Goal: Task Accomplishment & Management: Manage account settings

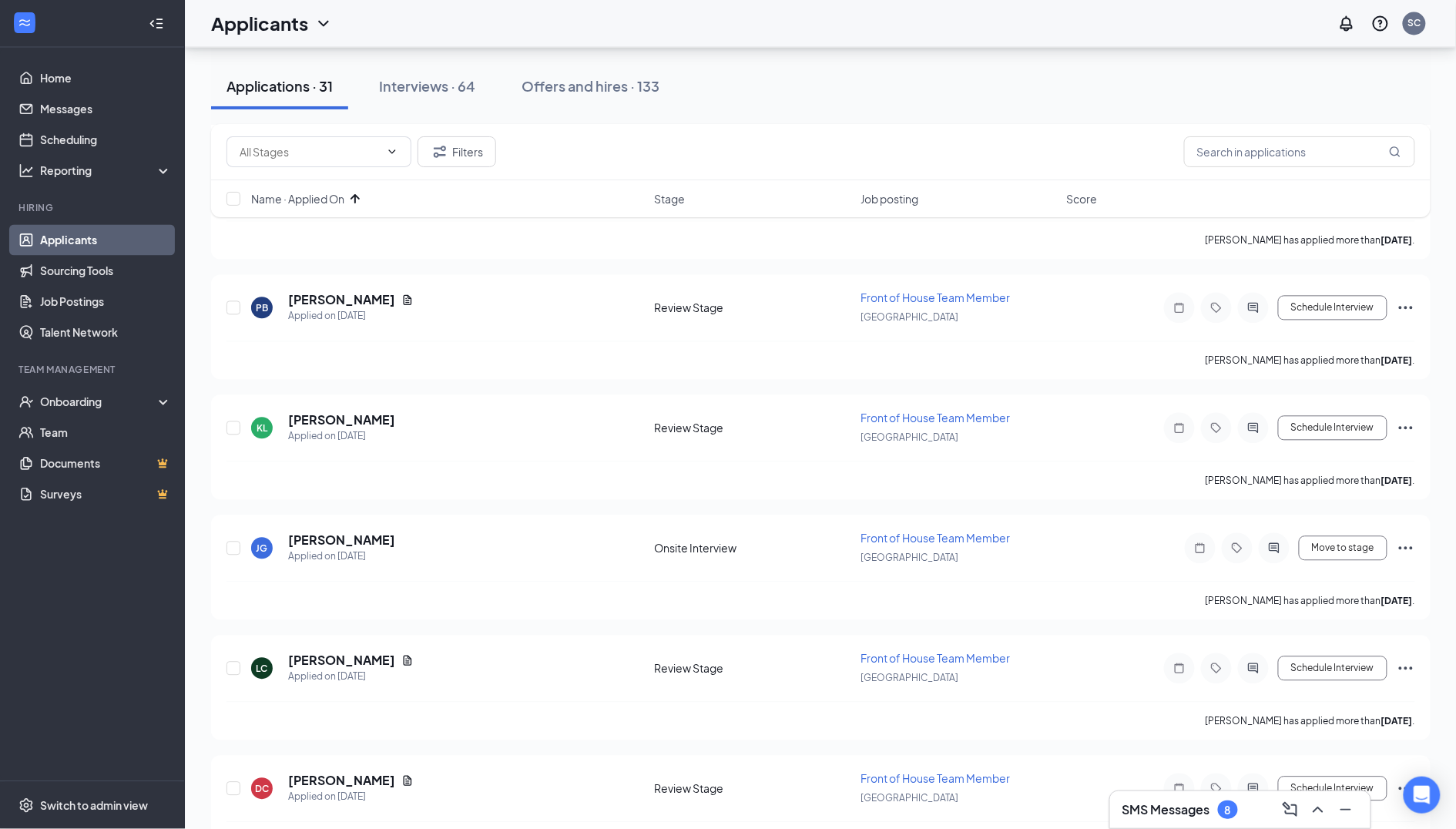
scroll to position [1074, 0]
click at [1208, 815] on h3 "SMS Messages" at bounding box center [1166, 810] width 88 height 17
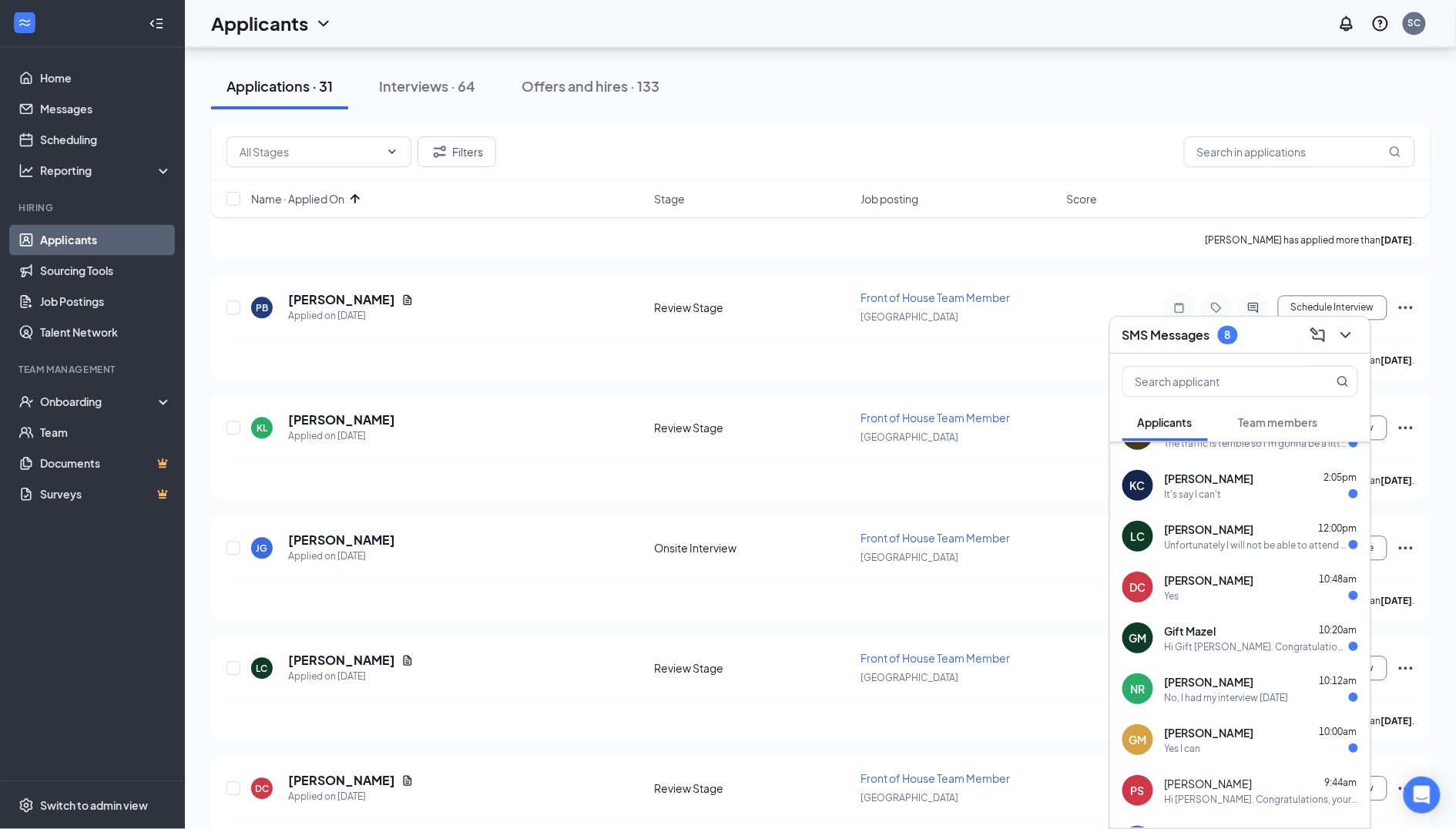
scroll to position [109, 0]
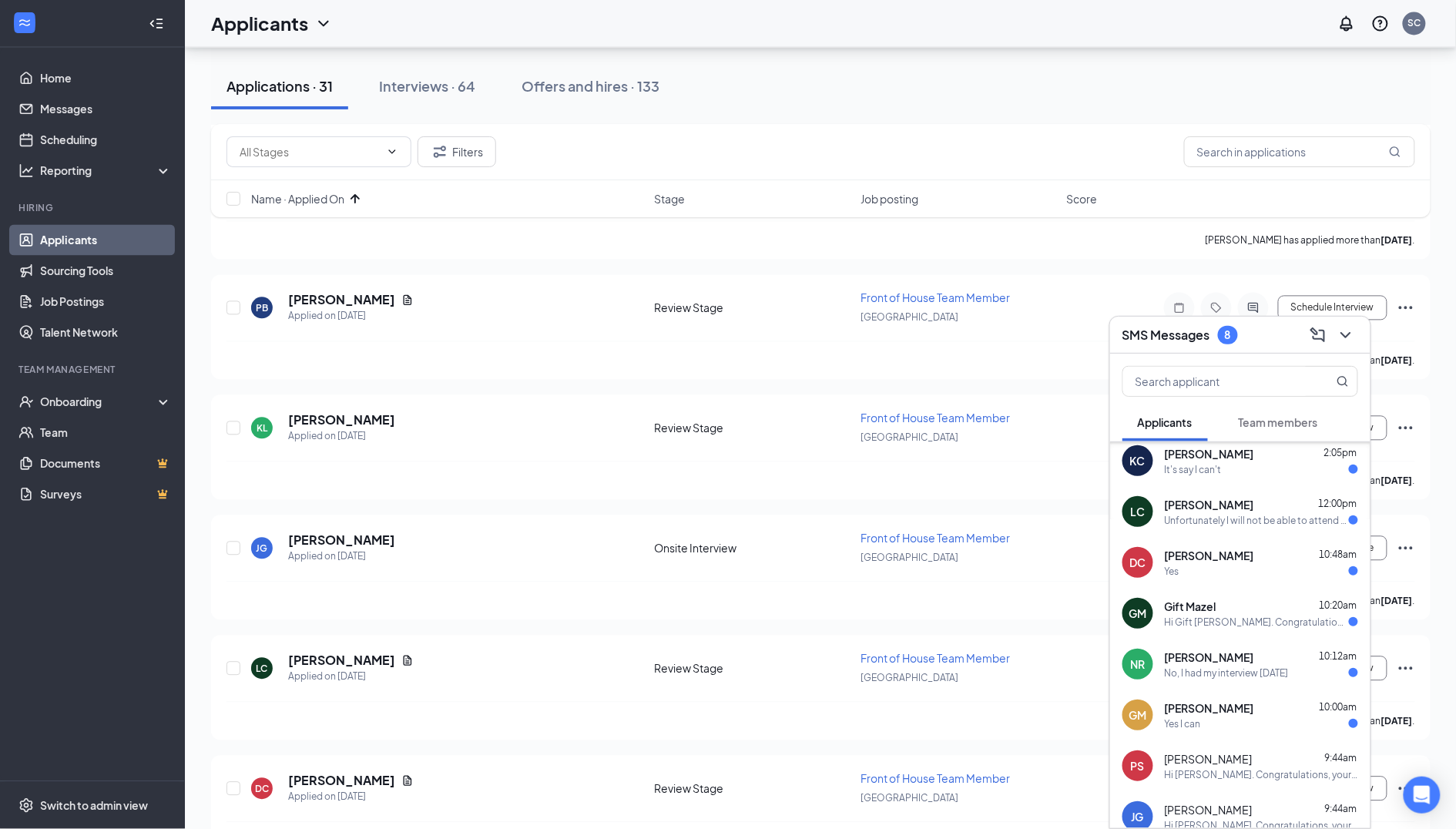
click at [1187, 713] on span "[PERSON_NAME]" at bounding box center [1209, 708] width 90 height 16
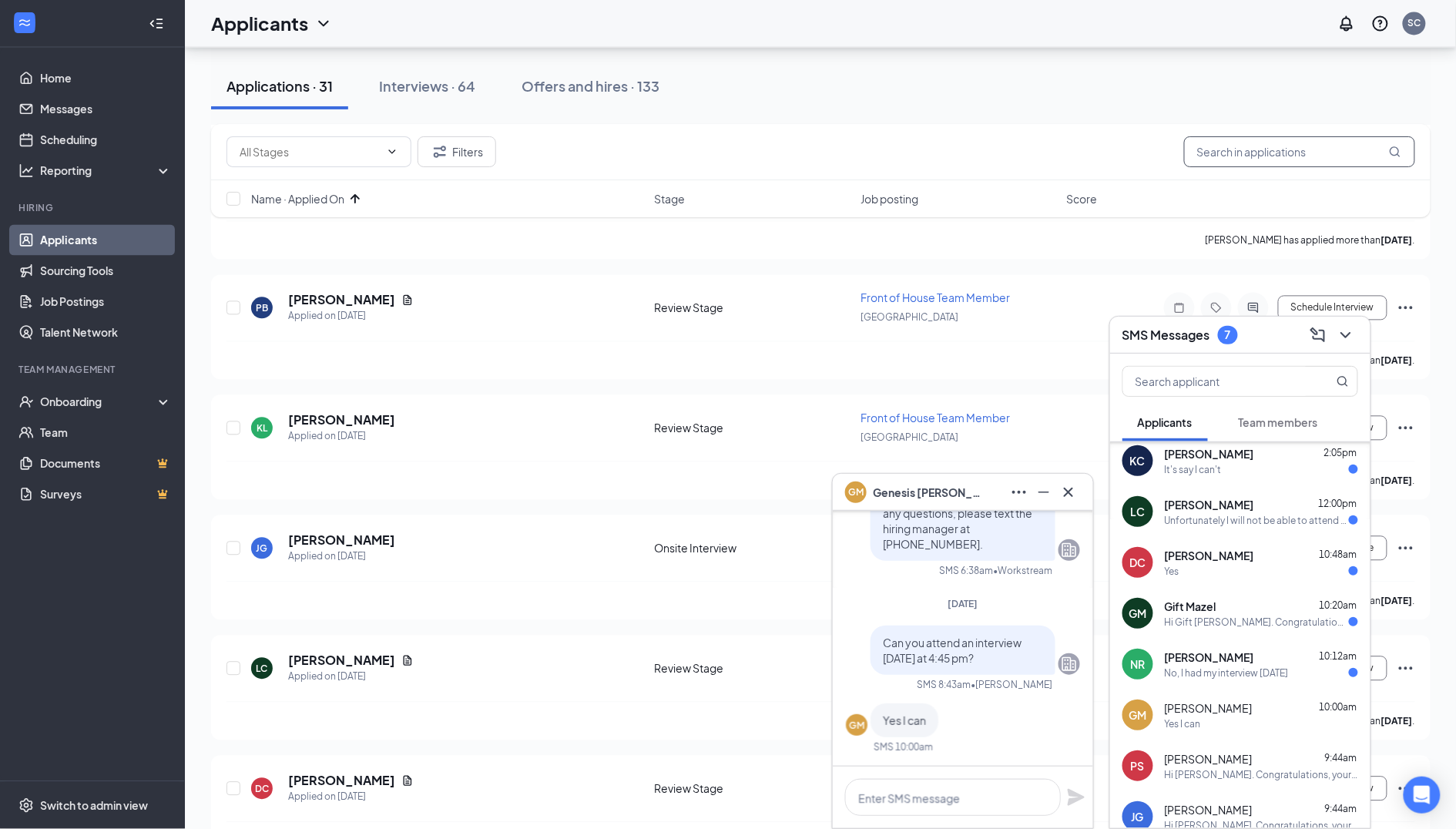
click at [1256, 160] on input "text" at bounding box center [1300, 152] width 231 height 31
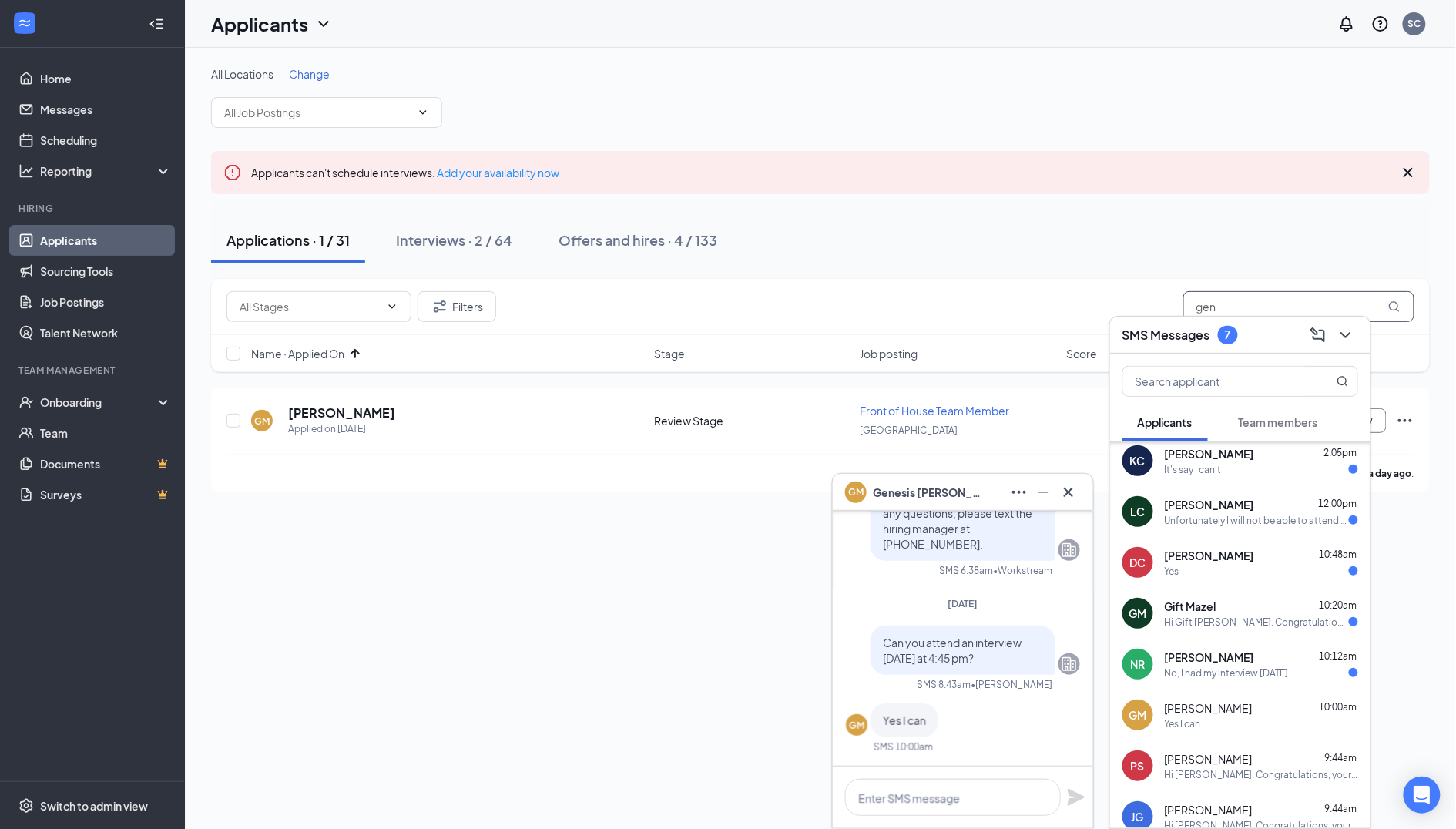
type input "gen"
click at [1244, 327] on div "SMS Messages 7" at bounding box center [1239, 335] width 235 height 24
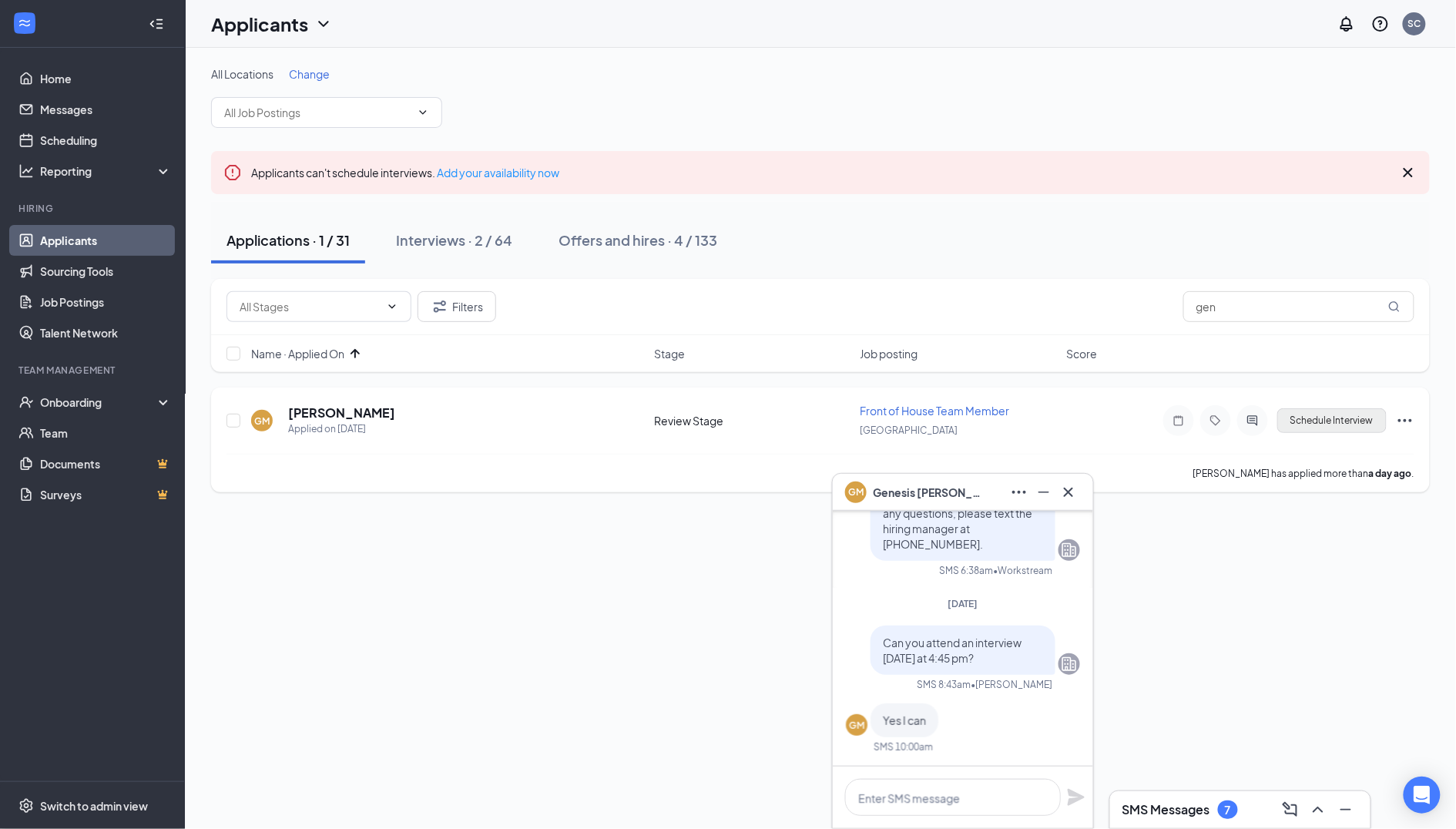
click at [1323, 431] on button "Schedule Interview" at bounding box center [1332, 420] width 110 height 25
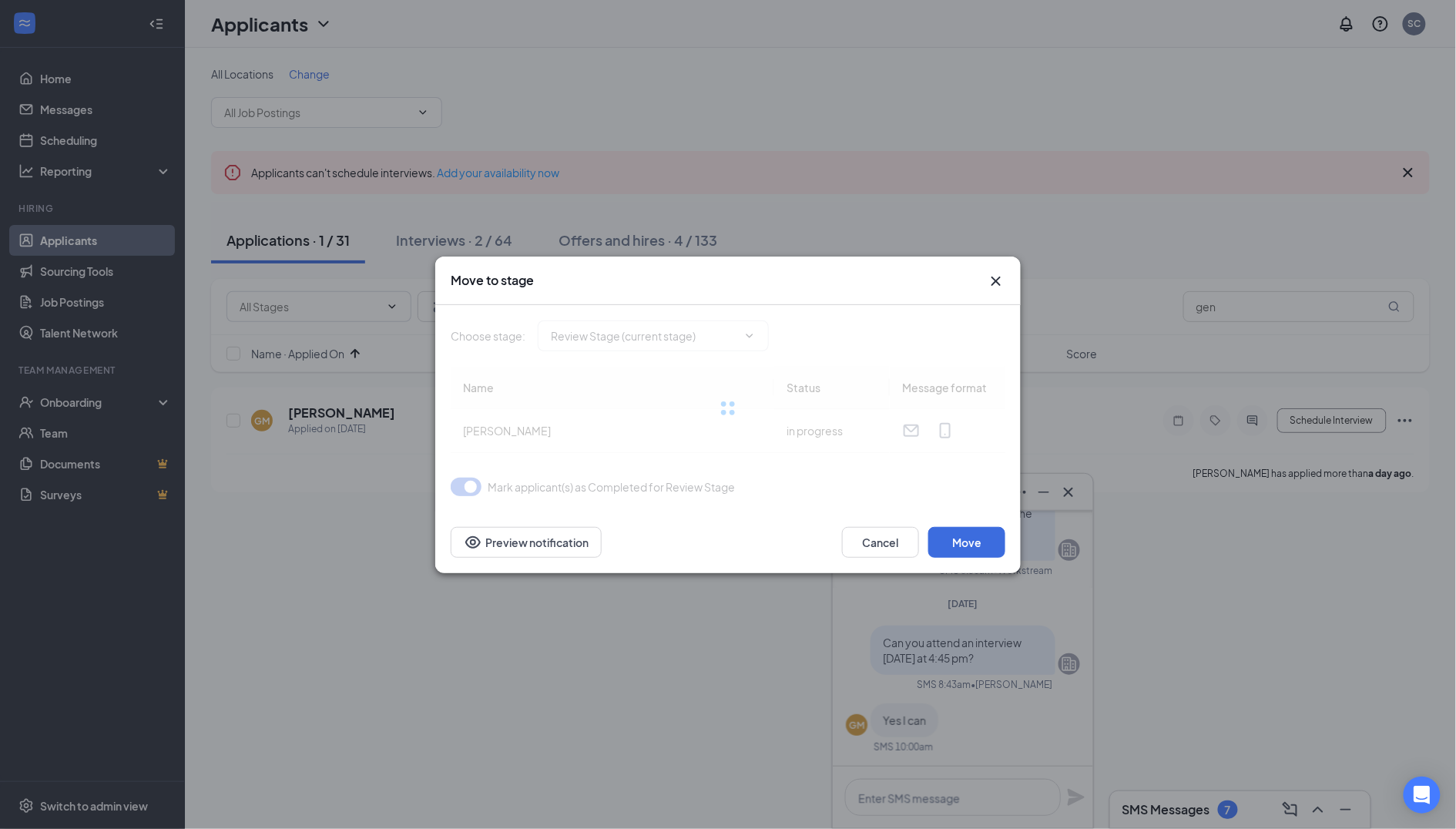
type input "Onsite Interview (next stage)"
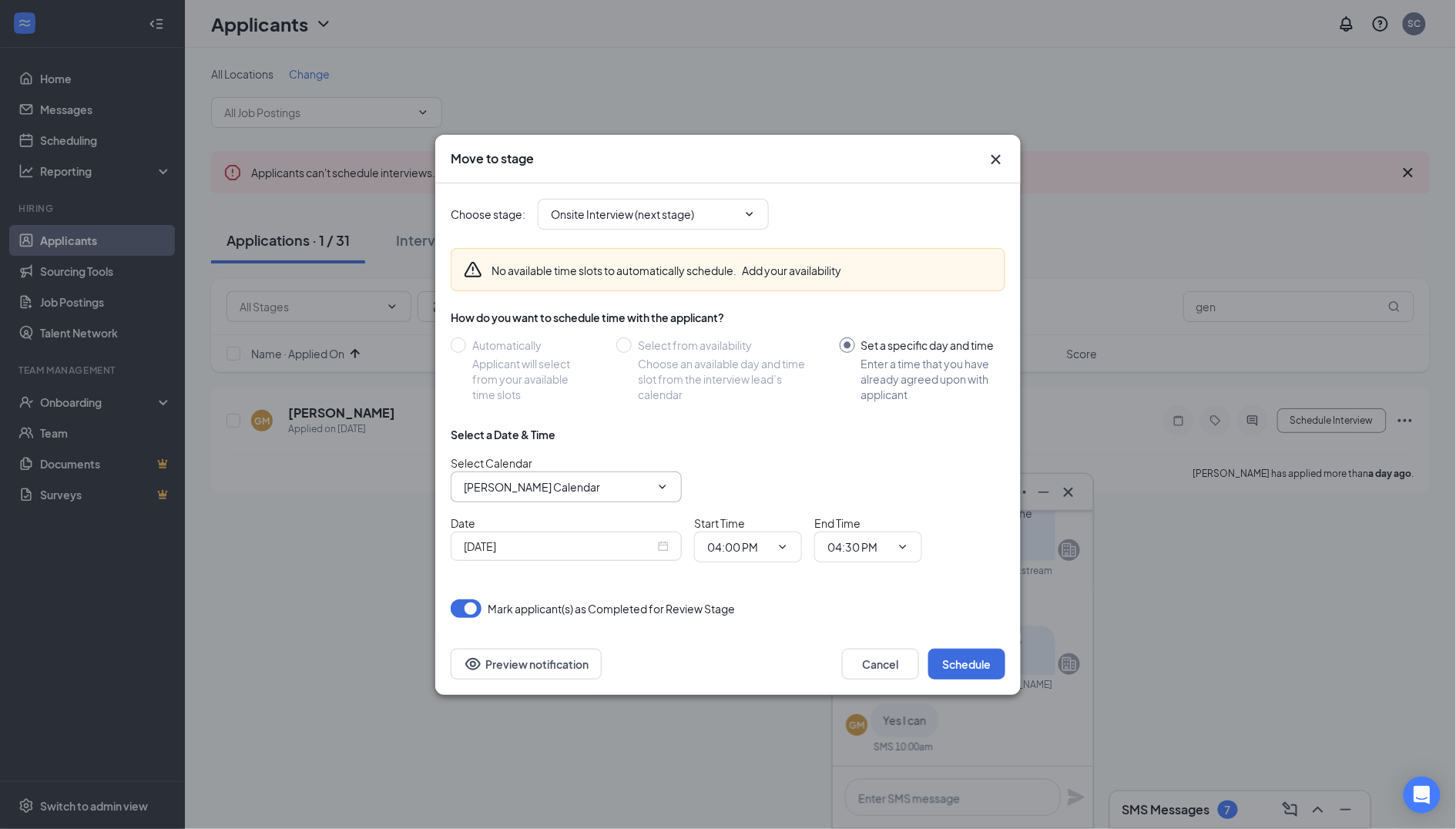
click at [549, 487] on input "[PERSON_NAME] Calendar" at bounding box center [557, 487] width 186 height 17
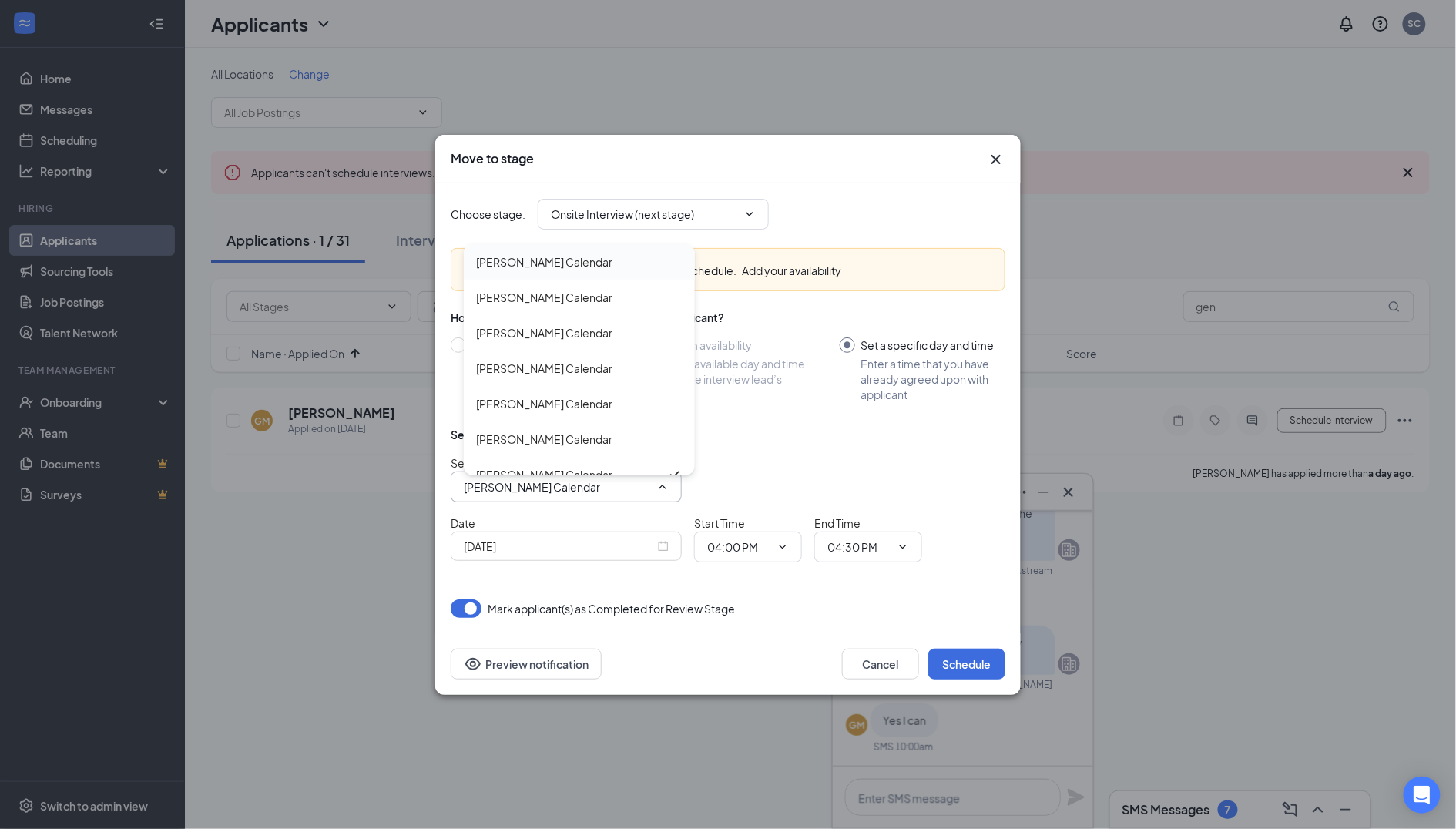
click at [518, 263] on div "[PERSON_NAME] Calendar" at bounding box center [544, 262] width 136 height 17
type input "[PERSON_NAME] Calendar"
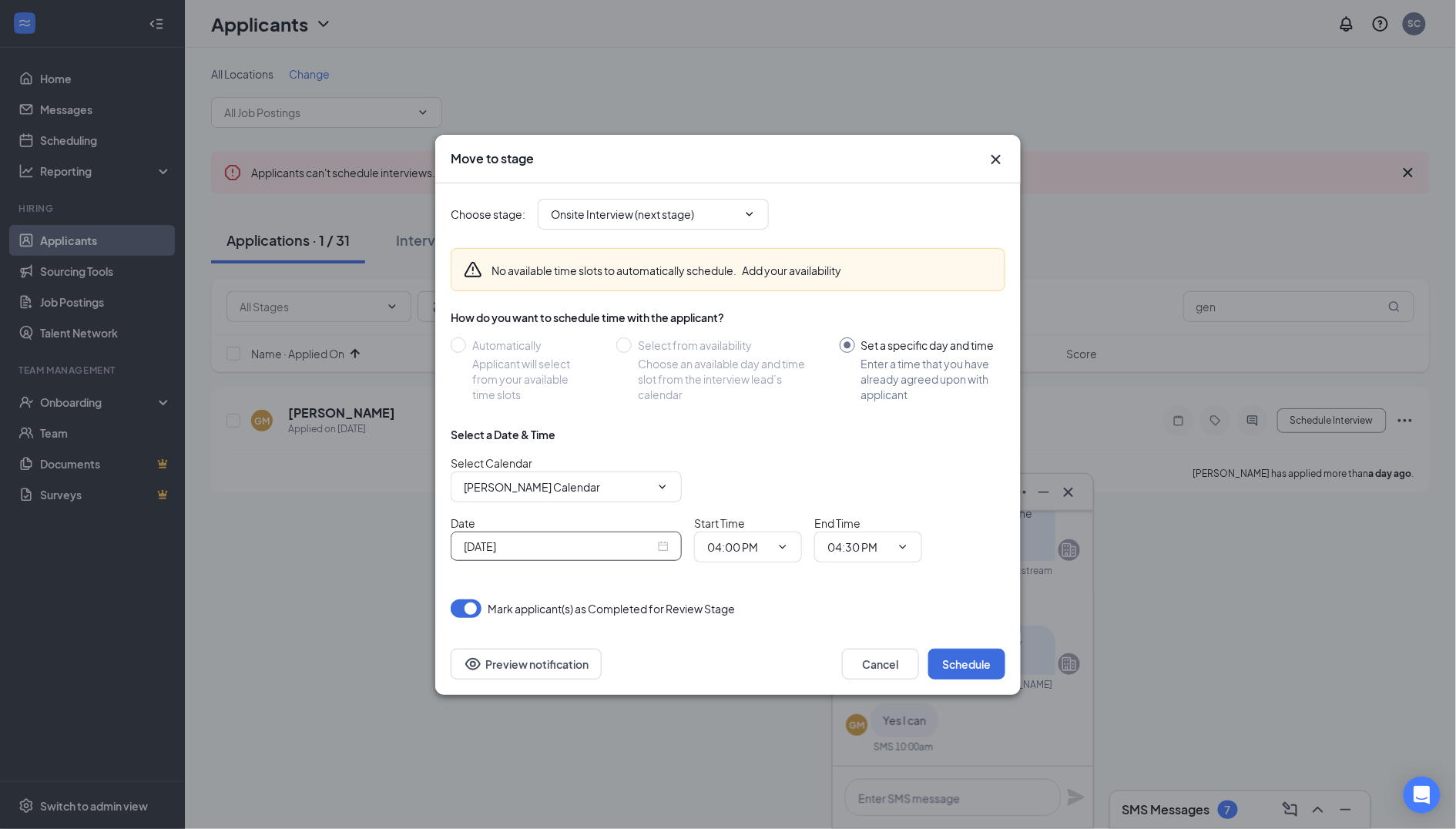
click at [549, 552] on input "[DATE]" at bounding box center [560, 546] width 191 height 17
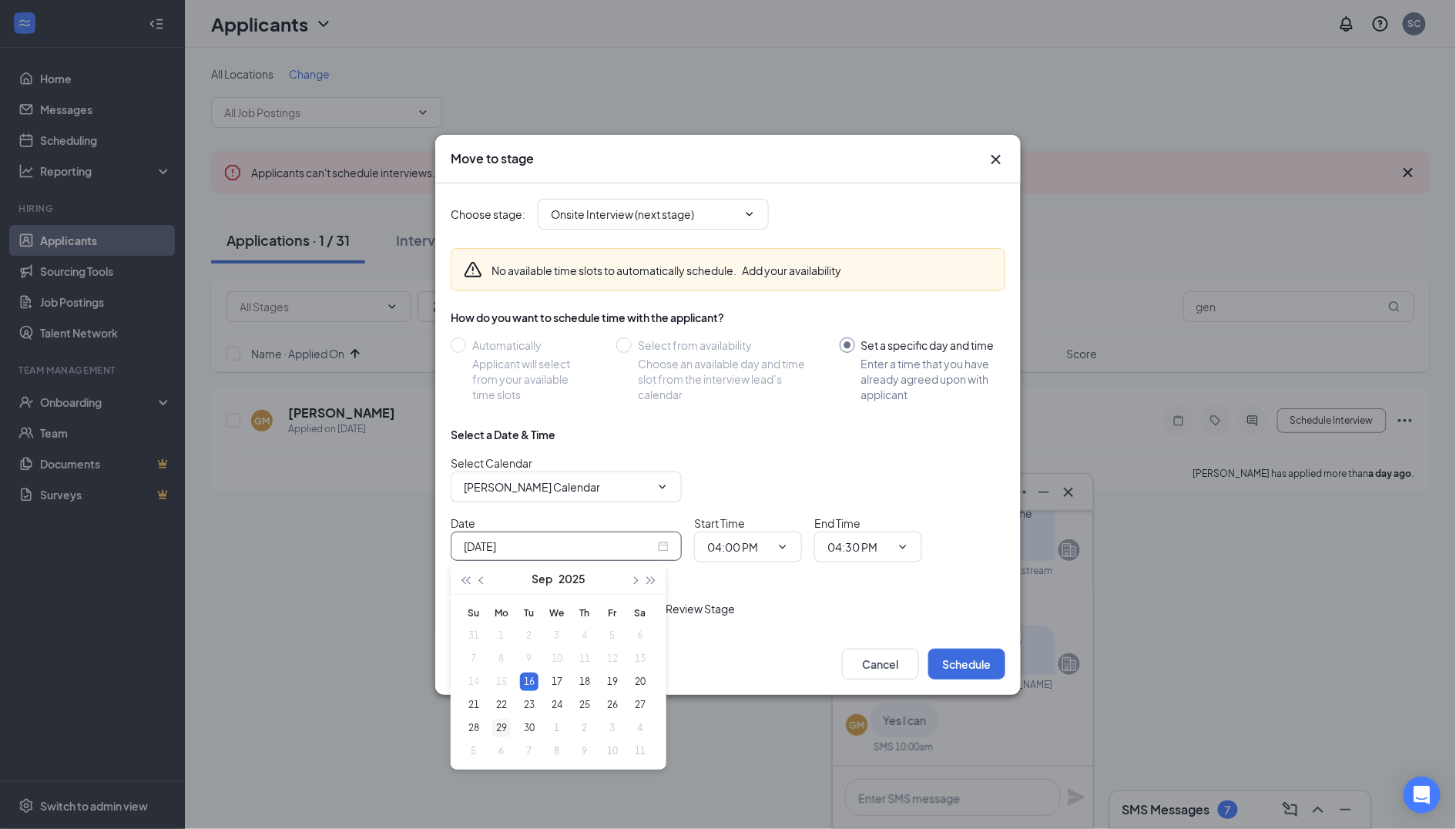
type input "[DATE]"
click at [510, 725] on div "29" at bounding box center [501, 727] width 18 height 18
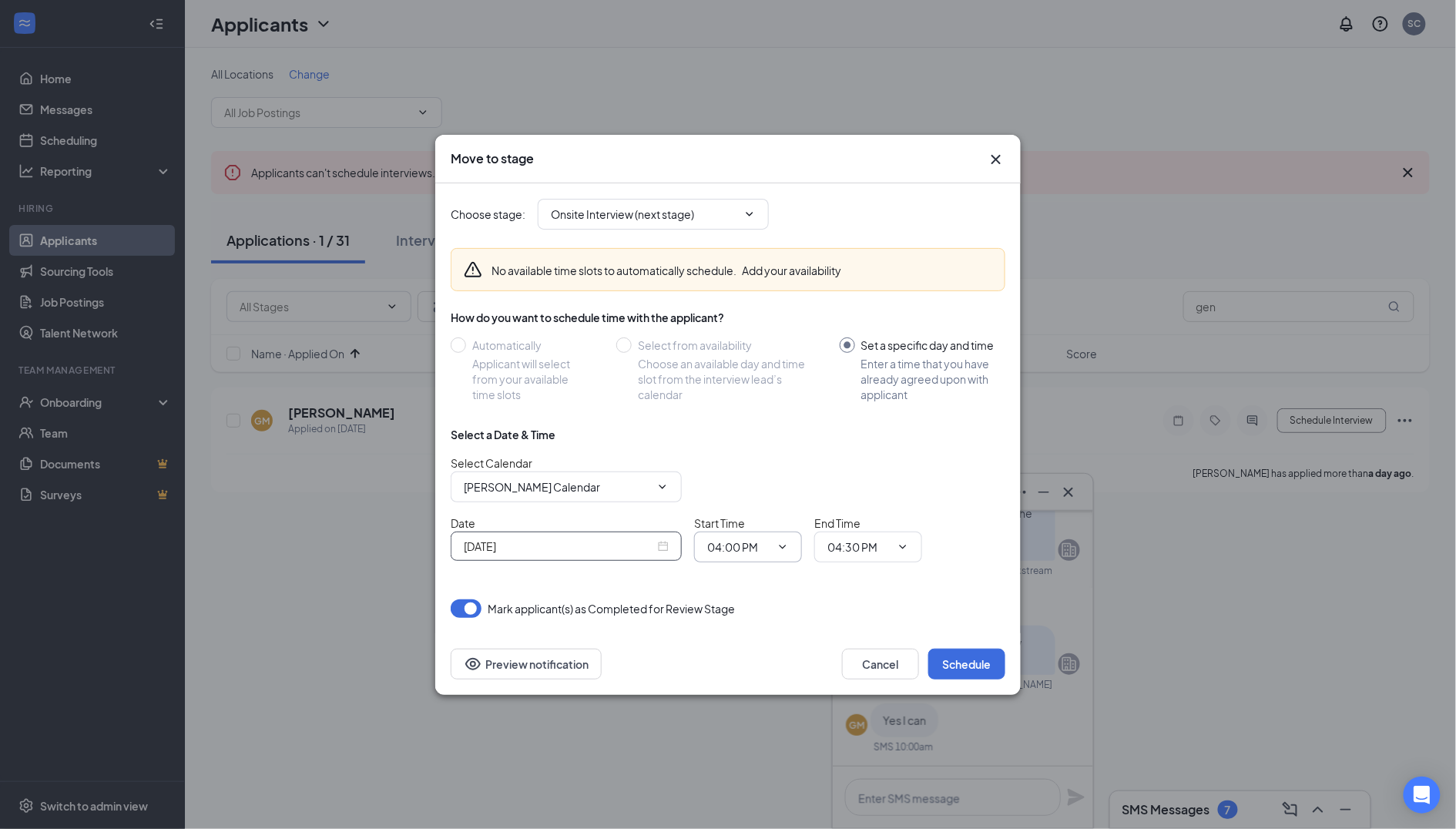
click at [752, 552] on input "04:00 PM" at bounding box center [738, 547] width 63 height 17
click at [768, 474] on div "04:45 PM" at bounding box center [761, 492] width 108 height 35
type input "04:45 PM"
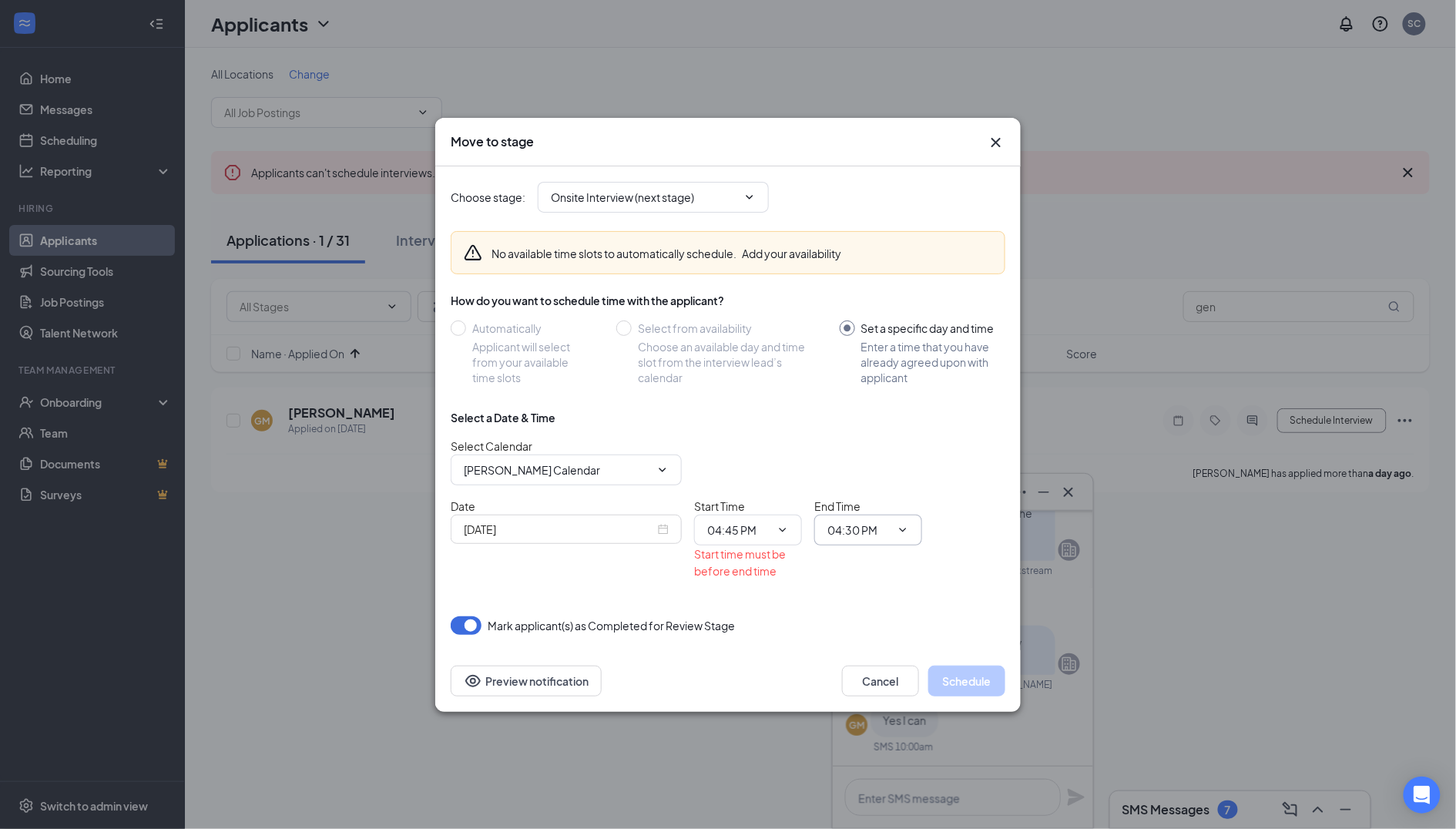
click at [835, 534] on input "04:30 PM" at bounding box center [858, 531] width 63 height 17
click at [880, 509] on div "05:00 PM" at bounding box center [863, 518] width 46 height 17
type input "05:00 PM"
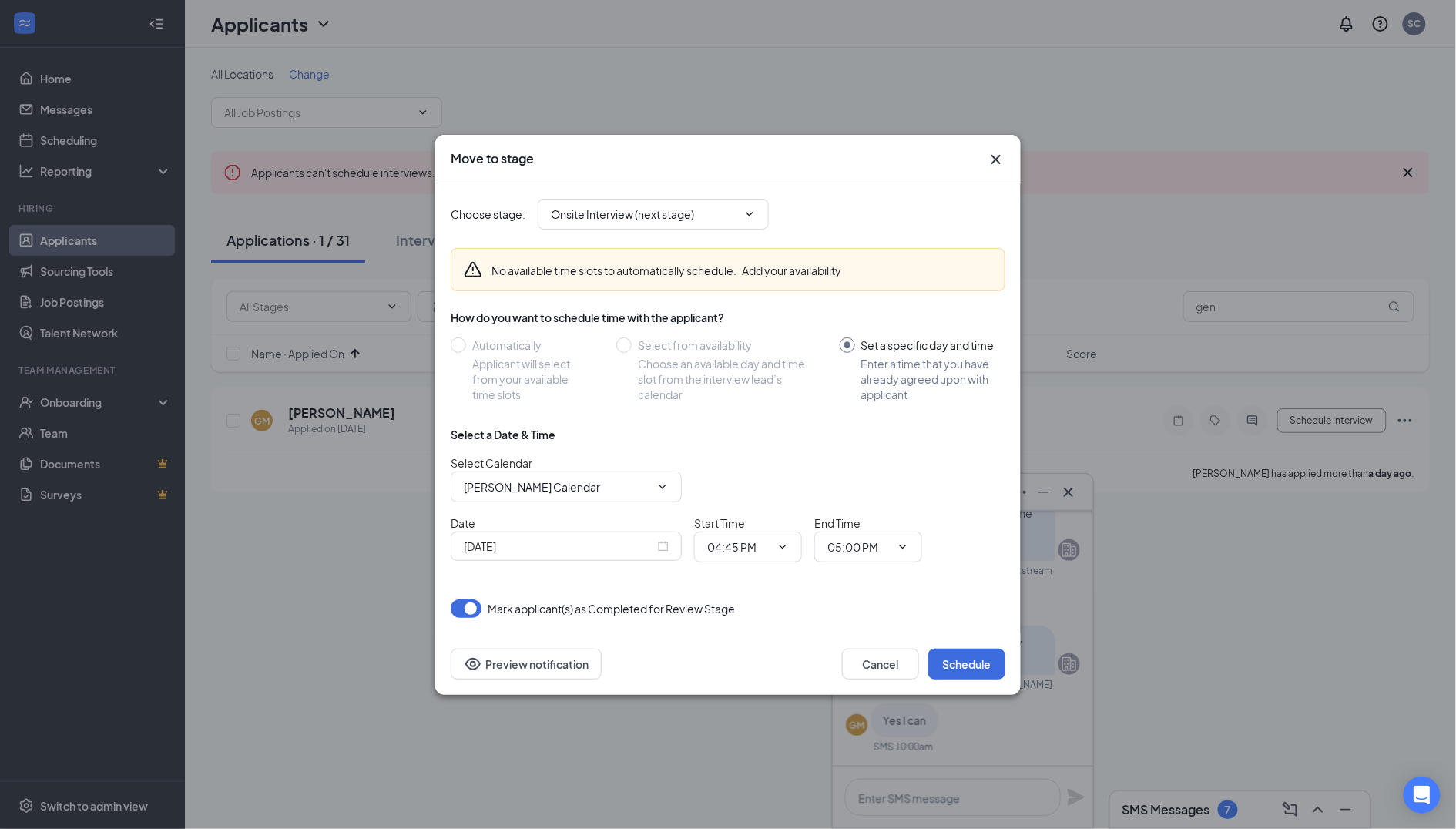
click at [972, 627] on div "Choose stage : Onsite Interview (next stage) No available time slots to automat…" at bounding box center [728, 409] width 555 height 450
click at [972, 675] on button "Schedule" at bounding box center [966, 664] width 77 height 31
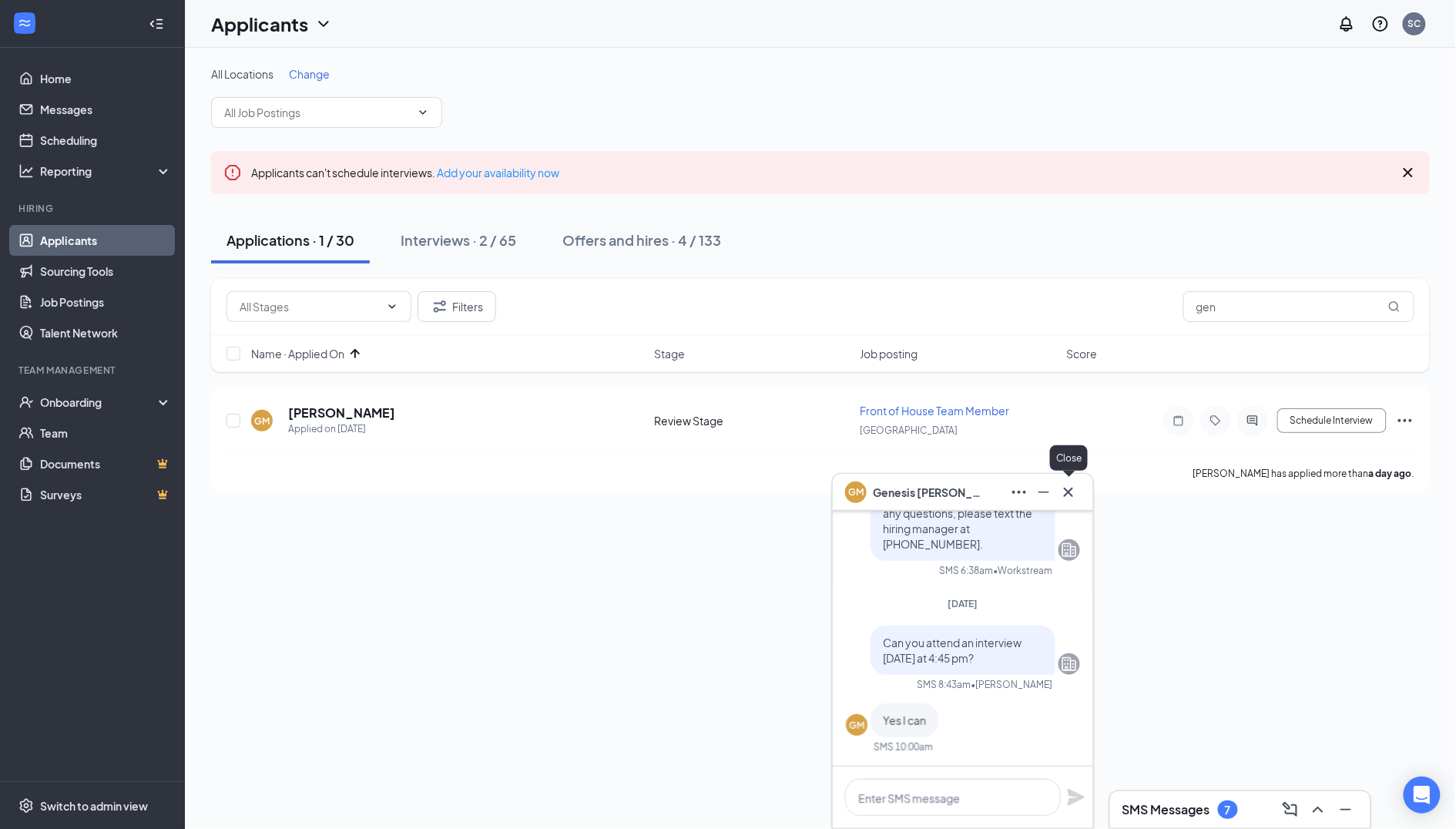
click at [1077, 491] on icon "Cross" at bounding box center [1068, 492] width 18 height 18
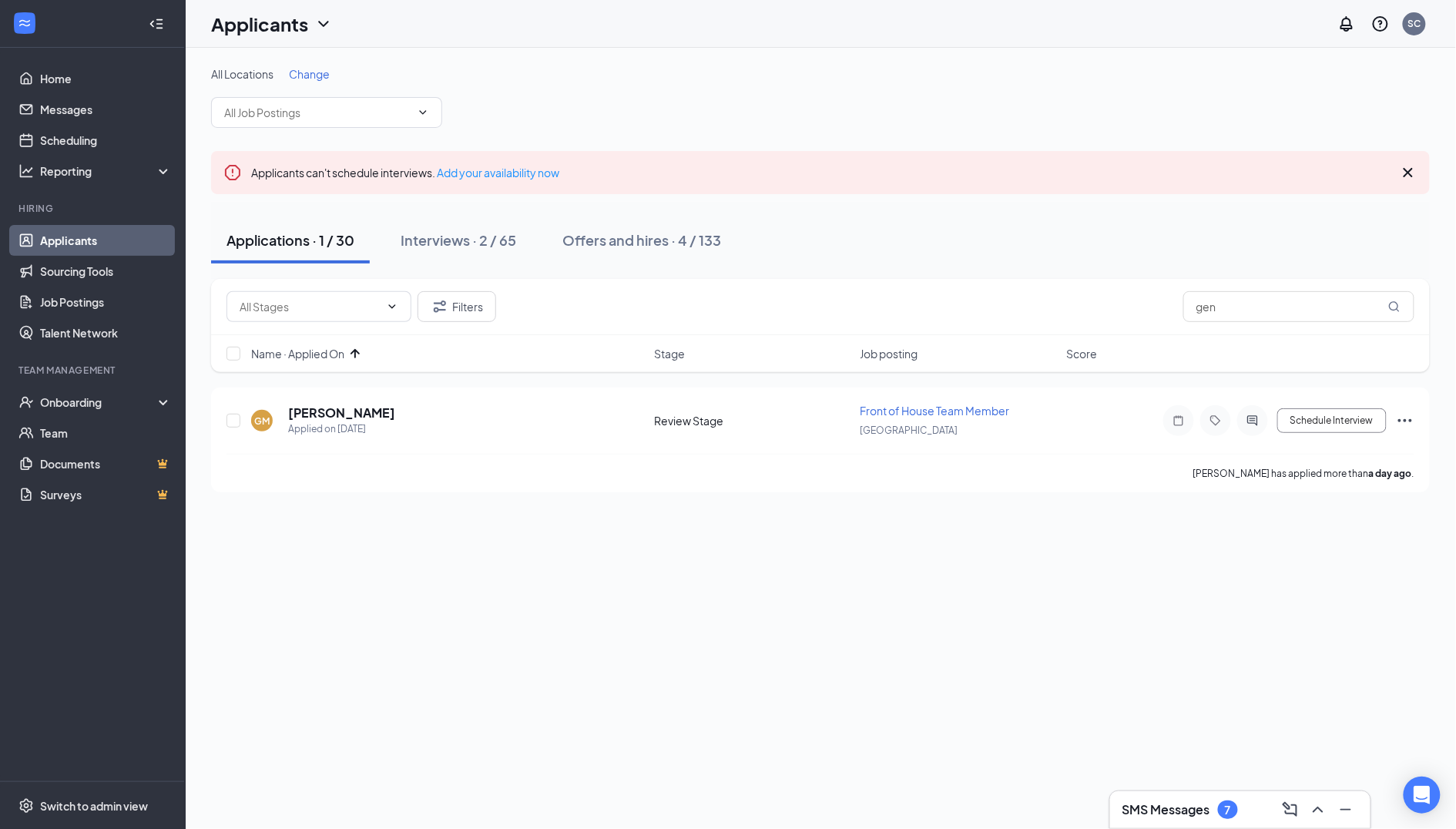
click at [1230, 801] on div "7" at bounding box center [1227, 809] width 20 height 18
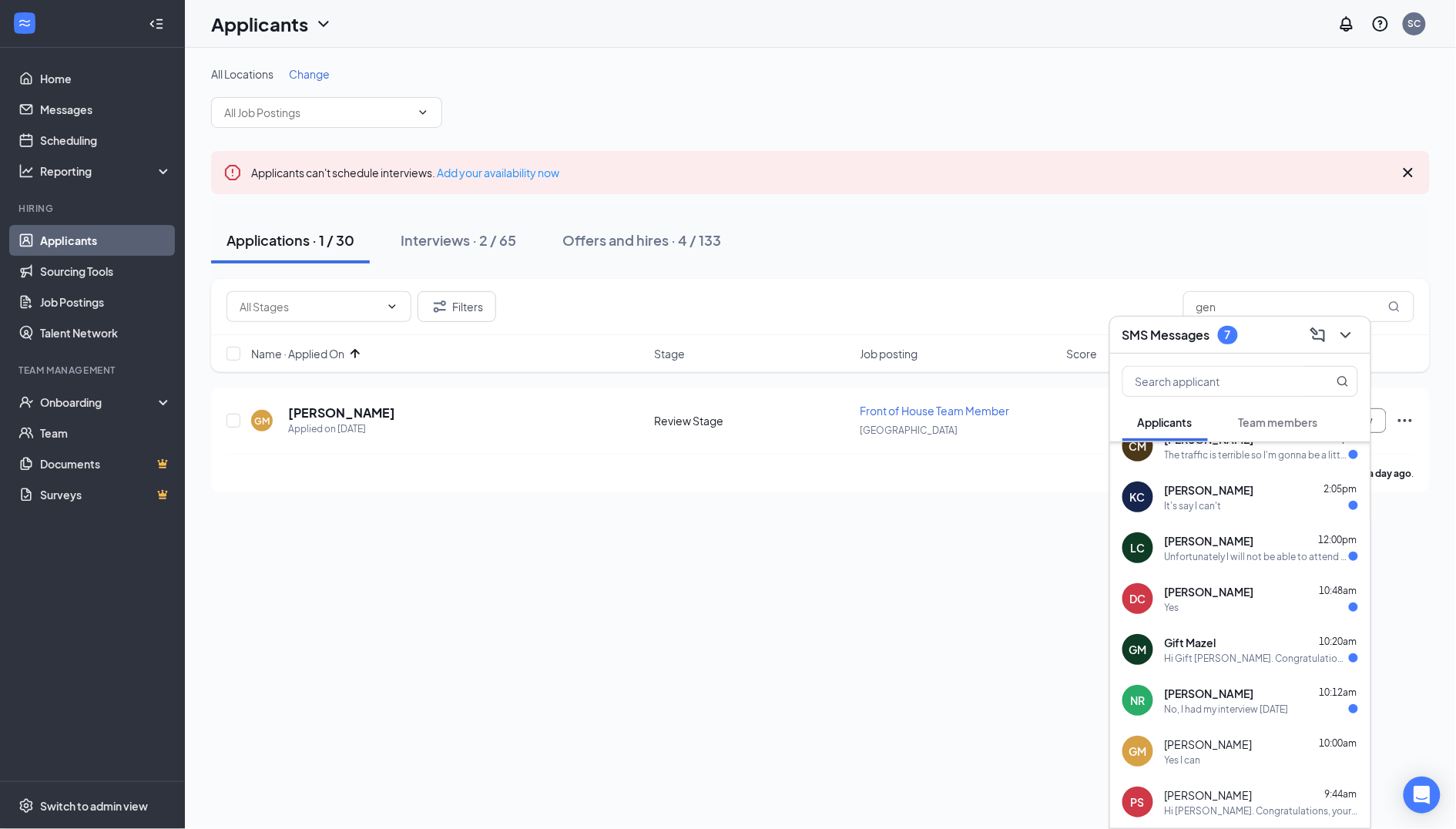
scroll to position [81, 0]
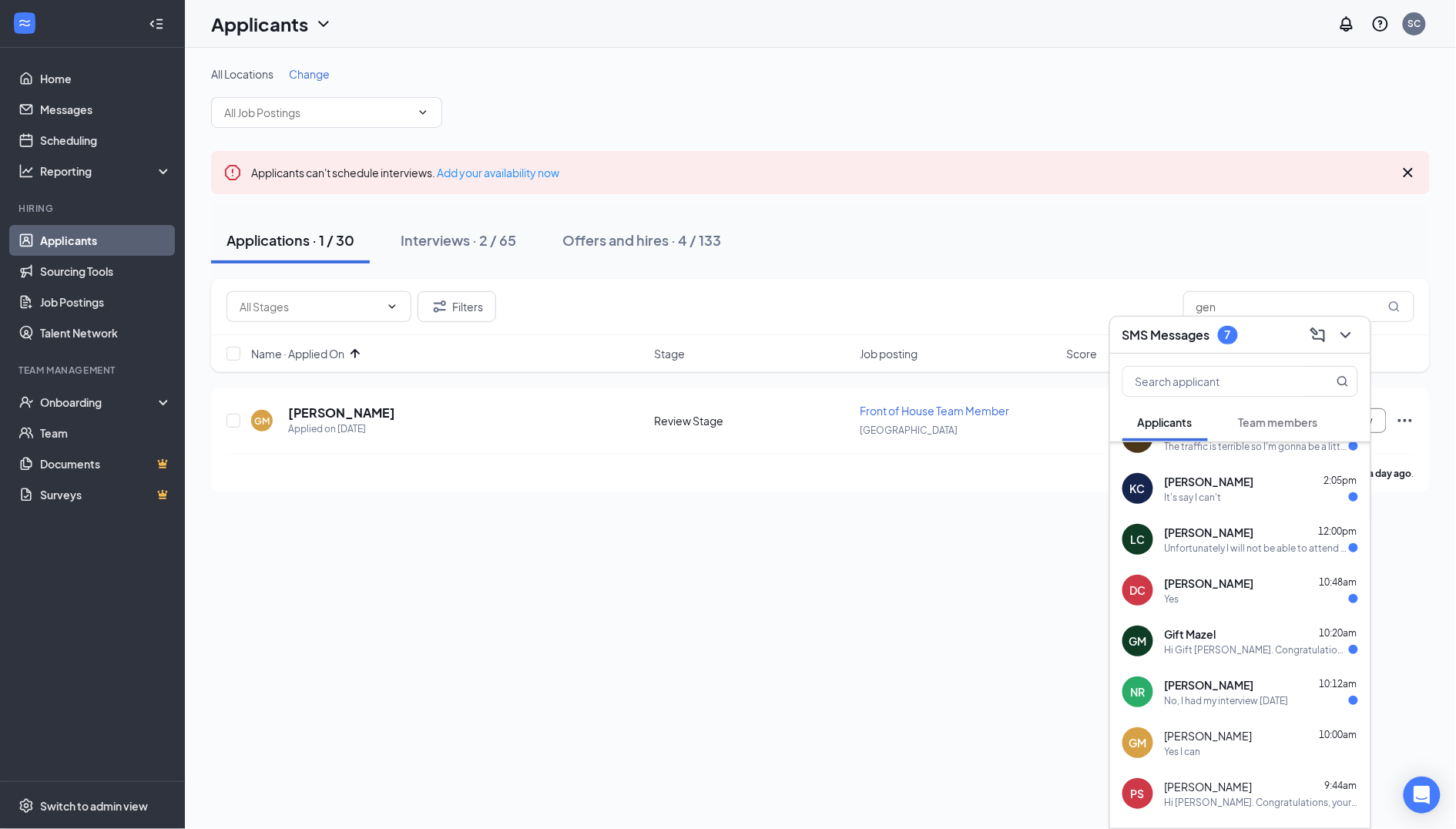
click at [1230, 696] on div "No, I had my interview [DATE]" at bounding box center [1227, 700] width 124 height 13
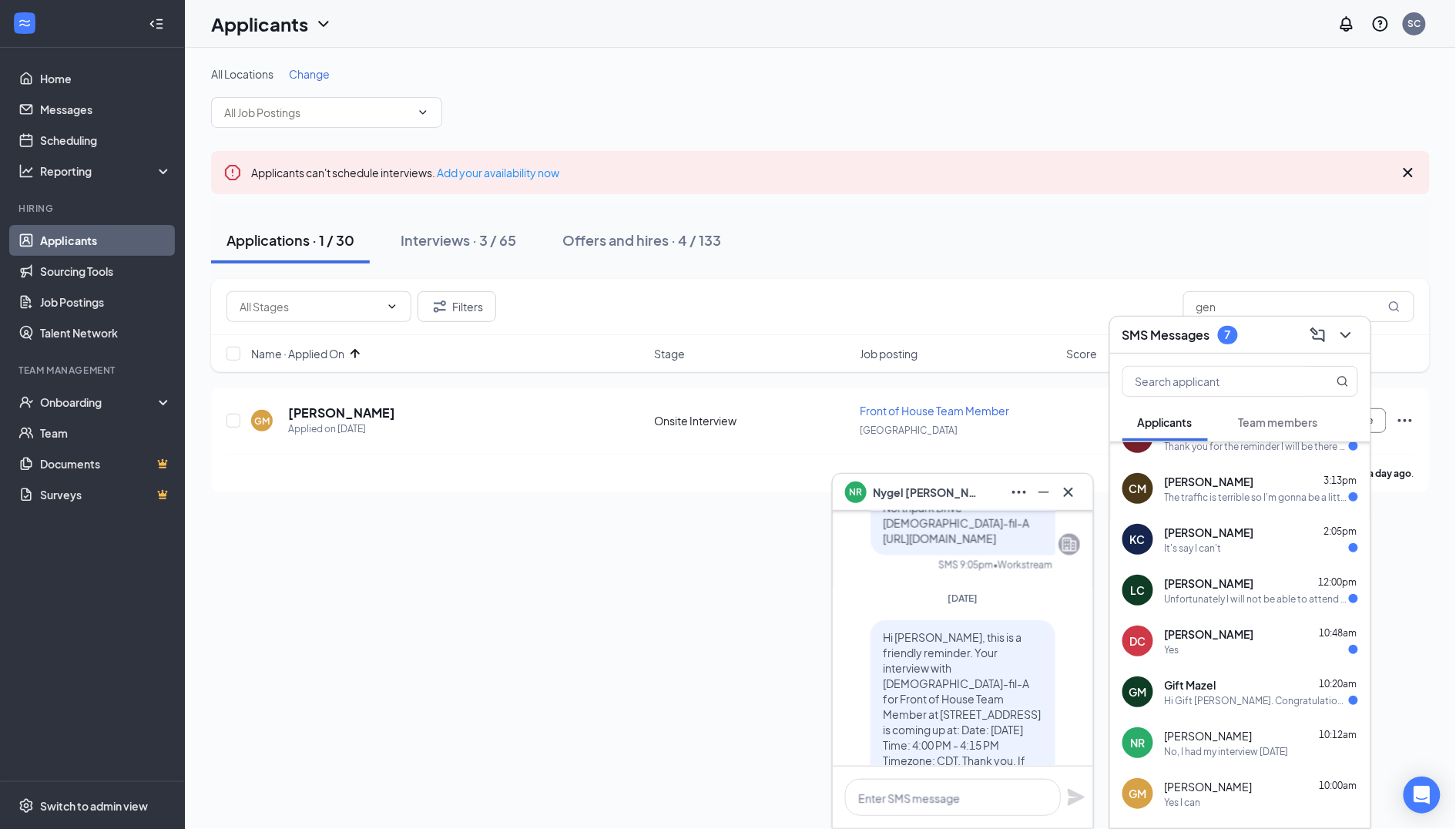
scroll to position [-978, 0]
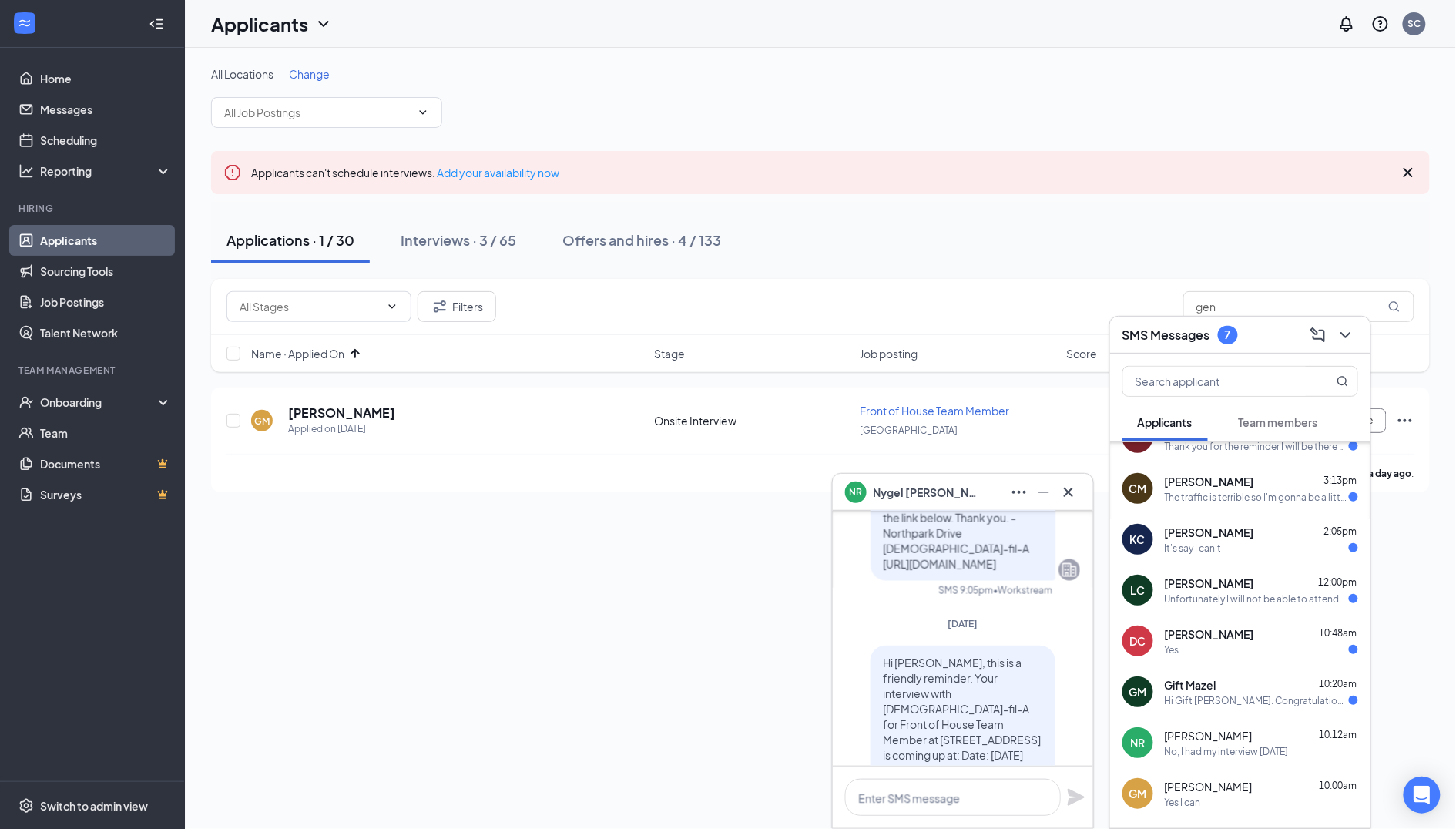
click at [1196, 698] on div "Hi Gift [PERSON_NAME]. Congratulations, your onsite interview with [DEMOGRAPHIC…" at bounding box center [1256, 700] width 184 height 13
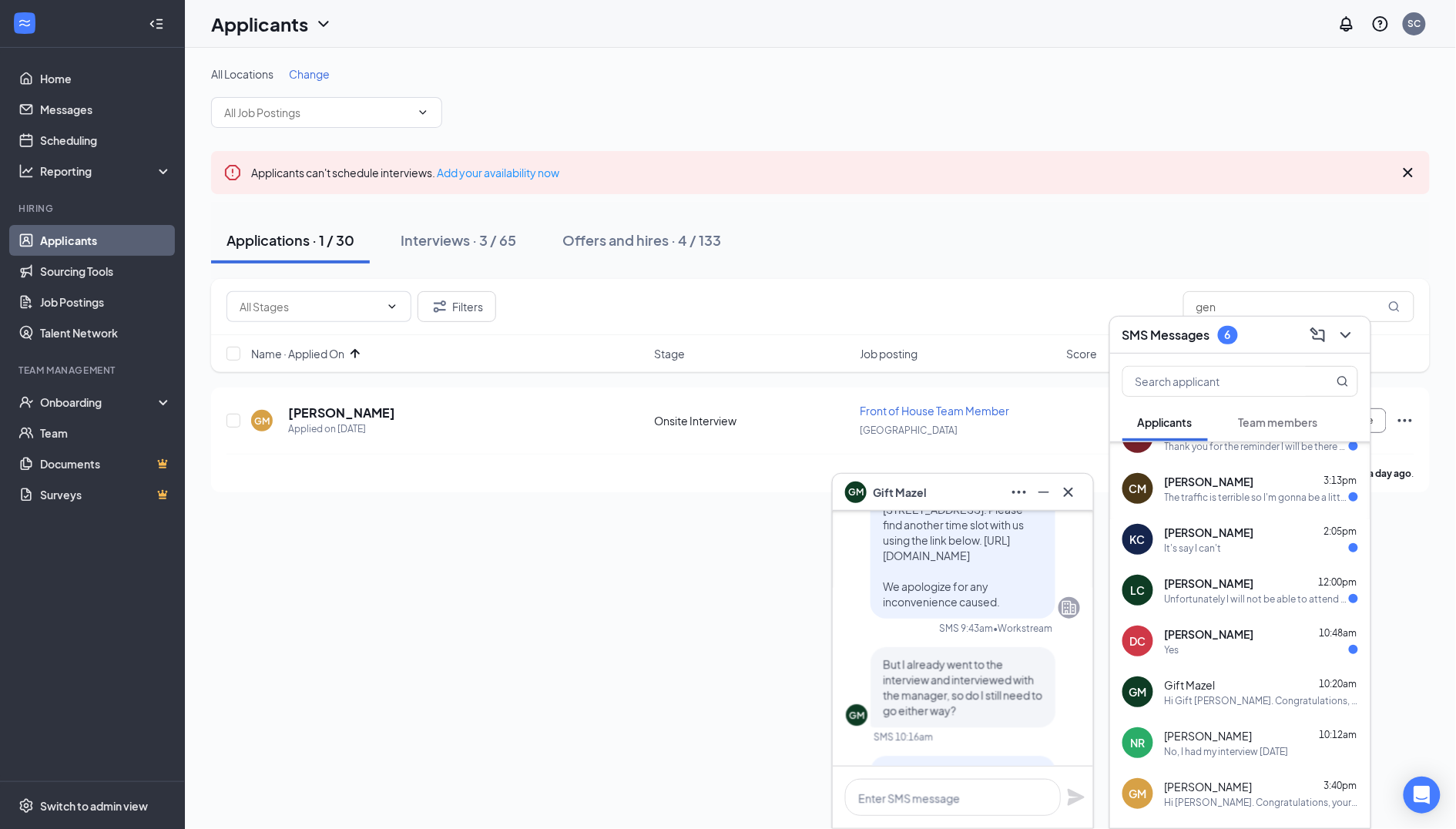
scroll to position [-253, 0]
click at [1228, 645] on div "Yes" at bounding box center [1261, 650] width 193 height 13
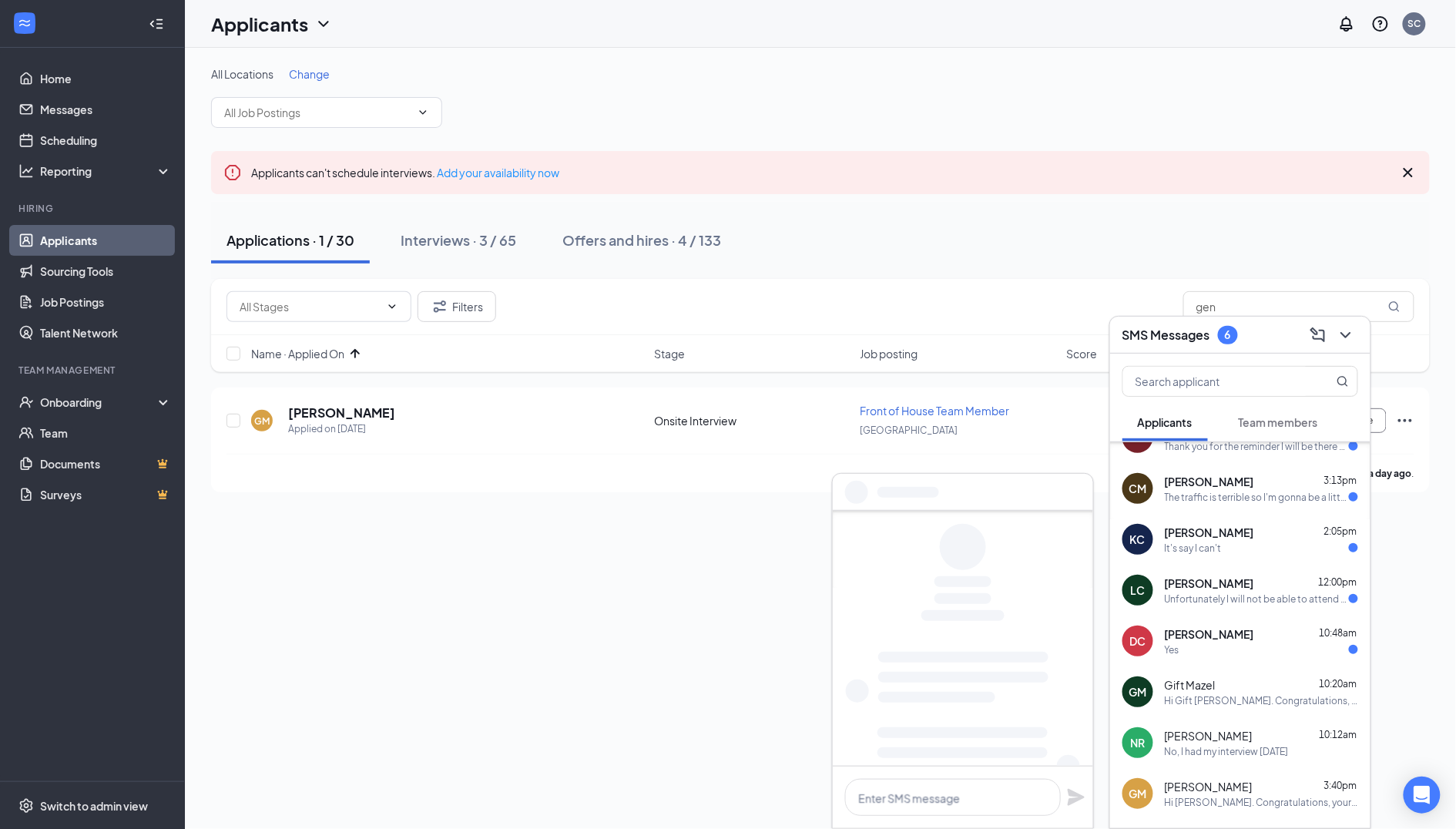
scroll to position [0, 0]
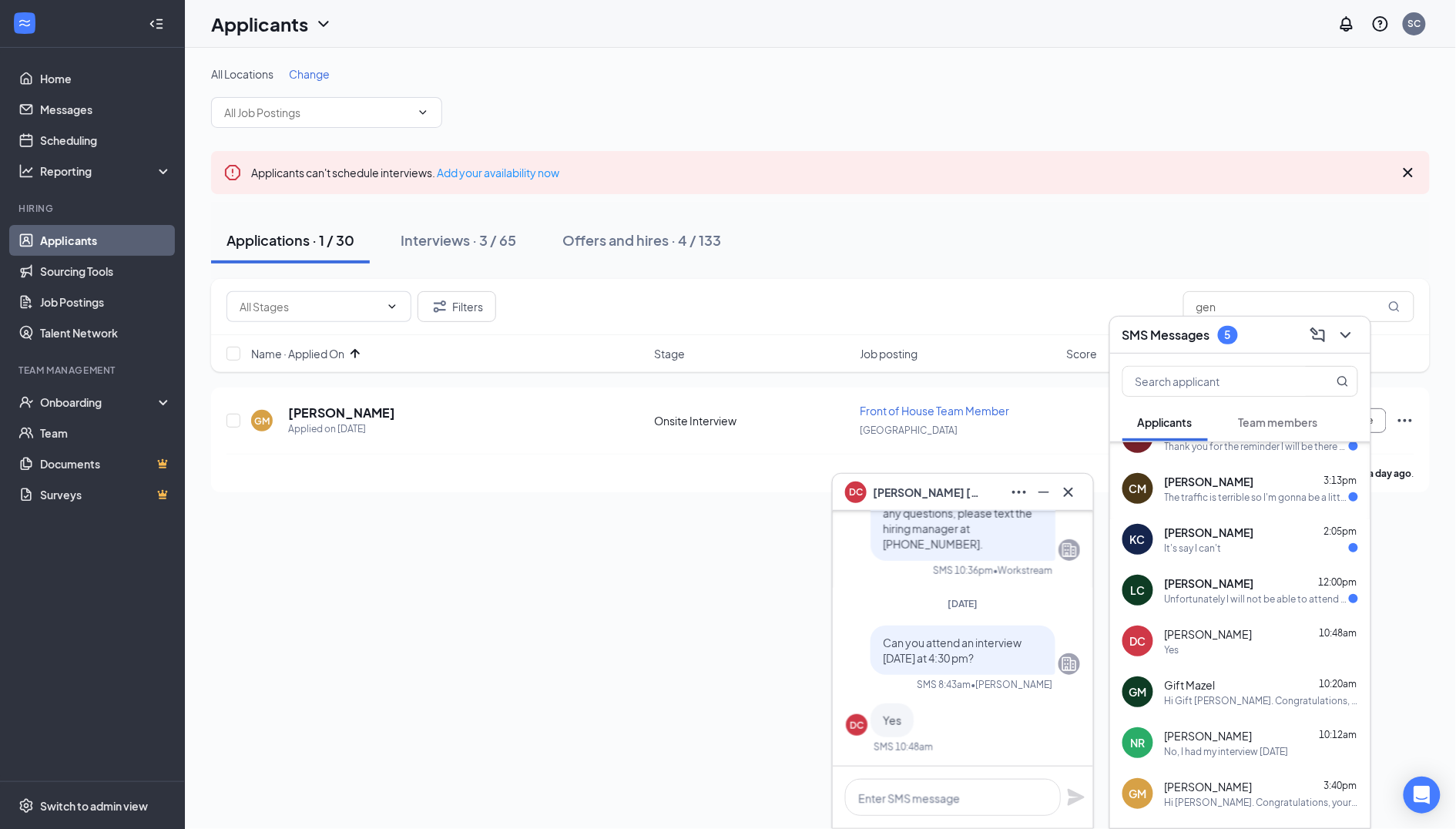
click at [1169, 650] on div "Yes" at bounding box center [1171, 650] width 15 height 13
click at [1219, 331] on div "5" at bounding box center [1227, 335] width 20 height 18
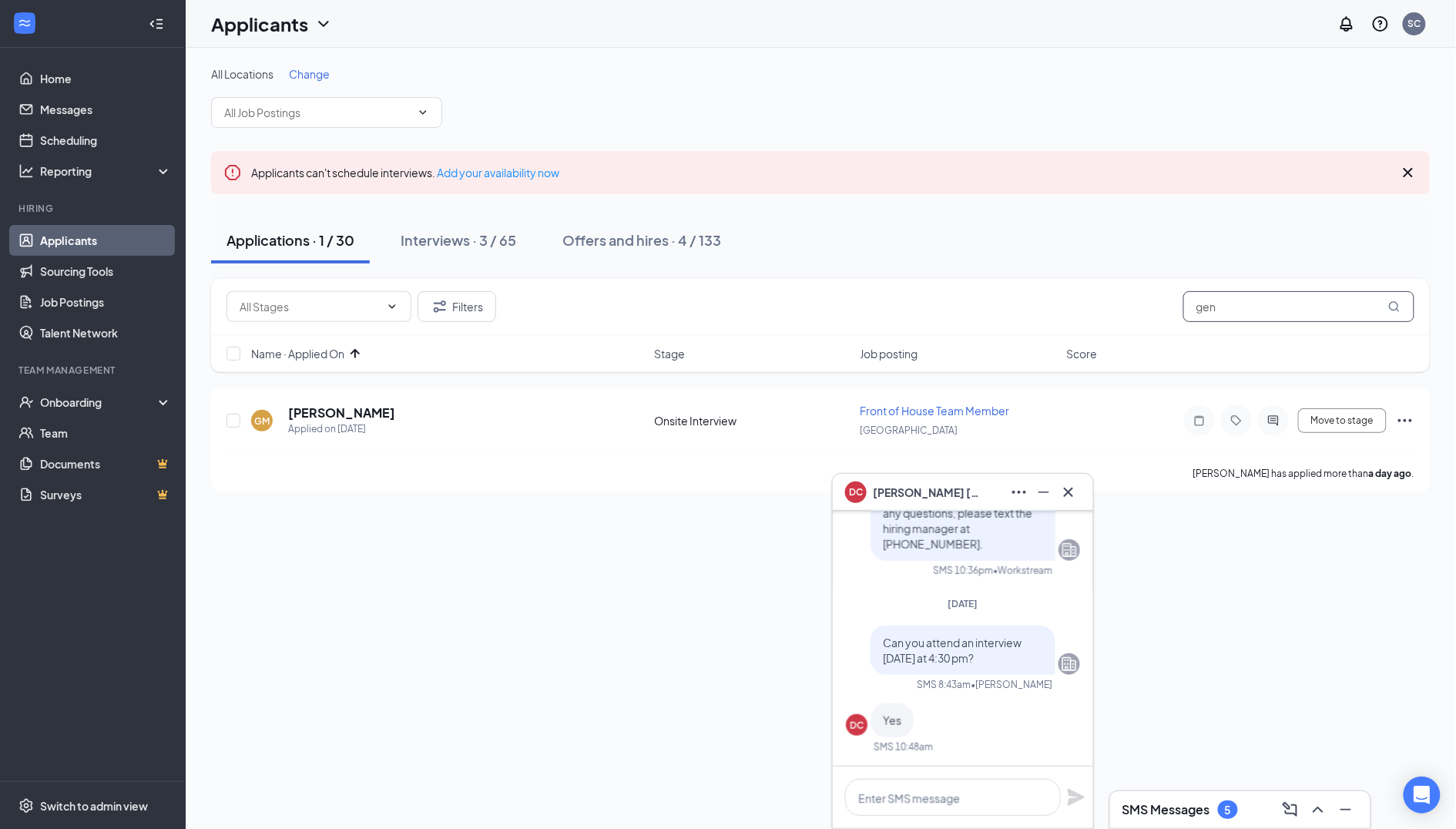
drag, startPoint x: 1237, startPoint y: 300, endPoint x: 1126, endPoint y: 300, distance: 111.0
click at [1133, 300] on div "Filters gen" at bounding box center [820, 307] width 1188 height 31
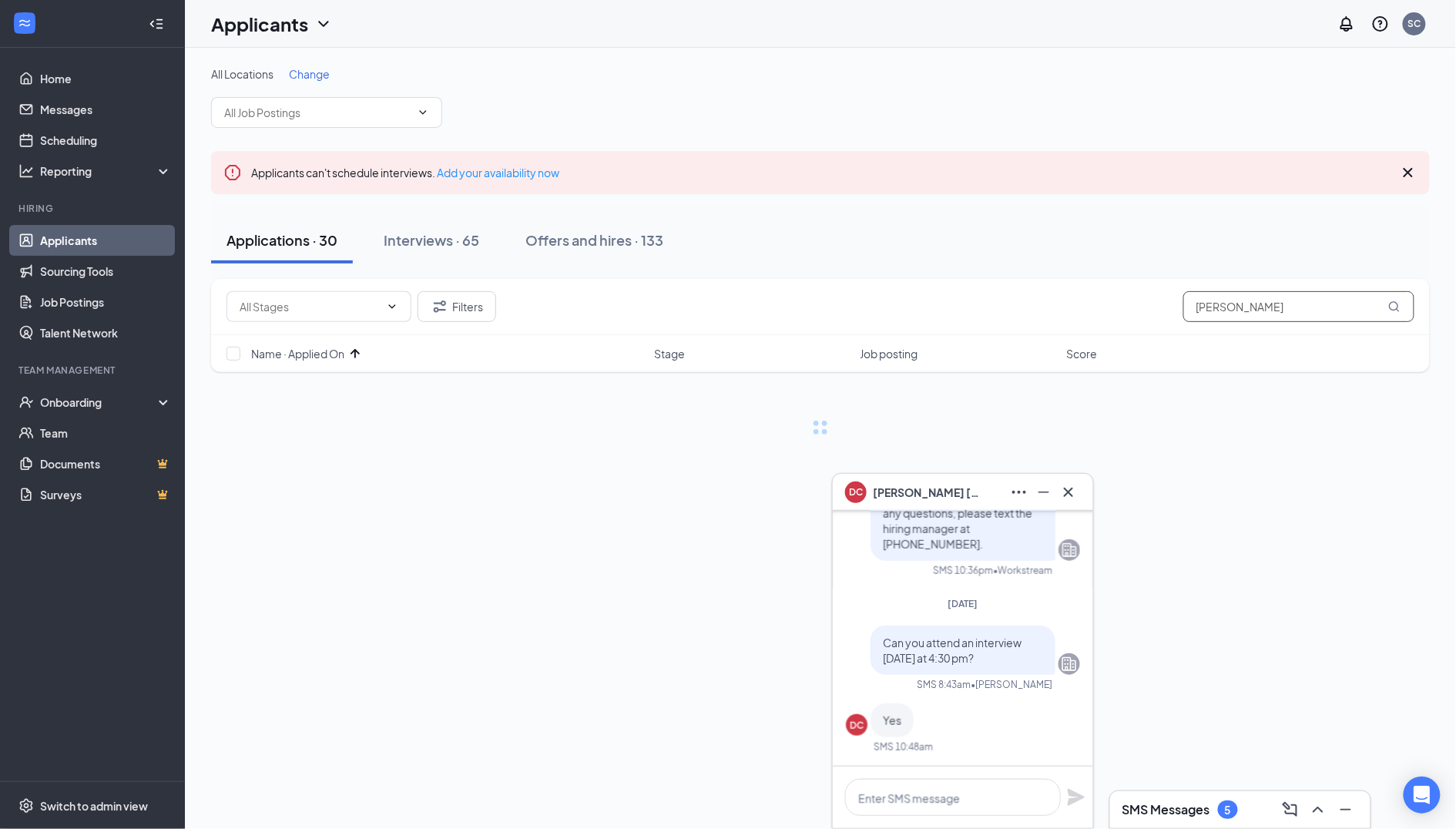
type input "[PERSON_NAME]"
drag, startPoint x: 1126, startPoint y: 300, endPoint x: 1183, endPoint y: 419, distance: 131.9
click at [1183, 419] on div at bounding box center [820, 427] width 1219 height 17
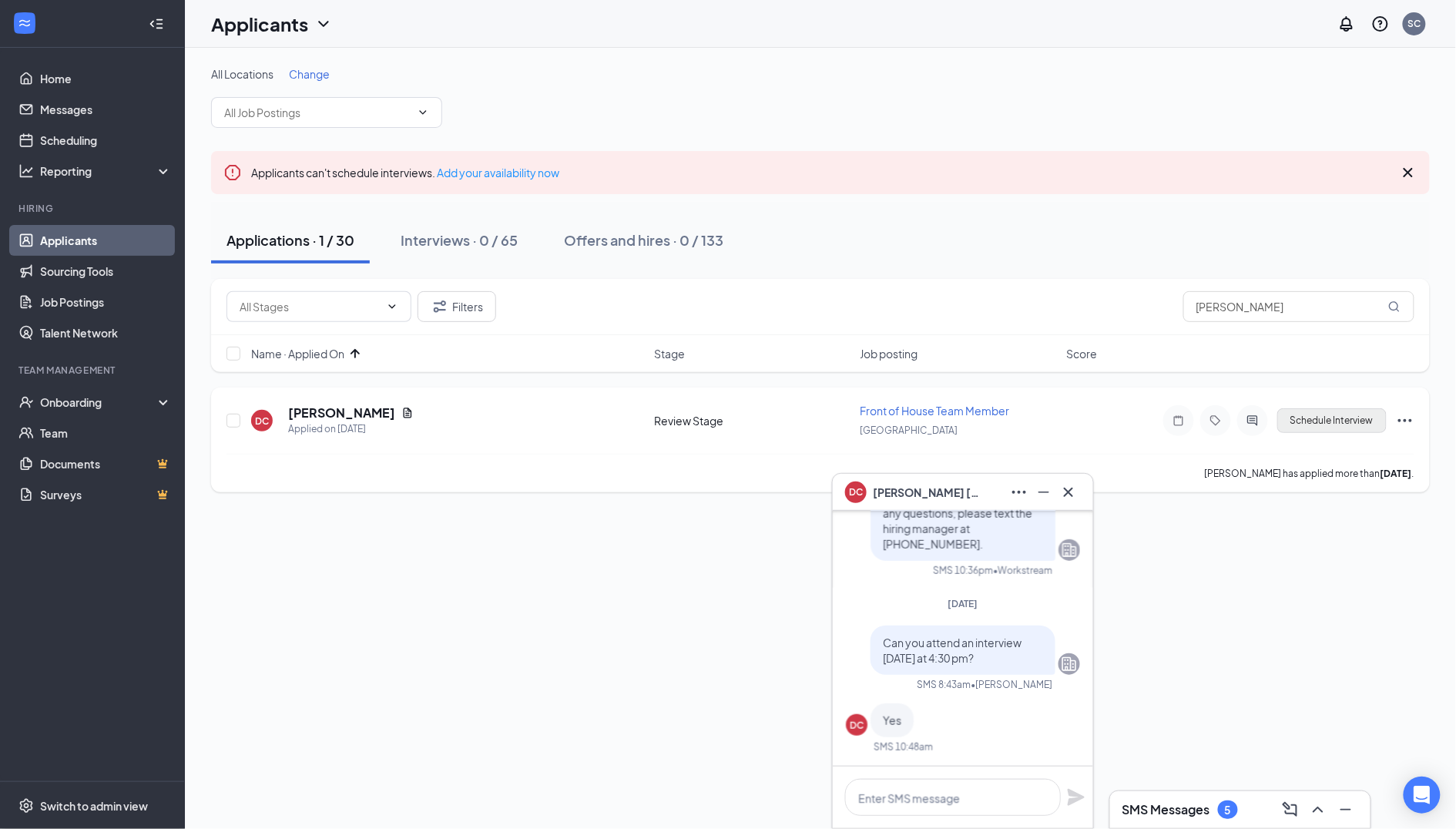
click at [1315, 423] on button "Schedule Interview" at bounding box center [1332, 420] width 110 height 25
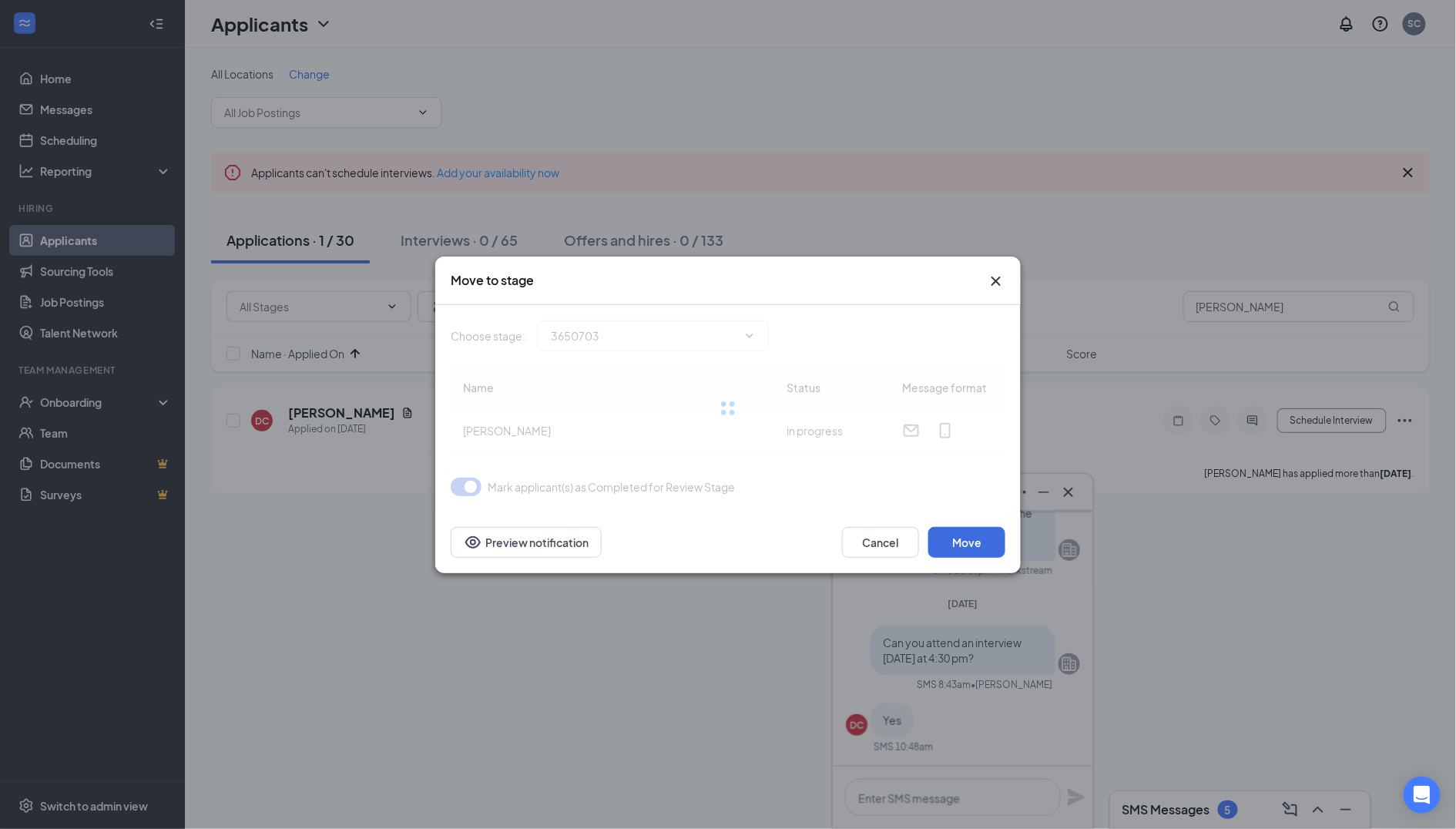
type input "Onsite Interview (next stage)"
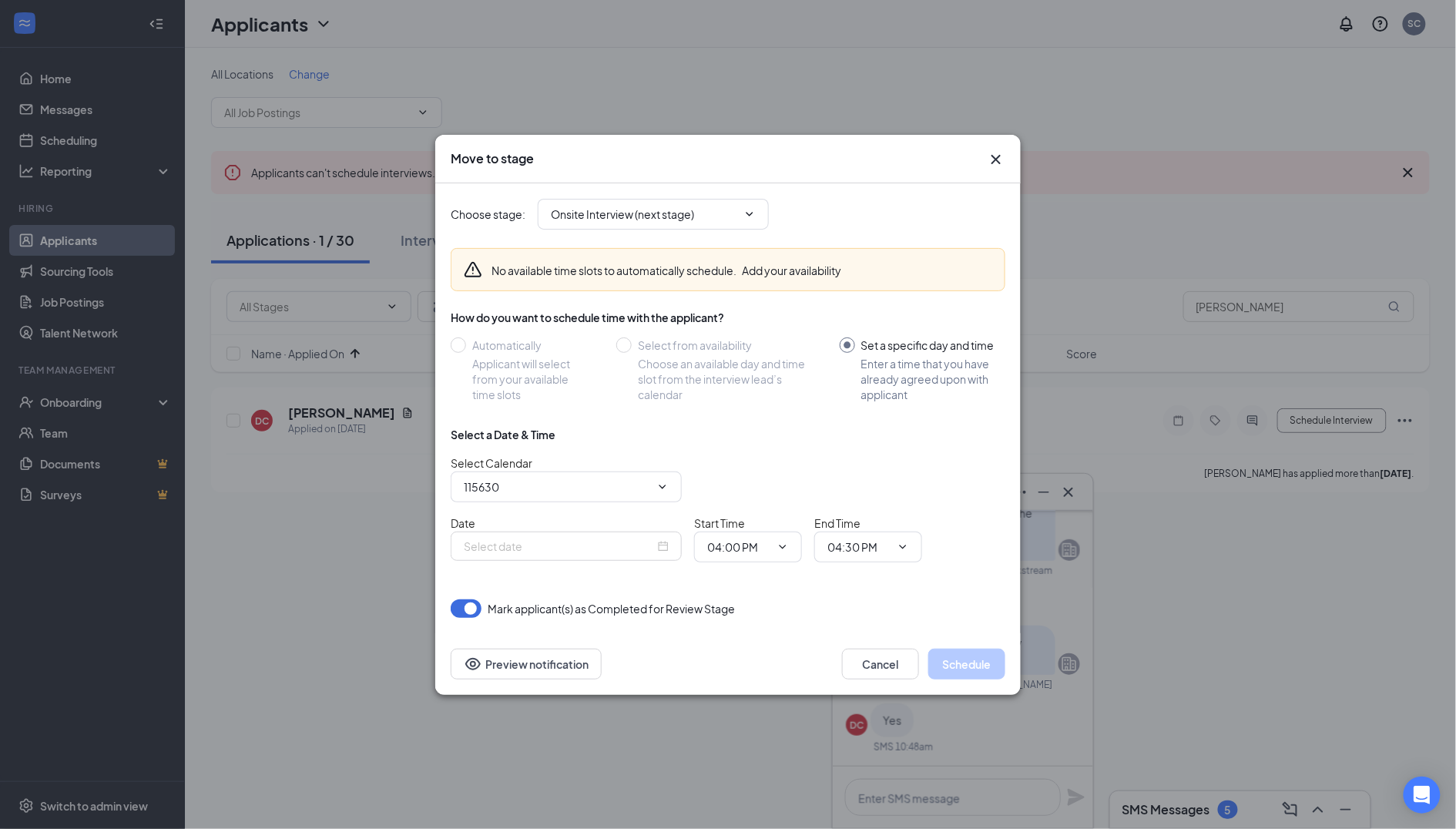
type input "[PERSON_NAME] Calendar"
type input "[DATE]"
click at [604, 494] on input "[PERSON_NAME] Calendar" at bounding box center [557, 487] width 186 height 17
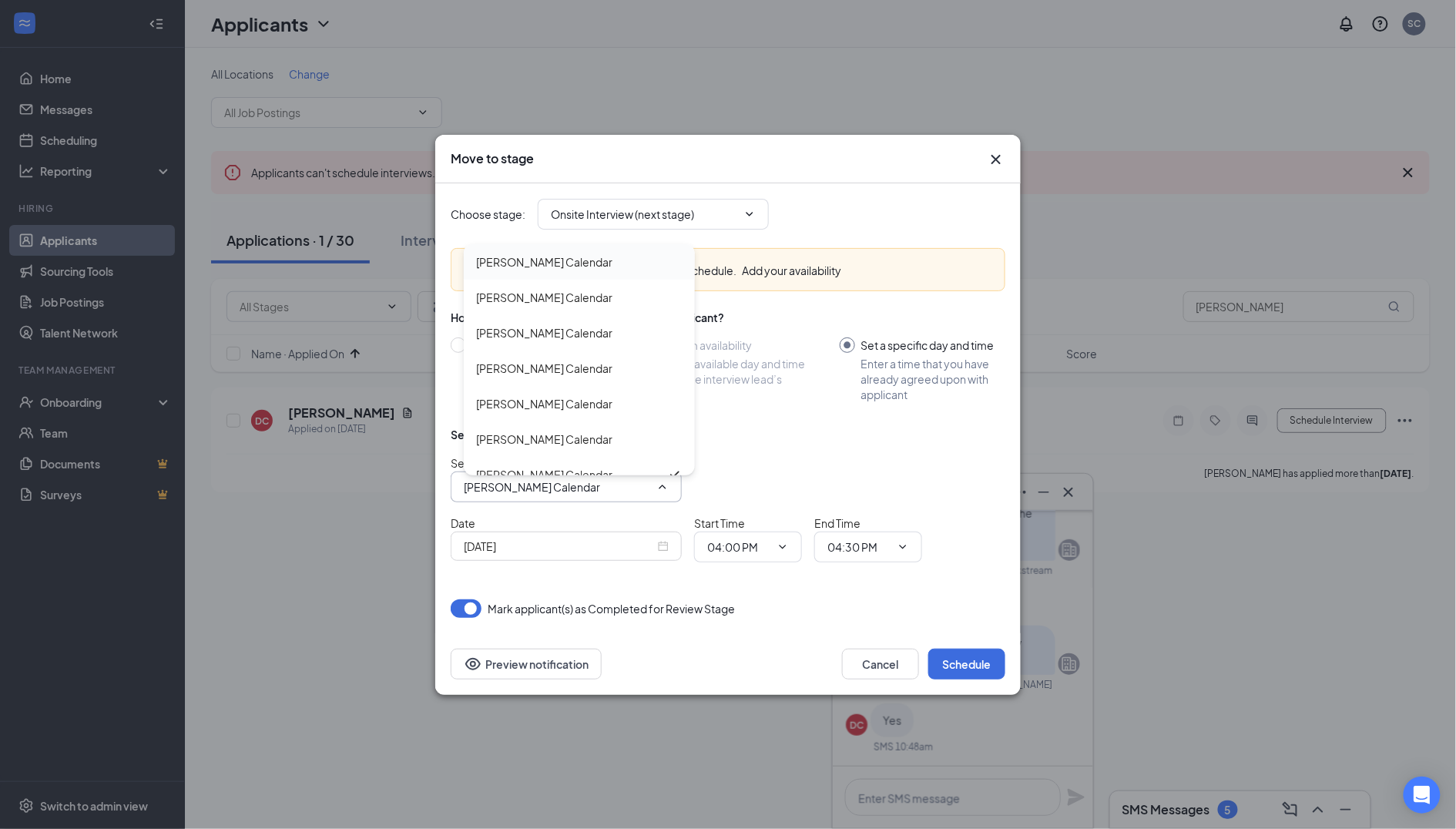
click at [553, 260] on div "[PERSON_NAME] Calendar" at bounding box center [544, 262] width 136 height 17
type input "[PERSON_NAME] Calendar"
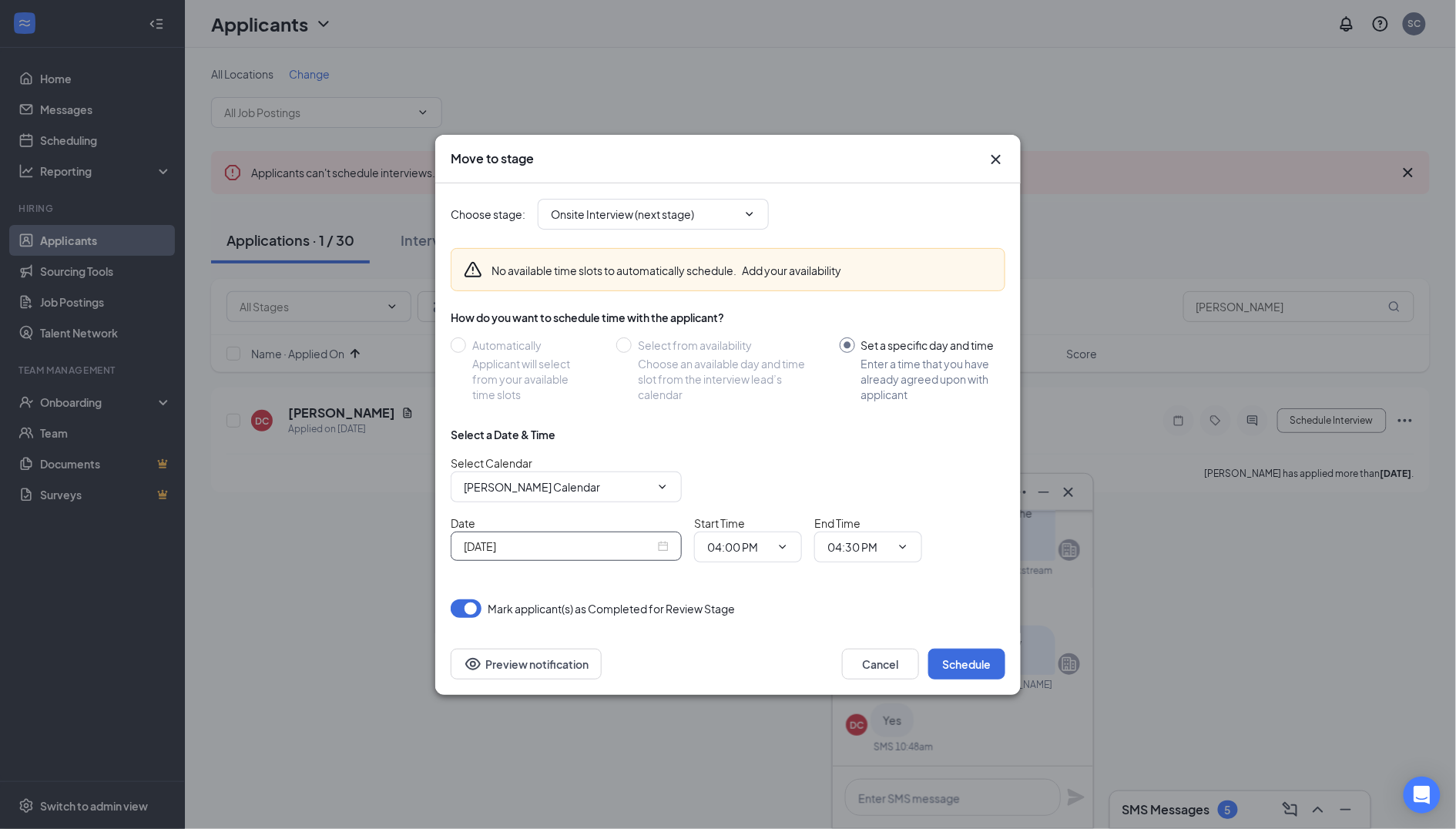
click at [552, 543] on input "[DATE]" at bounding box center [560, 546] width 191 height 17
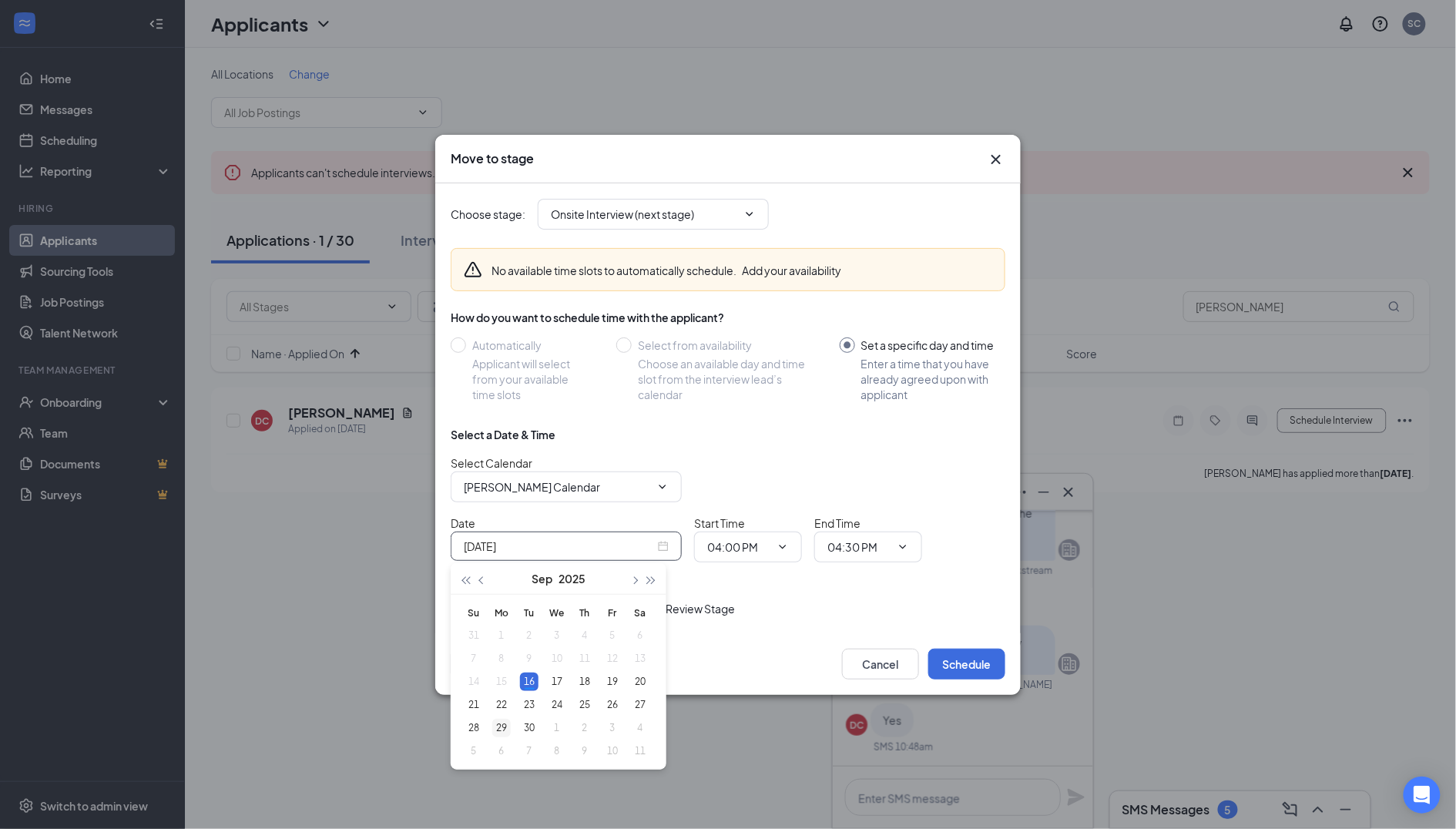
type input "[DATE]"
click at [506, 728] on div "29" at bounding box center [501, 727] width 18 height 18
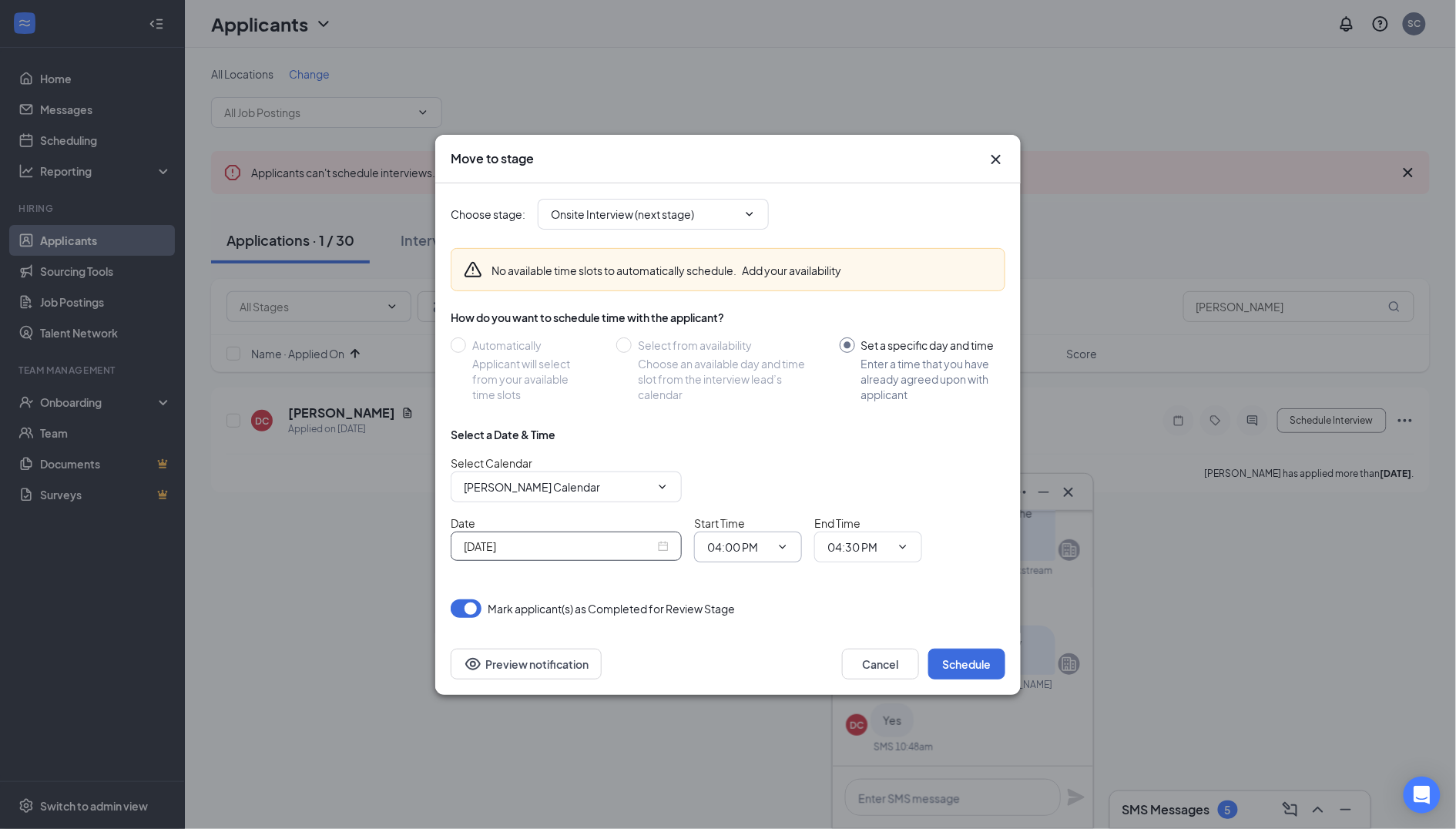
click at [737, 537] on span "04:00 PM" at bounding box center [748, 547] width 108 height 31
click at [744, 553] on input "04:00 PM" at bounding box center [738, 547] width 63 height 17
click at [758, 473] on div "04:30 PM" at bounding box center [742, 481] width 46 height 17
type input "04:30 PM"
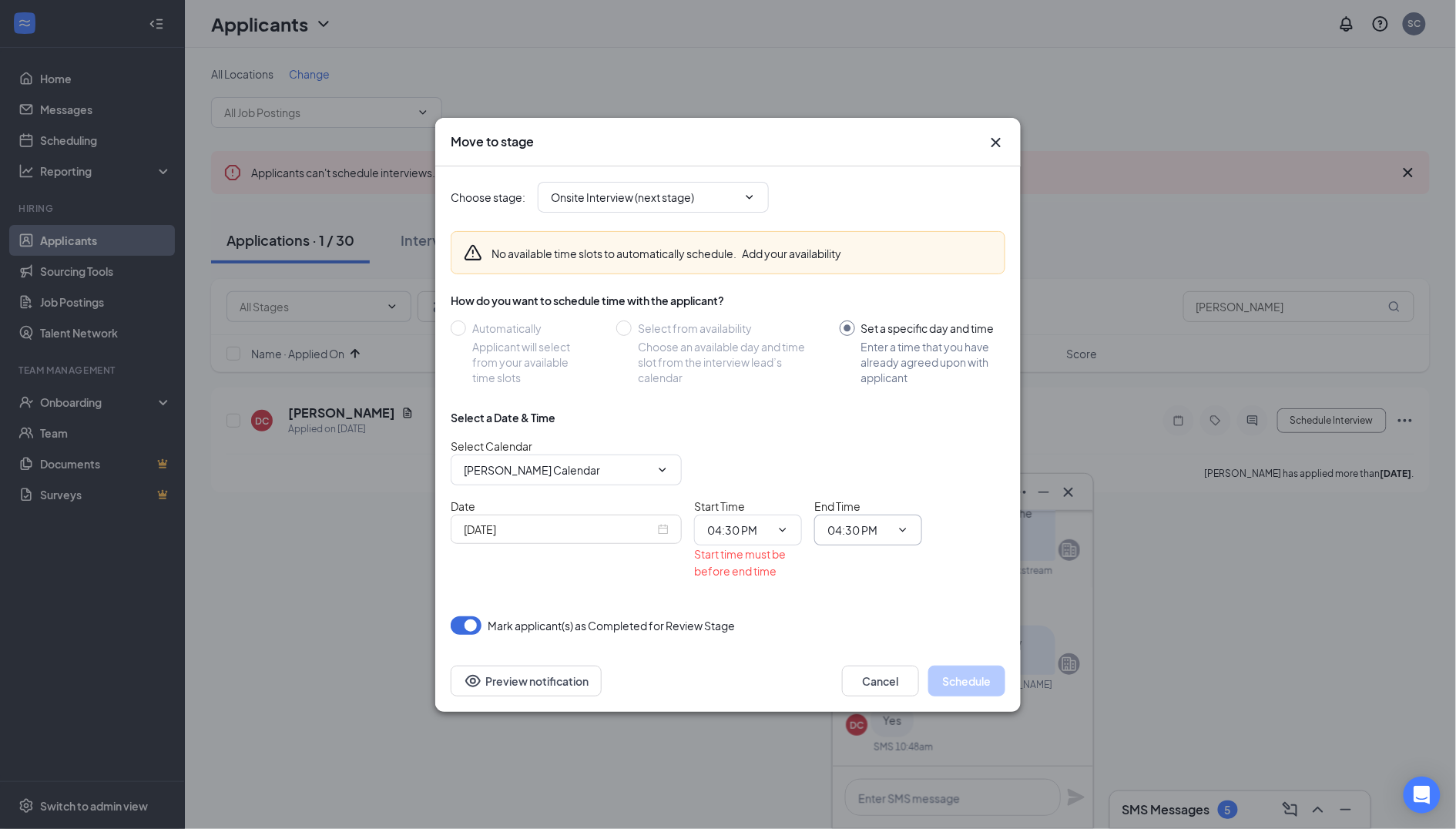
click at [857, 537] on input "04:30 PM" at bounding box center [858, 531] width 63 height 17
click at [884, 504] on div "04:45 PM" at bounding box center [863, 512] width 46 height 17
type input "04:45 PM"
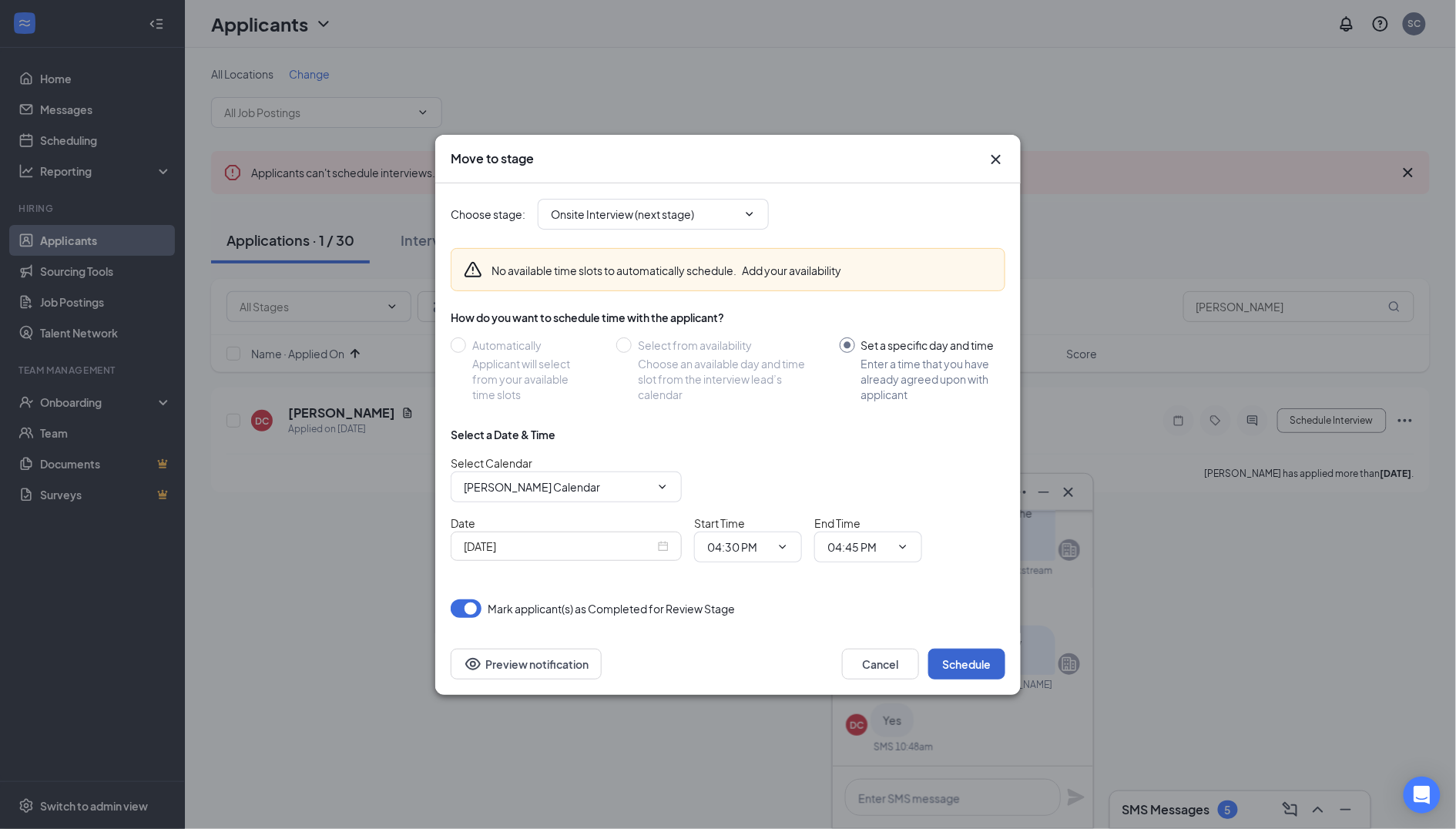
click at [962, 667] on button "Schedule" at bounding box center [966, 664] width 77 height 31
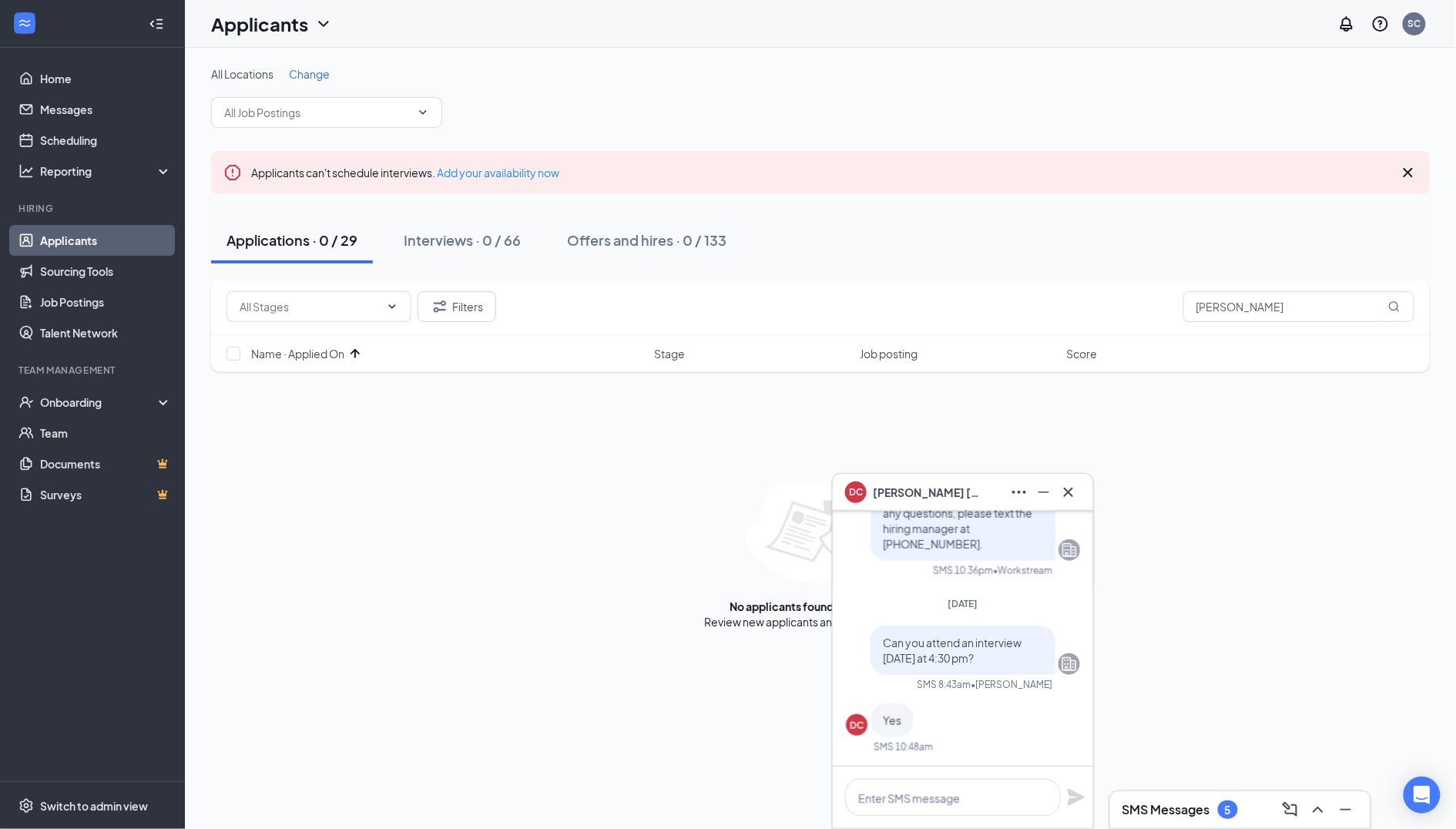
click at [1170, 801] on h3 "SMS Messages" at bounding box center [1166, 810] width 88 height 17
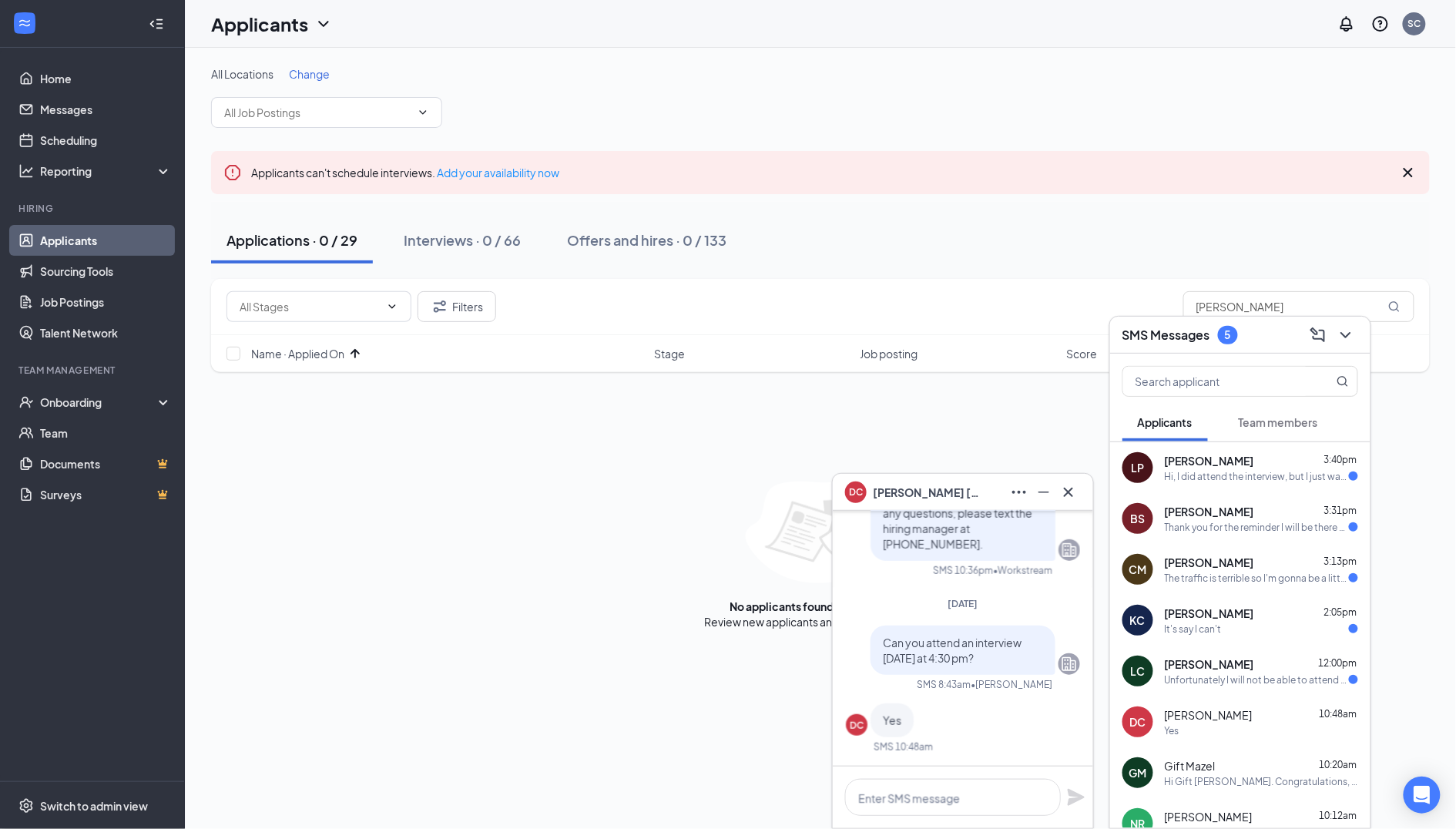
click at [1222, 679] on div "Unfortunately I will not be able to attend the interview. I appreciate you reac…" at bounding box center [1256, 680] width 184 height 13
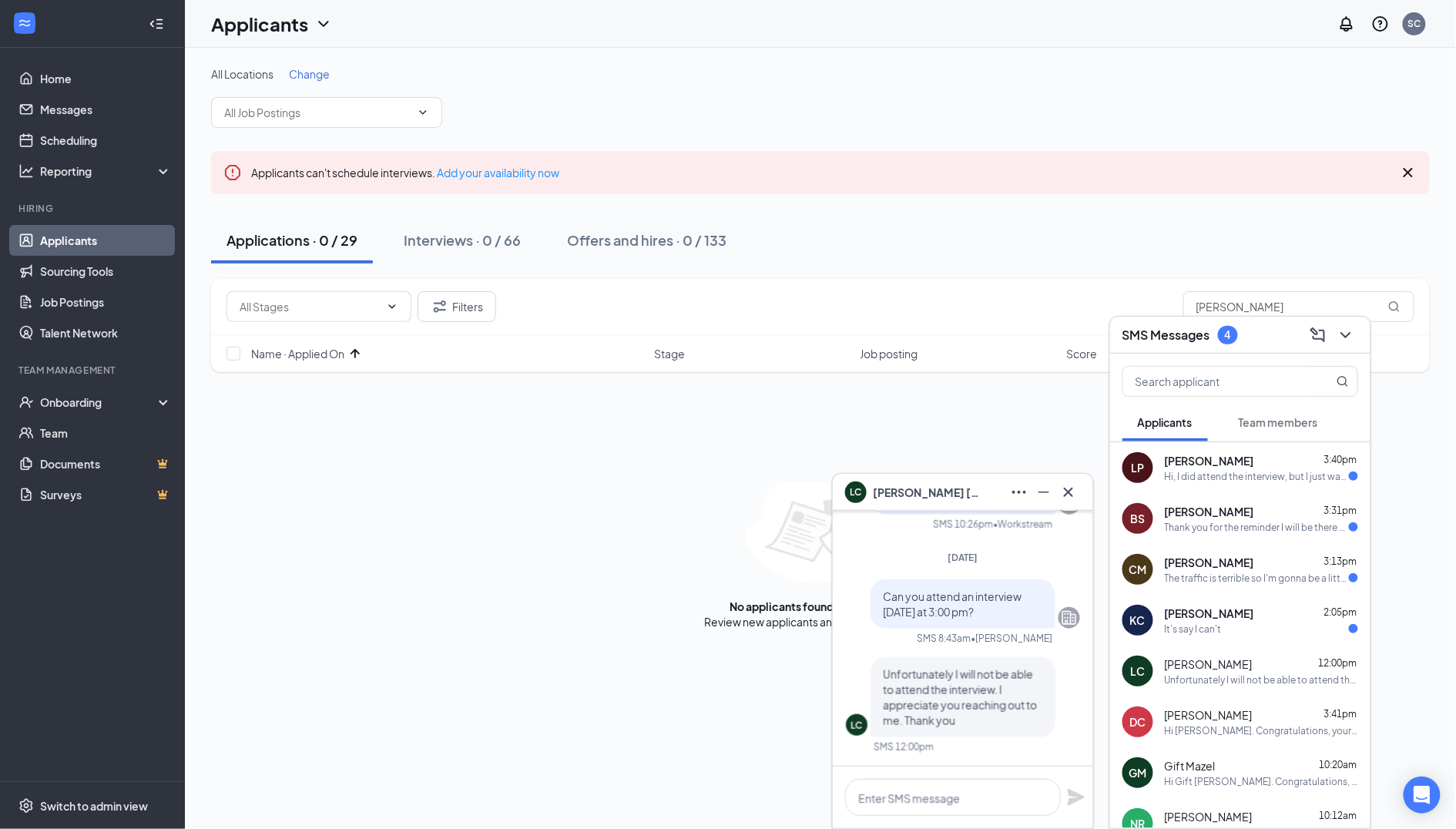
click at [1230, 629] on div "It's say I can't" at bounding box center [1261, 629] width 193 height 13
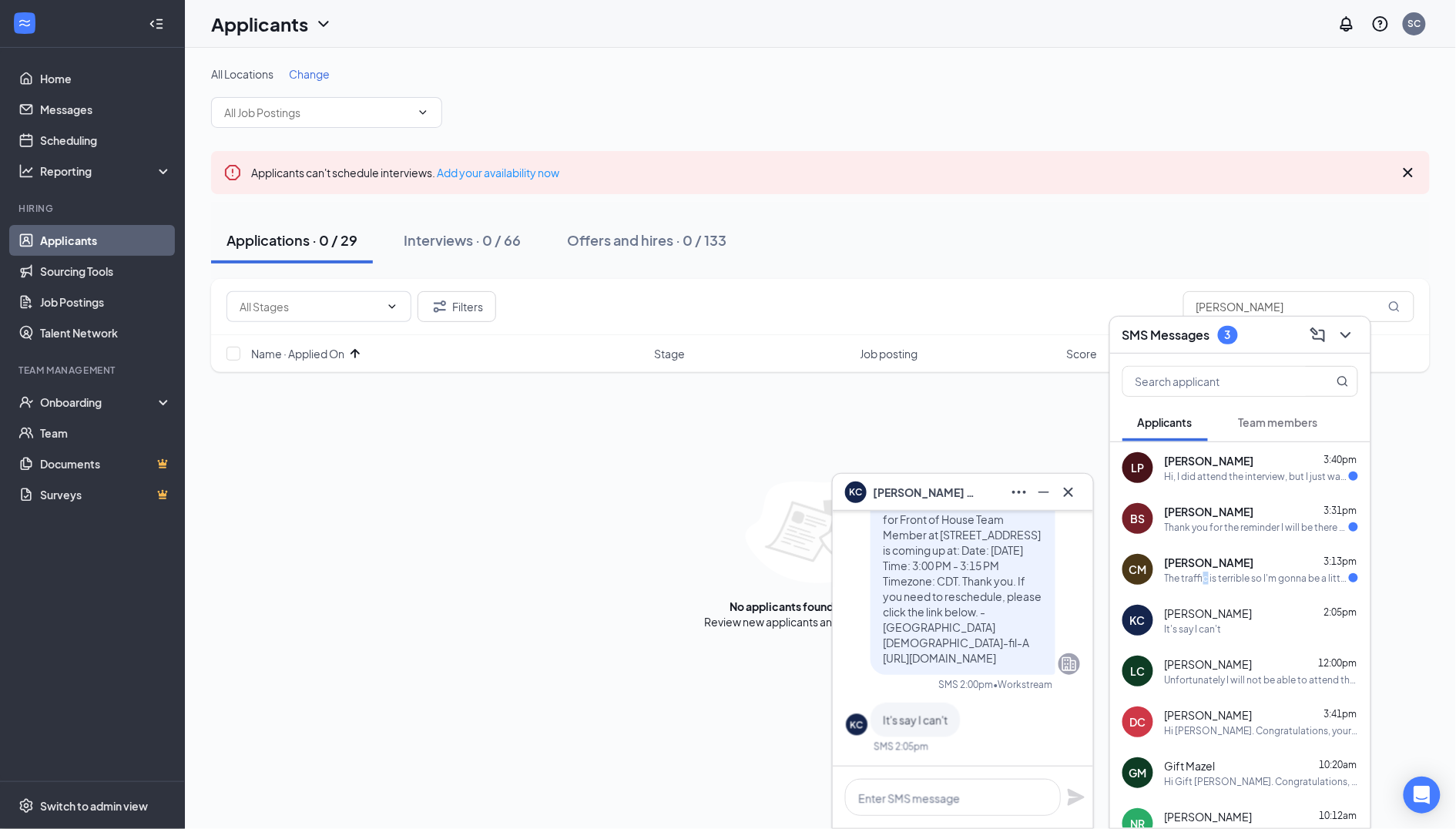
click at [1207, 576] on div "The traffic is terrible so I'm gonna be a little late" at bounding box center [1256, 578] width 184 height 13
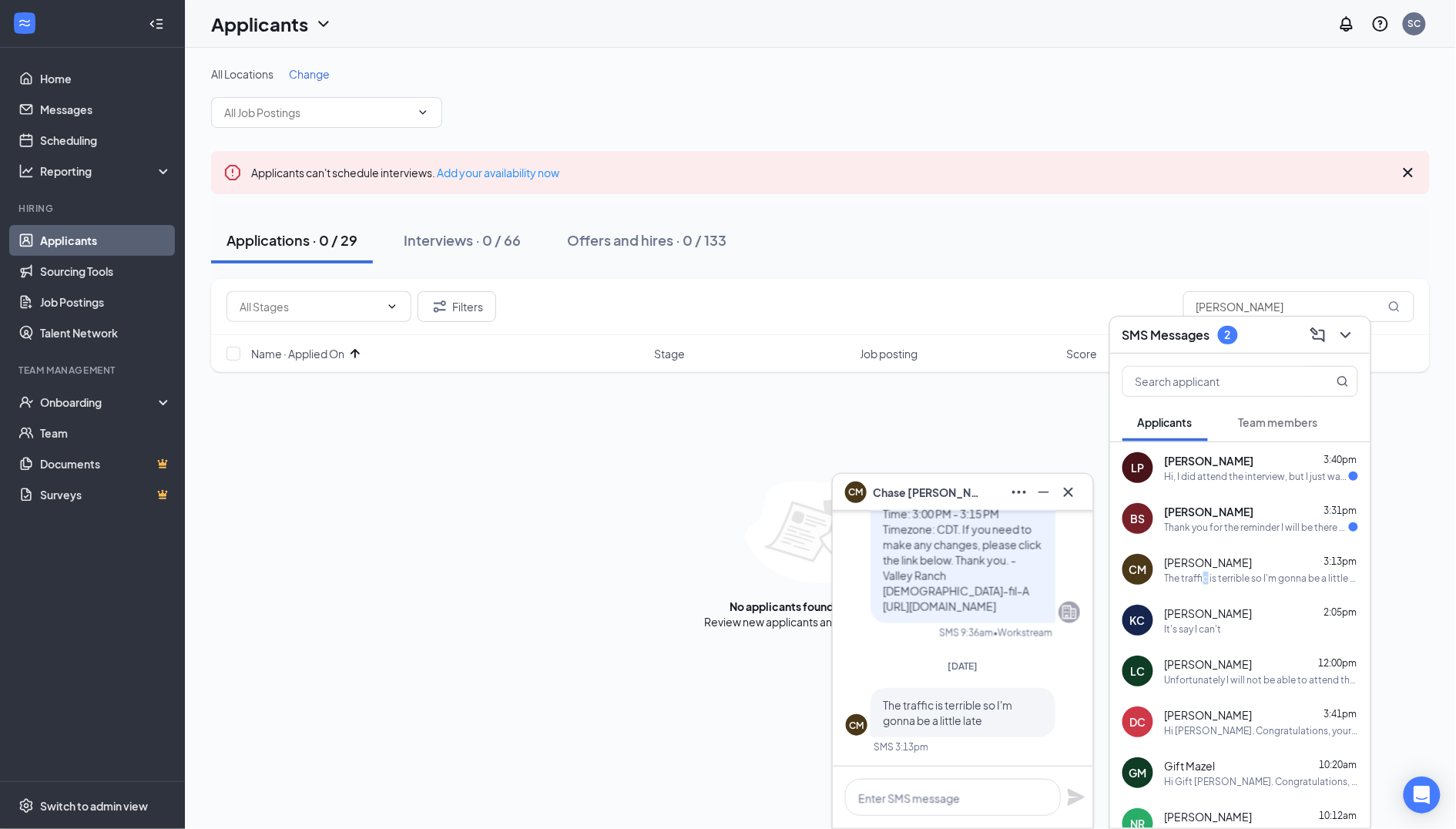
scroll to position [0, 0]
click at [1219, 524] on div "Thank you for the reminder I will be there at at 4:25" at bounding box center [1256, 527] width 184 height 13
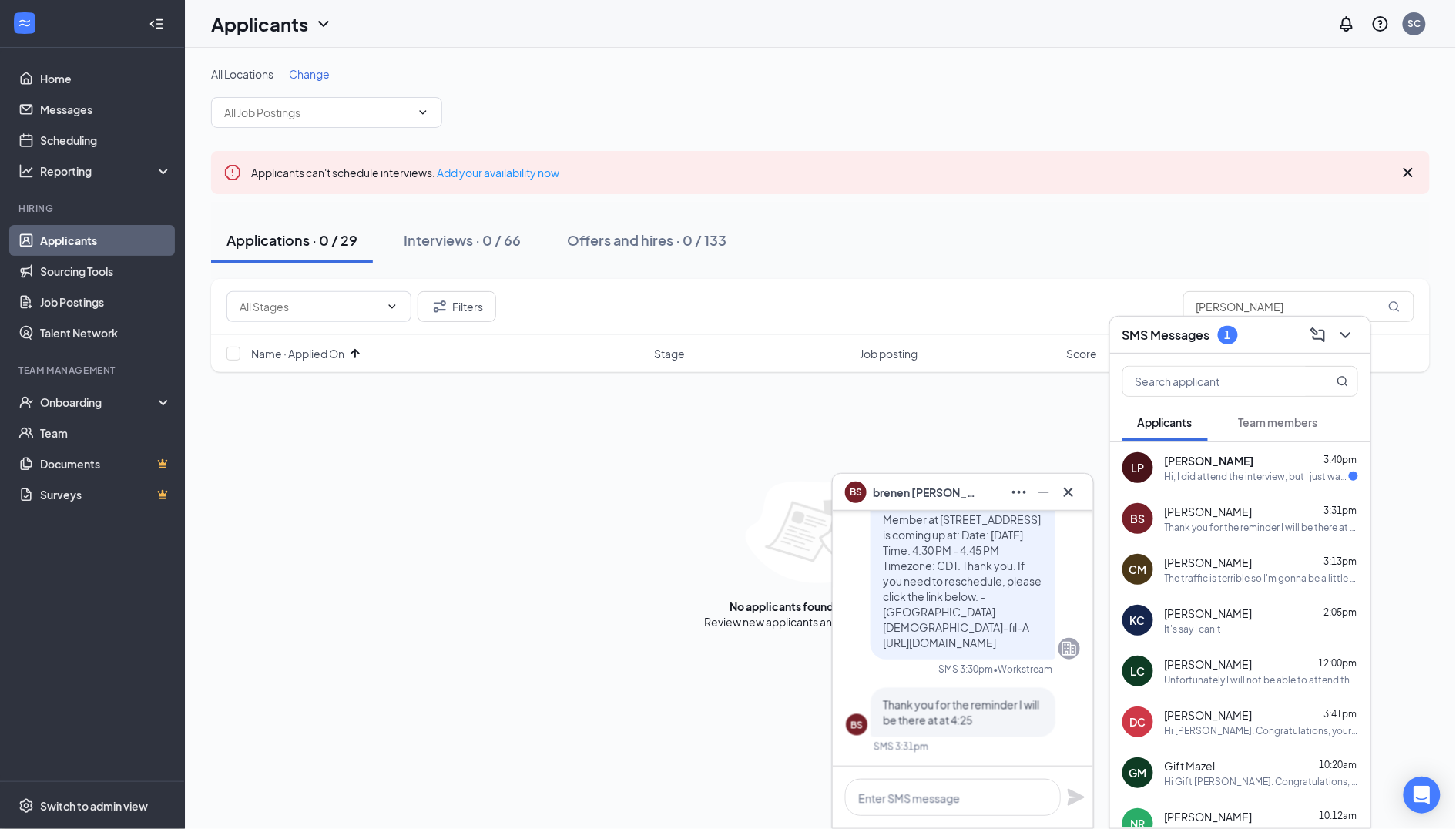
click at [1237, 472] on div "Hi, I did attend the interview, but I just wanted to check in because I'm not s…" at bounding box center [1256, 476] width 184 height 13
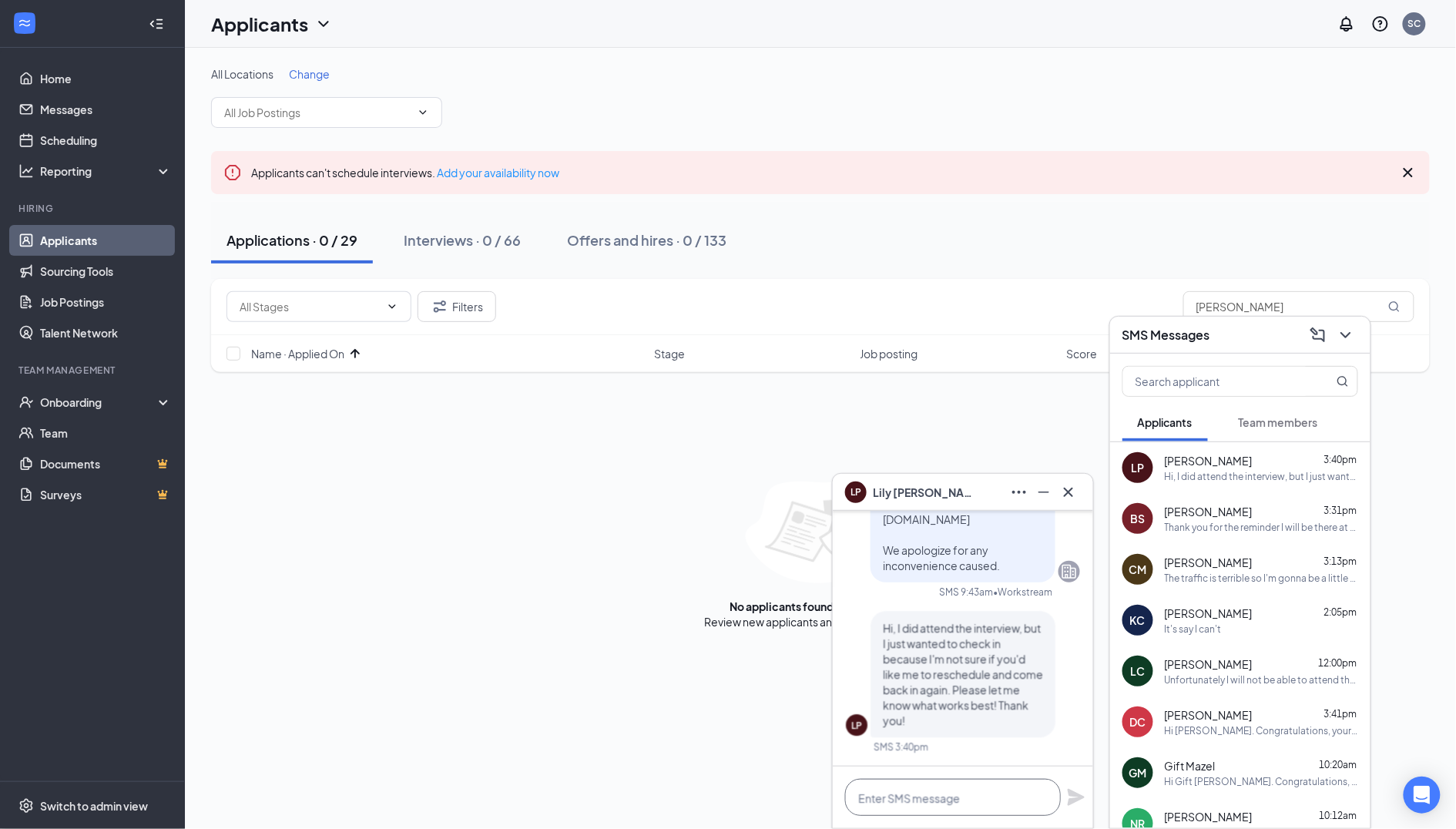
click at [950, 792] on textarea at bounding box center [953, 797] width 216 height 37
type textarea "u"
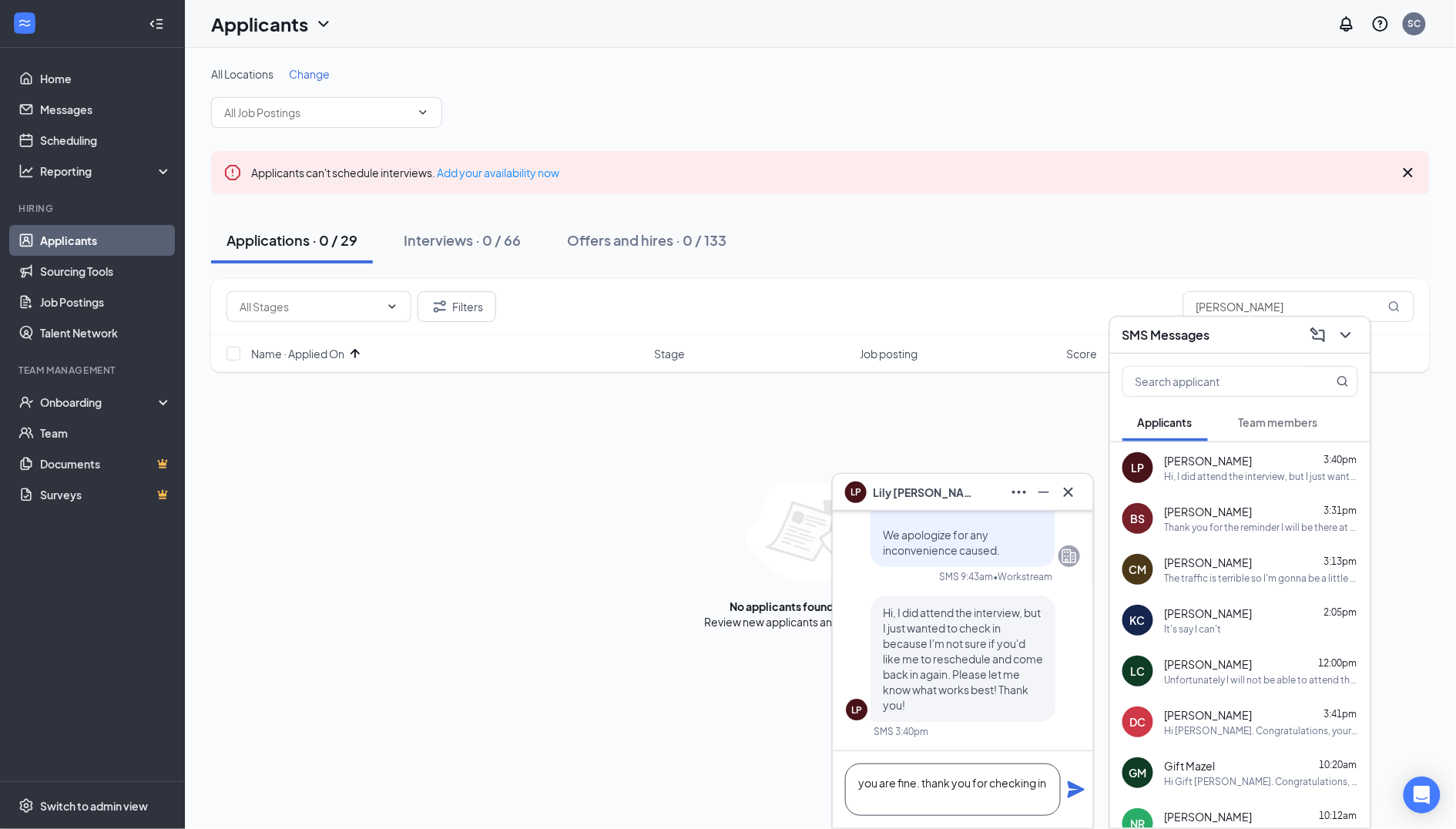
scroll to position [2, 0]
type textarea "you are fine. thank you for checking in"
click at [1076, 790] on icon "Plane" at bounding box center [1076, 790] width 17 height 17
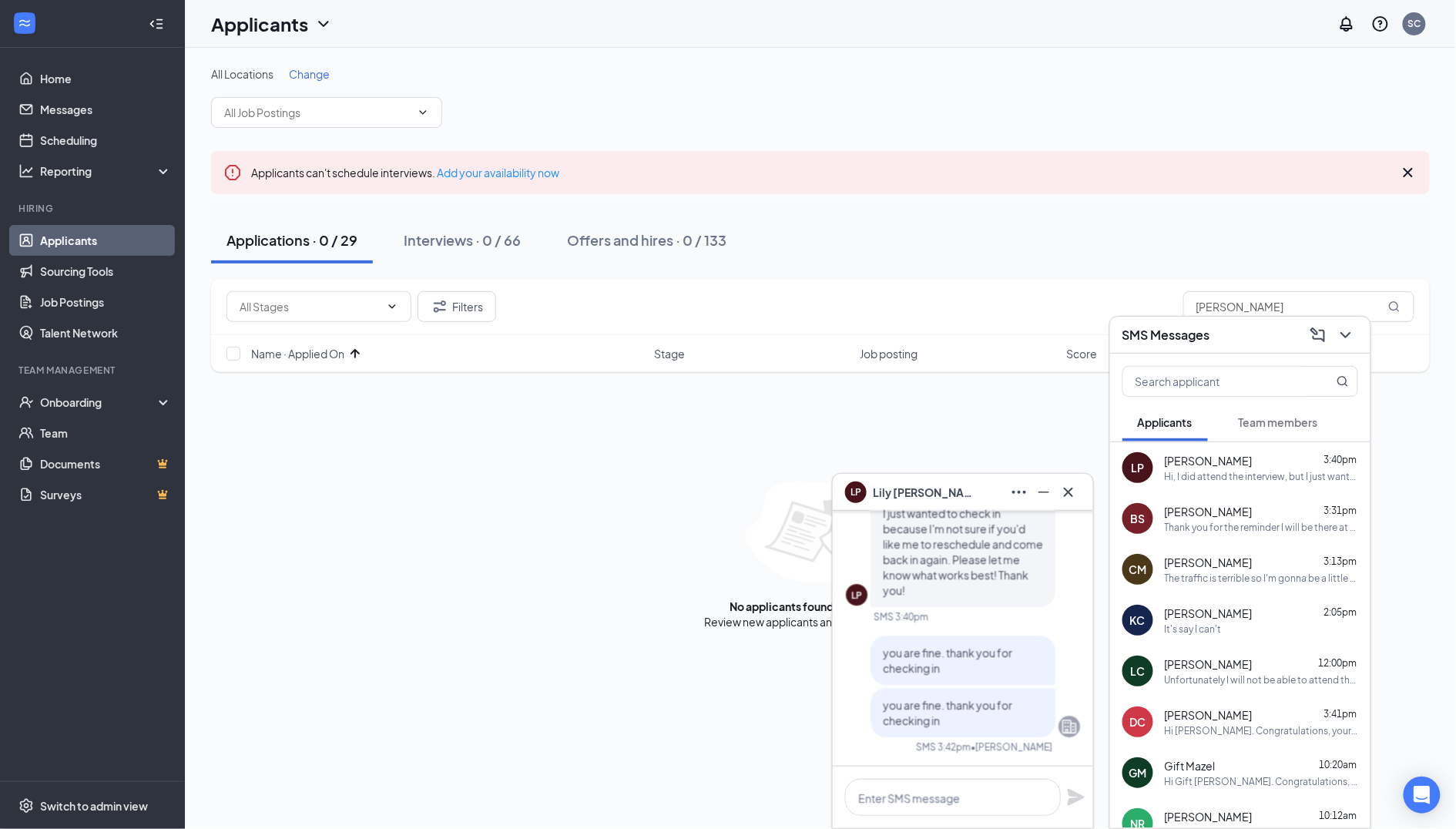
click at [1258, 352] on div "SMS Messages" at bounding box center [1240, 335] width 260 height 37
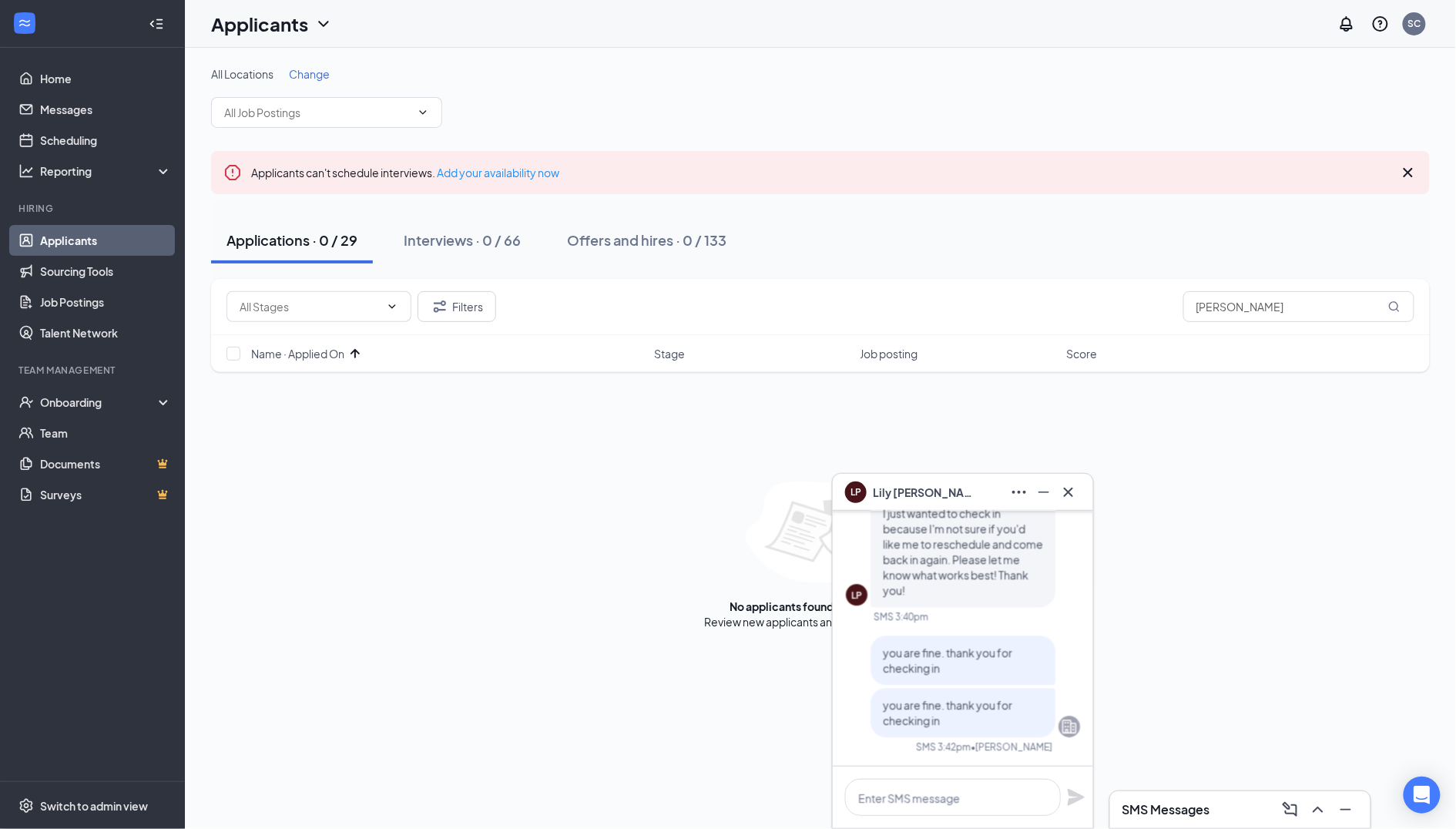
click at [1080, 487] on div at bounding box center [1069, 492] width 25 height 25
click at [1074, 492] on icon "Cross" at bounding box center [1068, 492] width 18 height 18
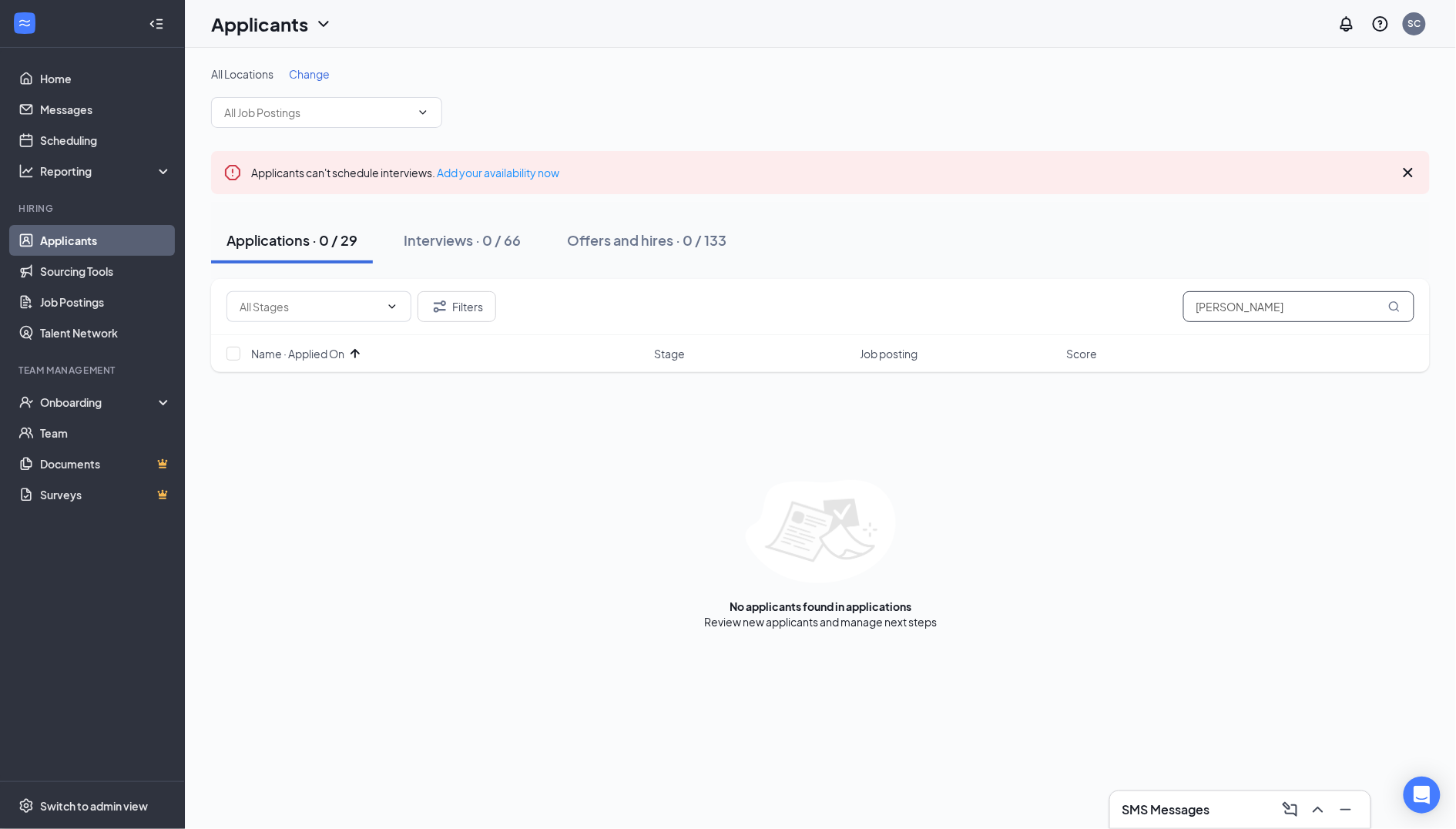
drag, startPoint x: 1250, startPoint y: 304, endPoint x: 1168, endPoint y: 286, distance: 84.0
click at [1212, 305] on input "[PERSON_NAME]" at bounding box center [1299, 307] width 231 height 31
type input "D"
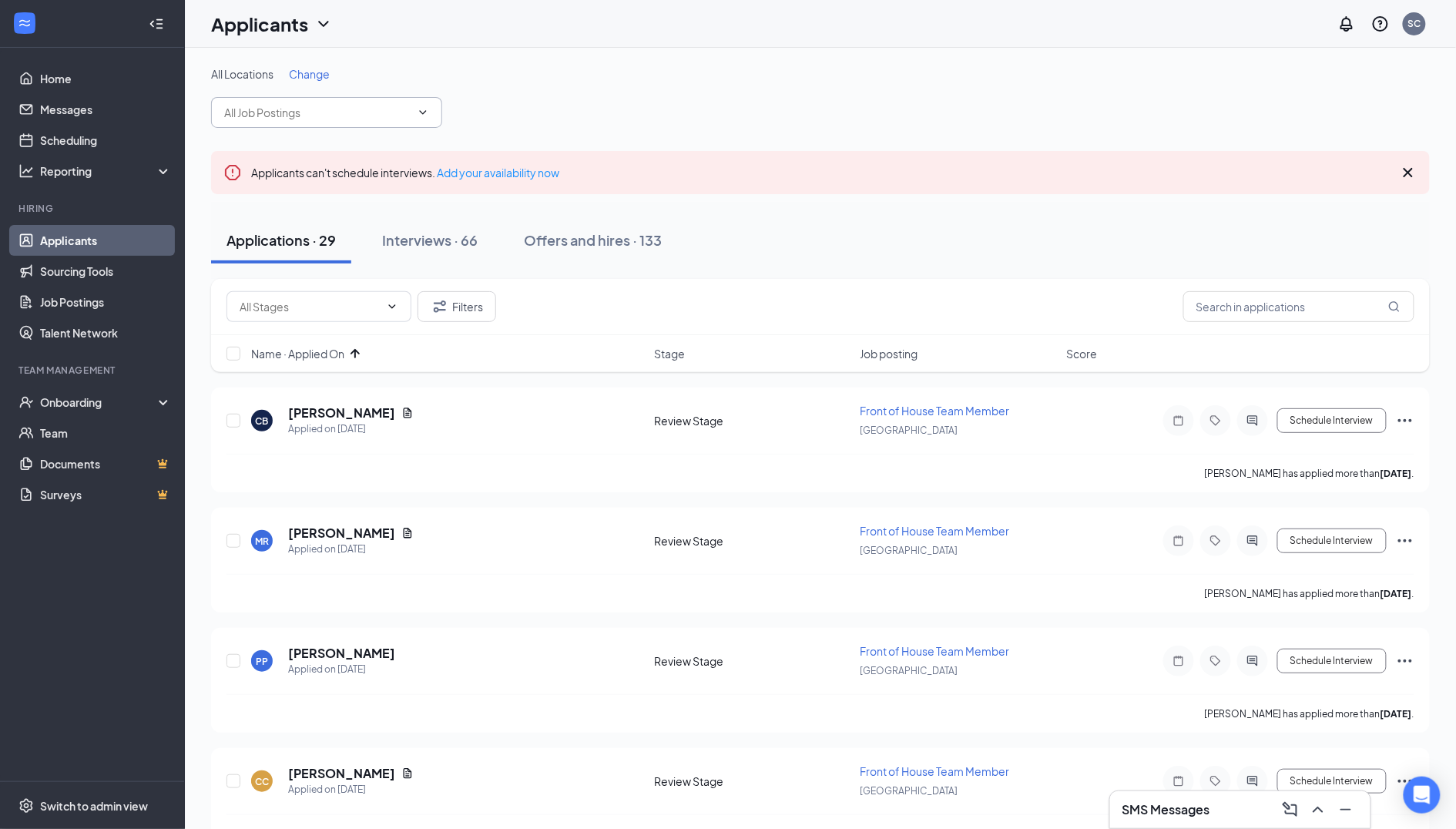
click at [309, 111] on input "text" at bounding box center [317, 113] width 186 height 17
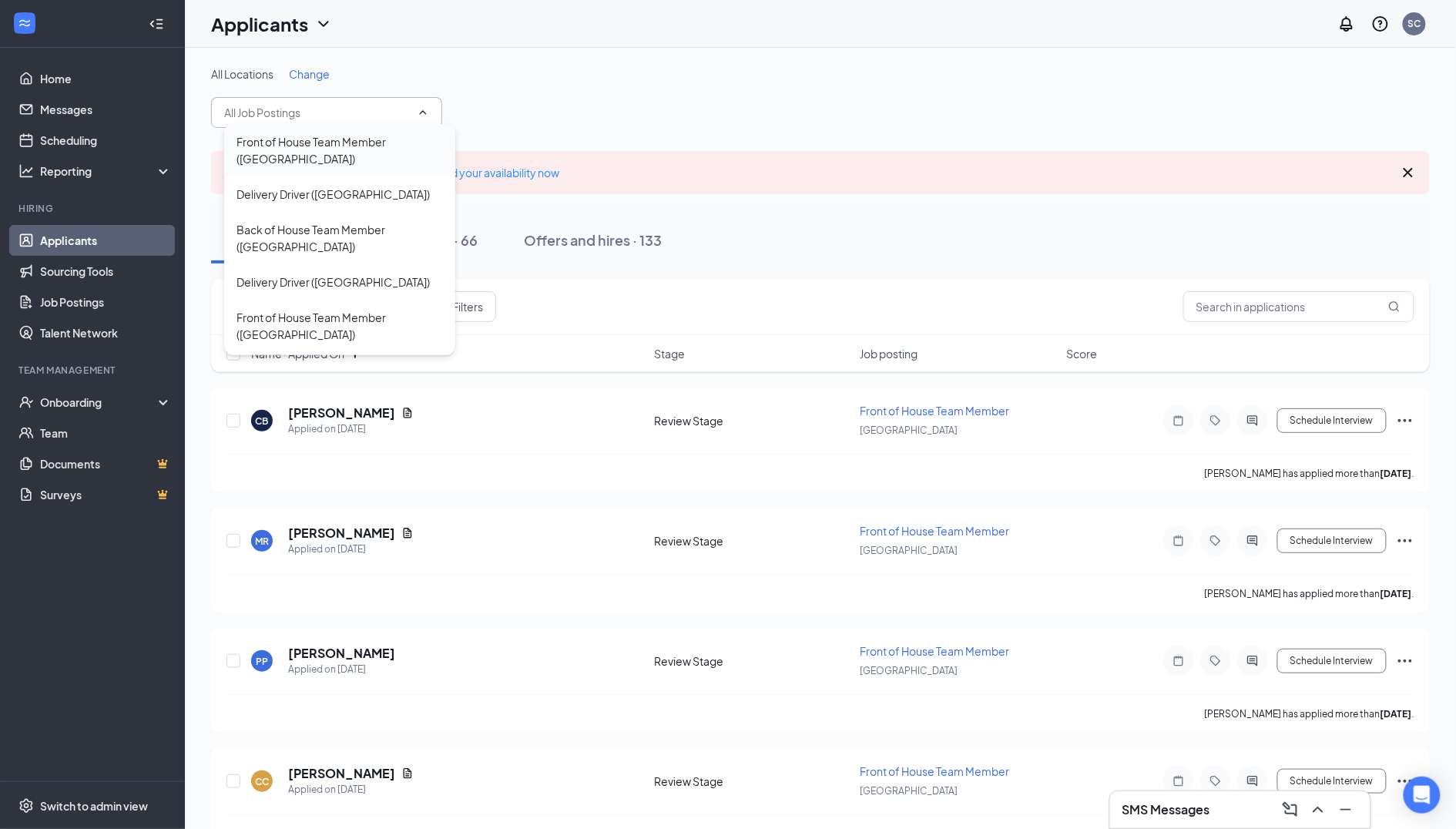
click at [302, 152] on div "Front of House Team Member ([GEOGRAPHIC_DATA])" at bounding box center [339, 150] width 206 height 34
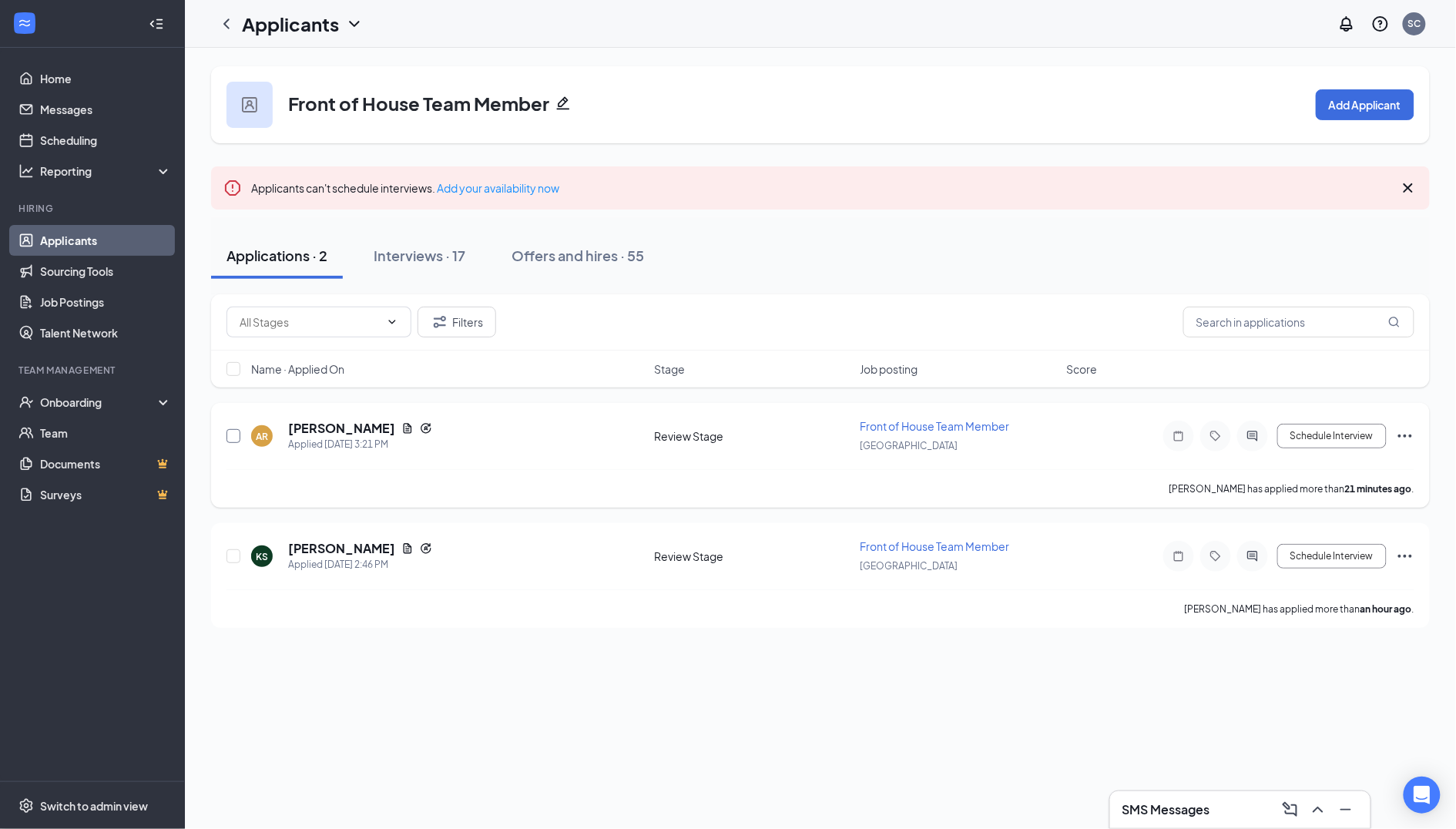
click at [235, 439] on input "checkbox" at bounding box center [234, 436] width 14 height 14
checkbox input "true"
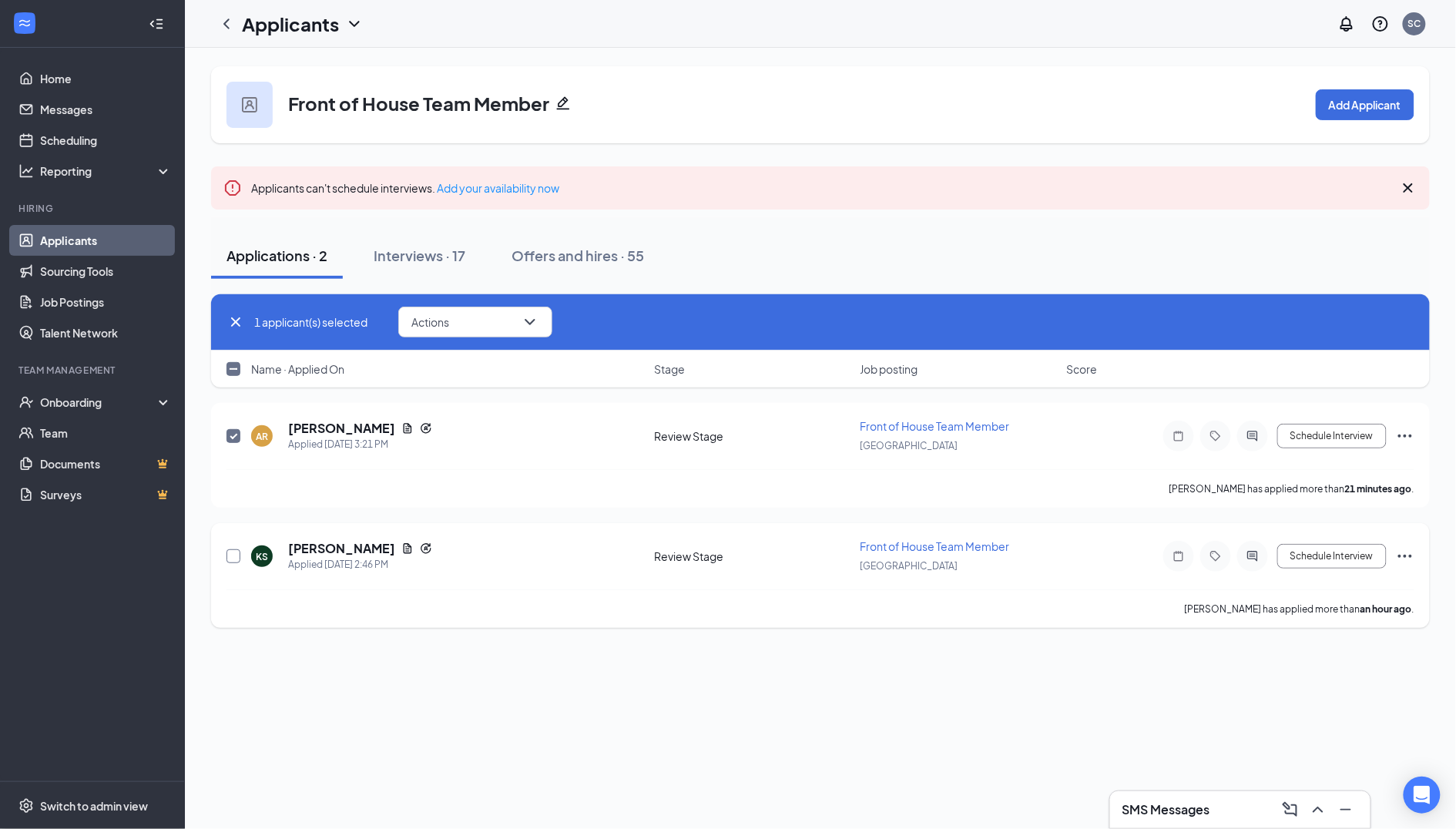
click at [233, 556] on input "checkbox" at bounding box center [234, 556] width 14 height 14
checkbox input "true"
click at [473, 331] on button "Actions" at bounding box center [475, 322] width 154 height 31
click at [442, 516] on p "Reject" at bounding box center [480, 509] width 133 height 16
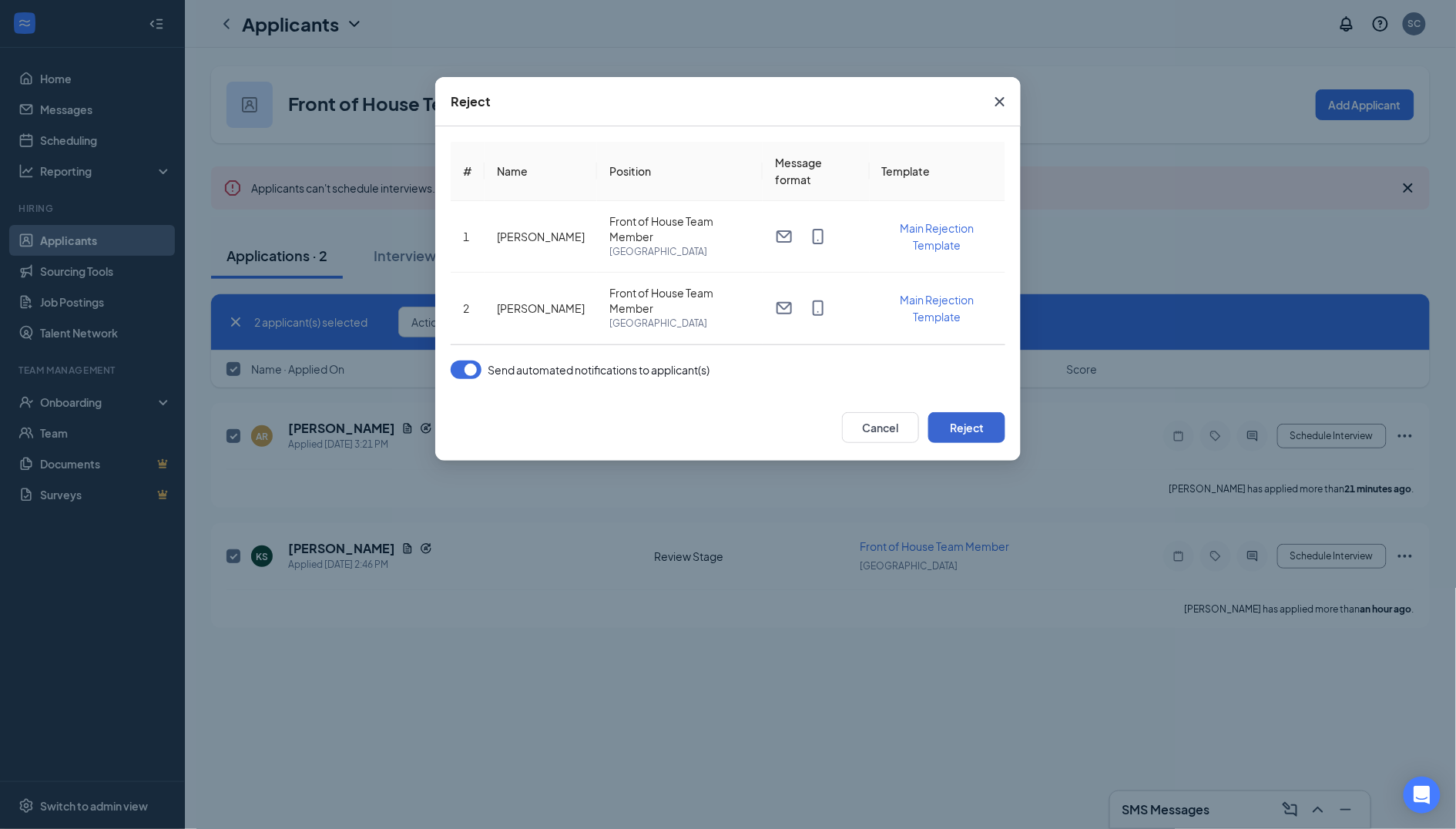
click at [959, 420] on button "Reject" at bounding box center [966, 428] width 77 height 31
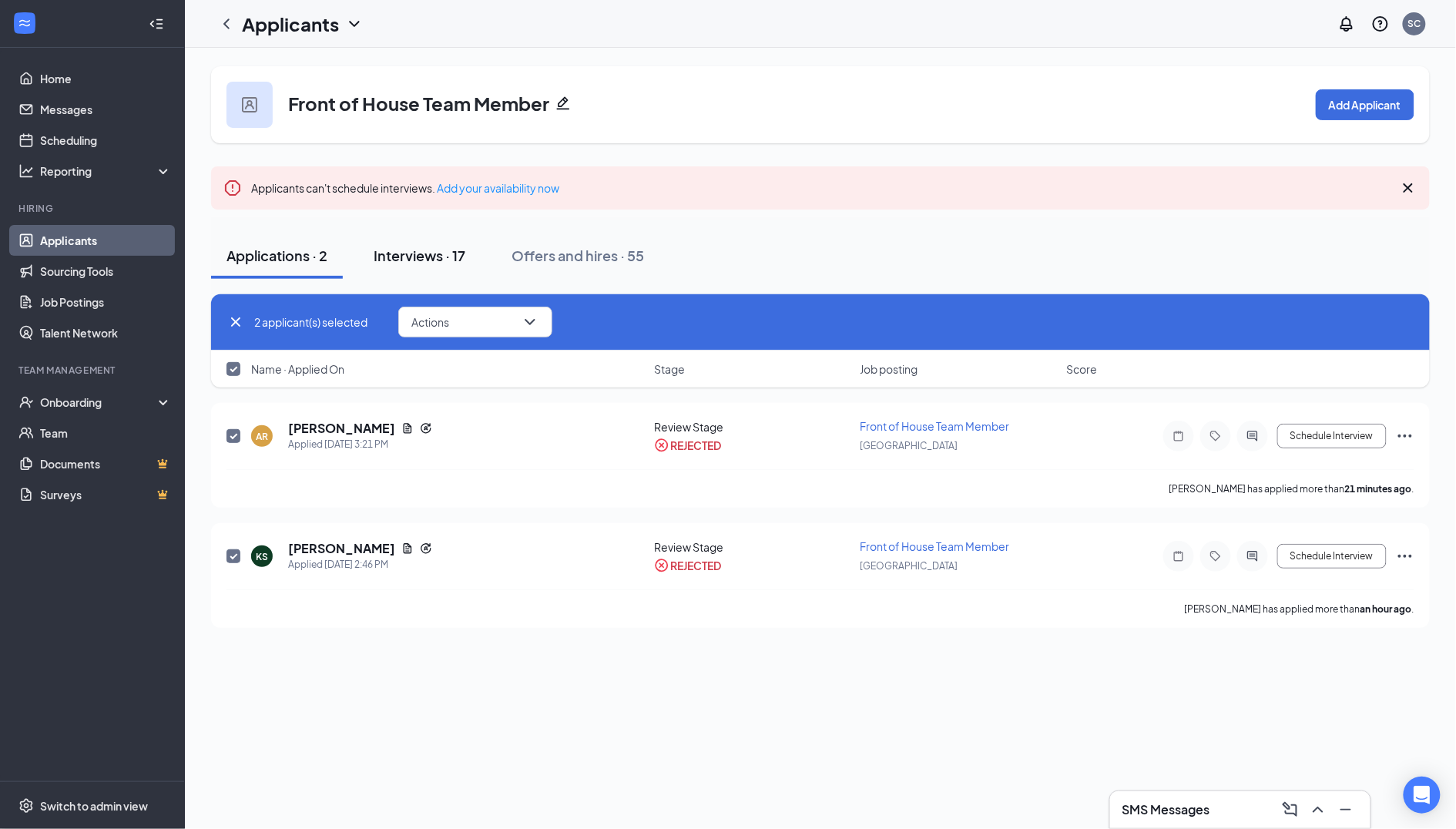
click at [426, 257] on div "Interviews · 17" at bounding box center [419, 255] width 91 height 19
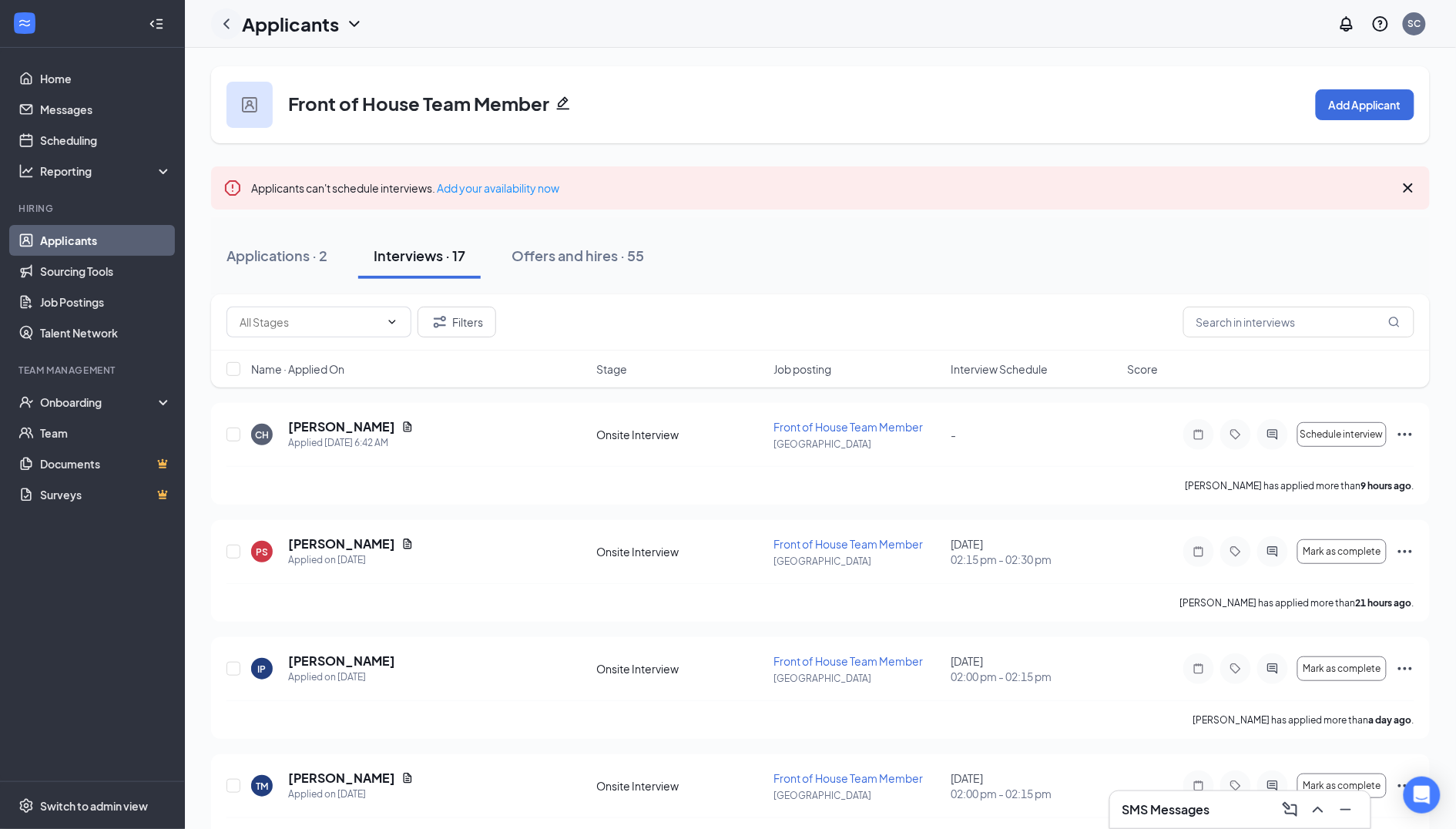
click at [225, 26] on icon "ChevronLeft" at bounding box center [226, 23] width 18 height 18
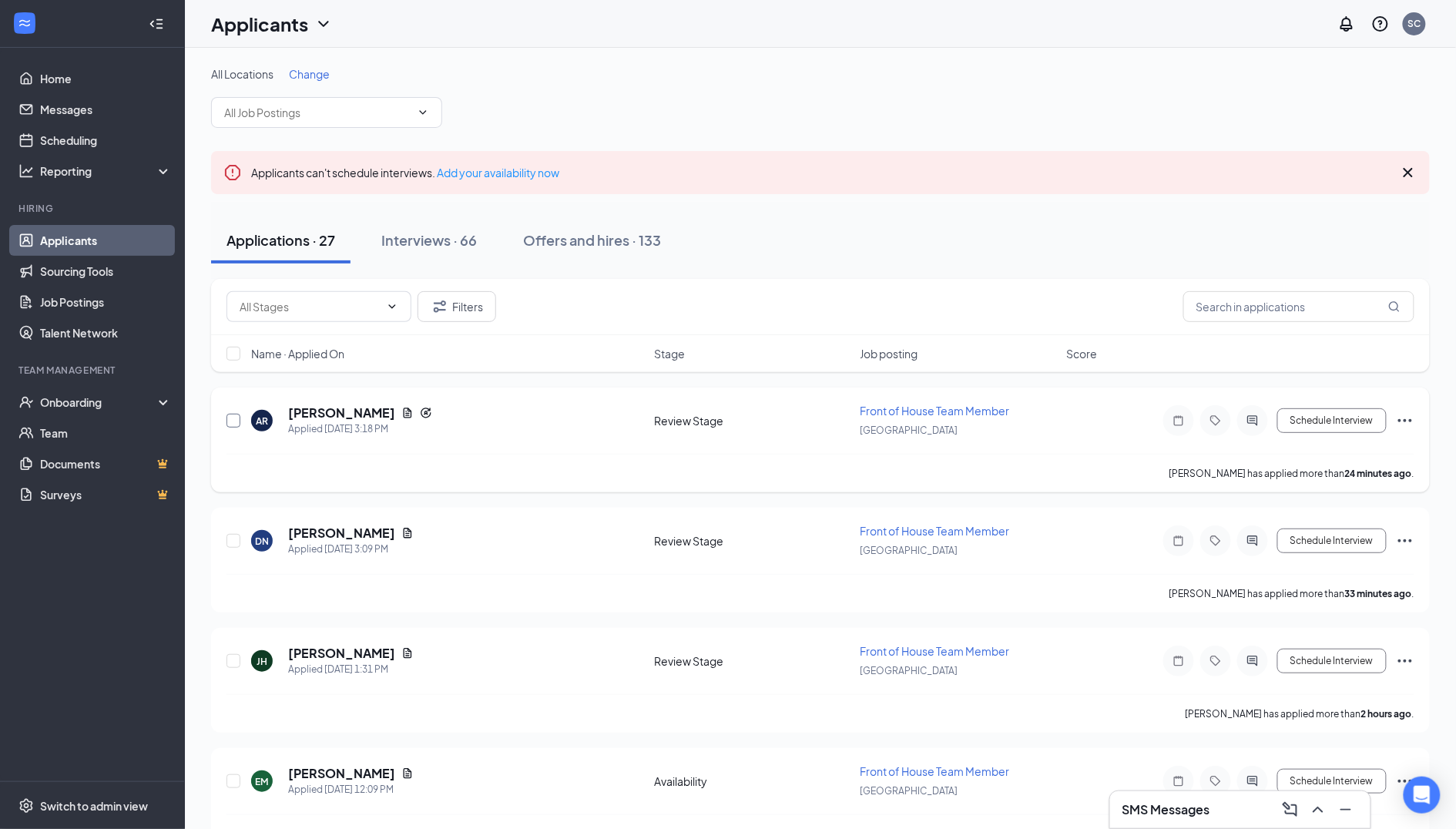
click at [235, 422] on input "checkbox" at bounding box center [234, 421] width 14 height 14
checkbox input "true"
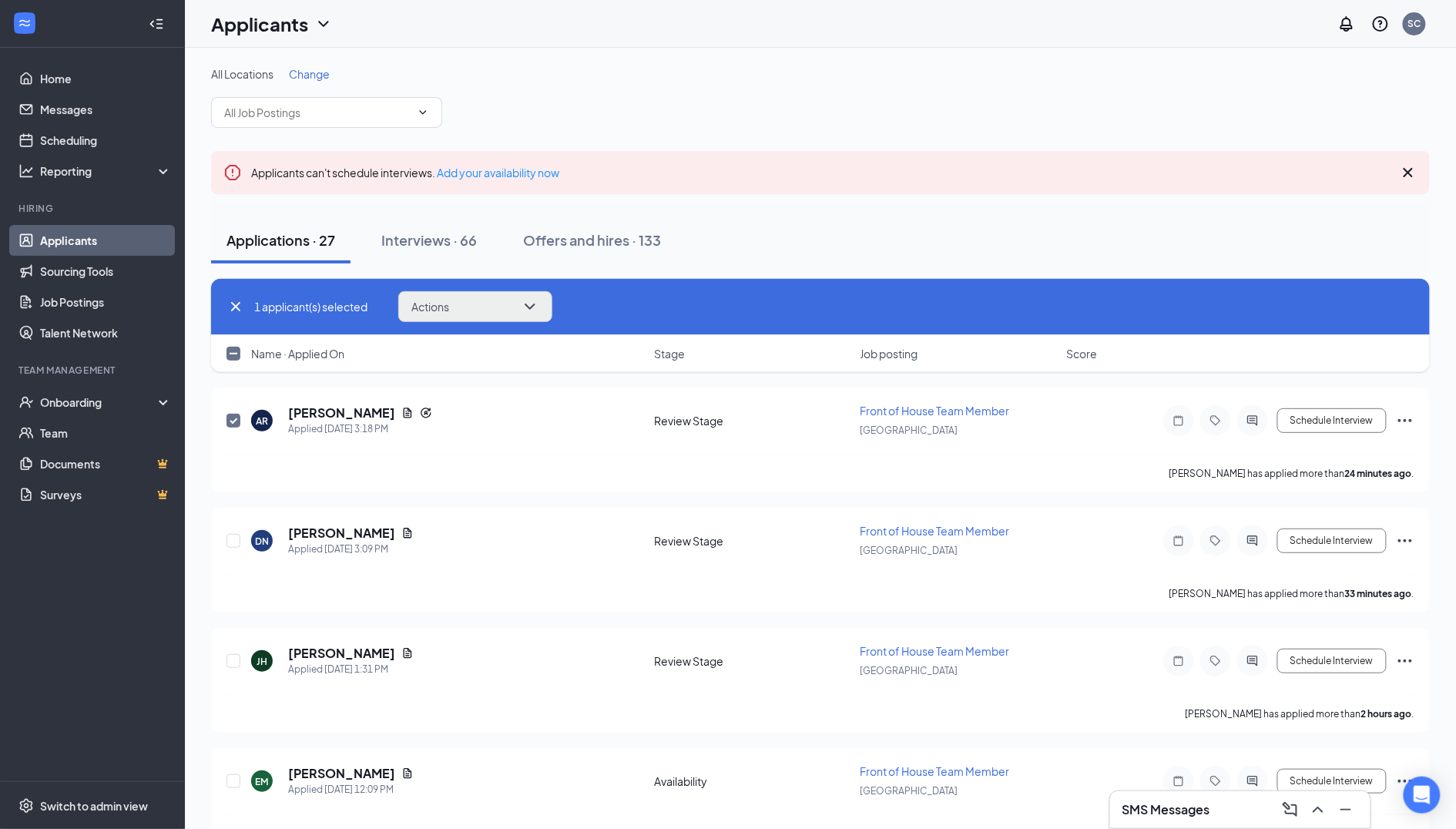
click at [464, 308] on button "Actions" at bounding box center [475, 307] width 154 height 31
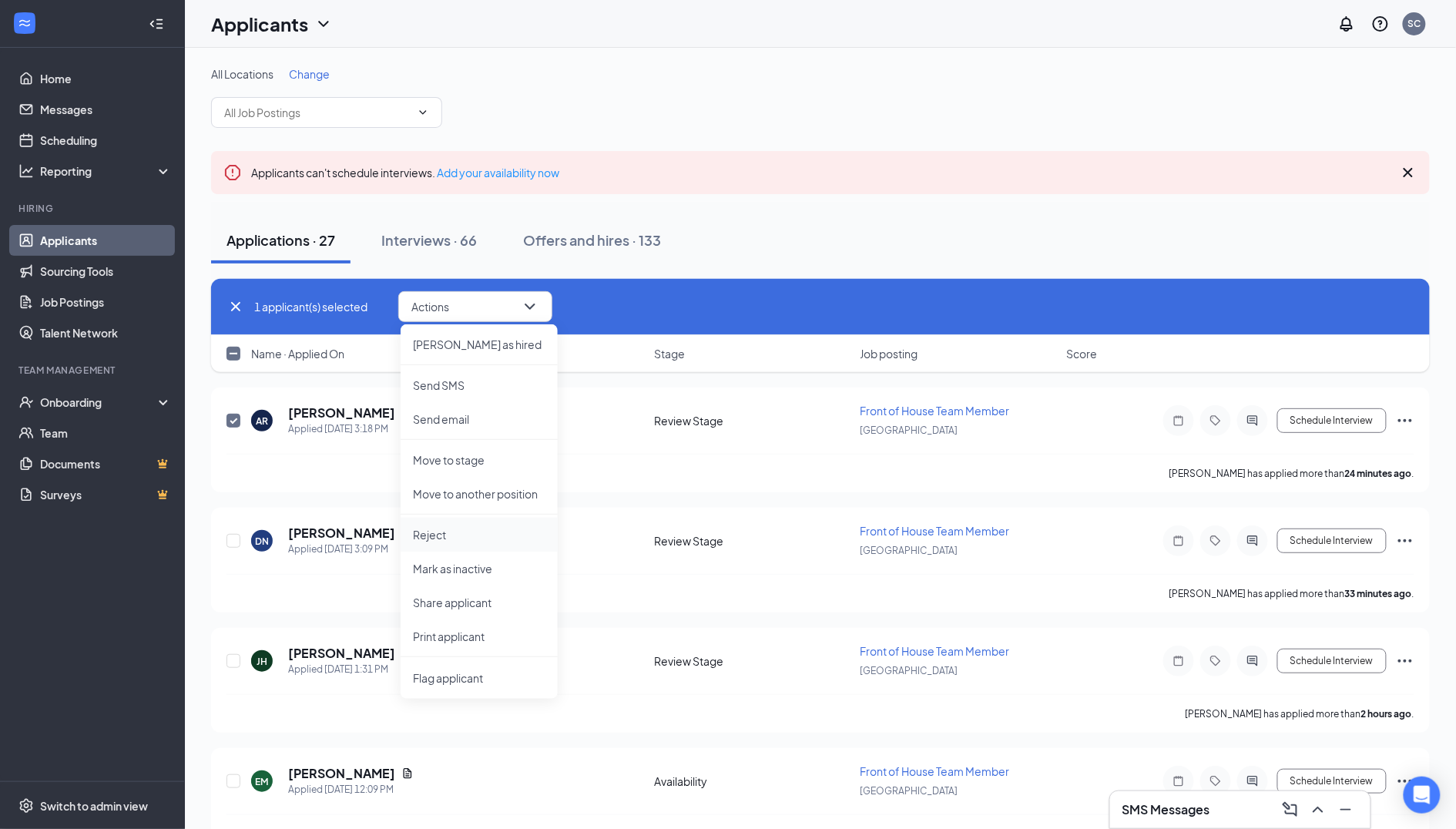
click at [442, 531] on p "Reject" at bounding box center [480, 535] width 133 height 16
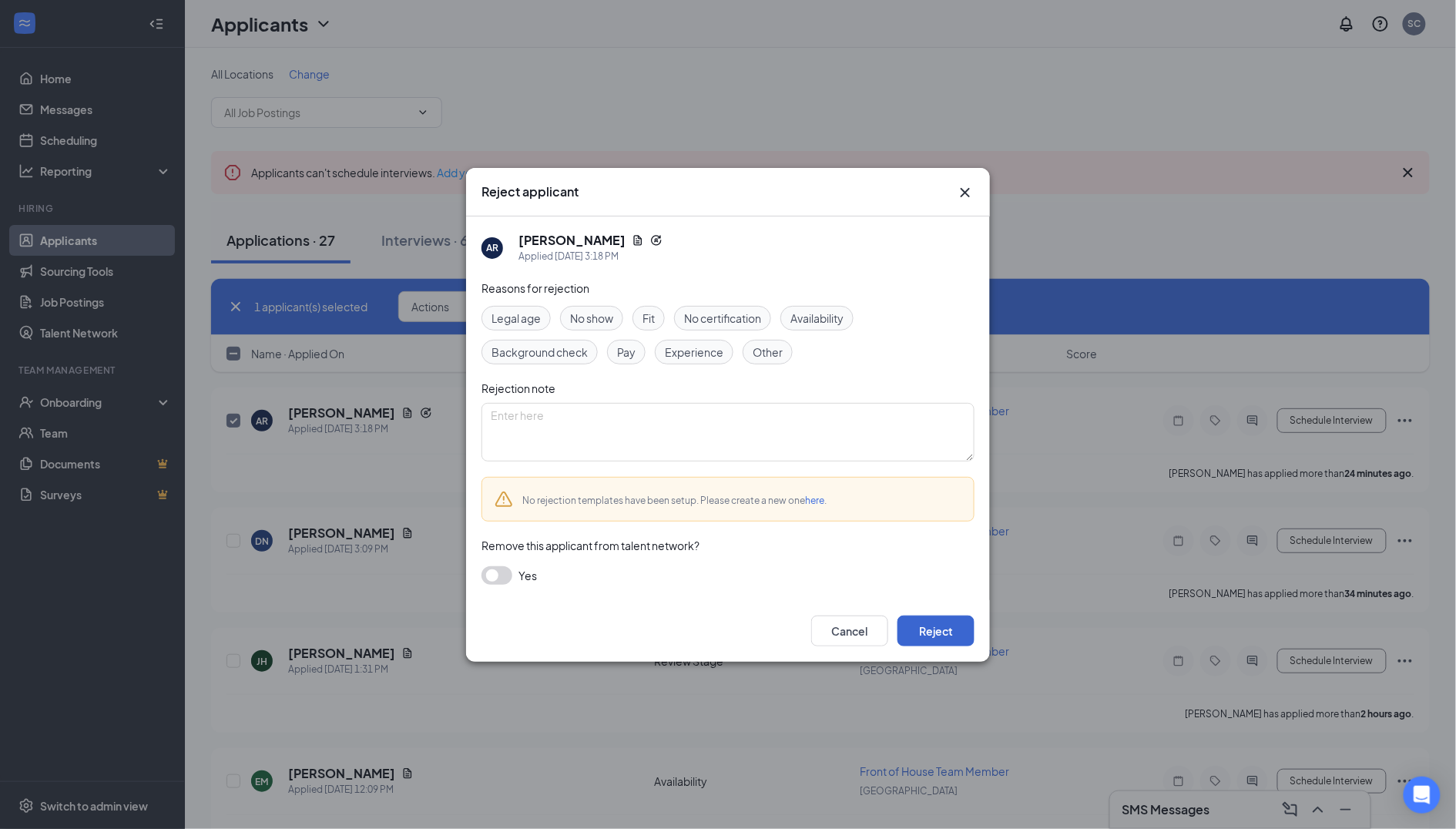
click at [926, 619] on button "Reject" at bounding box center [936, 631] width 77 height 31
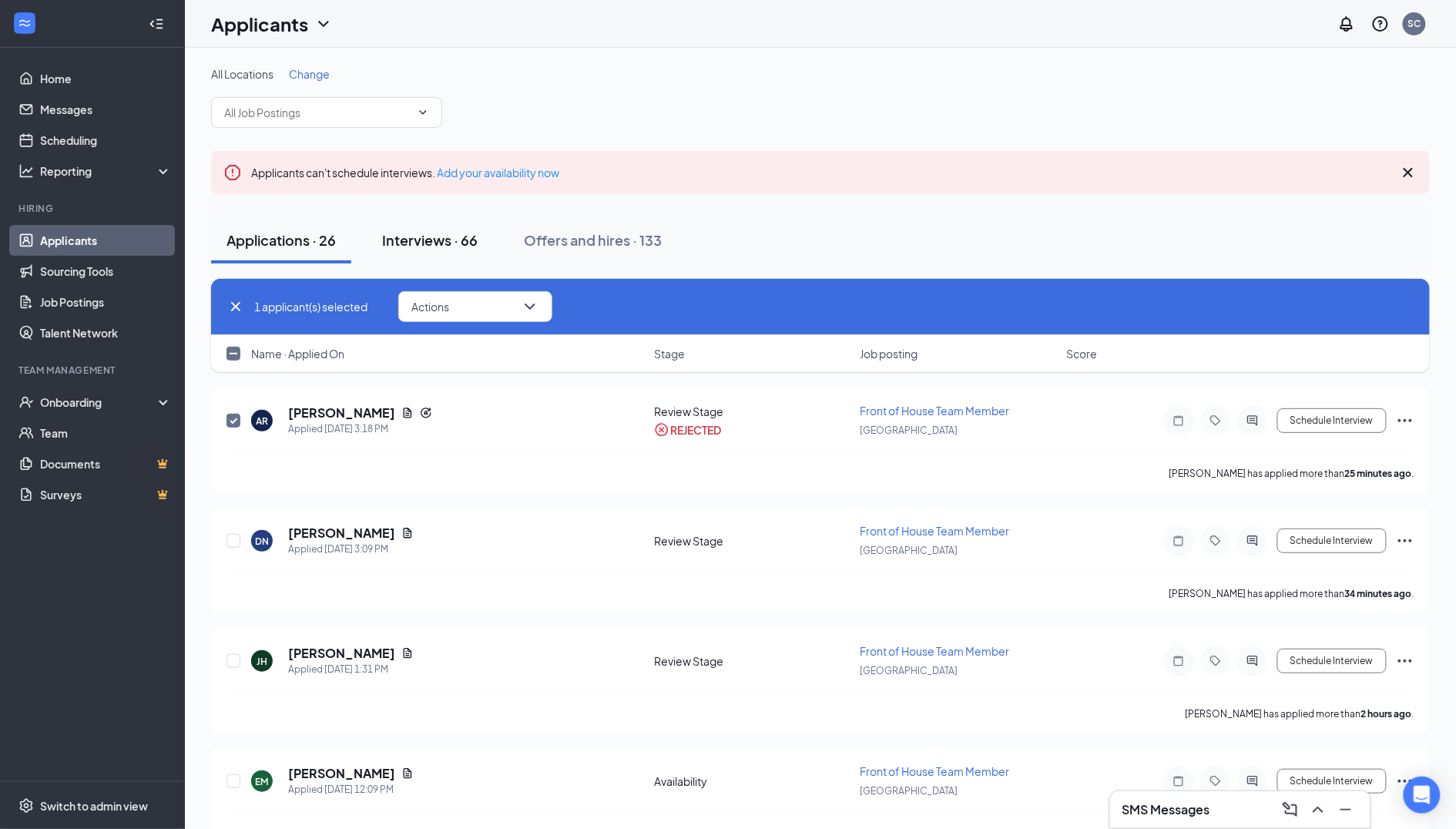
click at [456, 237] on div "Interviews · 66" at bounding box center [430, 240] width 96 height 19
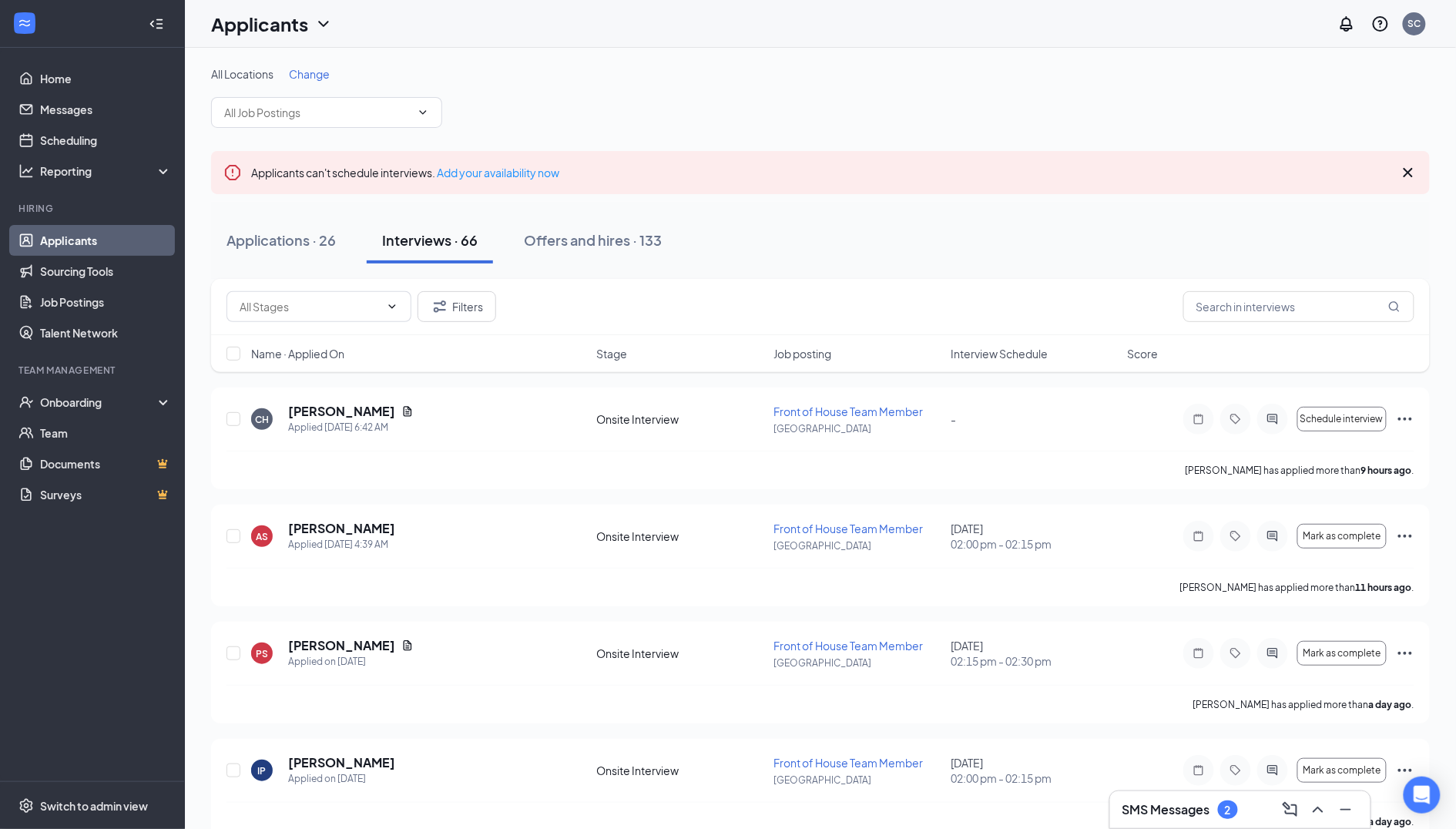
click at [1181, 808] on h3 "SMS Messages" at bounding box center [1166, 810] width 88 height 17
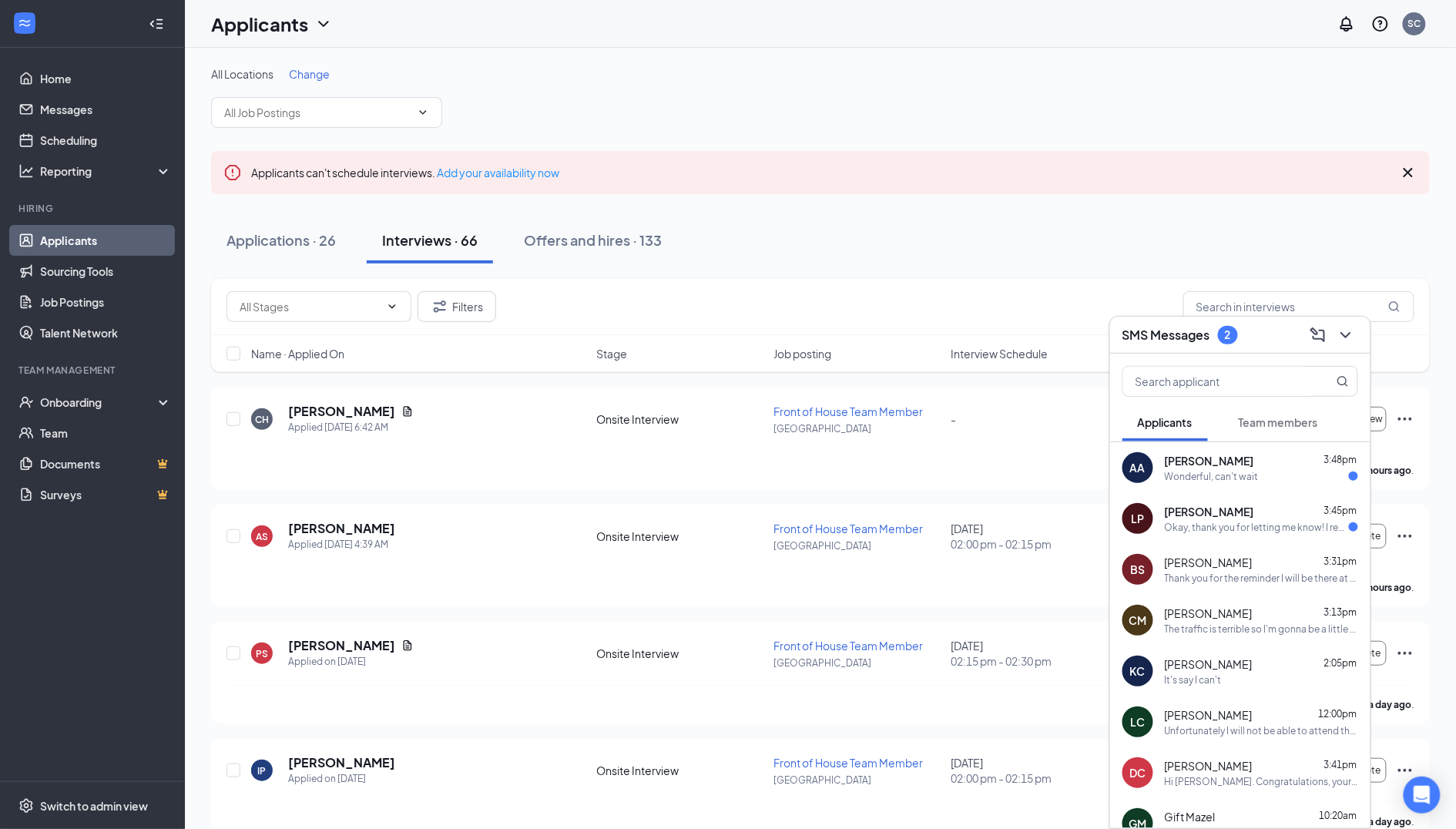
click at [1252, 462] on div "[PERSON_NAME] 3:48pm" at bounding box center [1261, 461] width 193 height 16
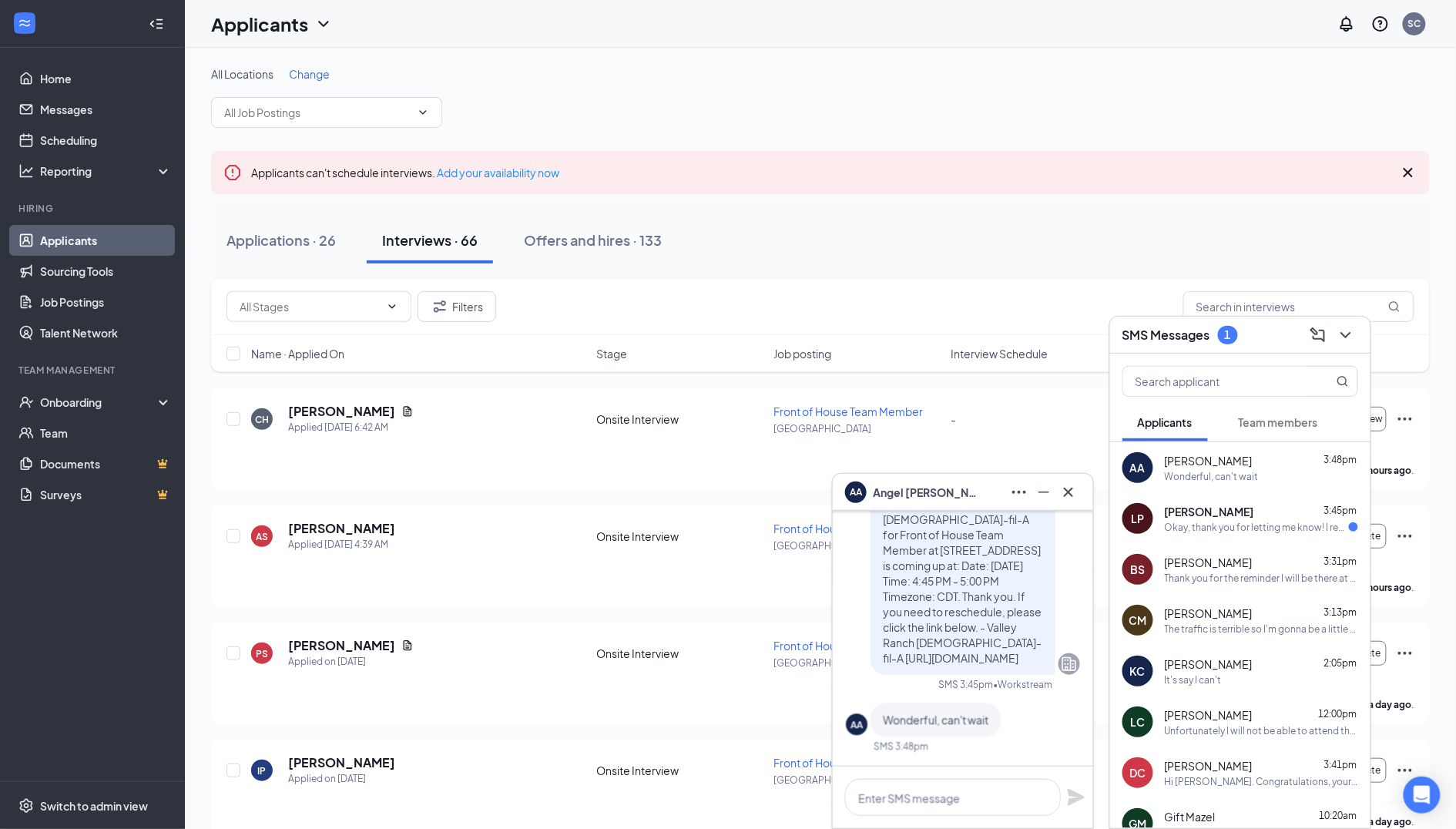
click at [1266, 491] on div "AA [PERSON_NAME] 3:48pm Wonderful, can't wait" at bounding box center [1240, 468] width 260 height 51
click at [1265, 528] on div "Okay, thank you for letting me know! I really appreciate it." at bounding box center [1256, 527] width 184 height 13
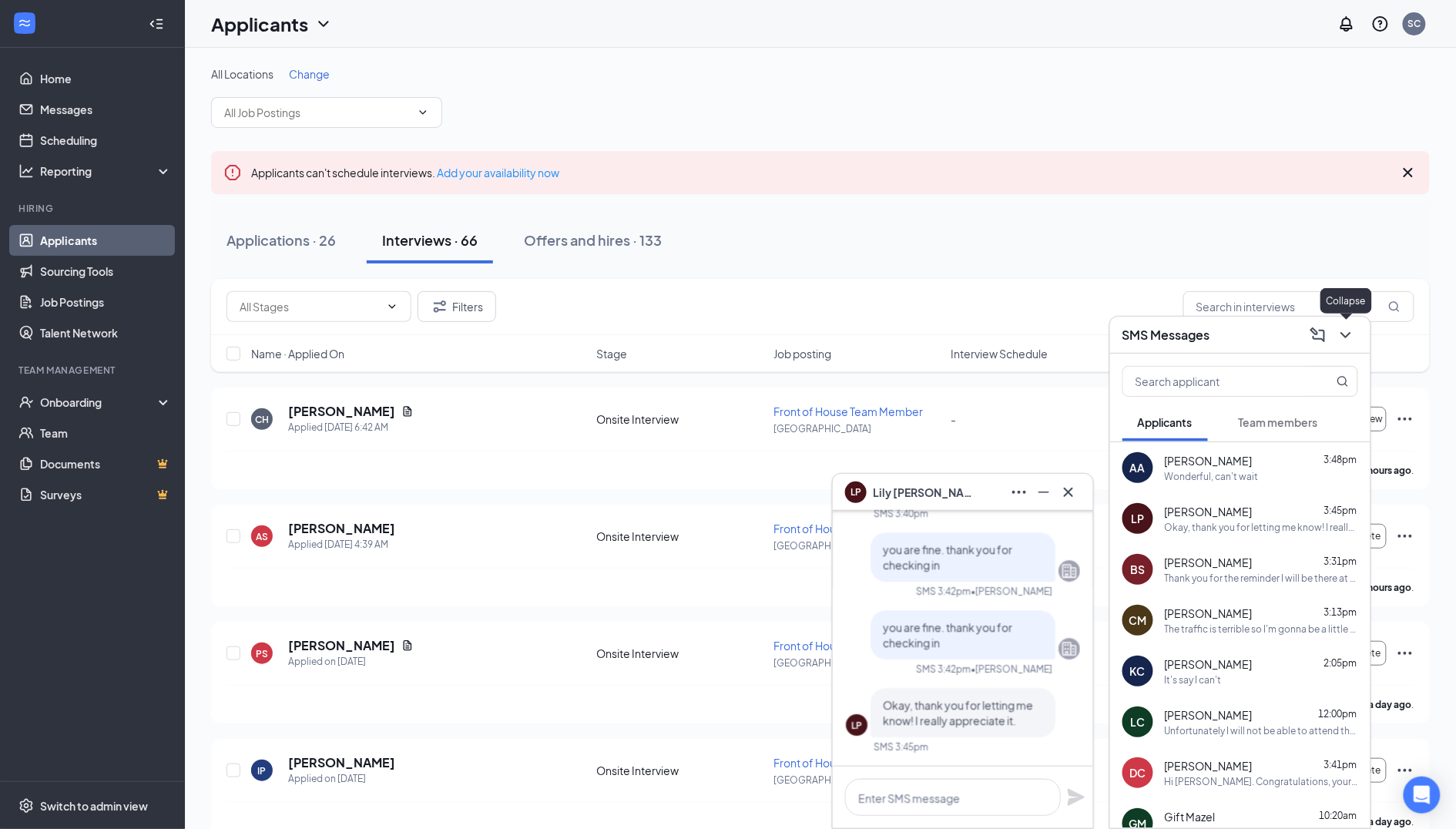
click at [1359, 349] on div "SMS Messages" at bounding box center [1240, 335] width 260 height 37
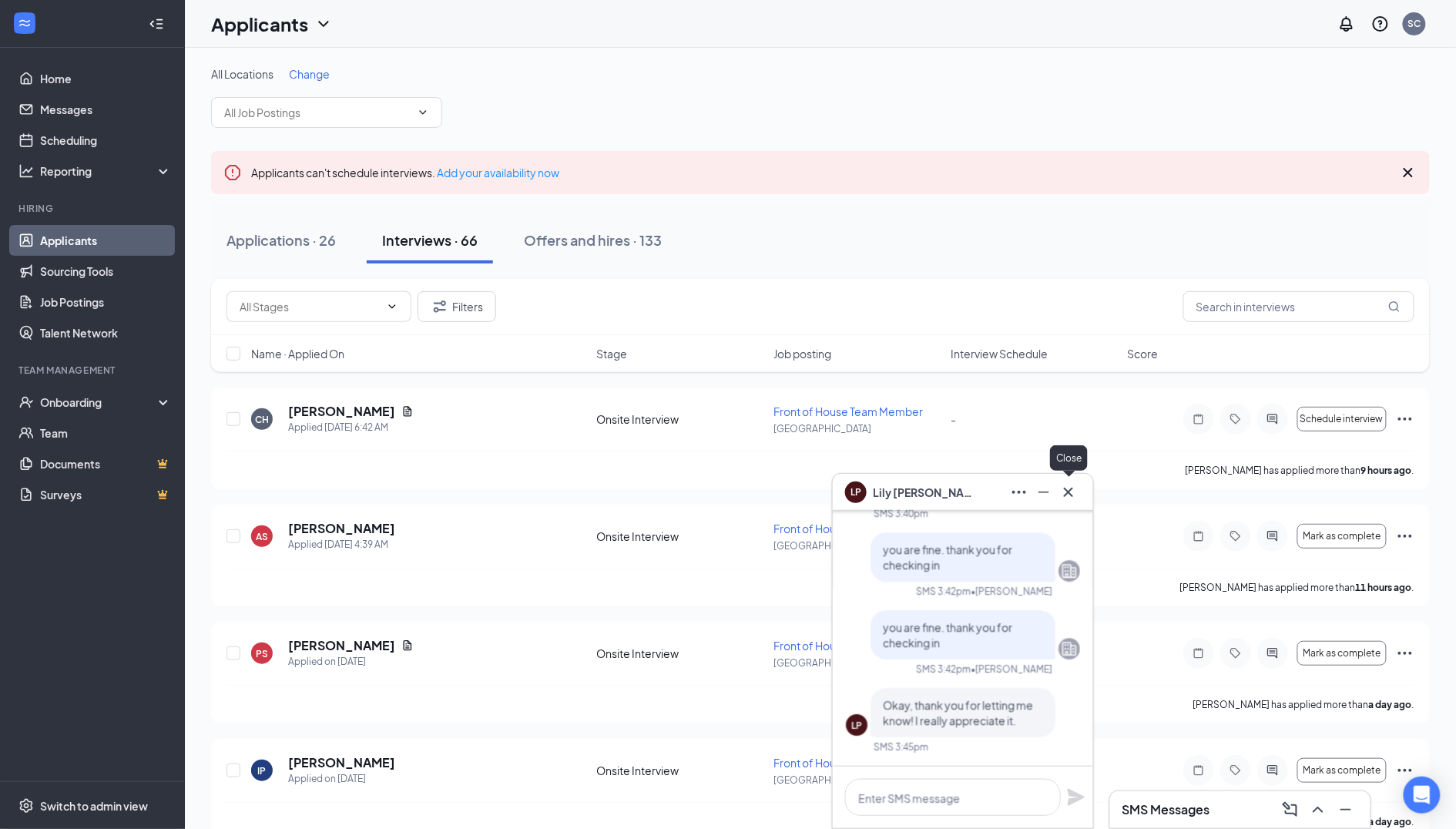
click at [1070, 492] on icon "Cross" at bounding box center [1068, 491] width 9 height 9
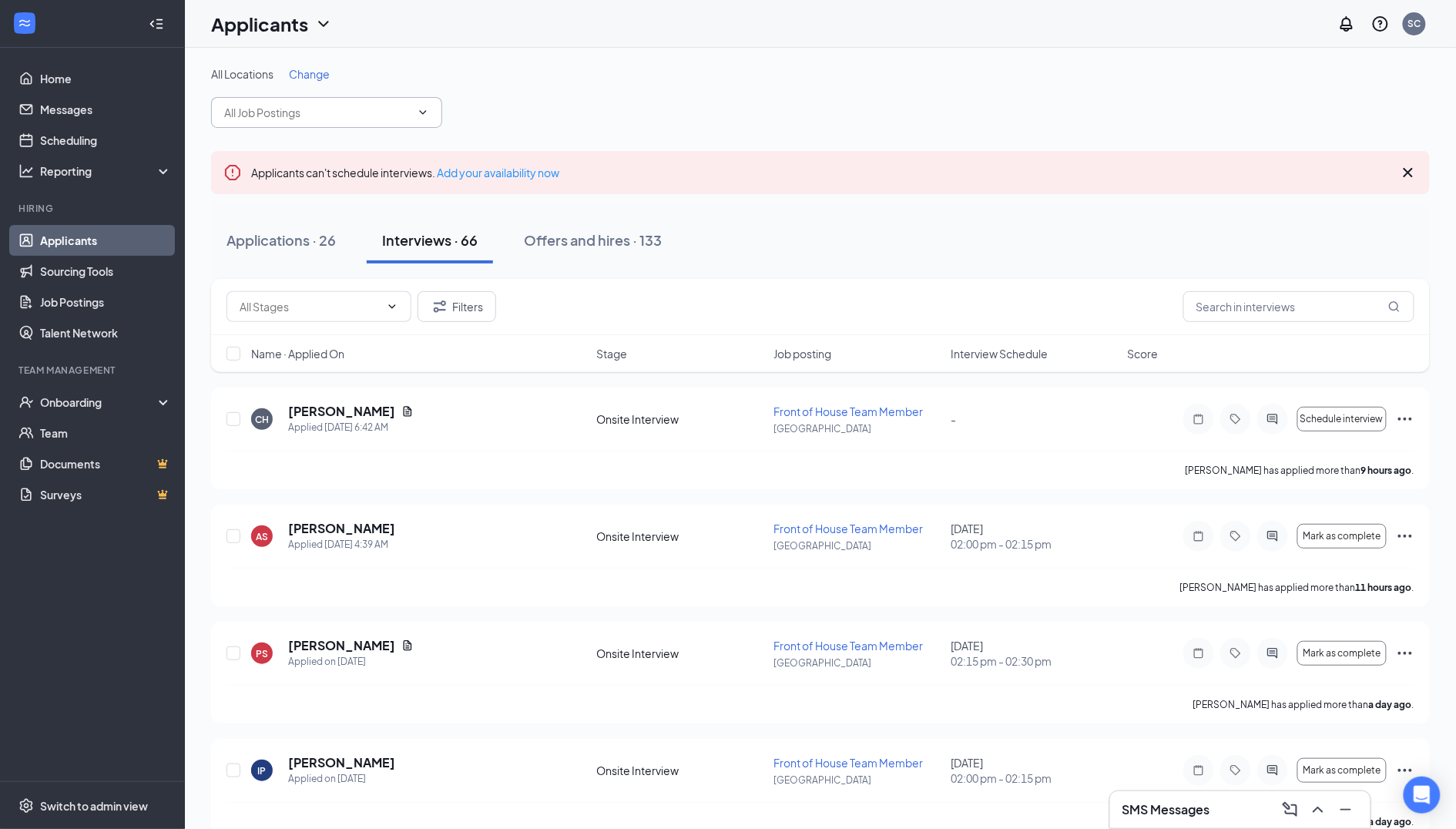
click at [361, 121] on span at bounding box center [327, 113] width 231 height 31
click at [269, 114] on input "text" at bounding box center [317, 113] width 186 height 17
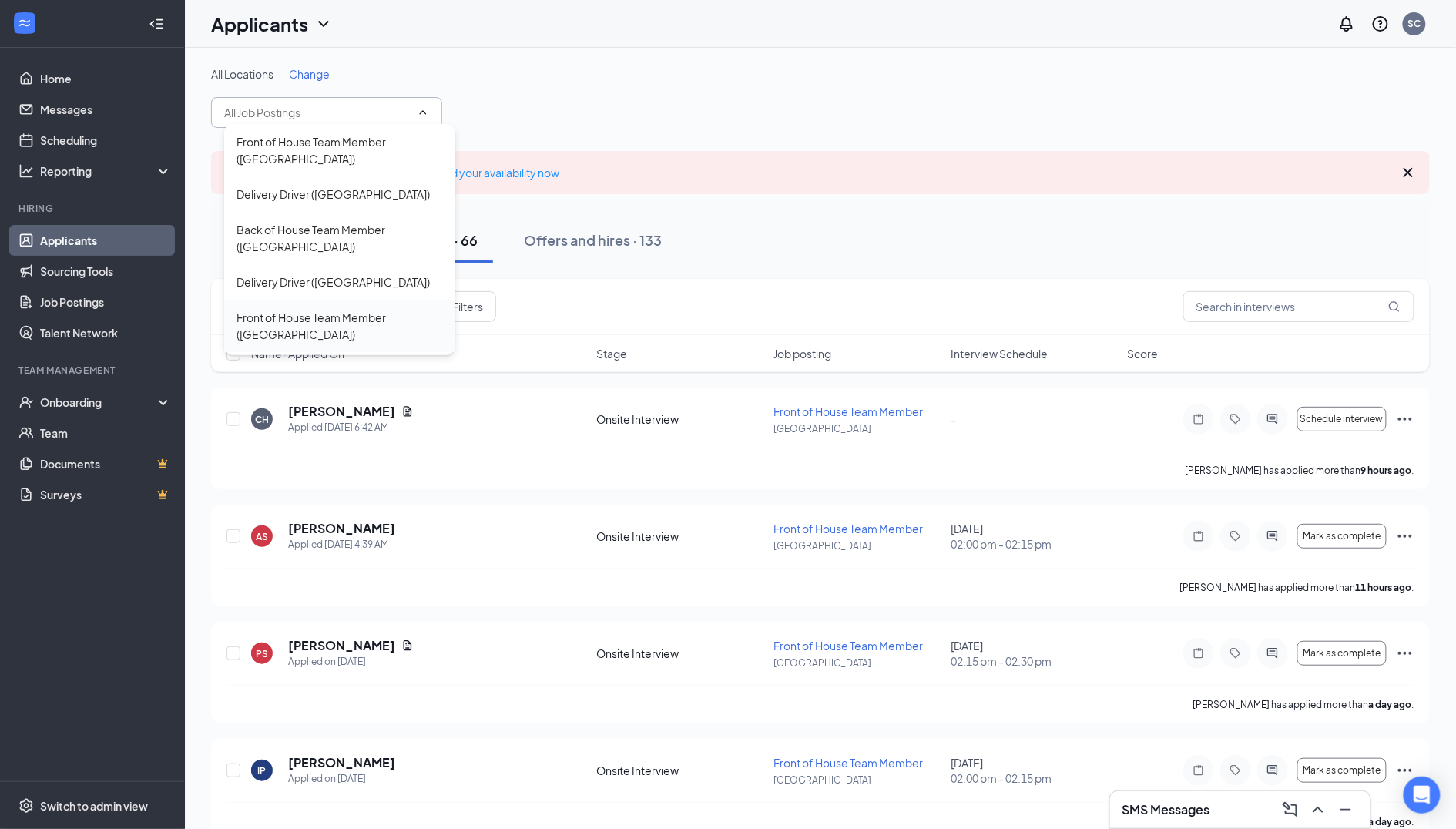
click at [293, 324] on div "Front of House Team Member ([GEOGRAPHIC_DATA])" at bounding box center [339, 325] width 206 height 34
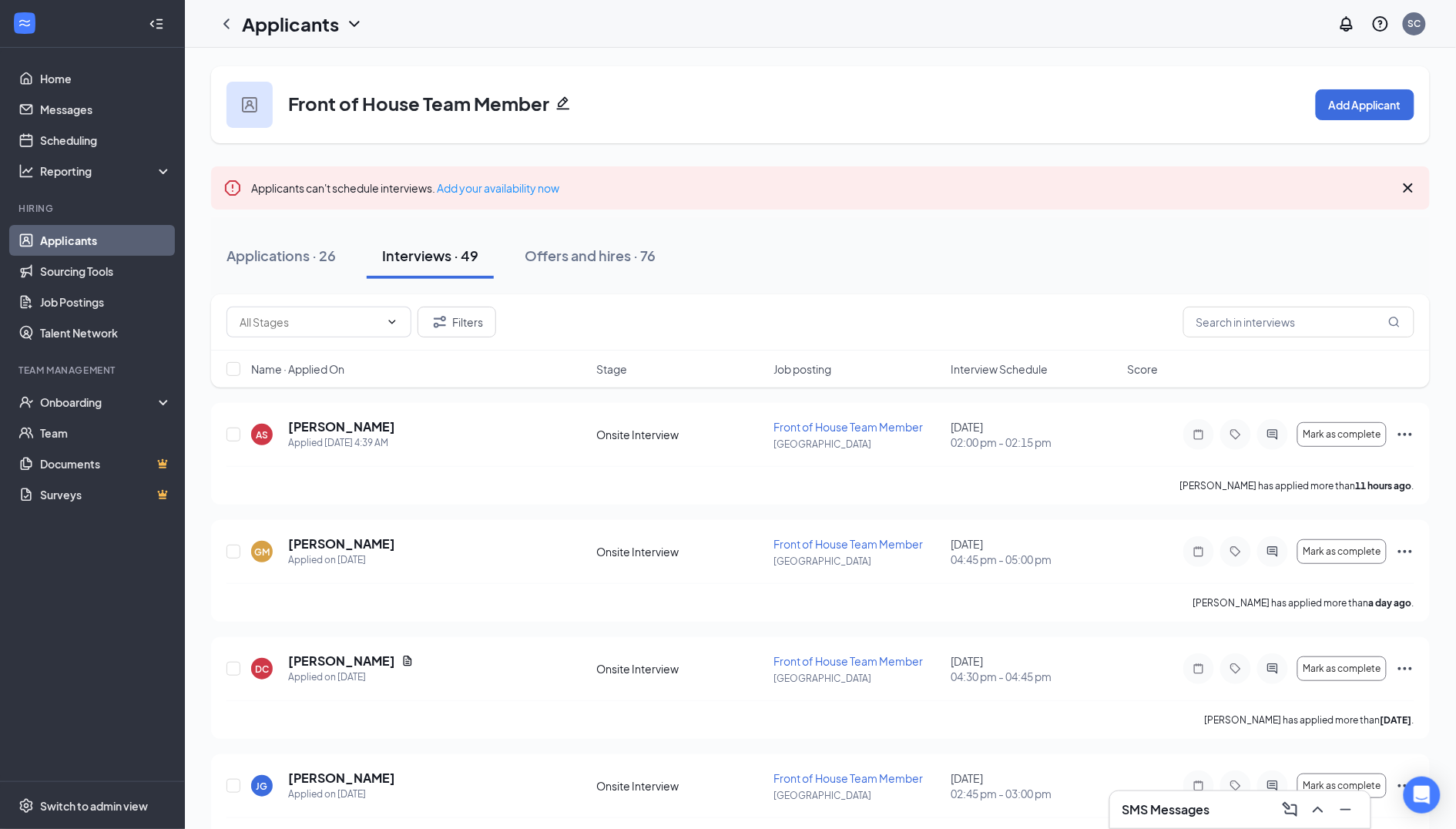
click at [1020, 372] on span "Interview Schedule" at bounding box center [999, 369] width 97 height 16
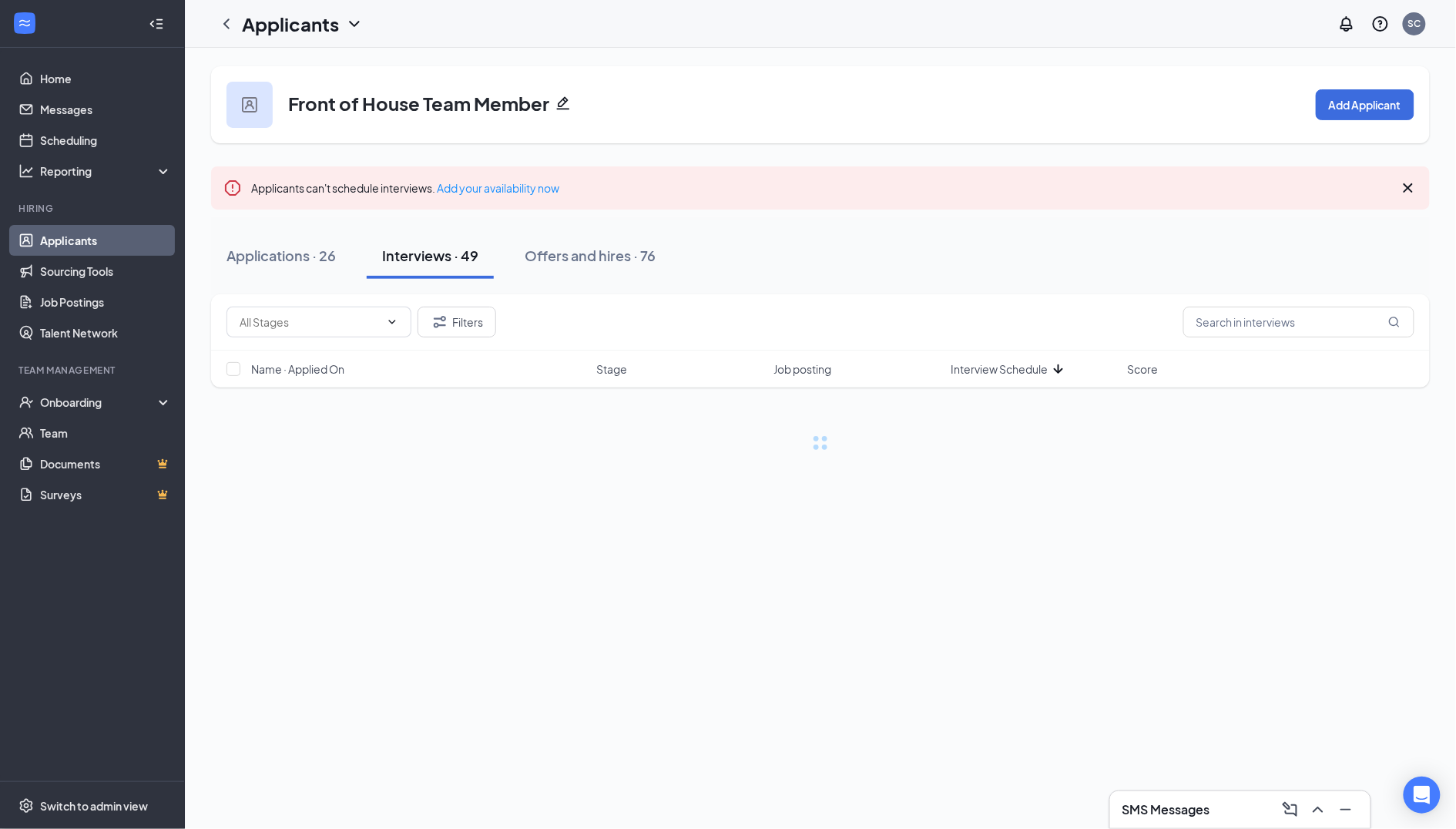
click at [1020, 372] on span "Interview Schedule" at bounding box center [999, 369] width 97 height 16
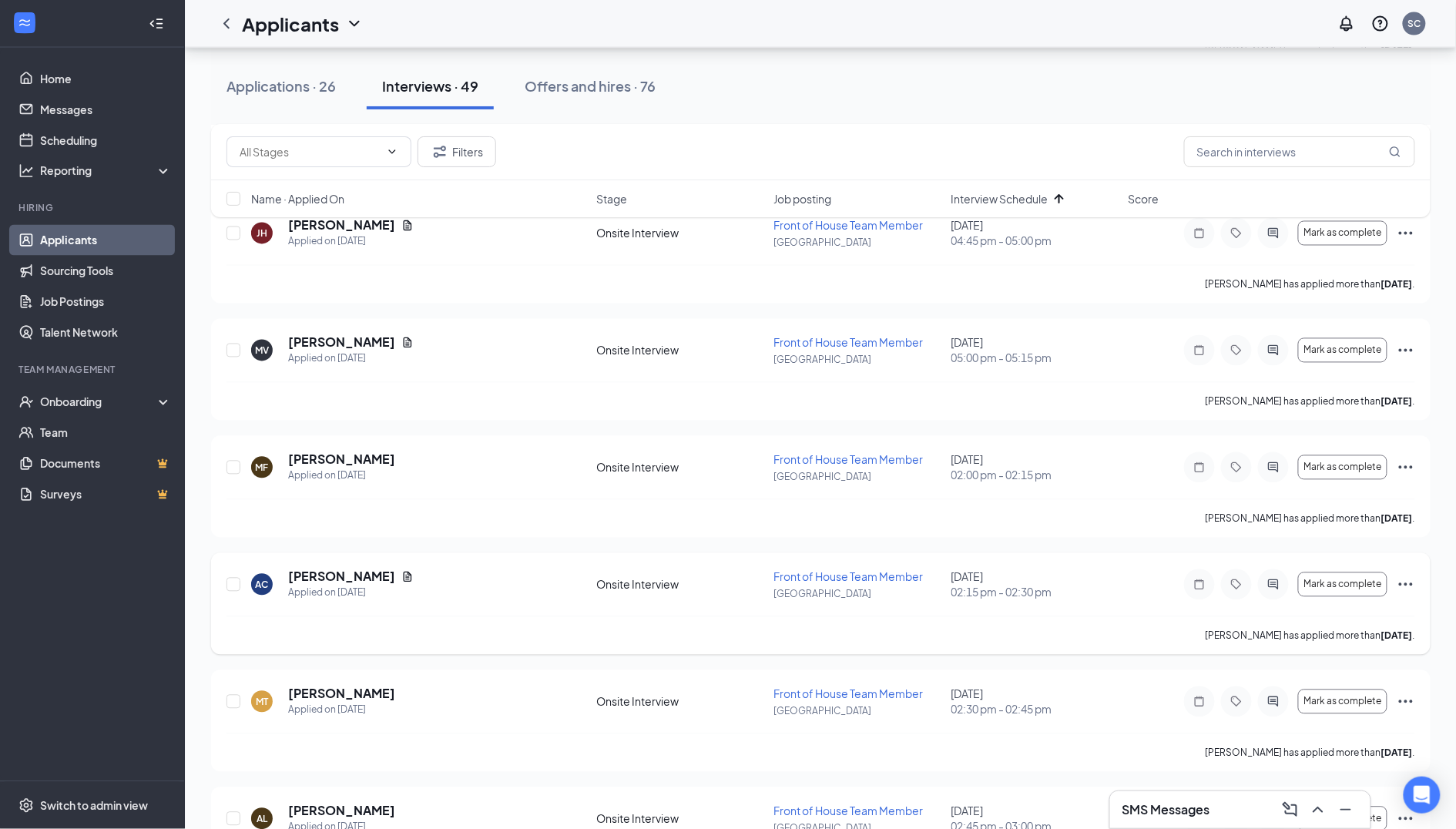
scroll to position [3114, 0]
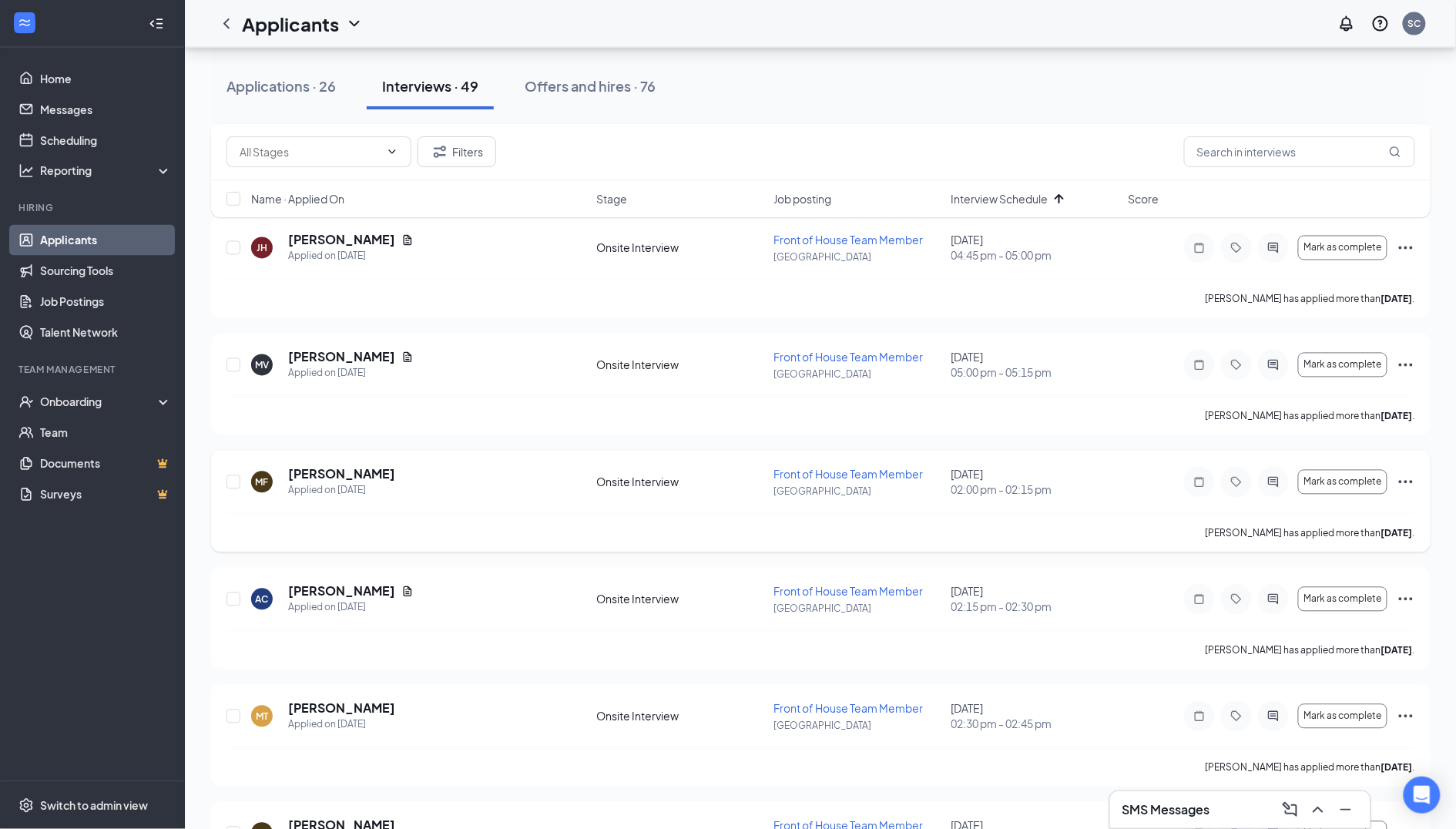
click at [1280, 467] on div at bounding box center [1274, 482] width 31 height 31
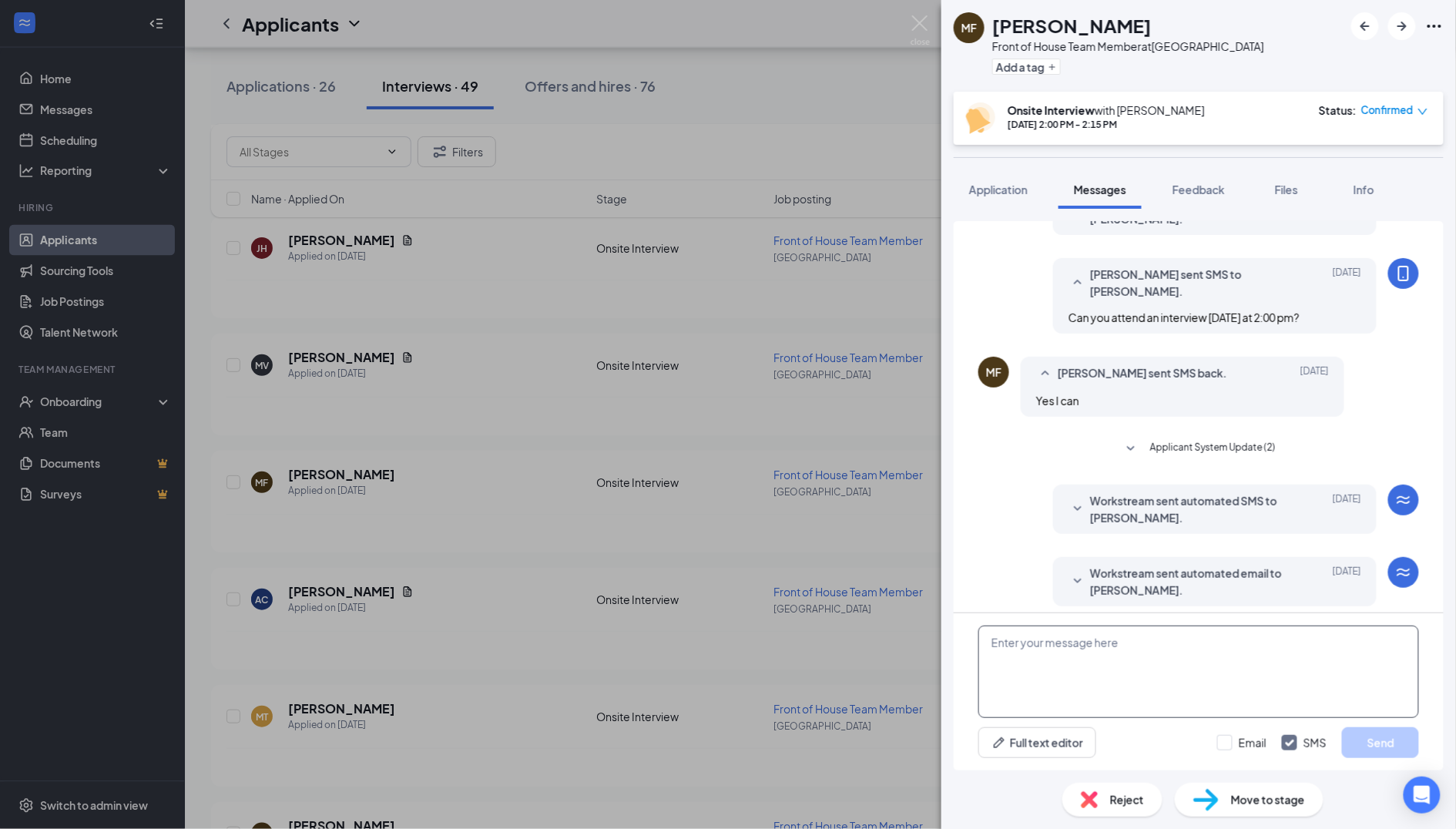
scroll to position [229, 0]
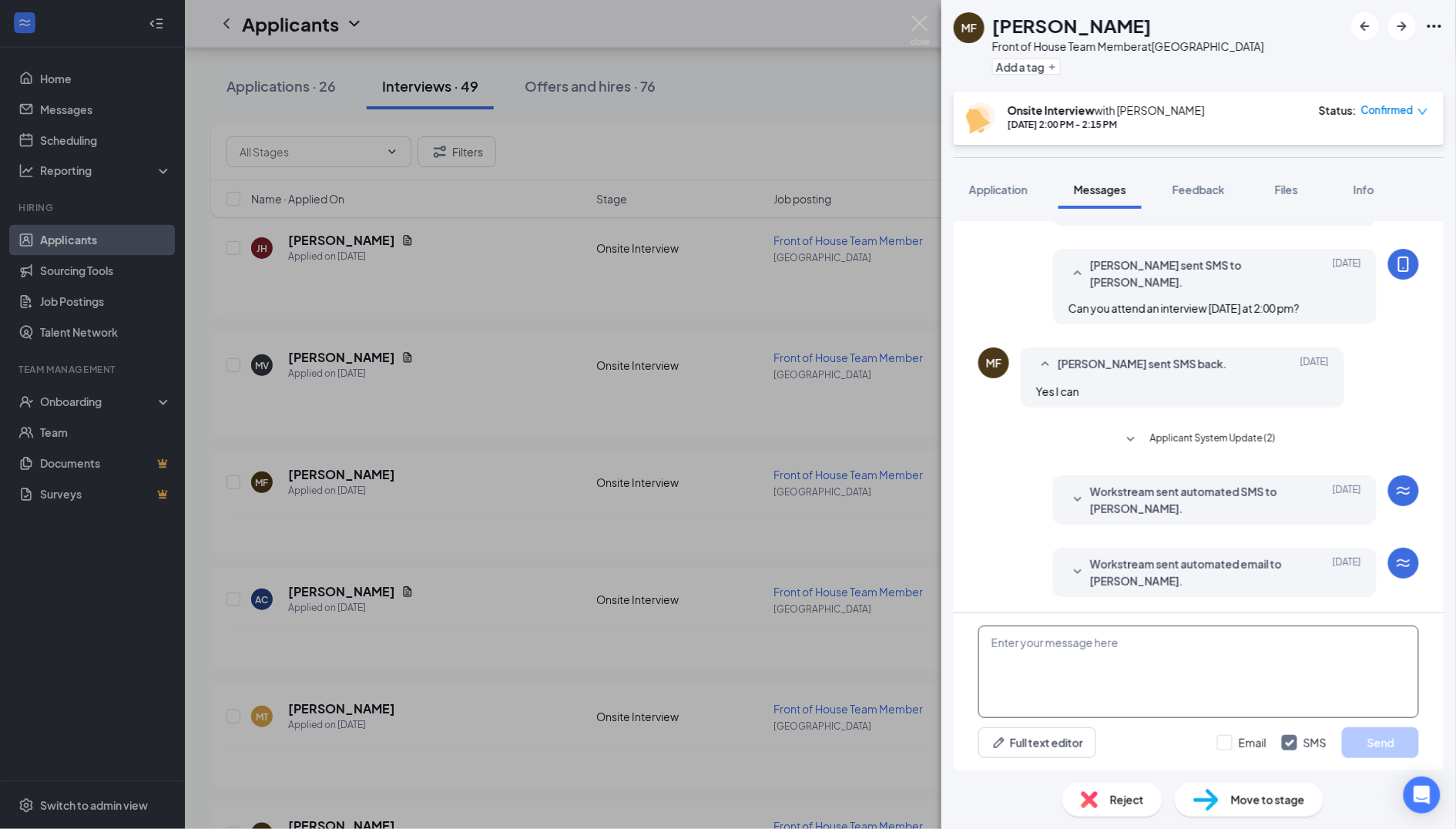
click at [1066, 645] on textarea at bounding box center [1198, 671] width 441 height 92
click at [1286, 652] on textarea "Good Afternoon, I need to reschedule your interview." at bounding box center [1198, 671] width 441 height 92
type textarea "Good Afternoon, I need to reschedule your interview. Can you come [DATE] at 2pm?"
click at [1372, 738] on button "Send" at bounding box center [1380, 743] width 77 height 31
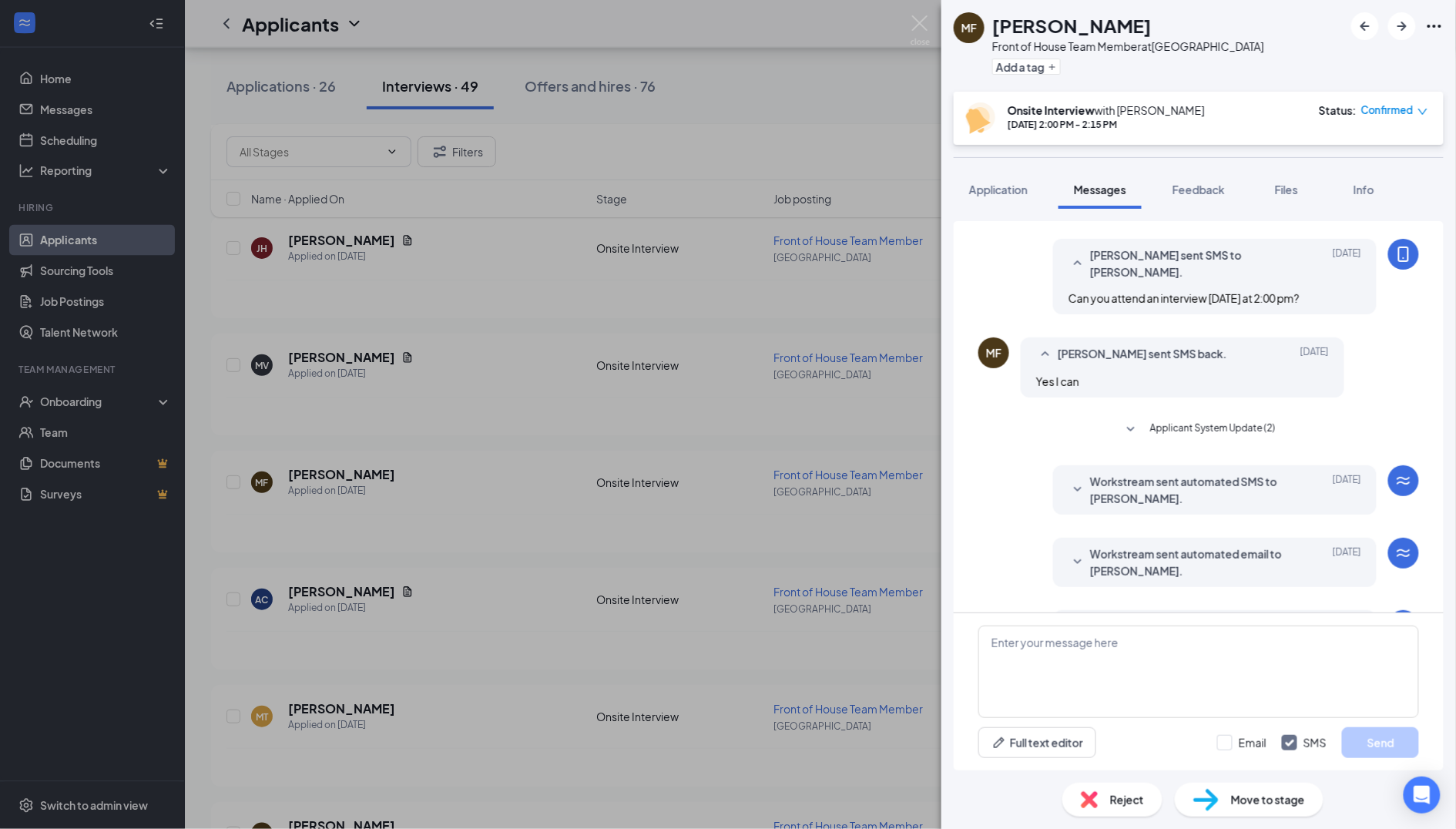
scroll to position [342, 0]
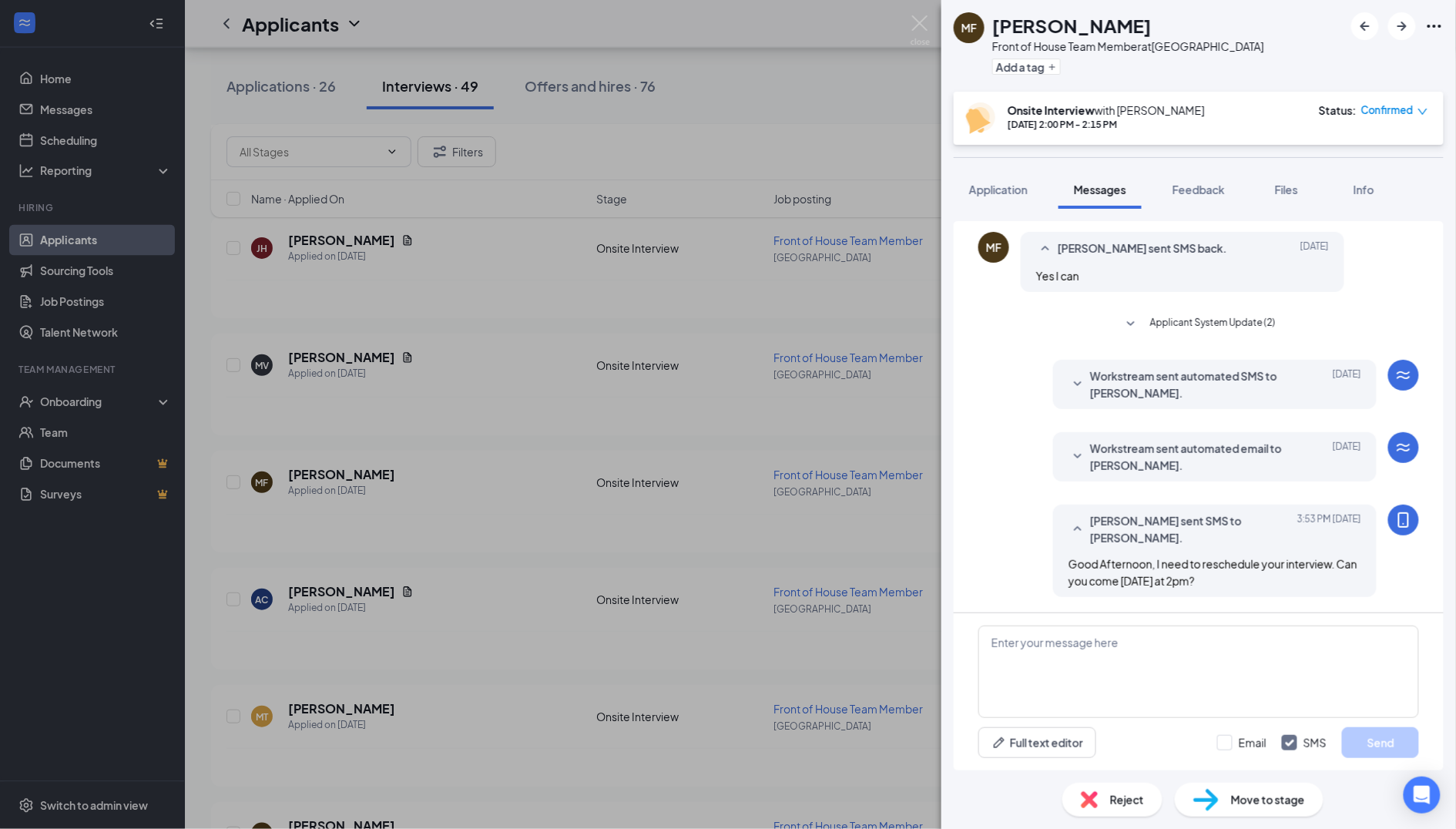
click at [632, 482] on div "[PERSON_NAME] Front of House Team Member at [GEOGRAPHIC_DATA] Add a tag Onsite …" at bounding box center [728, 414] width 1456 height 829
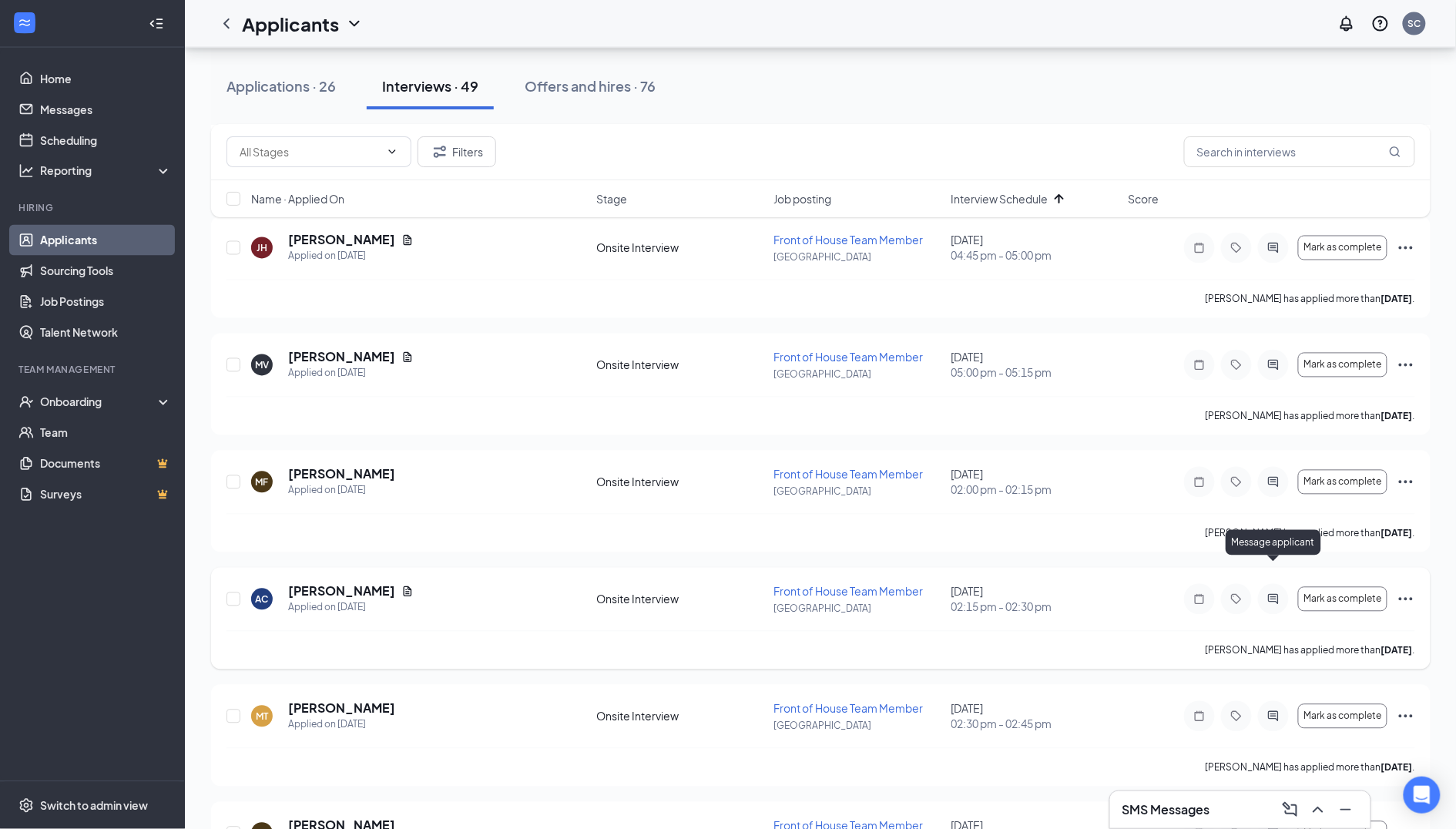
click at [1270, 593] on icon "ActiveChat" at bounding box center [1273, 600] width 18 height 12
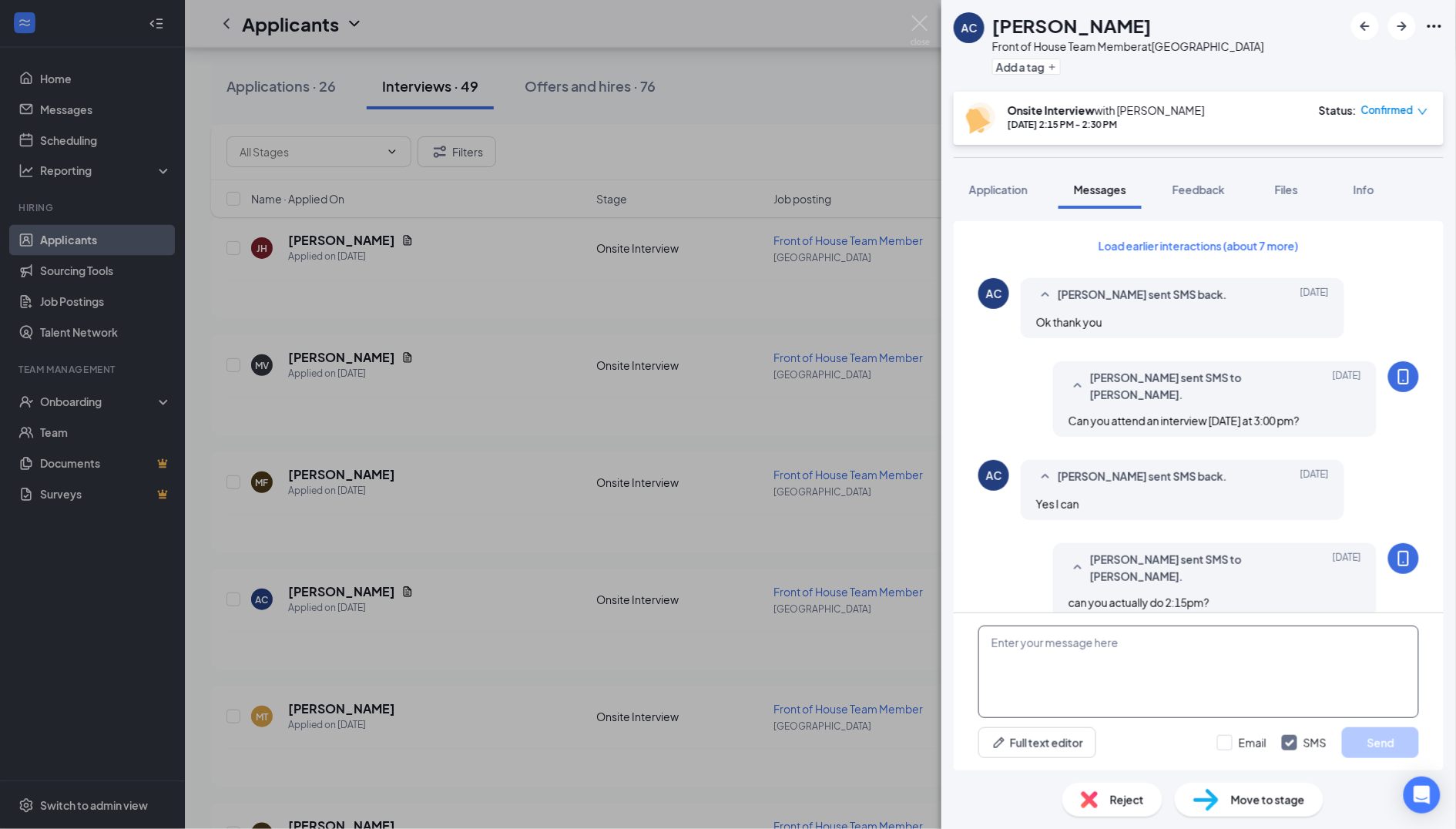
scroll to position [386, 0]
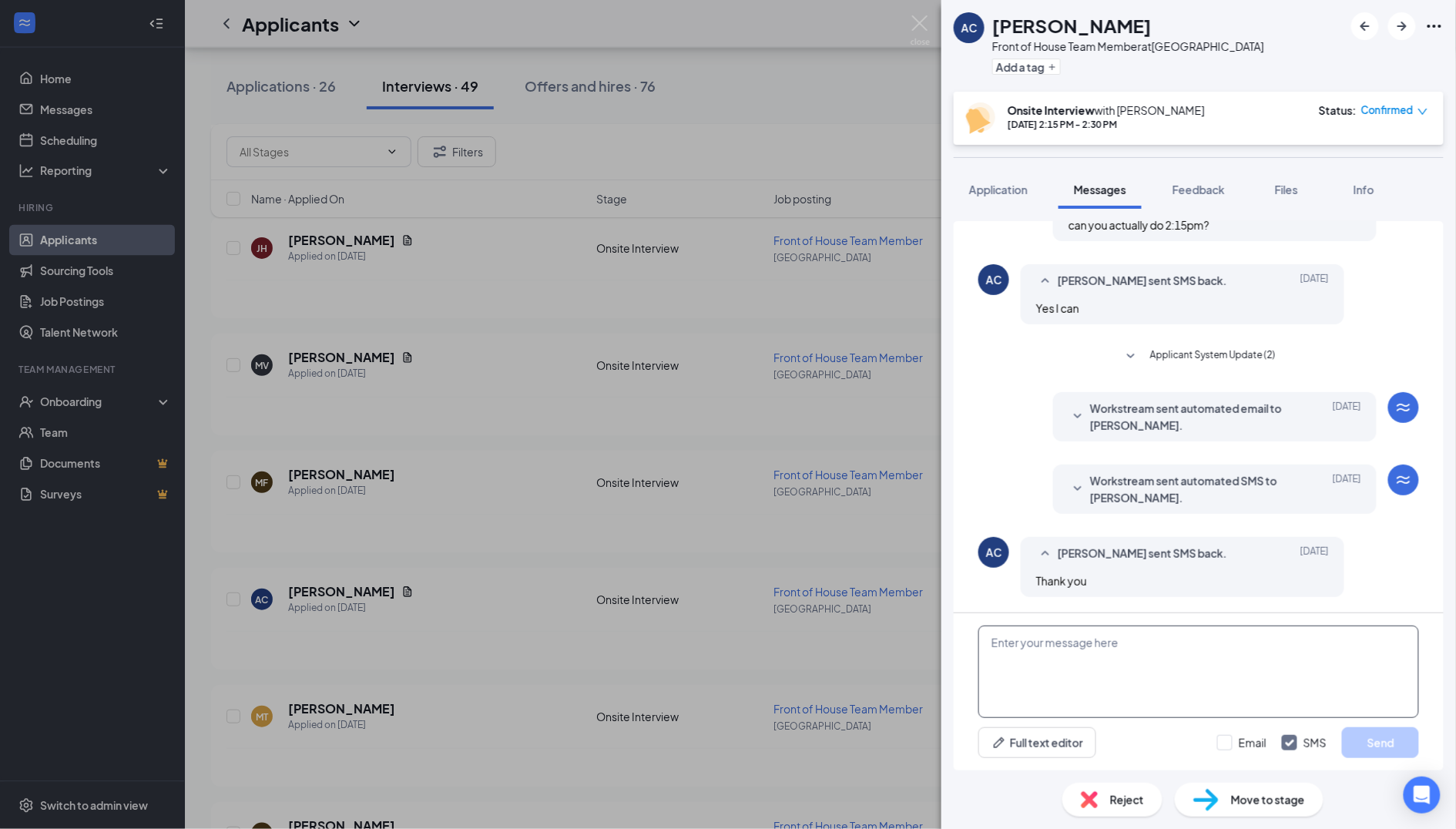
click at [1064, 662] on textarea at bounding box center [1198, 671] width 441 height 92
paste textarea "Good Afternoon, I need to reschedule your interview. Can you come [DATE] at 2pm?"
click at [1056, 659] on textarea "Good Afternoon, I need to reschedule your interview. Can you come [DATE] at 2pm?" at bounding box center [1198, 671] width 441 height 92
type textarea "Good Afternoon, I need to reschedule your interview. Can you come [DATE] at 2:1…"
click at [1375, 750] on button "Send" at bounding box center [1380, 743] width 77 height 31
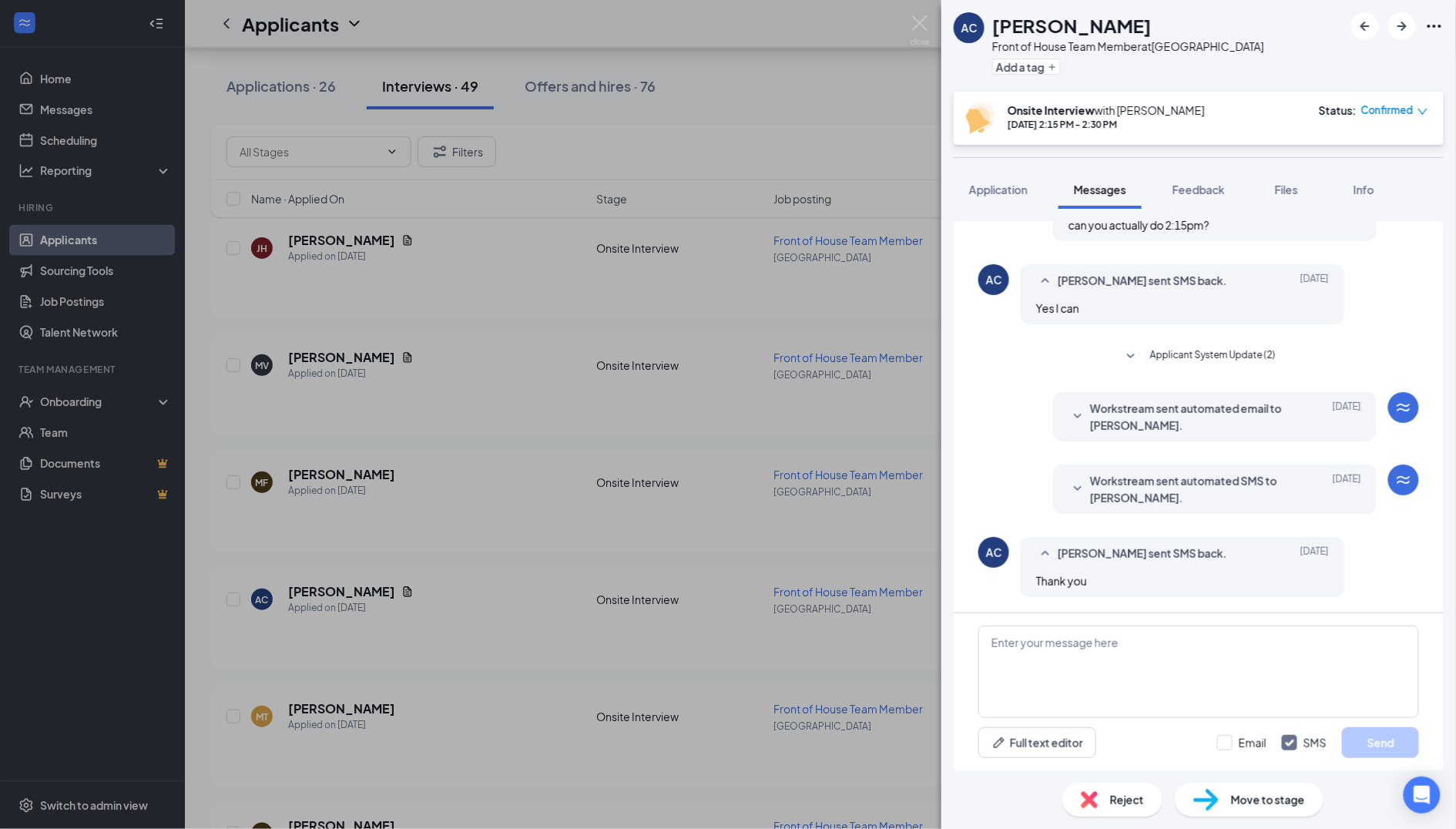
scroll to position [500, 0]
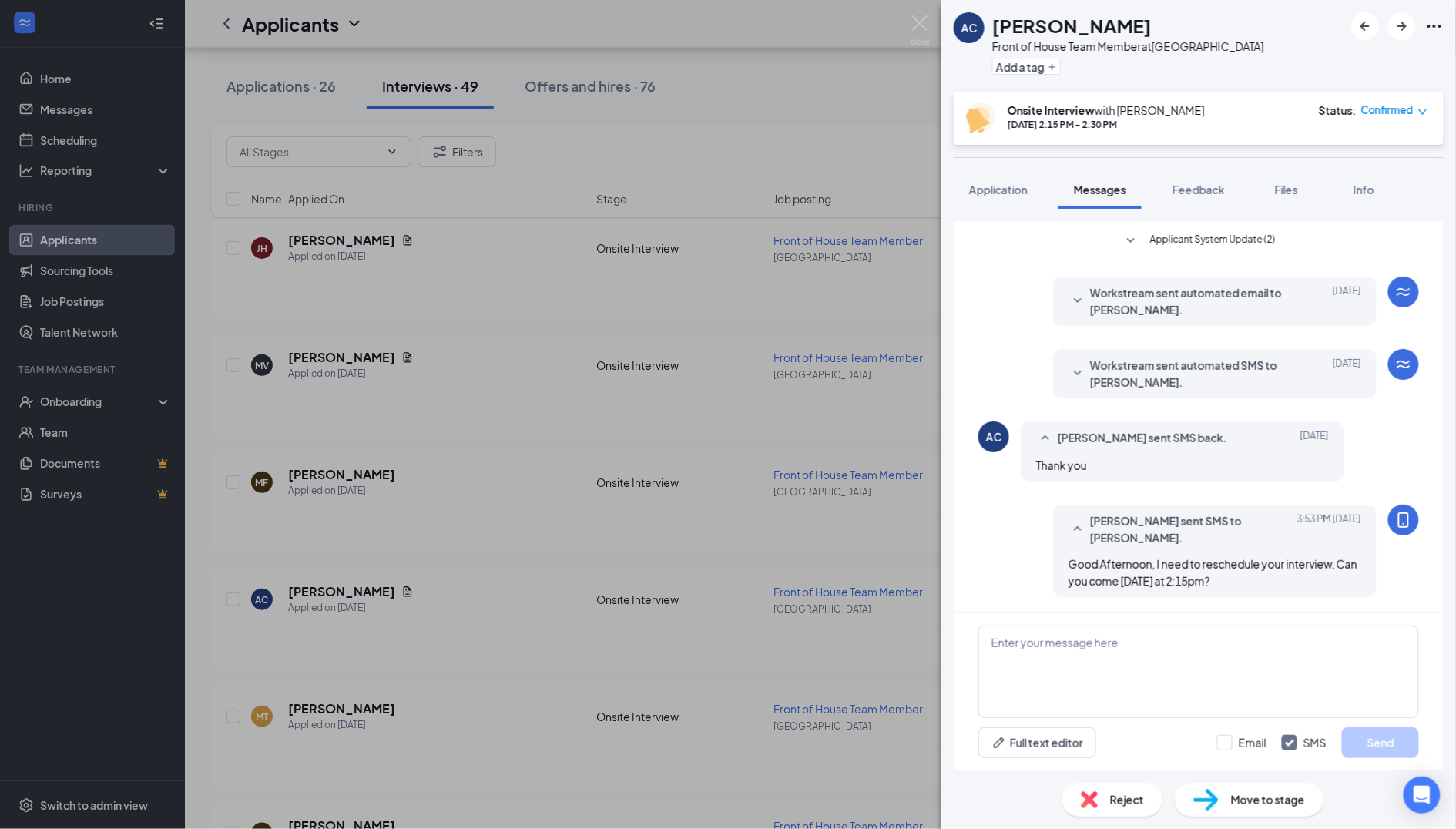
click at [568, 656] on div "AC [PERSON_NAME] Front of House Team Member at [GEOGRAPHIC_DATA] Add a tag Onsi…" at bounding box center [728, 414] width 1456 height 829
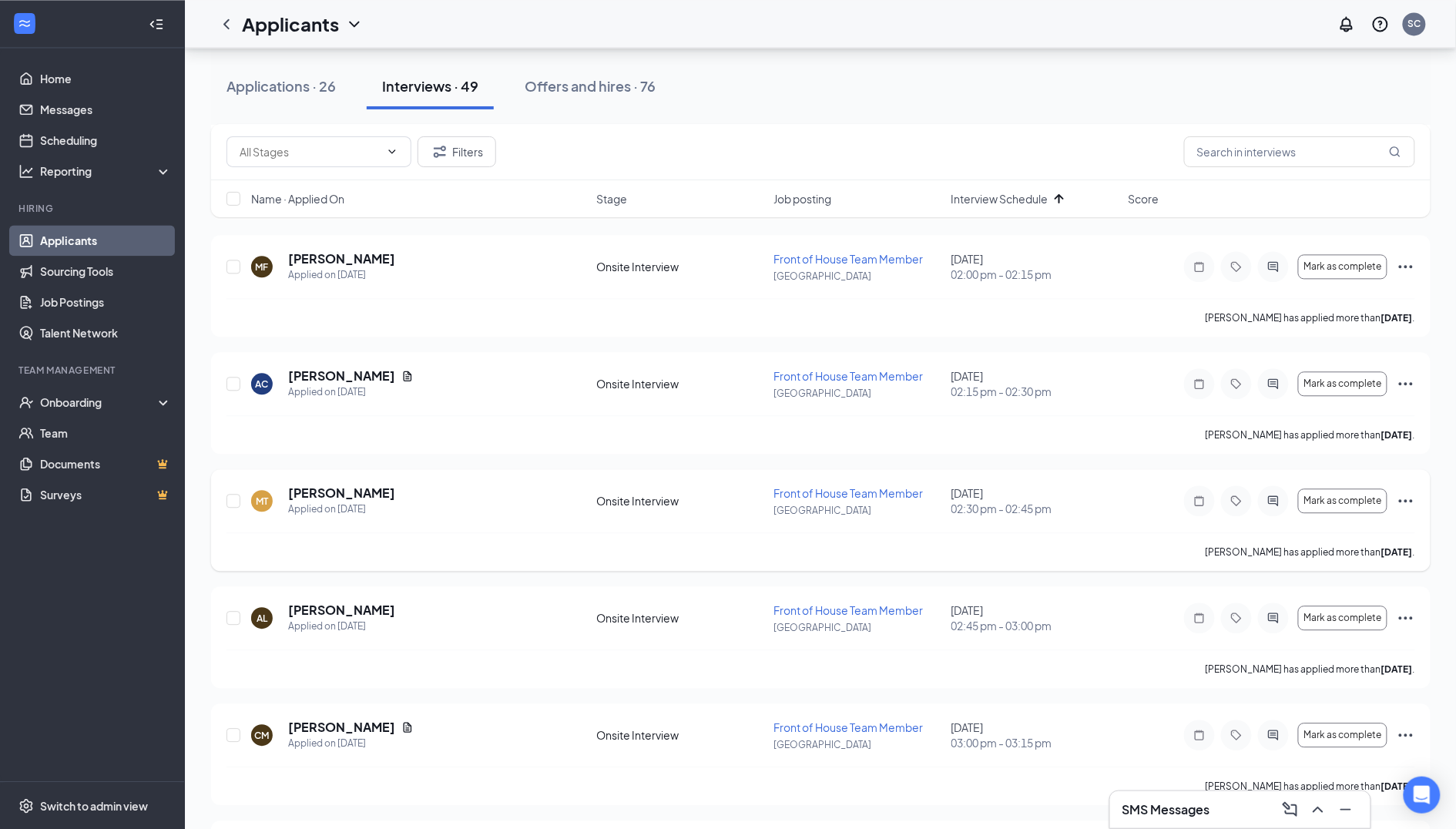
scroll to position [3335, 0]
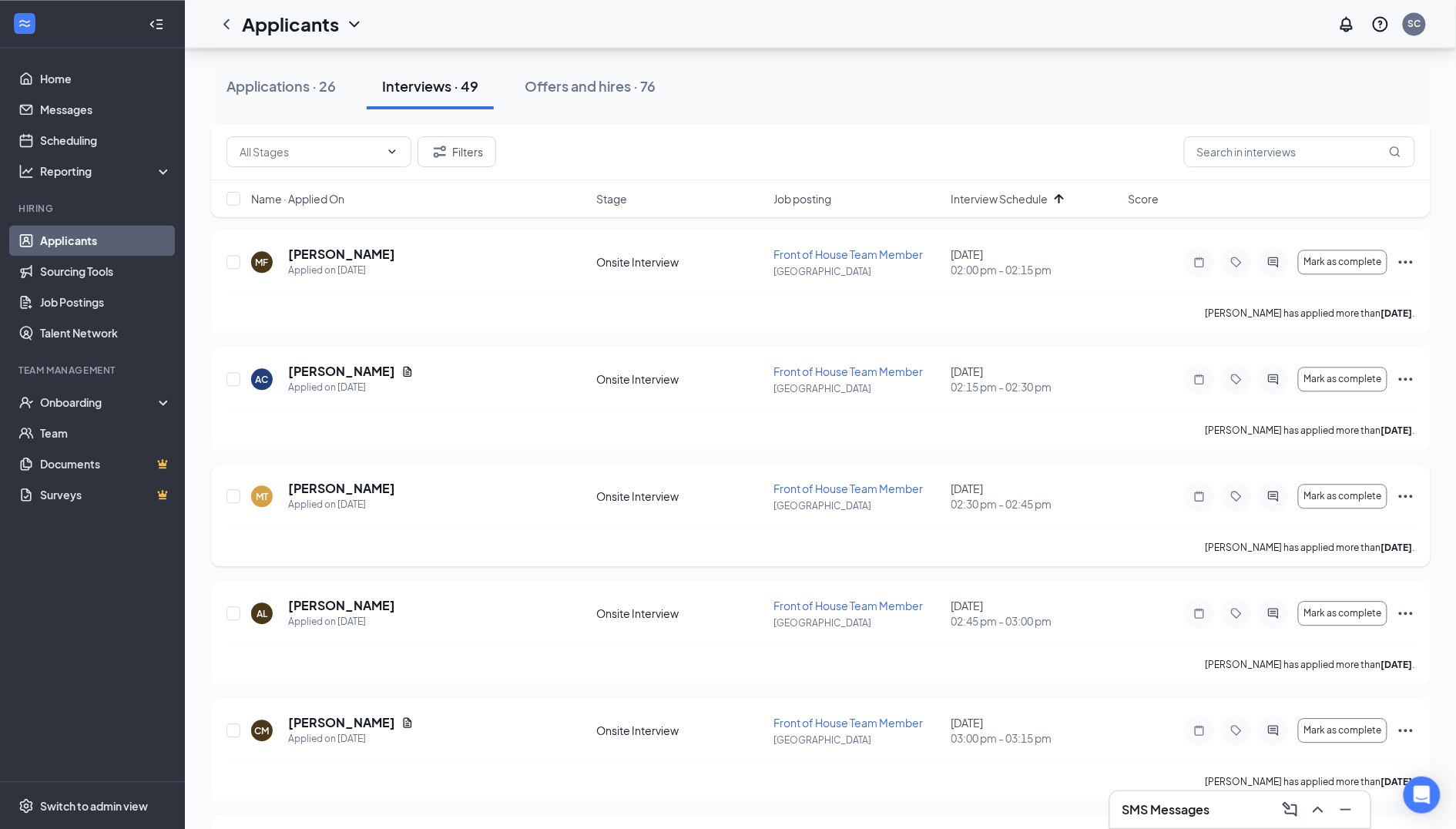
click at [1273, 480] on div at bounding box center [1274, 496] width 31 height 31
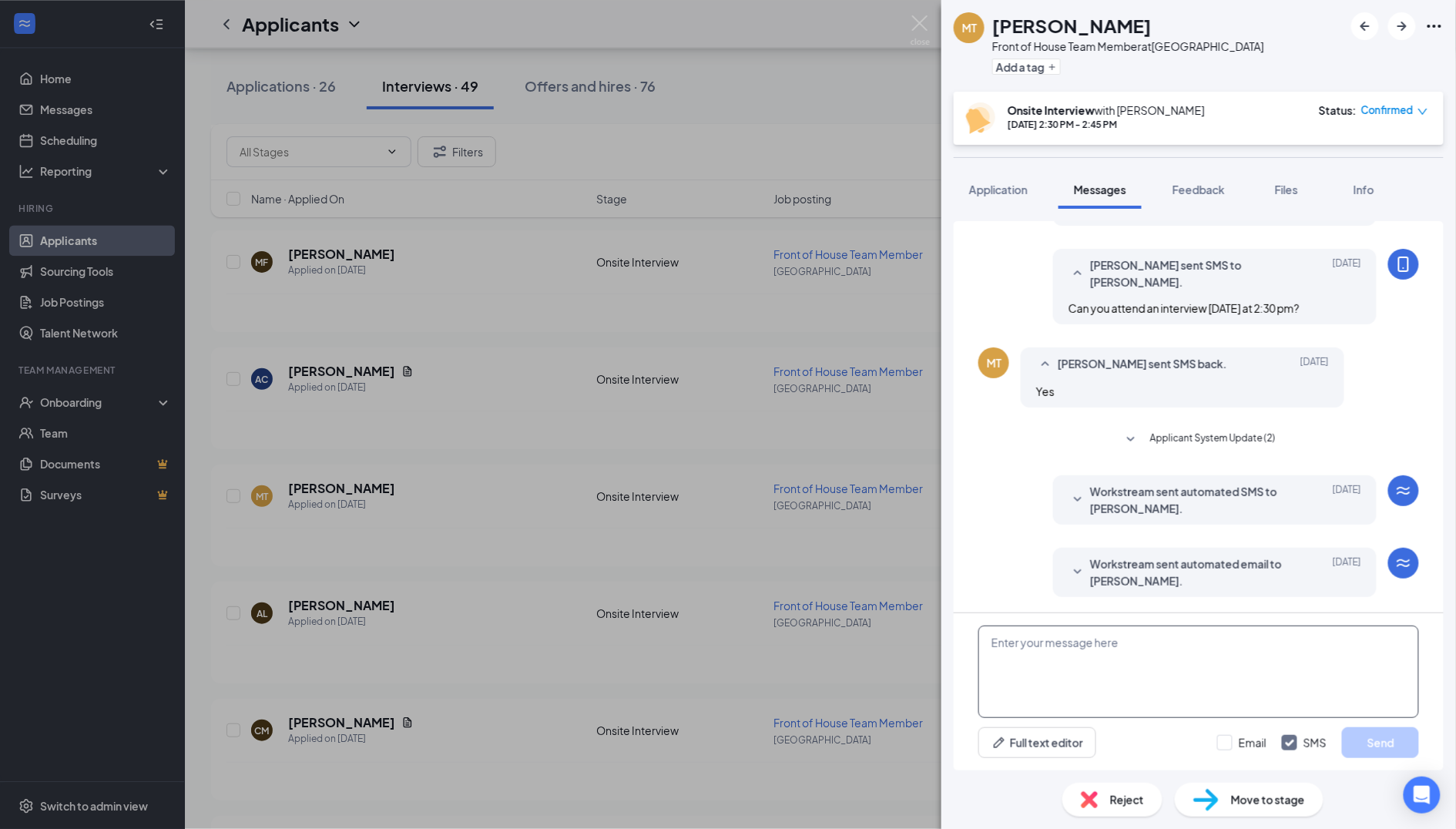
click at [1034, 653] on textarea at bounding box center [1198, 671] width 441 height 92
paste textarea "Good Afternoon, I need to reschedule your interview. Can you come [DATE] at 2pm?"
click at [1060, 653] on textarea "Good Afternoon, I need to reschedule your interview. Can you come [DATE] at 2pm?" at bounding box center [1198, 671] width 441 height 92
type textarea "Good Afternoon, I need to reschedule your interview. Can you come [DATE] at 2:3…"
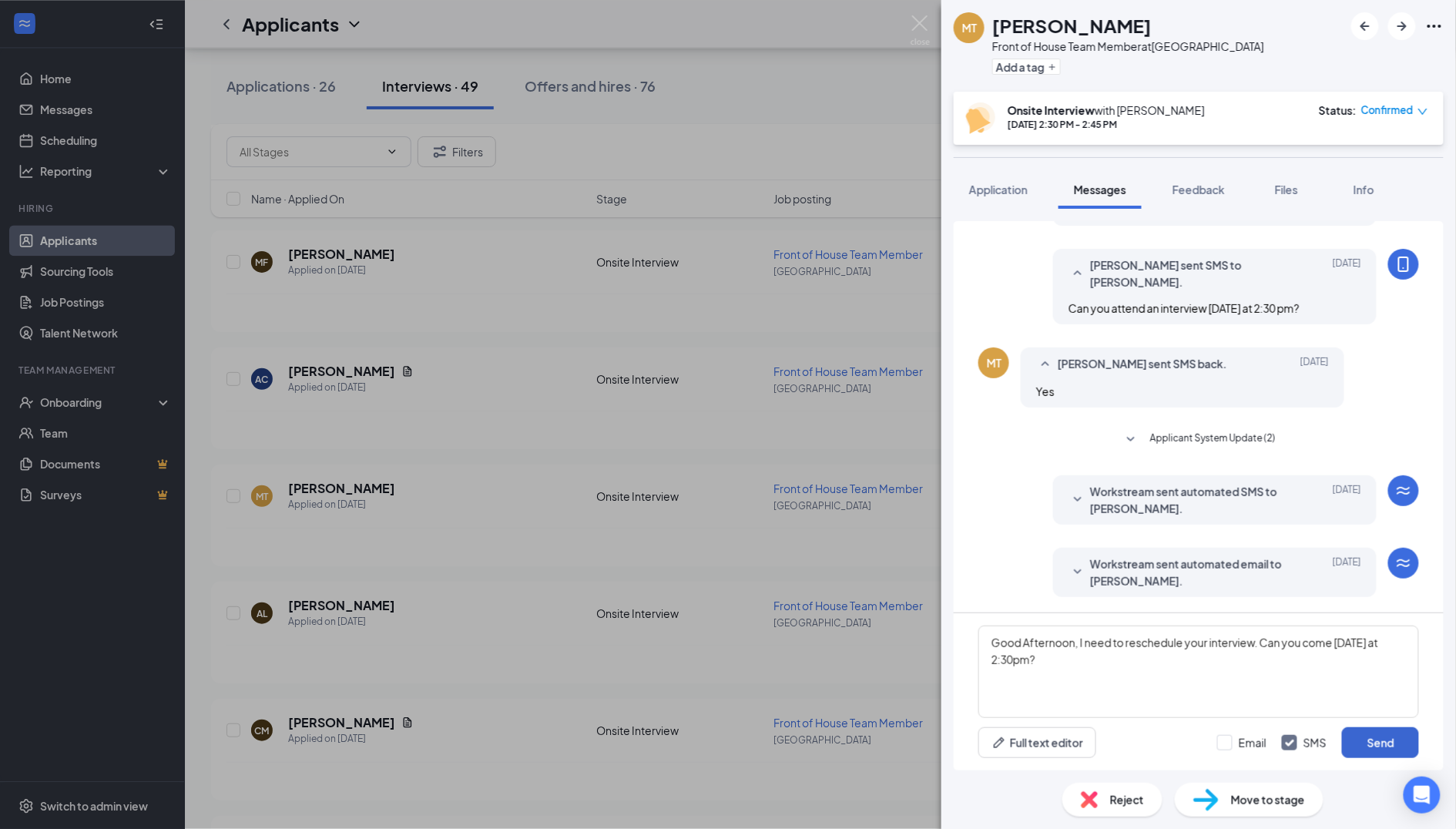
click at [1372, 749] on button "Send" at bounding box center [1380, 743] width 77 height 31
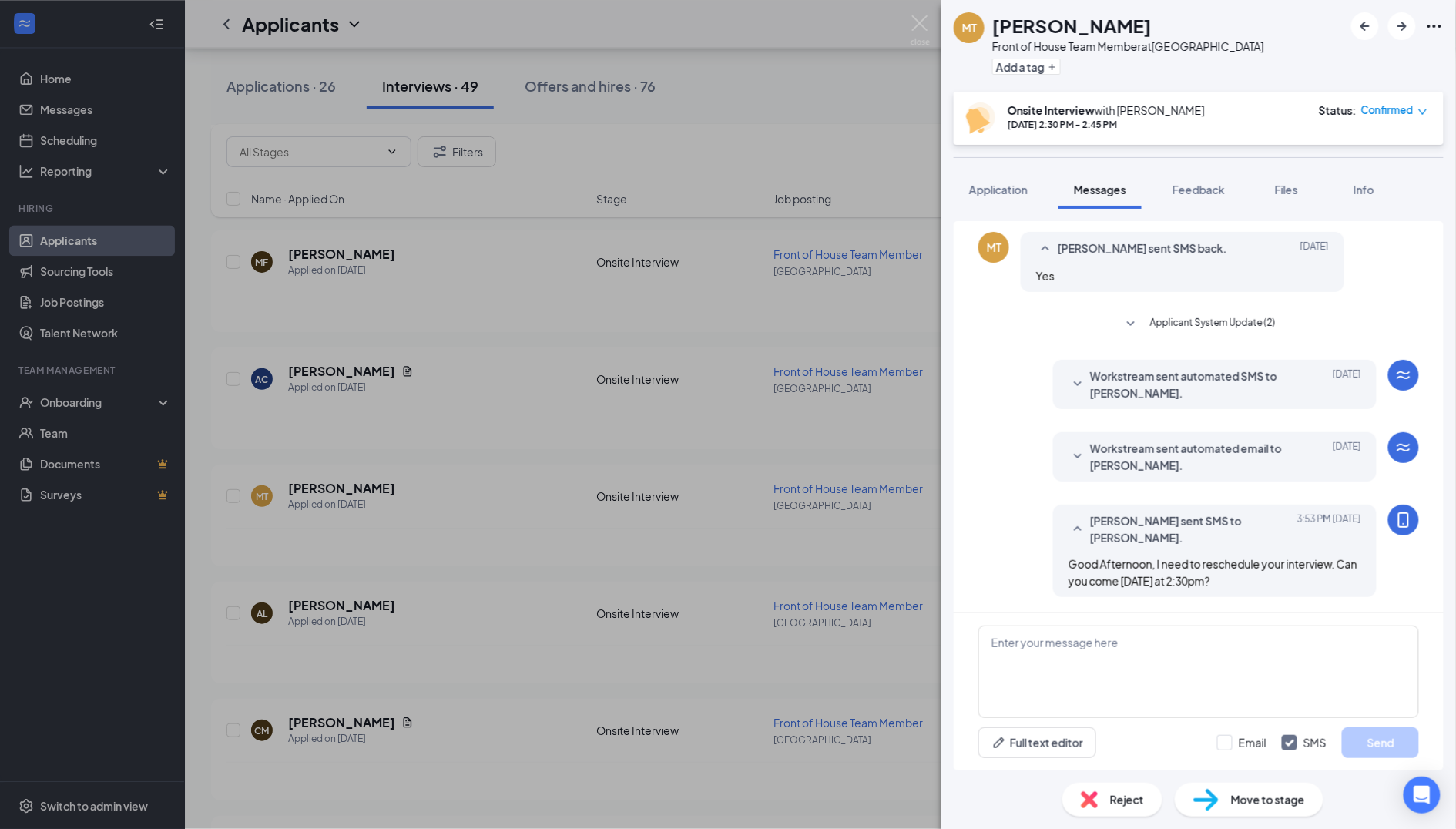
scroll to position [342, 0]
click at [562, 691] on div "MT [PERSON_NAME] Front of House Team Member at [GEOGRAPHIC_DATA] Add a tag Onsi…" at bounding box center [728, 414] width 1456 height 829
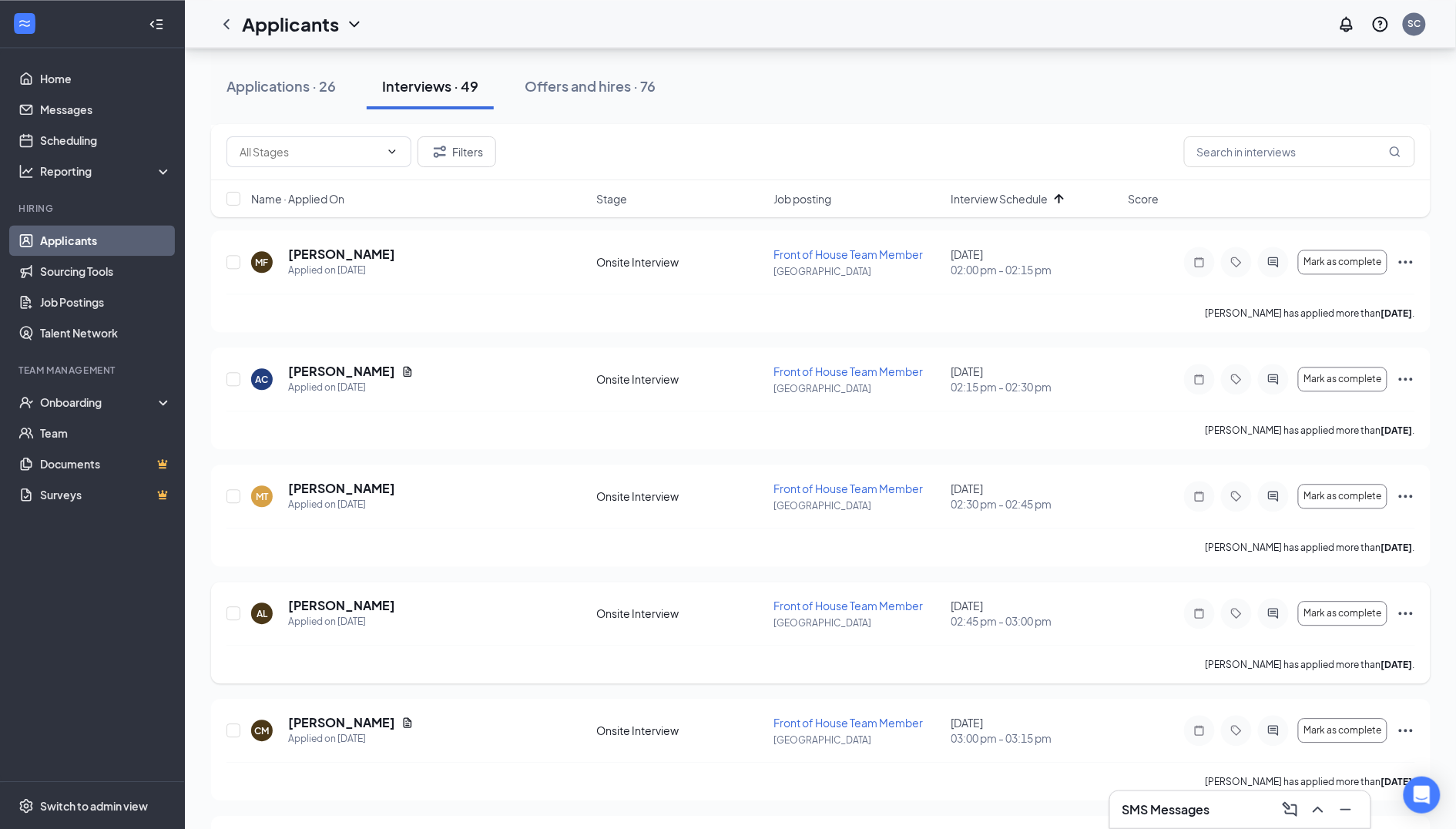
click at [1274, 598] on div at bounding box center [1274, 613] width 31 height 31
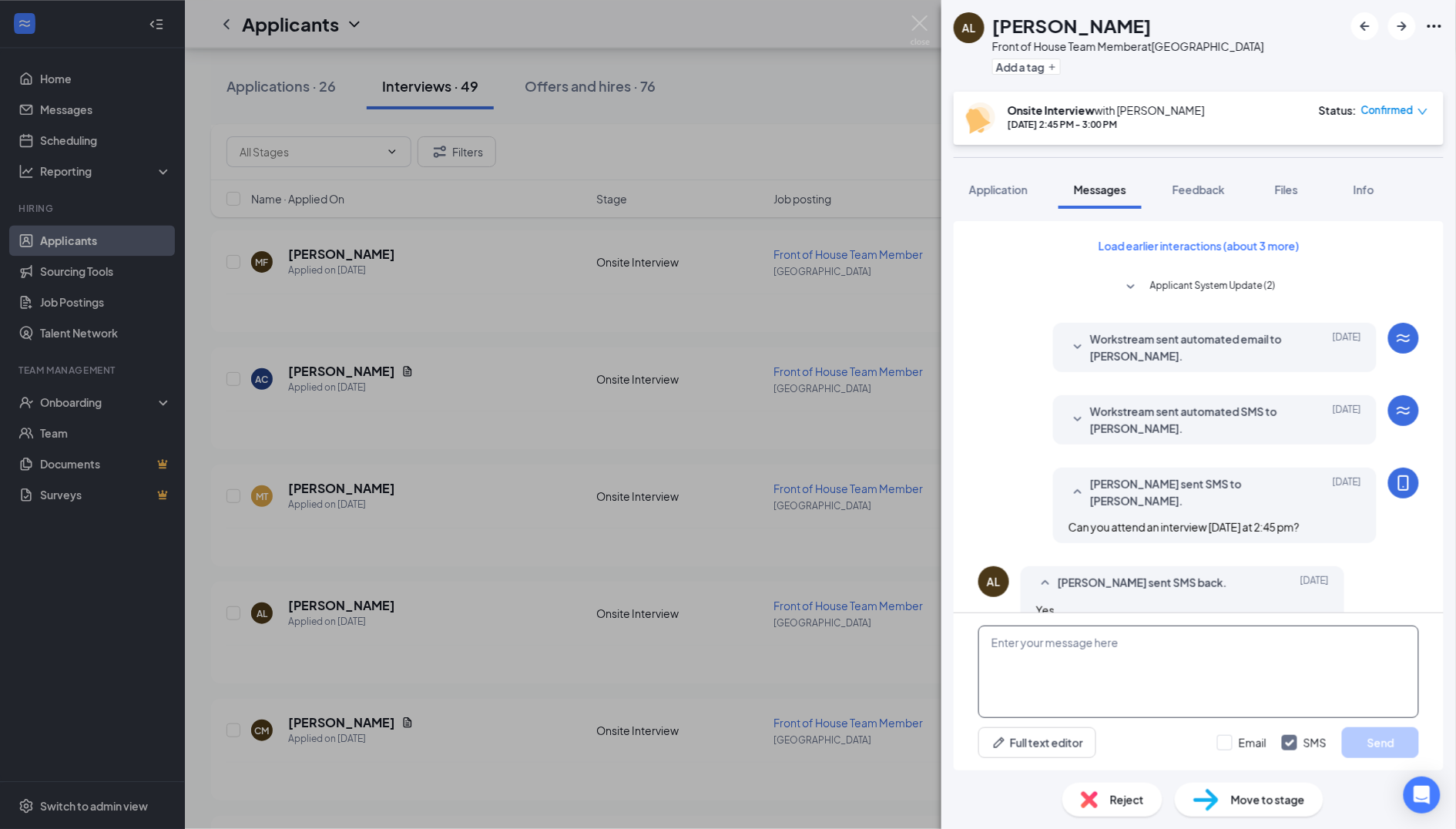
click at [1050, 645] on textarea at bounding box center [1198, 671] width 441 height 92
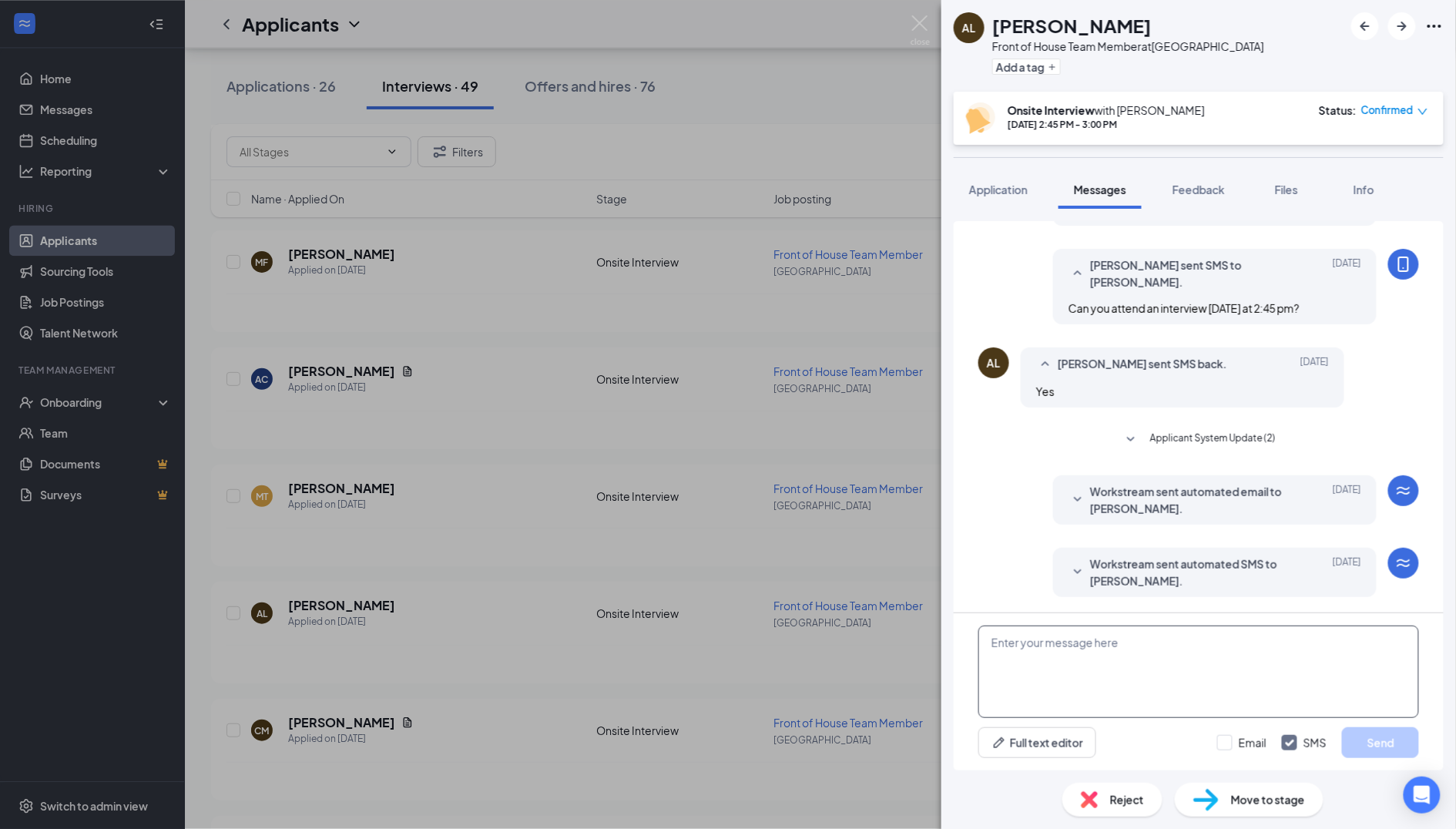
scroll to position [229, 0]
paste textarea "Good Afternoon, I need to reschedule your interview. Can you come [DATE] at 2pm?"
click at [1057, 655] on textarea "Good Afternoon, I need to reschedule your interview. Can you come [DATE] at 2pm?" at bounding box center [1198, 671] width 441 height 92
type textarea "Good Afternoon, I need to reschedule your interview. Can you come [DATE] at 2:4…"
click at [1374, 746] on button "Send" at bounding box center [1380, 743] width 77 height 31
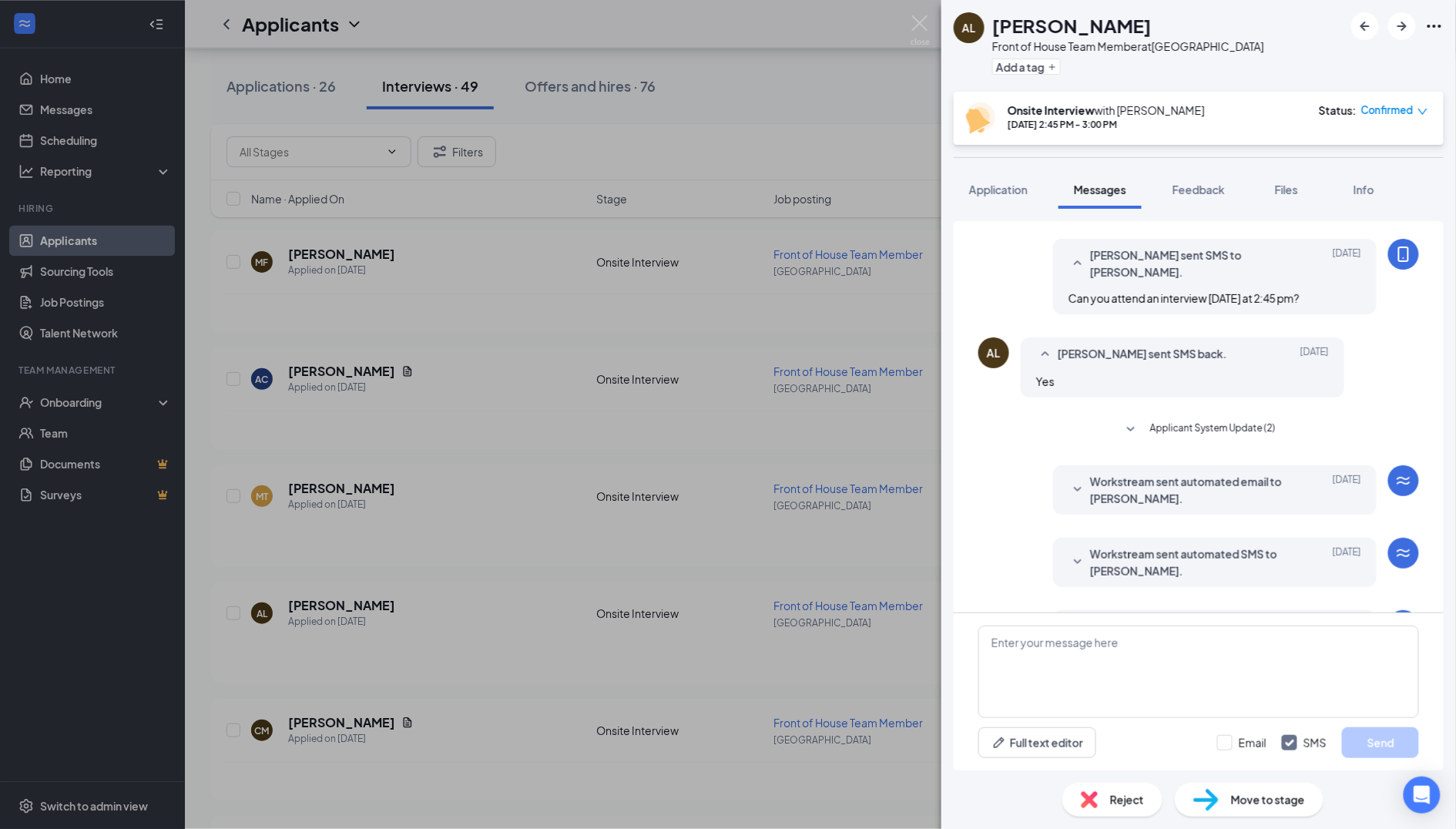
scroll to position [342, 0]
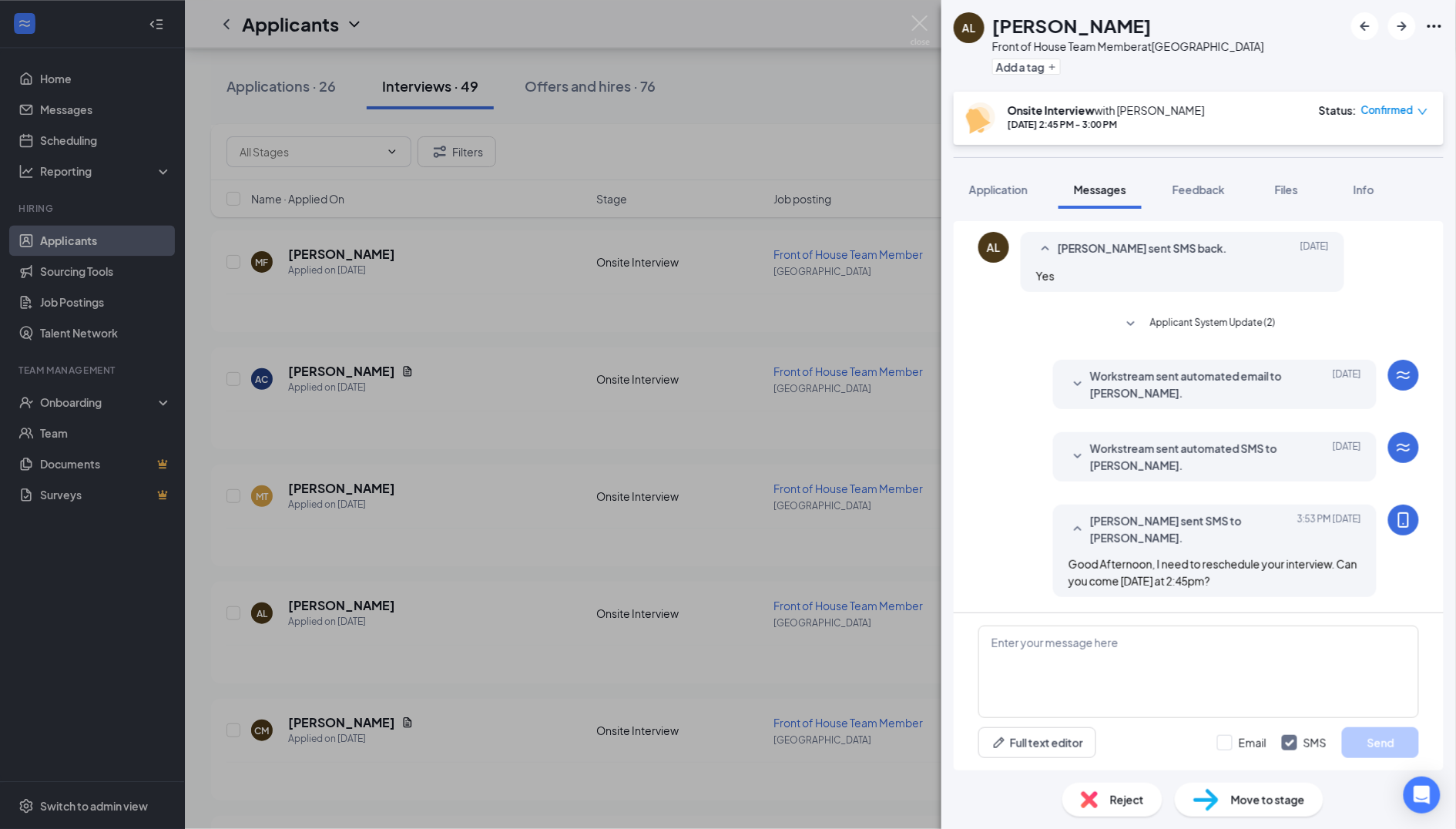
click at [712, 658] on div "AL [PERSON_NAME] Front of House Team Member at [GEOGRAPHIC_DATA] Add a tag Onsi…" at bounding box center [728, 414] width 1456 height 829
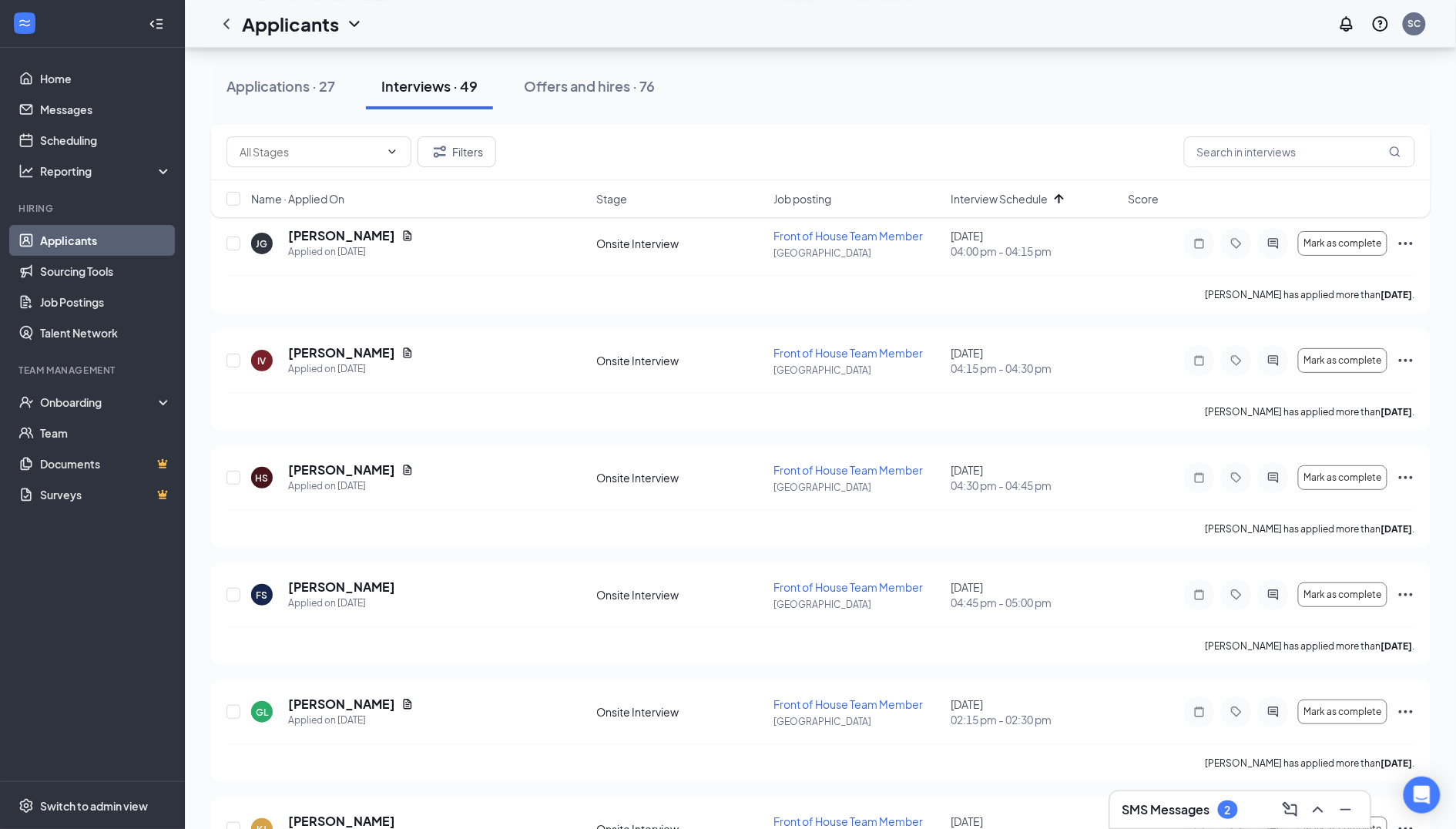
scroll to position [4290, 0]
click at [1180, 825] on div "SMS Messages 2" at bounding box center [1240, 809] width 260 height 37
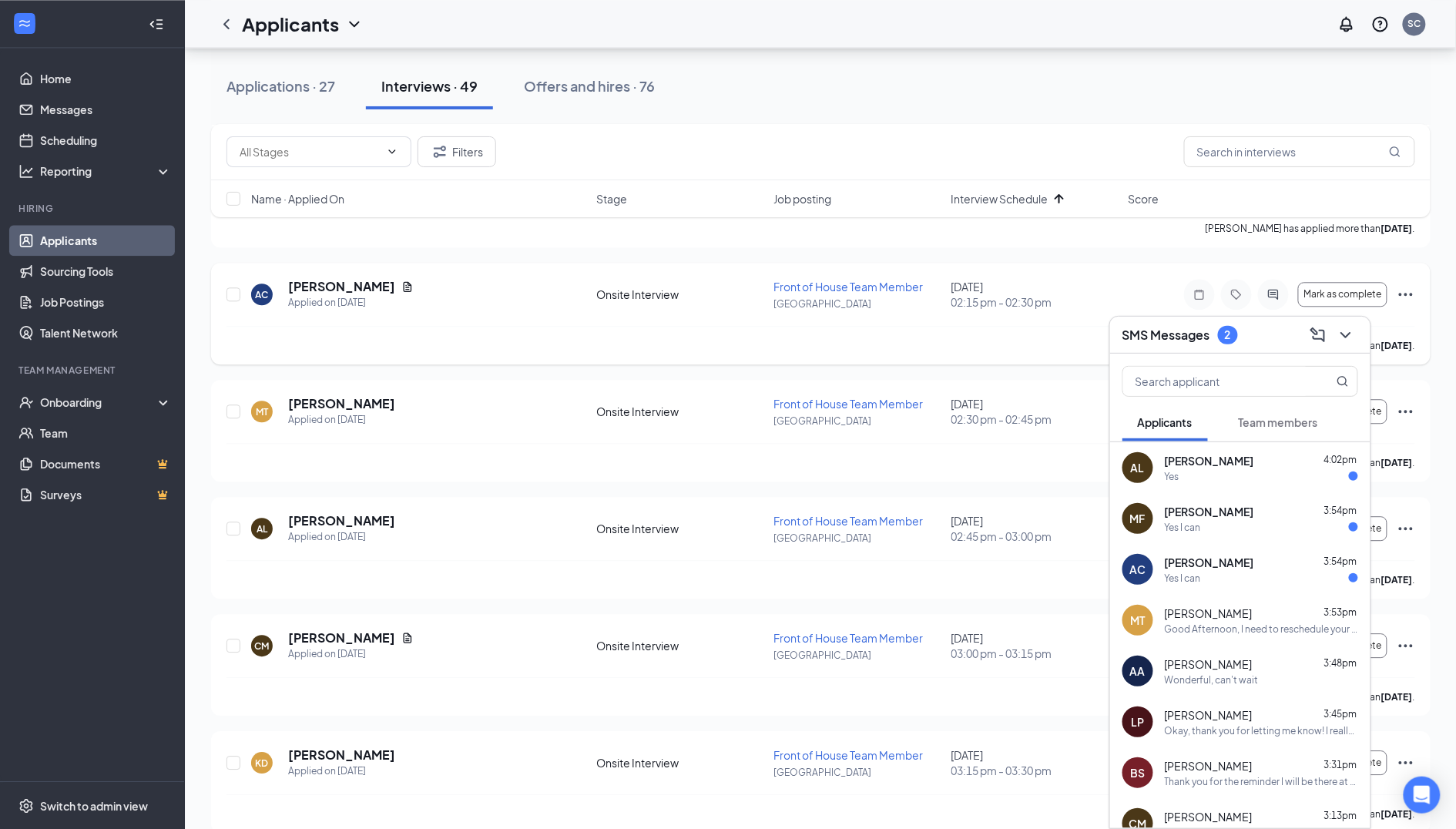
scroll to position [3449, 0]
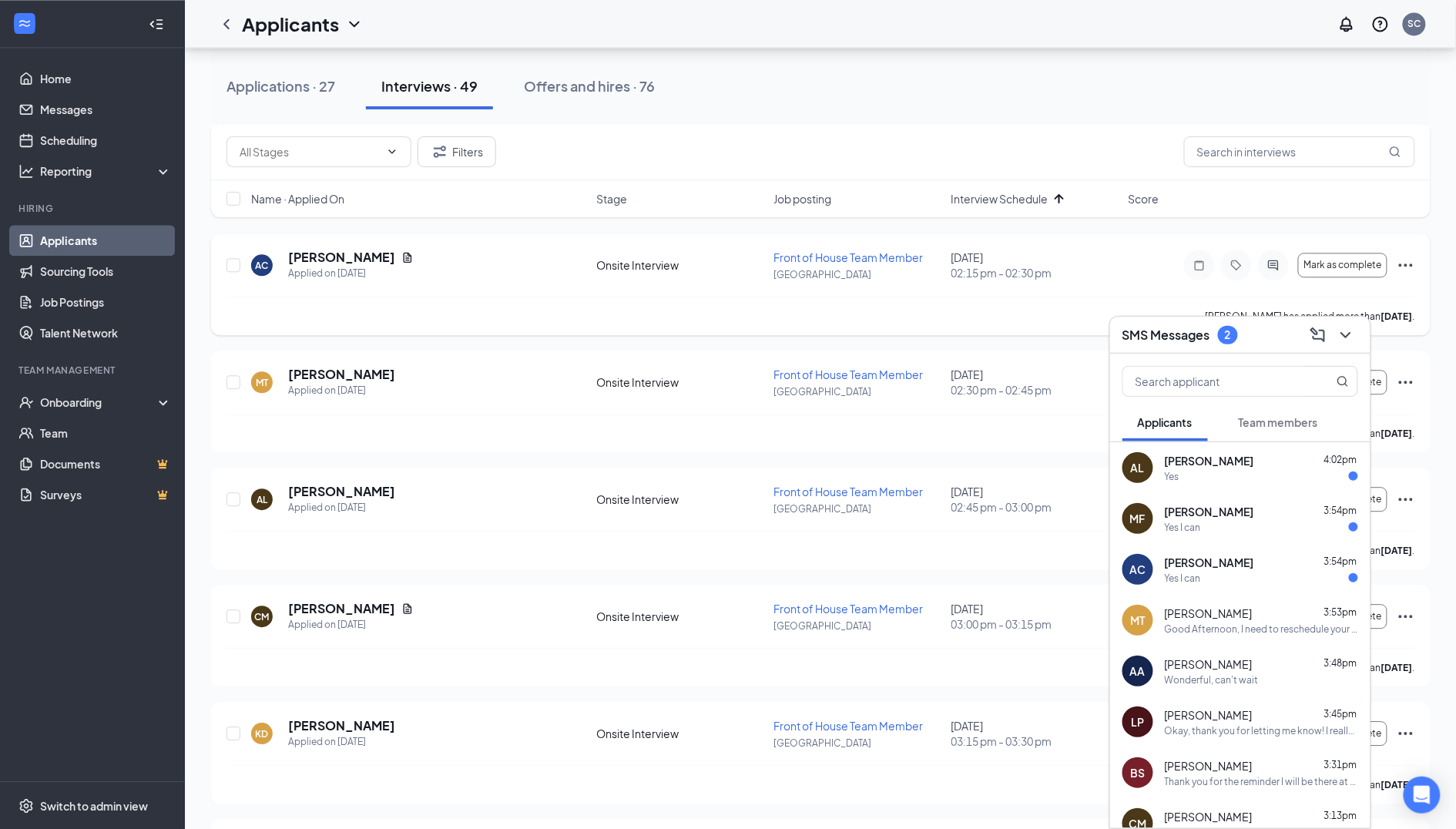
click at [1403, 256] on icon "Ellipses" at bounding box center [1405, 265] width 18 height 18
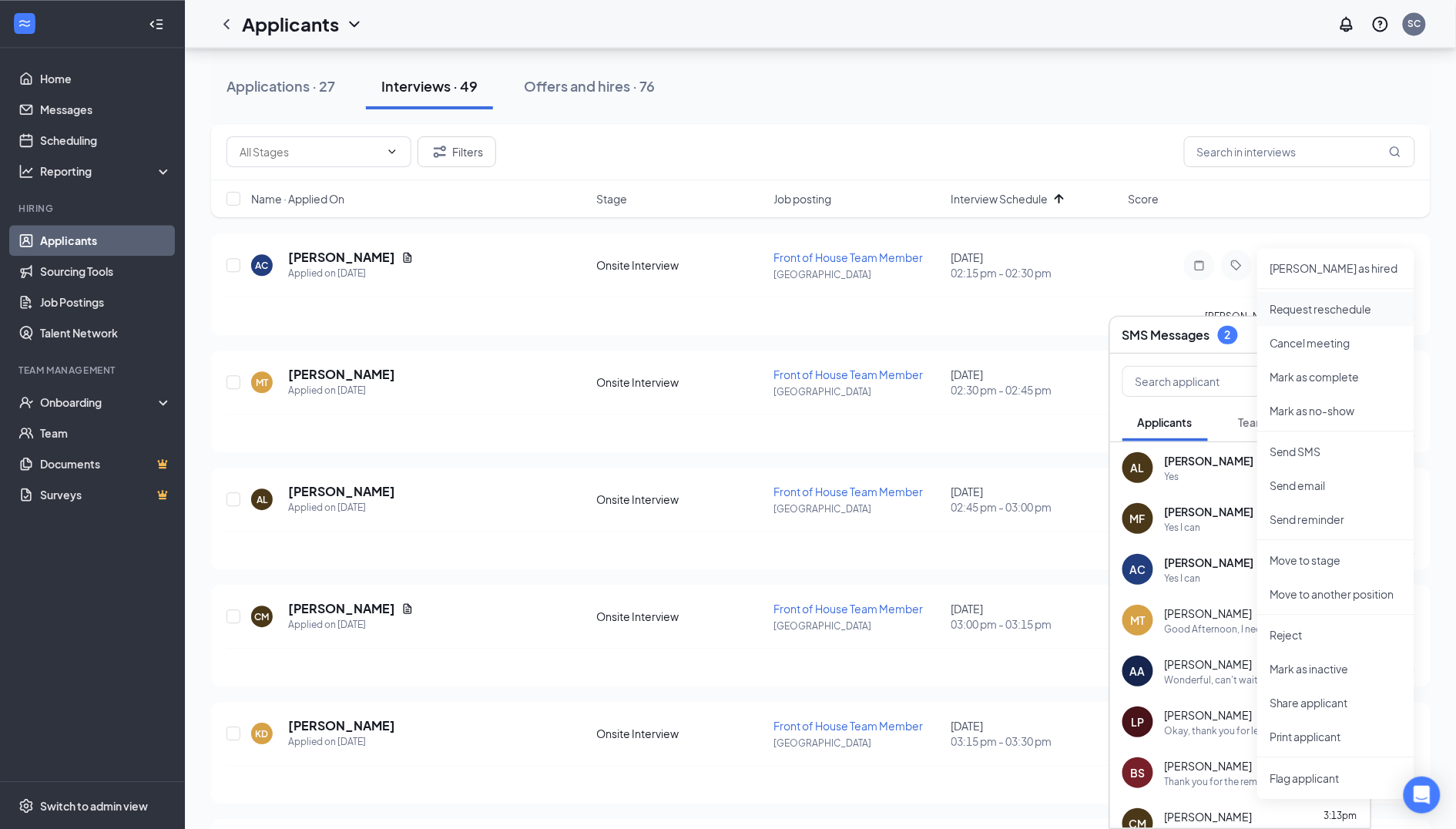
click at [1325, 312] on p "Request reschedule" at bounding box center [1336, 309] width 133 height 16
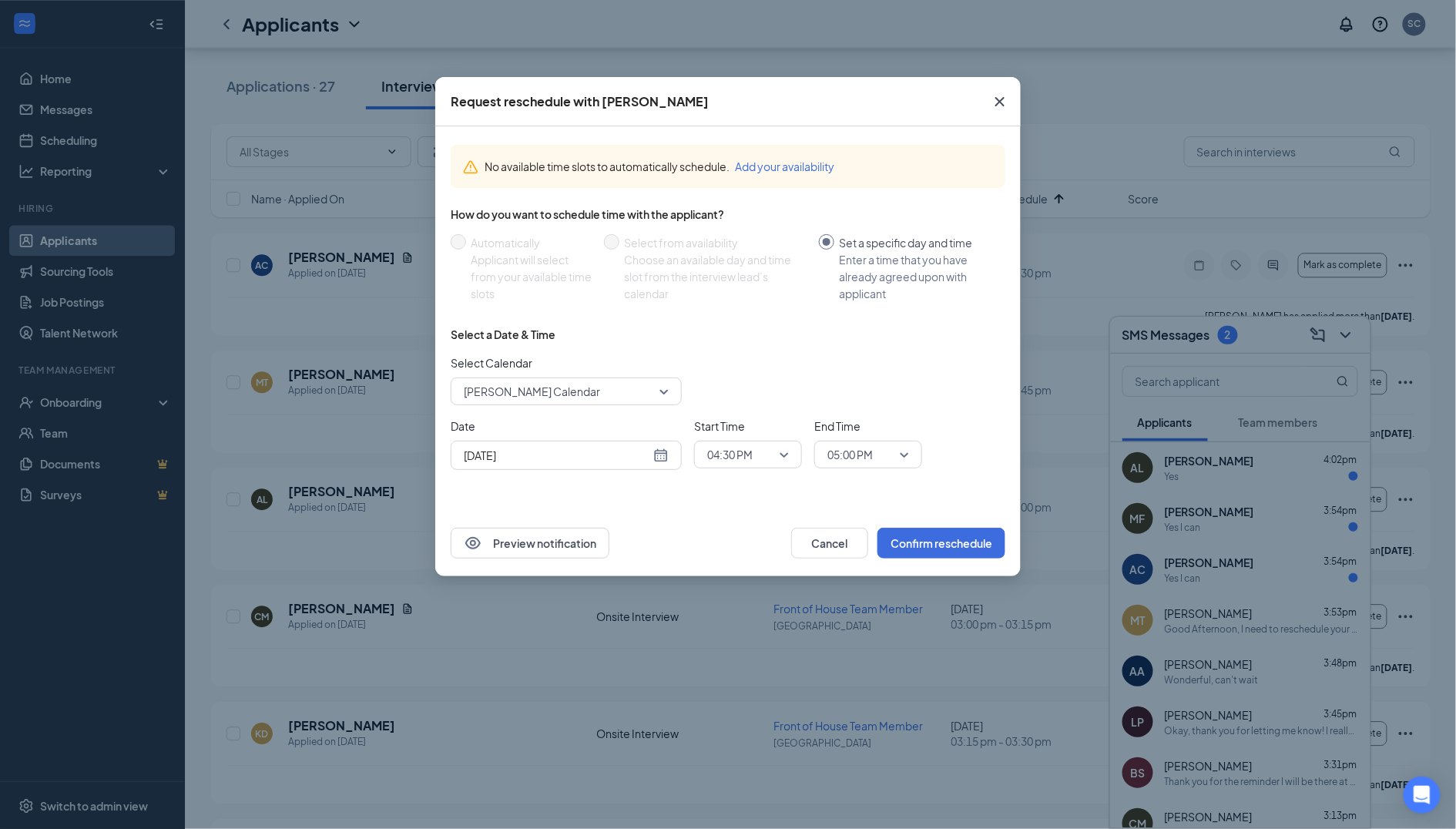
click at [543, 390] on span "[PERSON_NAME] Calendar" at bounding box center [532, 391] width 136 height 23
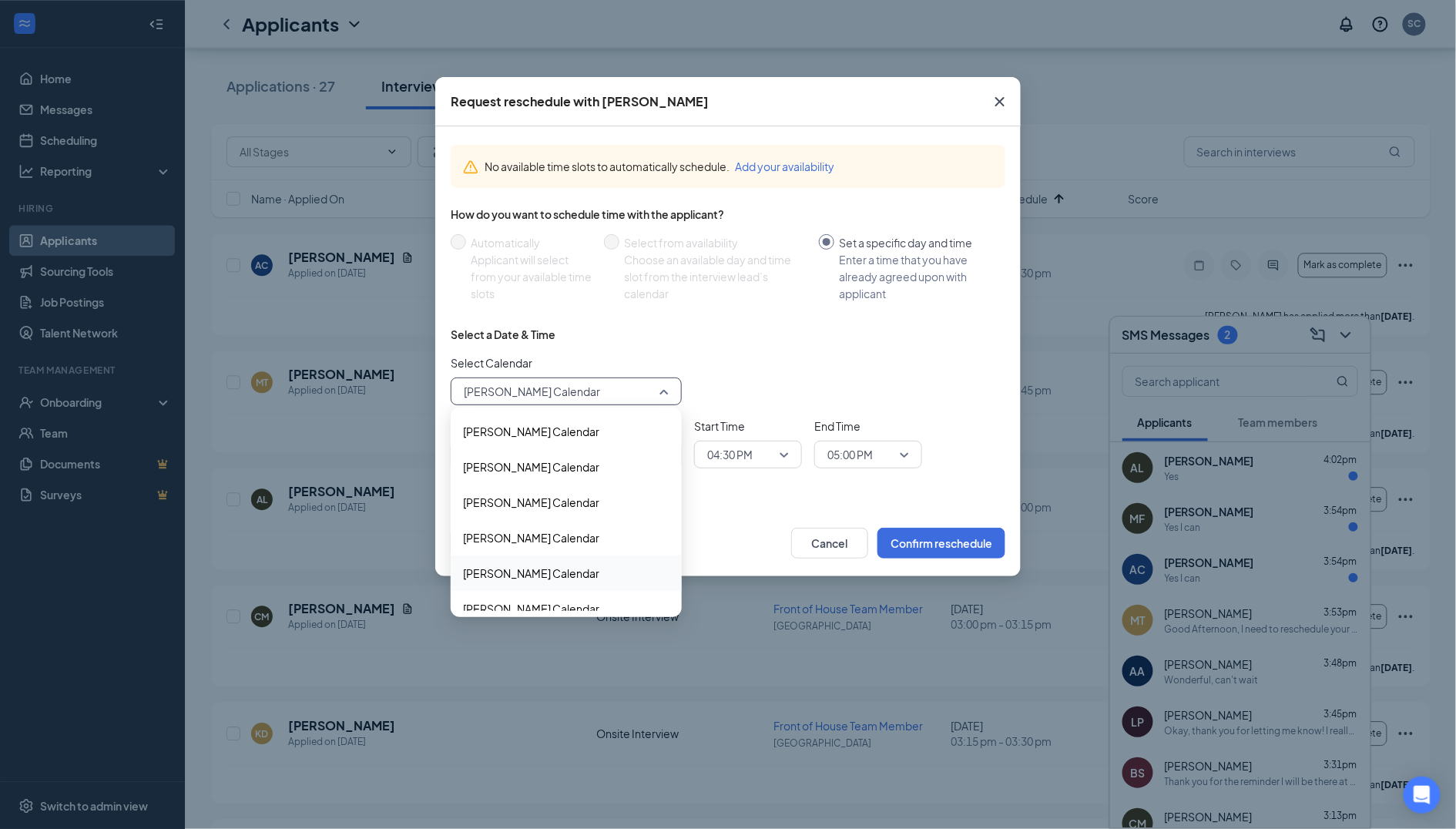
scroll to position [0, 0]
click at [510, 565] on span "[PERSON_NAME] Calendar" at bounding box center [531, 574] width 136 height 17
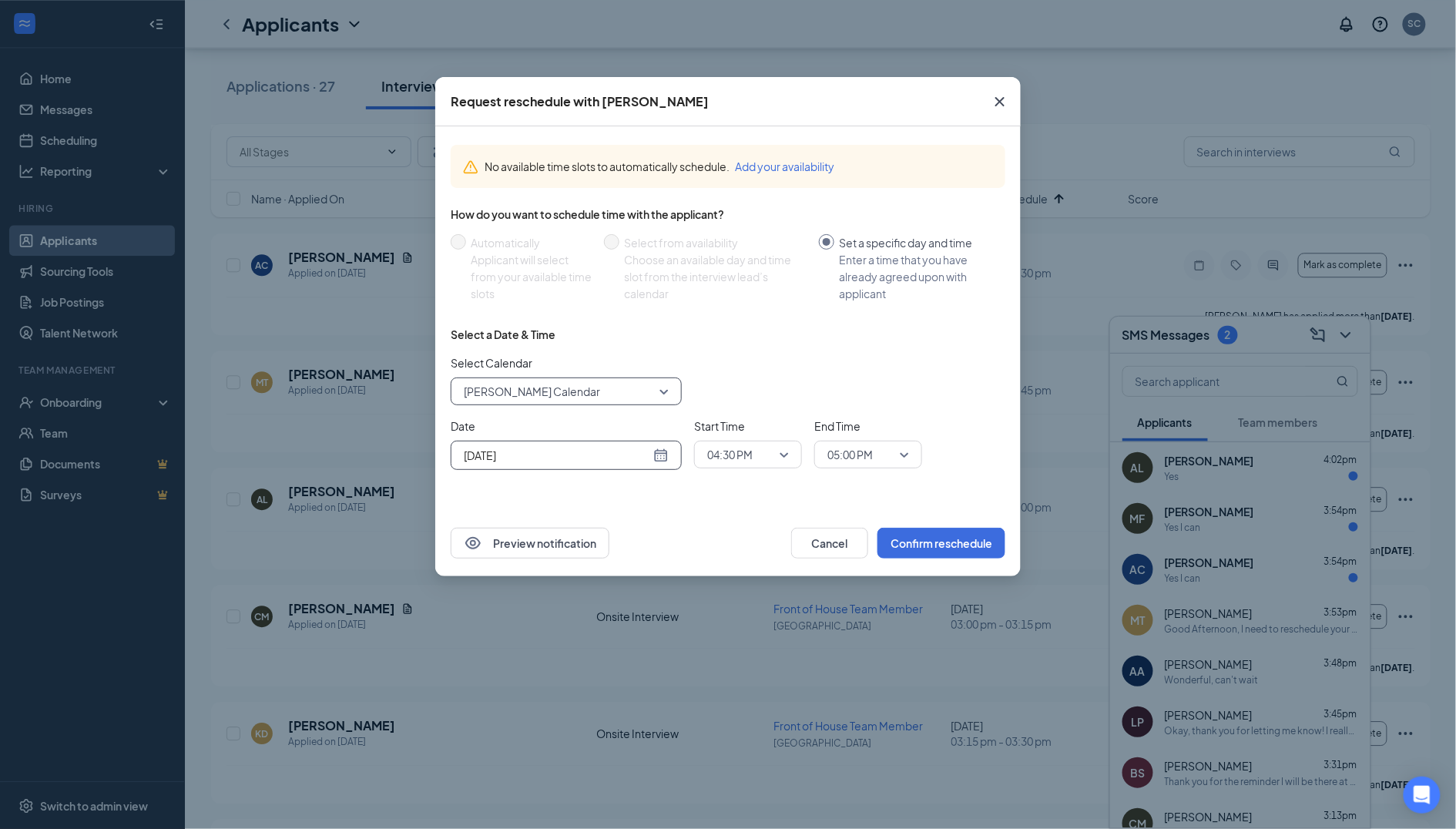
click at [558, 451] on input "[DATE]" at bounding box center [557, 455] width 186 height 17
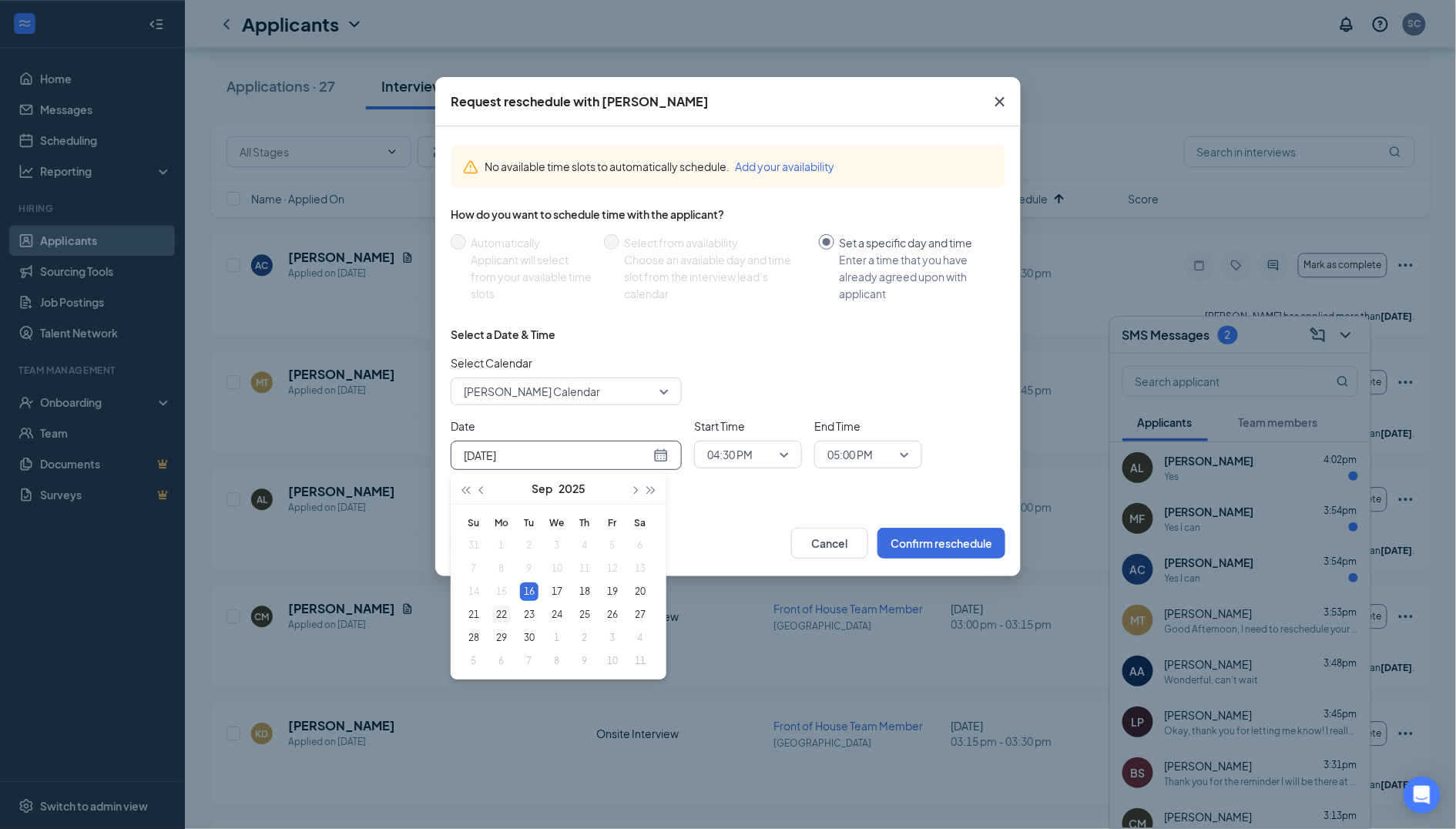
type input "[DATE]"
click at [498, 609] on div "22" at bounding box center [501, 614] width 18 height 18
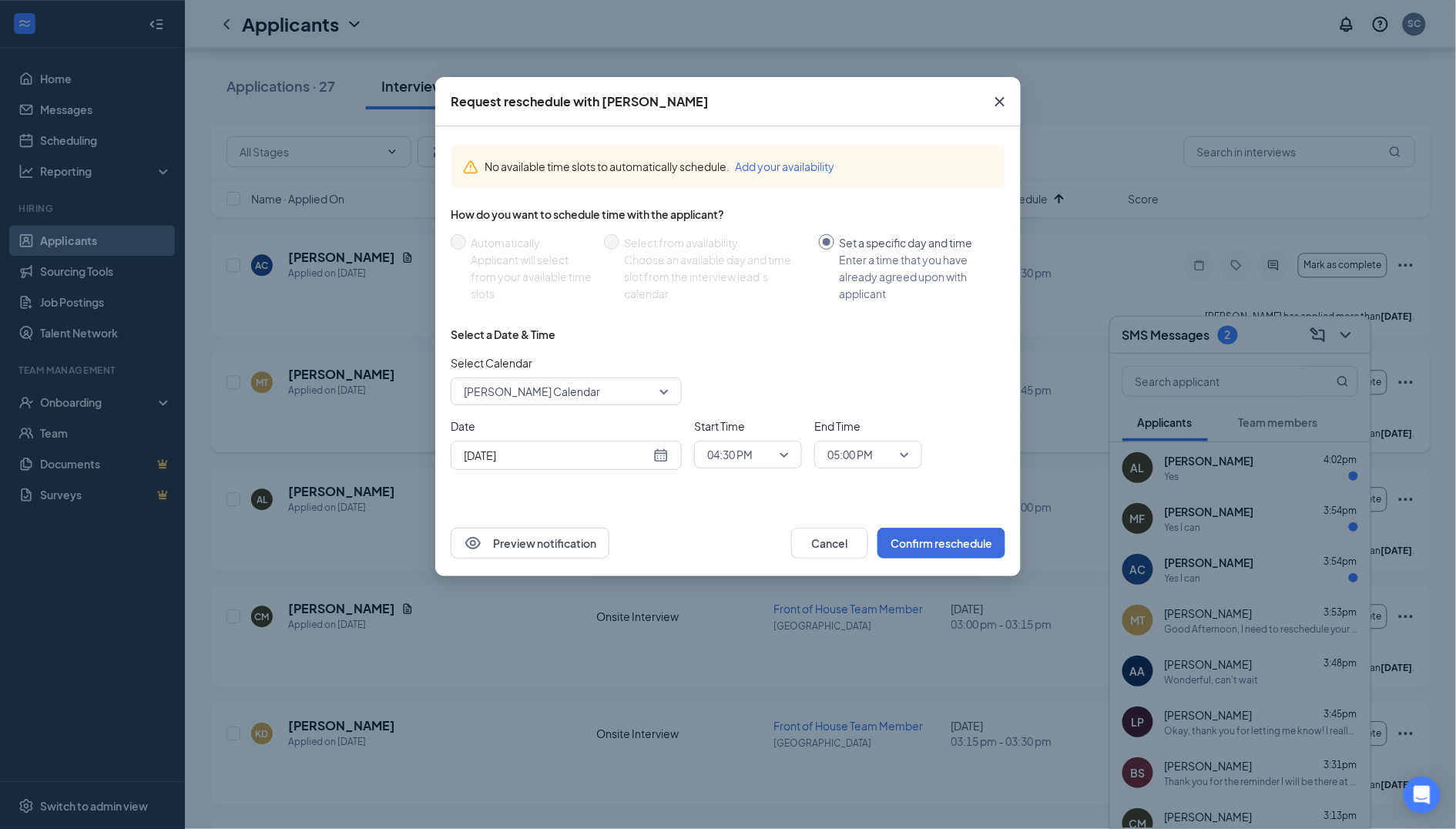
drag, startPoint x: 1062, startPoint y: 400, endPoint x: 1050, endPoint y: 399, distance: 12.0
click at [1064, 401] on div "Request reschedule with [PERSON_NAME] No available time slots to automatically …" at bounding box center [728, 414] width 1456 height 829
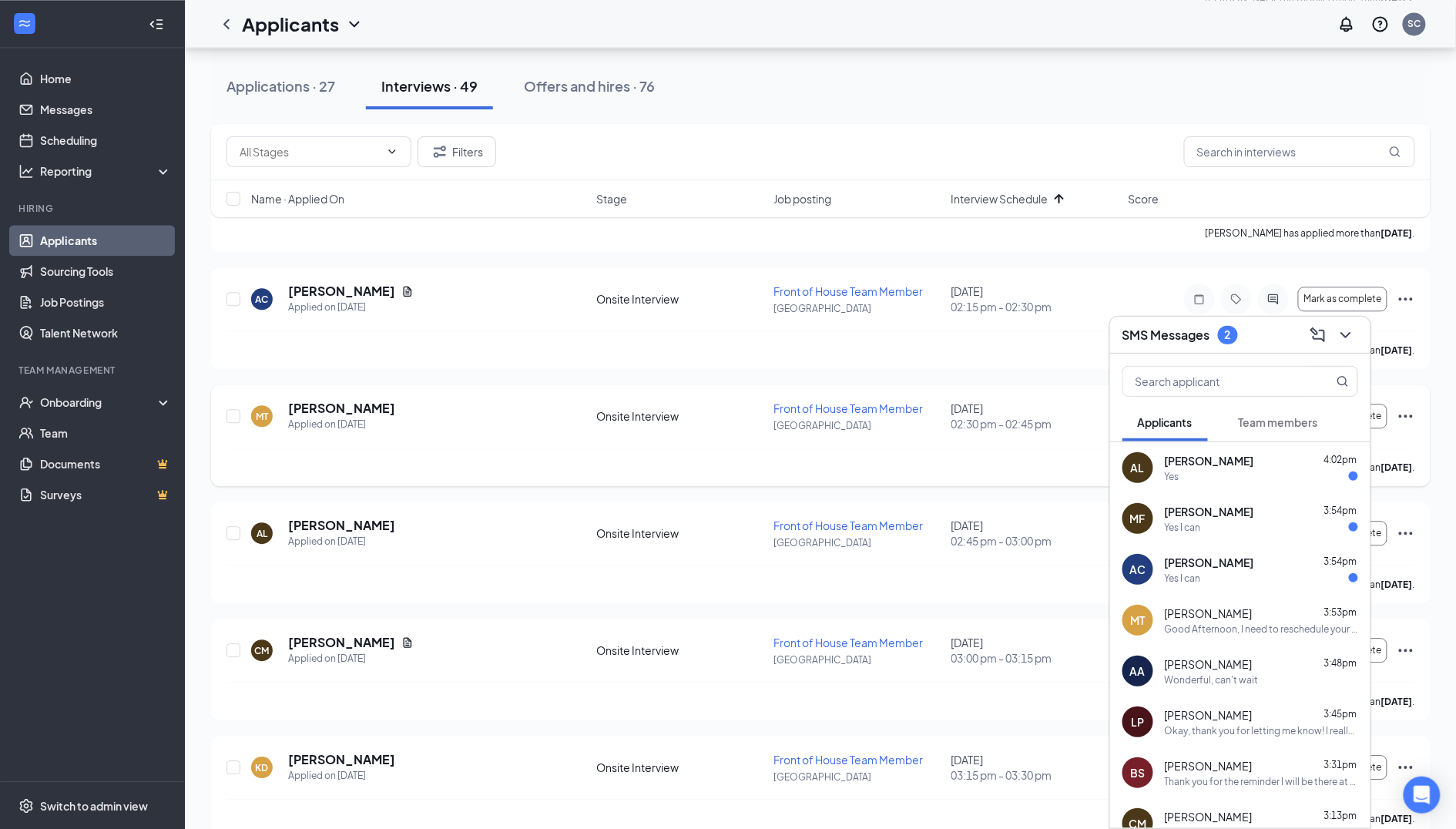
scroll to position [3415, 0]
click at [1413, 290] on icon "Ellipses" at bounding box center [1405, 298] width 18 height 18
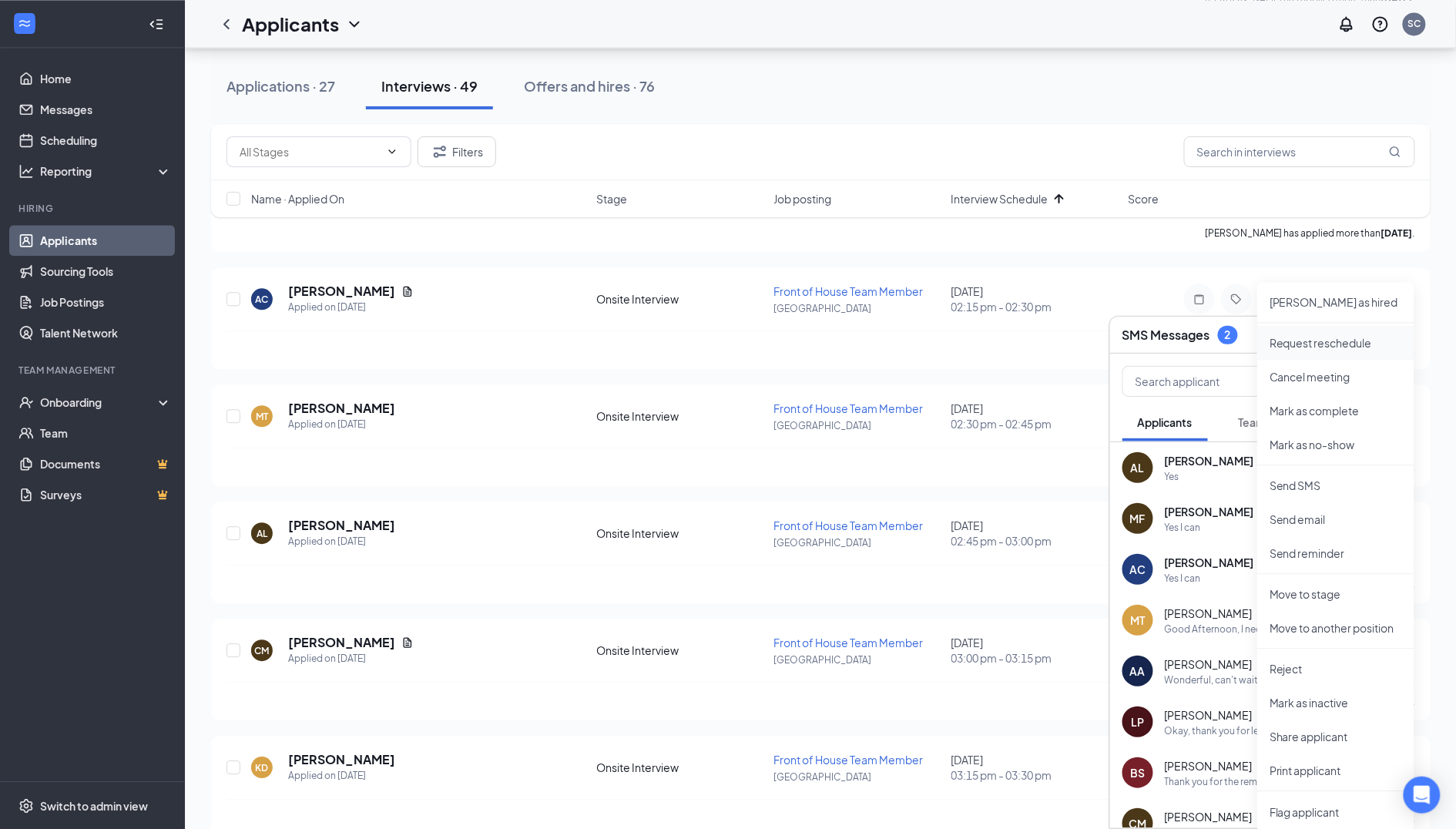
click at [1297, 347] on p "Request reschedule" at bounding box center [1336, 343] width 133 height 16
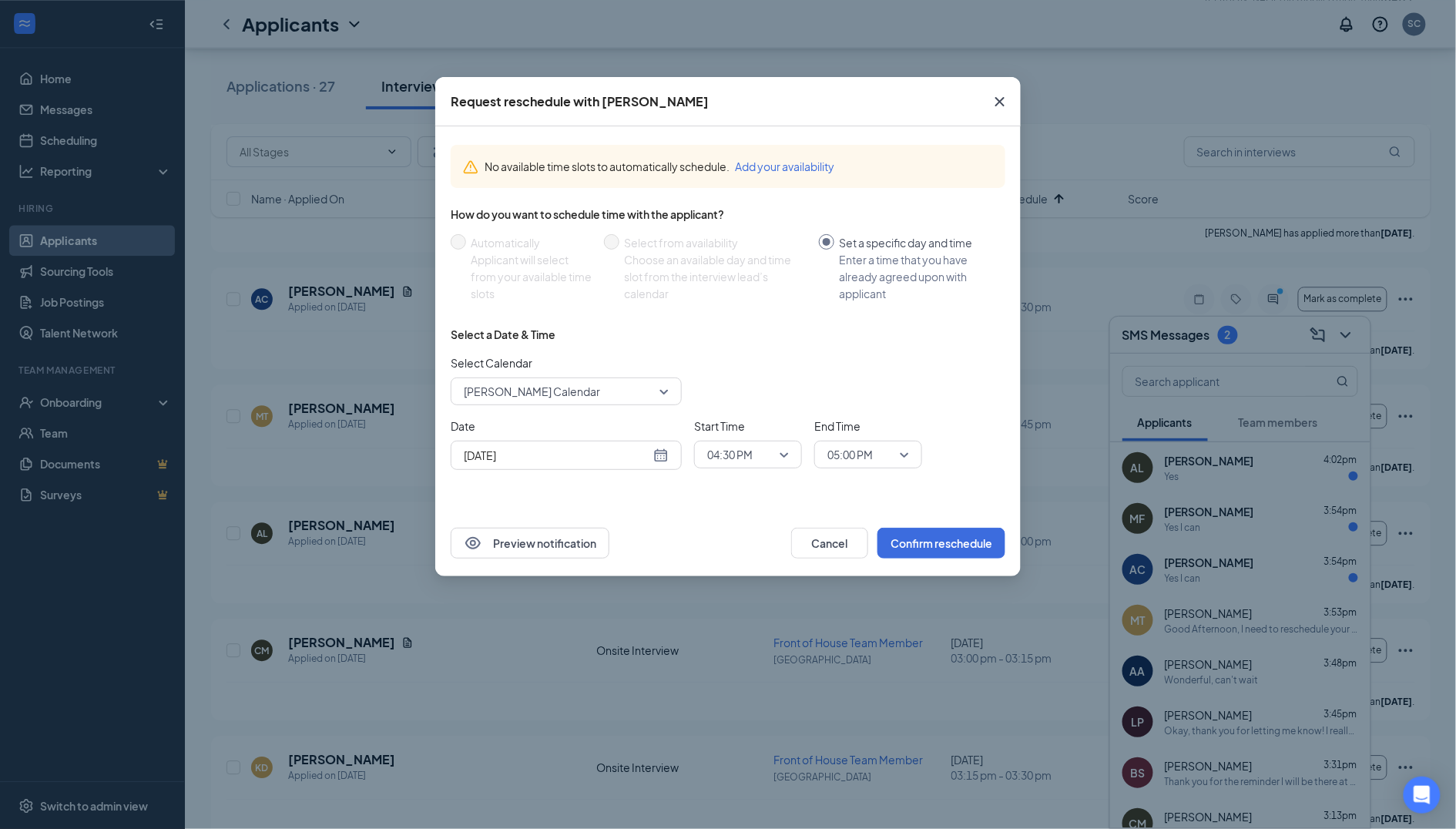
click at [545, 386] on span "[PERSON_NAME] Calendar" at bounding box center [532, 391] width 136 height 23
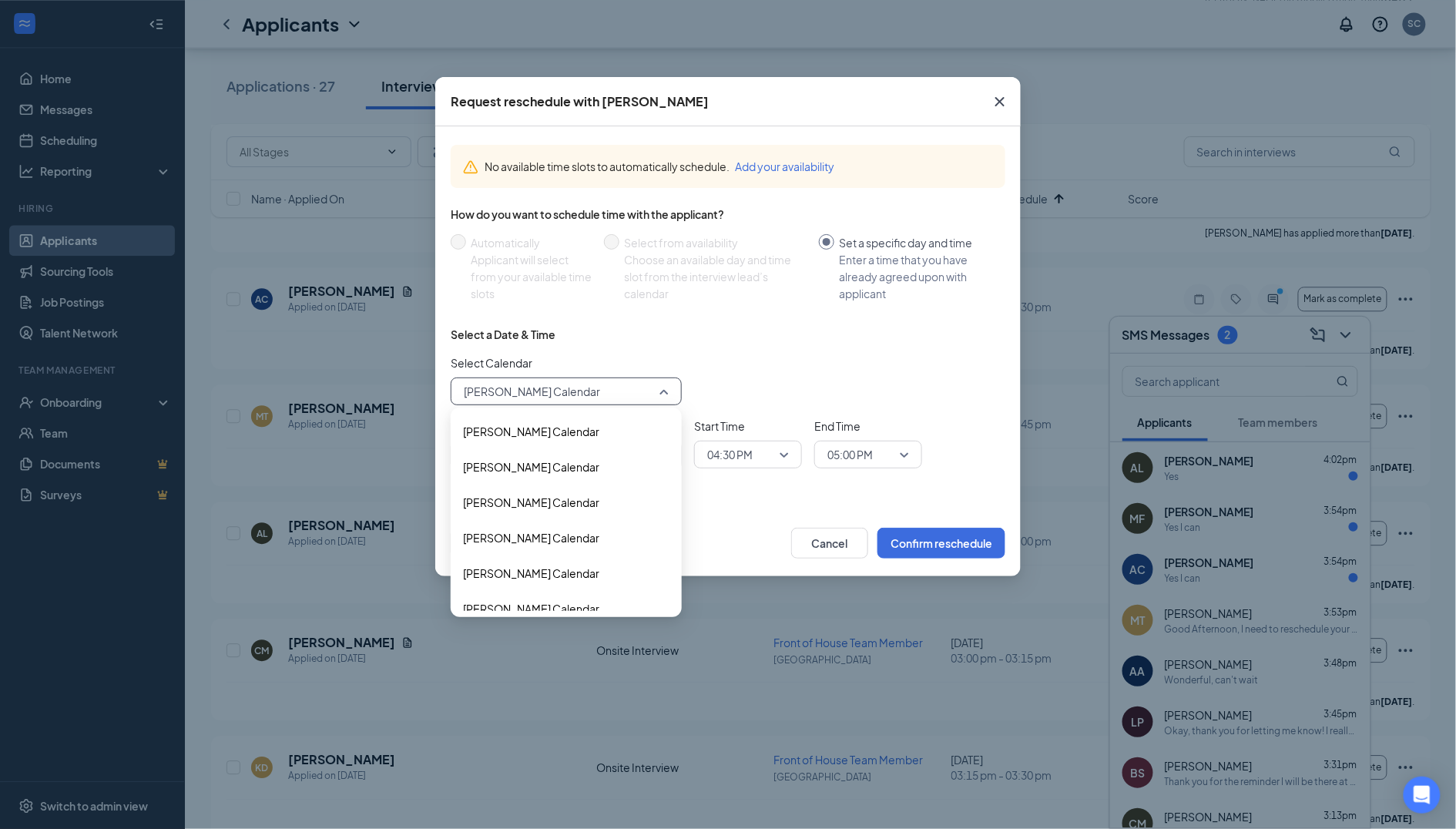
scroll to position [47, 0]
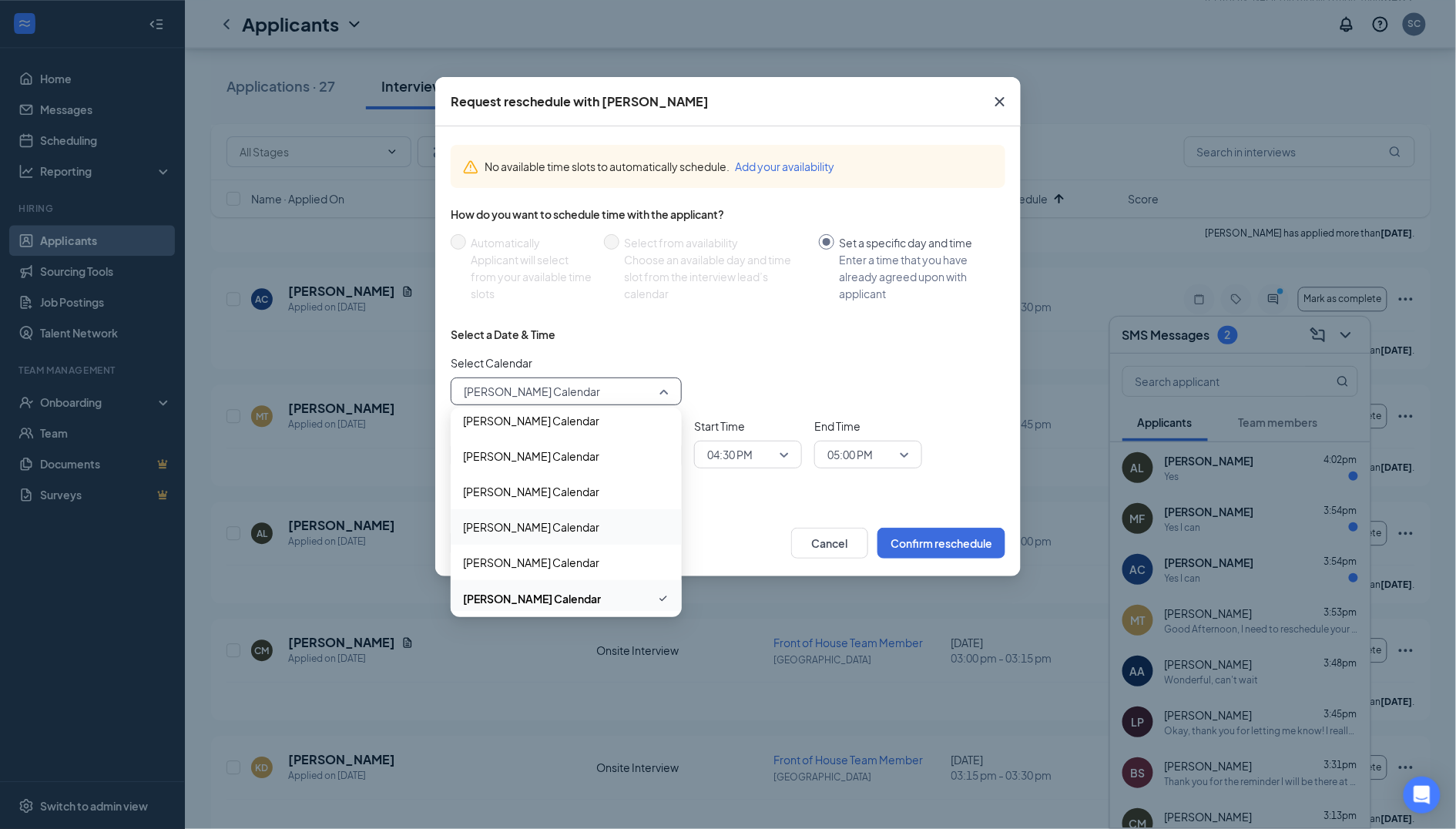
click at [524, 531] on span "[PERSON_NAME] Calendar" at bounding box center [531, 527] width 136 height 17
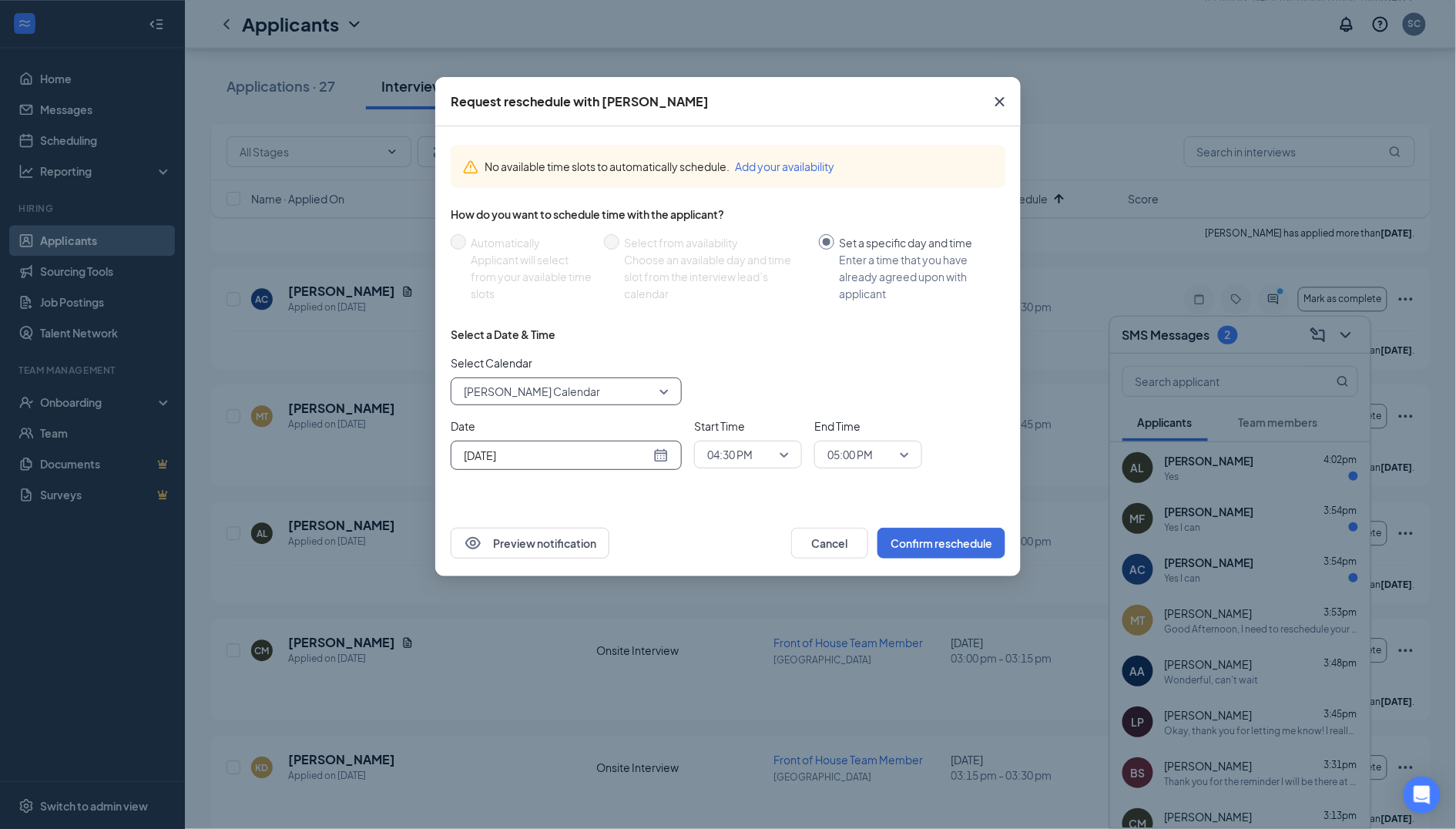
click at [576, 464] on div "[DATE]" at bounding box center [567, 455] width 231 height 29
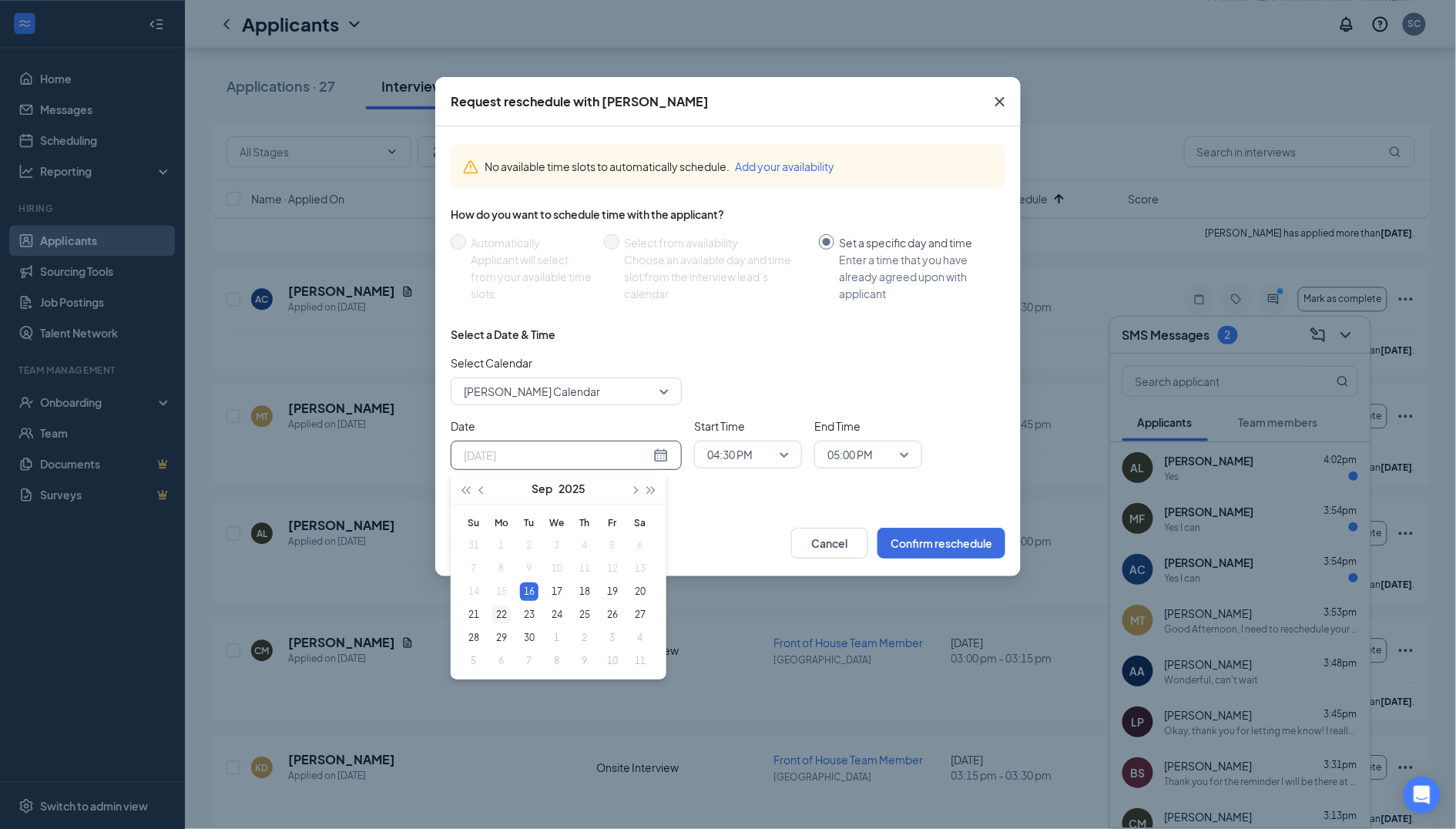
type input "[DATE]"
click at [505, 611] on div "22" at bounding box center [501, 614] width 18 height 18
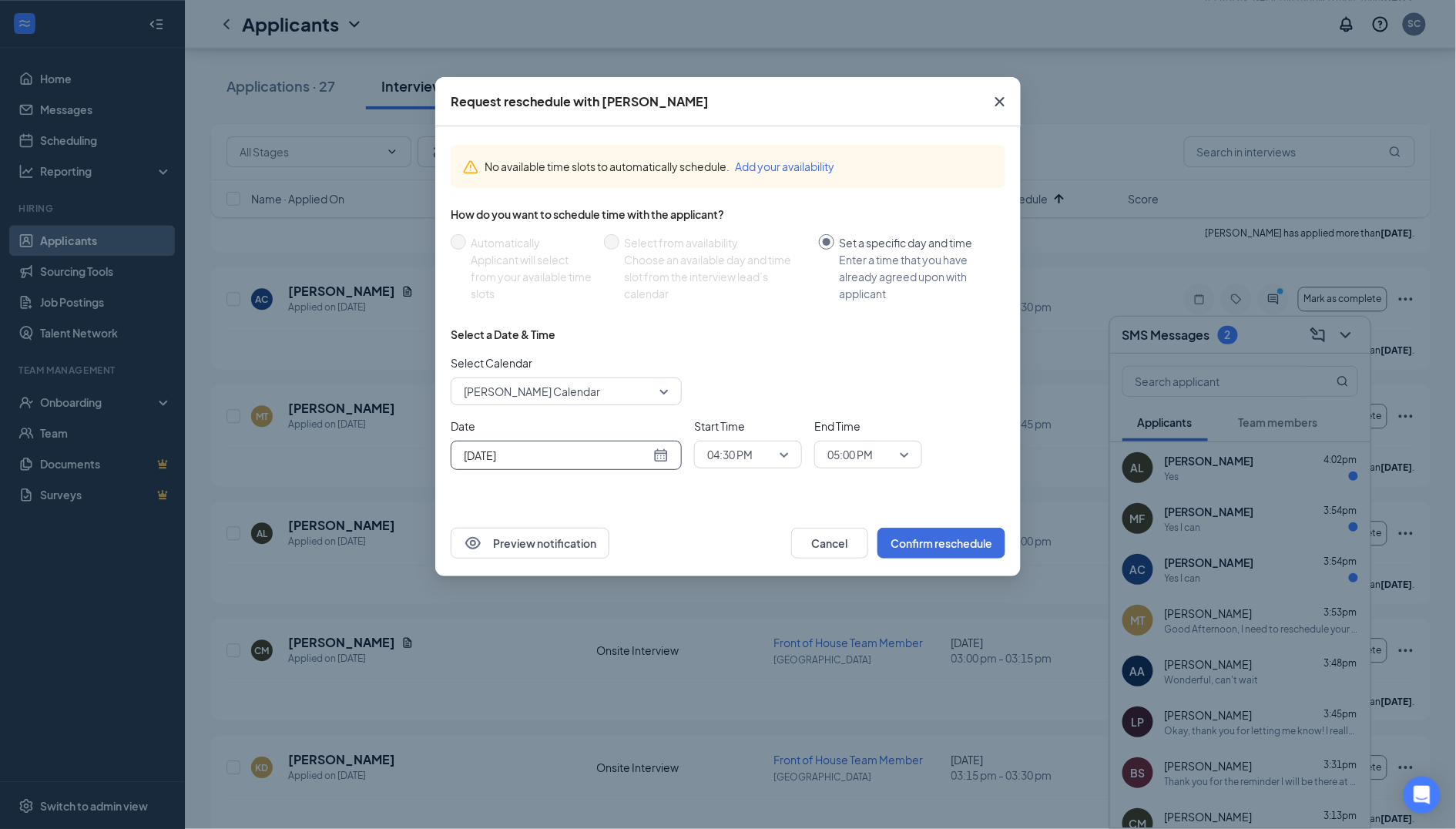
click at [725, 453] on span "04:30 PM" at bounding box center [730, 455] width 46 height 23
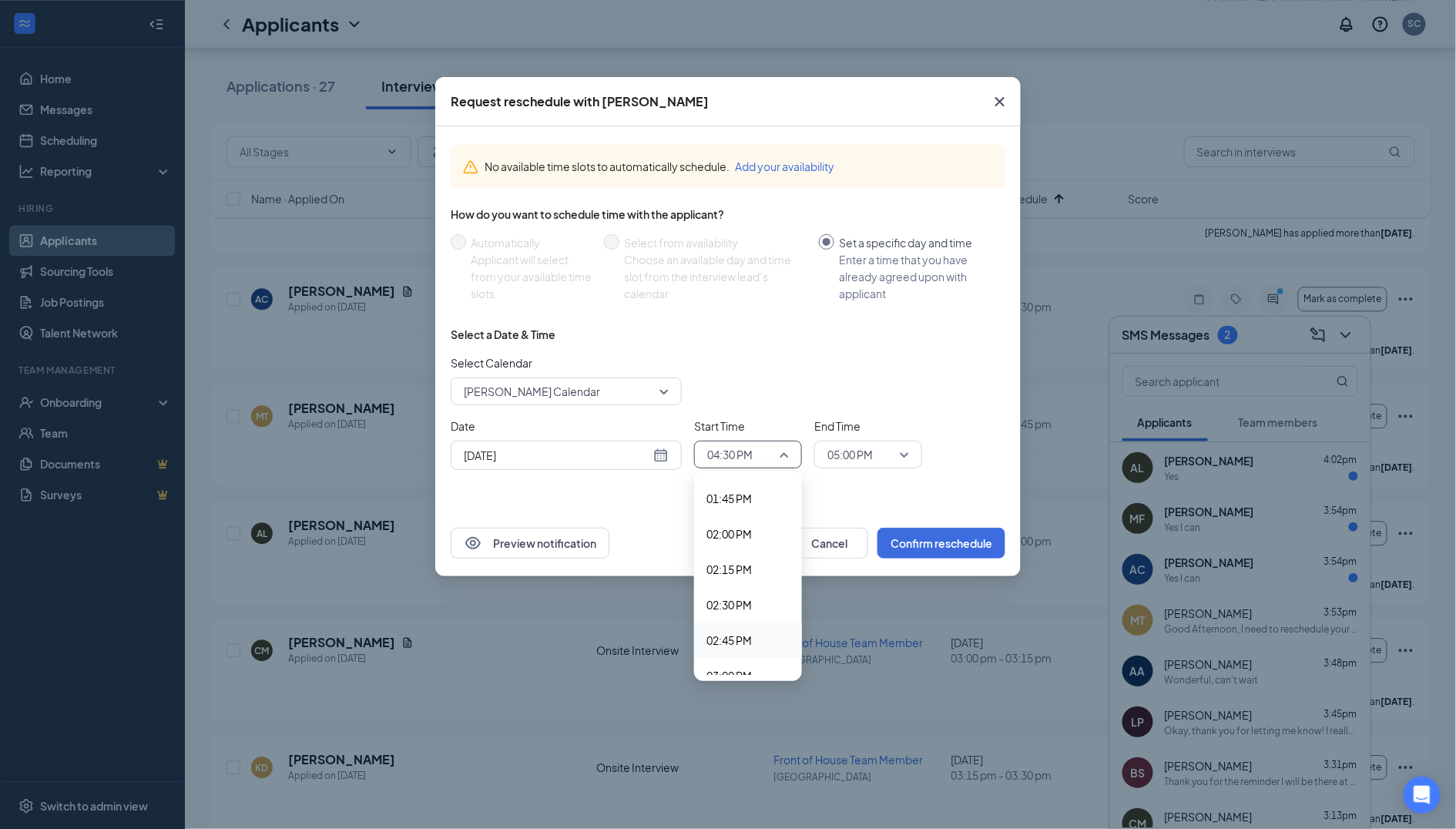
scroll to position [1942, 0]
click at [752, 556] on div "02:15 PM" at bounding box center [748, 574] width 108 height 35
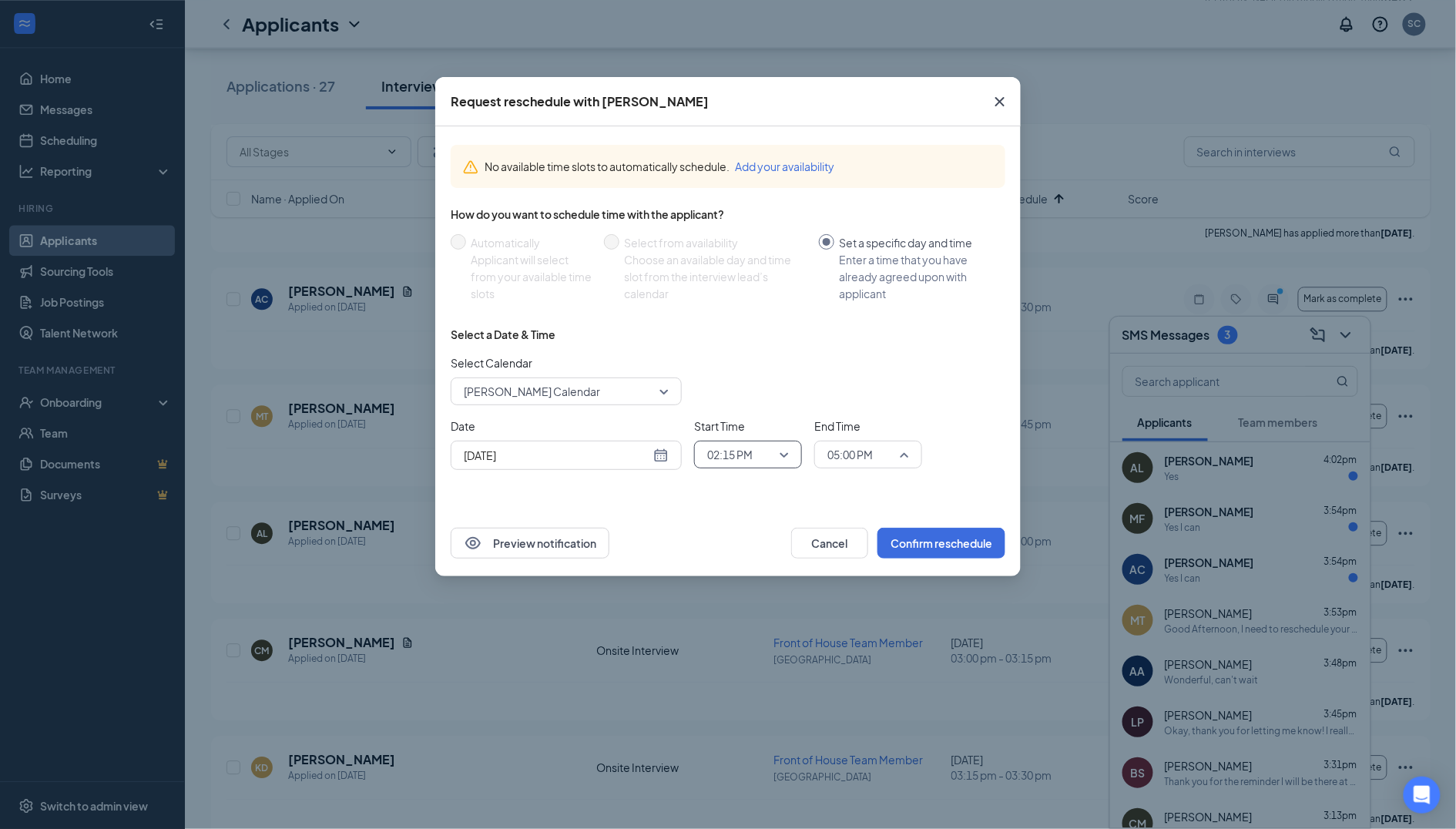
click at [886, 451] on span "05:00 PM" at bounding box center [861, 455] width 68 height 23
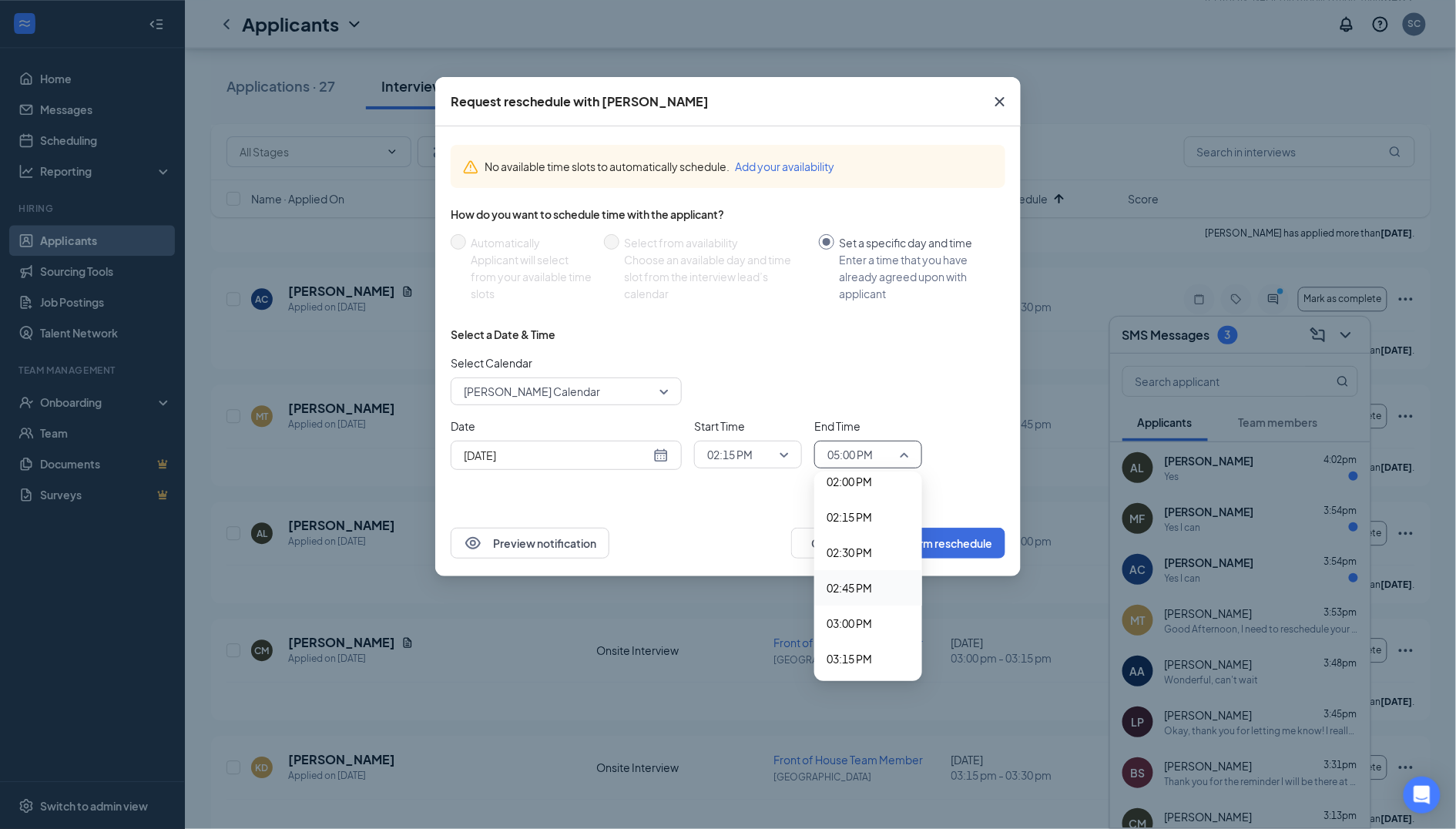
scroll to position [1997, 0]
click at [866, 545] on span "02:30 PM" at bounding box center [849, 554] width 46 height 17
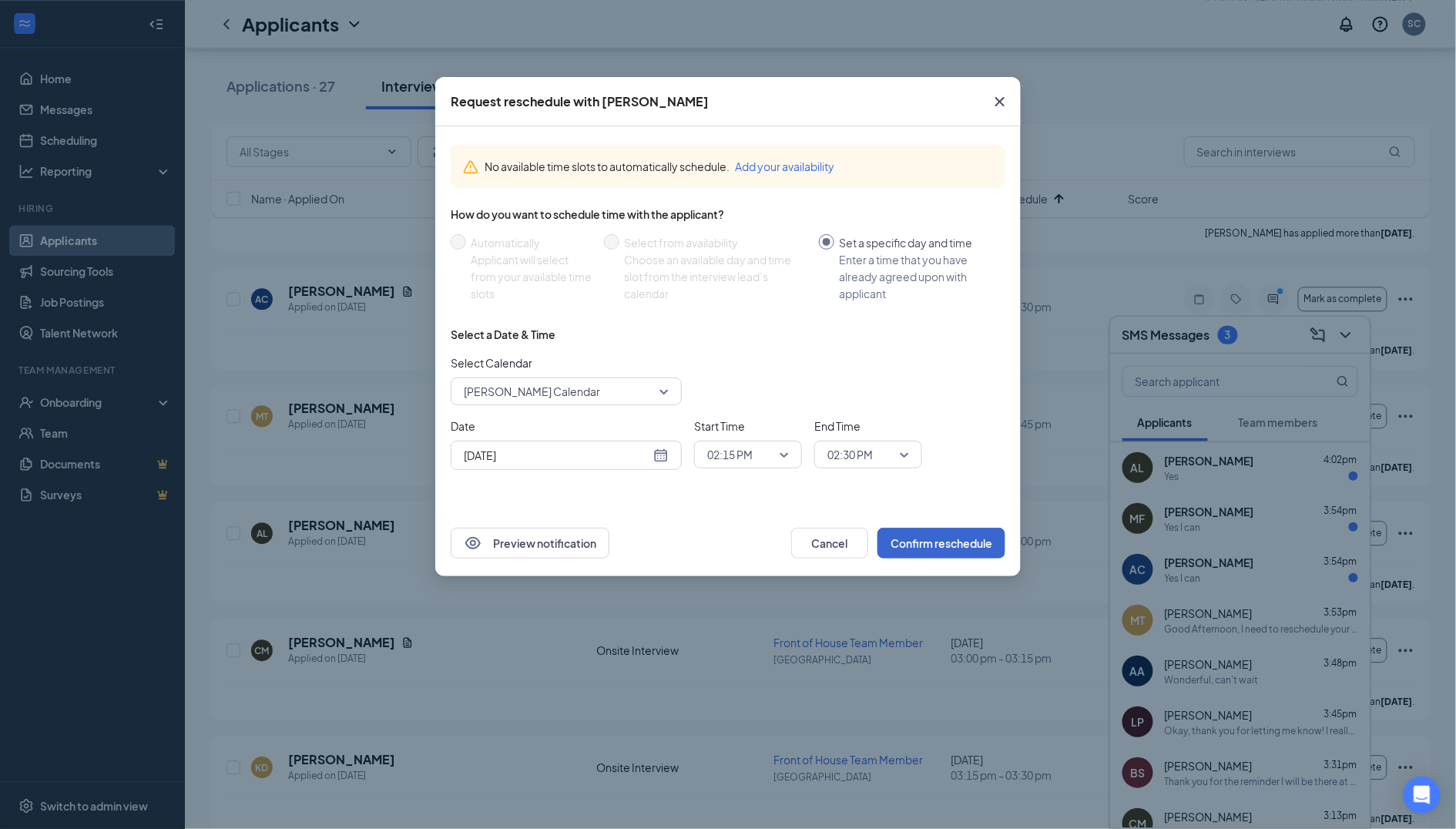
click at [949, 537] on button "Confirm reschedule" at bounding box center [941, 543] width 128 height 31
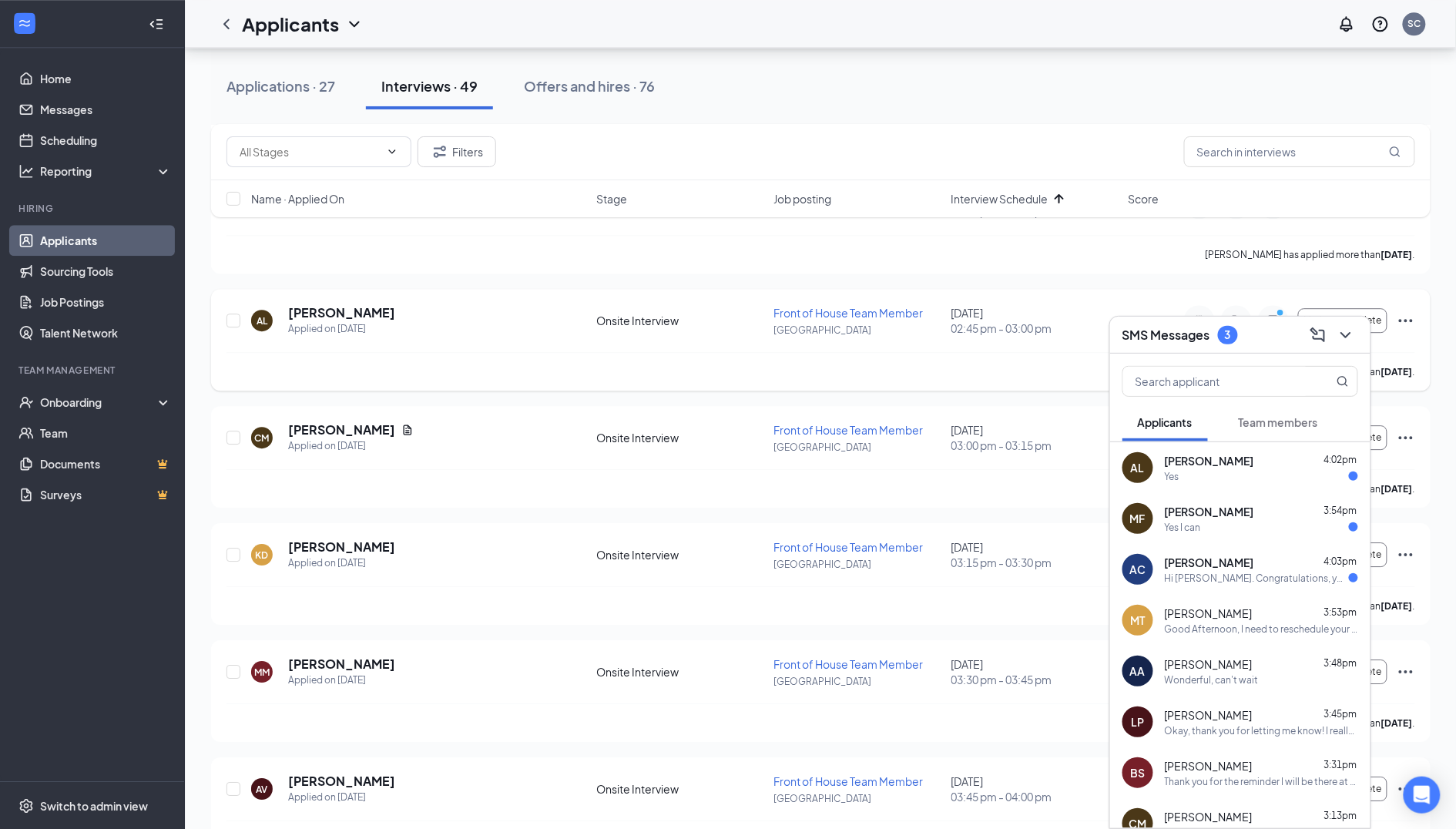
scroll to position [3629, 0]
click at [1409, 310] on icon "Ellipses" at bounding box center [1405, 318] width 18 height 18
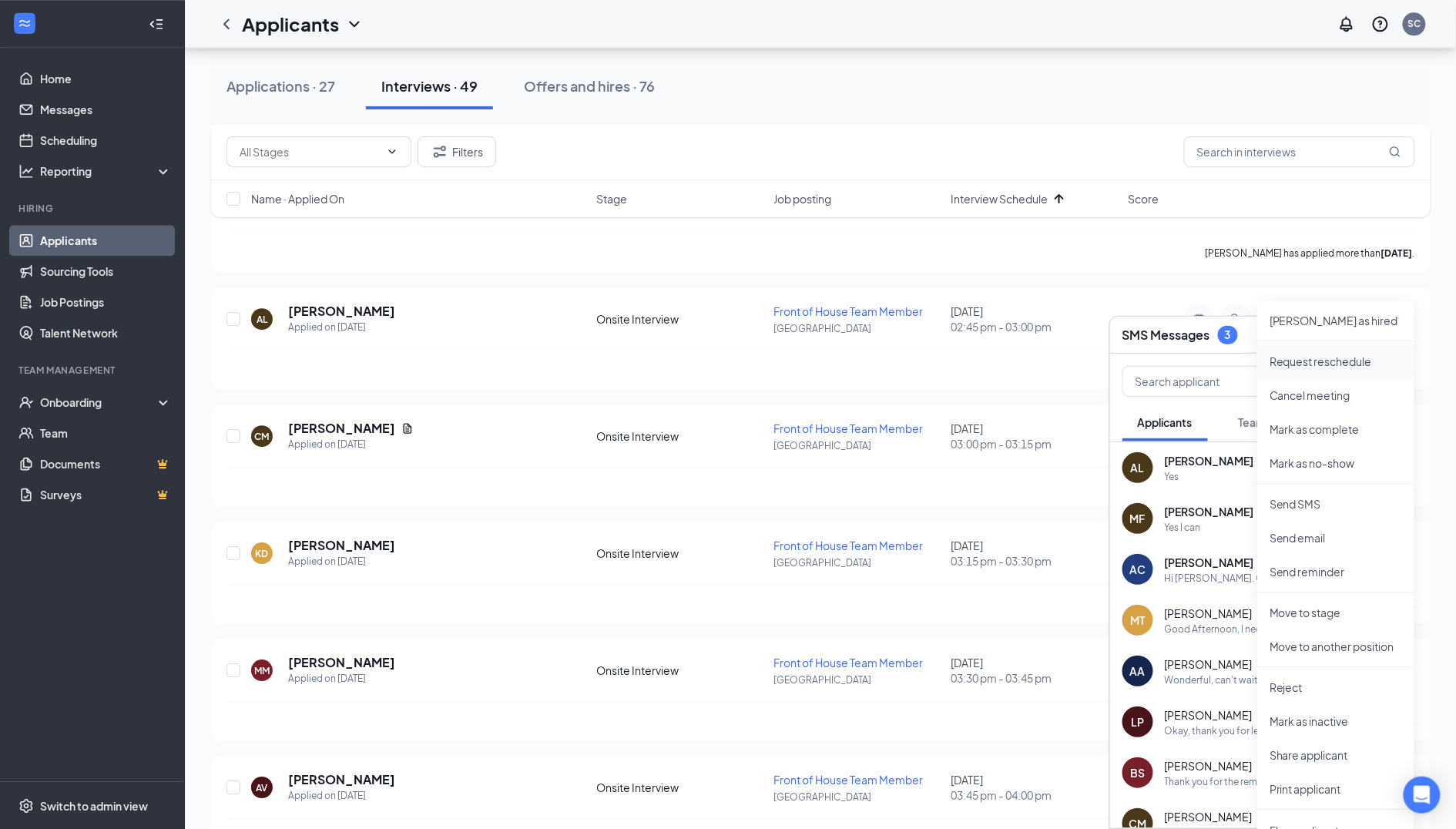
click at [1296, 367] on p "Request reschedule" at bounding box center [1336, 361] width 133 height 16
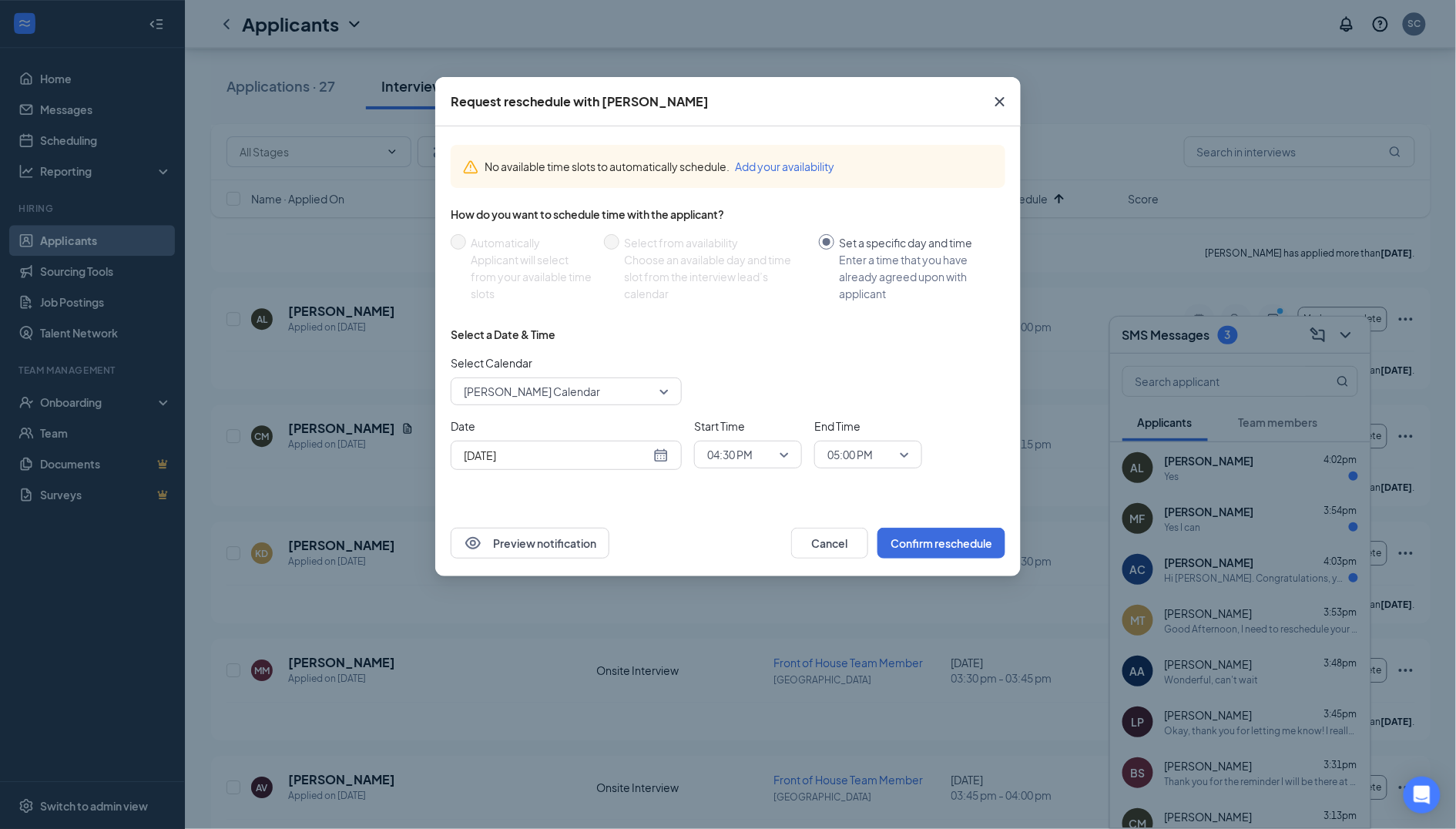
click at [545, 393] on span "[PERSON_NAME] Calendar" at bounding box center [532, 391] width 136 height 23
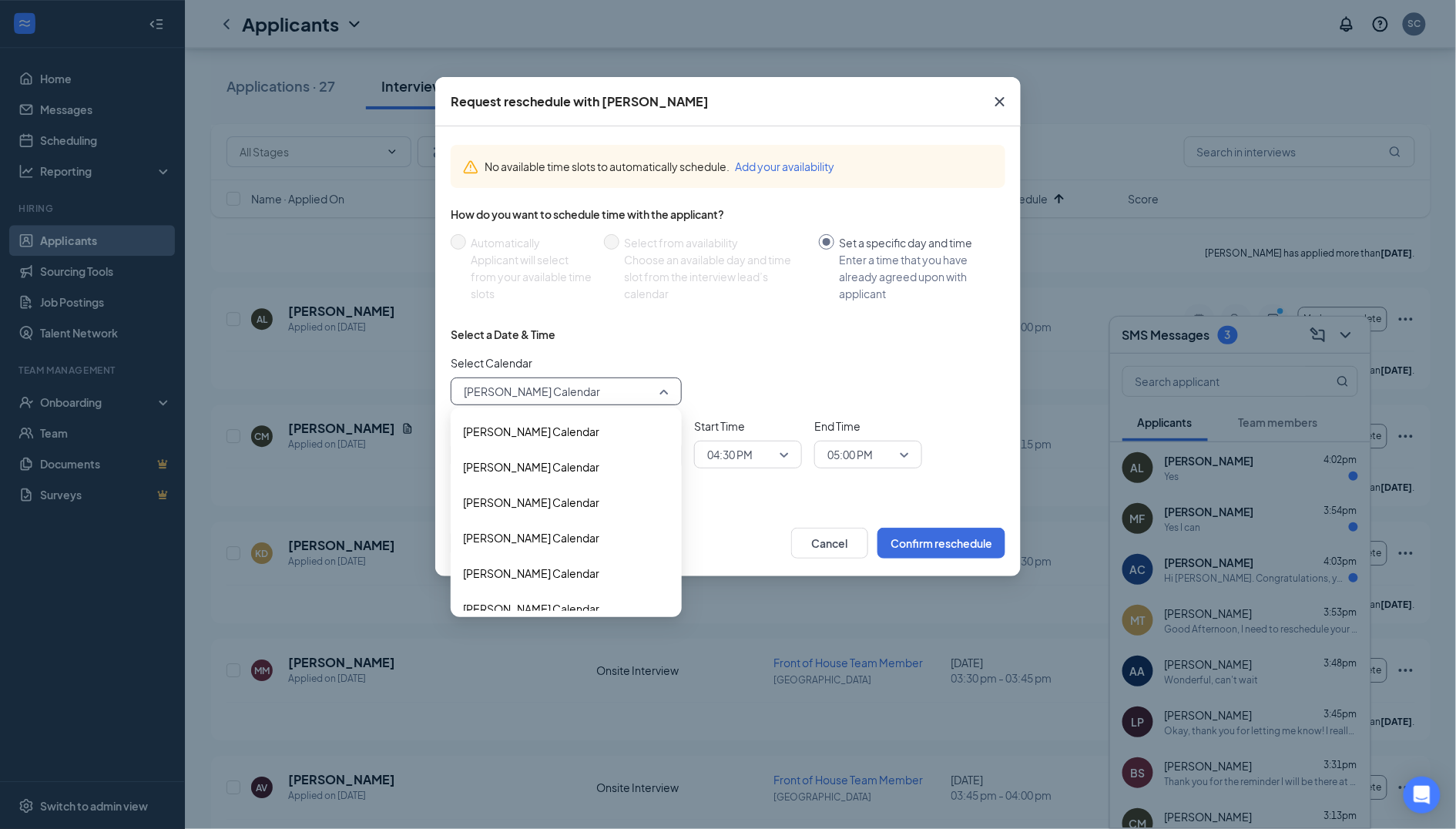
scroll to position [47, 0]
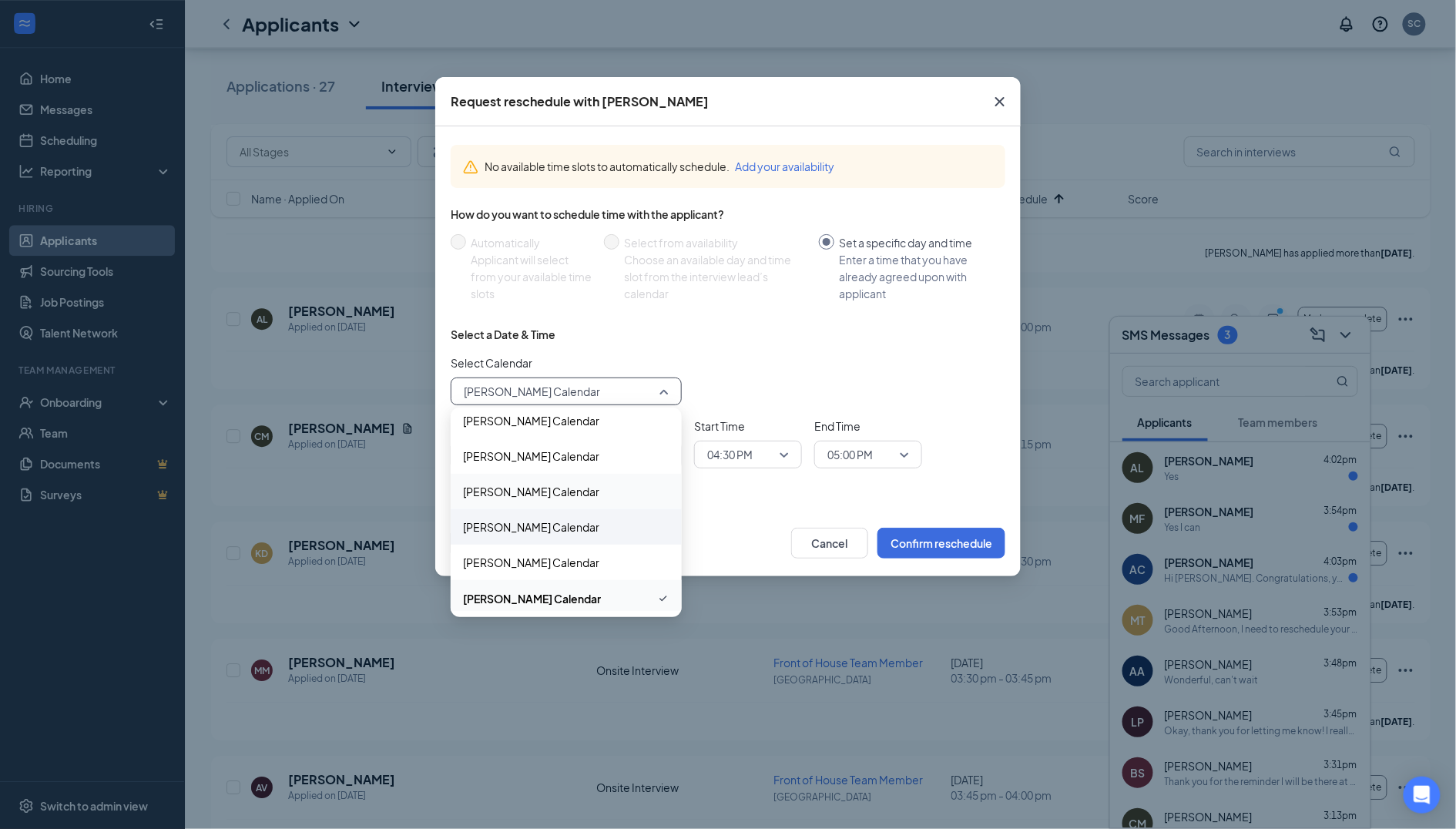
drag, startPoint x: 529, startPoint y: 485, endPoint x: 519, endPoint y: 516, distance: 32.6
click at [519, 516] on div "[PERSON_NAME] Calendar [PERSON_NAME] Calendar [PERSON_NAME] Calendar [PERSON_NA…" at bounding box center [567, 510] width 231 height 285
click at [519, 518] on span "[PERSON_NAME] Calendar" at bounding box center [531, 527] width 136 height 17
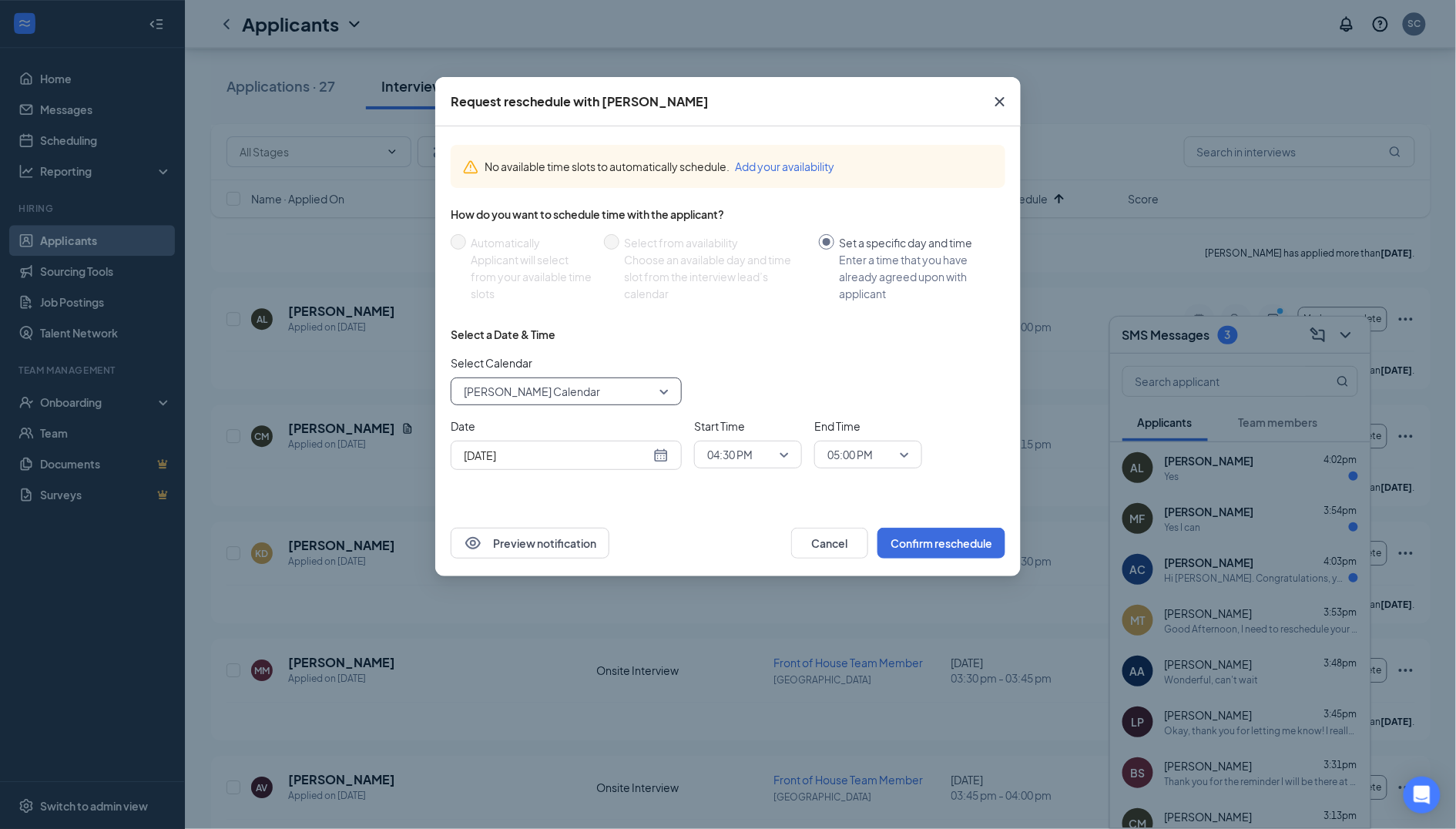
click at [719, 454] on span "04:30 PM" at bounding box center [730, 455] width 46 height 23
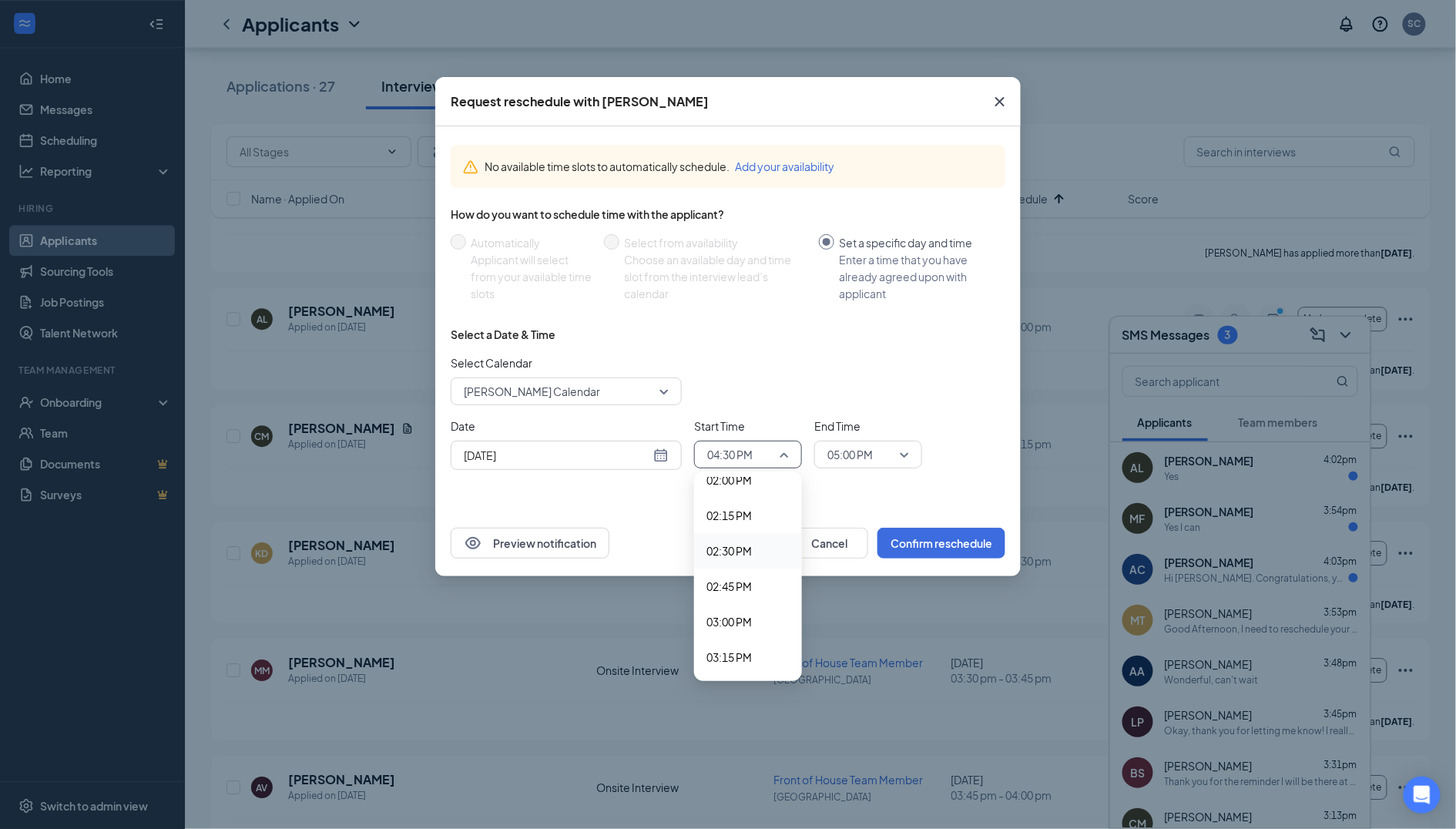
click at [744, 543] on span "02:30 PM" at bounding box center [729, 551] width 46 height 17
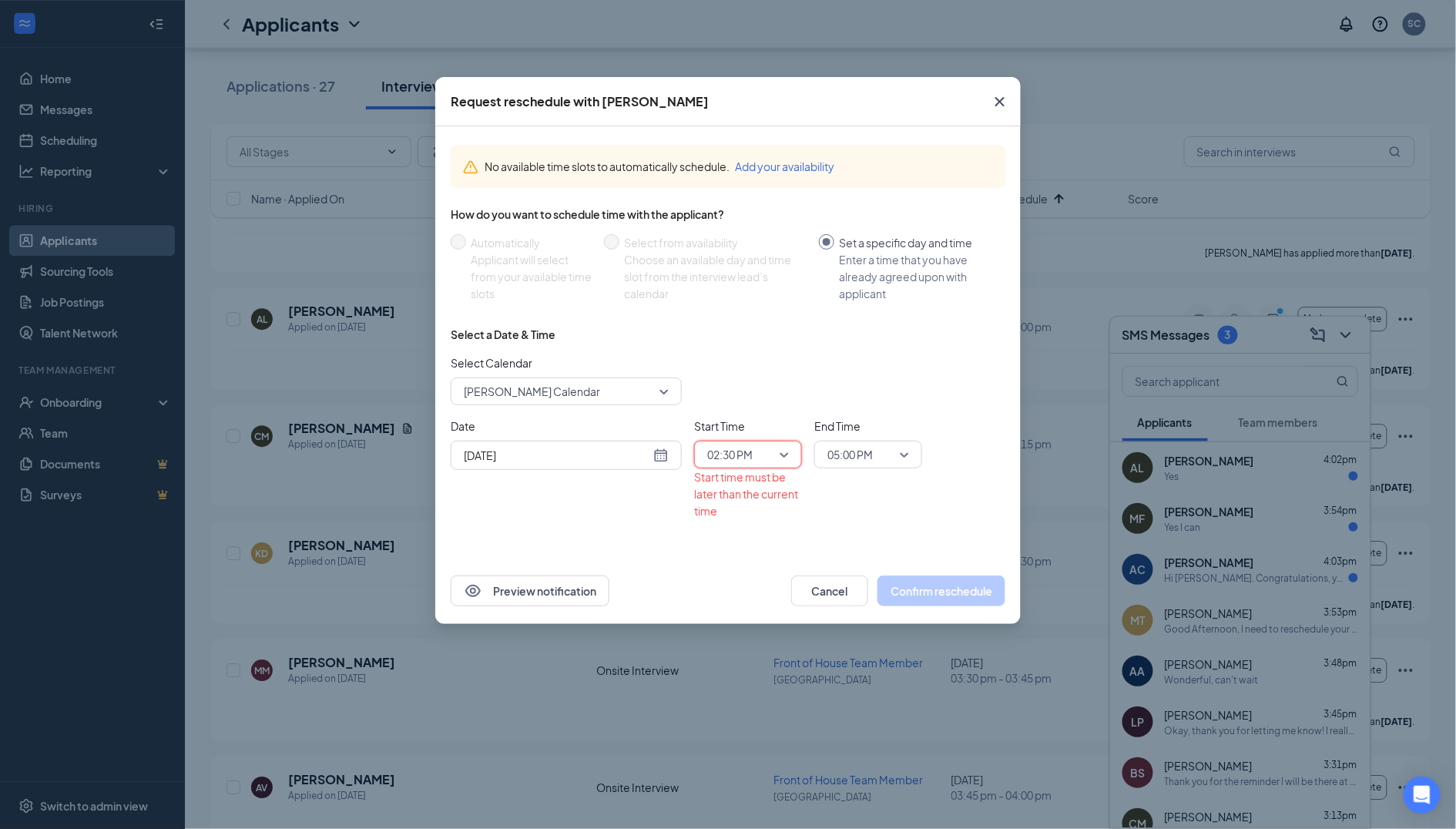
click at [862, 455] on span "05:00 PM" at bounding box center [850, 455] width 46 height 23
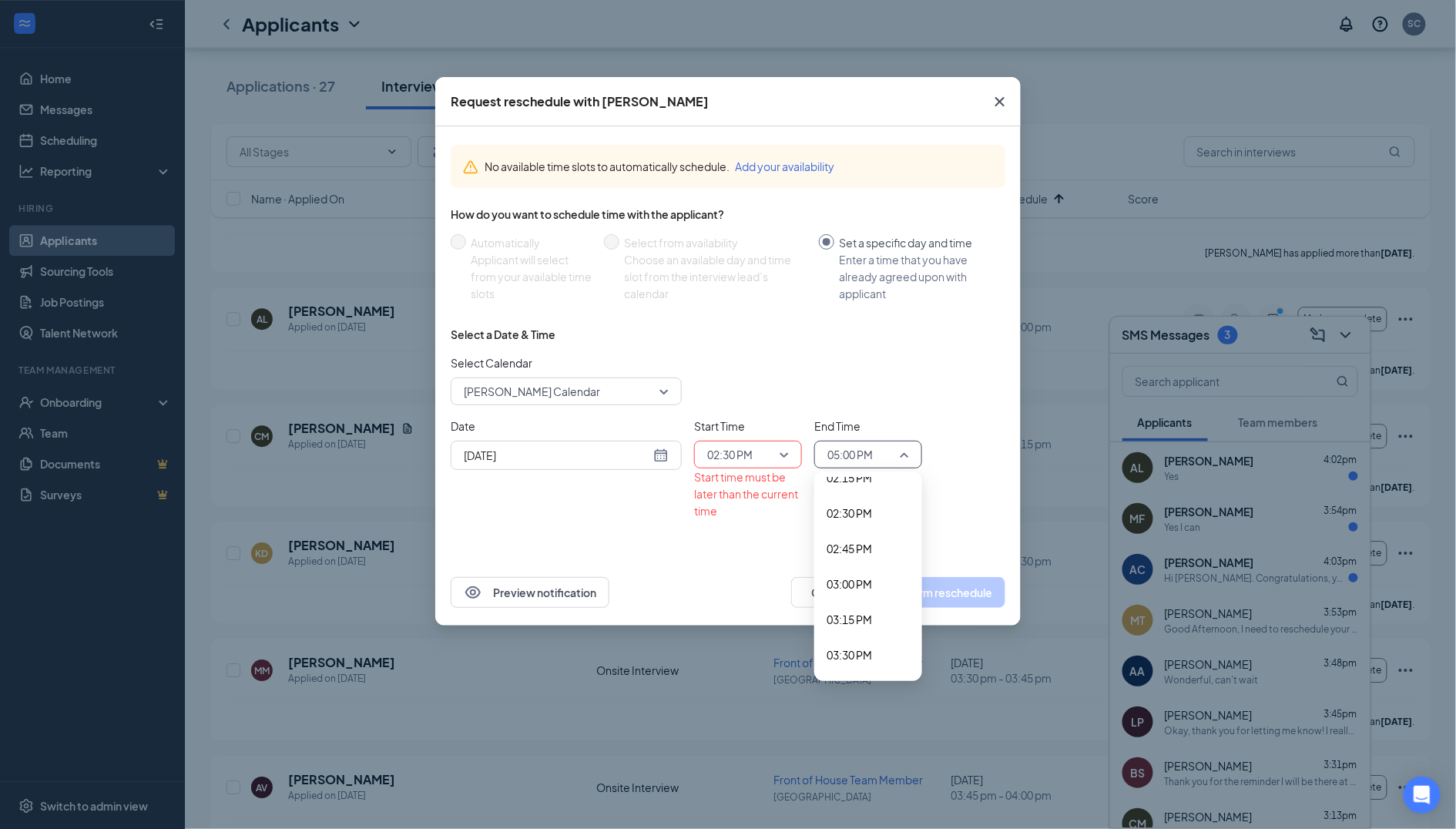
scroll to position [2025, 0]
click at [874, 552] on span "02:45 PM" at bounding box center [868, 561] width 83 height 17
click at [891, 518] on div "Select a Date & Time Select Calendar [PERSON_NAME] Calendar 115635 115632 11563…" at bounding box center [728, 430] width 555 height 205
click at [620, 451] on input "[DATE]" at bounding box center [557, 455] width 186 height 17
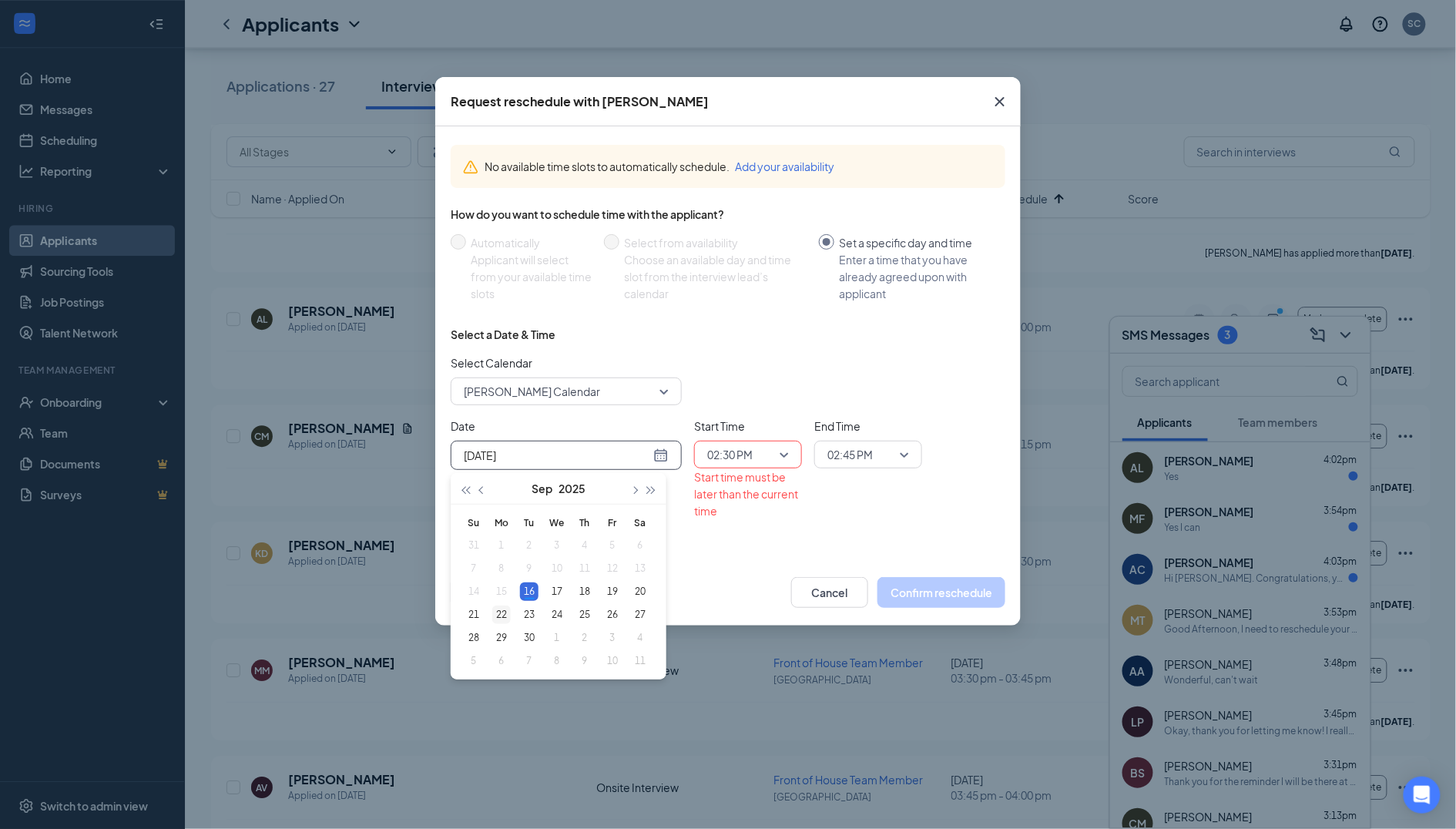
type input "[DATE]"
click at [504, 616] on div "22" at bounding box center [501, 614] width 18 height 18
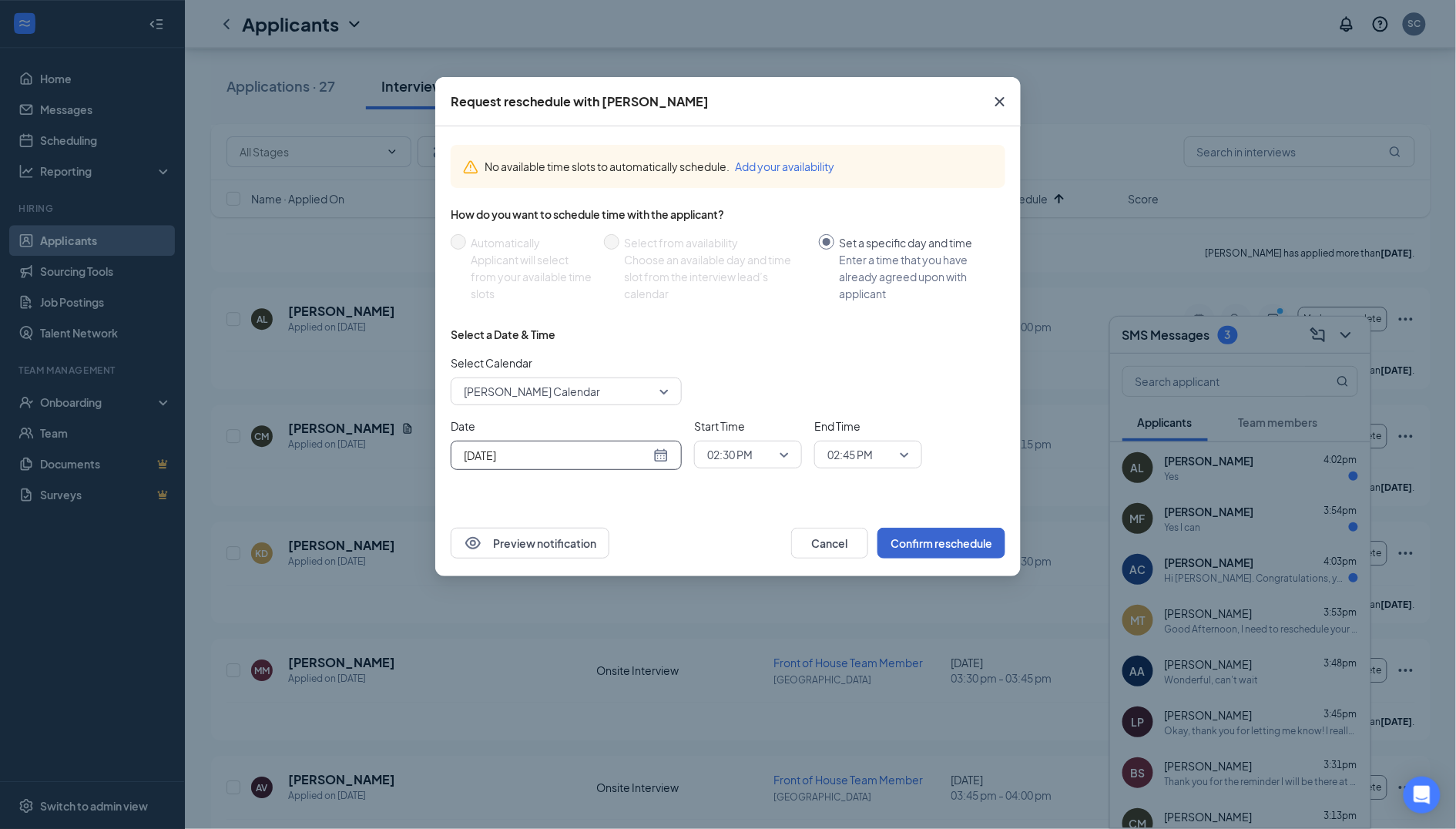
click at [974, 537] on button "Confirm reschedule" at bounding box center [941, 543] width 128 height 31
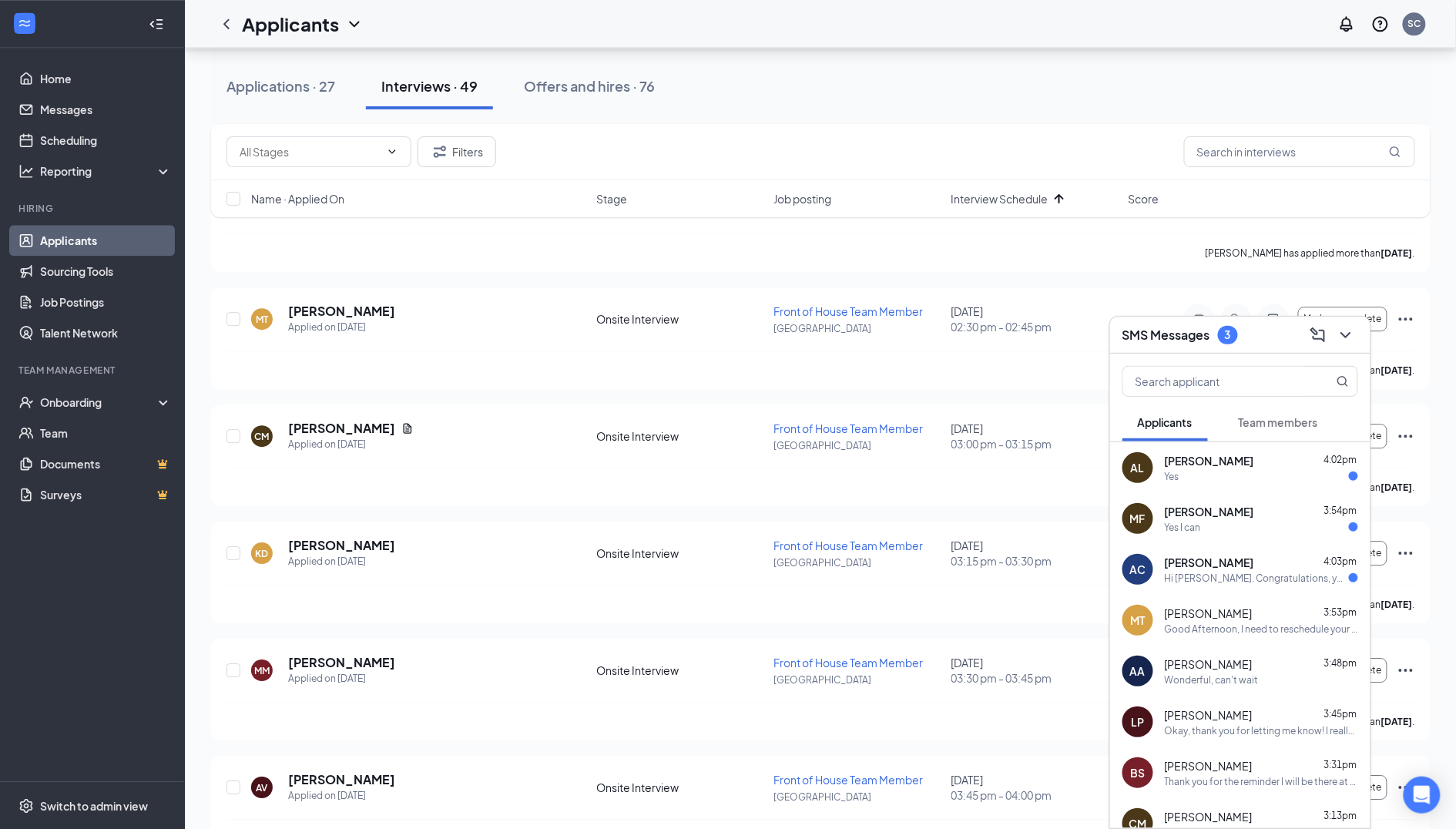
click at [1233, 474] on div "Yes" at bounding box center [1261, 476] width 193 height 13
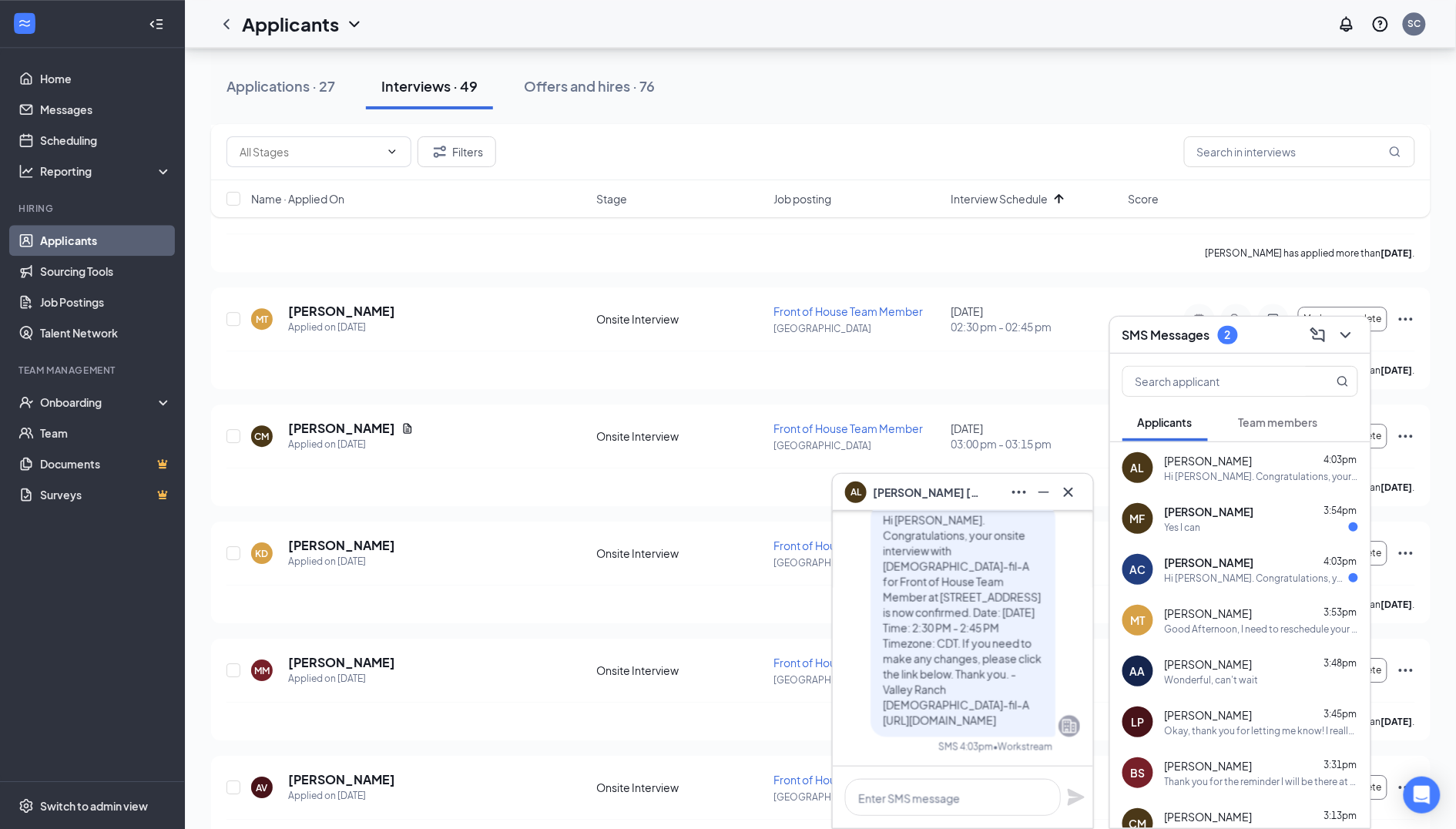
click at [1240, 566] on div "[PERSON_NAME] 4:03pm" at bounding box center [1261, 562] width 193 height 16
click at [1254, 522] on div "Yes I can" at bounding box center [1261, 527] width 193 height 13
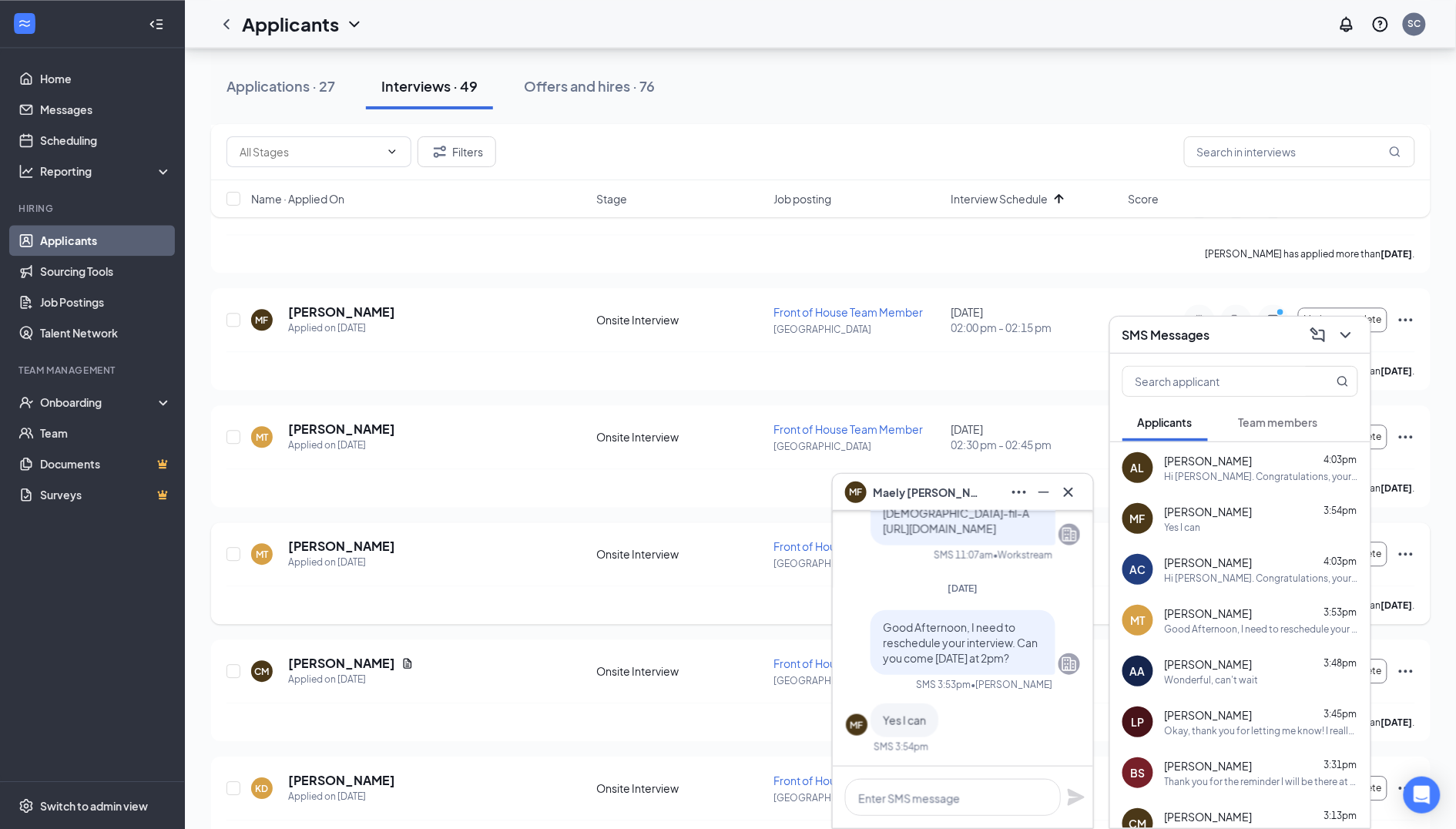
scroll to position [3384, 0]
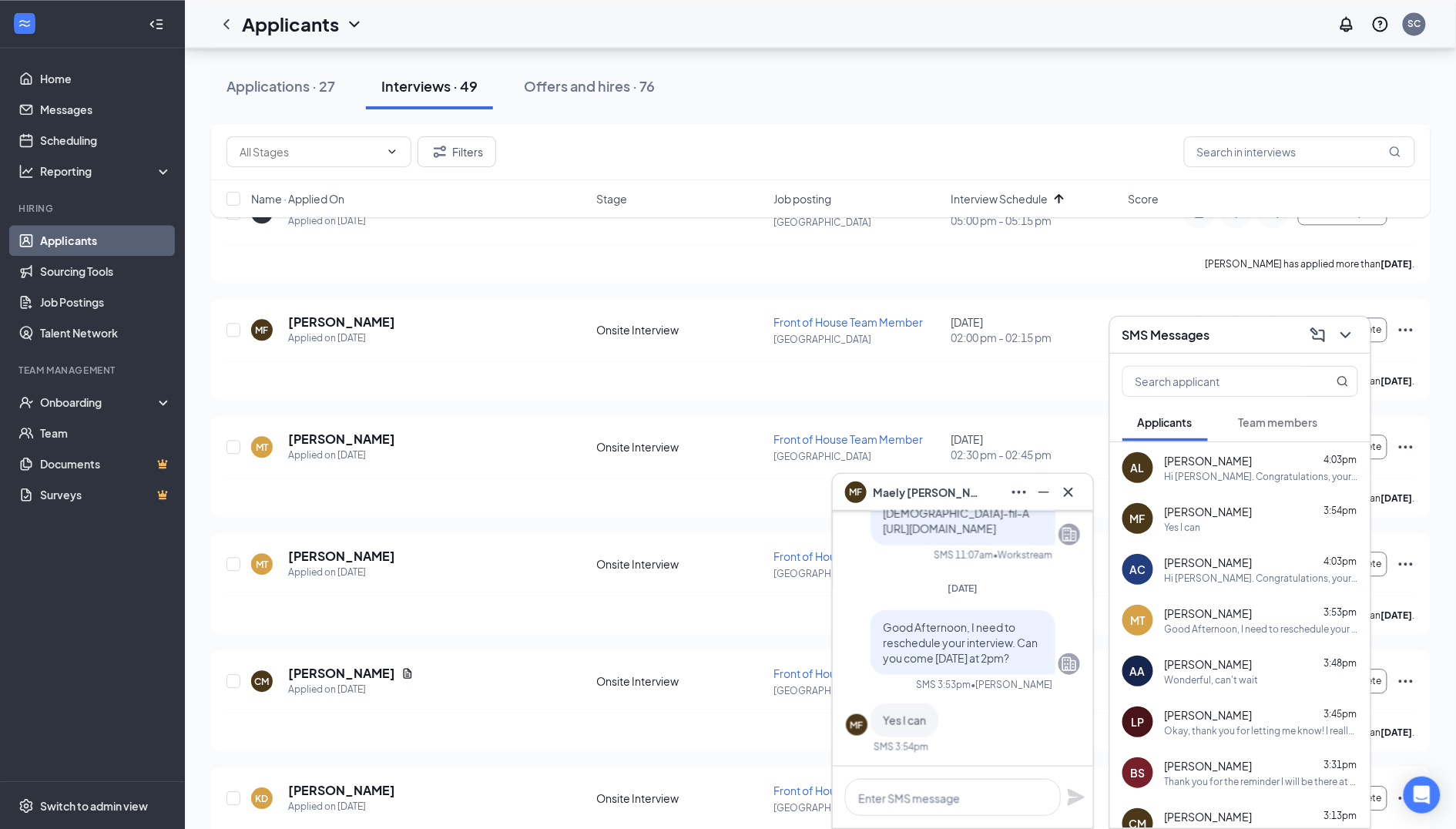
click at [1234, 336] on div "SMS Messages" at bounding box center [1239, 335] width 235 height 24
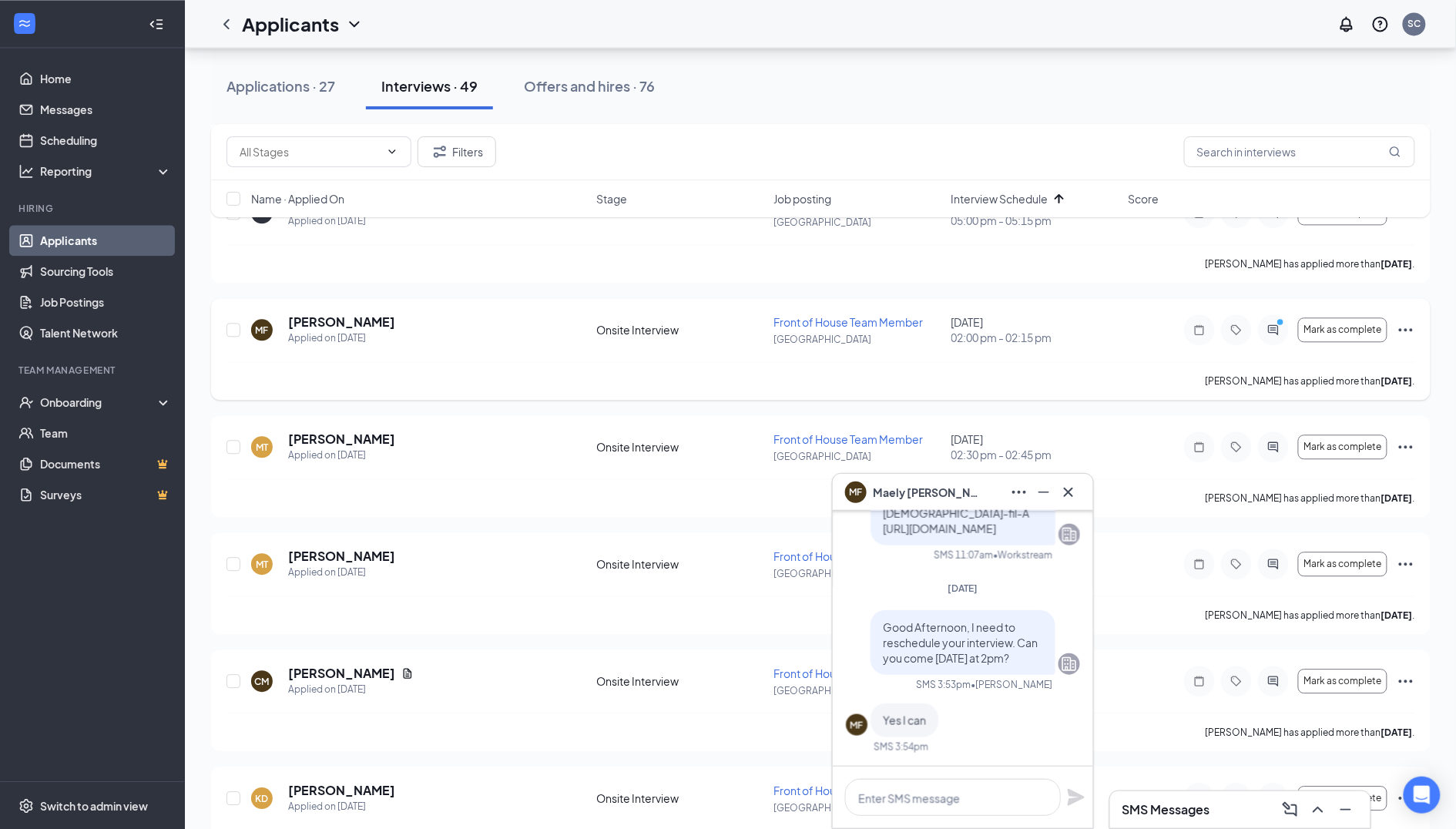
click at [1409, 321] on icon "Ellipses" at bounding box center [1405, 330] width 18 height 18
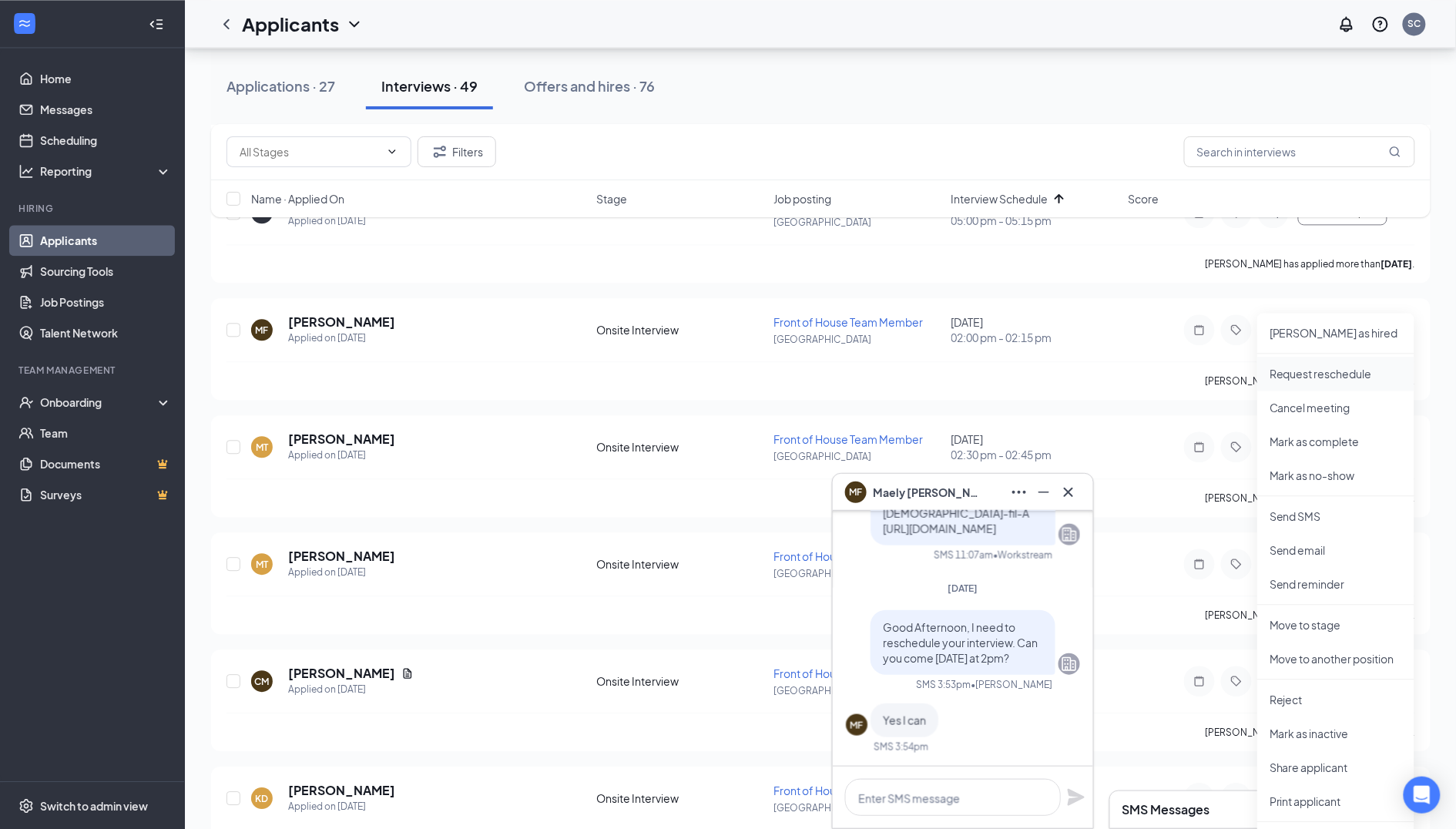
click at [1320, 384] on li "Request reschedule" at bounding box center [1336, 374] width 157 height 34
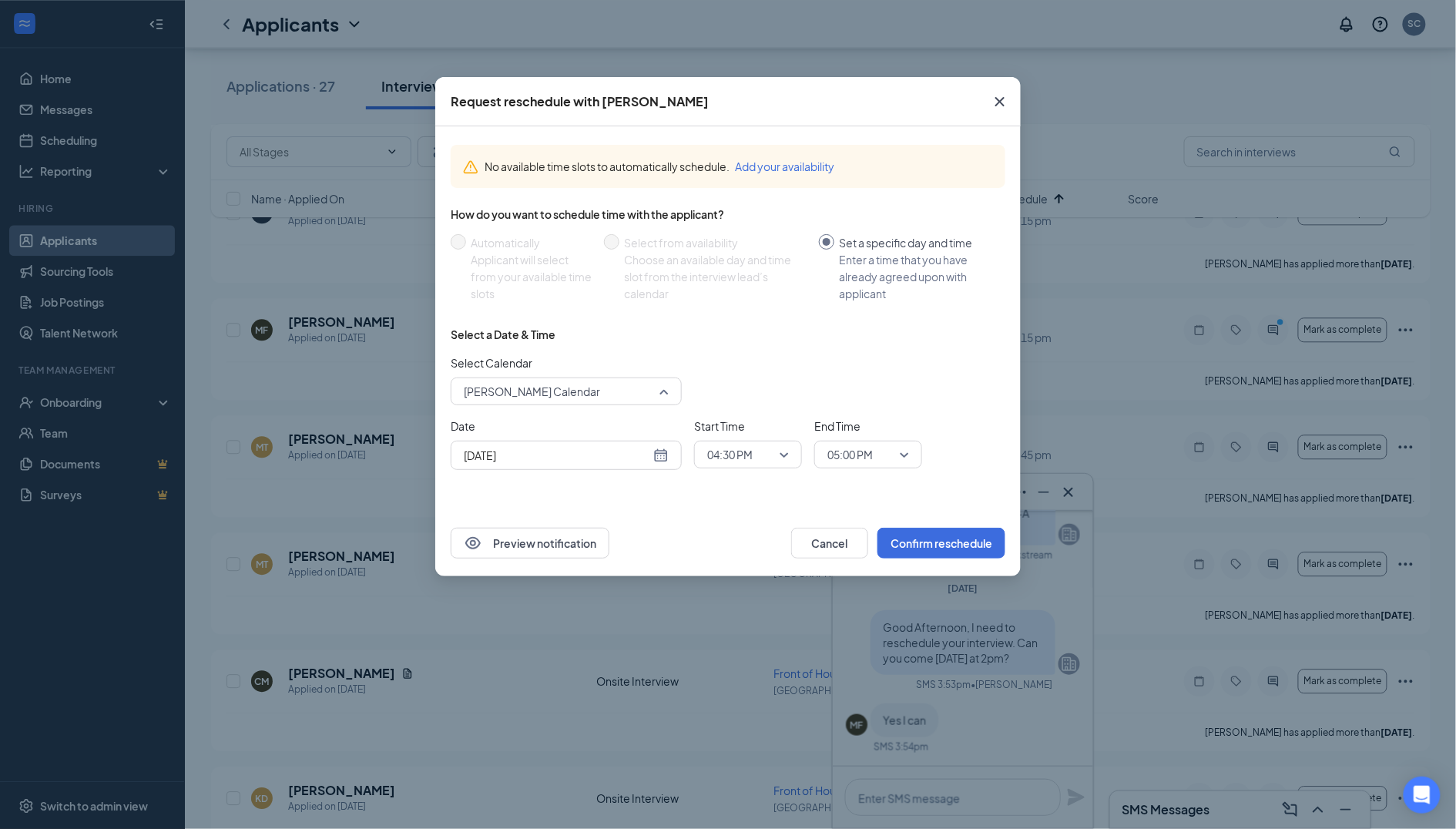
click at [545, 386] on span "[PERSON_NAME] Calendar" at bounding box center [532, 391] width 136 height 23
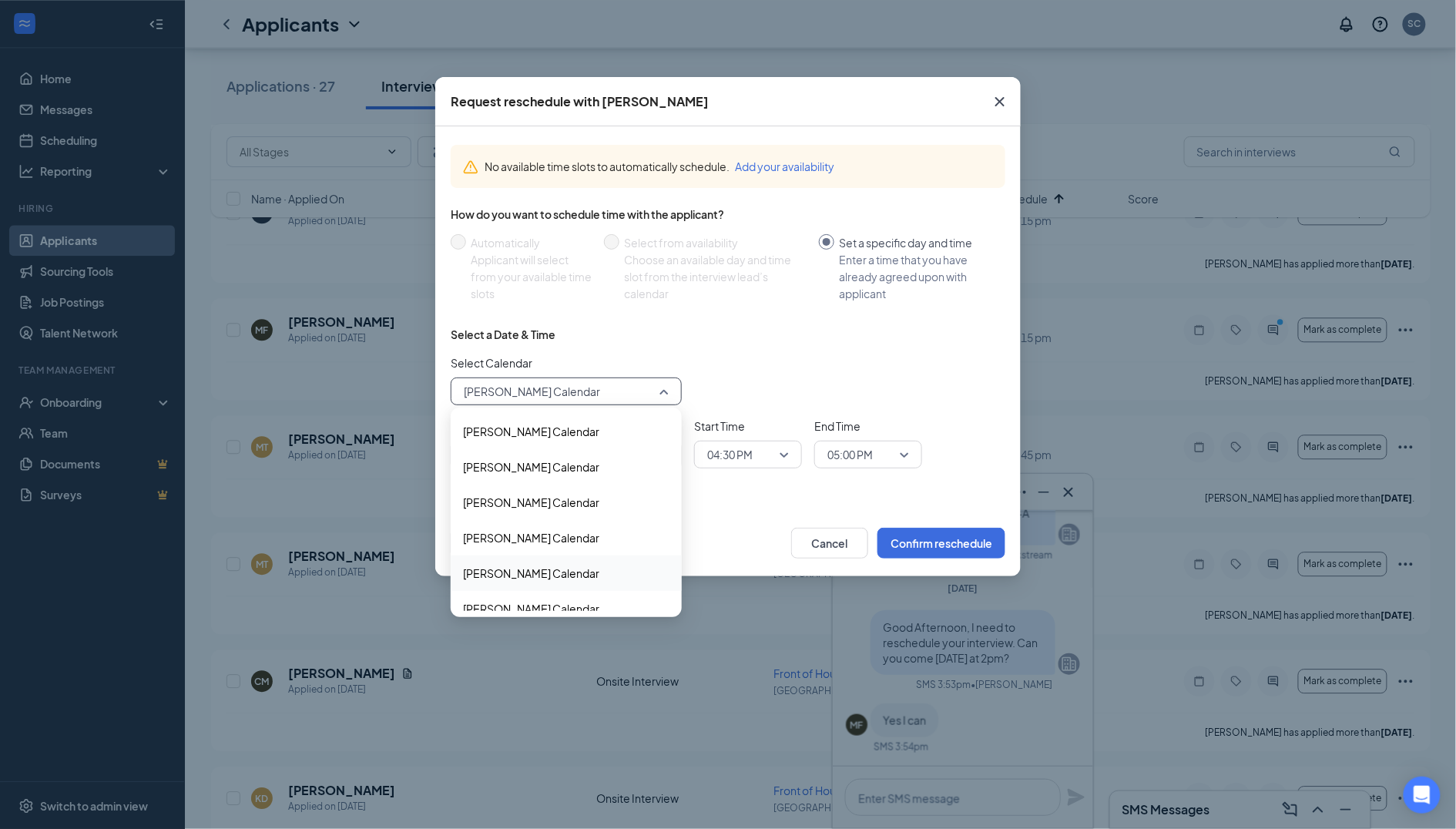
scroll to position [0, 0]
click at [511, 568] on span "[PERSON_NAME] Calendar" at bounding box center [531, 574] width 136 height 17
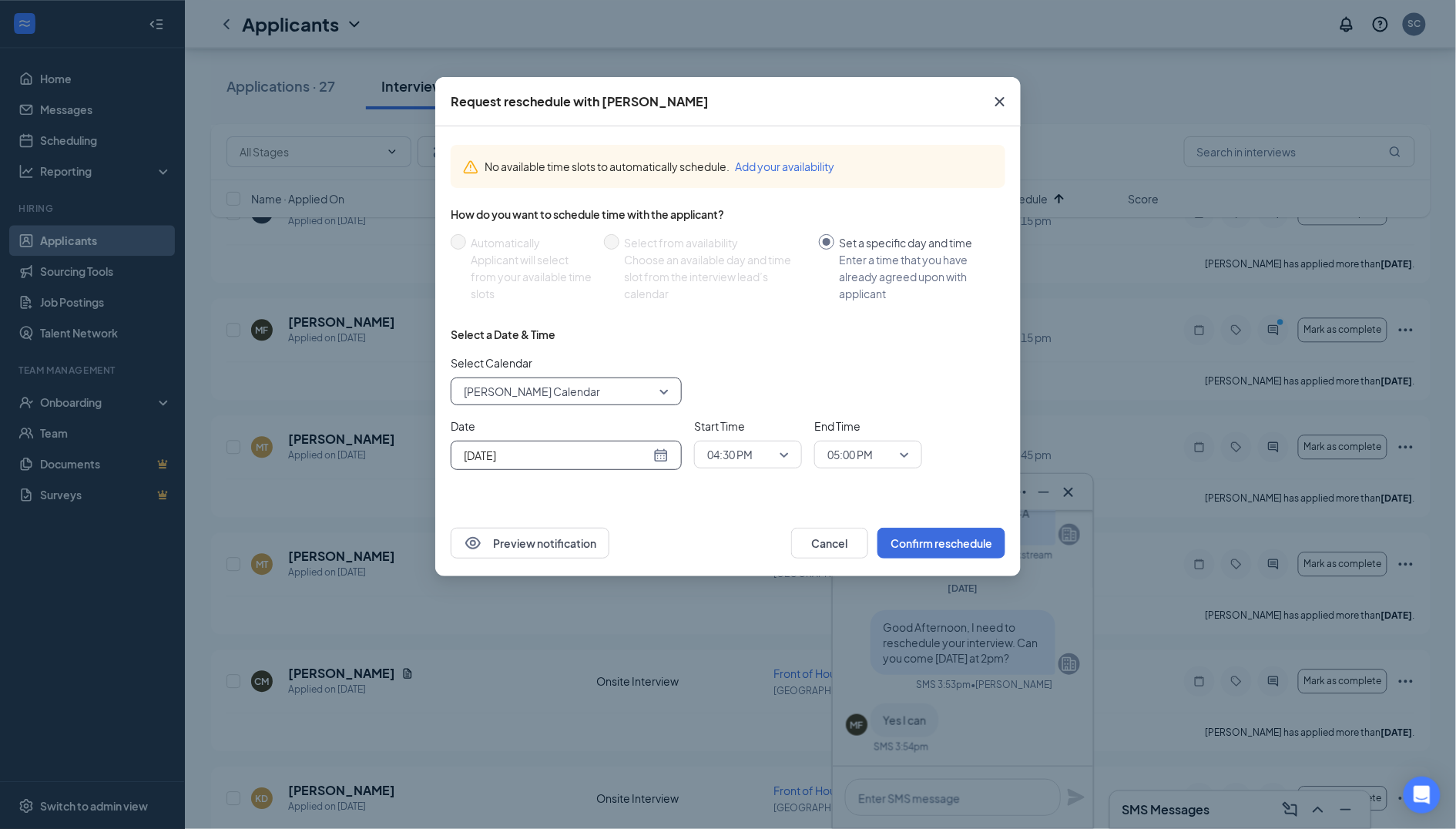
click at [537, 459] on input "[DATE]" at bounding box center [557, 455] width 186 height 17
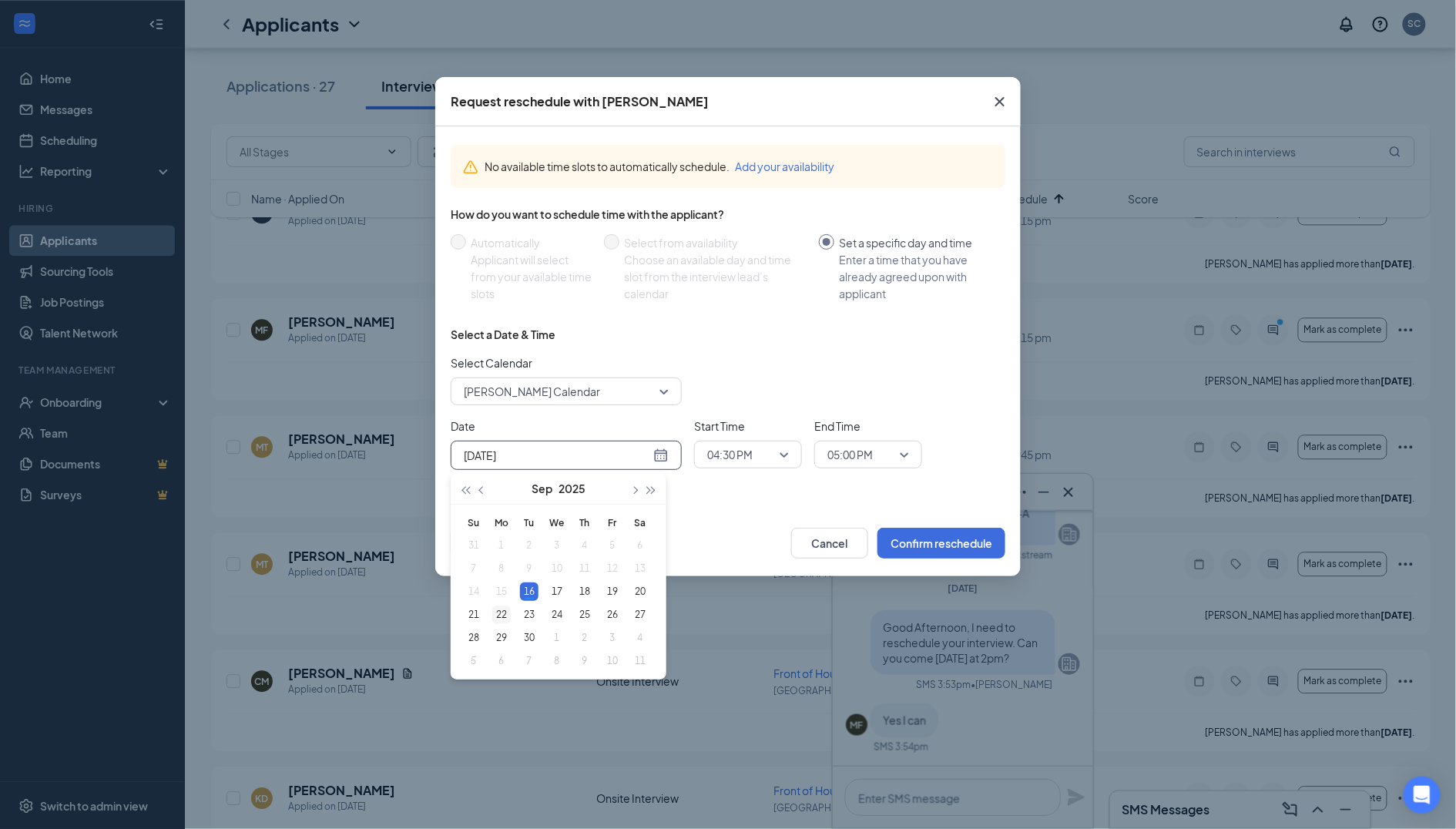
type input "[DATE]"
click at [497, 610] on div "22" at bounding box center [501, 614] width 18 height 18
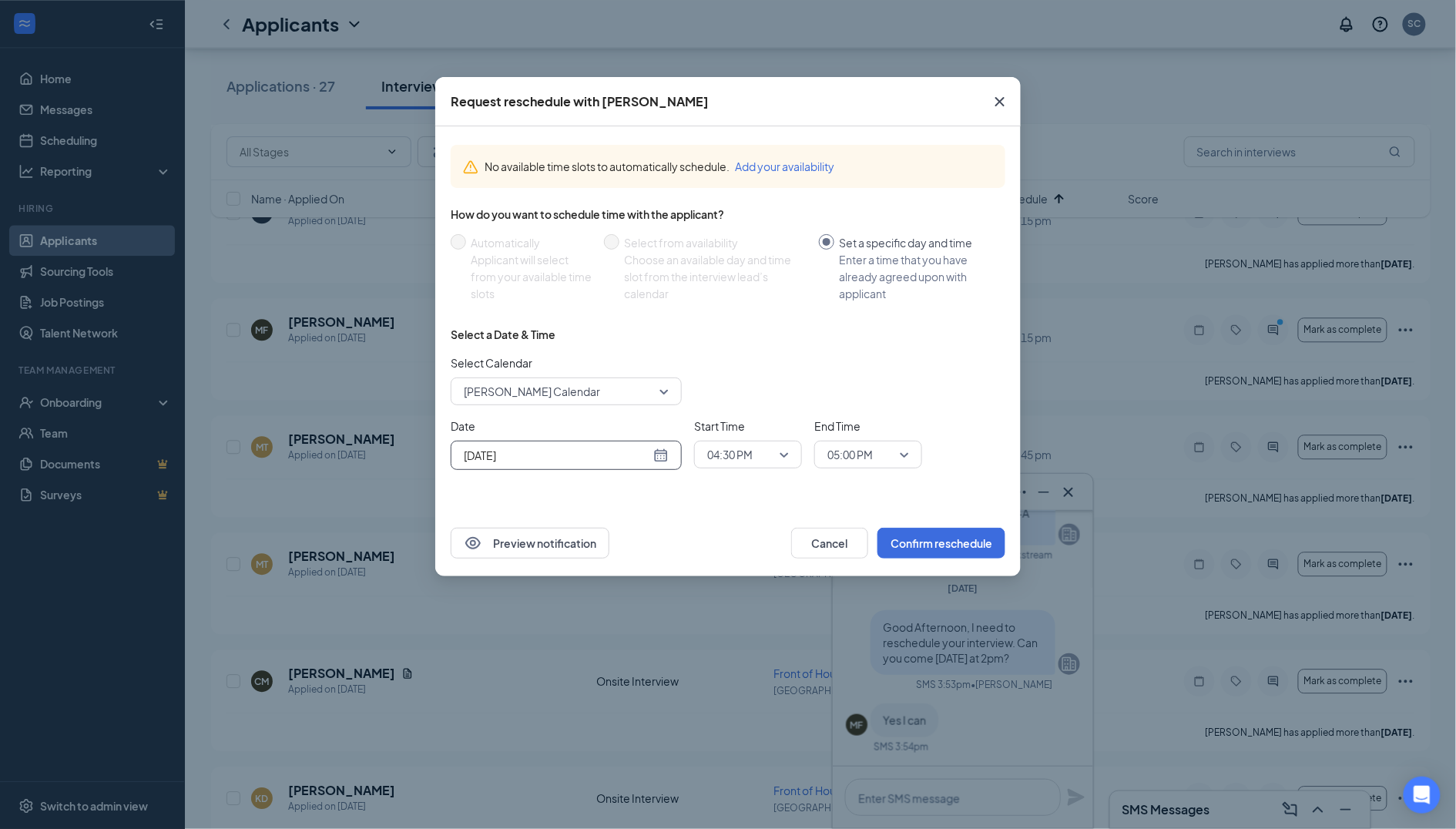
click at [733, 449] on span "04:30 PM" at bounding box center [730, 455] width 46 height 23
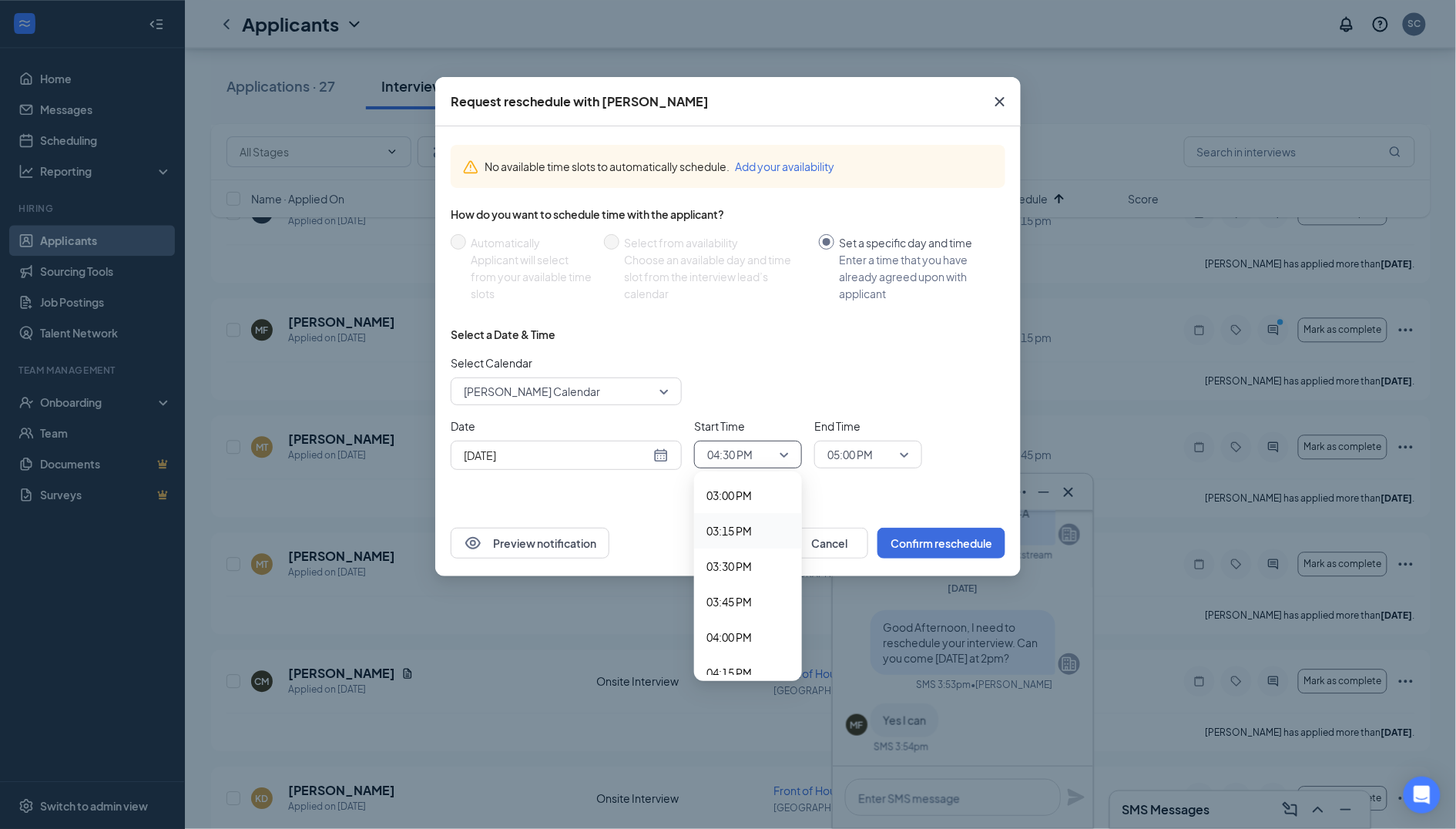
click at [1114, 447] on div "Request reschedule with [PERSON_NAME] No available time slots to automatically …" at bounding box center [728, 414] width 1456 height 829
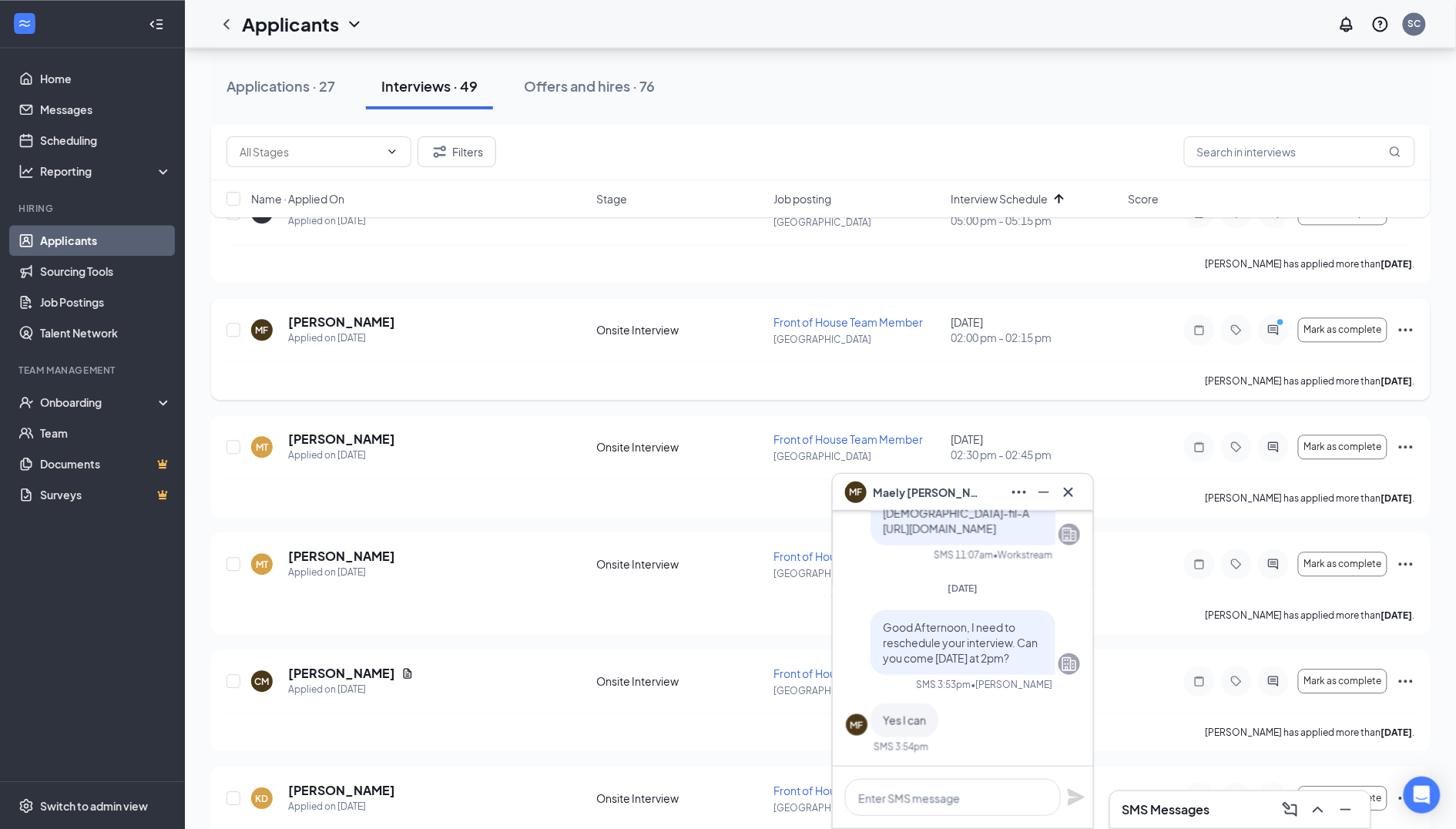
click at [1412, 321] on icon "Ellipses" at bounding box center [1405, 330] width 18 height 18
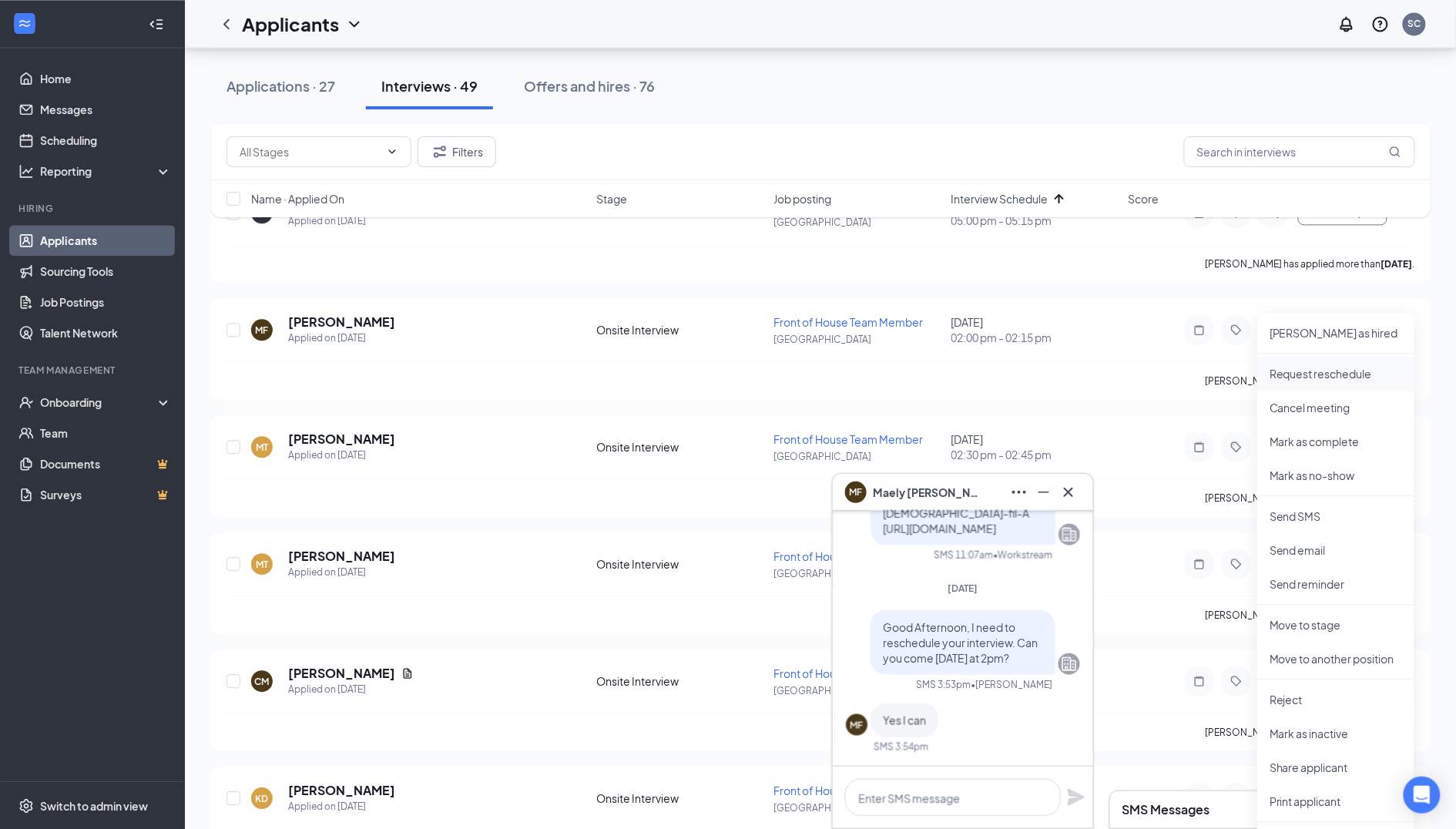
click at [1304, 374] on p "Request reschedule" at bounding box center [1336, 374] width 133 height 16
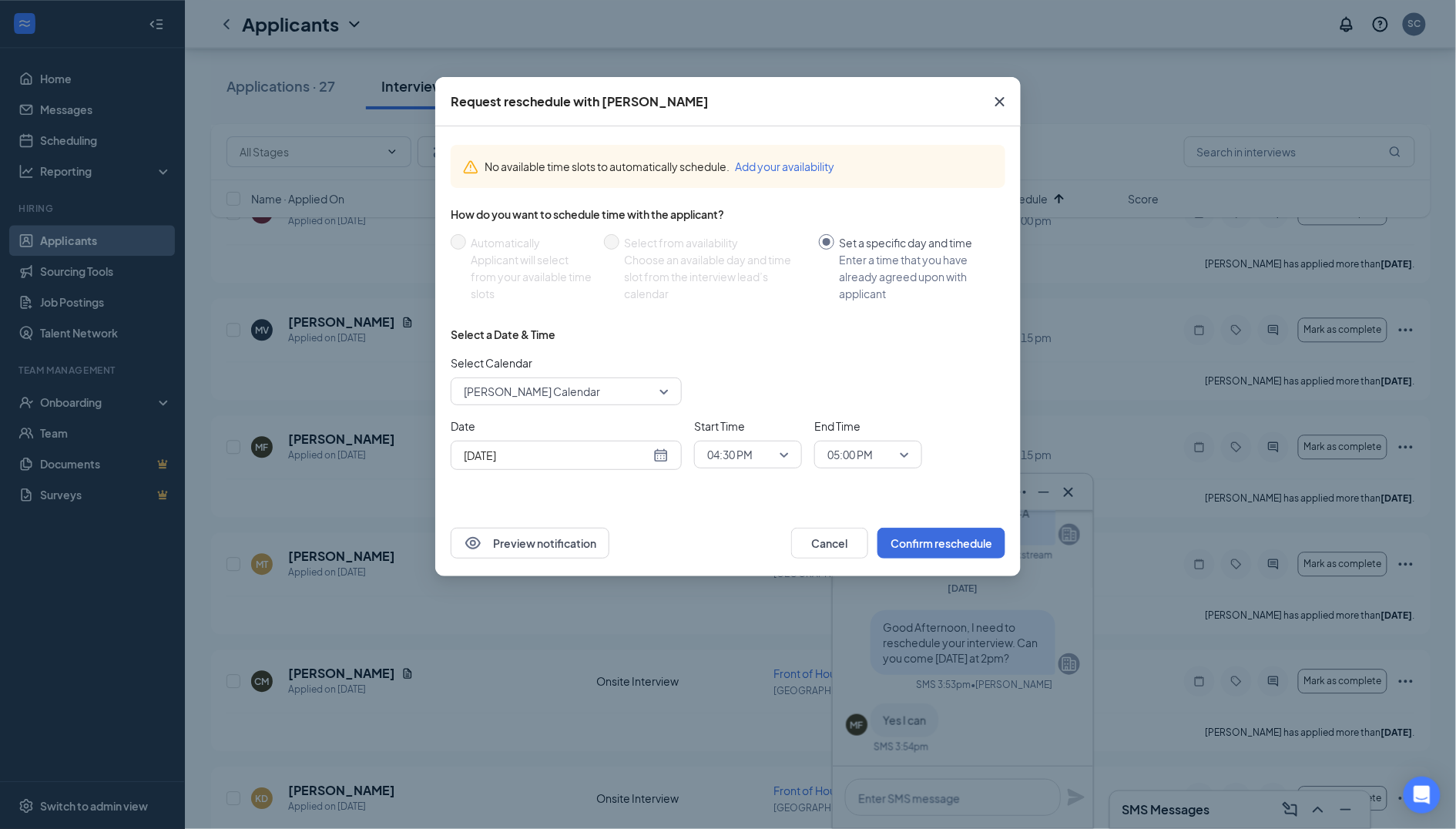
click at [515, 388] on span "[PERSON_NAME] Calendar" at bounding box center [532, 391] width 136 height 23
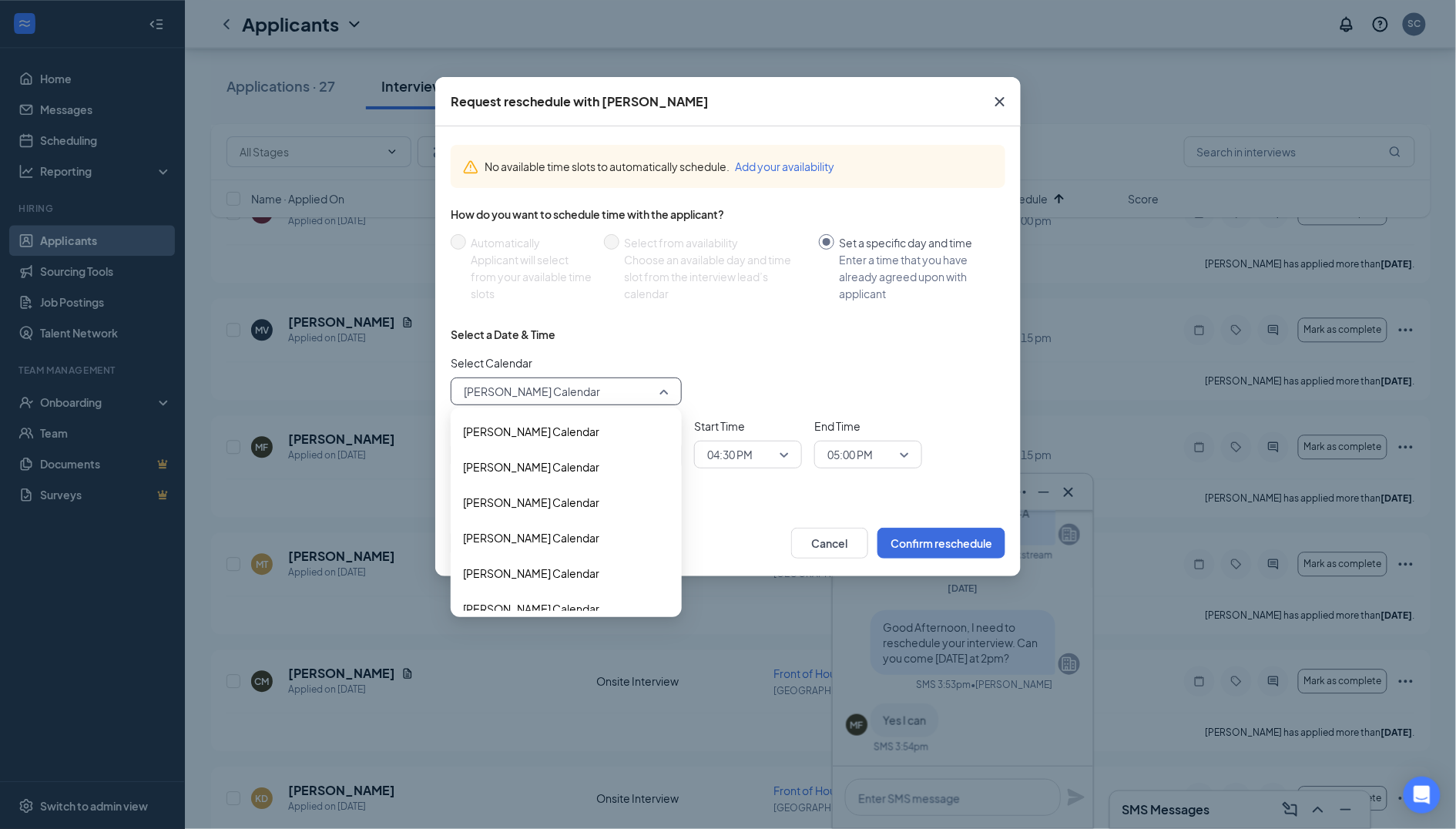
scroll to position [47, 0]
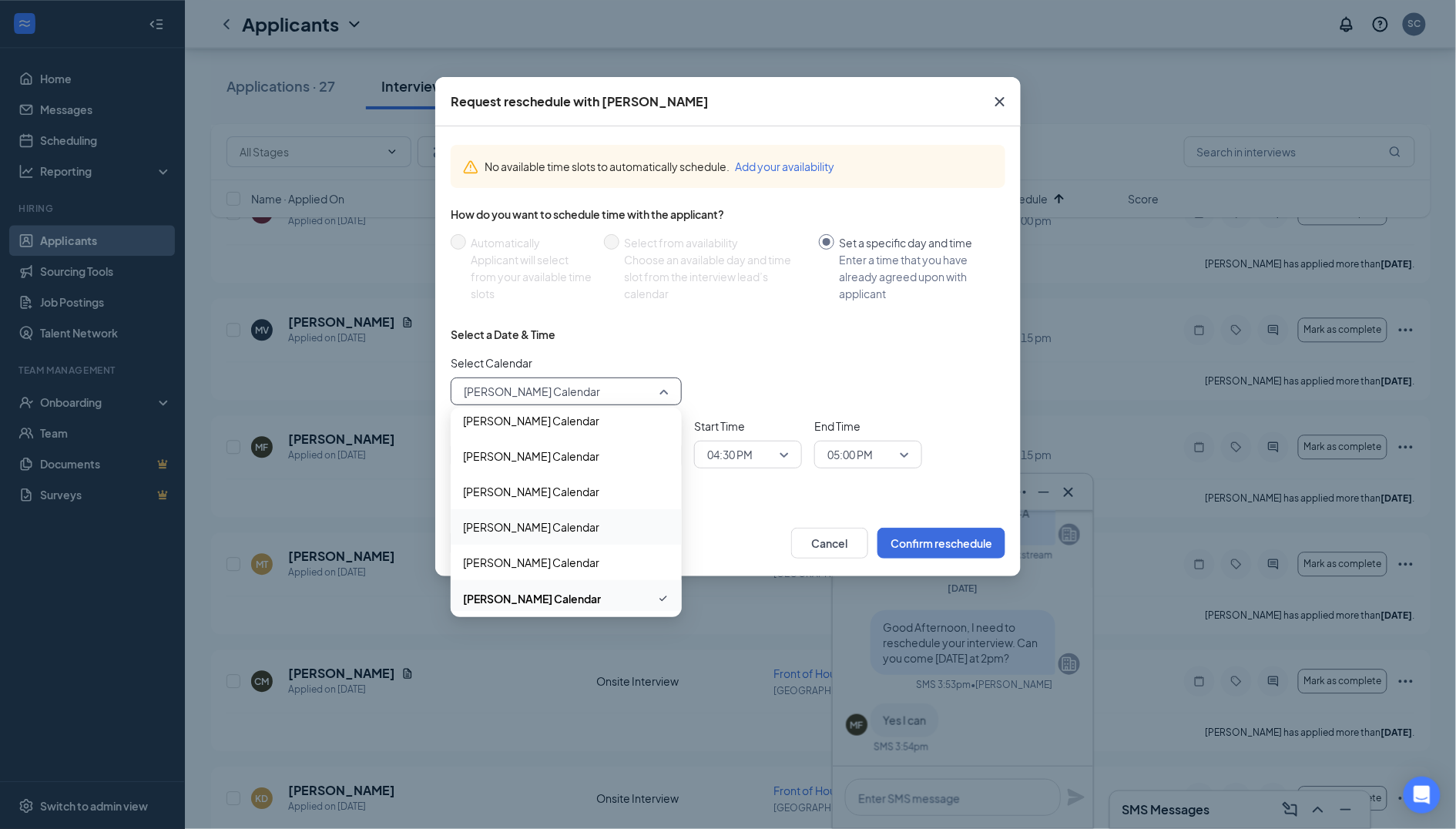
click at [516, 519] on span "[PERSON_NAME] Calendar" at bounding box center [531, 527] width 136 height 17
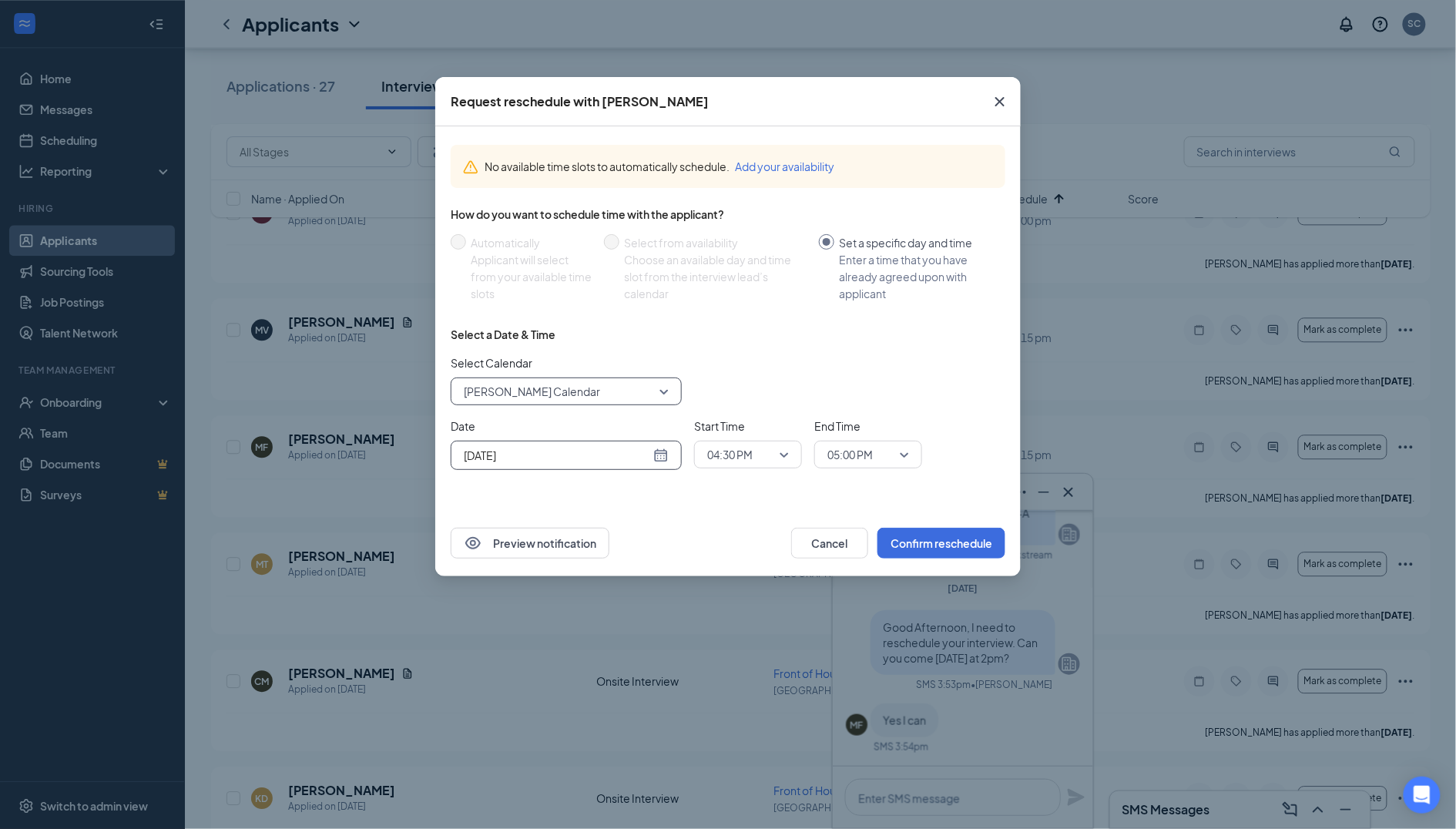
click at [587, 463] on div "[DATE]" at bounding box center [567, 455] width 231 height 29
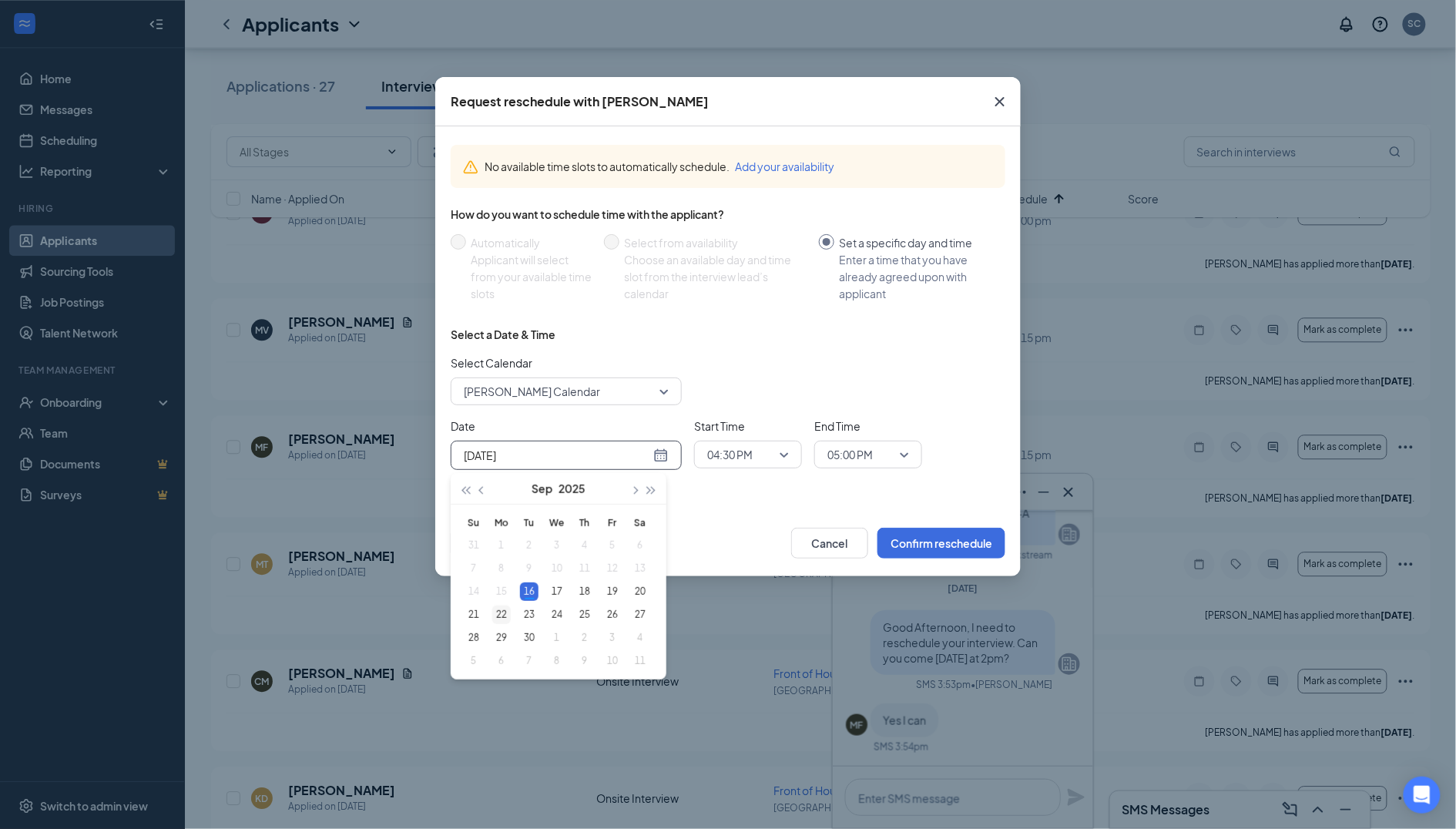
type input "[DATE]"
click at [499, 614] on div "22" at bounding box center [501, 614] width 18 height 18
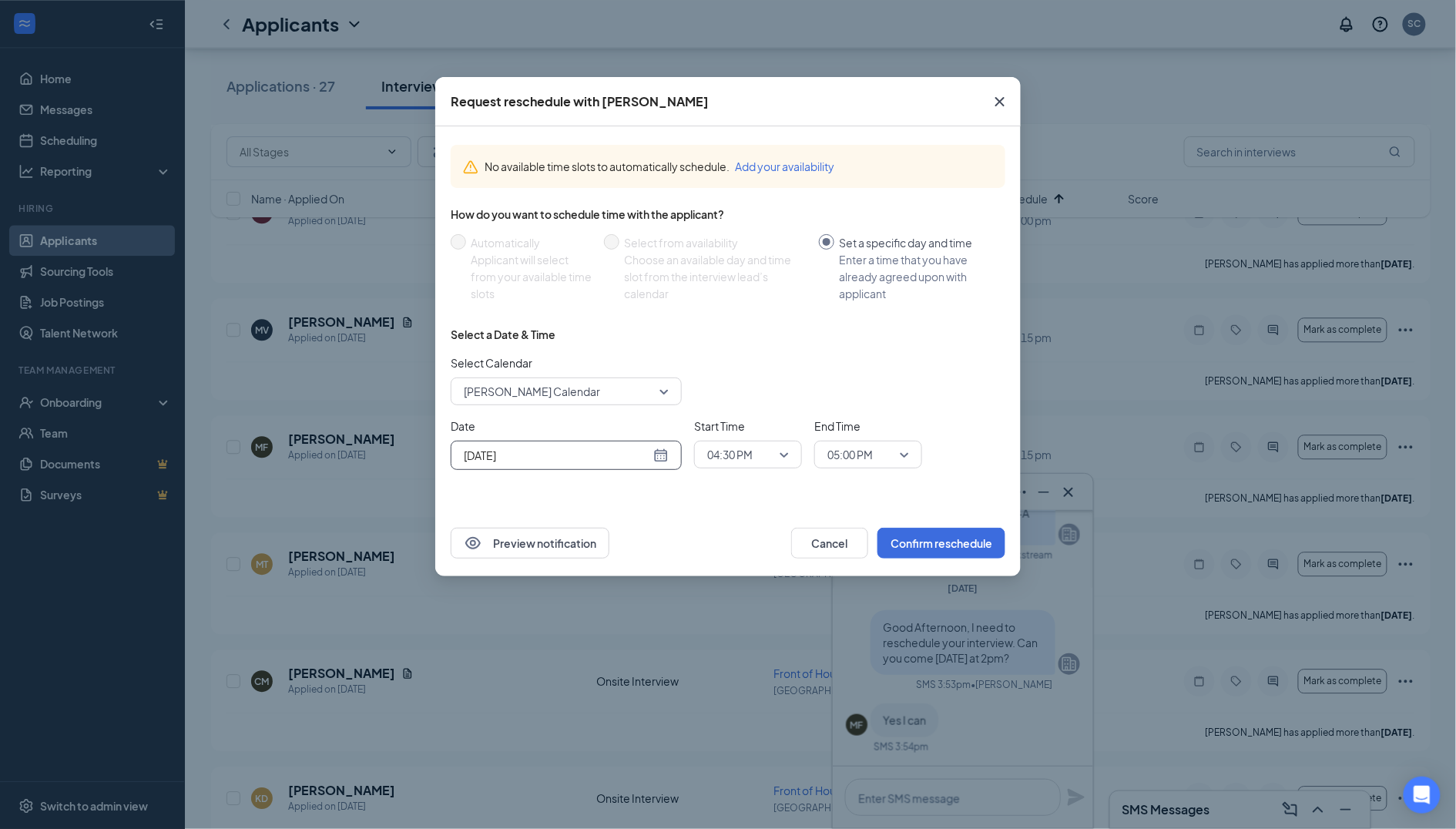
click at [746, 458] on span "04:30 PM" at bounding box center [730, 455] width 46 height 23
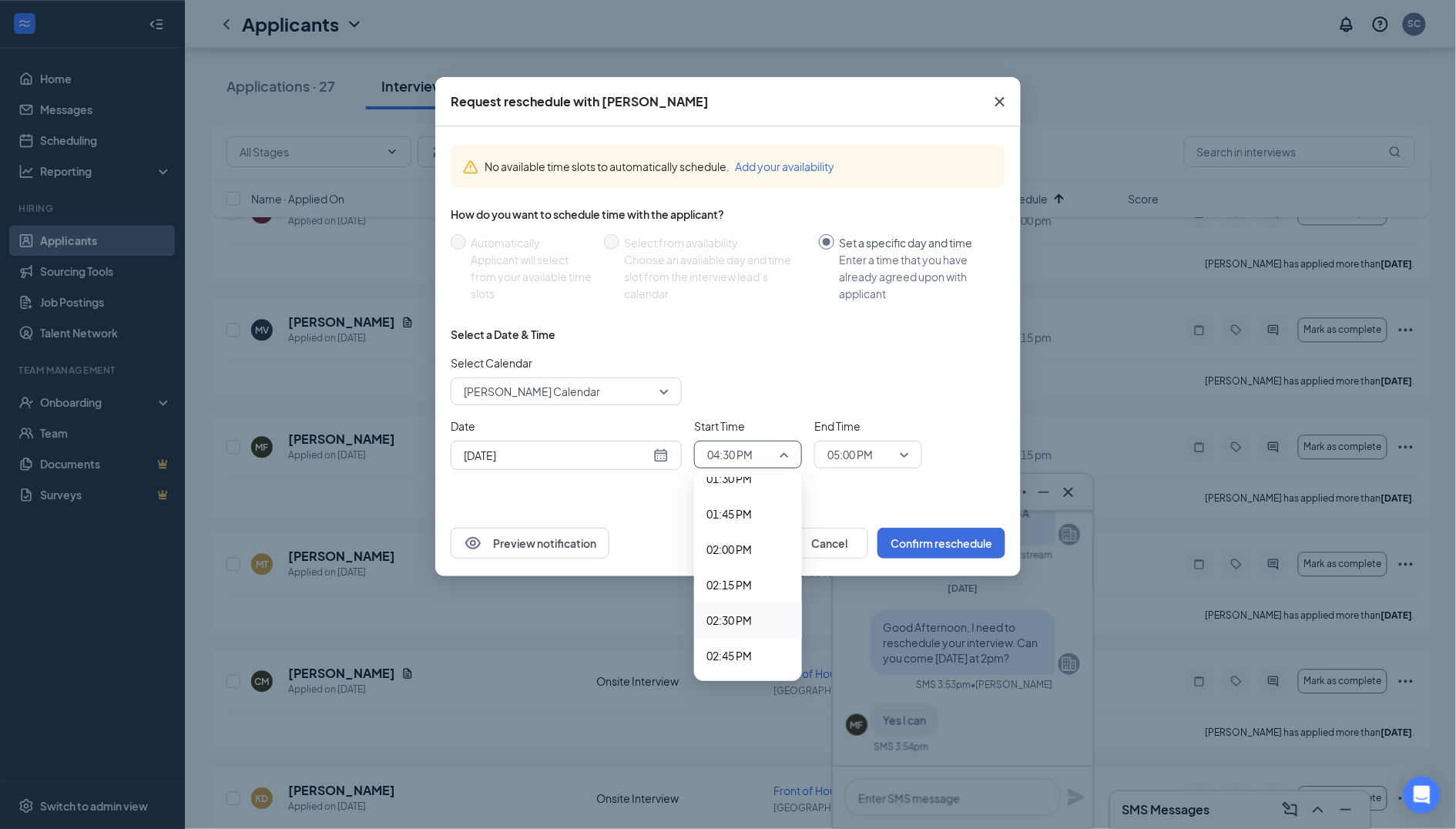
scroll to position [1920, 0]
click at [758, 552] on span "02:00 PM" at bounding box center [748, 561] width 83 height 17
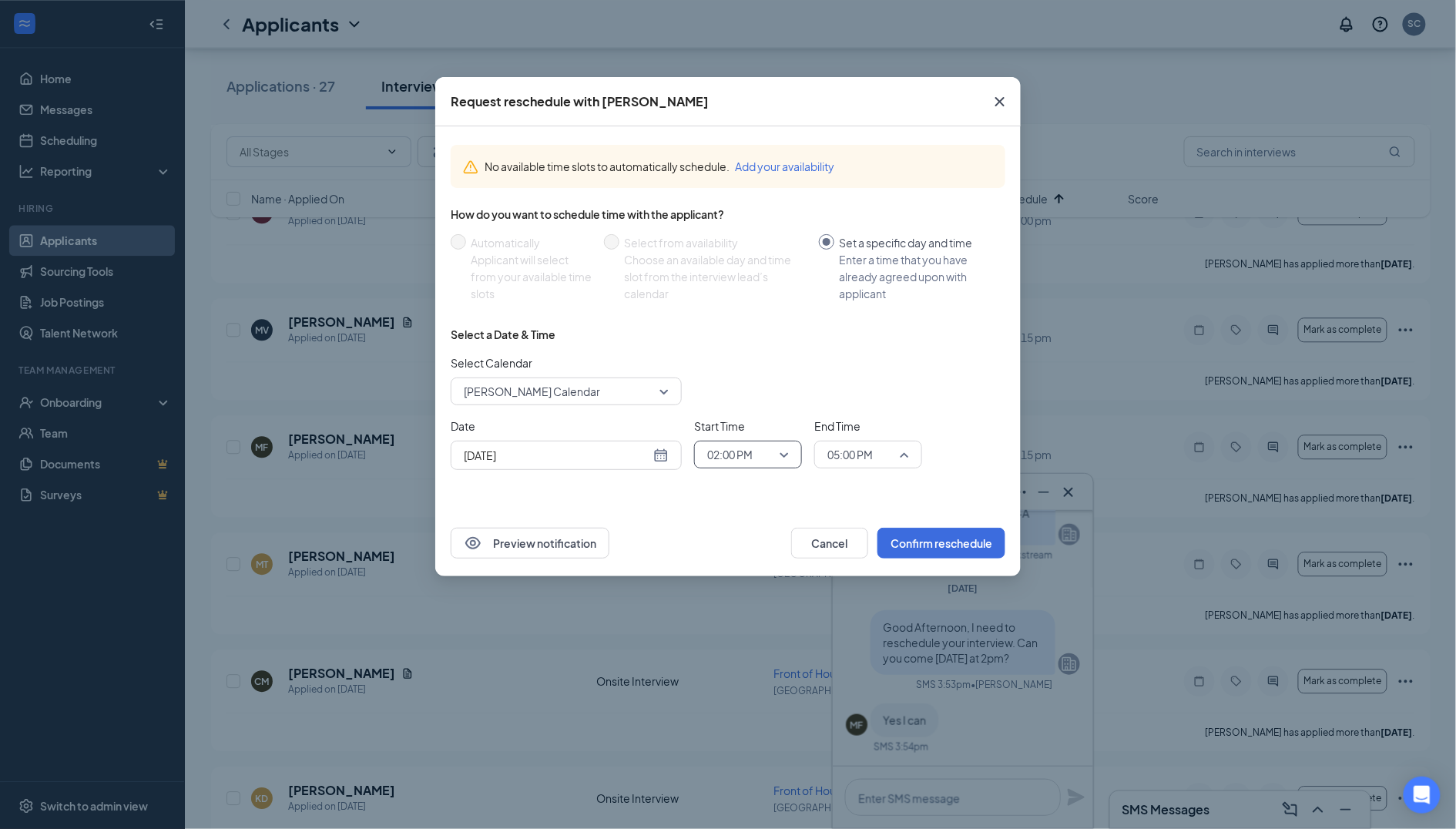
click at [863, 448] on span "05:00 PM" at bounding box center [850, 455] width 46 height 23
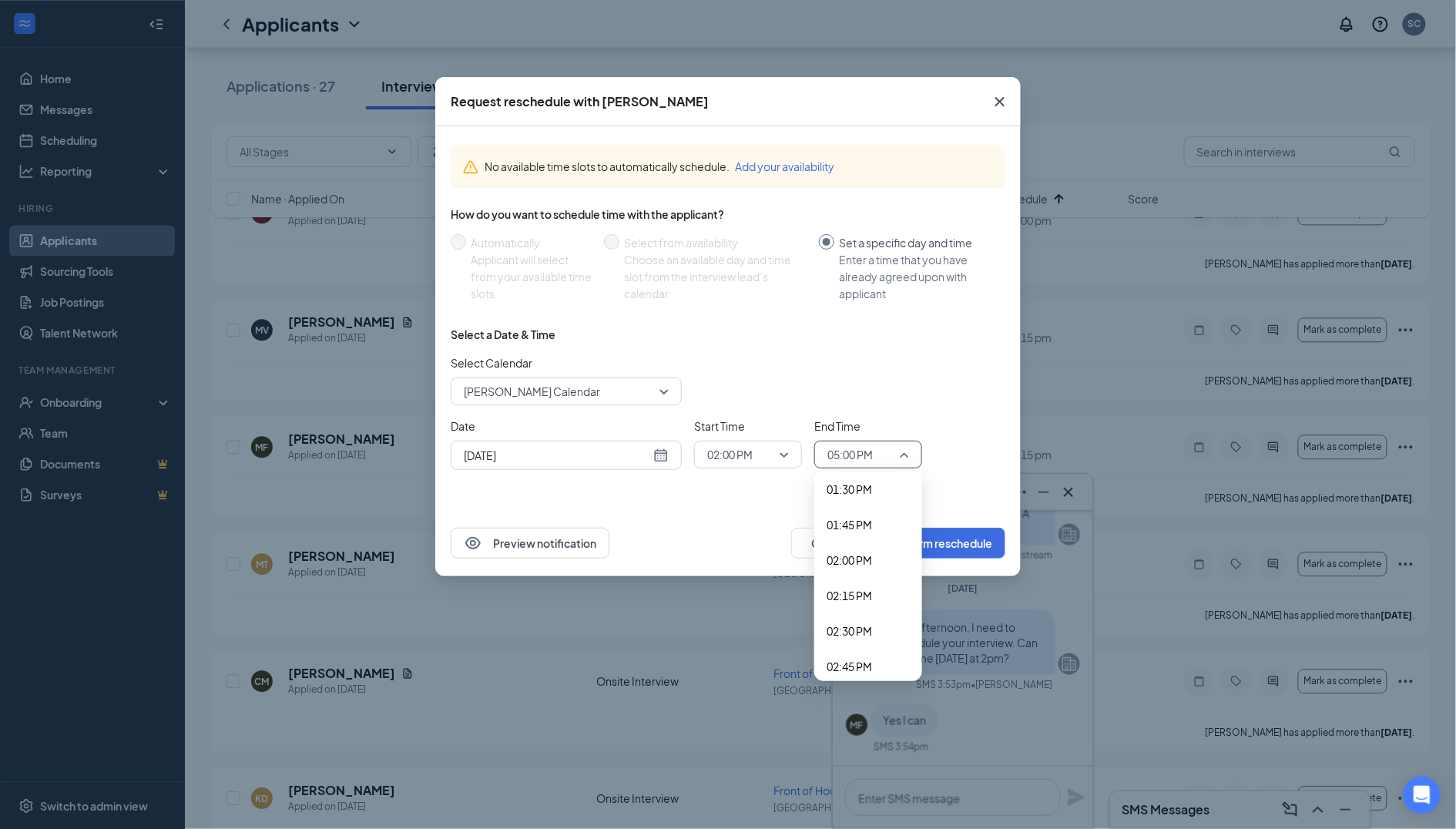
scroll to position [1914, 0]
click at [866, 593] on span "02:15 PM" at bounding box center [849, 602] width 46 height 17
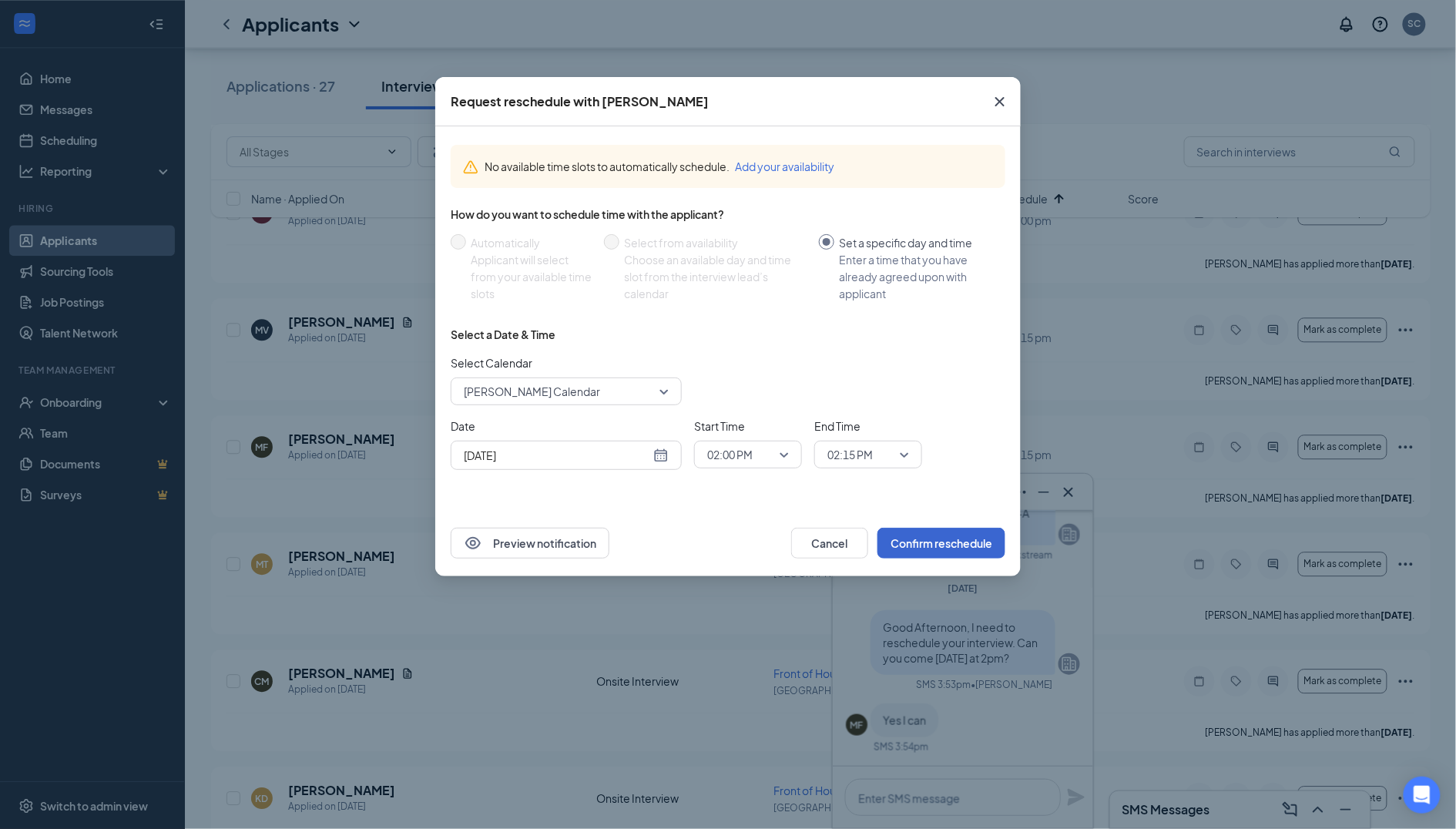
click at [969, 540] on button "Confirm reschedule" at bounding box center [941, 543] width 128 height 31
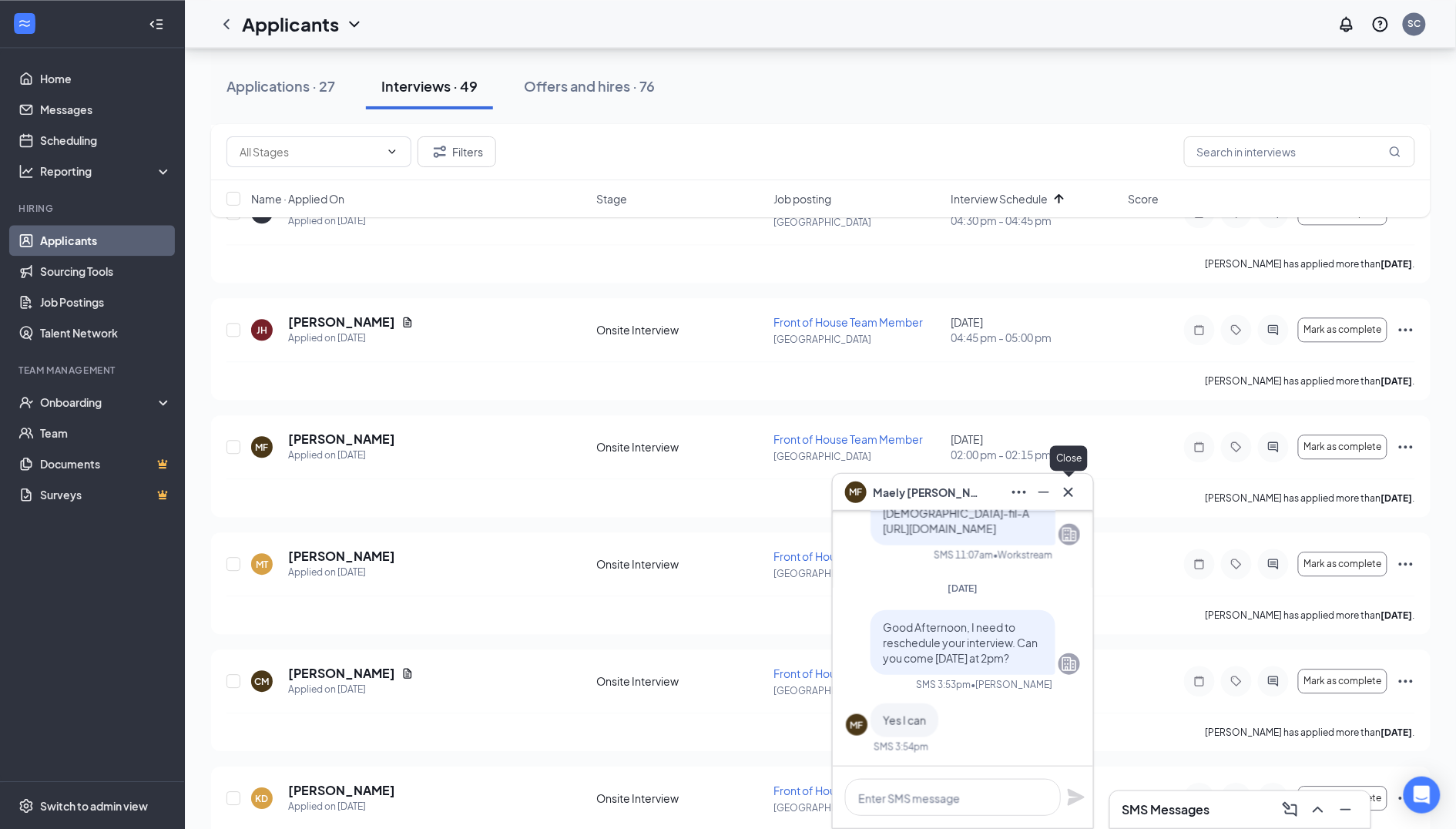
click at [1076, 492] on icon "Cross" at bounding box center [1068, 492] width 18 height 18
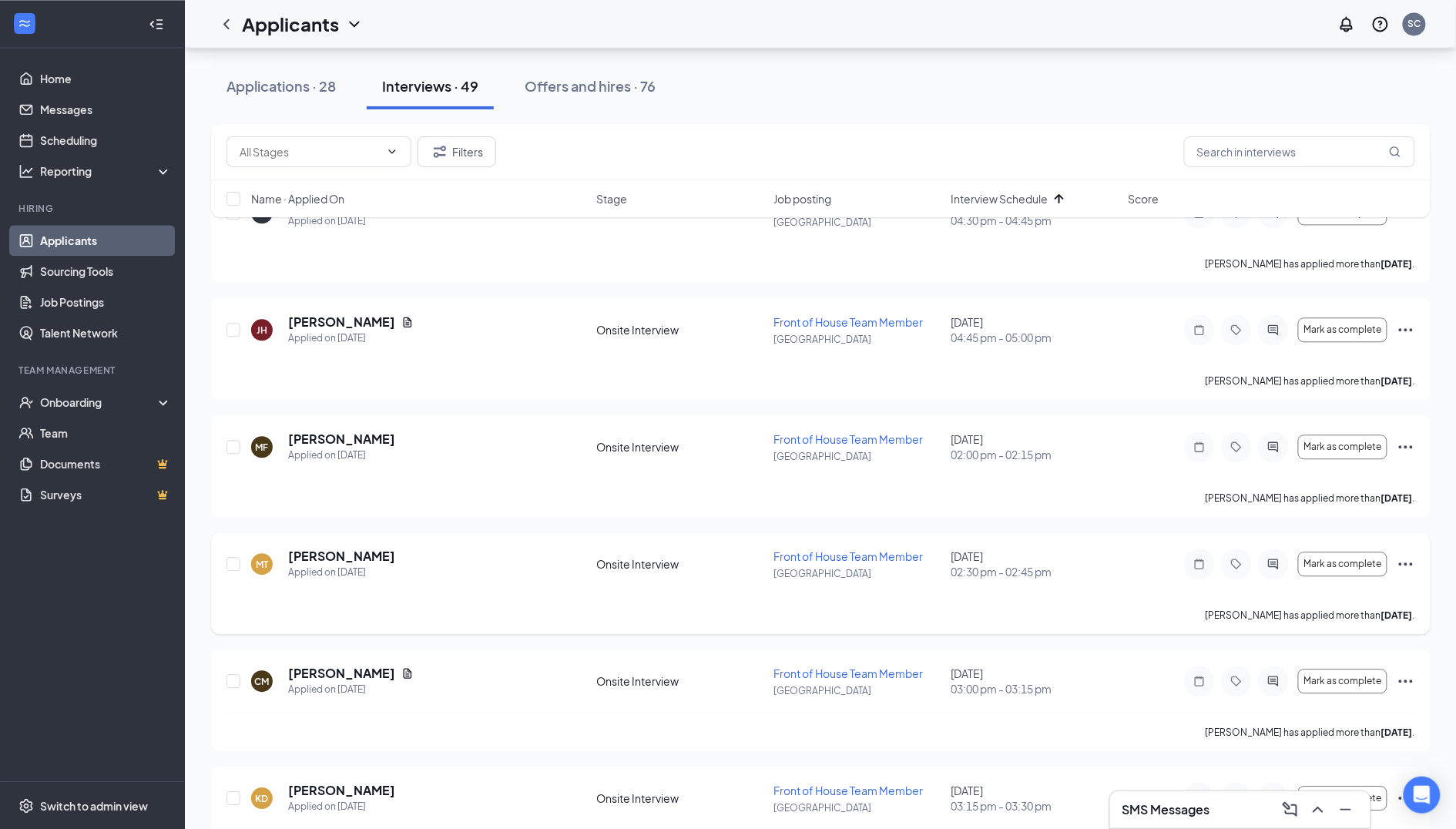
scroll to position [3370, 0]
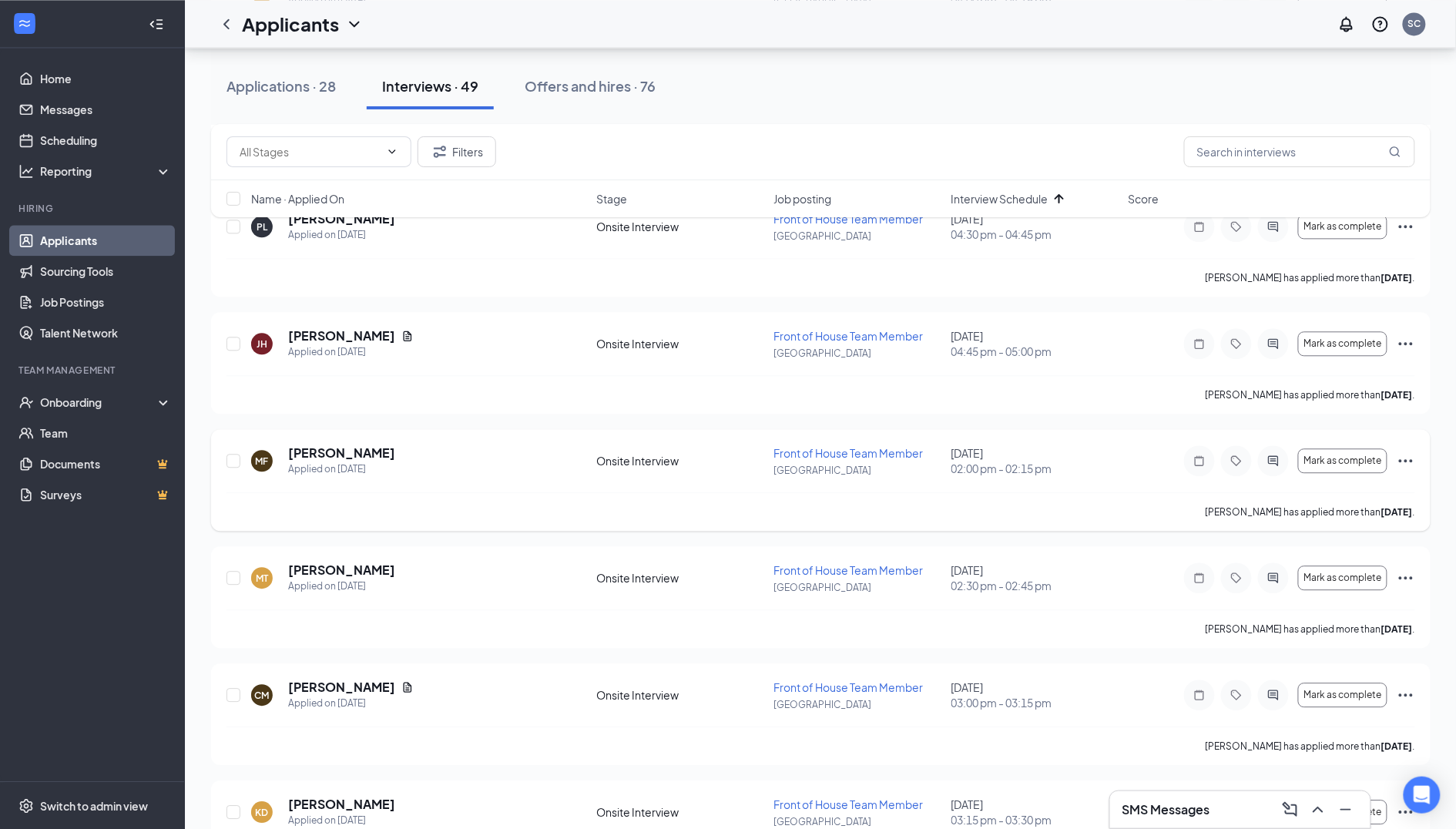
click at [1270, 445] on div at bounding box center [1274, 461] width 31 height 31
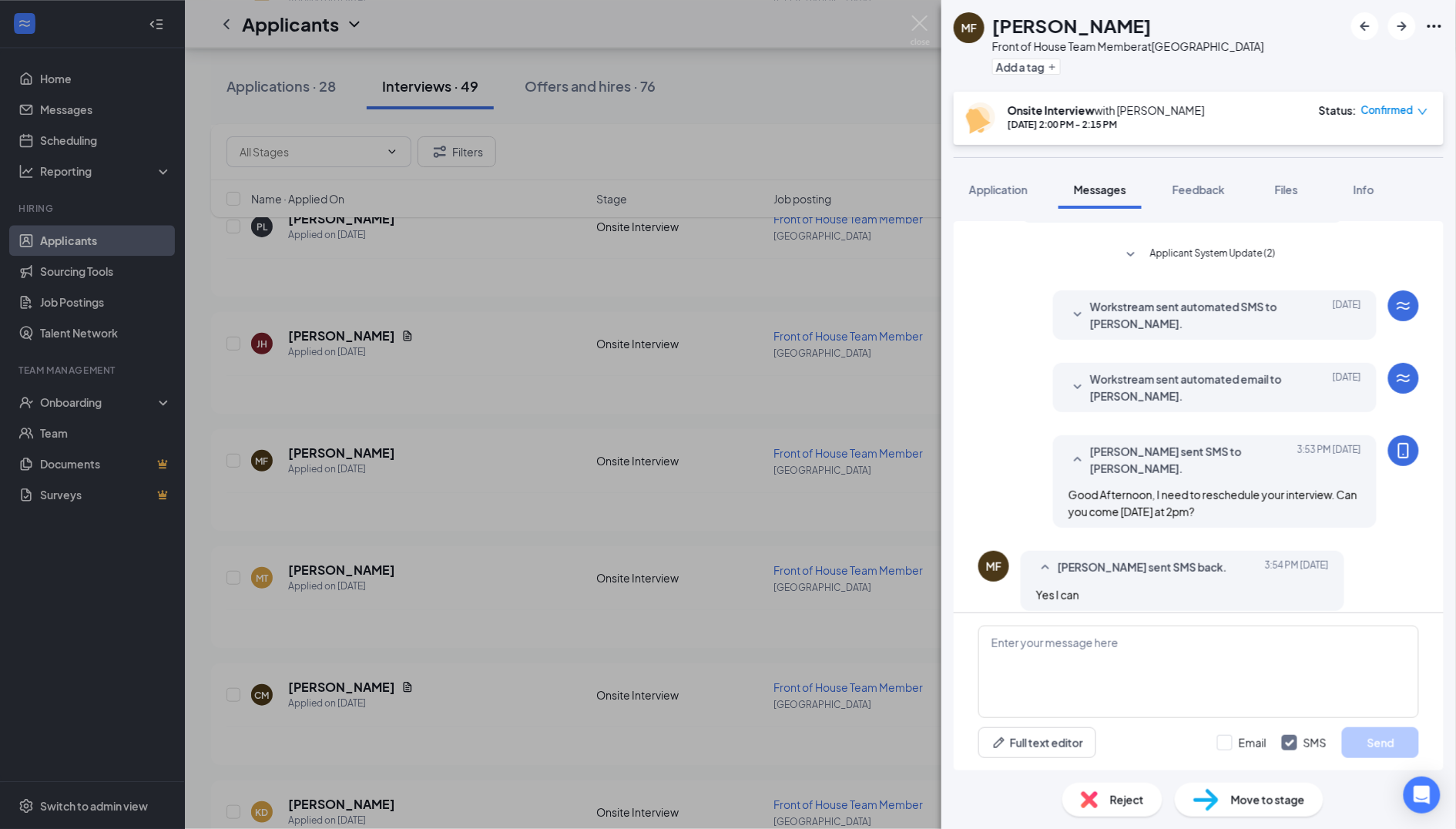
scroll to position [380, 0]
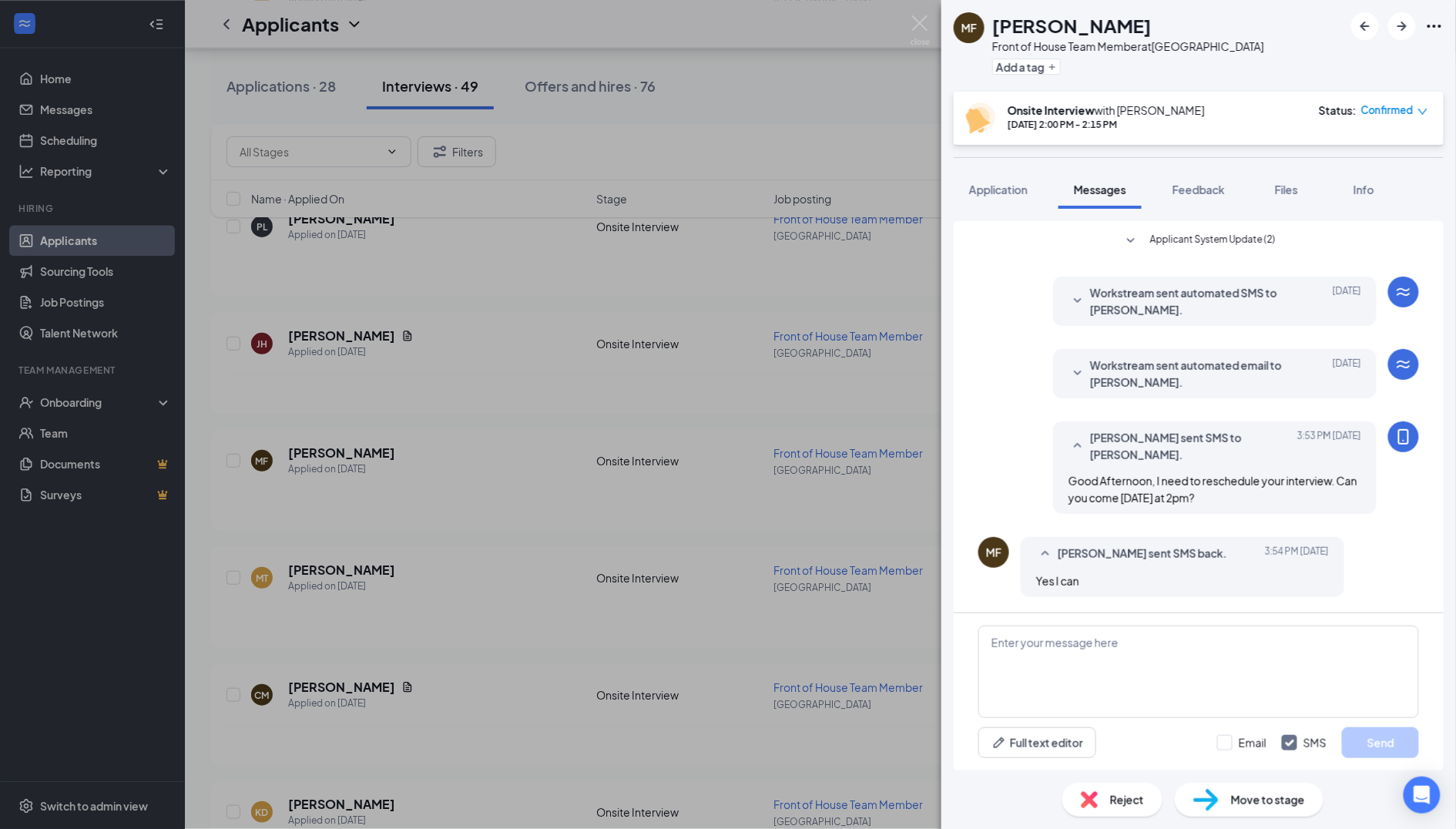
click at [661, 457] on div "[PERSON_NAME] Front of House Team Member at [GEOGRAPHIC_DATA] Add a tag Onsite …" at bounding box center [728, 414] width 1456 height 829
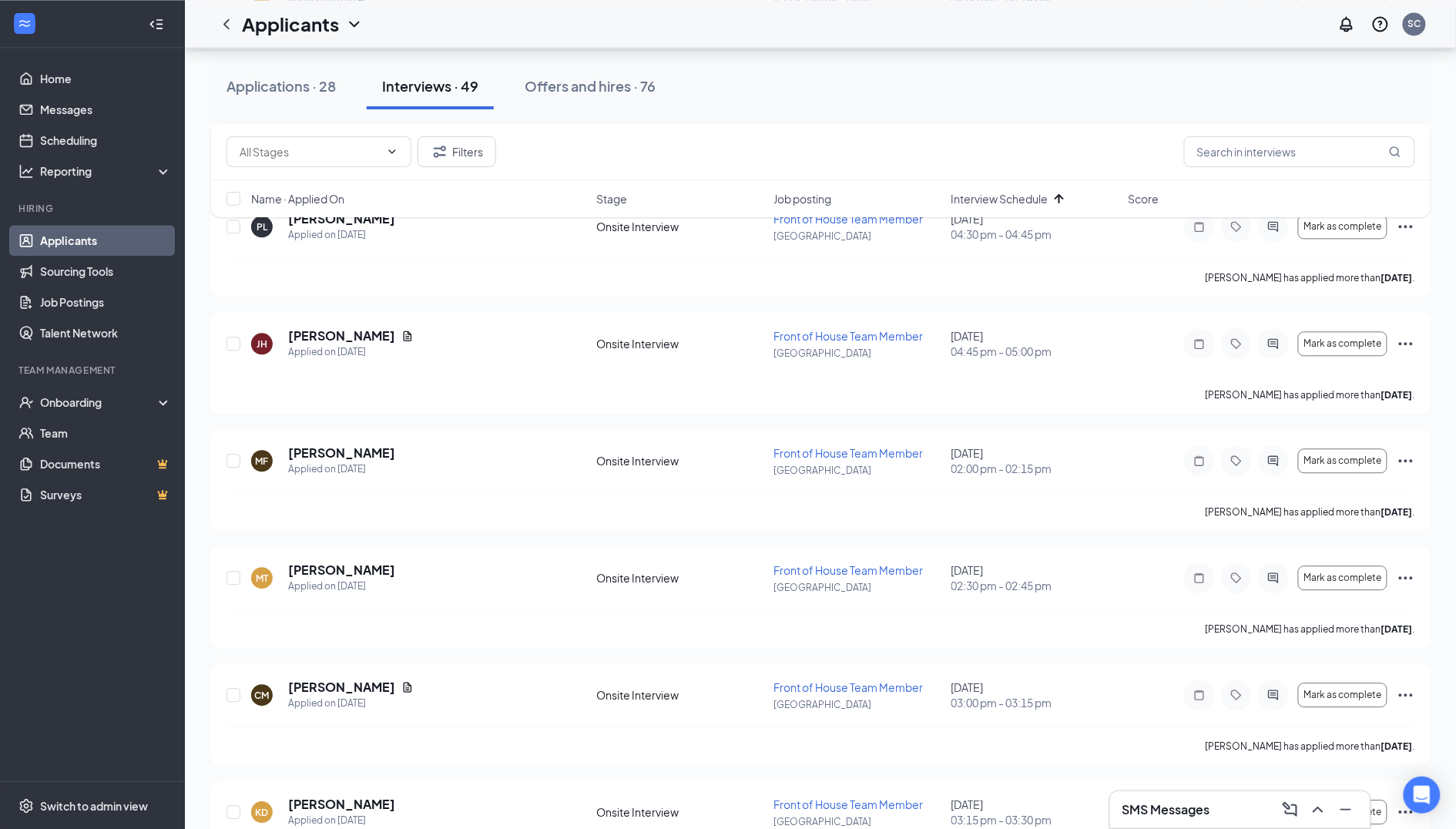
scroll to position [3373, 0]
click at [1409, 449] on icon "Ellipses" at bounding box center [1405, 457] width 18 height 18
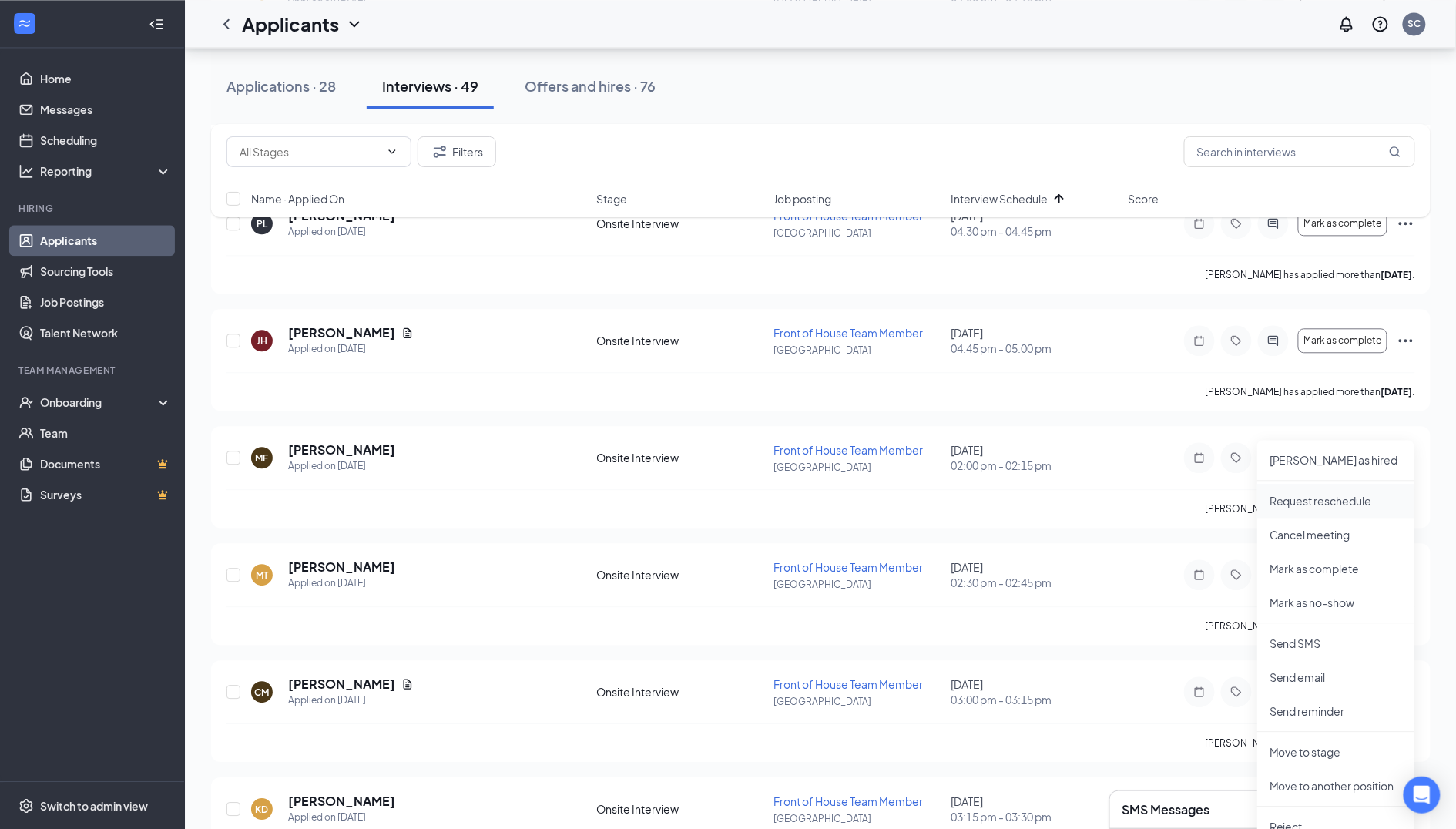
click at [1283, 501] on p "Request reschedule" at bounding box center [1336, 501] width 133 height 16
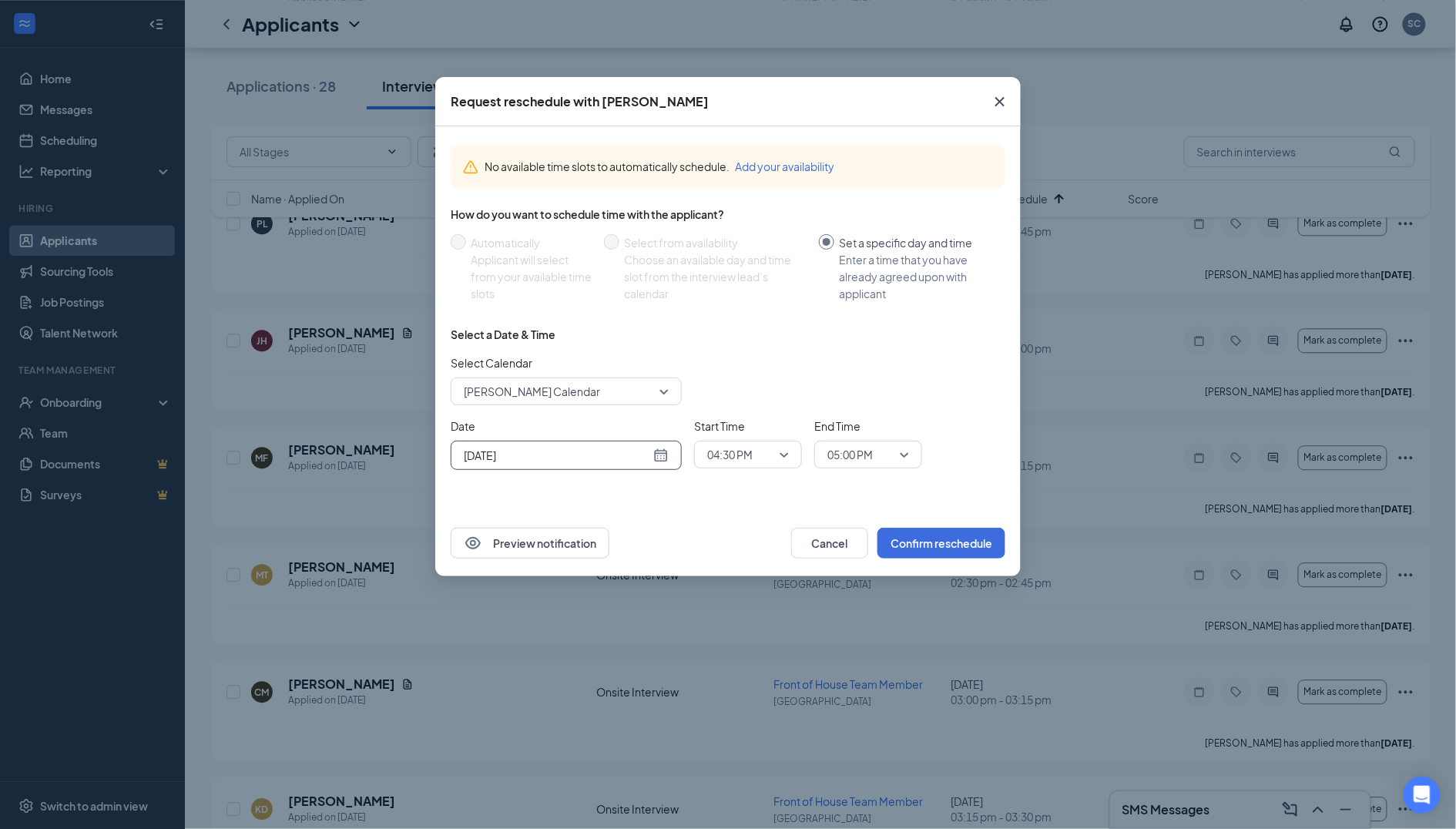
click at [639, 454] on input "[DATE]" at bounding box center [557, 455] width 186 height 17
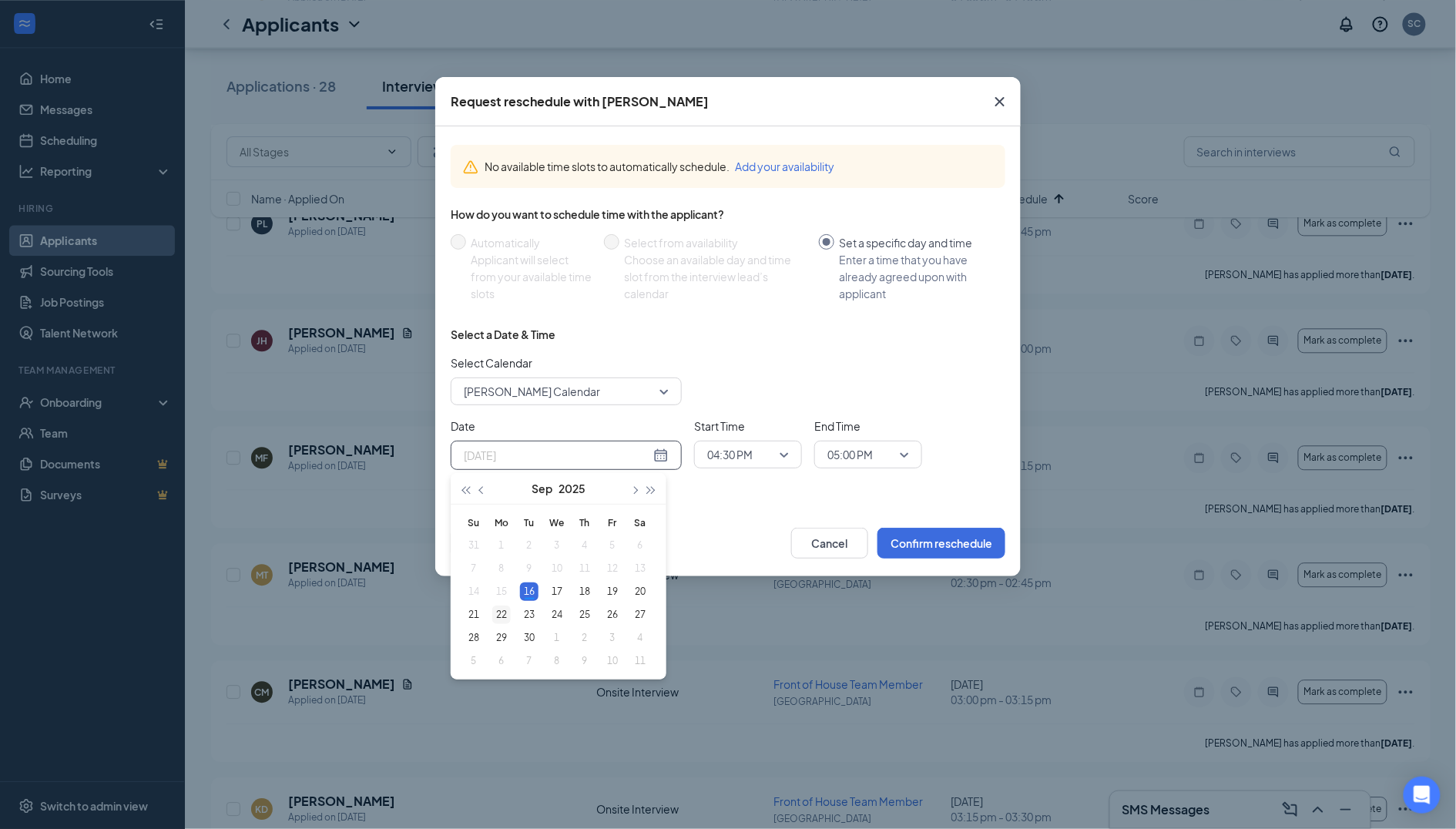
type input "[DATE]"
click at [509, 606] on div "22" at bounding box center [501, 614] width 18 height 18
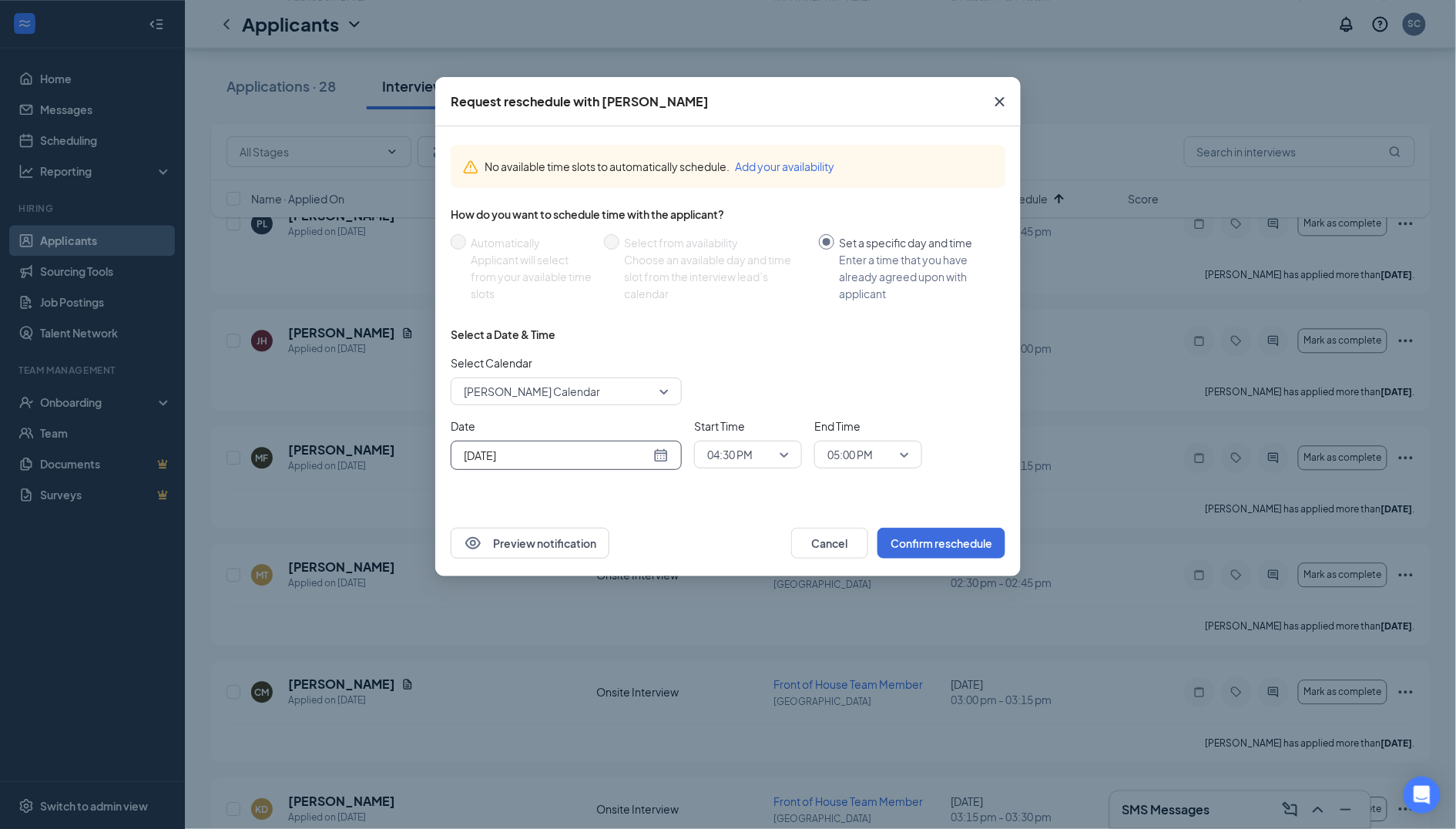
click at [755, 458] on span "04:30 PM" at bounding box center [741, 455] width 68 height 23
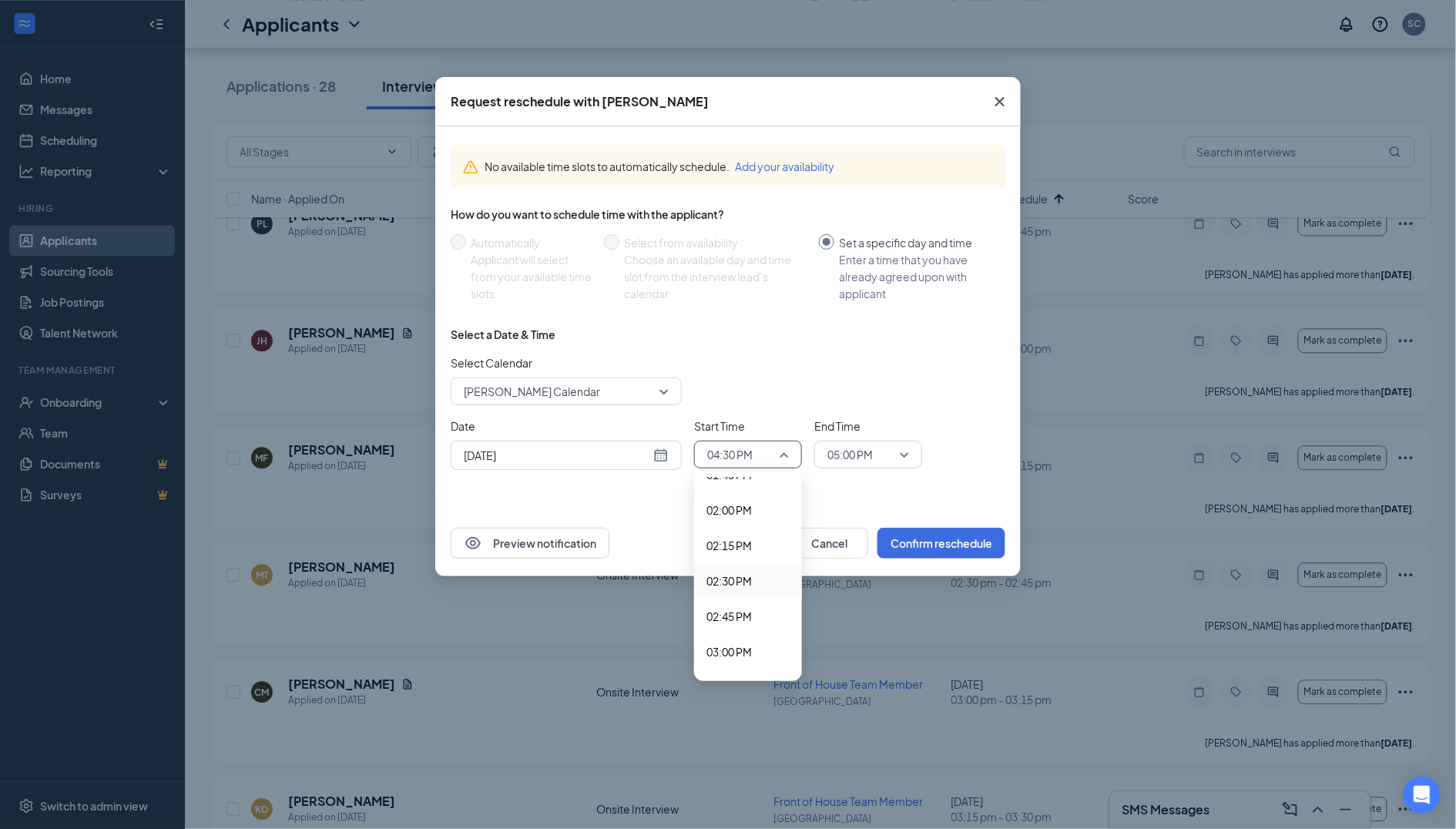
scroll to position [1969, 0]
click at [753, 493] on div "02:00 PM" at bounding box center [748, 511] width 108 height 35
click at [861, 458] on span "05:00 PM" at bounding box center [850, 455] width 46 height 23
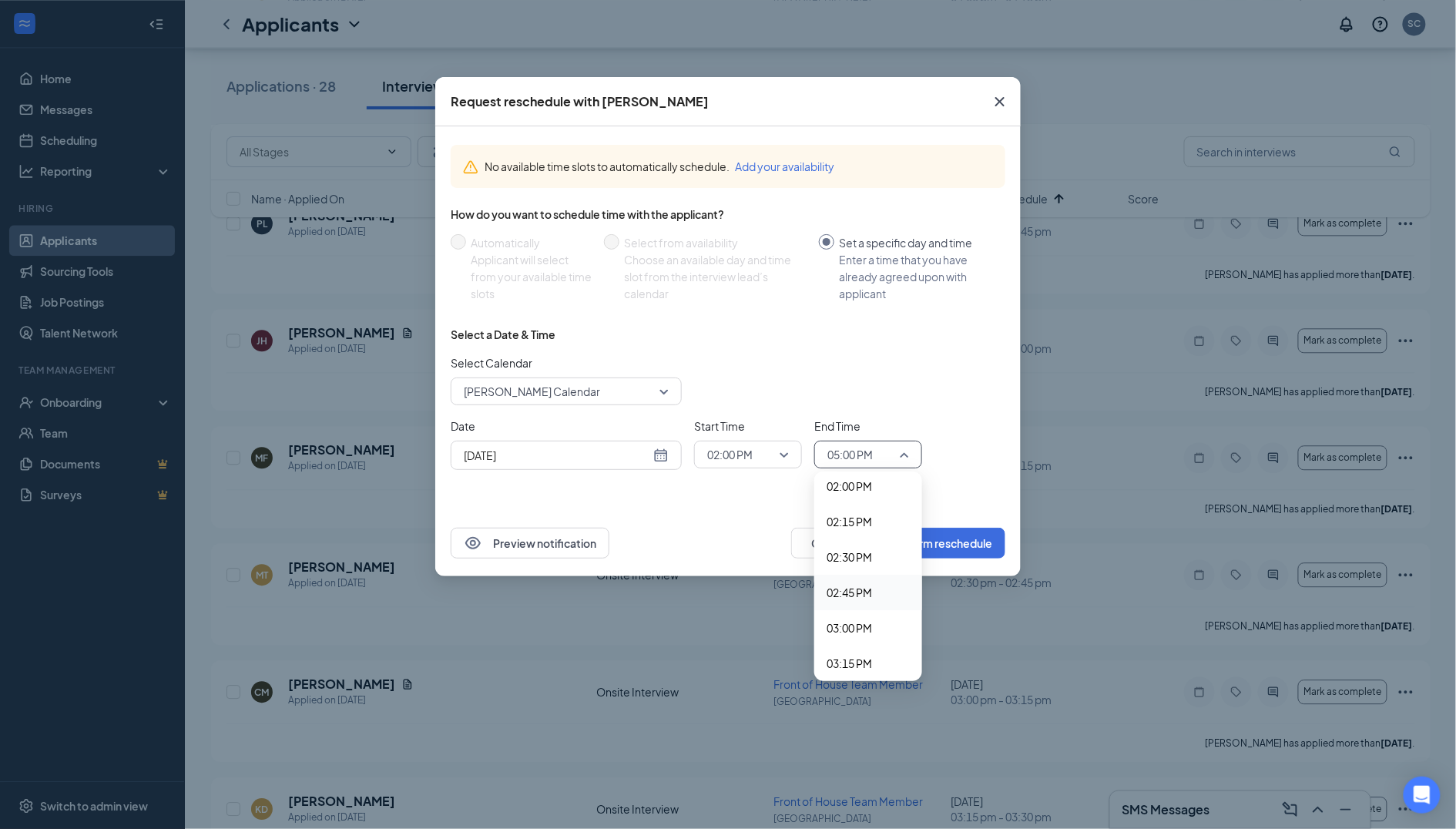
scroll to position [1938, 0]
click at [872, 533] on span "02:00 PM" at bounding box center [849, 542] width 46 height 17
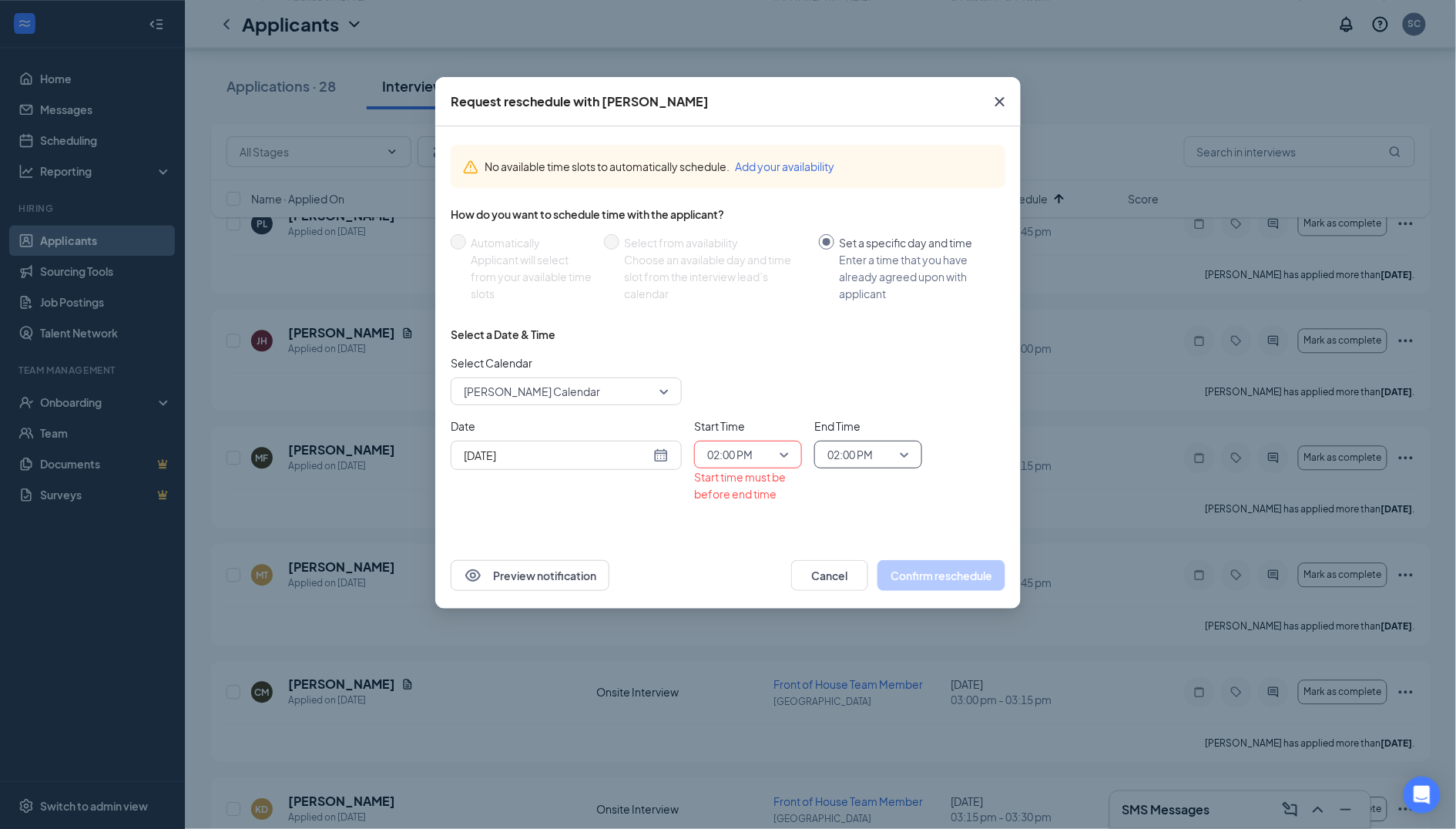
click at [879, 448] on span "02:00 PM" at bounding box center [861, 455] width 68 height 23
click at [874, 561] on div "02:15 PM" at bounding box center [868, 578] width 108 height 35
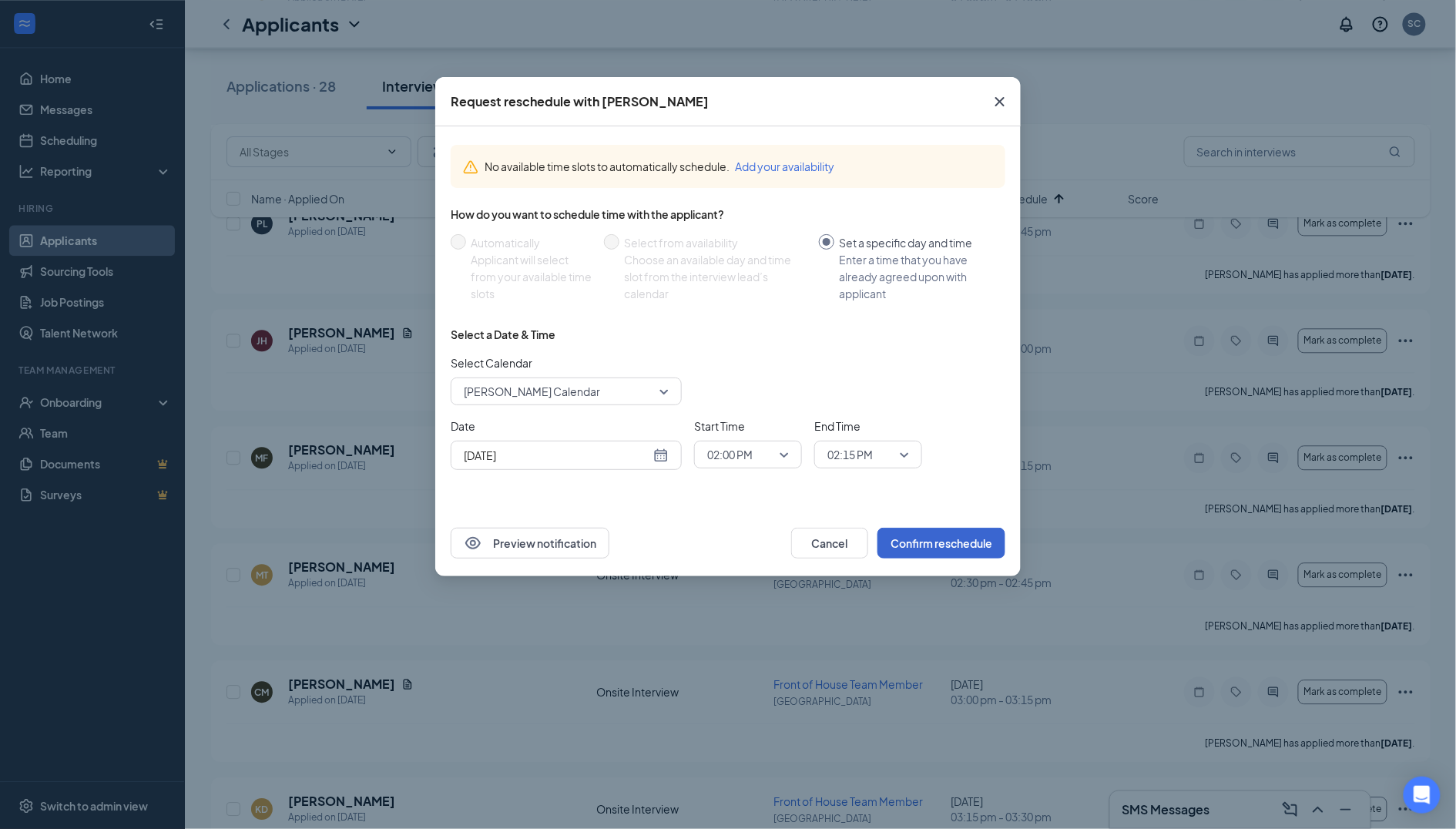
click at [926, 543] on button "Confirm reschedule" at bounding box center [941, 543] width 128 height 31
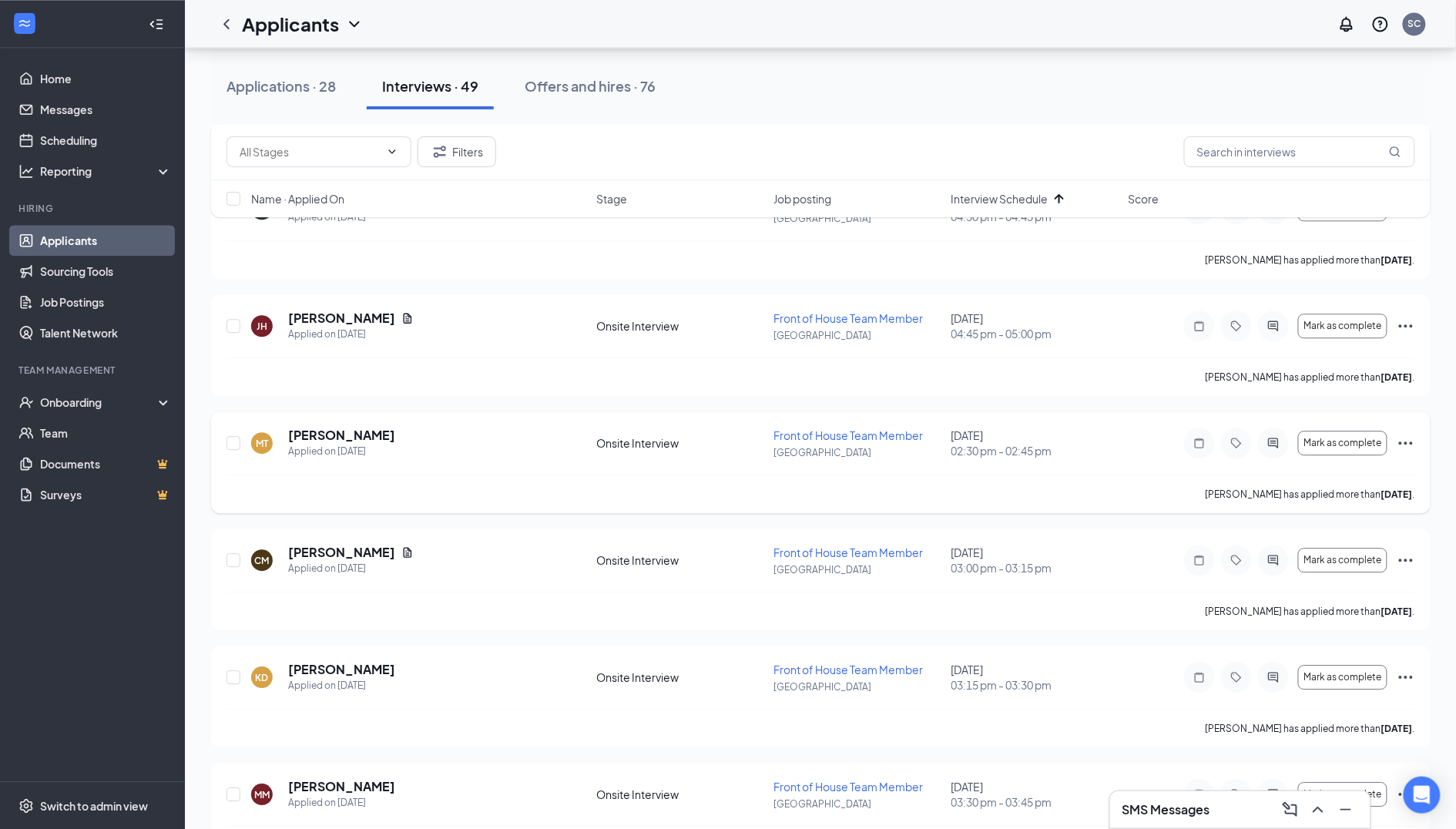
scroll to position [3527, 0]
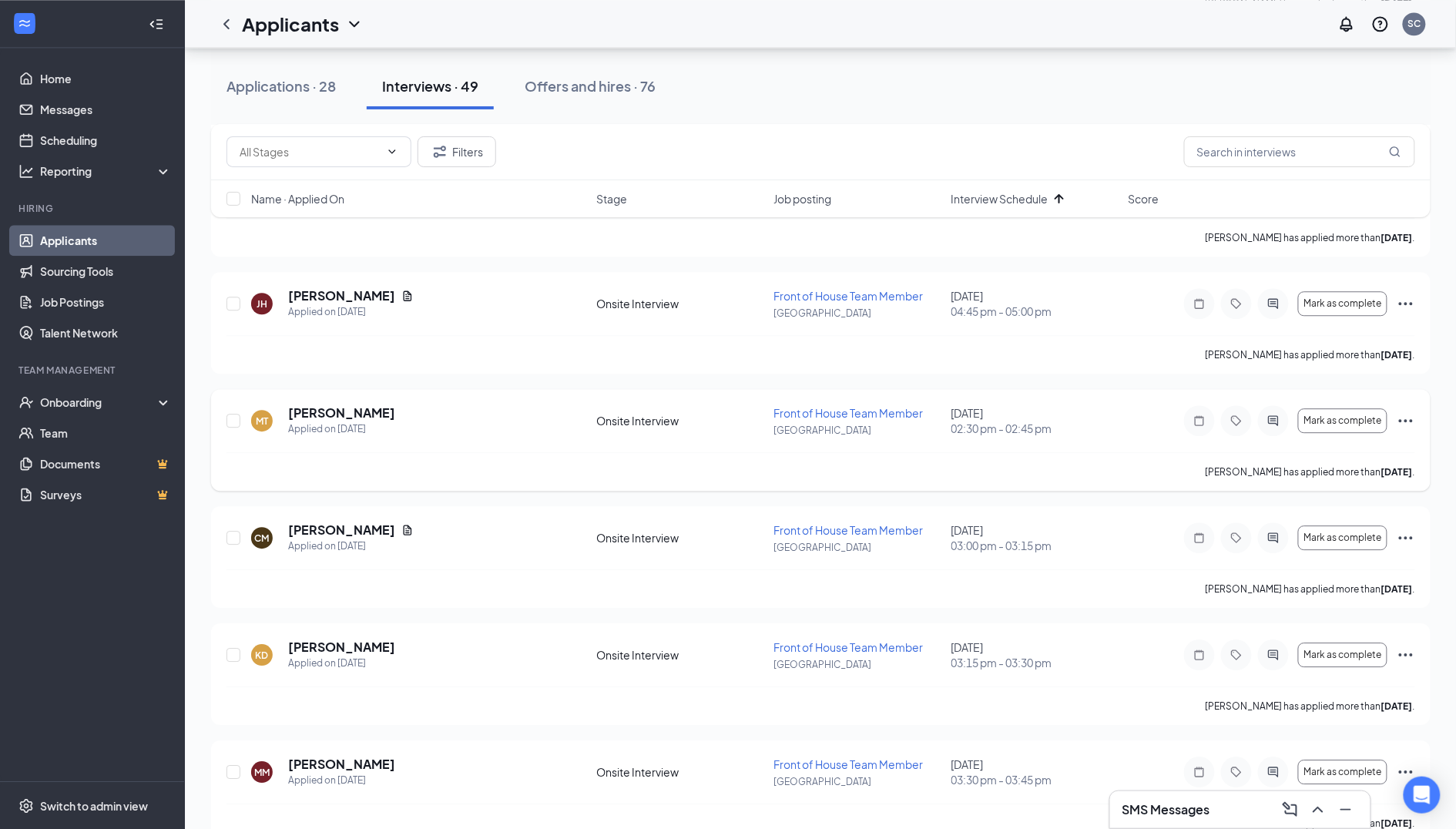
click at [1283, 405] on div at bounding box center [1274, 421] width 31 height 31
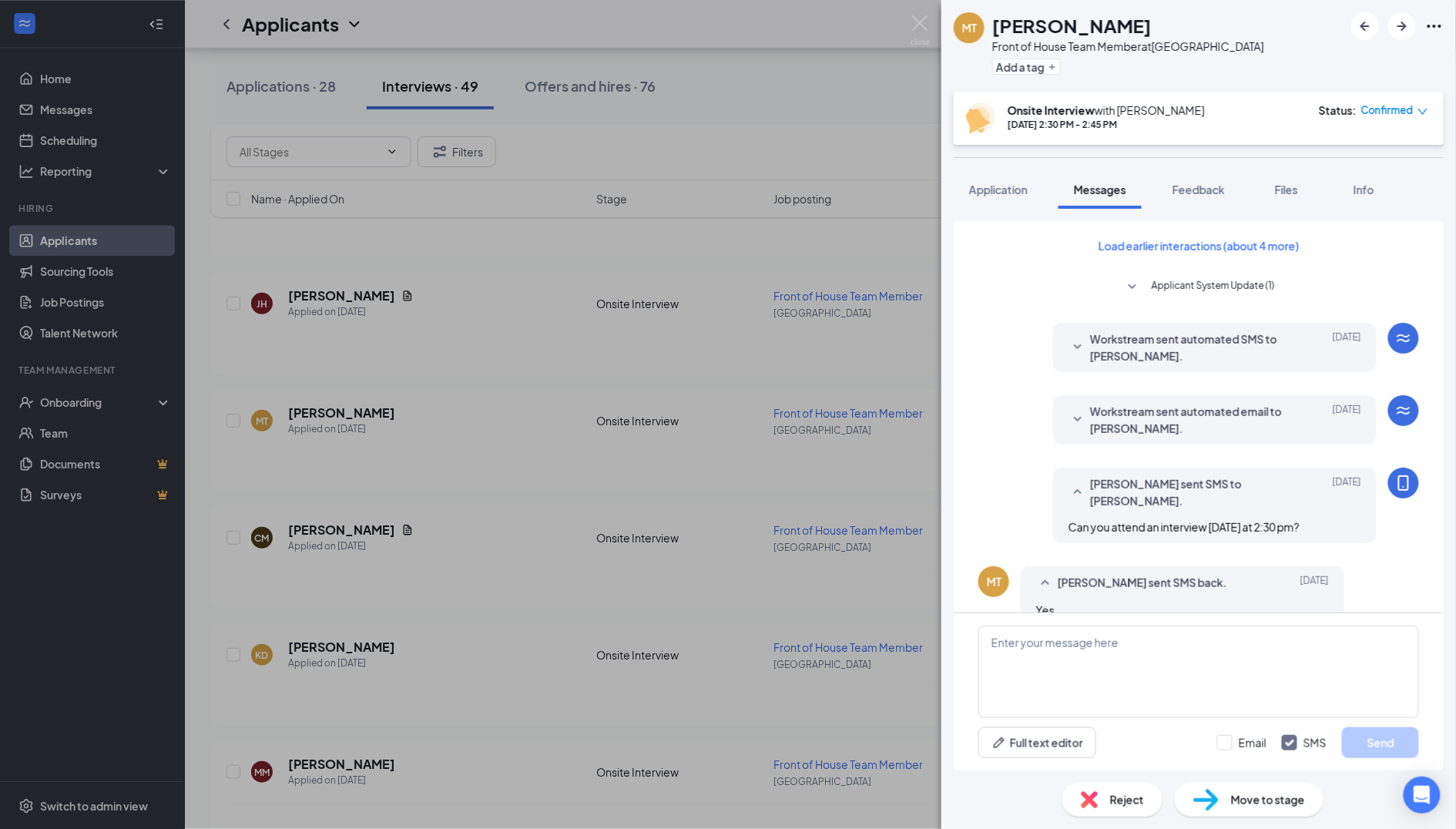
scroll to position [342, 0]
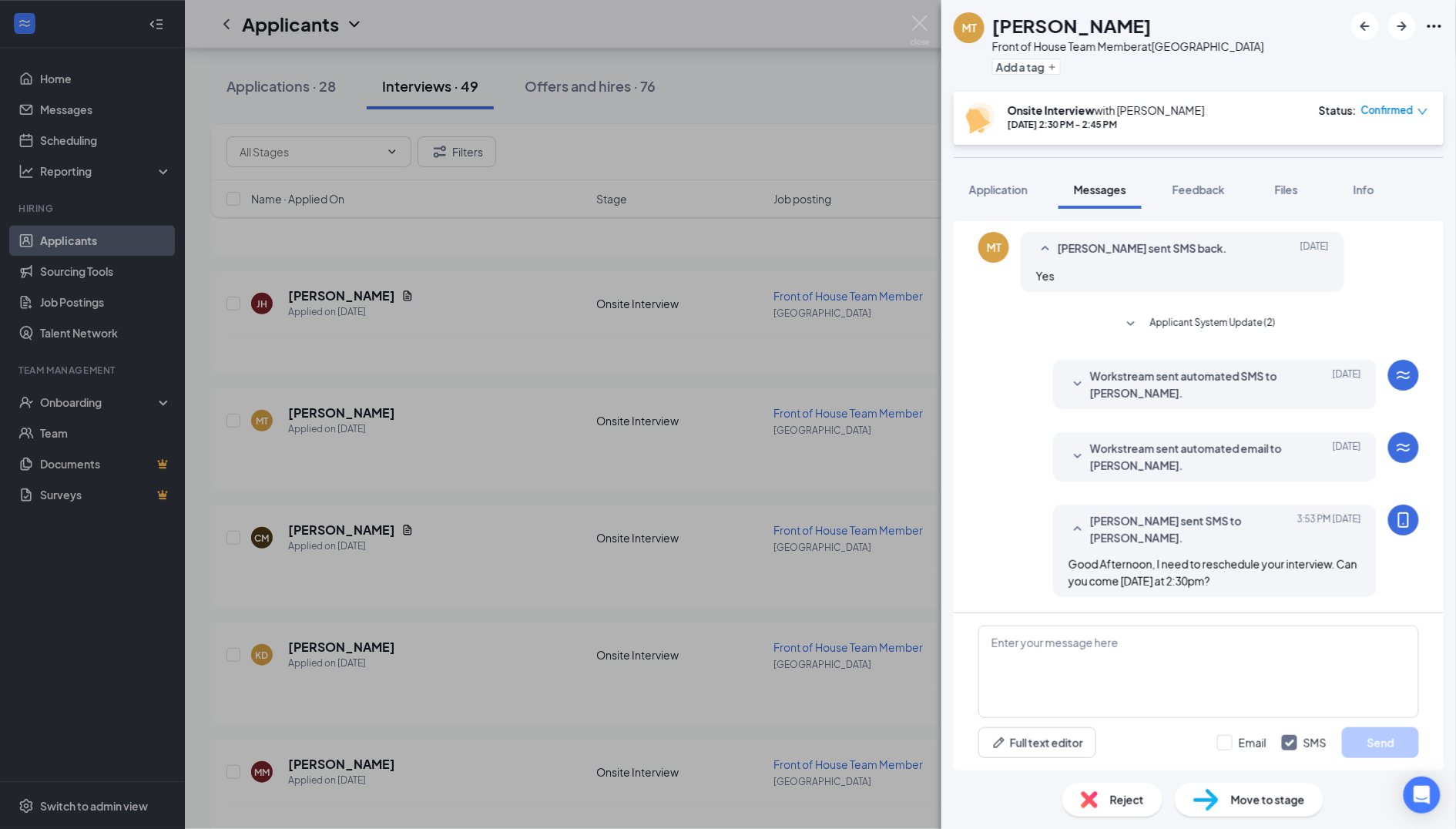
click at [766, 537] on div "MT [PERSON_NAME] Front of House Team Member at [GEOGRAPHIC_DATA] Add a tag Onsi…" at bounding box center [728, 414] width 1456 height 829
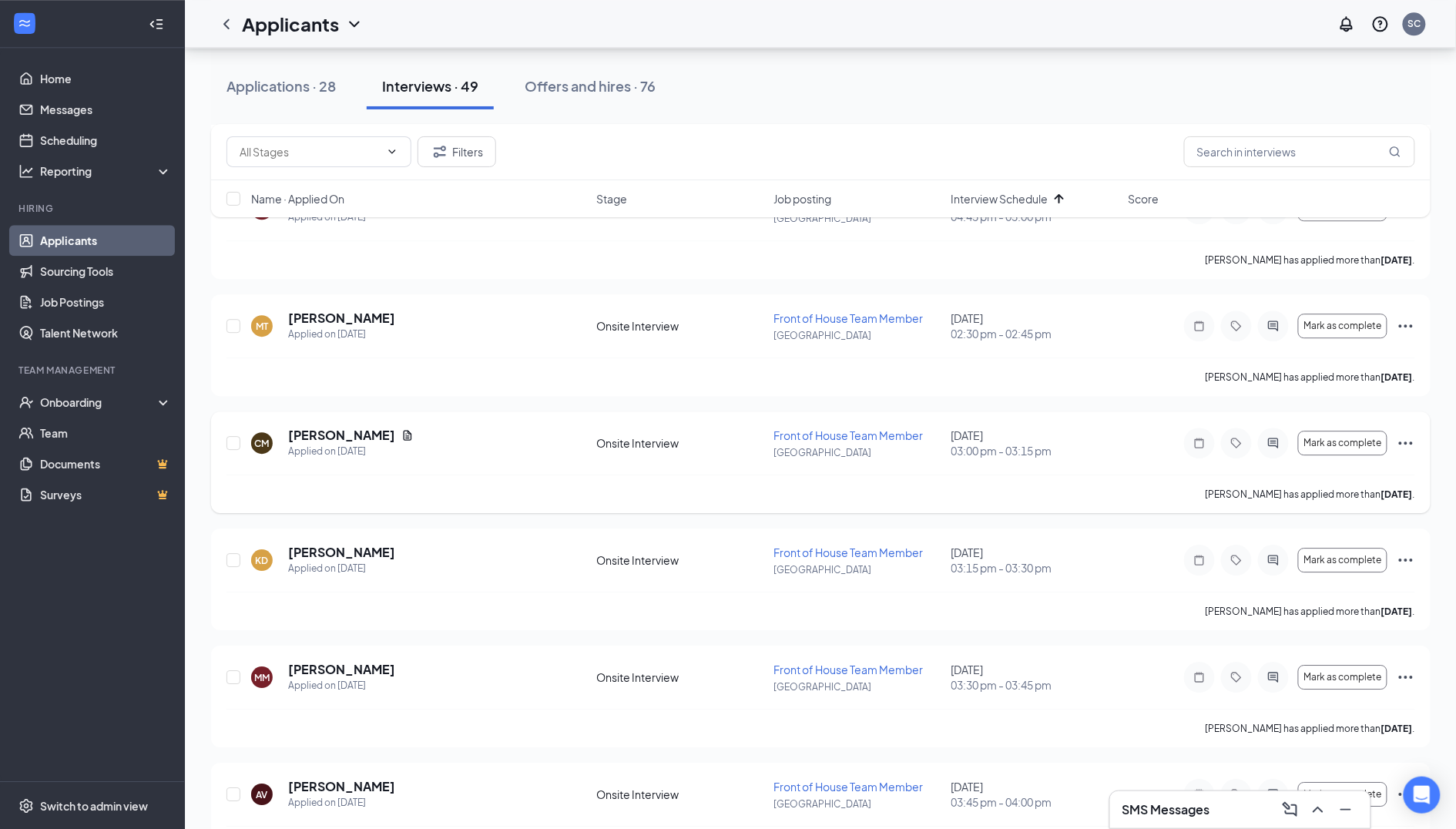
scroll to position [3657, 0]
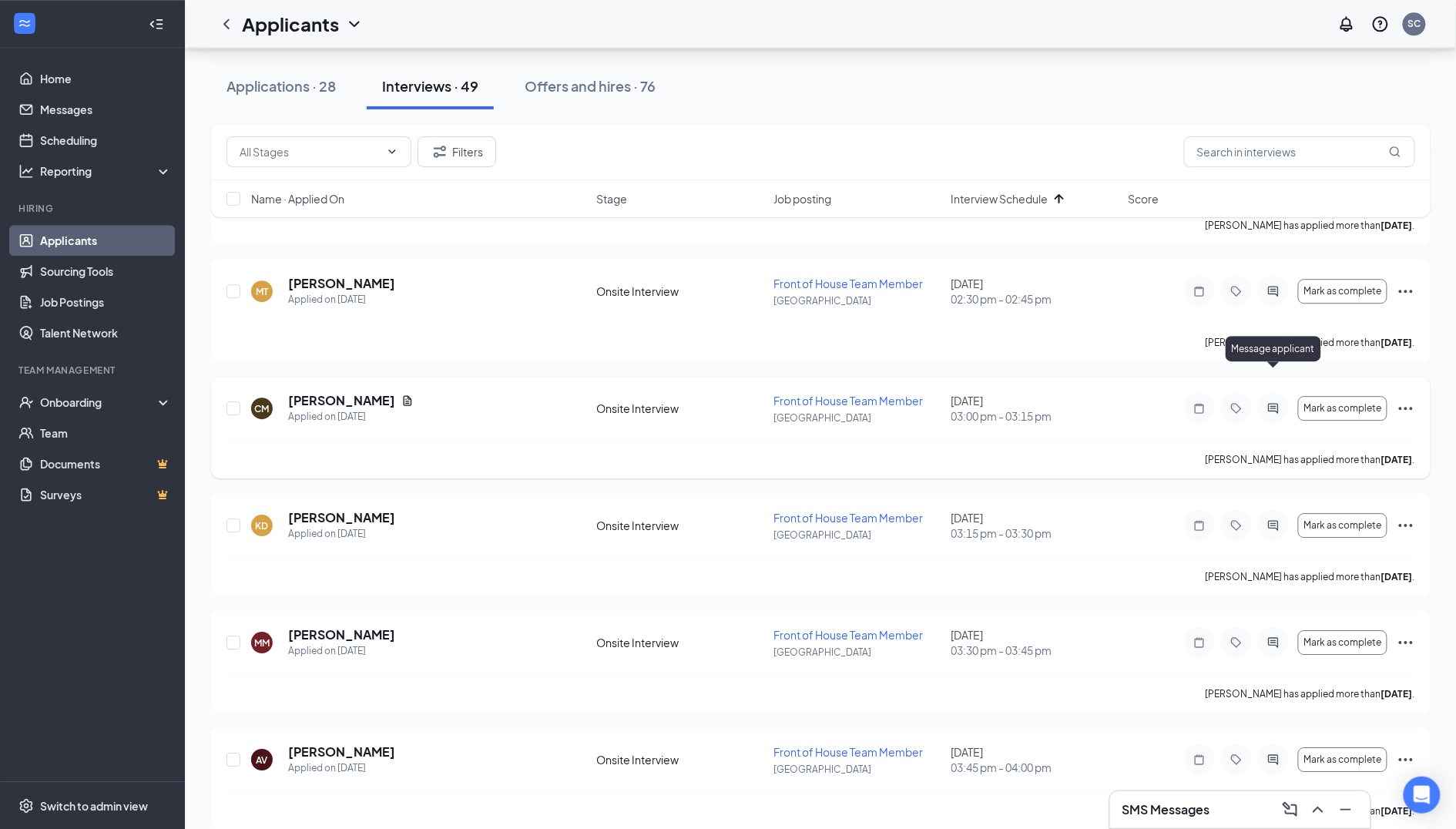
click at [1266, 402] on icon "ActiveChat" at bounding box center [1273, 408] width 18 height 12
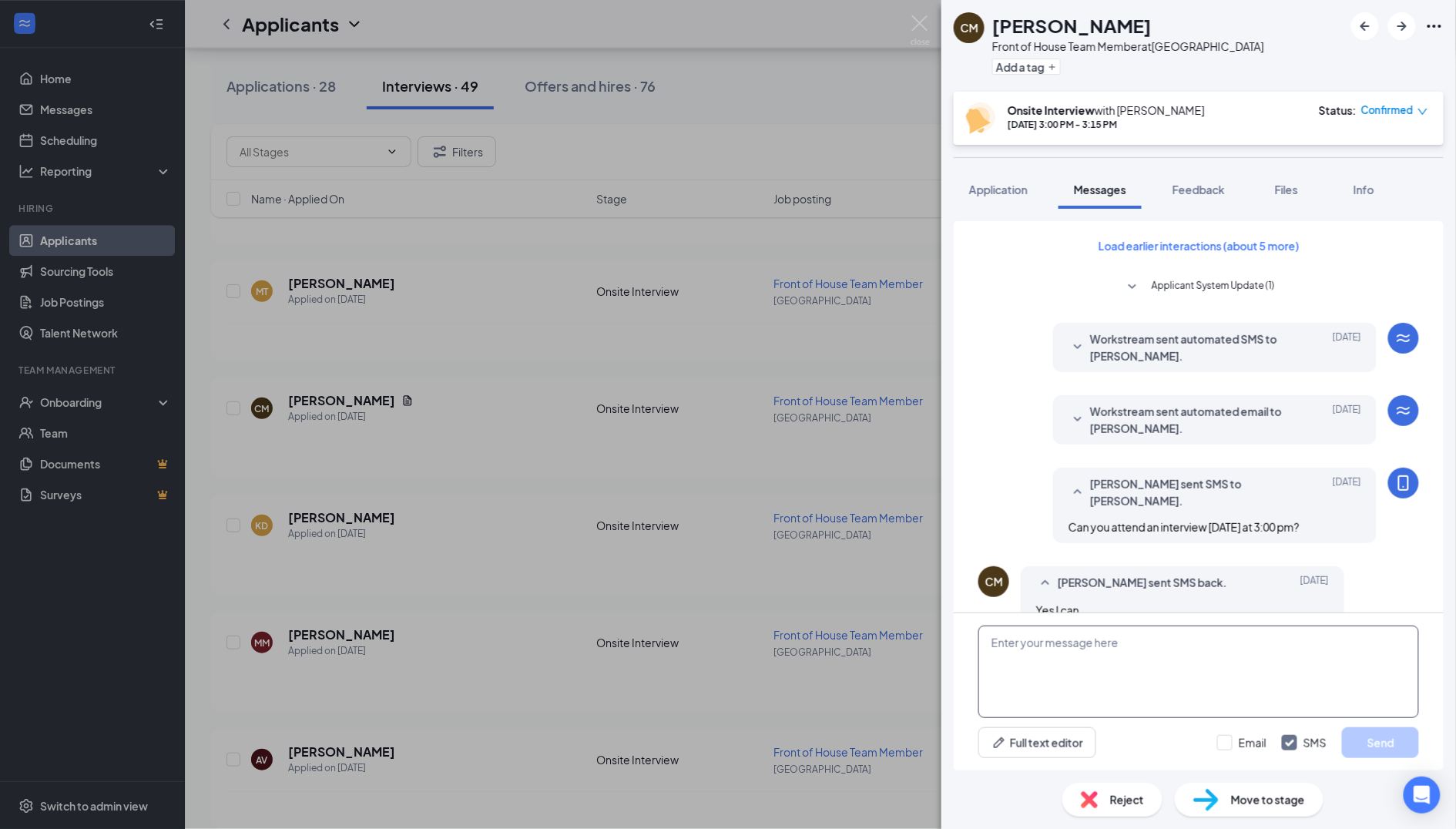
scroll to position [312, 0]
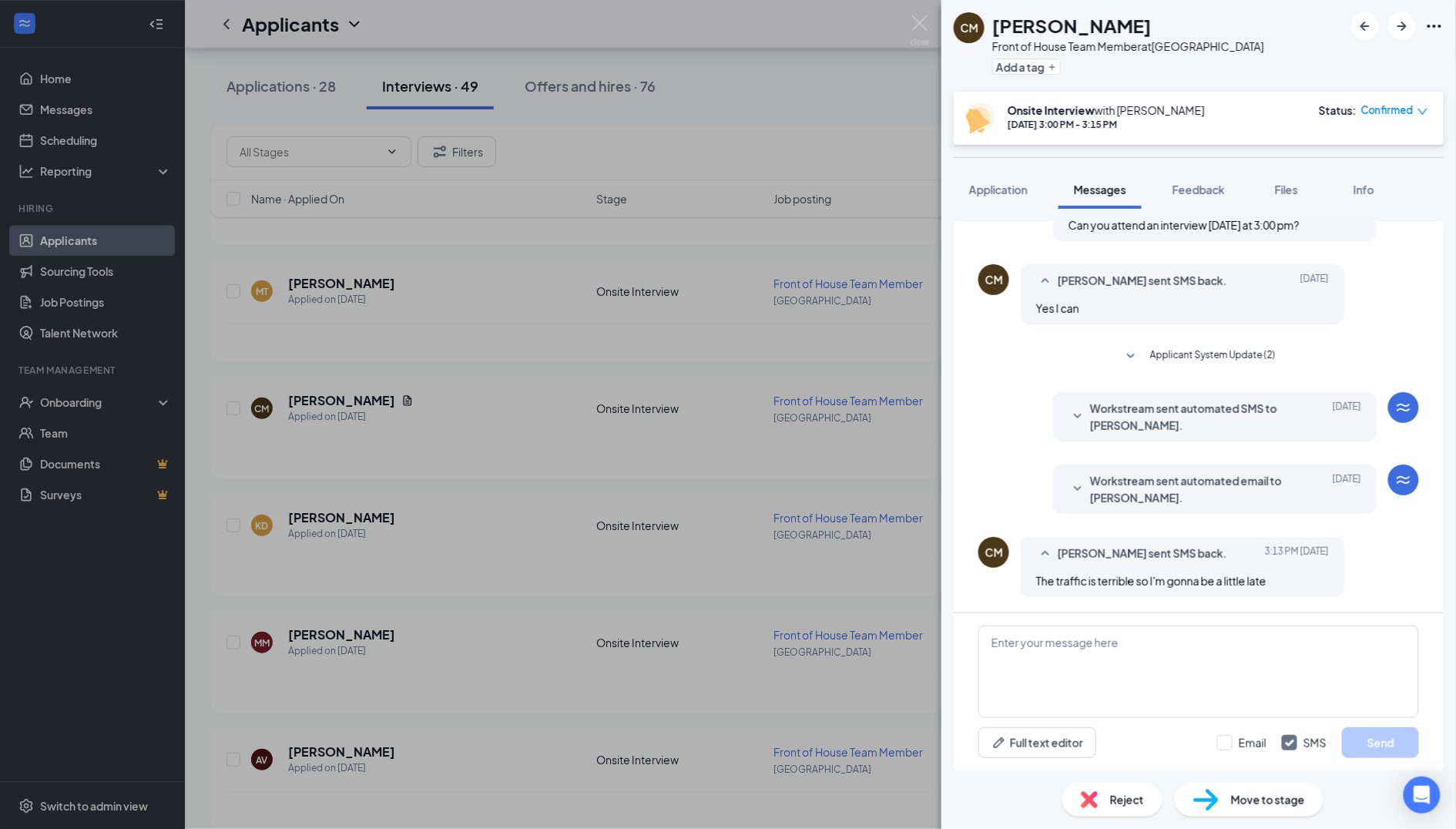
click at [723, 637] on div "[PERSON_NAME] Front of House Team Member at [GEOGRAPHIC_DATA] Add a tag Onsite …" at bounding box center [728, 414] width 1456 height 829
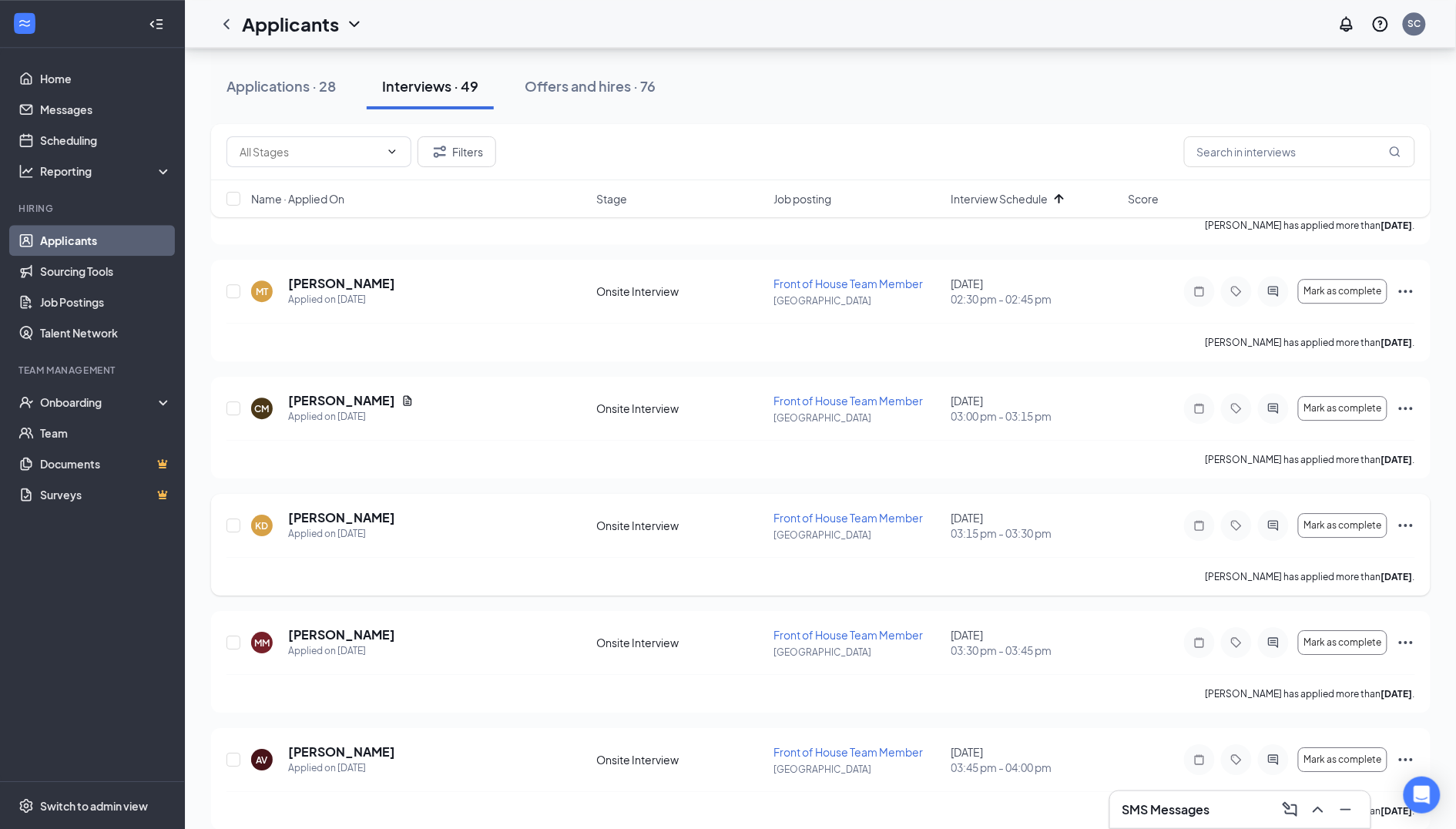
click at [1270, 510] on div at bounding box center [1274, 525] width 31 height 31
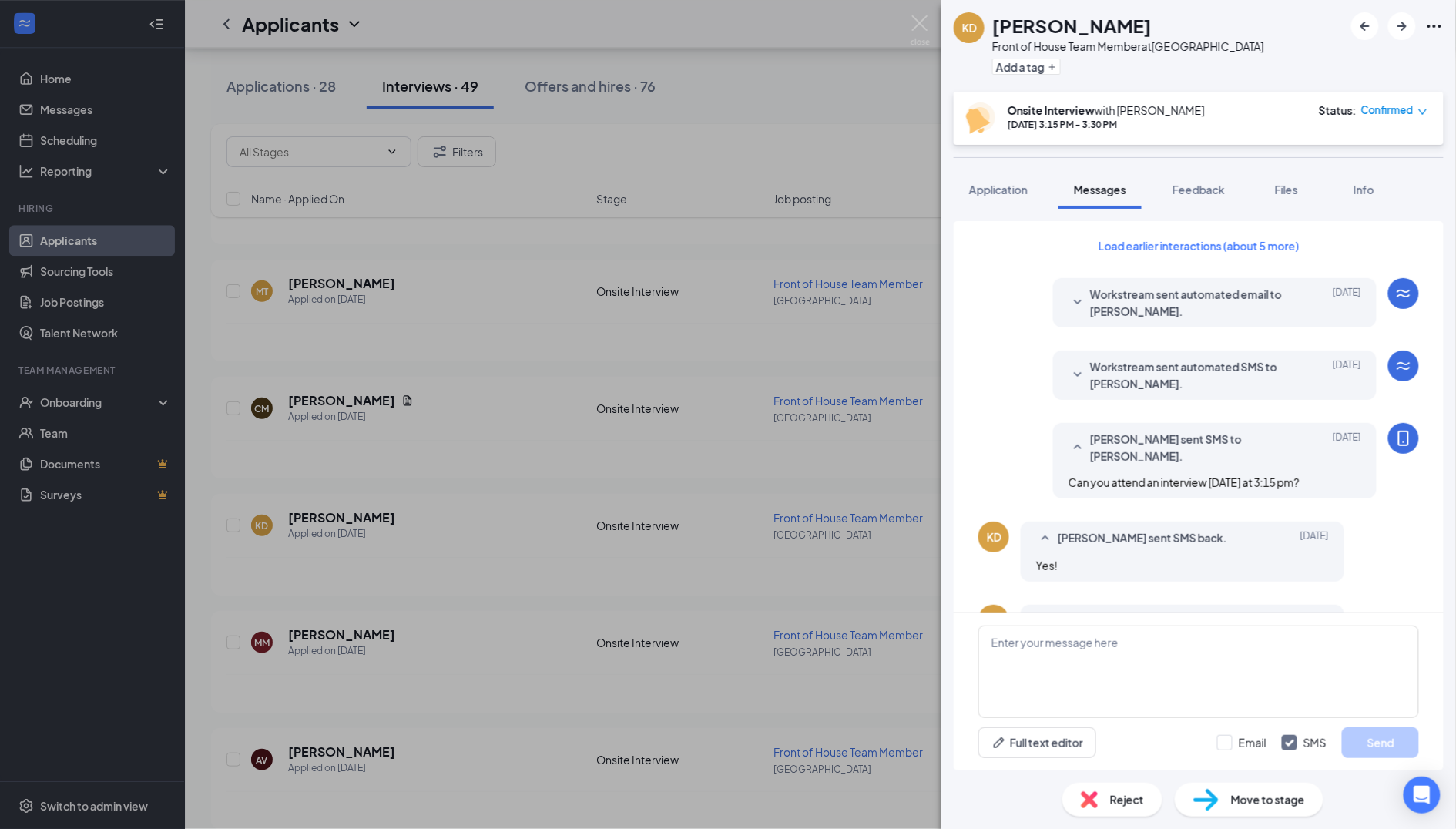
scroll to position [364, 0]
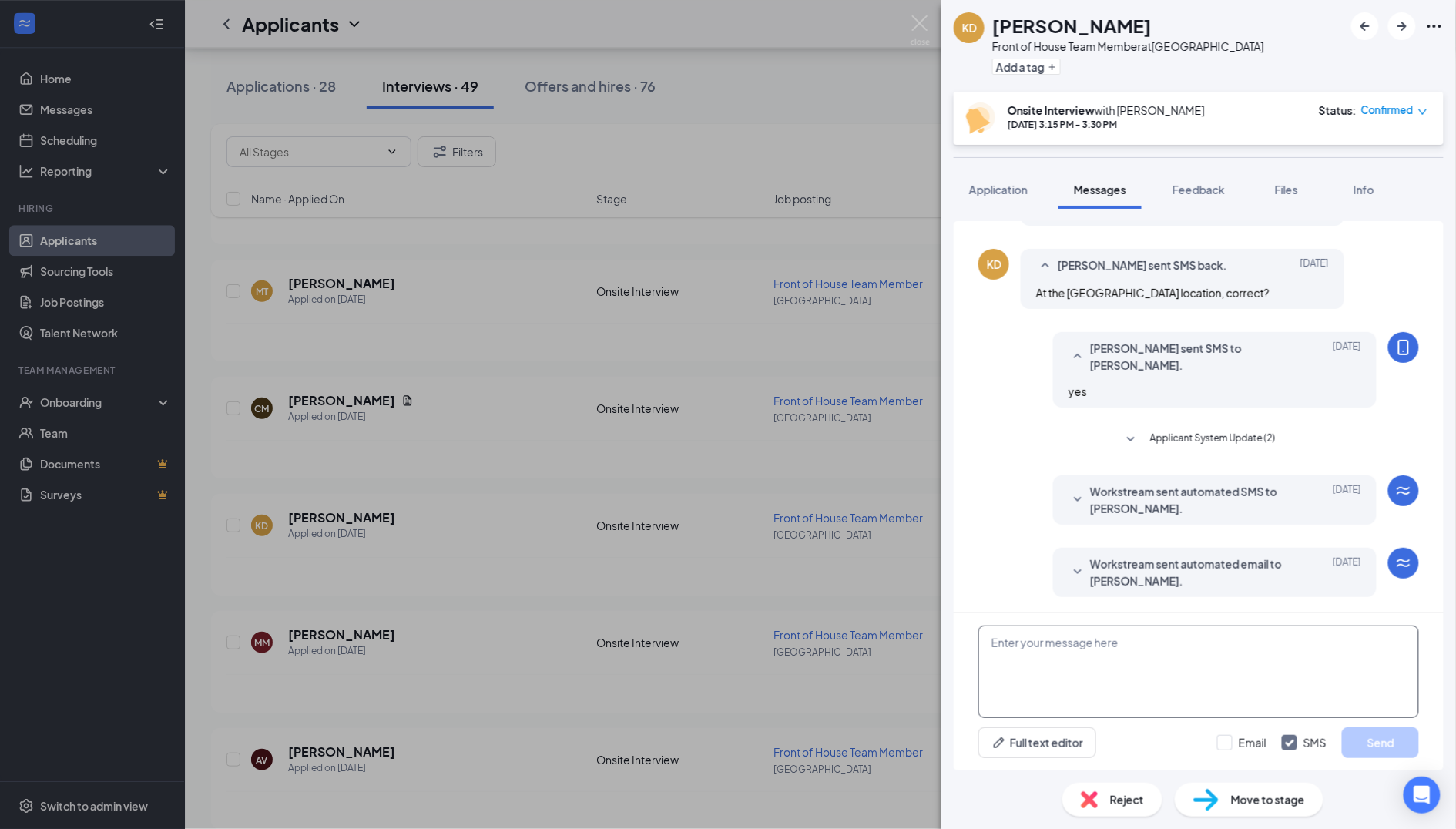
click at [1058, 677] on textarea at bounding box center [1198, 671] width 441 height 92
paste textarea "Good Afternoon, I need to reschedule your interview. Can you come [DATE] at 2pm?"
type textarea "Good Afternoon, I need to reschedule your interview. Can you come [DATE] at 2pm?"
click at [838, 614] on div "KD [PERSON_NAME] Front of House Team Member at [GEOGRAPHIC_DATA] Add a tag Onsi…" at bounding box center [728, 414] width 1456 height 829
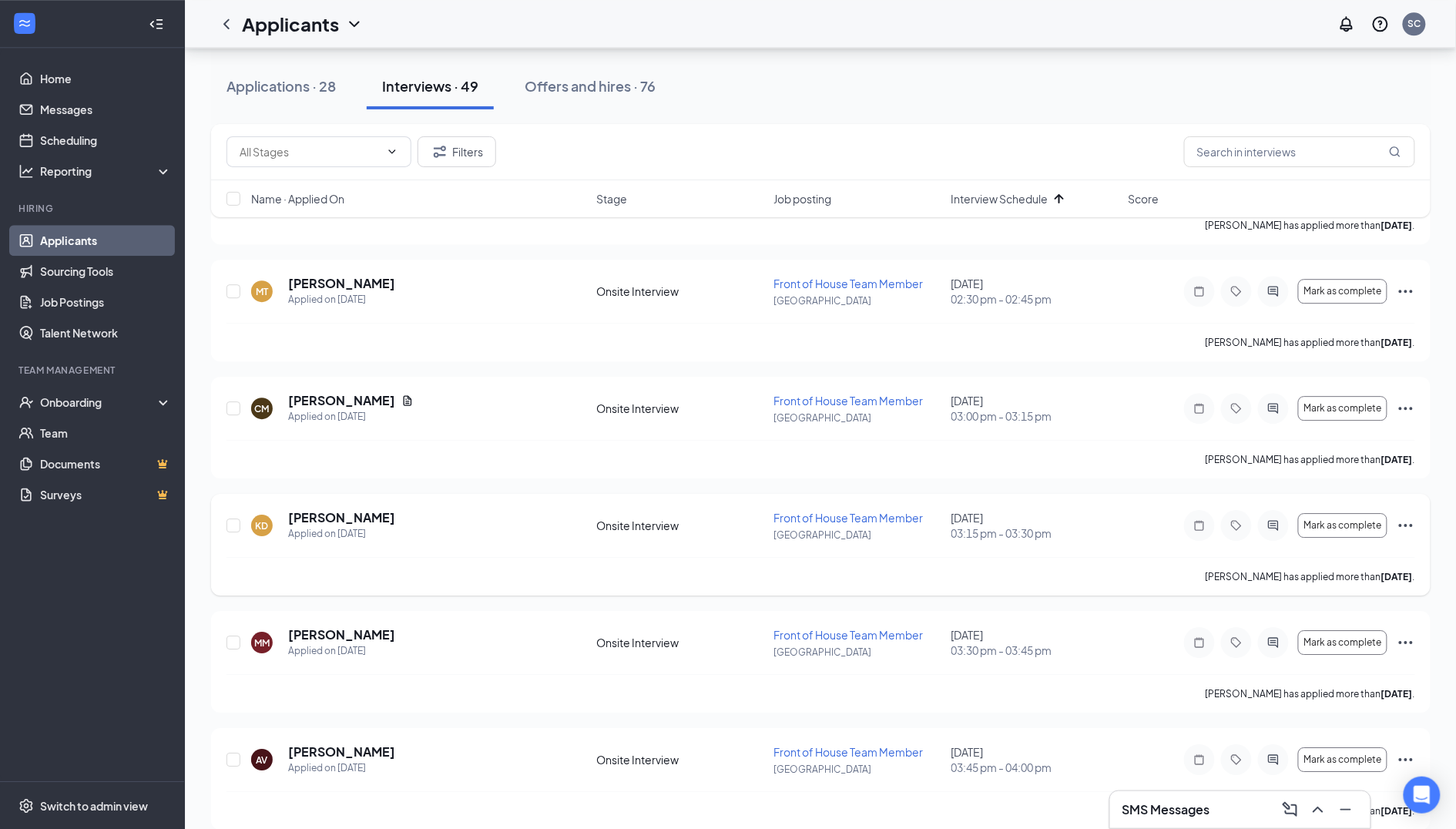
click at [1268, 510] on div at bounding box center [1274, 525] width 31 height 31
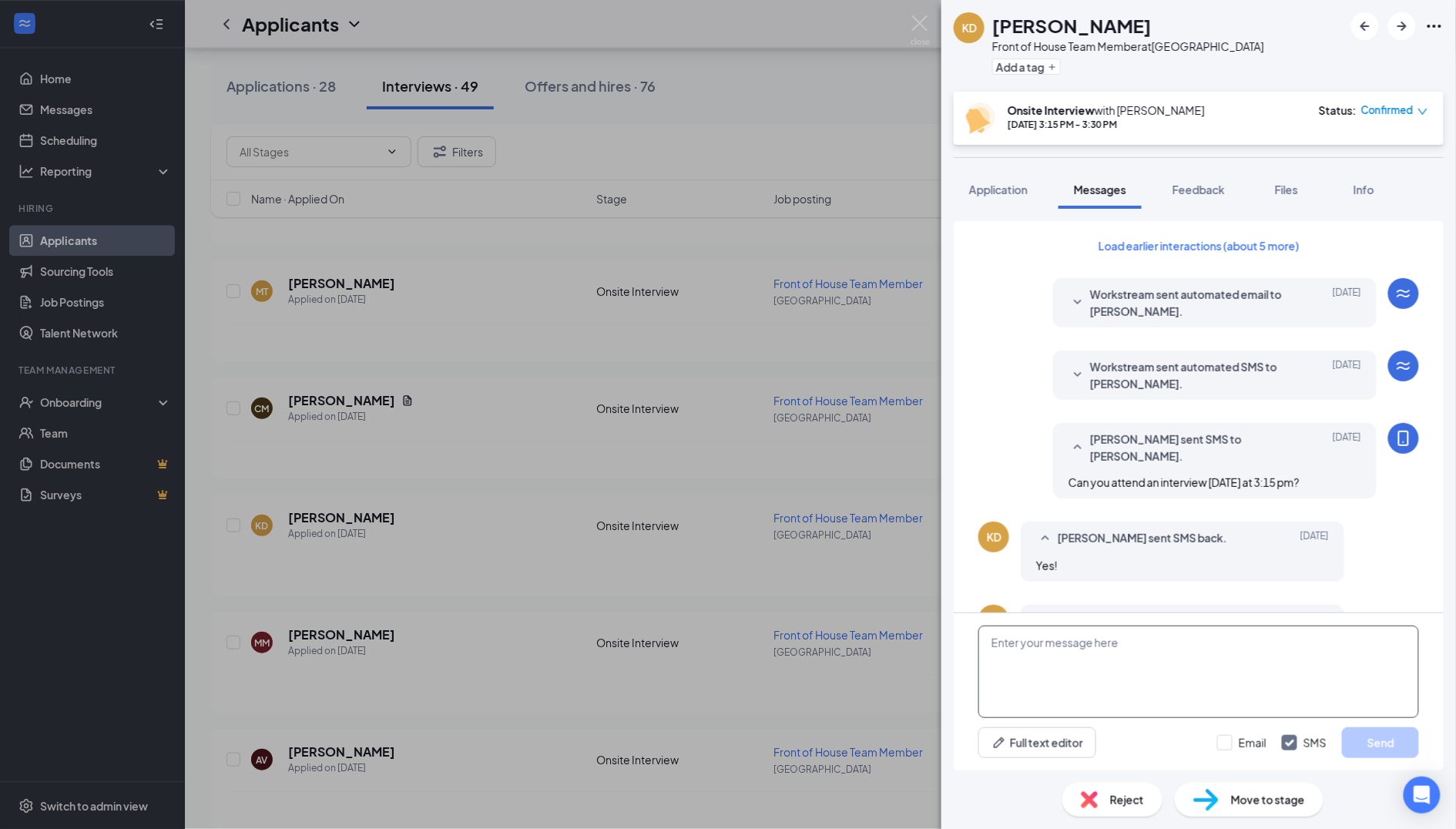
scroll to position [364, 0]
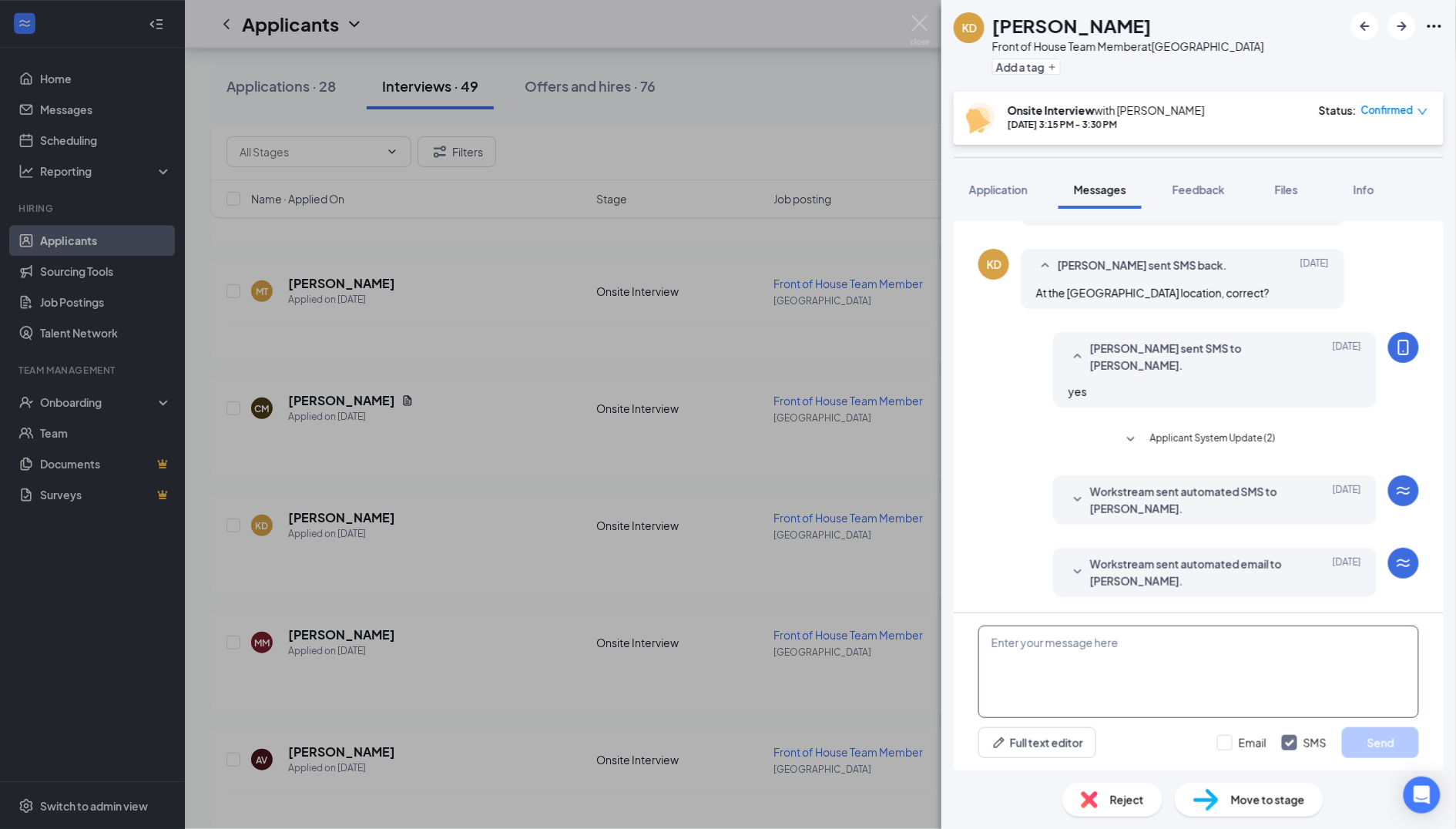
click at [1037, 695] on textarea at bounding box center [1198, 671] width 441 height 92
paste textarea "Good Afternoon, I need to reschedule your interview. Can you come [DATE] at 2pm?"
click at [1056, 663] on textarea "Good Afternoon, I need to reschedule your interview. Can you come [DATE] at 2pm?" at bounding box center [1198, 671] width 441 height 92
type textarea "Good Afternoon, I need to reschedule your interview. Can you come [DATE] at 3:1…"
click at [1391, 742] on button "Send" at bounding box center [1380, 743] width 77 height 31
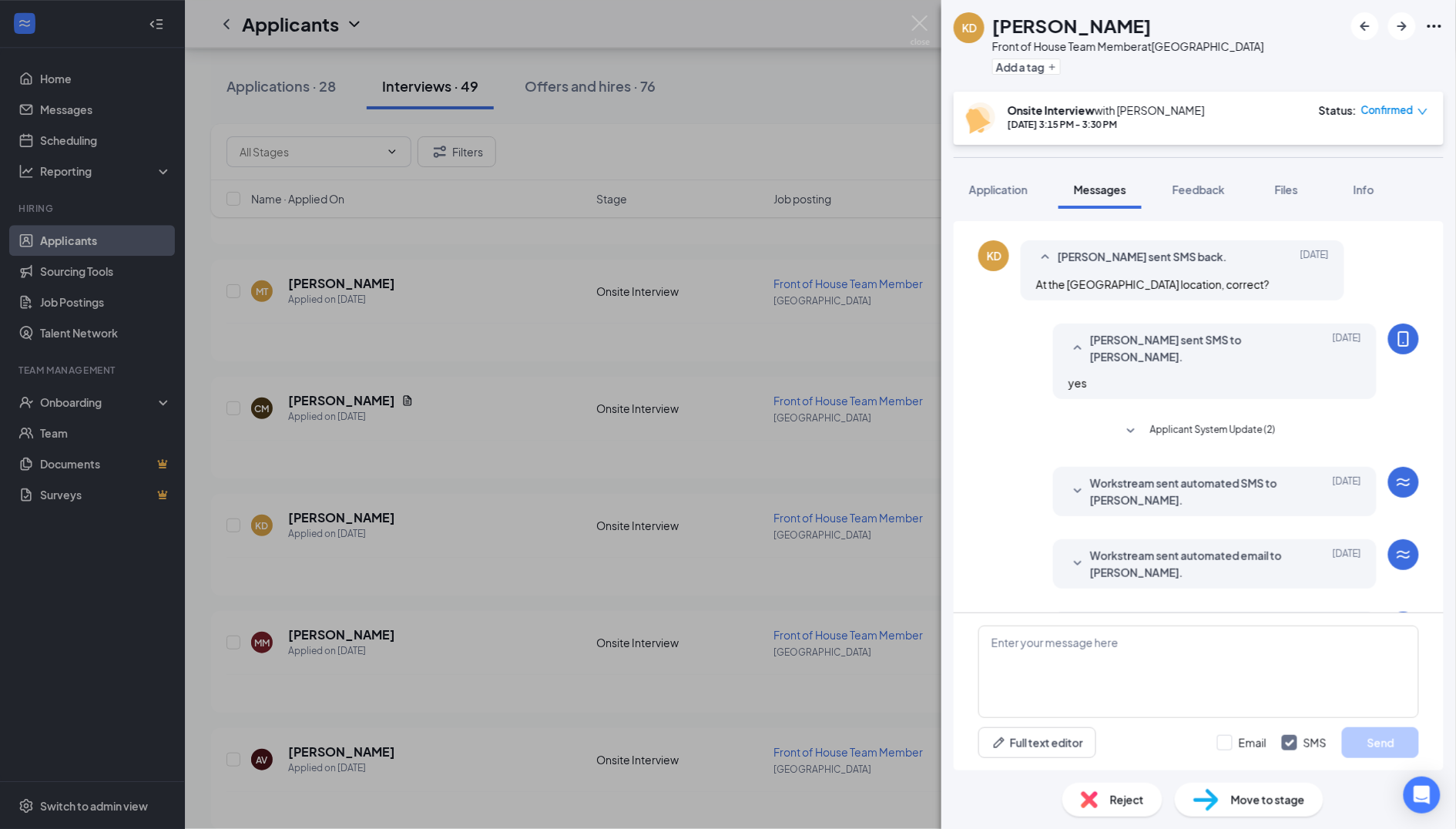
scroll to position [478, 0]
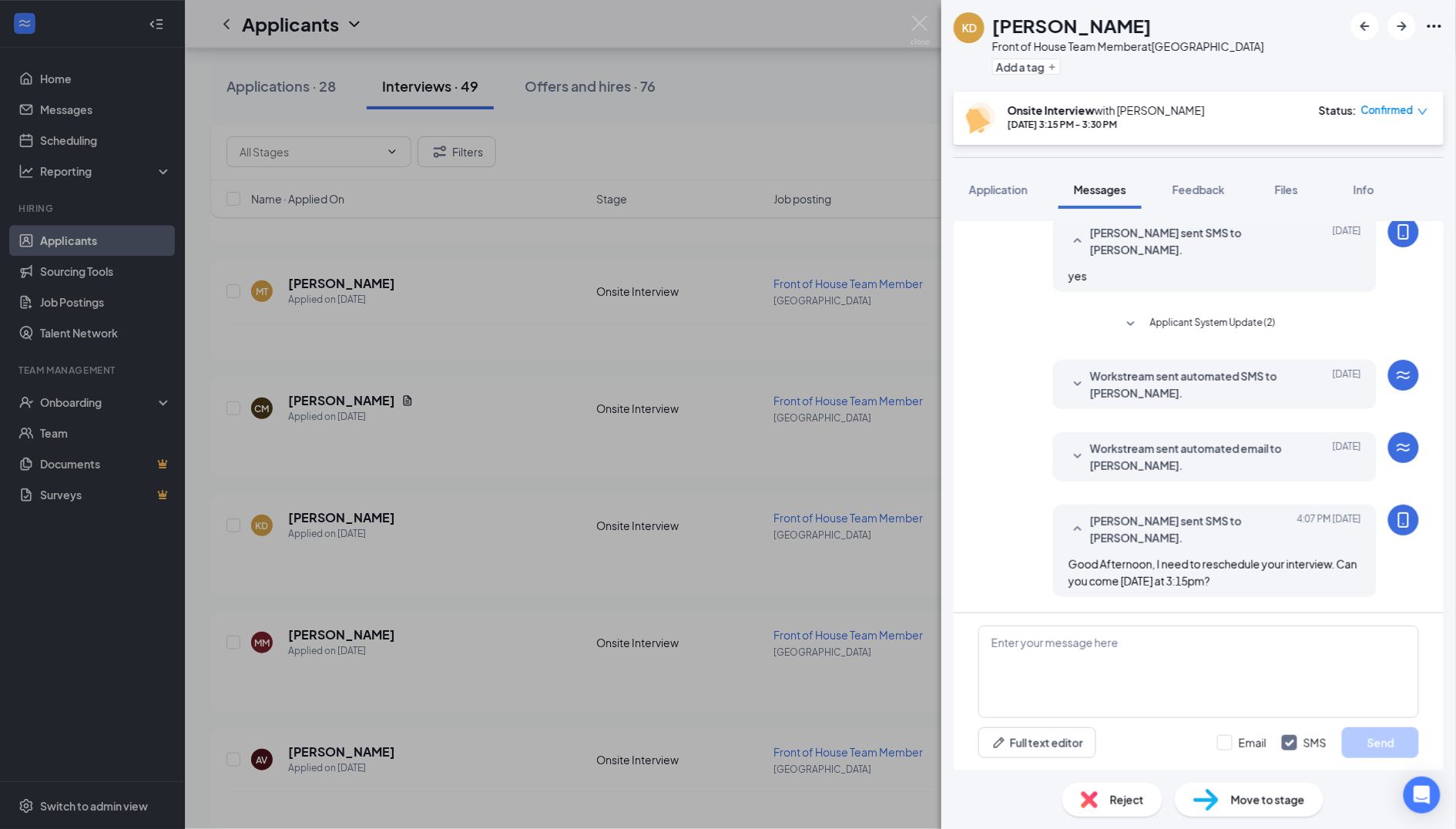
click at [582, 637] on div "KD [PERSON_NAME] Front of House Team Member at [GEOGRAPHIC_DATA] Add a tag Onsi…" at bounding box center [728, 414] width 1456 height 829
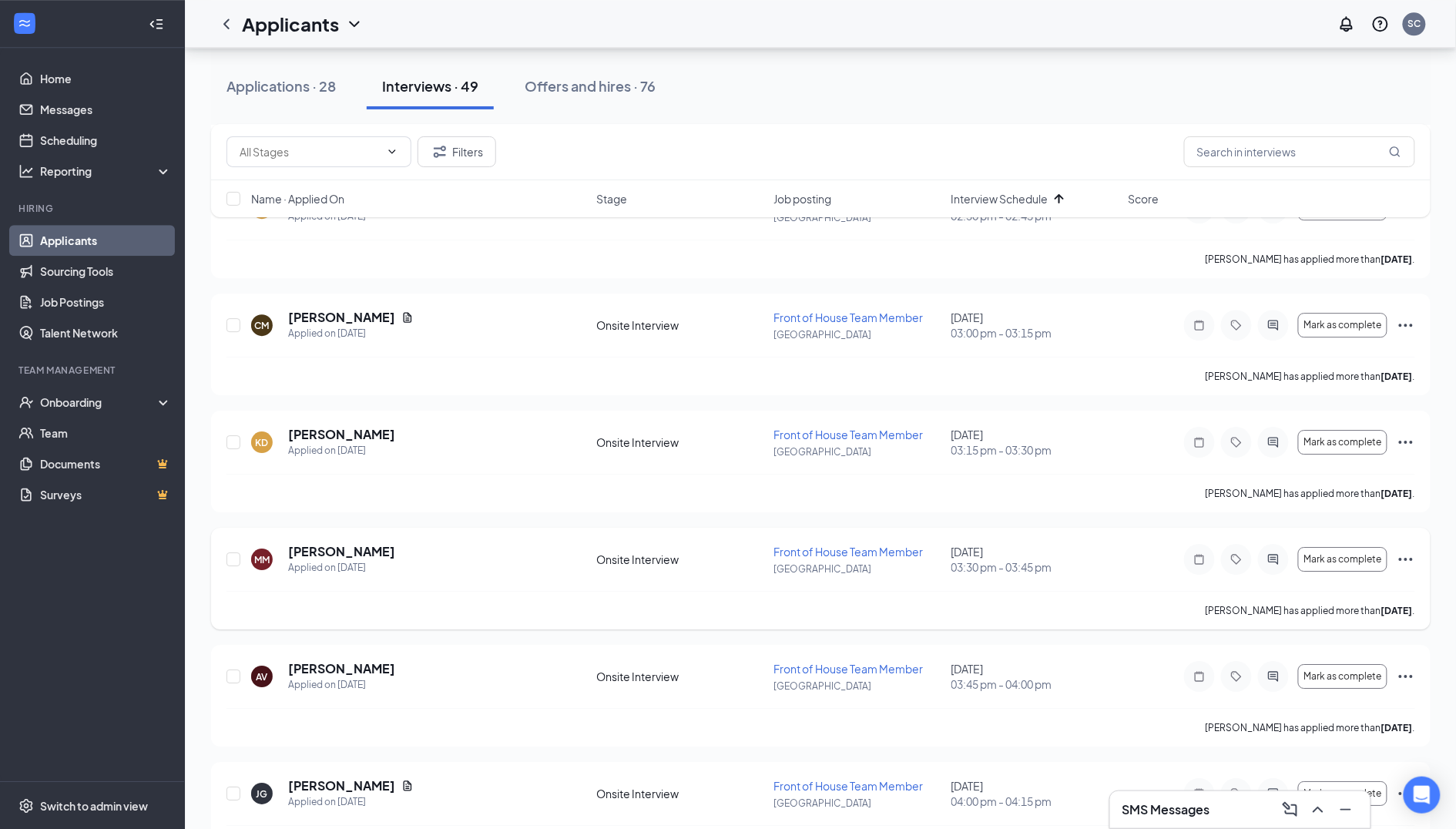
scroll to position [3749, 0]
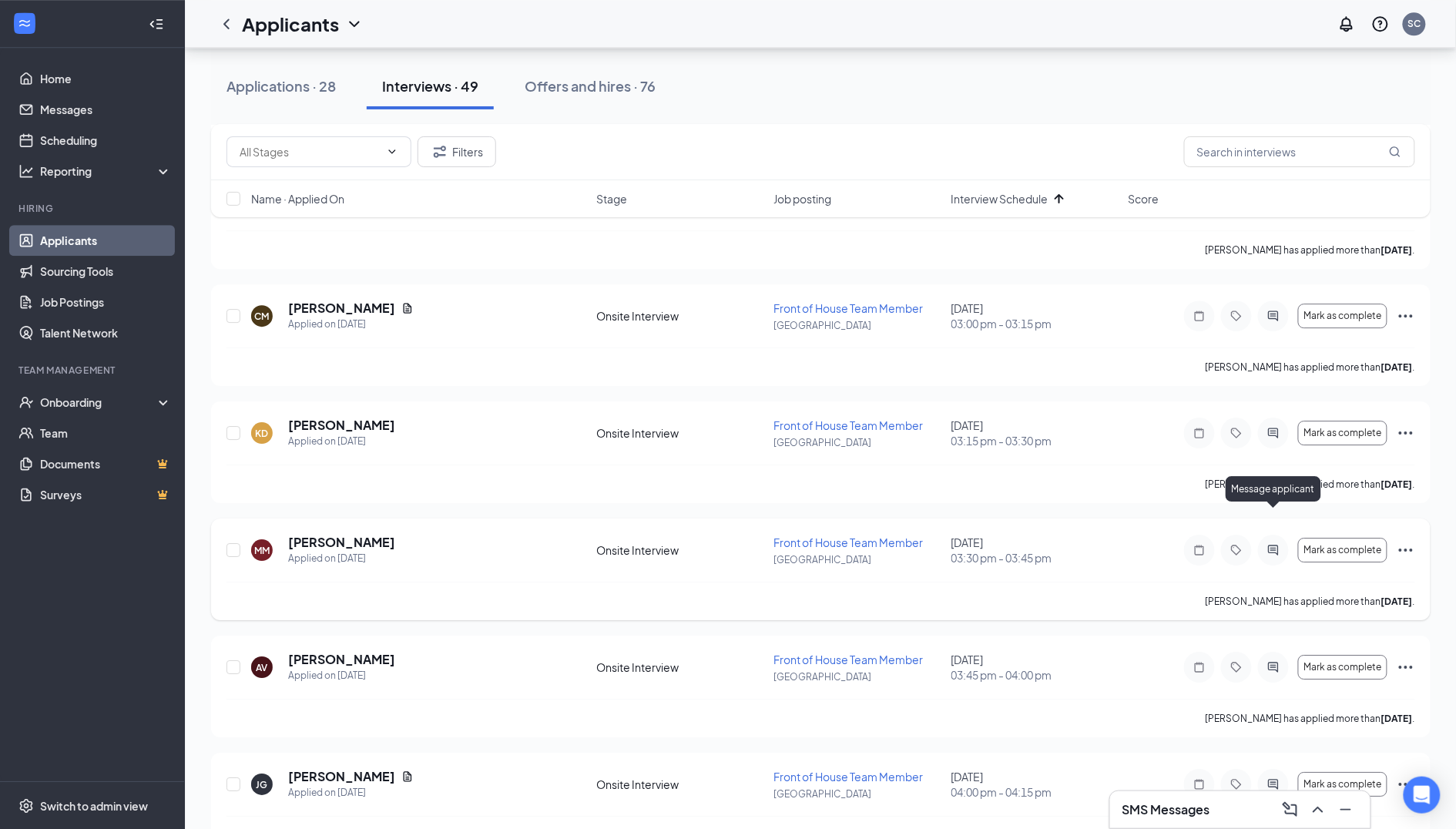
click at [1279, 544] on icon "ActiveChat" at bounding box center [1273, 550] width 18 height 12
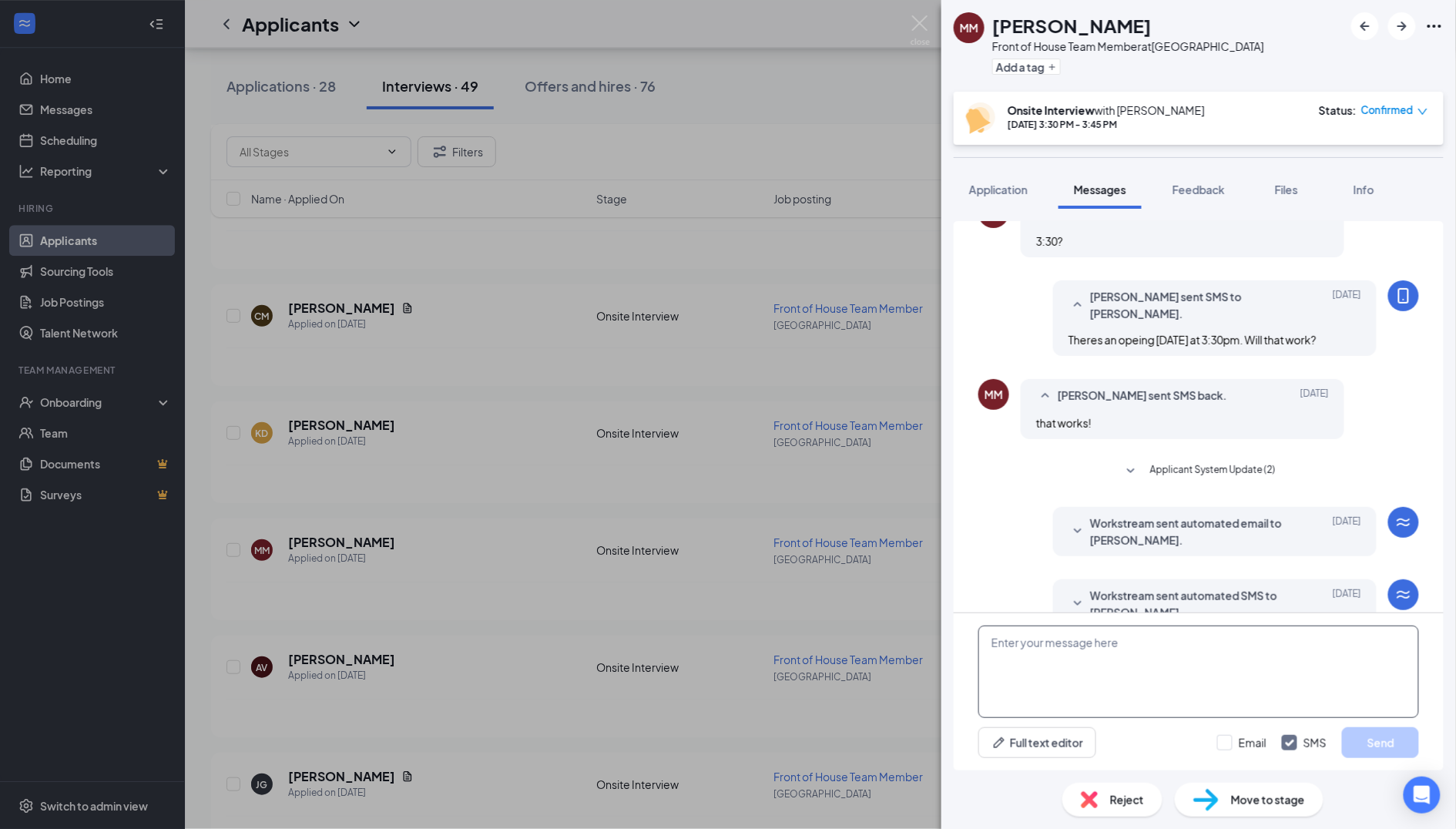
scroll to position [418, 0]
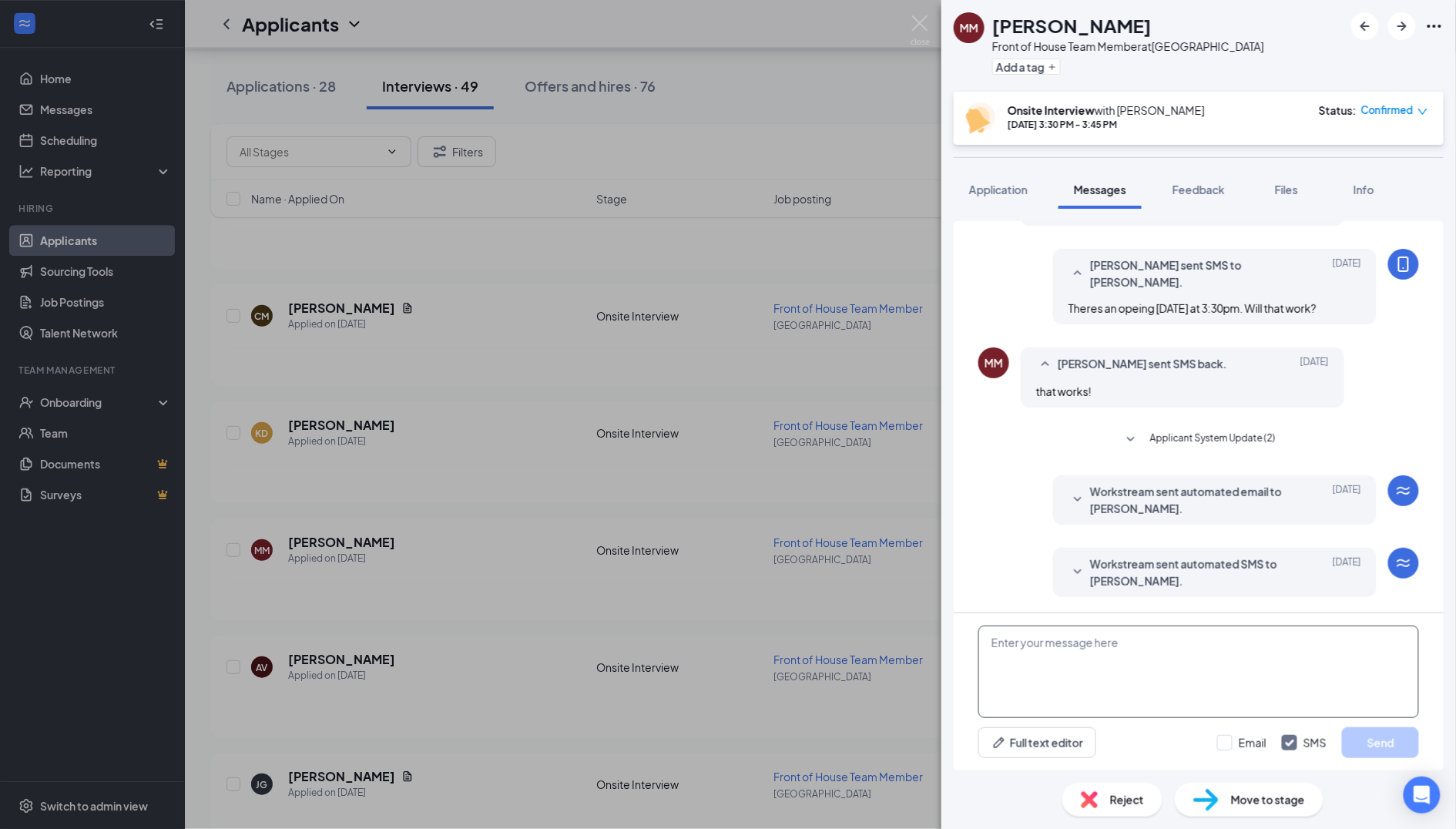
click at [1055, 658] on textarea at bounding box center [1198, 671] width 441 height 92
paste textarea "Good Afternoon, I need to reschedule your interview. Can you come [DATE] at 2pm?"
click at [1057, 654] on textarea "Good Afternoon, I need to reschedule your interview. Can you come [DATE] at 2pm?" at bounding box center [1198, 671] width 441 height 92
type textarea "Good Afternoon, I need to reschedule your interview. Can you come [DATE] at 3:3…"
click at [756, 675] on div "MM [PERSON_NAME] Front of House Team Member at [GEOGRAPHIC_DATA] Add a tag Onsi…" at bounding box center [728, 414] width 1456 height 829
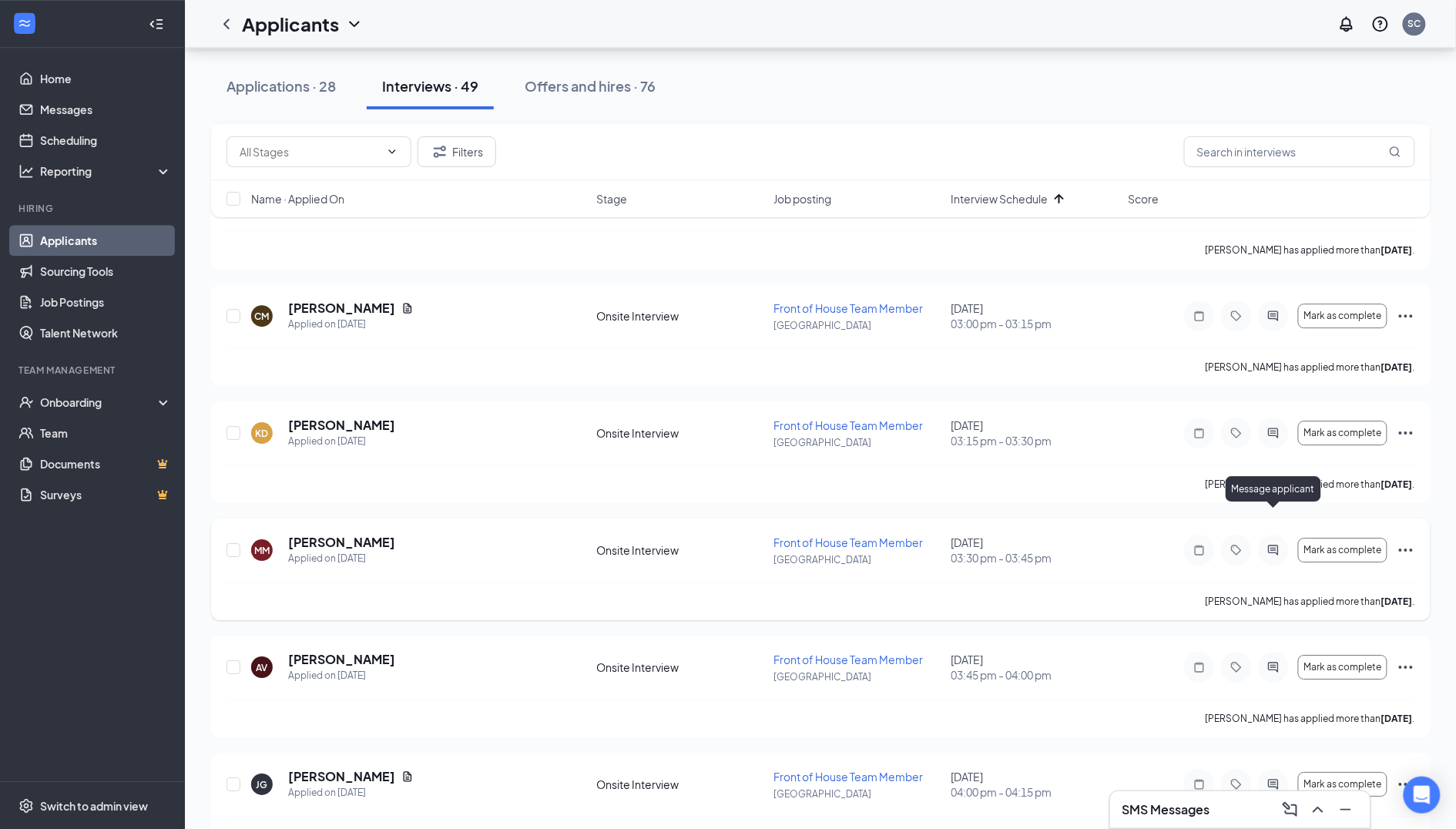
click at [1277, 544] on icon "ActiveChat" at bounding box center [1273, 550] width 10 height 10
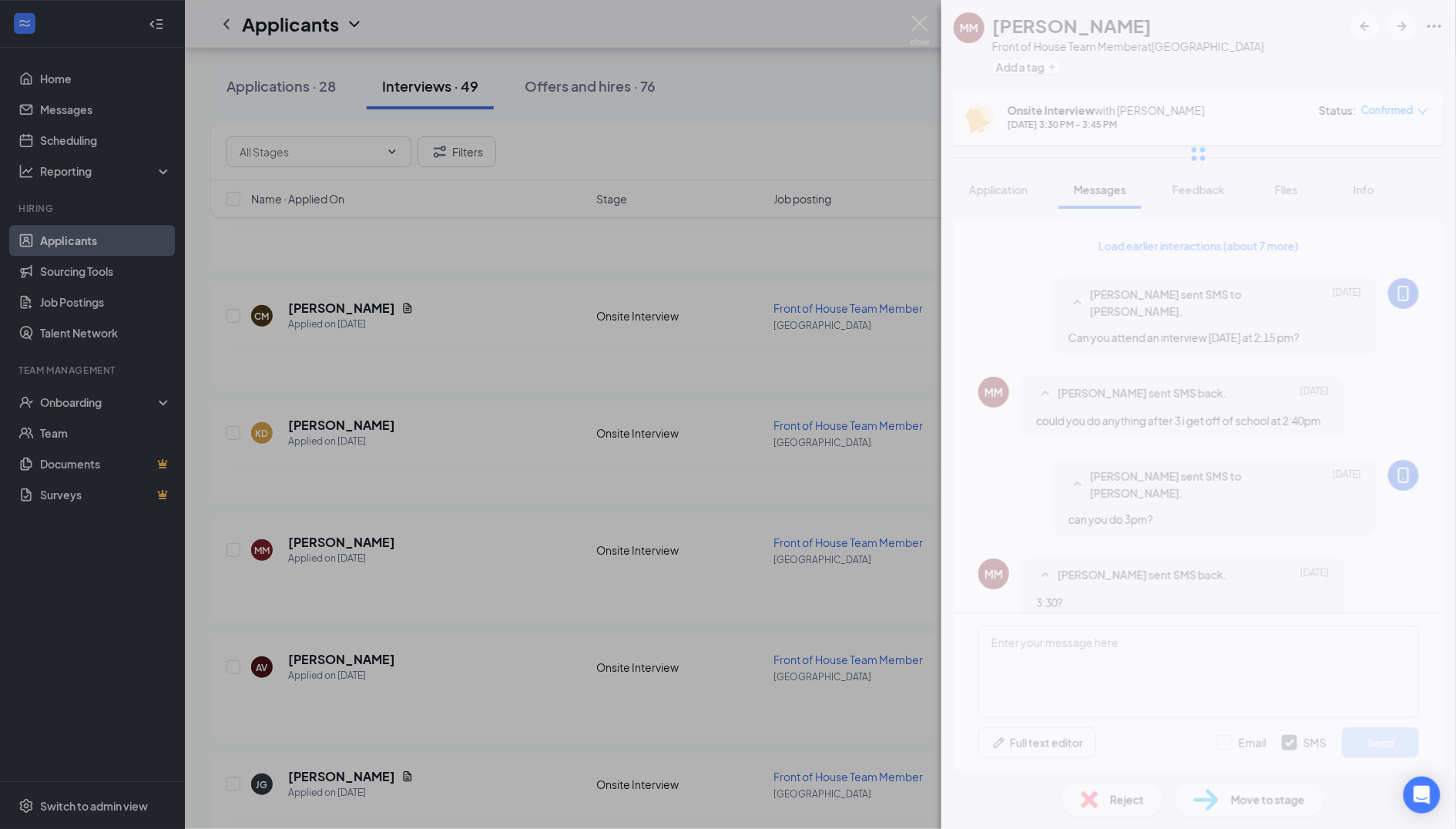
scroll to position [418, 0]
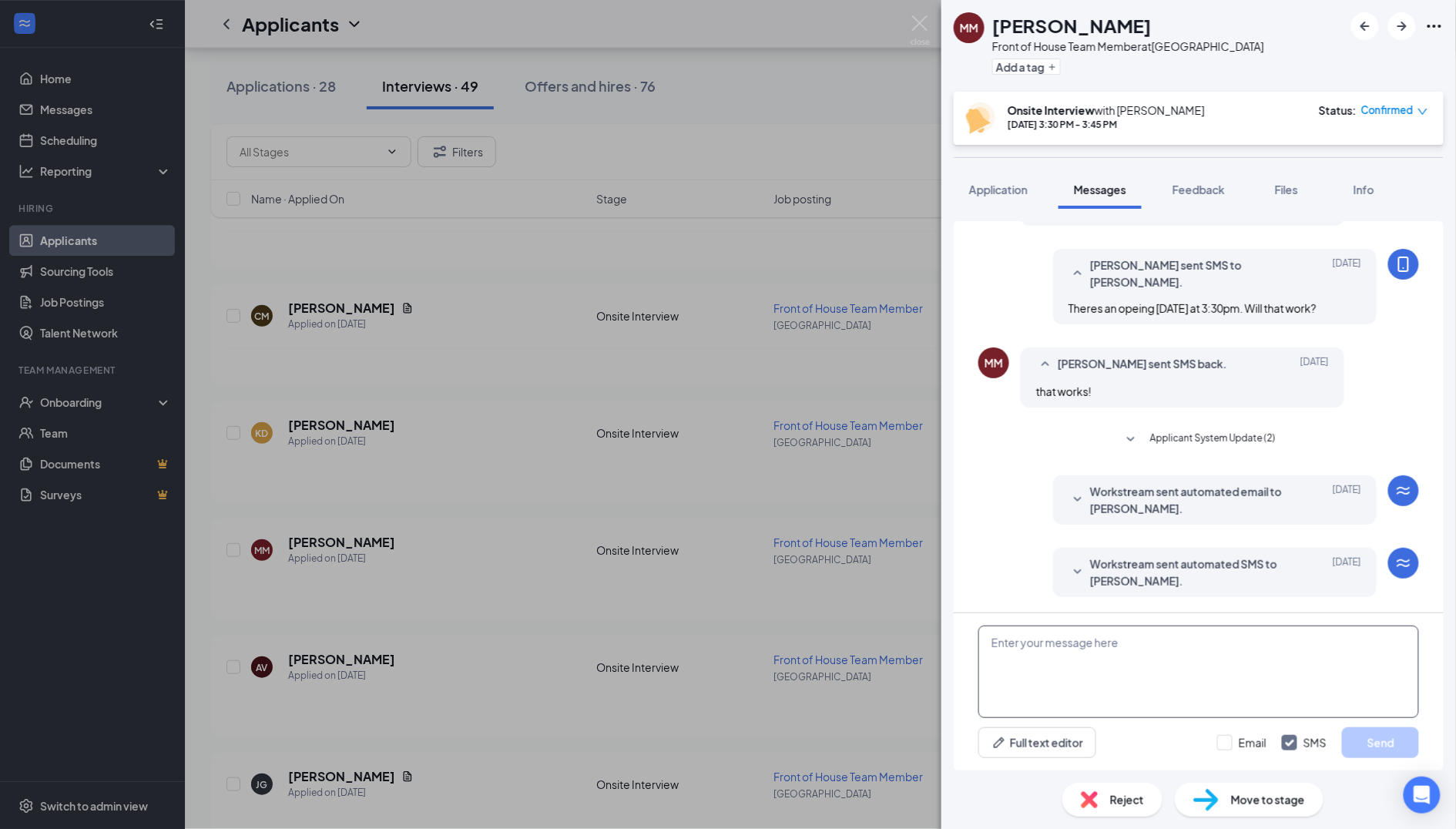
click at [1056, 648] on textarea at bounding box center [1198, 671] width 441 height 92
paste textarea "Good Afternoon, I need to reschedule your interview. Can you come [DATE] at 2pm?"
click at [1057, 656] on textarea "Good Afternoon, I need to reschedule your interview. Can you come [DATE] at 2pm?" at bounding box center [1198, 671] width 441 height 92
type textarea "Good Afternoon, I need to reschedule your interview. Can you come [DATE] at 3:3…"
click at [1373, 741] on button "Send" at bounding box center [1380, 743] width 77 height 31
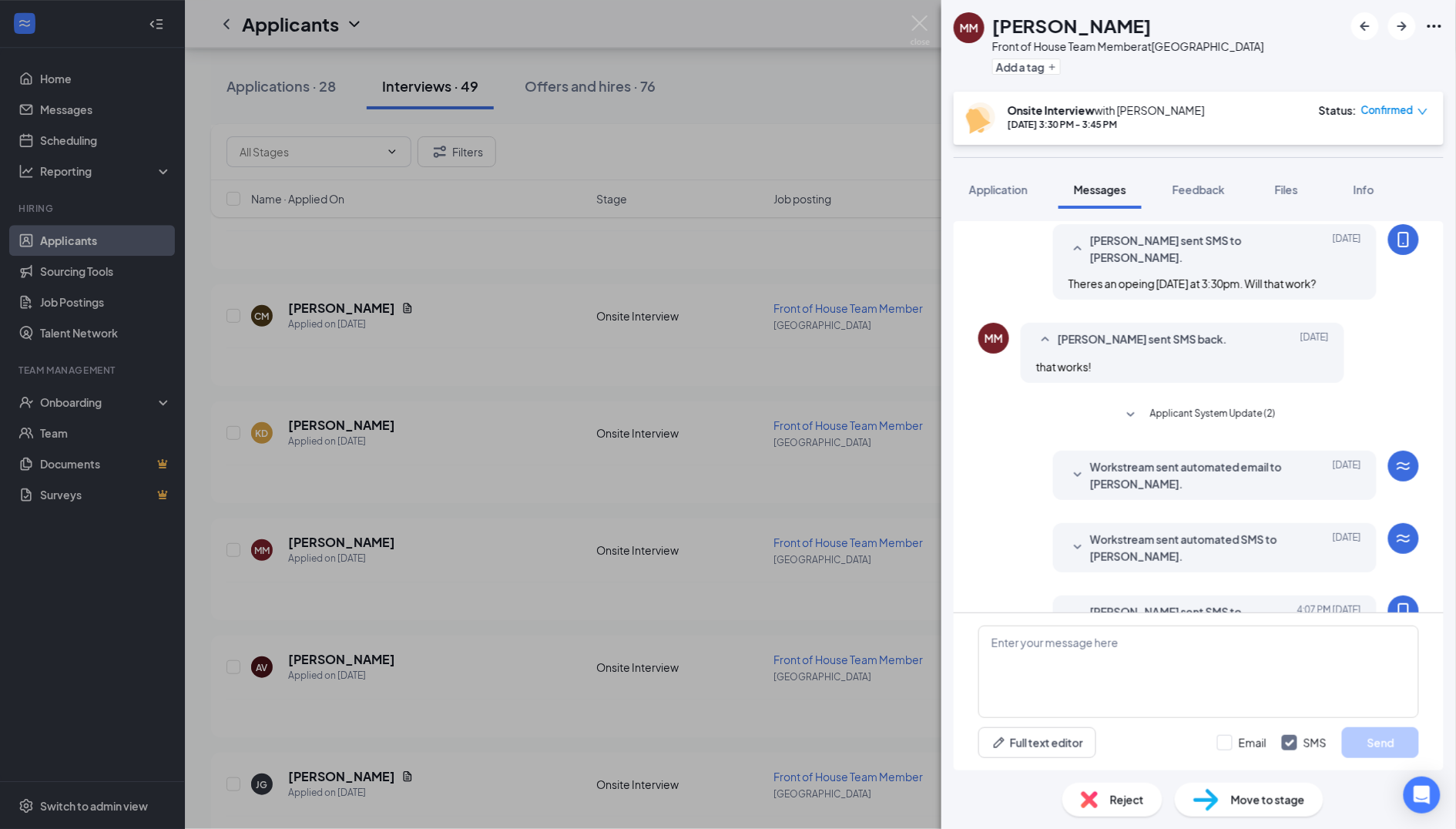
scroll to position [531, 0]
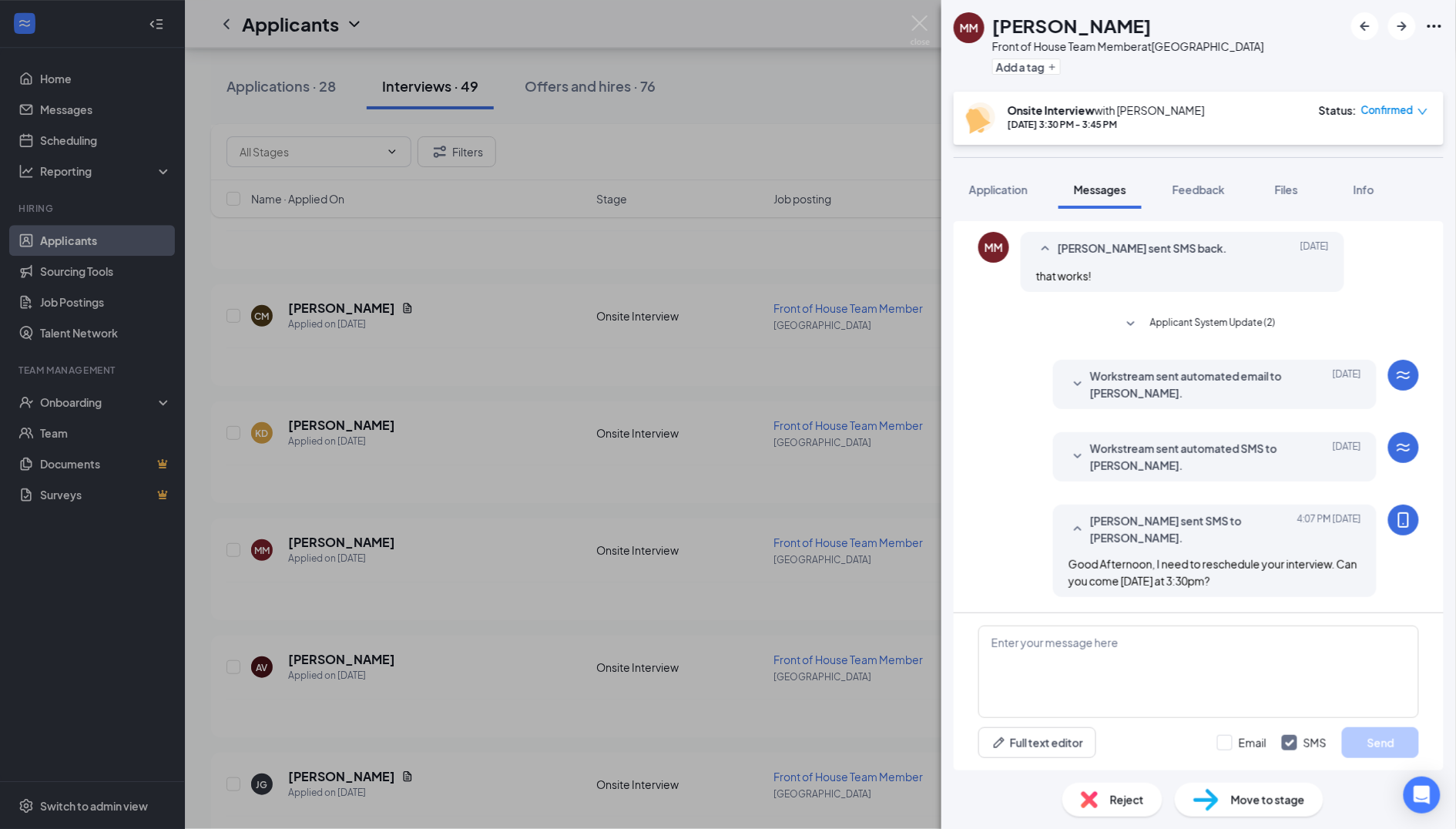
click at [639, 677] on div "MM [PERSON_NAME] Front of House Team Member at [GEOGRAPHIC_DATA] Add a tag Onsi…" at bounding box center [728, 414] width 1456 height 829
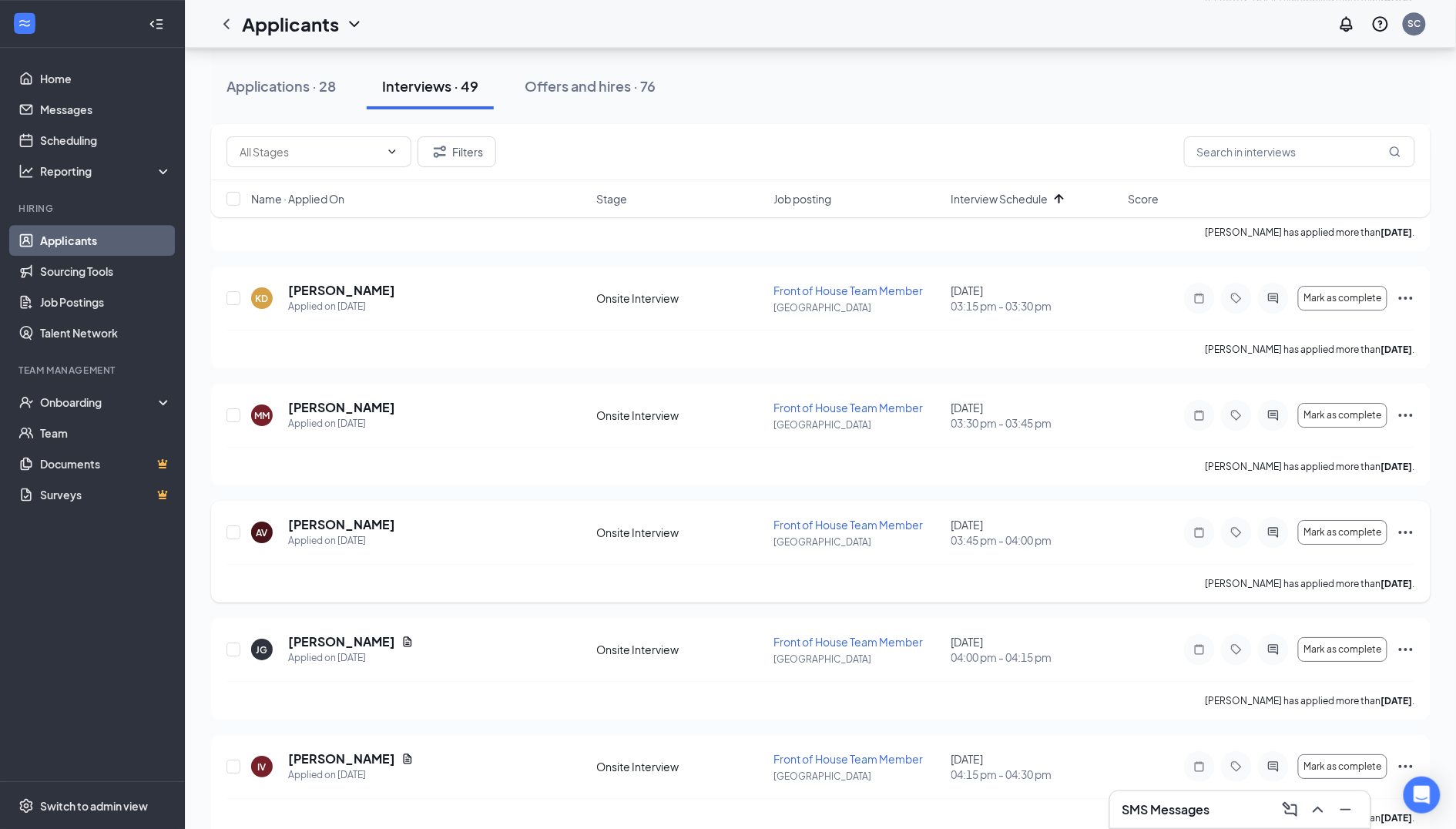
scroll to position [3884, 0]
click at [1273, 517] on div at bounding box center [1274, 532] width 31 height 31
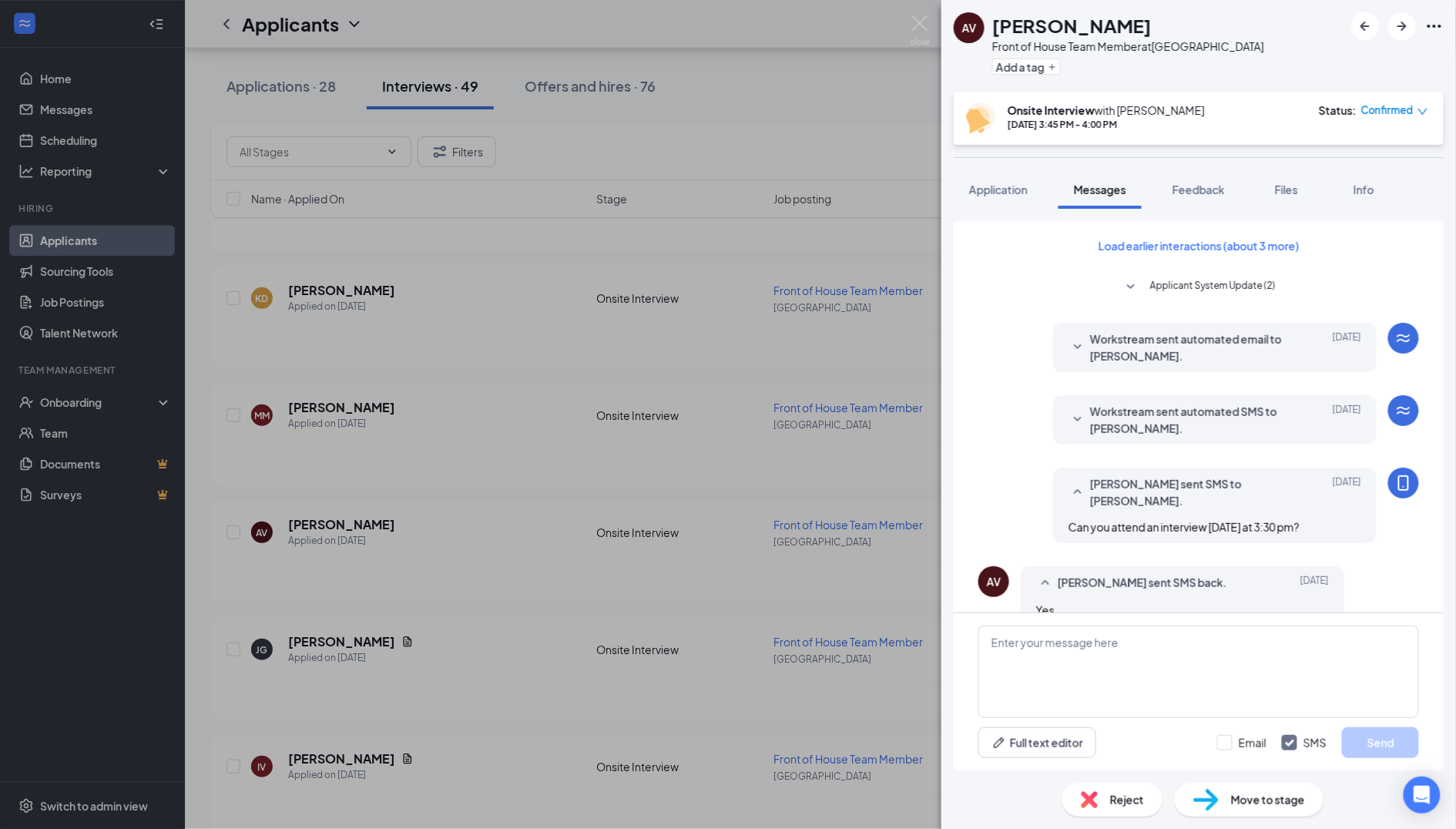
scroll to position [229, 0]
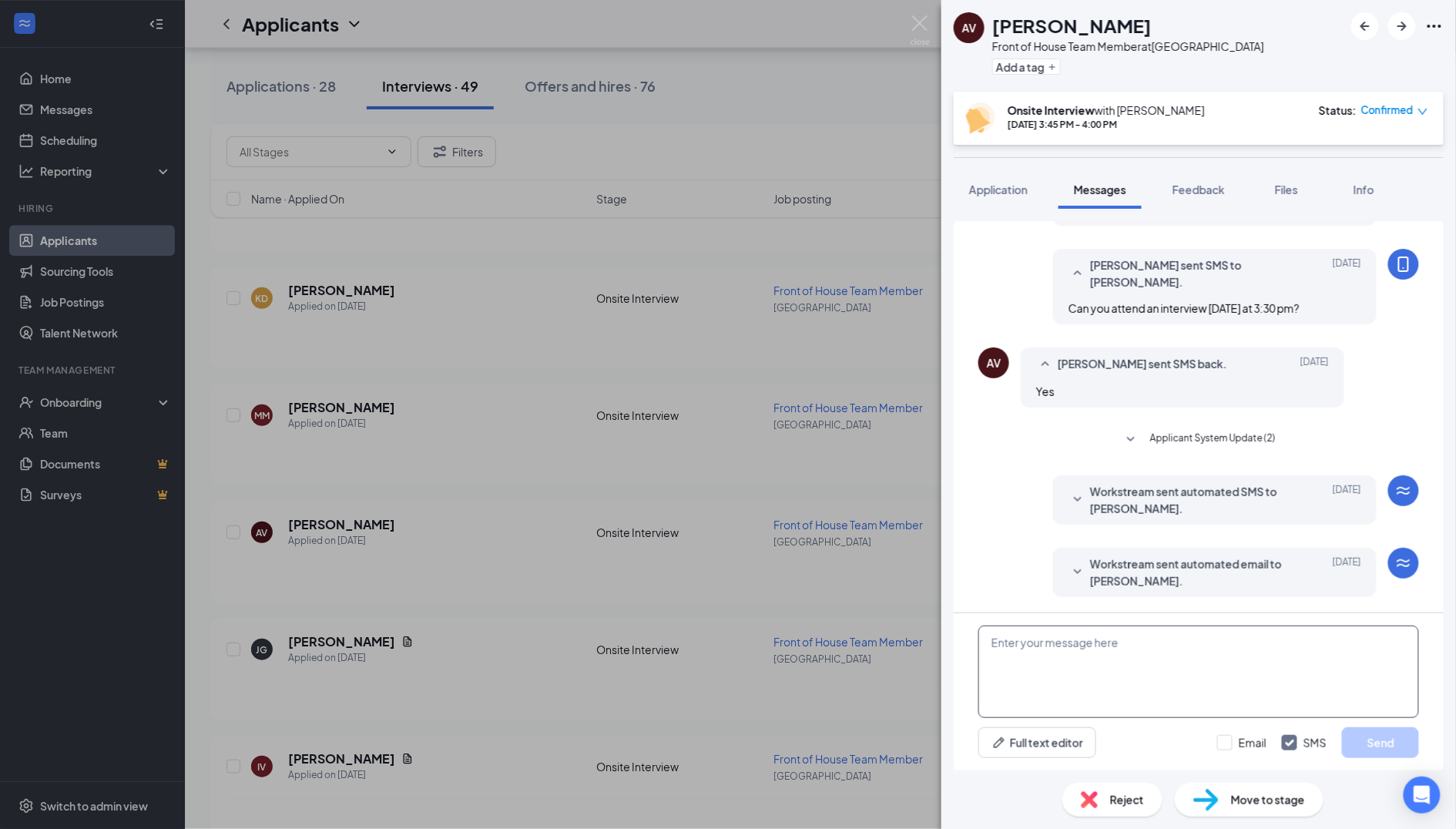
click at [1051, 654] on textarea at bounding box center [1198, 671] width 441 height 92
paste textarea "Good Afternoon, I need to reschedule your interview. Can you come [DATE] at 3:3…"
click at [1073, 654] on textarea "Good Afternoon, I need to reschedule your interview. Can you come [DATE] at 3:3…" at bounding box center [1198, 671] width 441 height 92
type textarea "Good Afternoon, I need to reschedule your interview. Can you come [DATE] at 3:4…"
click at [1389, 750] on button "Send" at bounding box center [1380, 743] width 77 height 31
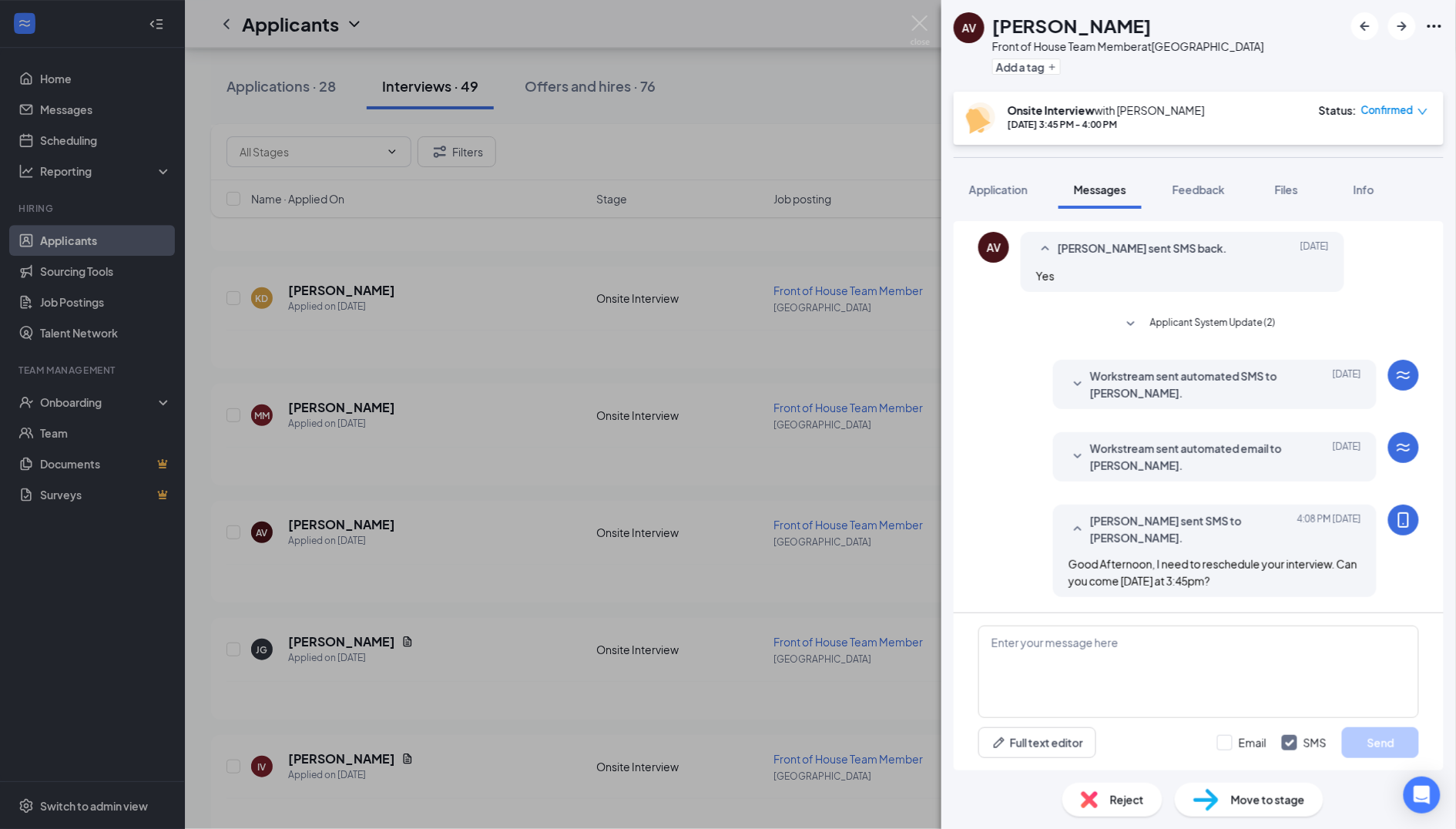
scroll to position [342, 0]
click at [786, 703] on div "AV [PERSON_NAME] Front of House Team Member at [GEOGRAPHIC_DATA] Add a tag Onsi…" at bounding box center [728, 414] width 1456 height 829
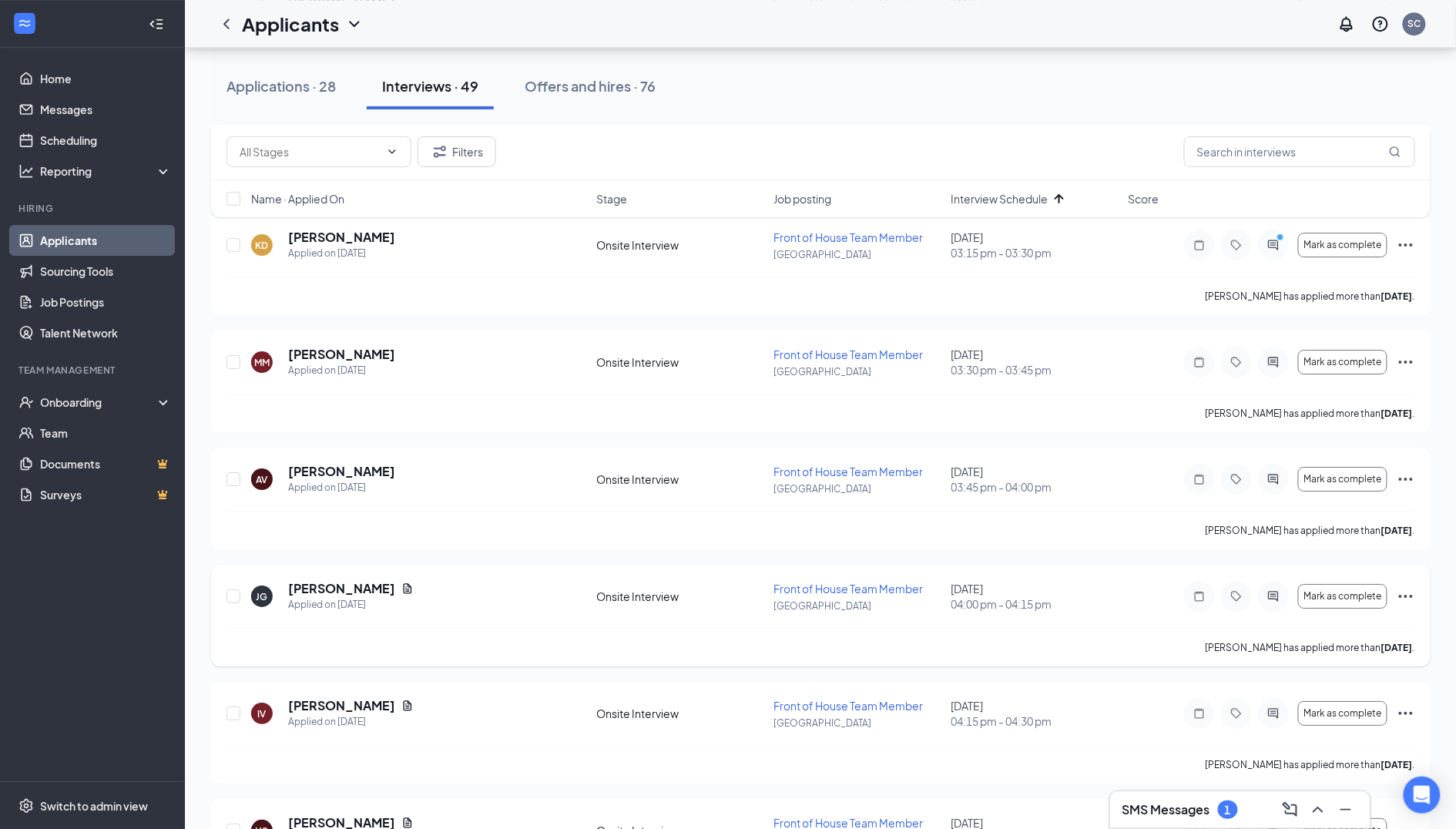
scroll to position [3937, 0]
click at [1271, 590] on icon "ActiveChat" at bounding box center [1273, 596] width 18 height 12
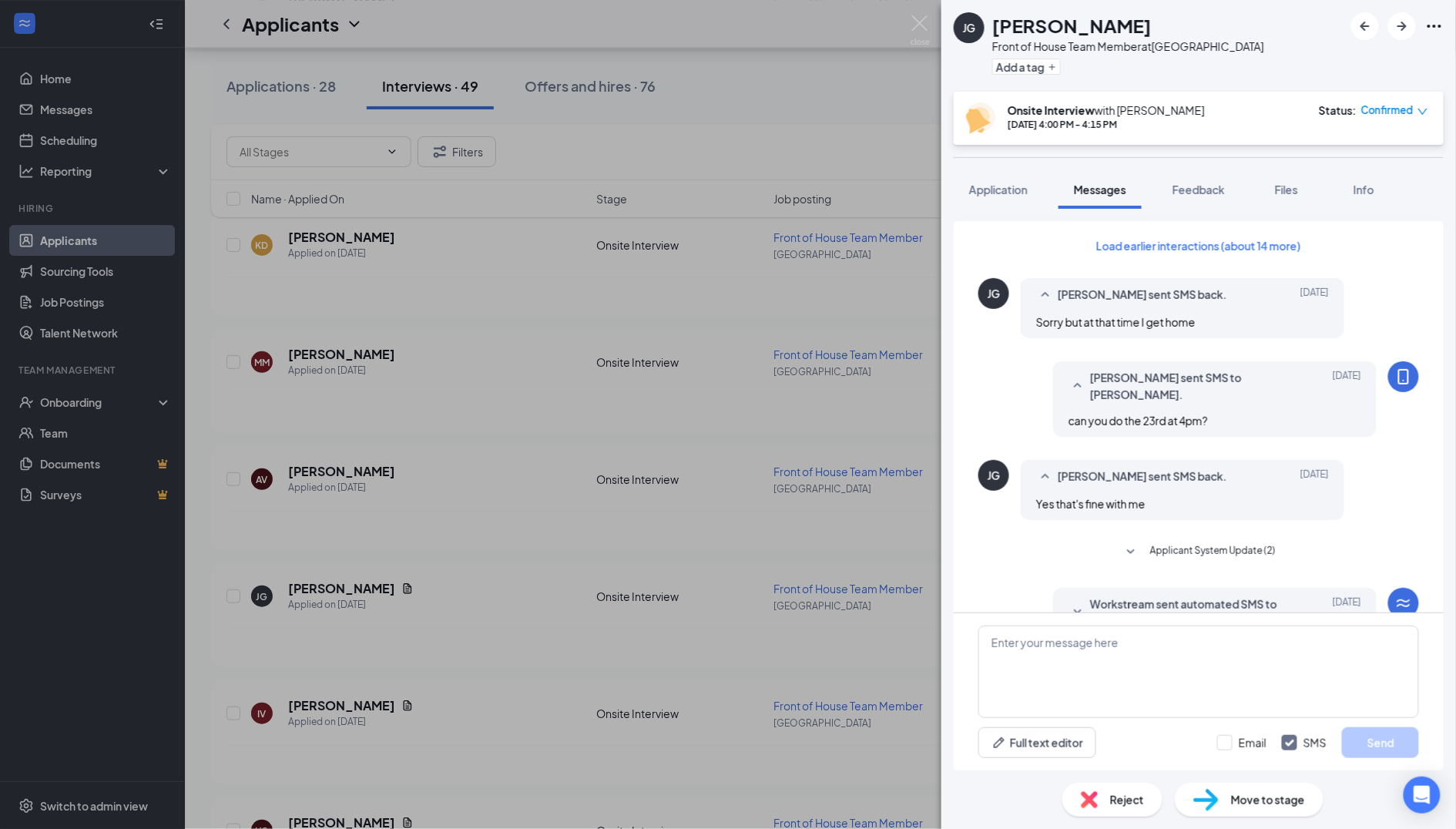
scroll to position [371, 0]
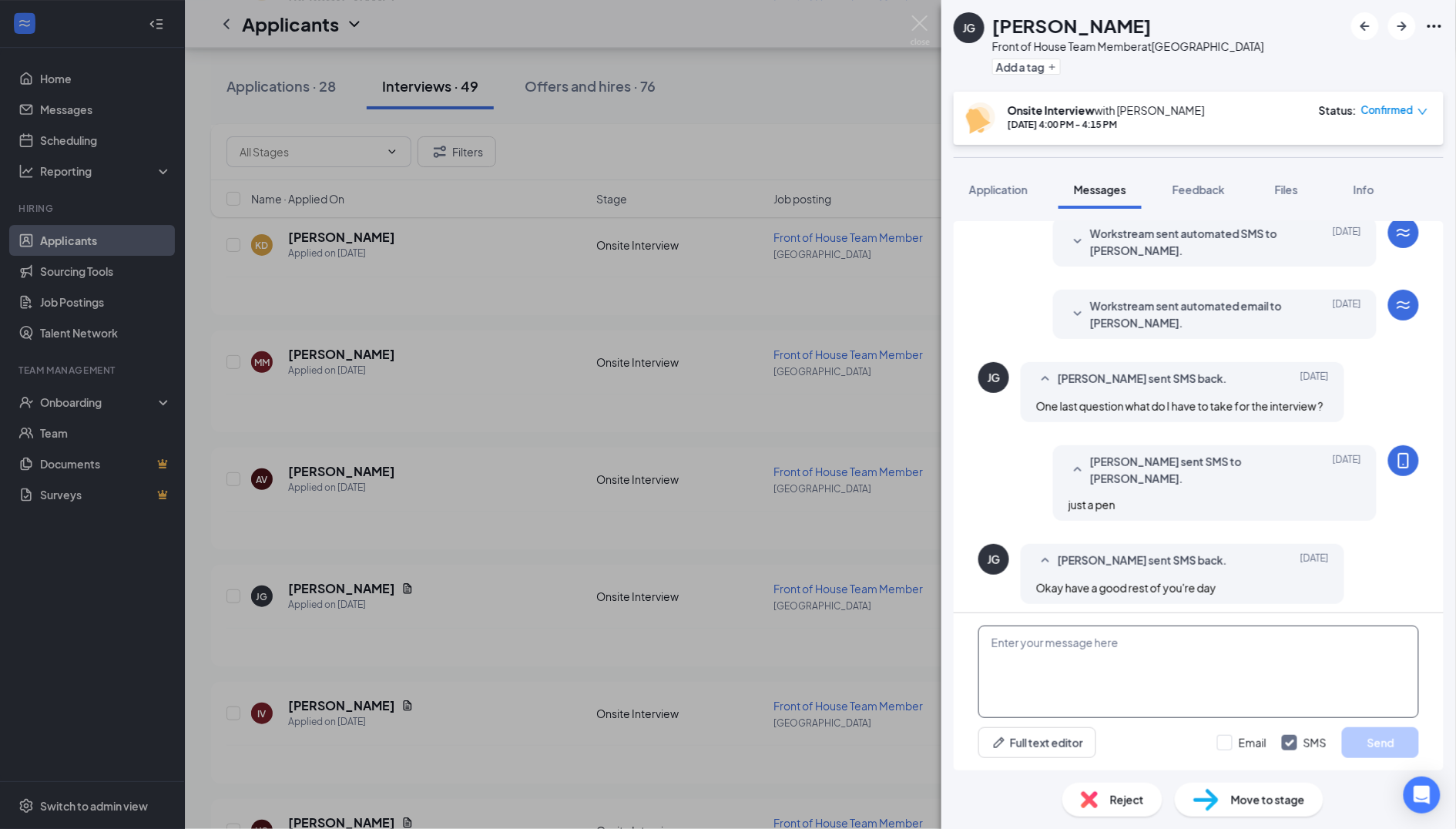
click at [1080, 655] on textarea at bounding box center [1198, 671] width 441 height 92
paste textarea "Good Afternoon, I need to reschedule your interview. Can you come [DATE] at 3:4…"
click at [1074, 656] on textarea "Good Afternoon, I need to reschedule your interview. Can you come [DATE] at 3:4…" at bounding box center [1198, 671] width 441 height 92
type textarea "Good Afternoon, I need to reschedule your interview. Can you come [DATE] at 4:0…"
click at [1381, 742] on button "Send" at bounding box center [1380, 743] width 77 height 31
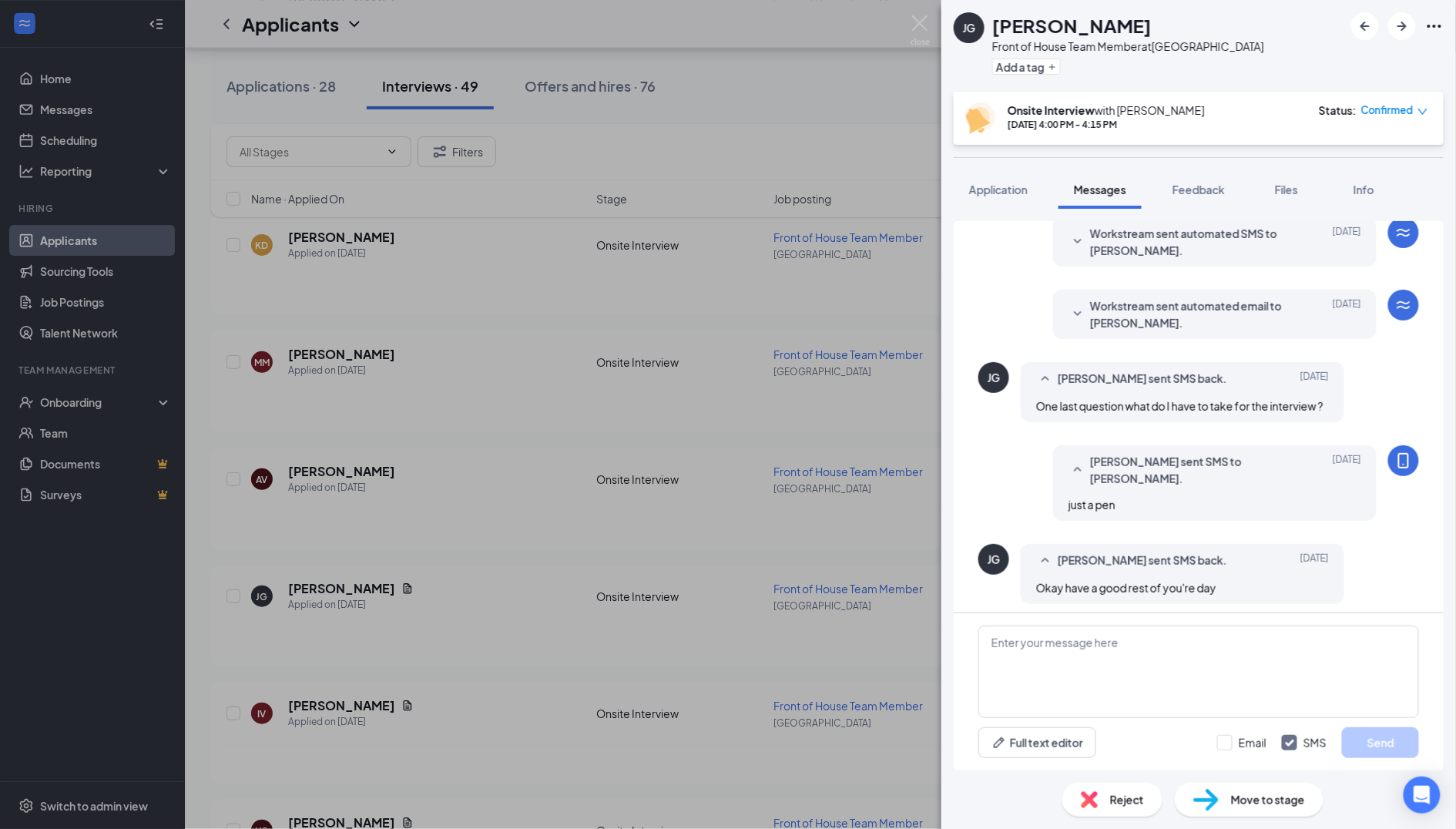
scroll to position [484, 0]
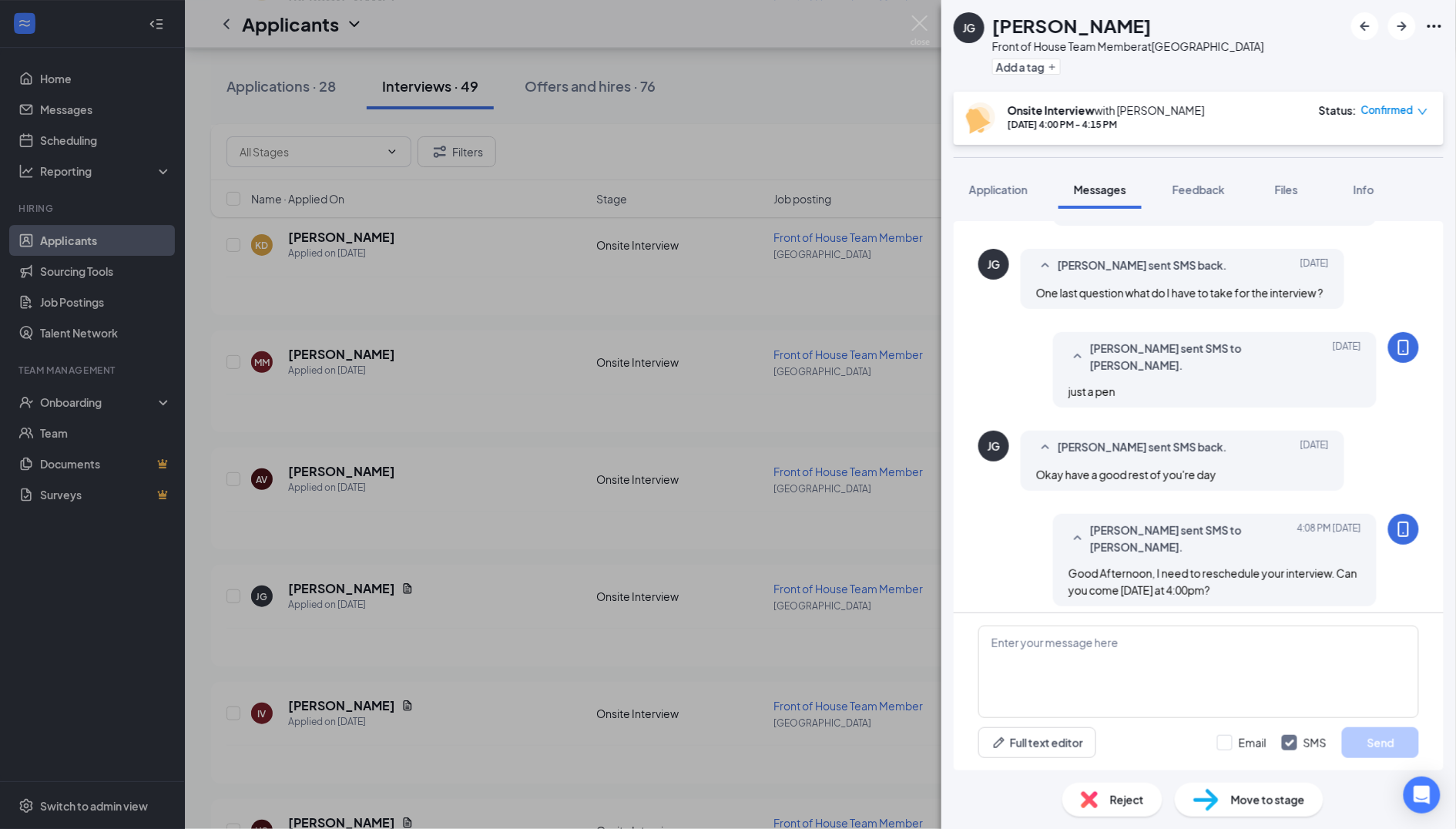
click at [638, 650] on div "[PERSON_NAME] Front of House Team Member at [GEOGRAPHIC_DATA] Add a tag Onsite …" at bounding box center [728, 414] width 1456 height 829
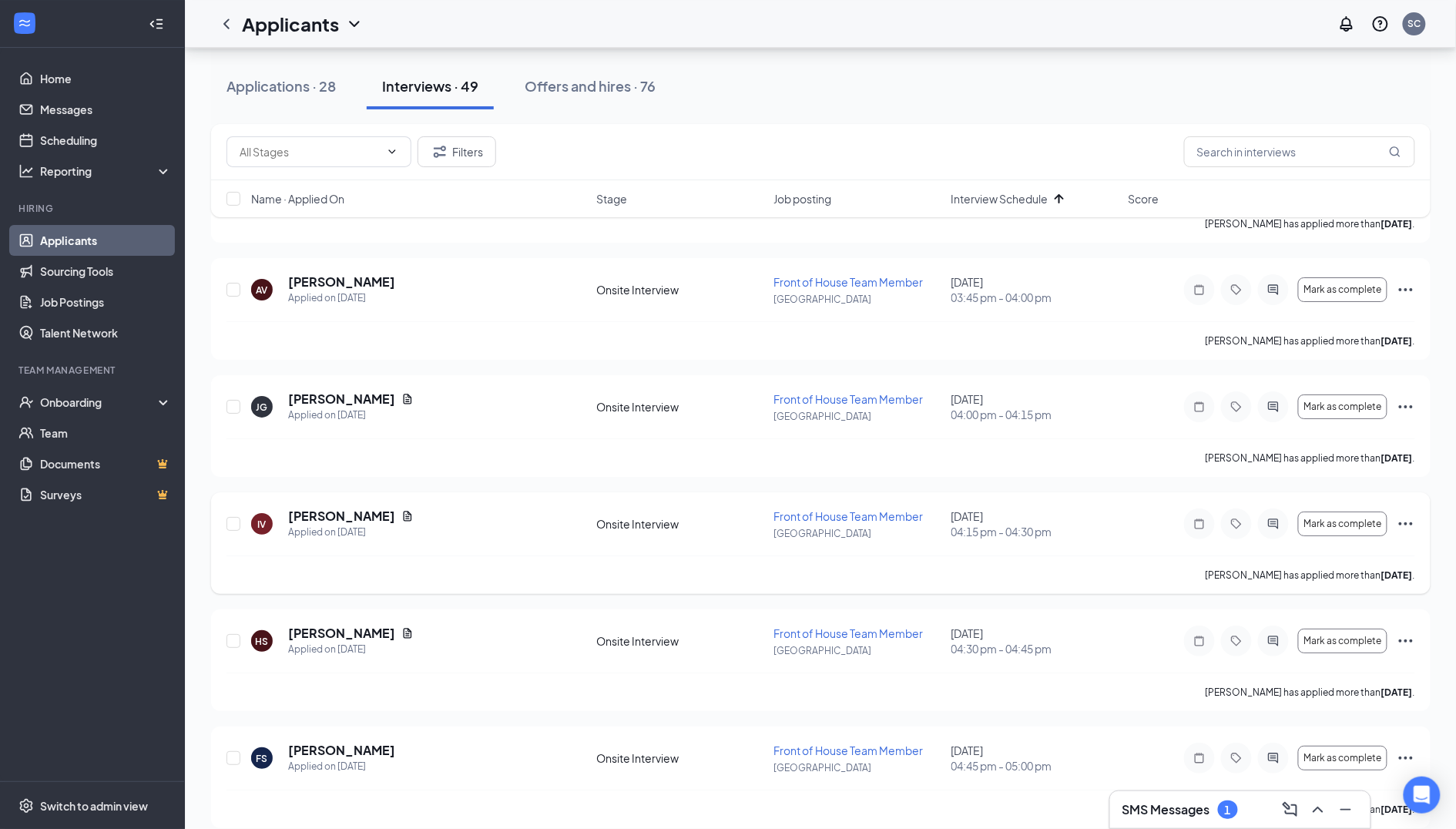
scroll to position [4129, 0]
click at [1280, 507] on div at bounding box center [1274, 523] width 31 height 31
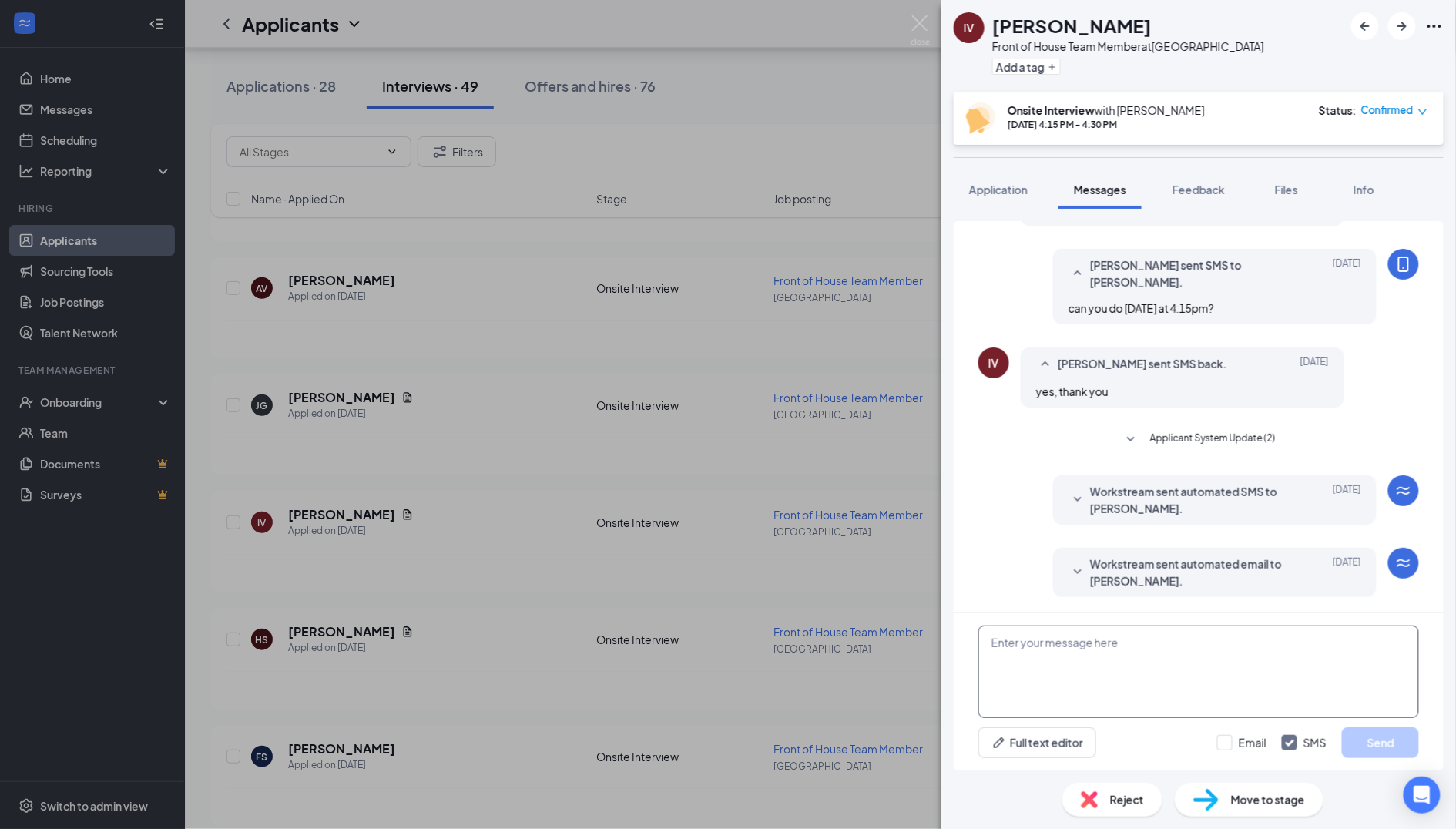
scroll to position [393, 0]
click at [1064, 658] on textarea at bounding box center [1198, 671] width 441 height 92
paste textarea "Good Afternoon, I need to reschedule your interview. Can you come [DATE] at 4:0…"
click at [1074, 655] on textarea "Good Afternoon, I need to reschedule your interview. Can you come [DATE] at 4:0…" at bounding box center [1198, 671] width 441 height 92
type textarea "Good Afternoon, I need to reschedule your interview. Can you come [DATE] at 4:1…"
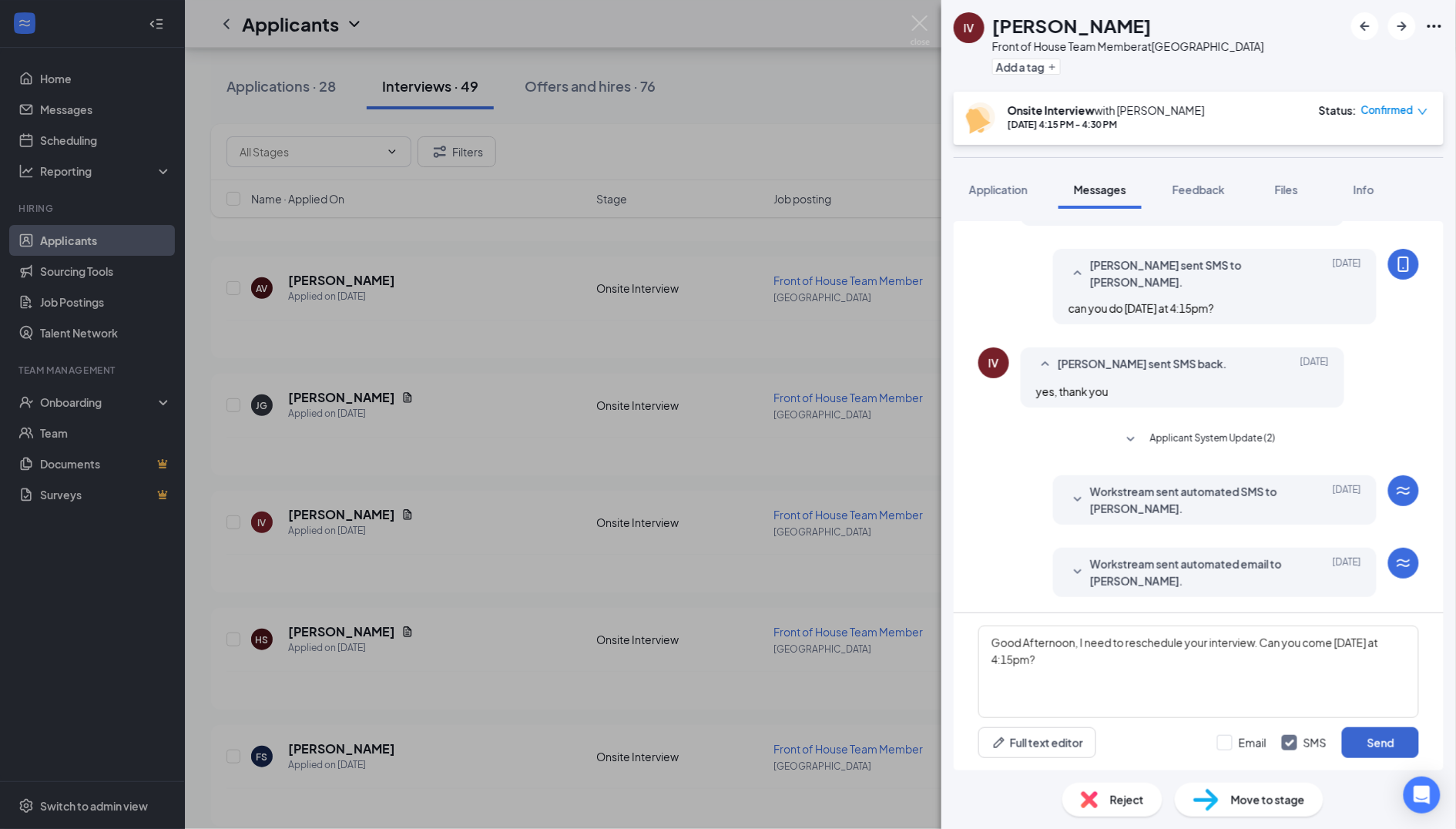
click at [1375, 753] on button "Send" at bounding box center [1380, 743] width 77 height 31
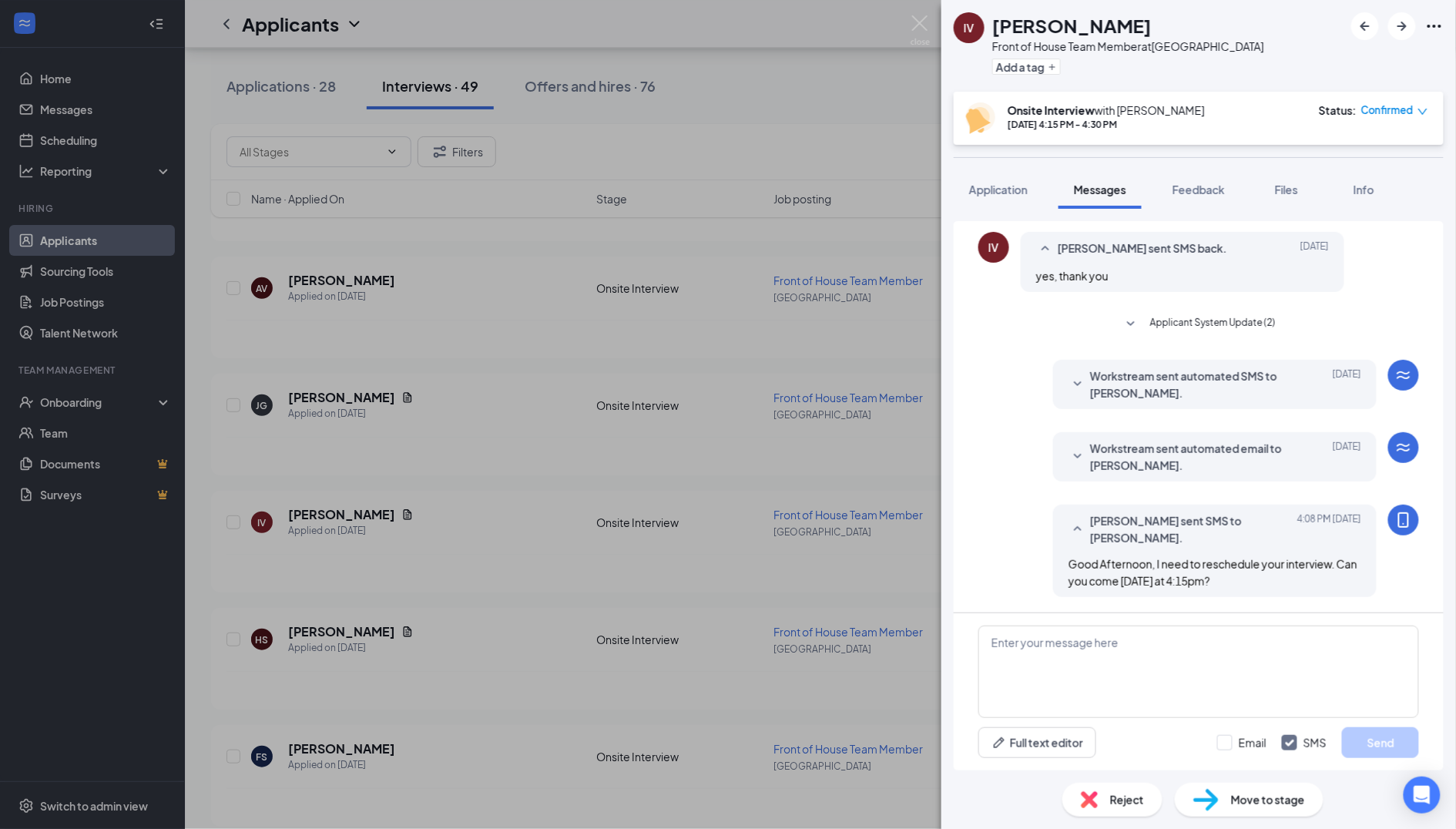
scroll to position [506, 0]
click at [618, 729] on div "IV [PERSON_NAME] Front of House Team Member at [GEOGRAPHIC_DATA] Add a tag Onsi…" at bounding box center [728, 414] width 1456 height 829
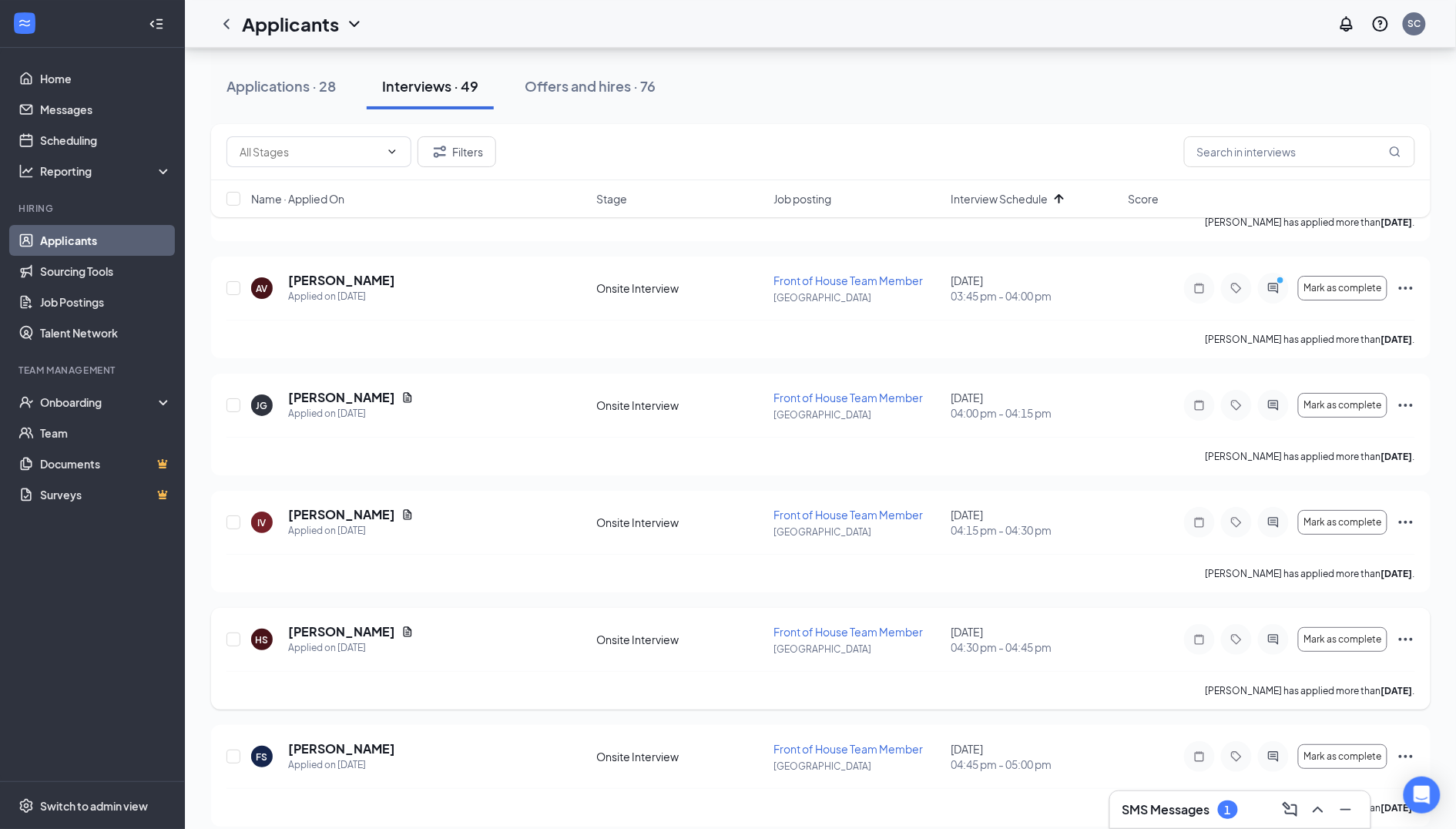
scroll to position [4176, 0]
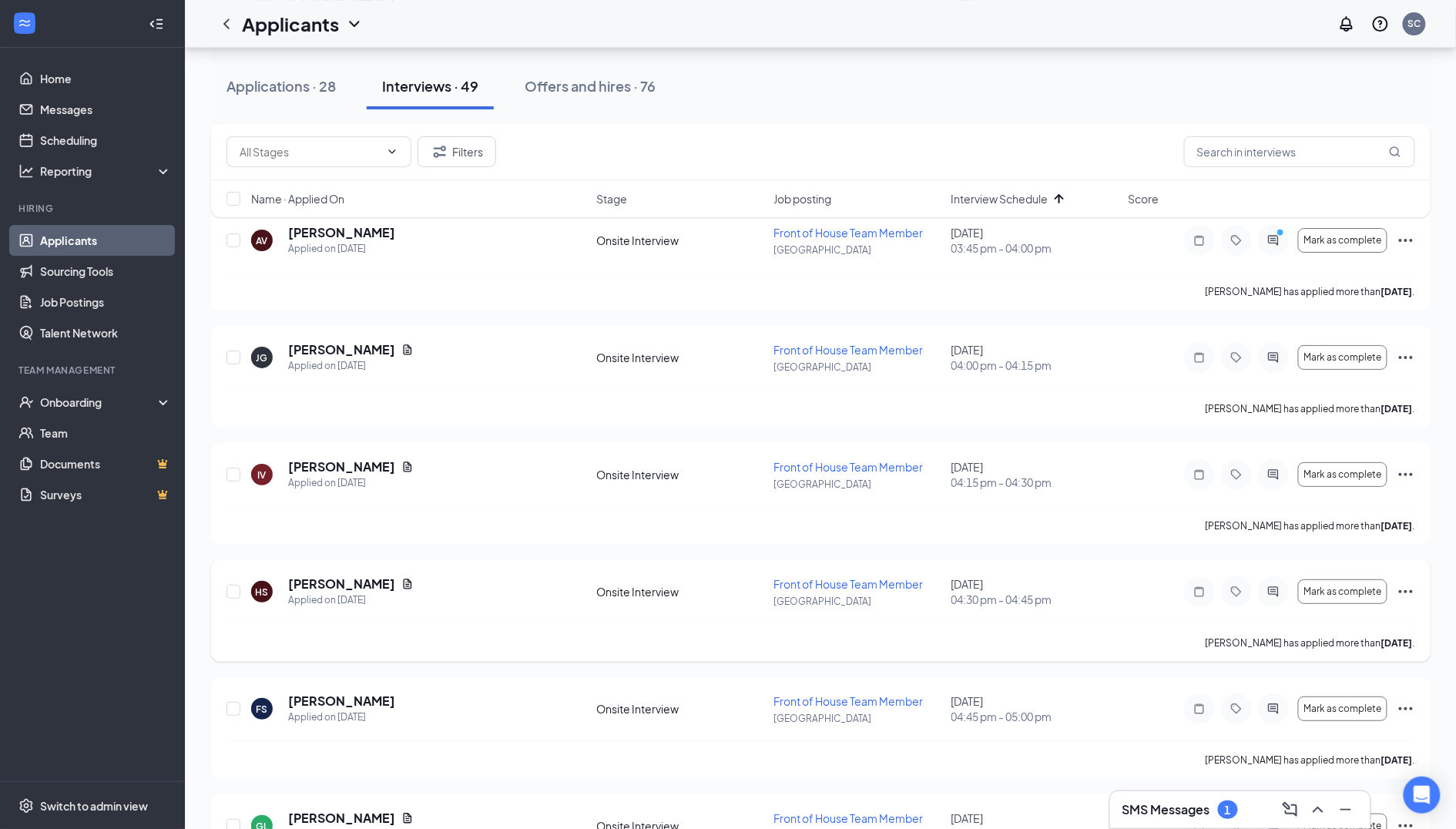
click at [1283, 576] on div at bounding box center [1274, 592] width 31 height 31
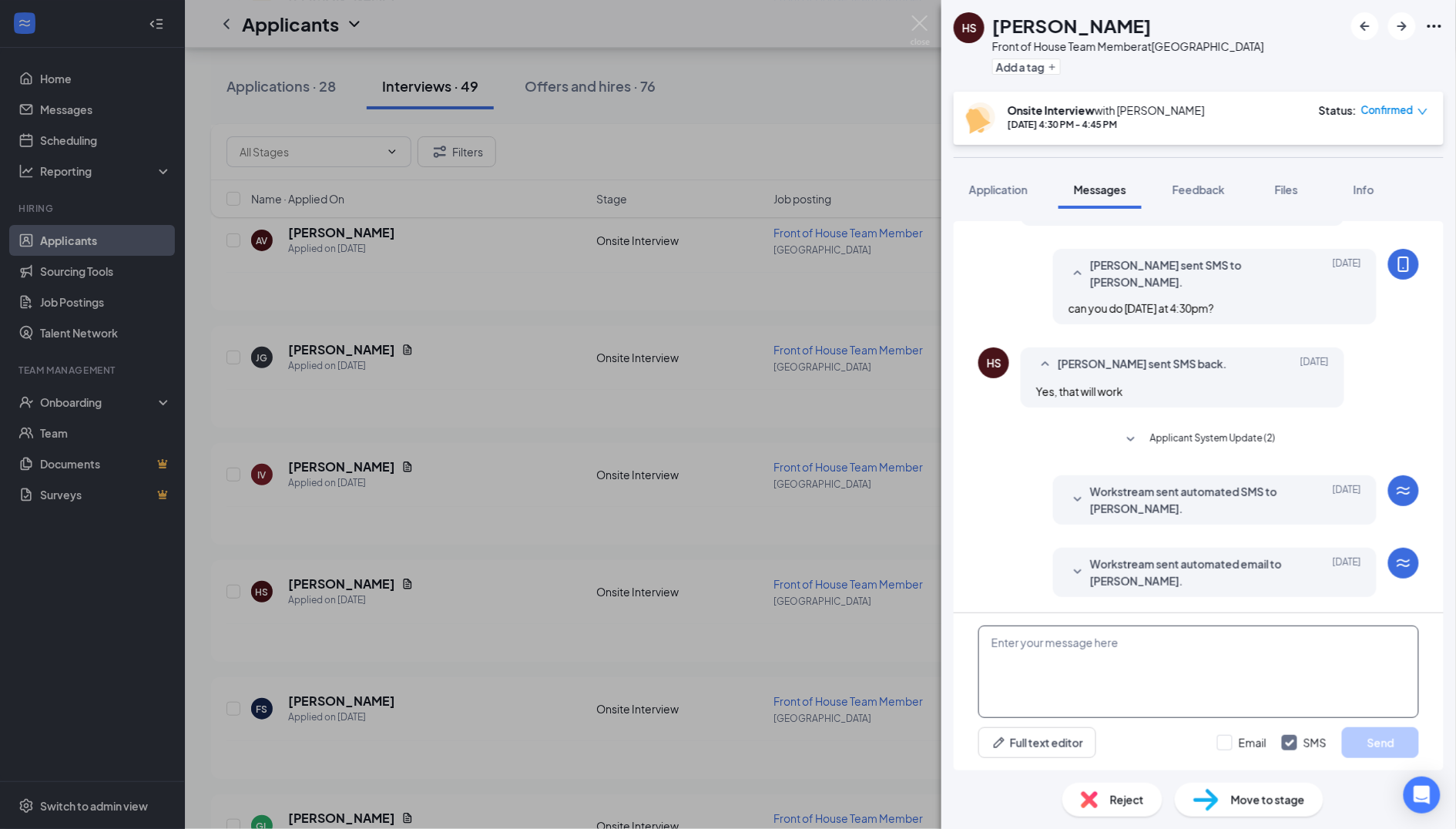
scroll to position [364, 0]
click at [1076, 676] on textarea at bounding box center [1198, 671] width 441 height 92
paste textarea "Good Afternoon, I need to reschedule your interview. Can you come [DATE] at 4:0…"
click at [1076, 660] on textarea "Good Afternoon, I need to reschedule your interview. Can you come [DATE] at 4:0…" at bounding box center [1198, 671] width 441 height 92
type textarea "Good Afternoon, I need to reschedule your interview. Can you come [DATE] at 4:3…"
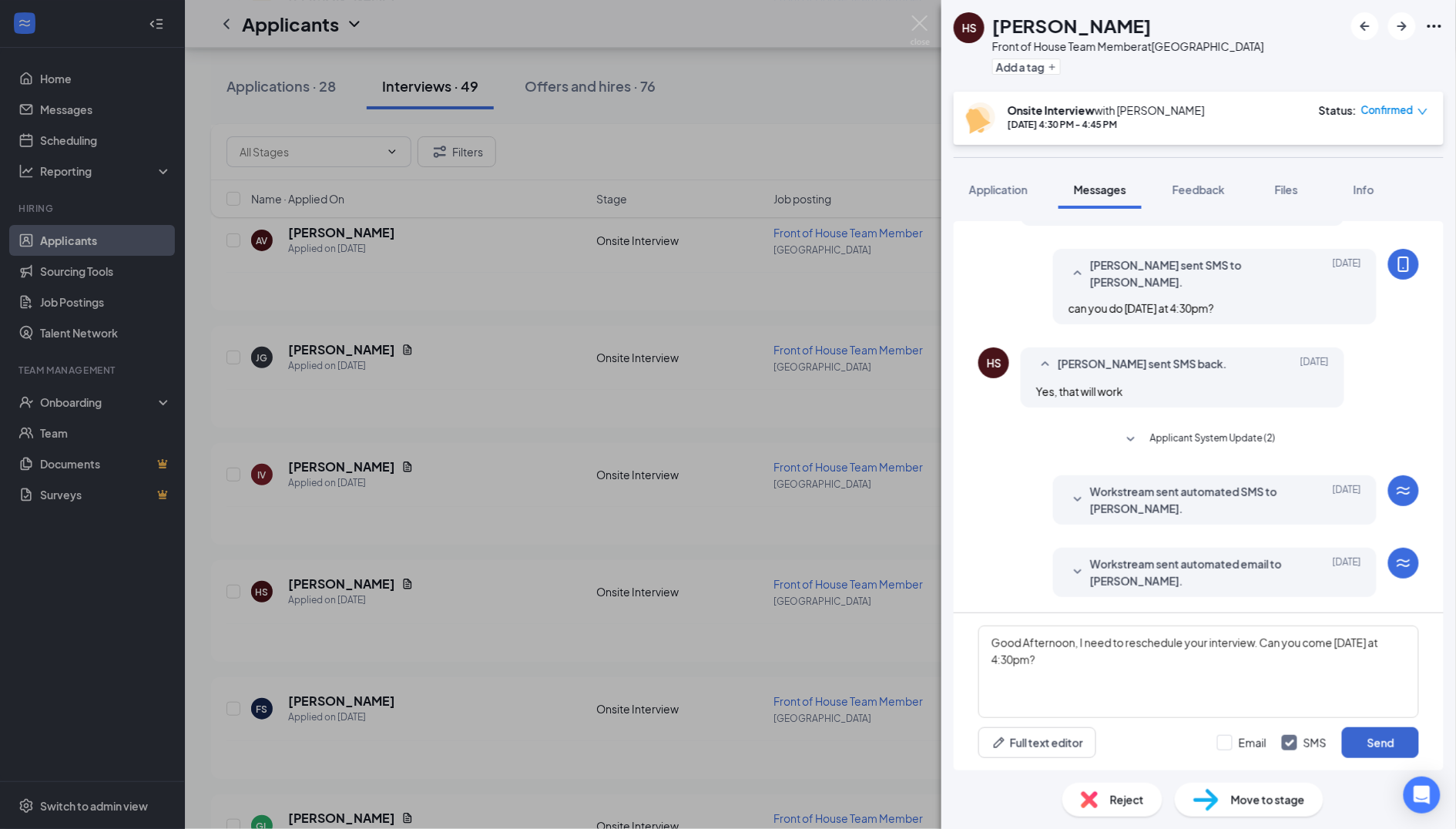
click at [1359, 744] on button "Send" at bounding box center [1380, 743] width 77 height 31
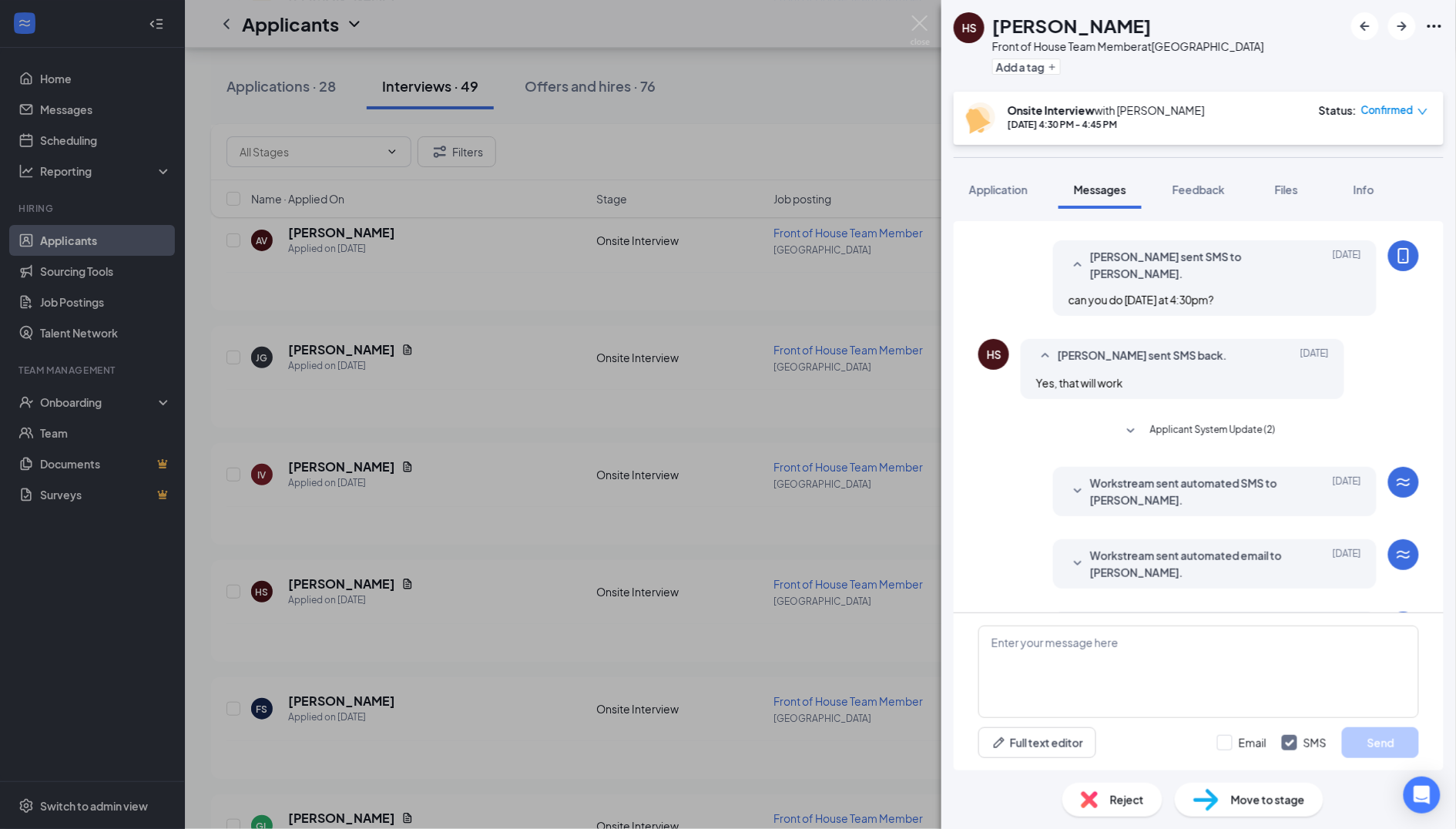
scroll to position [478, 0]
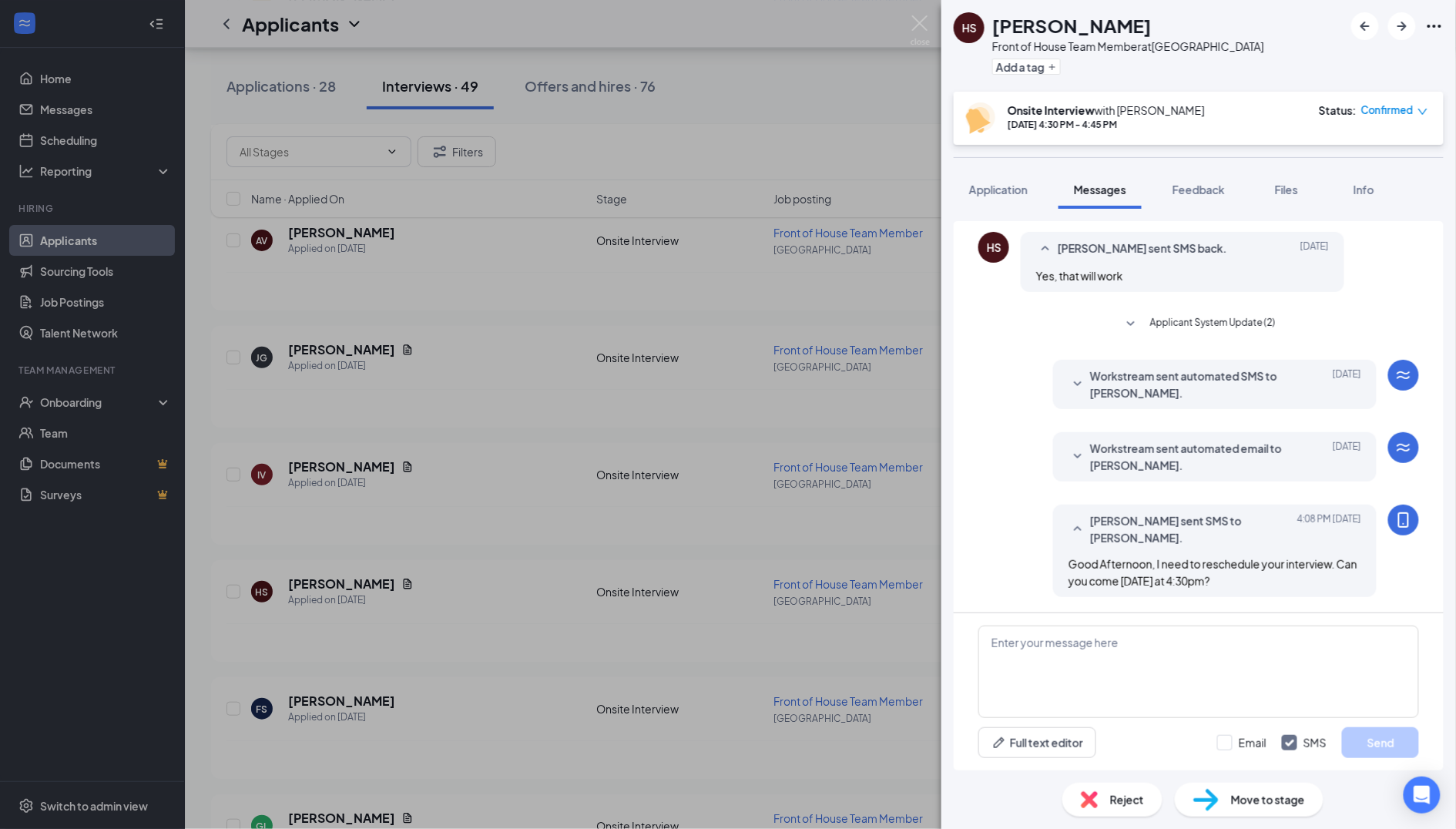
click at [561, 582] on div "[PERSON_NAME] Front of House Team Member at [GEOGRAPHIC_DATA] Add a tag Onsite …" at bounding box center [728, 414] width 1456 height 829
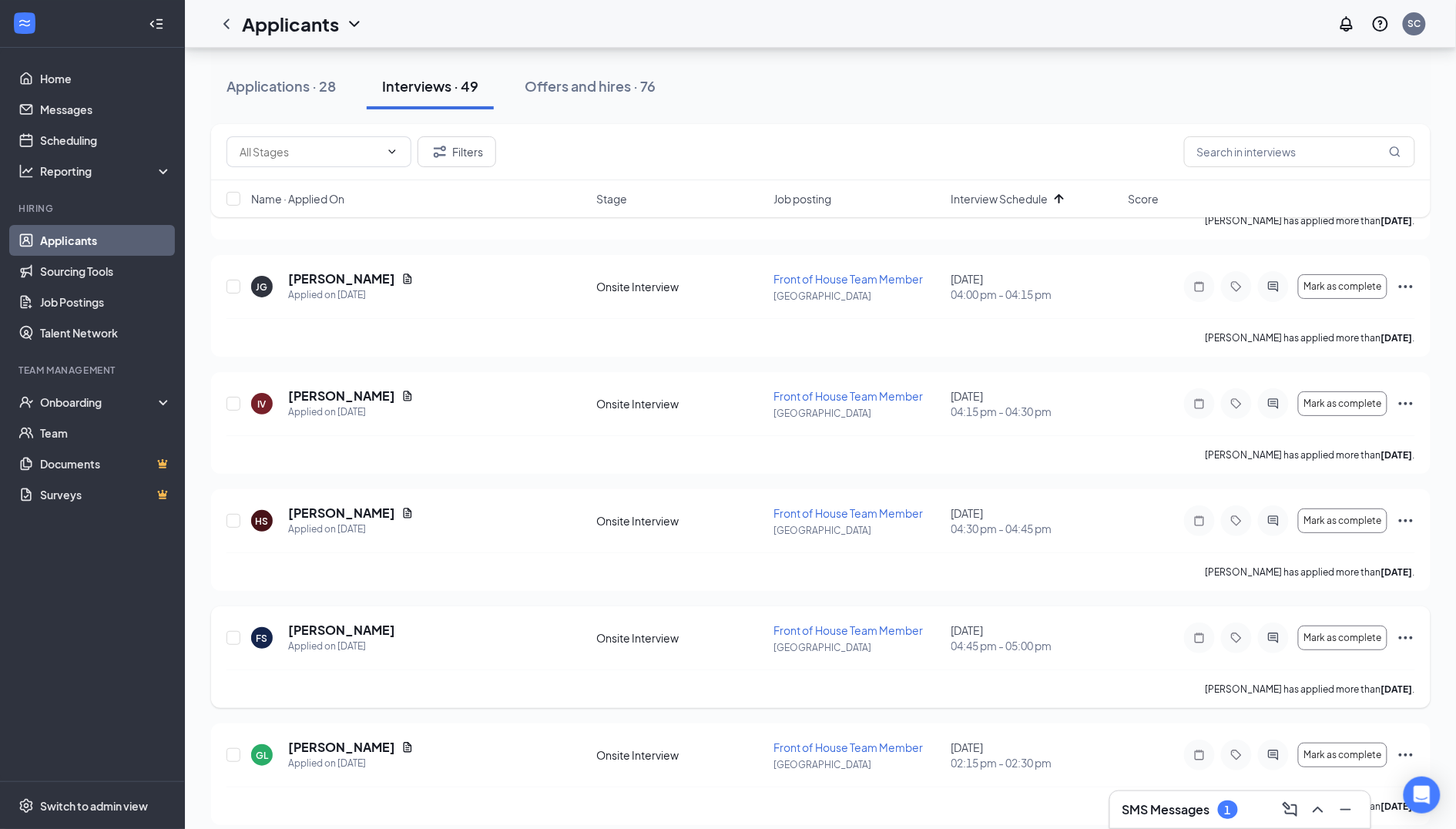
scroll to position [4257, 0]
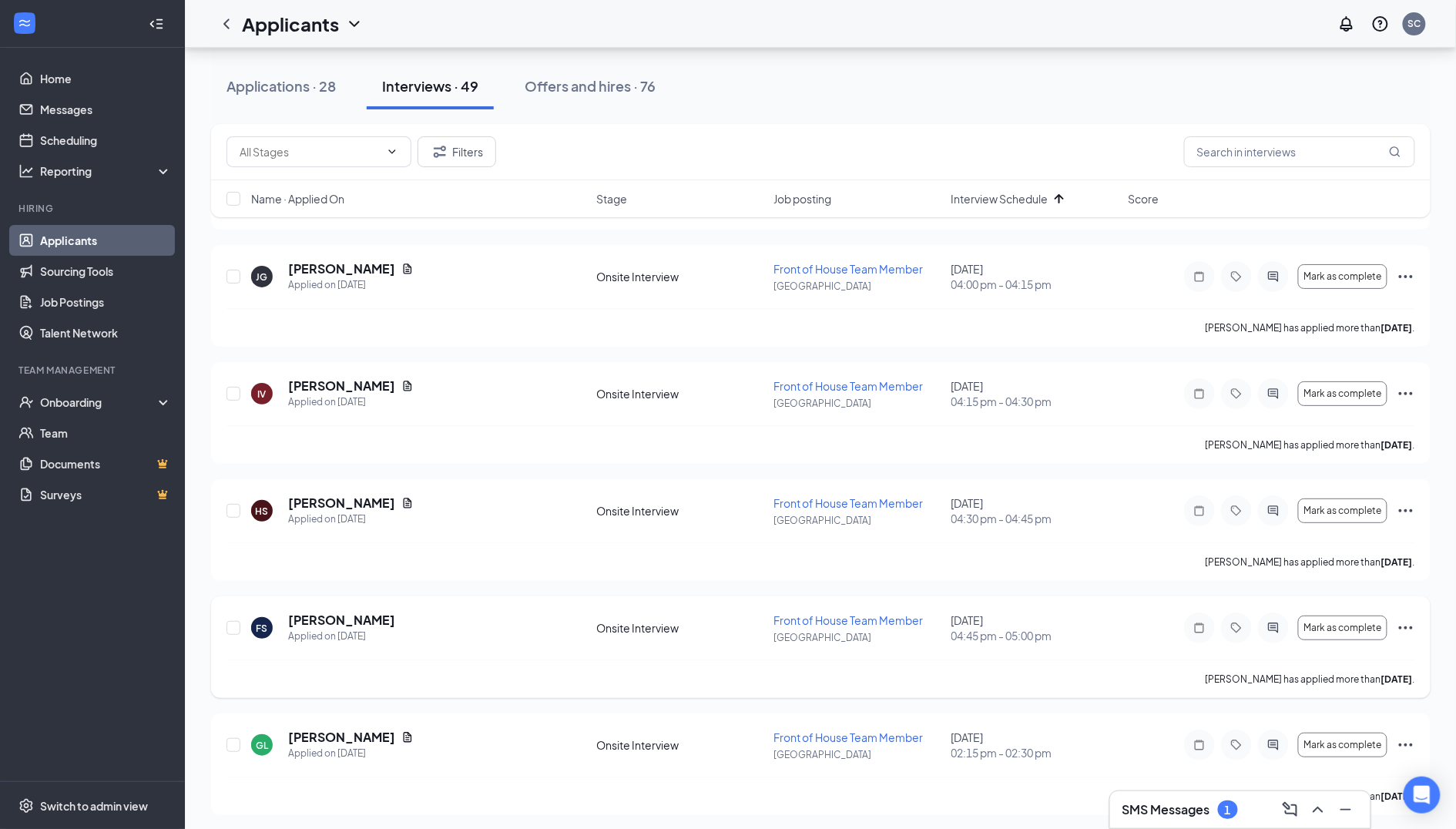
click at [1280, 622] on icon "ActiveChat" at bounding box center [1273, 628] width 18 height 12
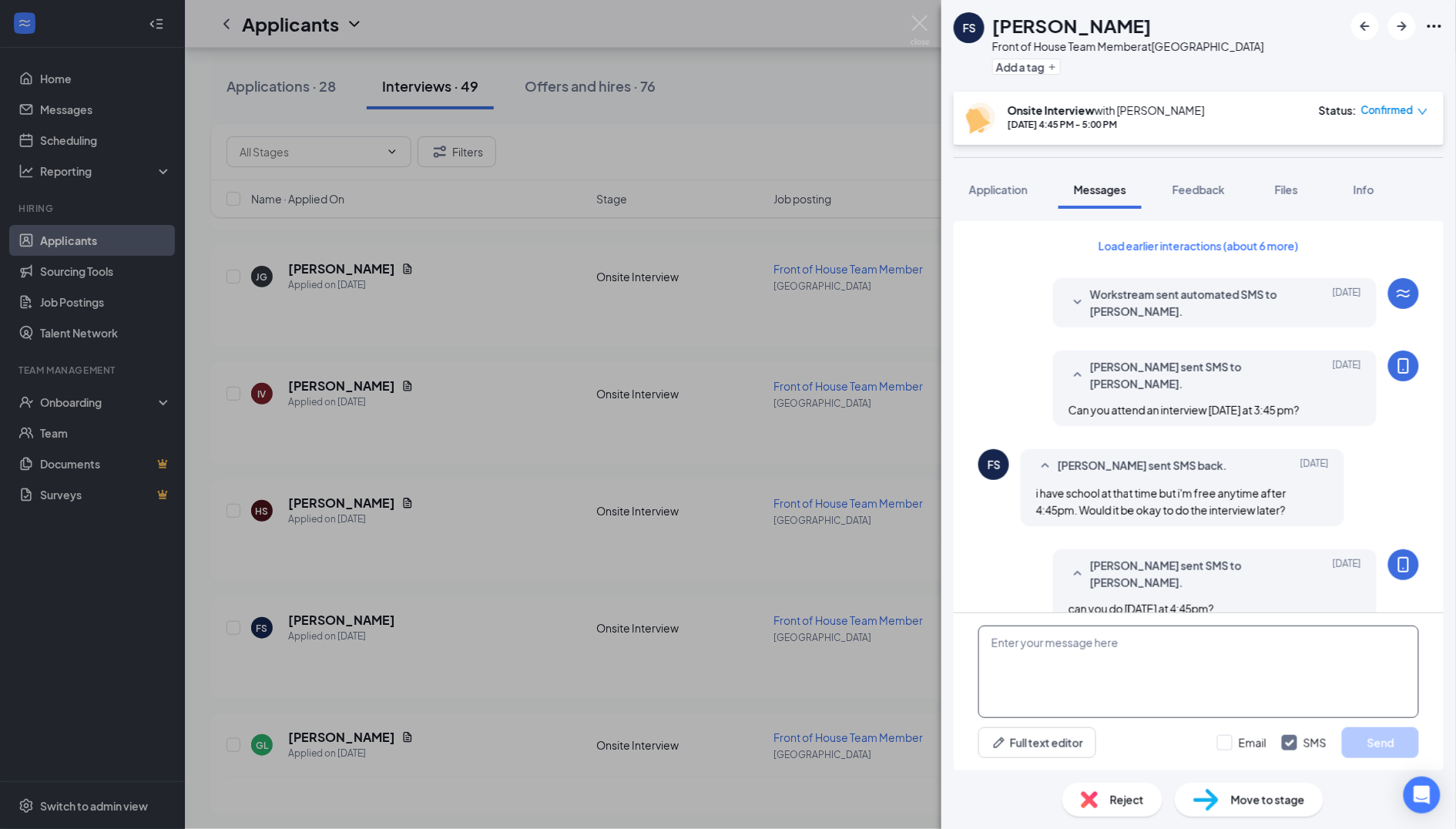
scroll to position [491, 0]
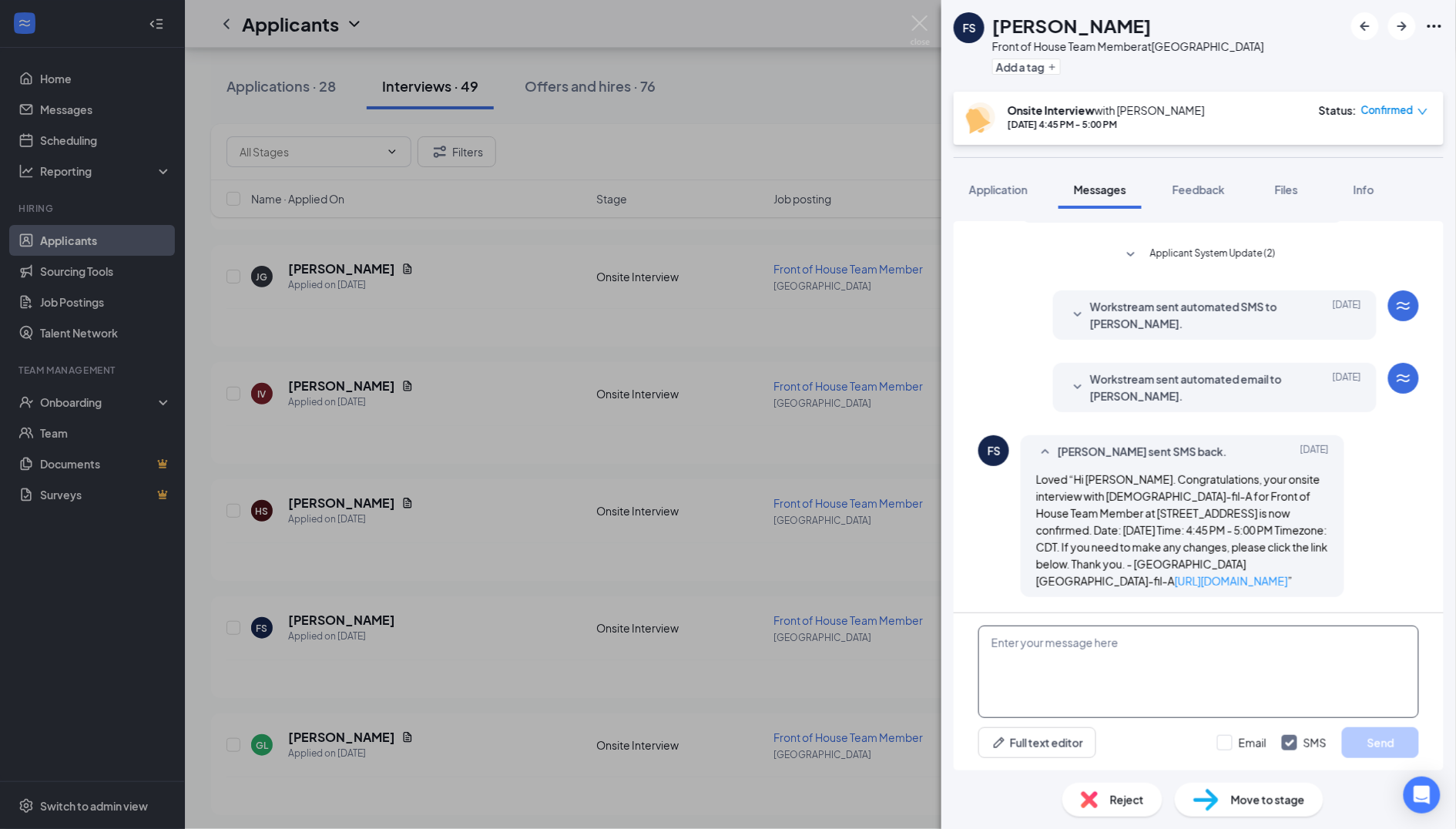
click at [1031, 667] on textarea at bounding box center [1198, 671] width 441 height 92
paste textarea "Good Afternoon, I need to reschedule your interview. Can you come [DATE] at 4:0…"
click at [1073, 657] on textarea "Good Afternoon, I need to reschedule your interview. Can you come [DATE] at 4:0…" at bounding box center [1198, 671] width 441 height 92
type textarea "Good Afternoon, I need to reschedule your interview. Can you come [DATE] at 4:4…"
click at [1391, 757] on div "Good Afternoon, I need to reschedule your interview. Can you come [DATE] at 4:4…" at bounding box center [1199, 692] width 490 height 157
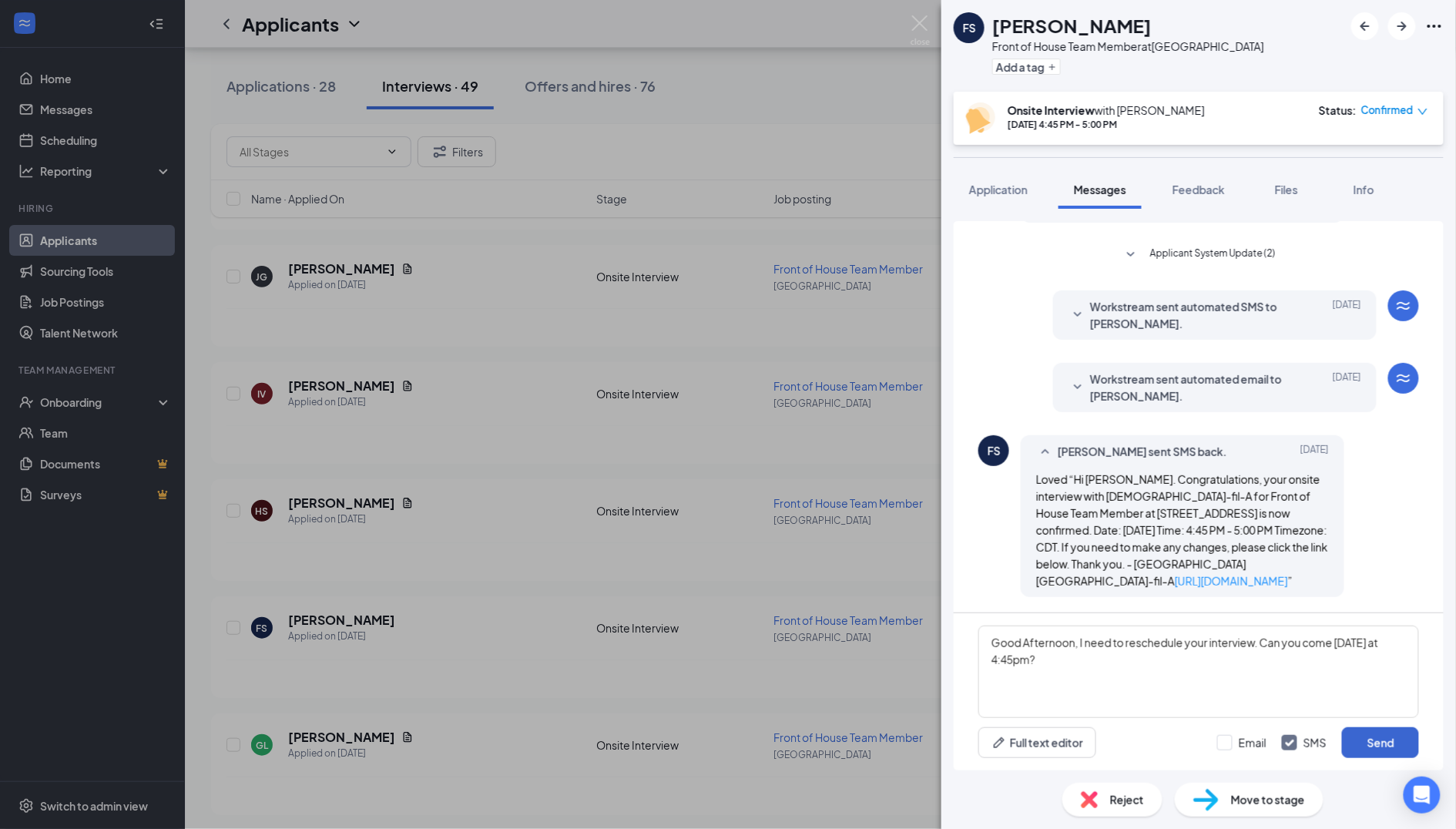
click at [1391, 745] on button "Send" at bounding box center [1380, 743] width 77 height 31
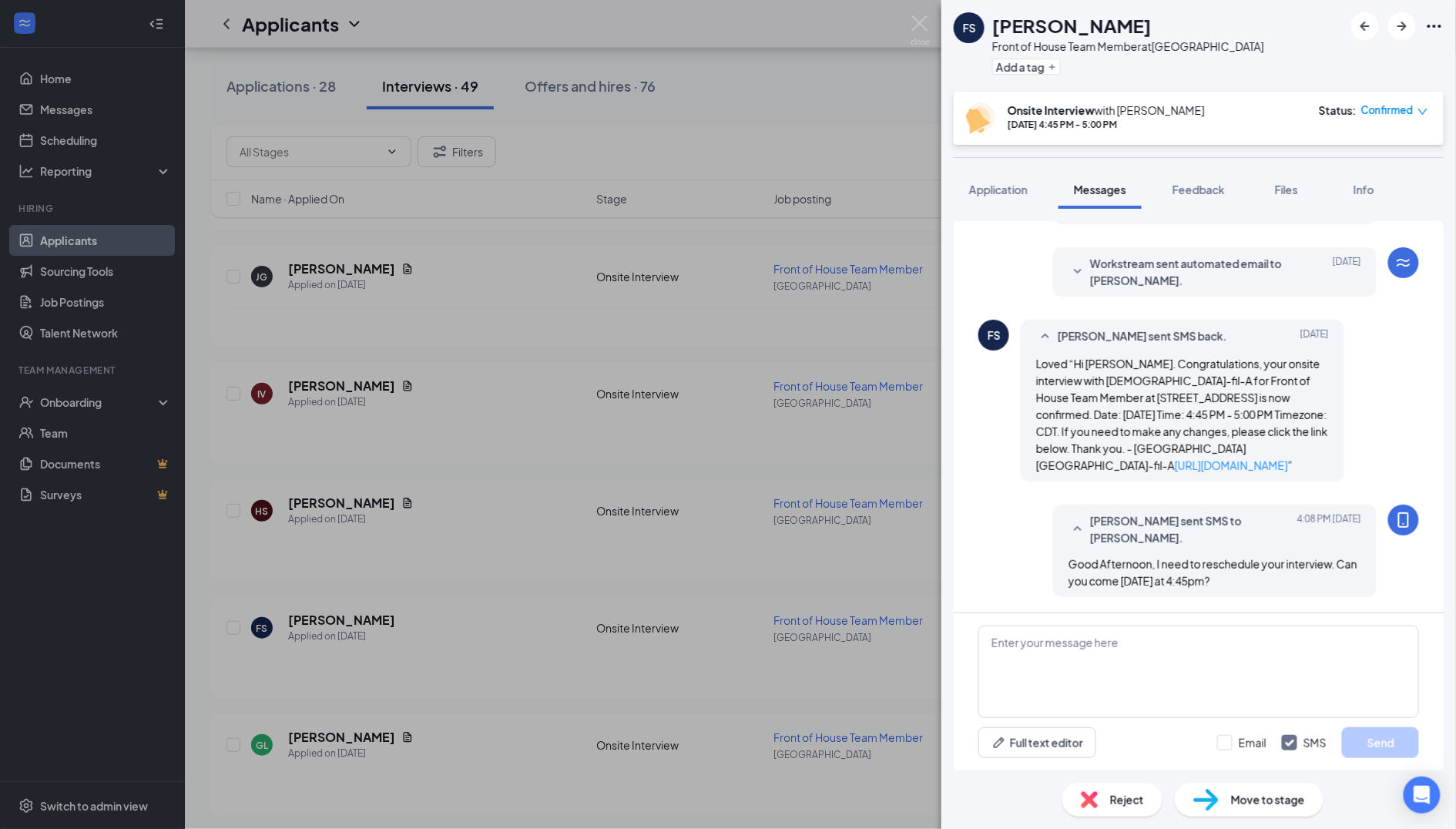
scroll to position [604, 0]
click at [766, 544] on div "FS [PERSON_NAME] Front of House Team Member at [GEOGRAPHIC_DATA] Add a tag Onsi…" at bounding box center [728, 414] width 1456 height 829
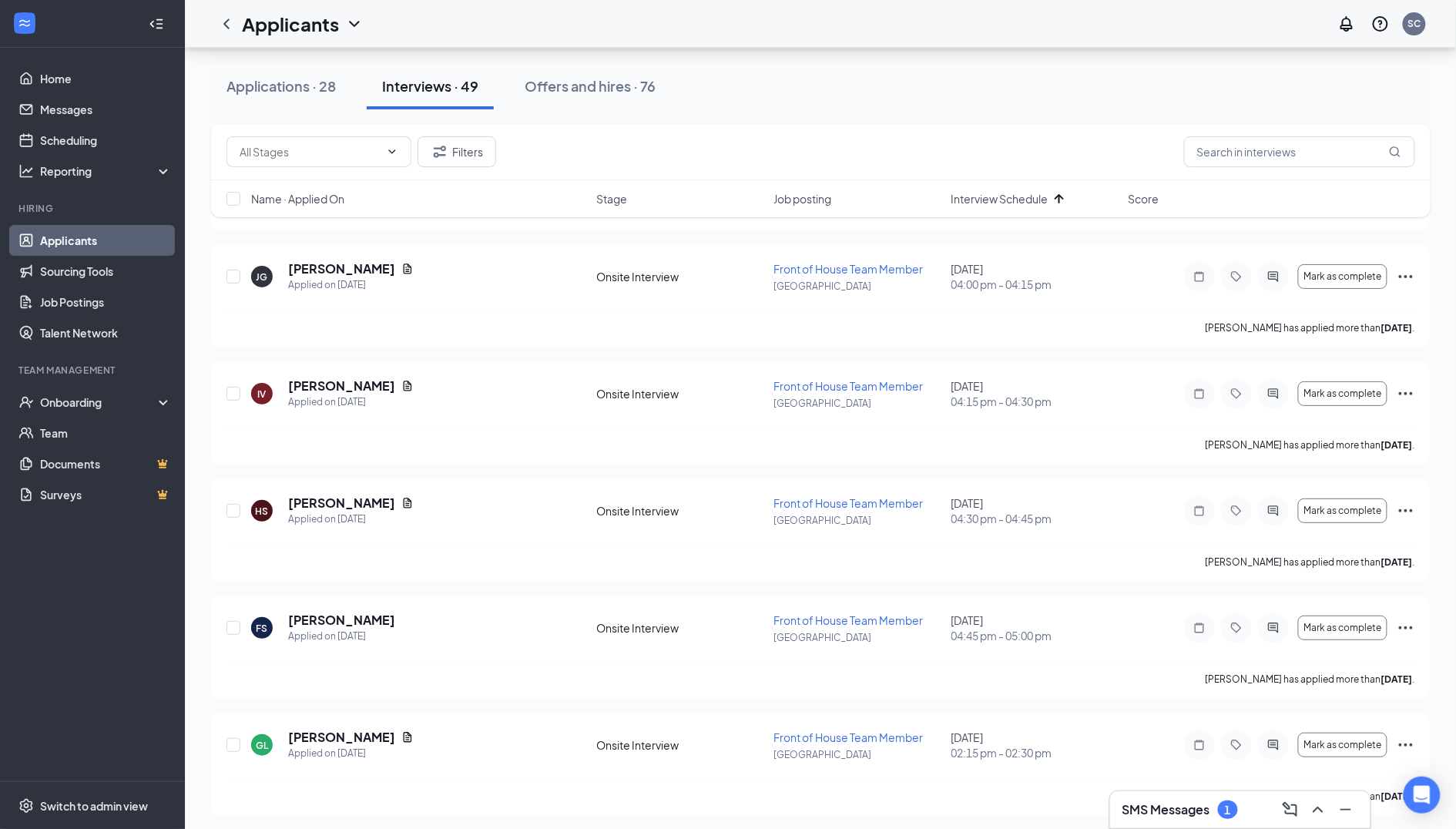
click at [1188, 801] on h3 "SMS Messages" at bounding box center [1166, 810] width 88 height 17
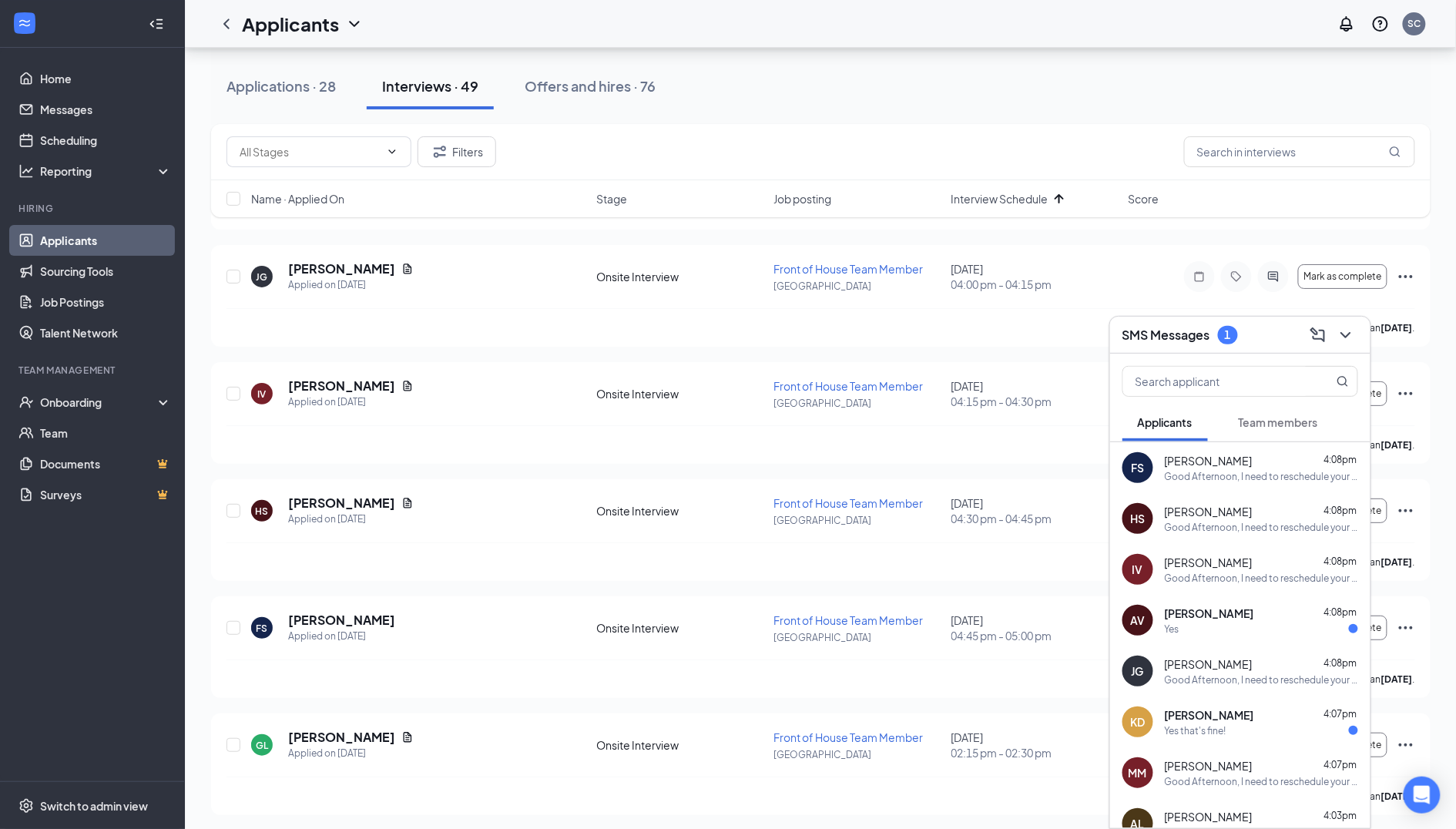
click at [1230, 730] on div "Yes that's fine!" at bounding box center [1261, 731] width 193 height 13
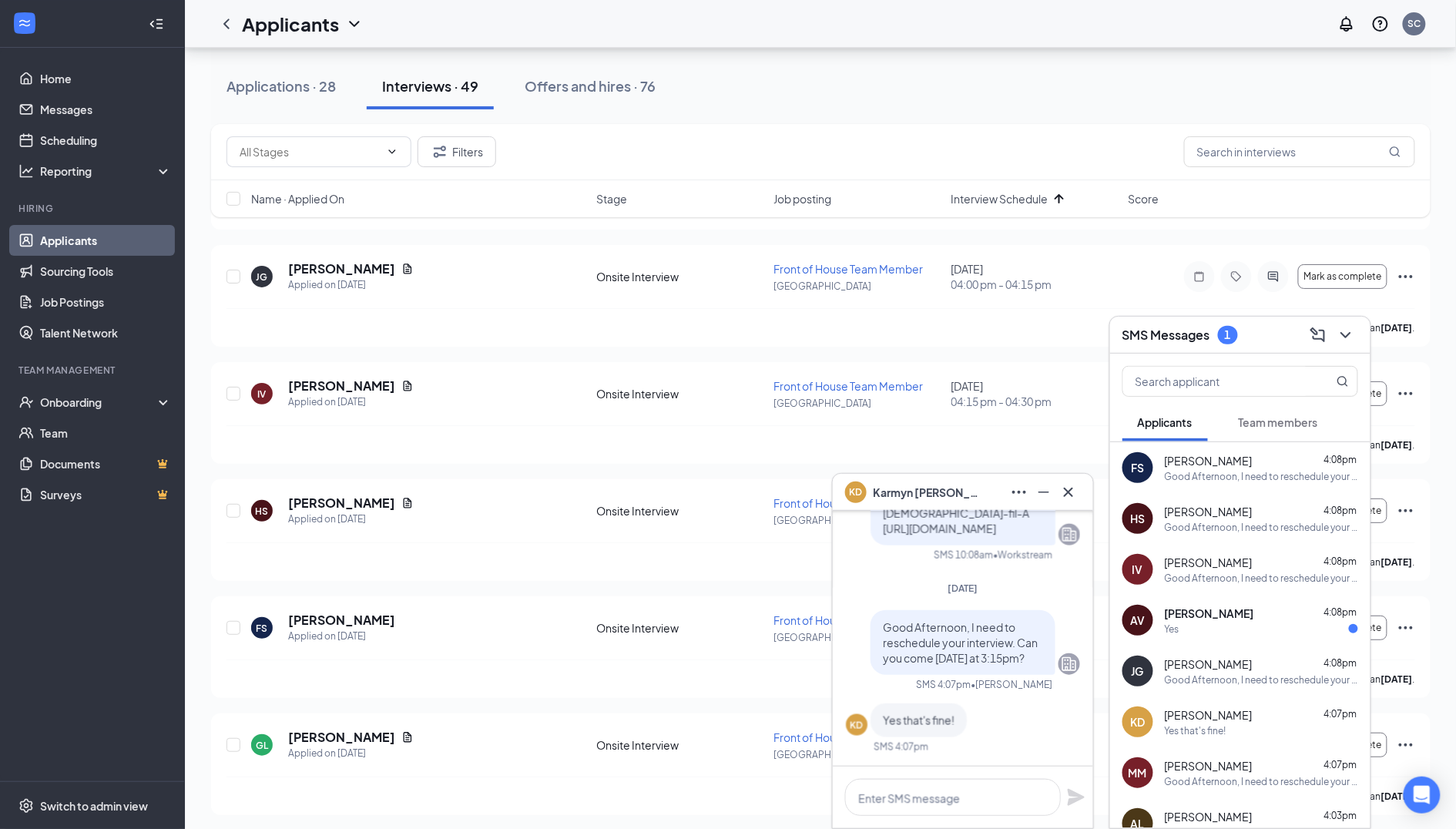
click at [1262, 332] on div "SMS Messages 1" at bounding box center [1239, 335] width 235 height 24
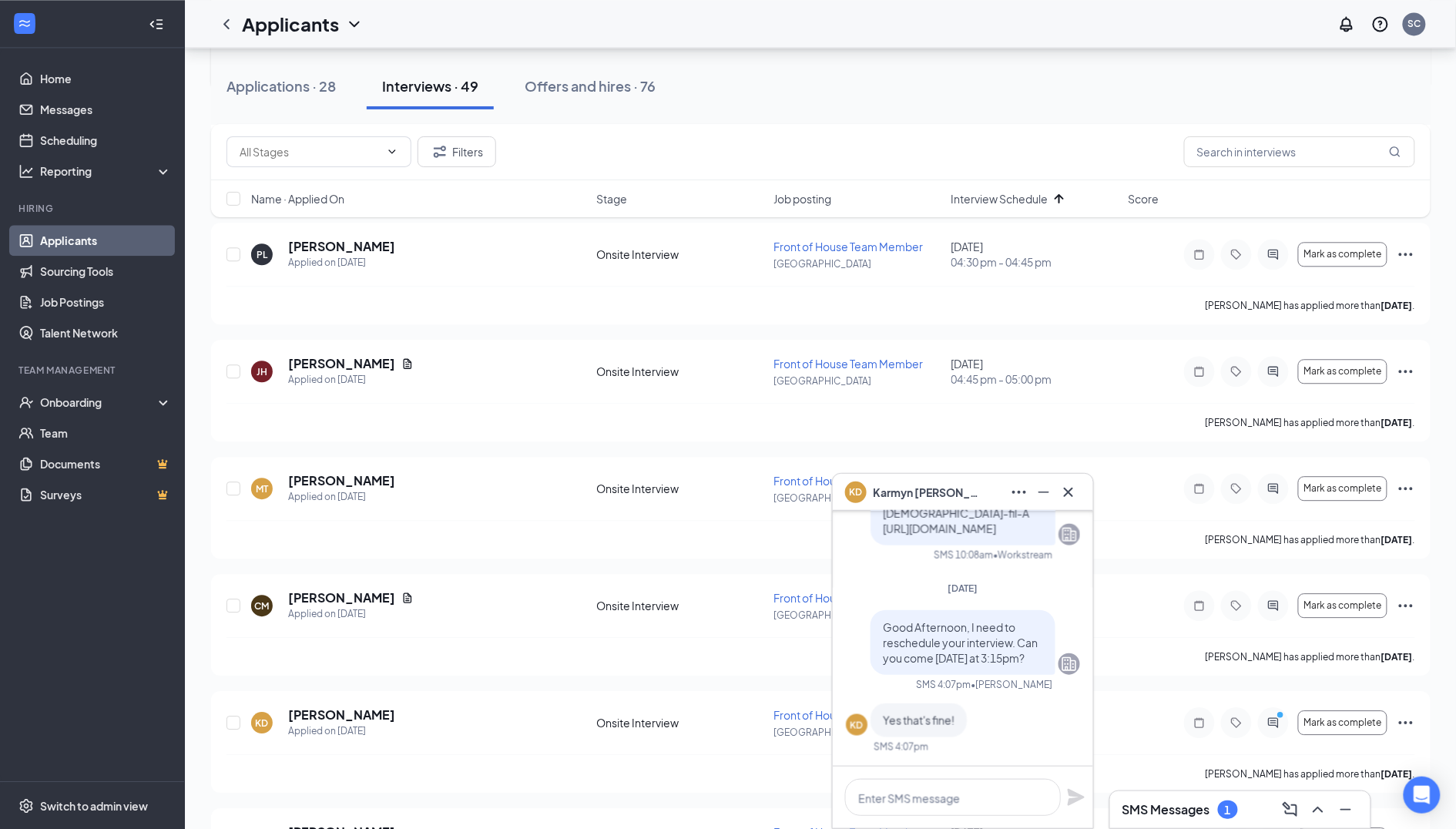
scroll to position [3464, 0]
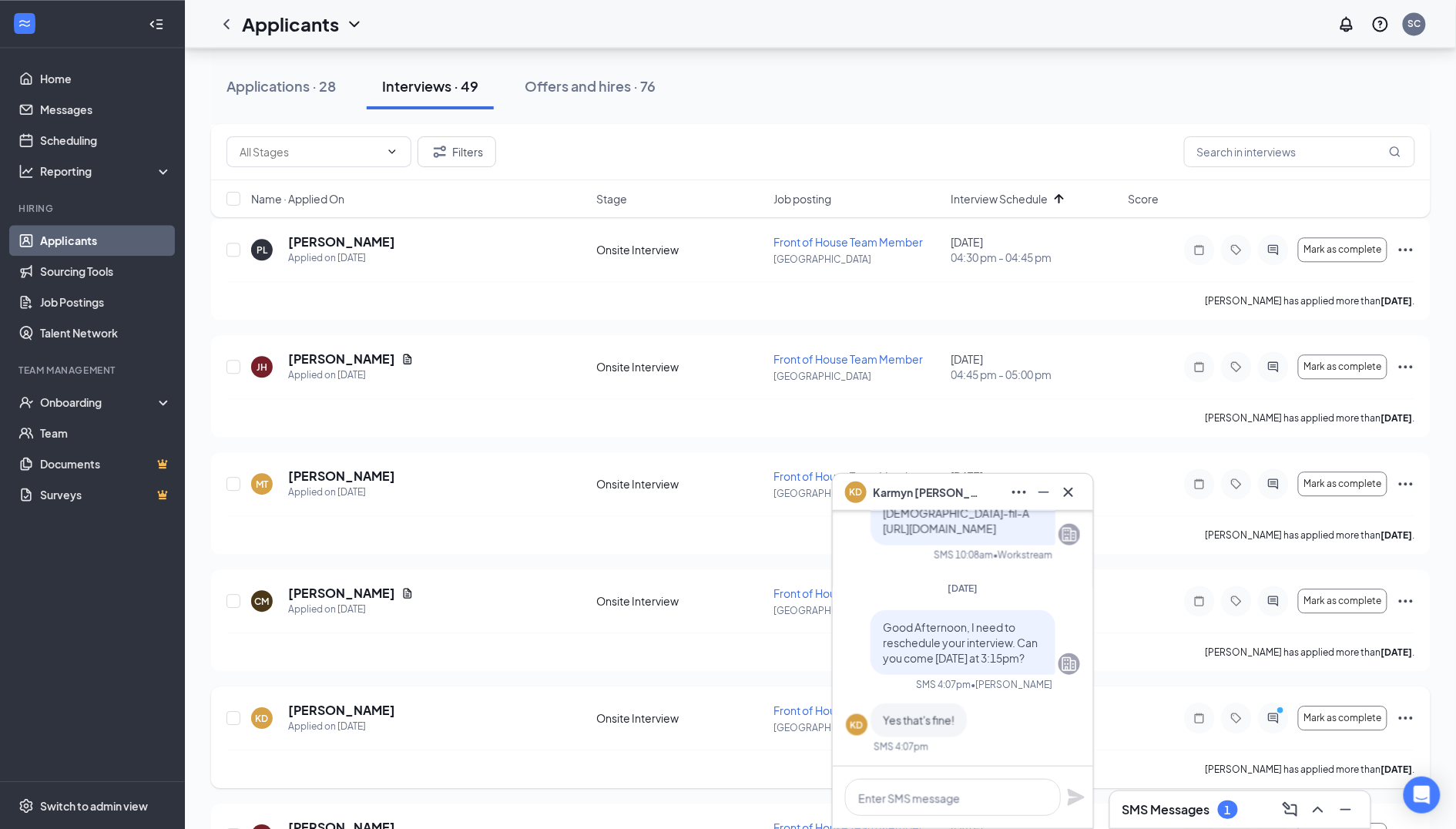
click at [1403, 709] on icon "Ellipses" at bounding box center [1405, 718] width 18 height 18
click at [1283, 755] on p "Request reschedule" at bounding box center [1336, 758] width 133 height 16
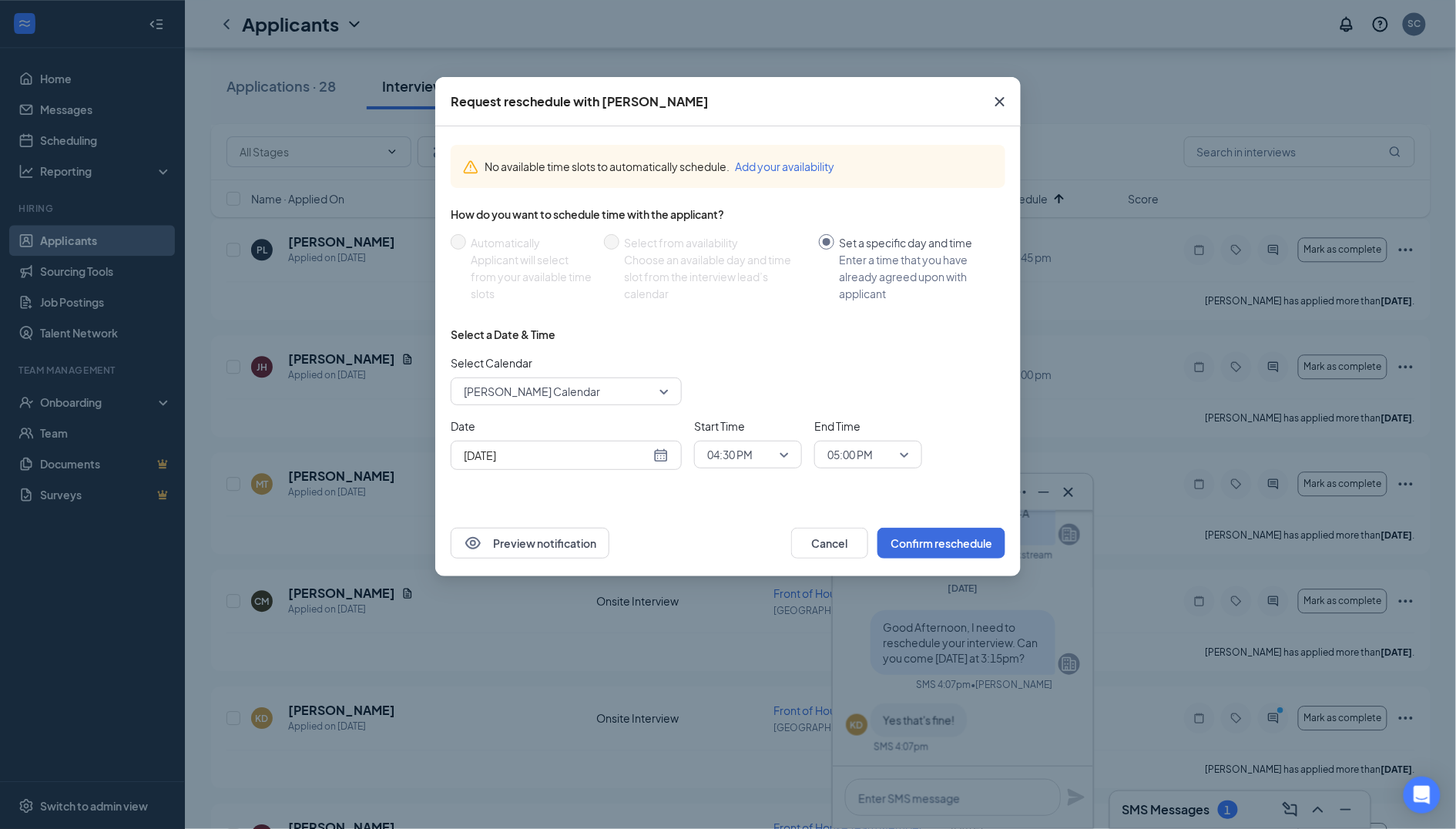
click at [533, 398] on span "[PERSON_NAME] Calendar" at bounding box center [532, 391] width 136 height 23
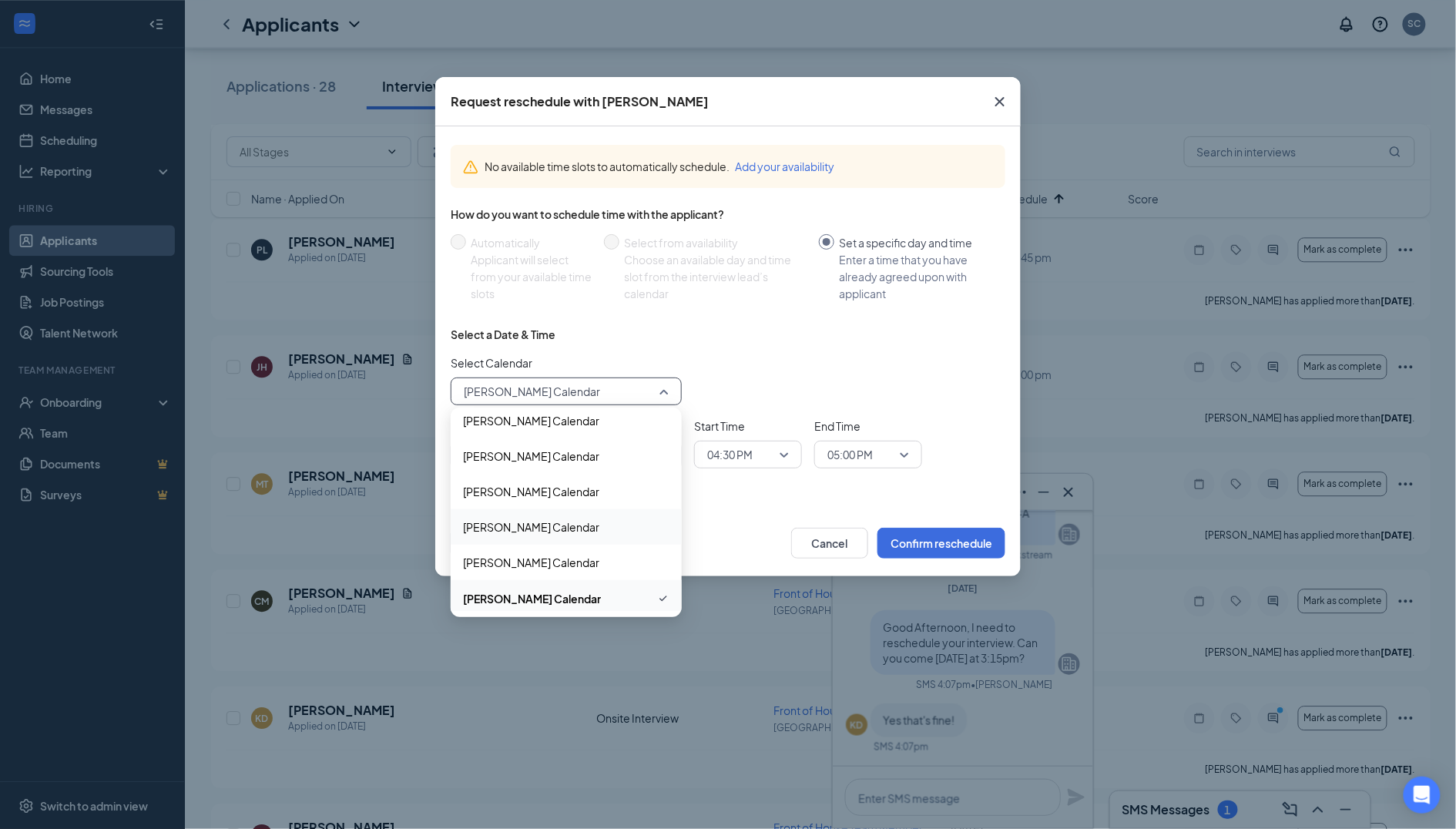
click at [527, 524] on span "[PERSON_NAME] Calendar" at bounding box center [531, 527] width 136 height 17
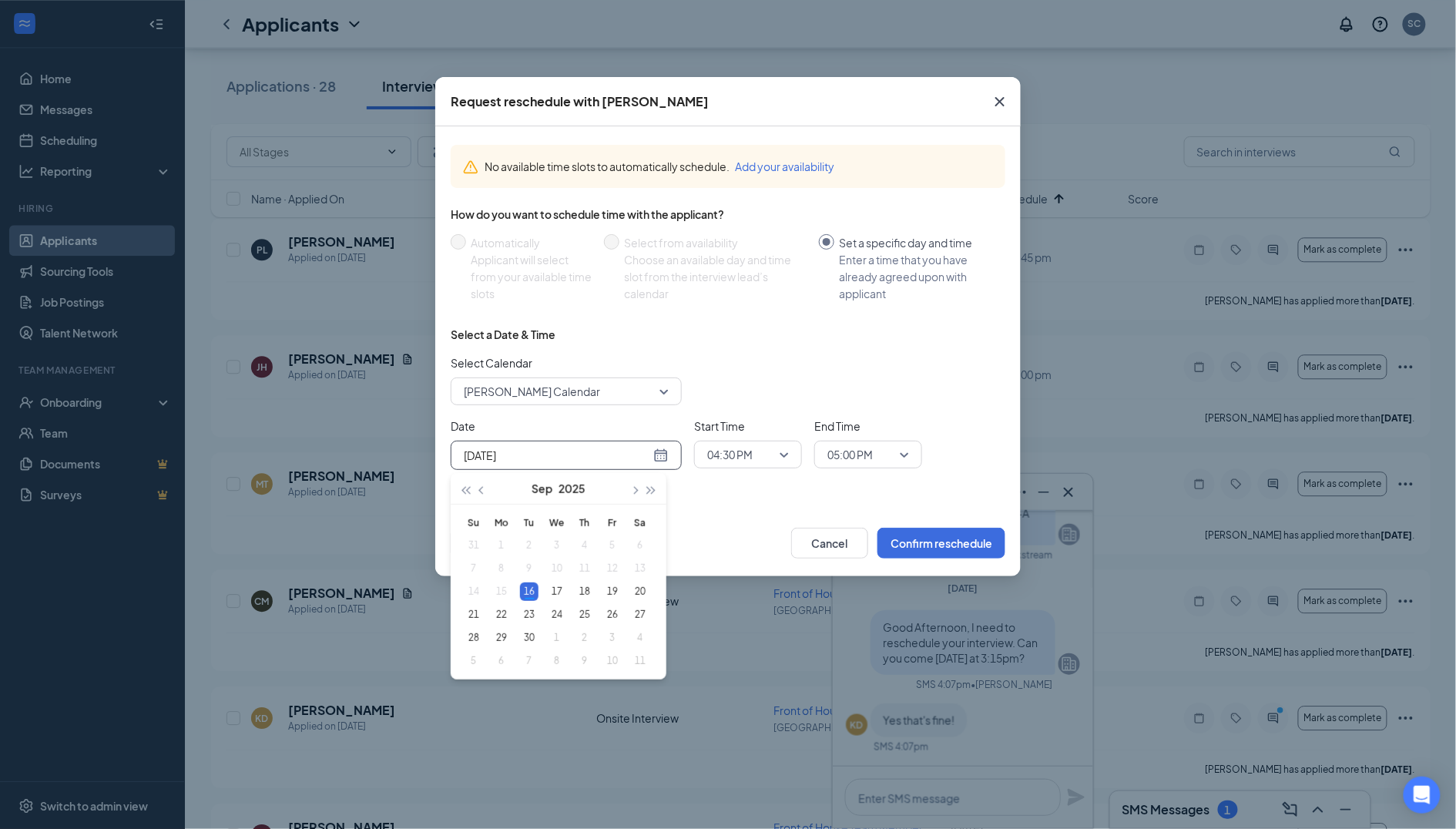
click at [629, 456] on input "[DATE]" at bounding box center [557, 455] width 186 height 17
type input "[DATE]"
click at [502, 638] on div "29" at bounding box center [501, 637] width 18 height 18
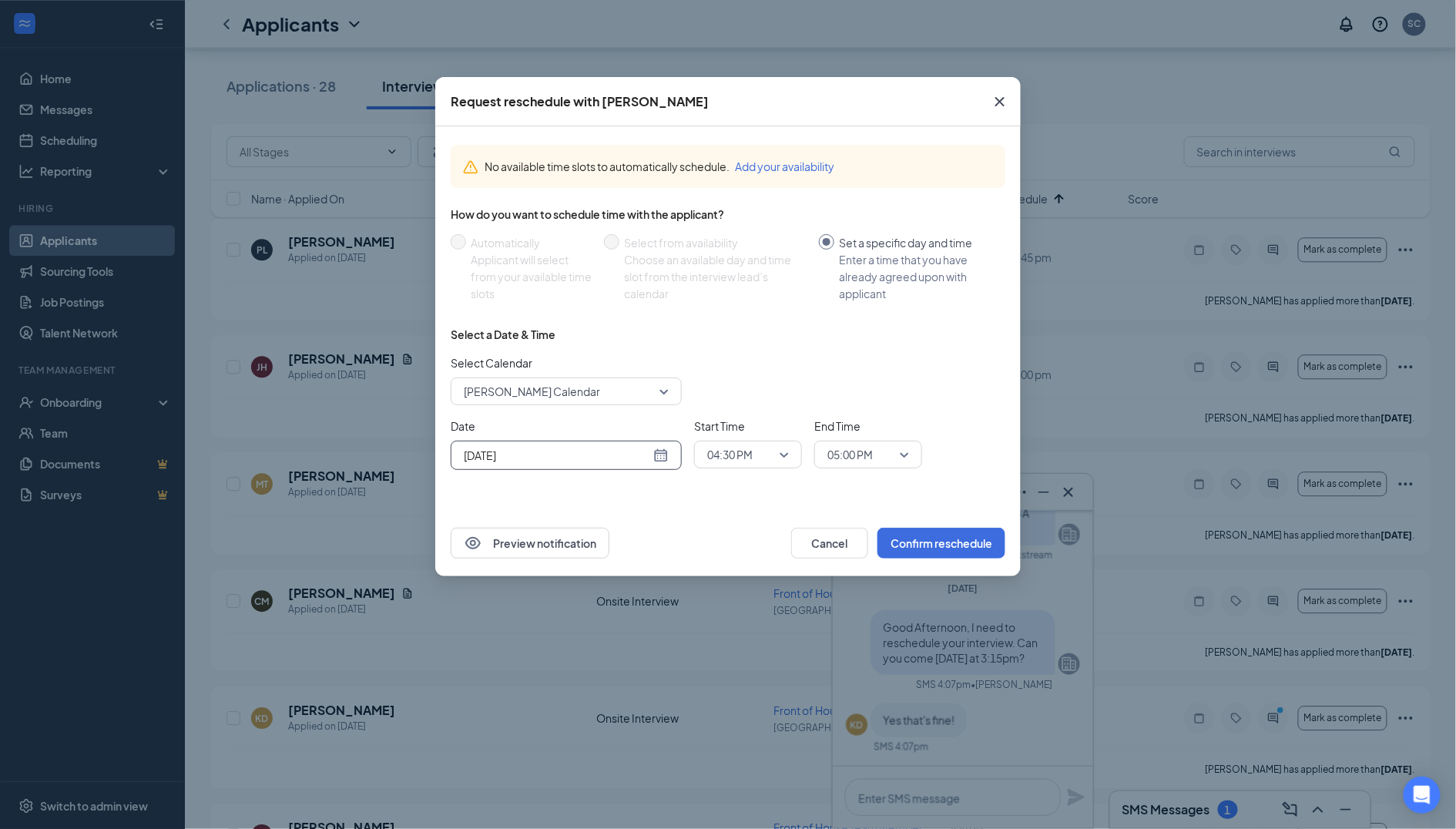
click at [750, 449] on span "04:30 PM" at bounding box center [730, 455] width 46 height 23
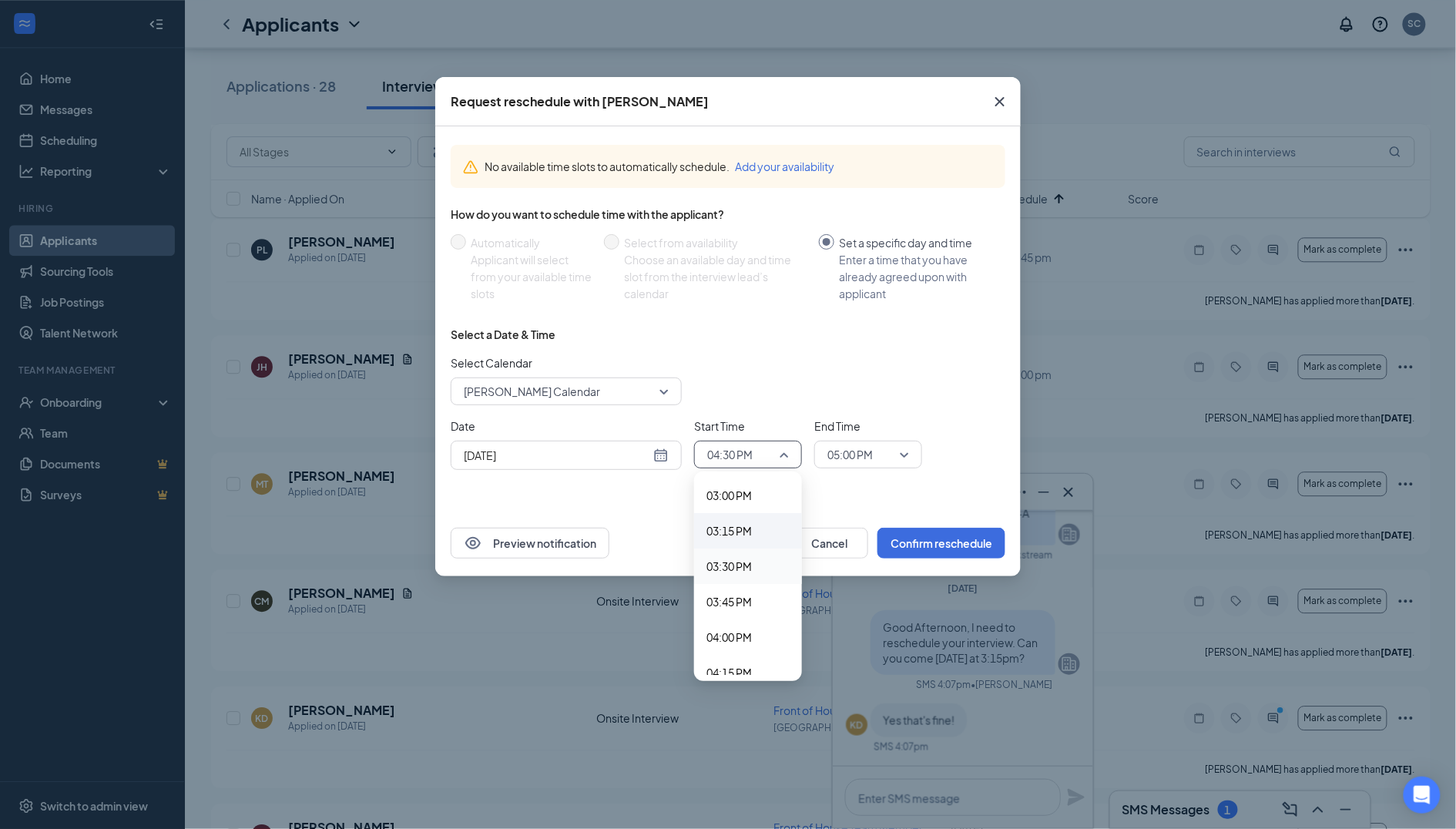
click at [752, 523] on span "03:15 PM" at bounding box center [729, 531] width 46 height 17
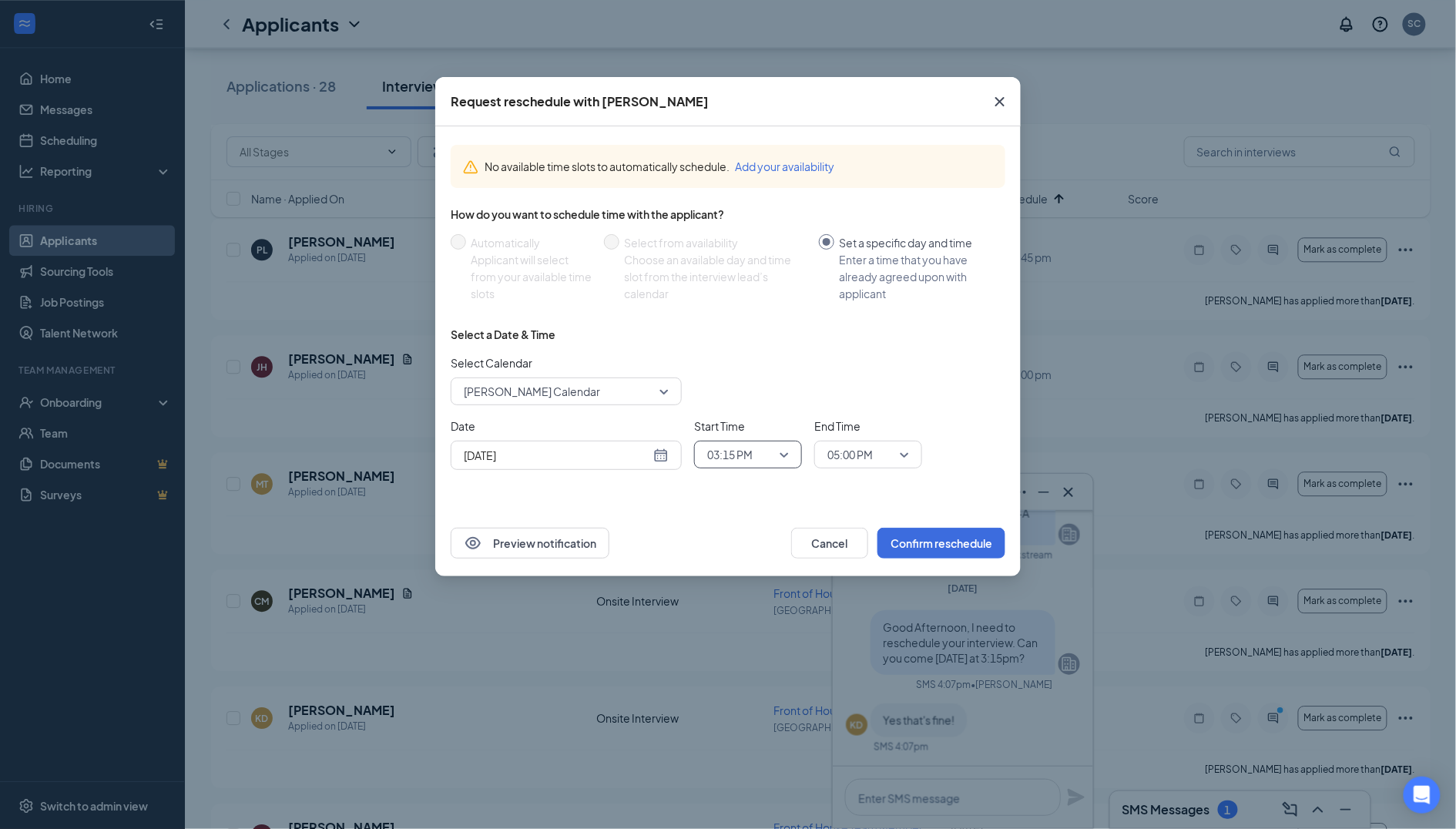
click at [875, 449] on span "05:00 PM" at bounding box center [861, 455] width 68 height 23
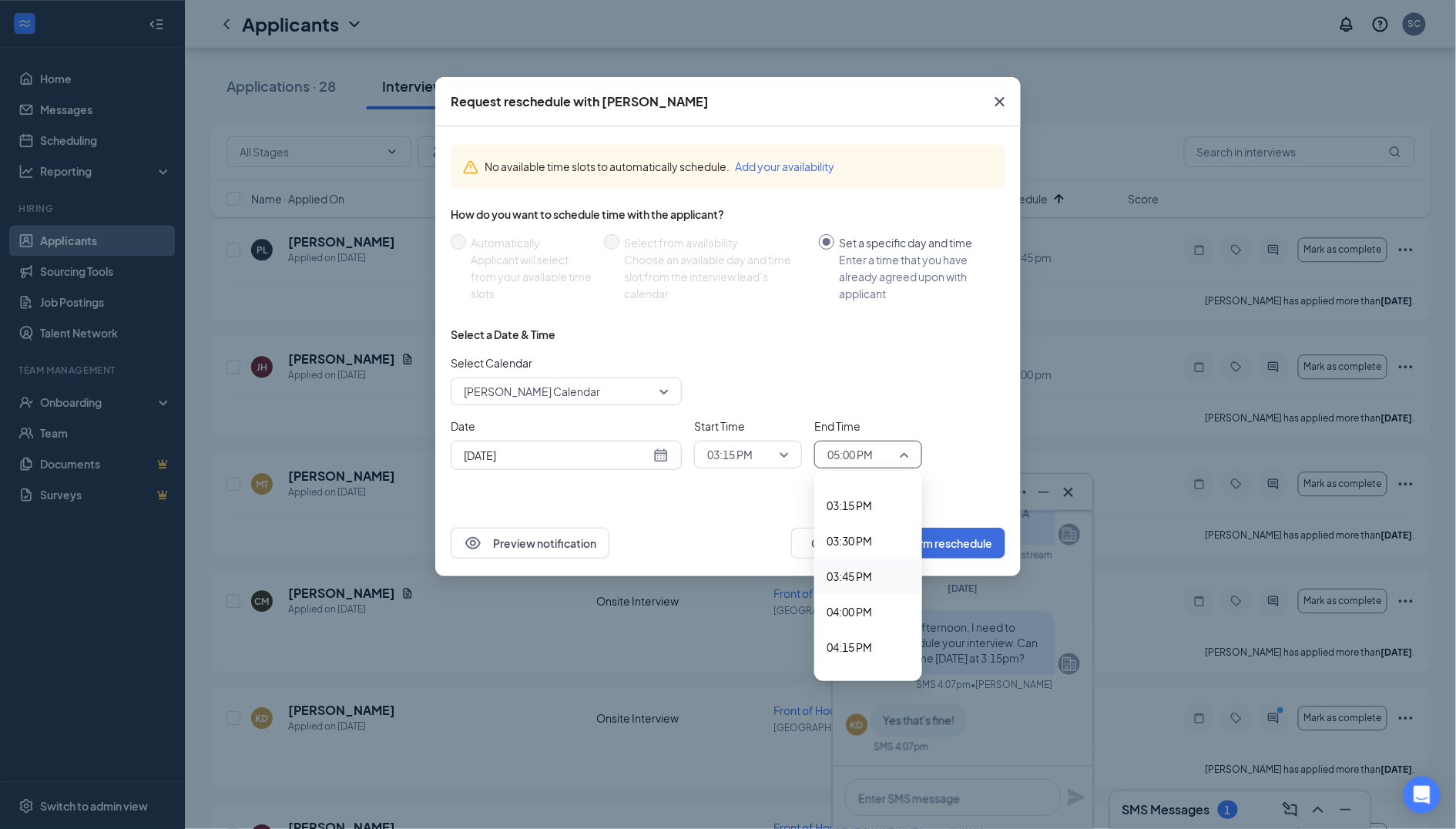
scroll to position [2145, 0]
click at [870, 539] on span "03:30 PM" at bounding box center [849, 548] width 46 height 17
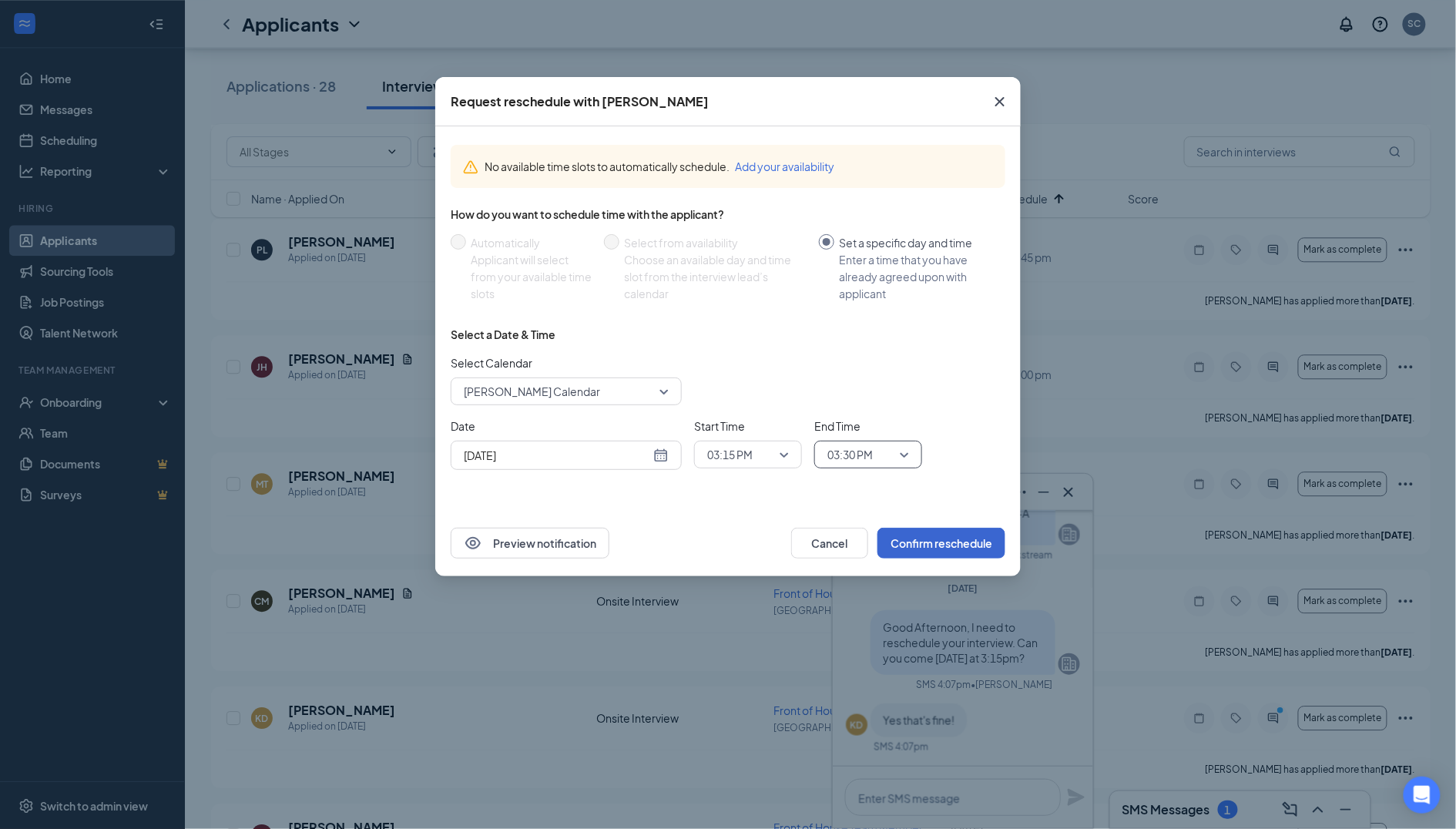
click at [934, 528] on button "Confirm reschedule" at bounding box center [941, 543] width 128 height 31
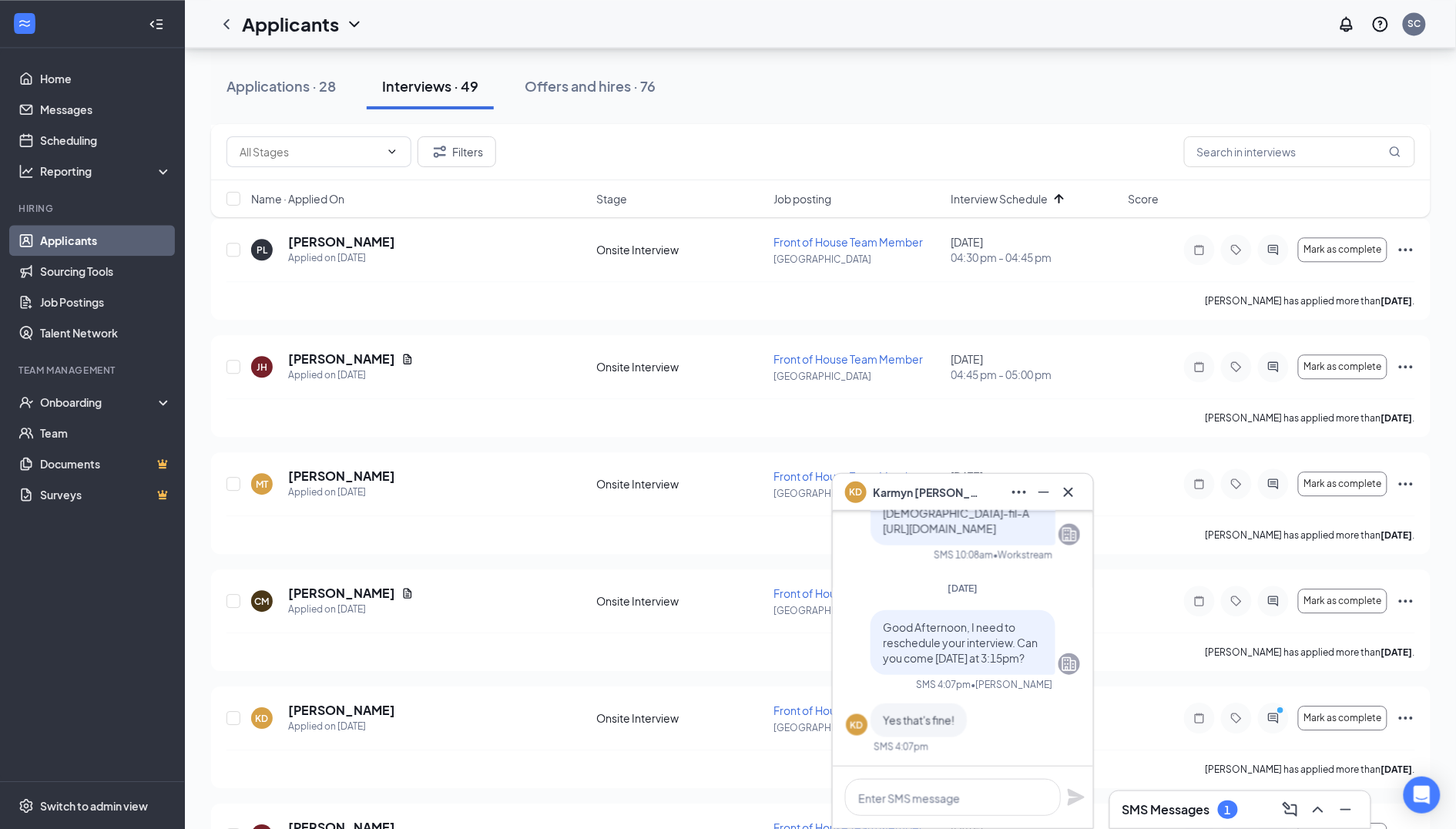
scroll to position [0, 0]
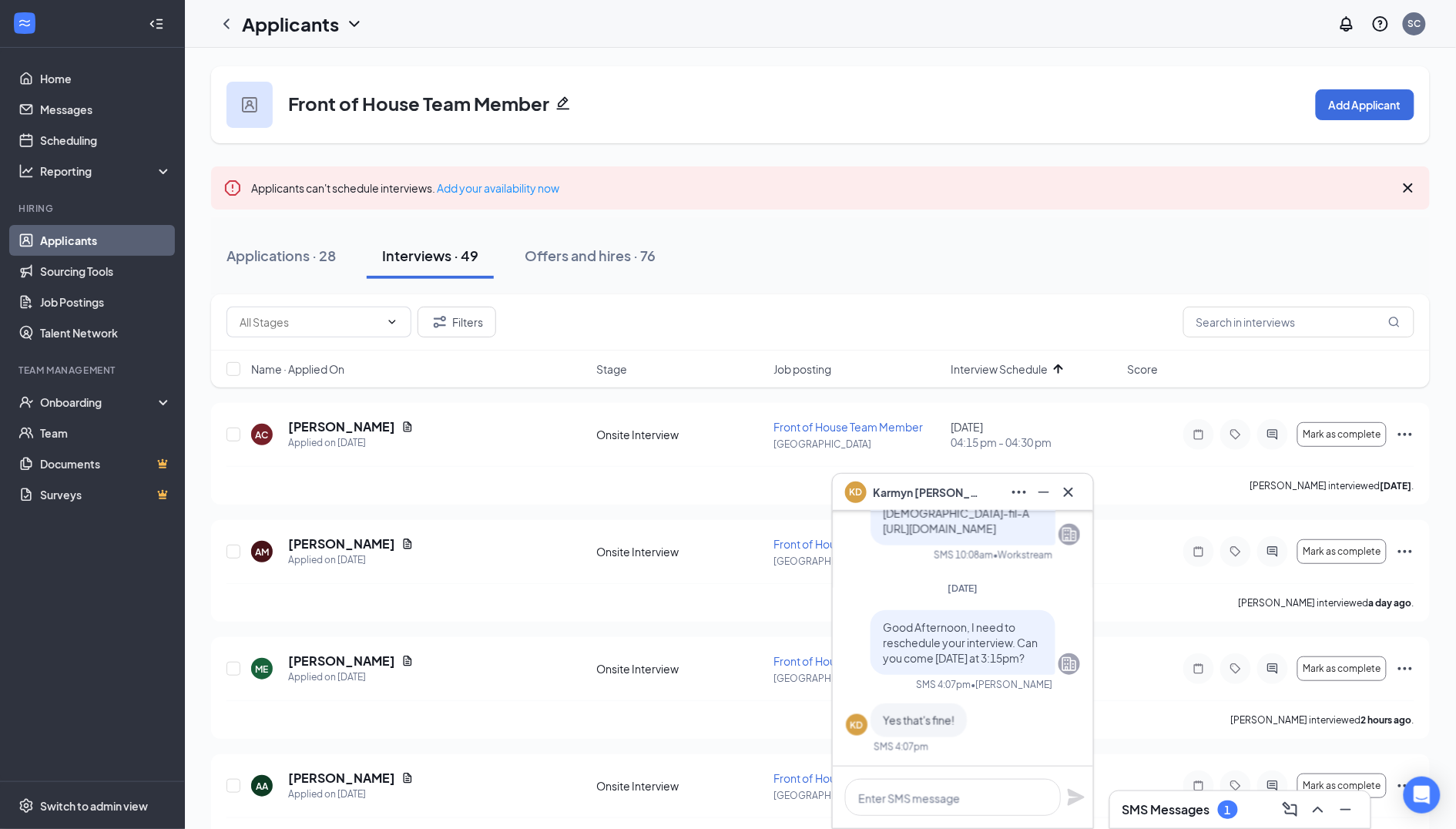
click at [1238, 809] on div "1" at bounding box center [1227, 809] width 20 height 18
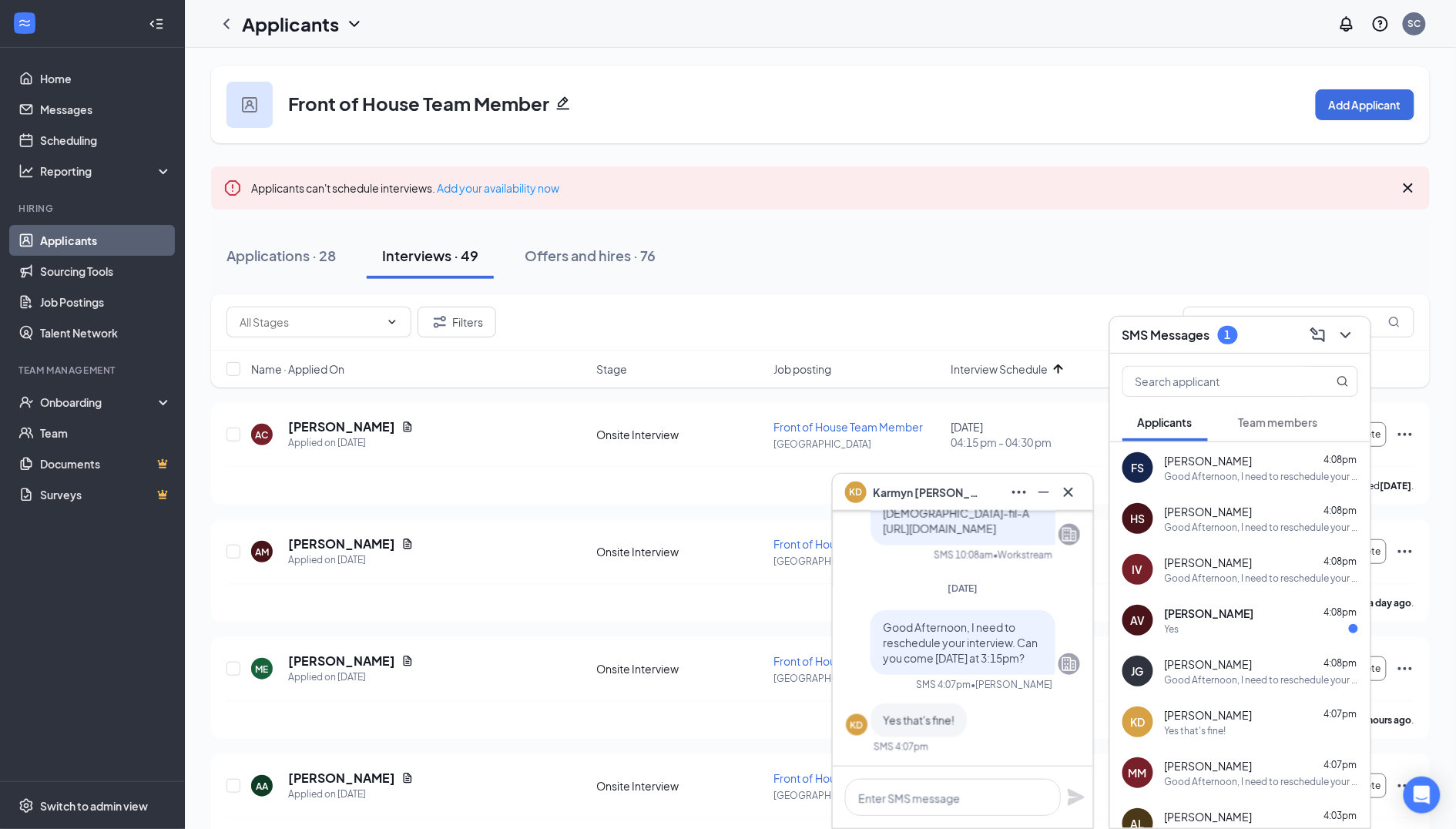
click at [1207, 621] on div "[PERSON_NAME] 4:08pm Yes" at bounding box center [1261, 620] width 193 height 30
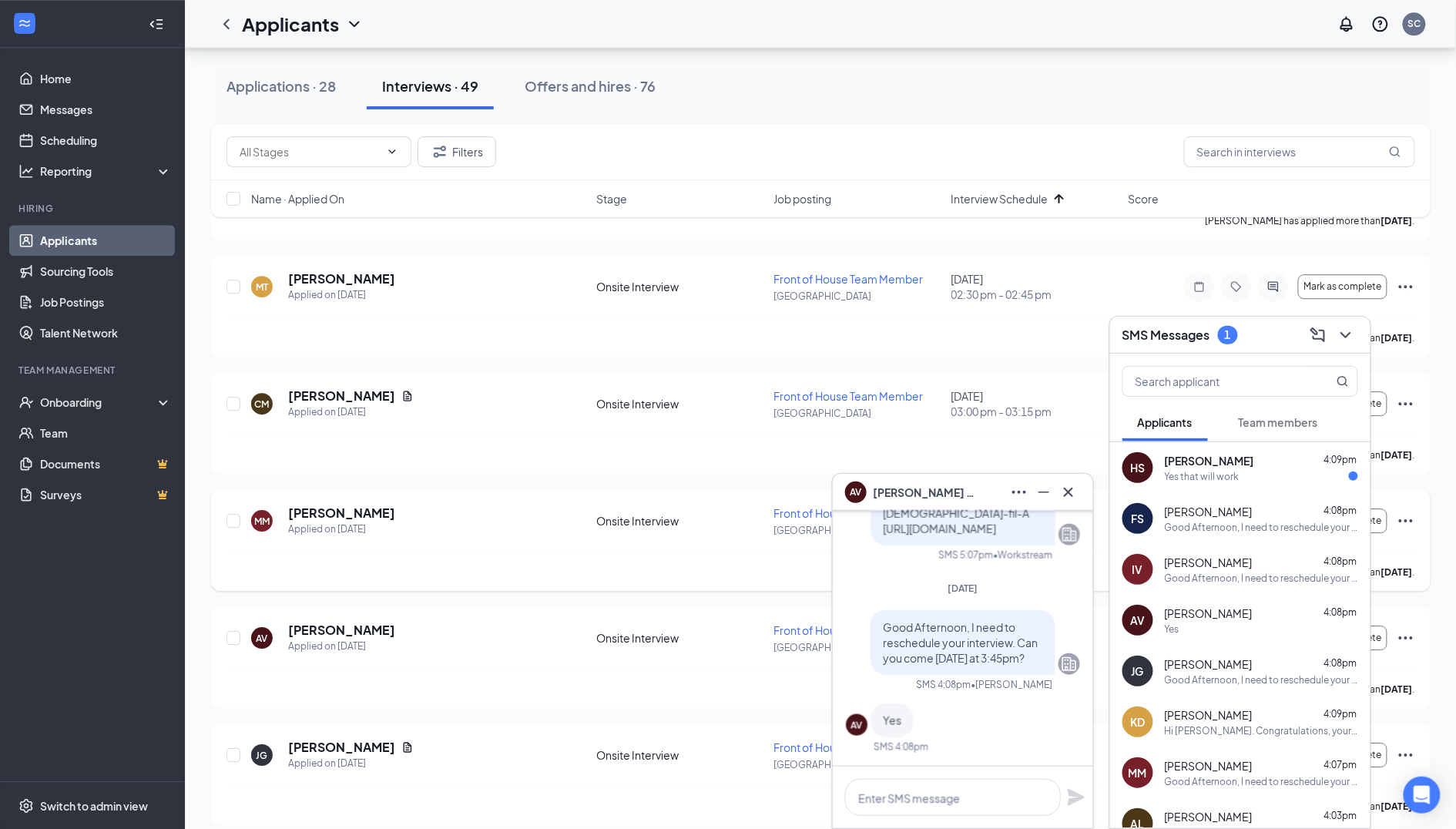
scroll to position [3661, 0]
click at [1262, 339] on div "SMS Messages 1" at bounding box center [1239, 335] width 235 height 24
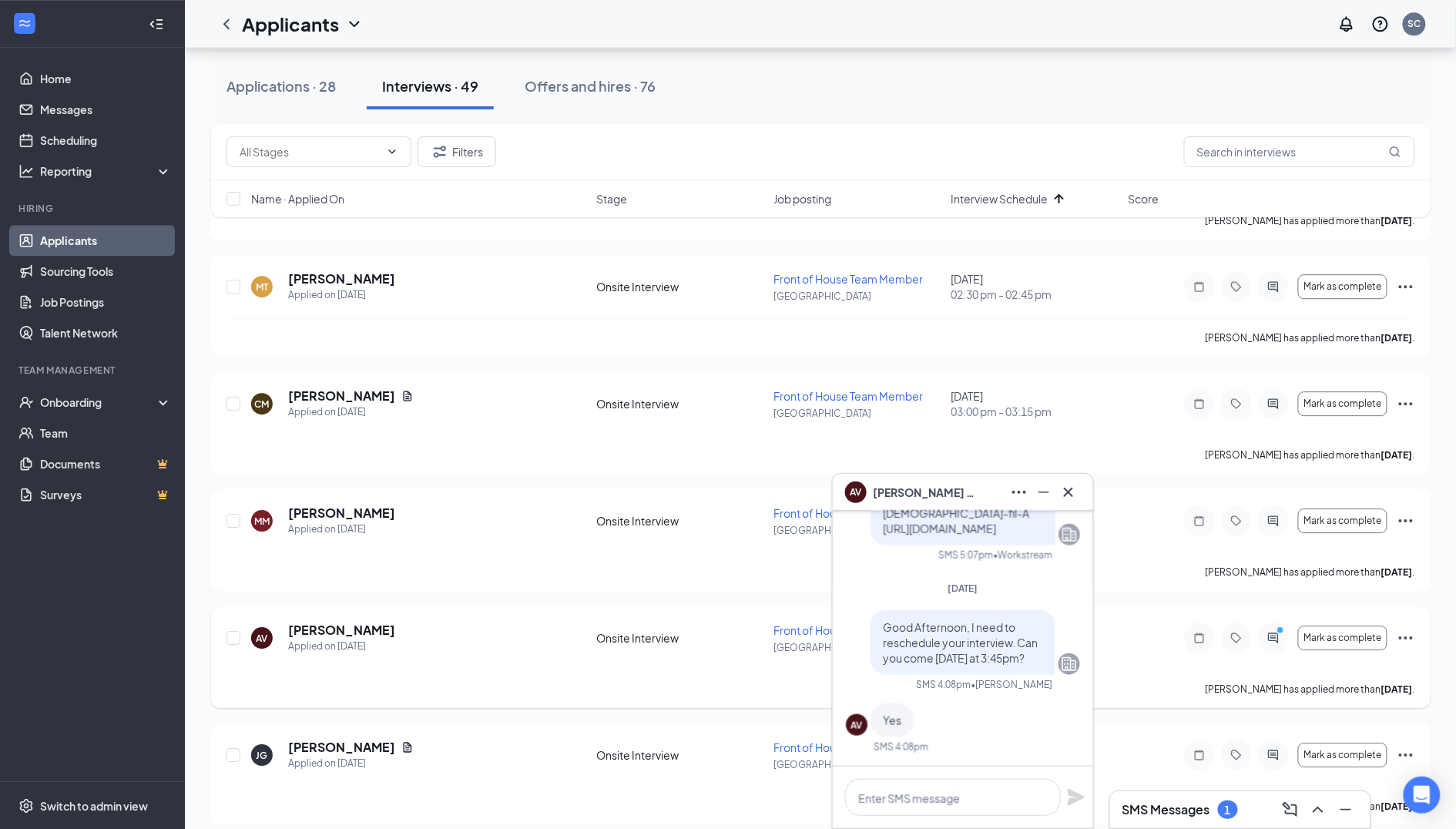
click at [1409, 629] on icon "Ellipses" at bounding box center [1405, 637] width 18 height 18
click at [1335, 672] on p "Request reschedule" at bounding box center [1336, 676] width 133 height 16
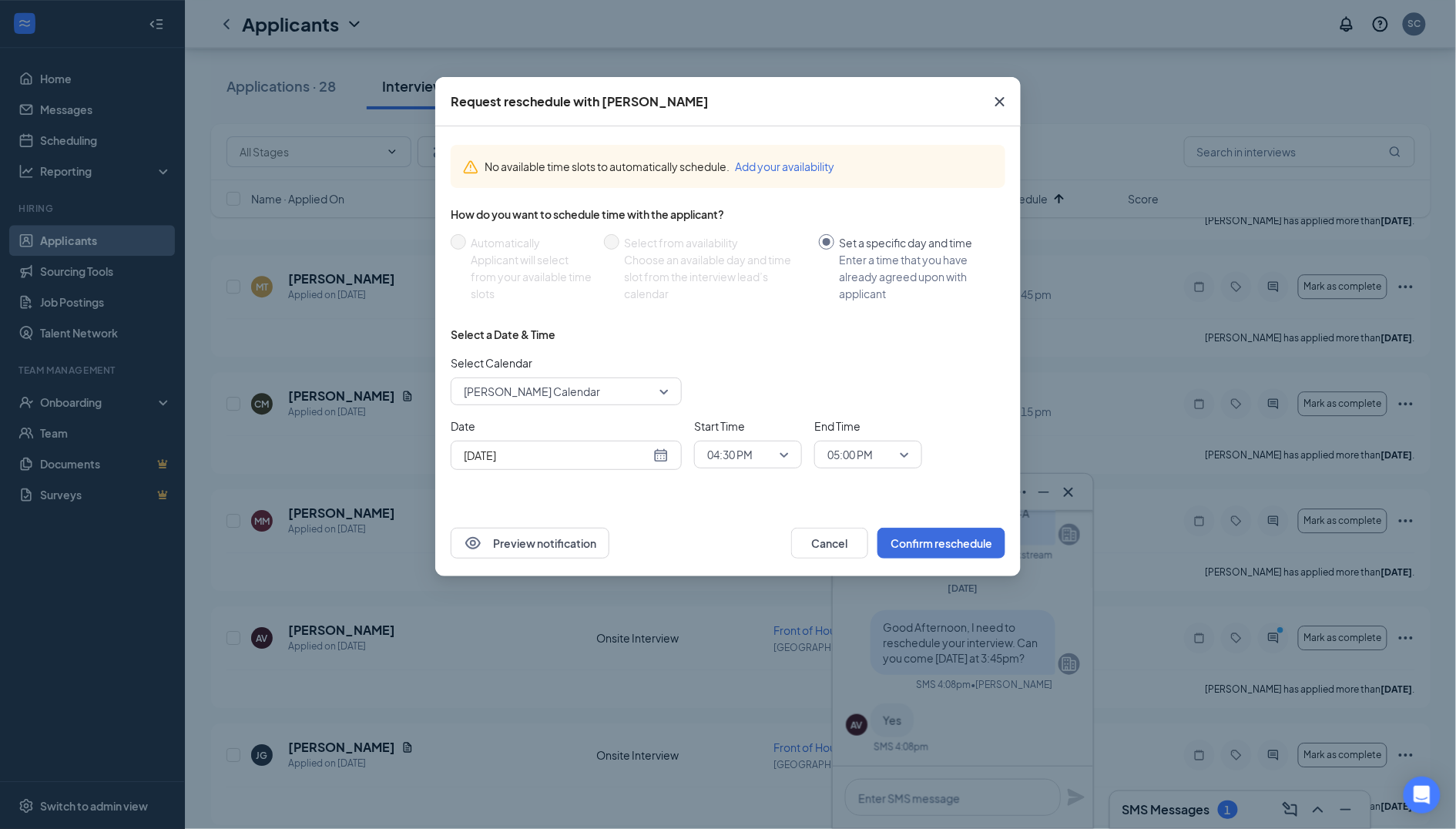
click at [581, 384] on span "[PERSON_NAME] Calendar" at bounding box center [532, 391] width 136 height 23
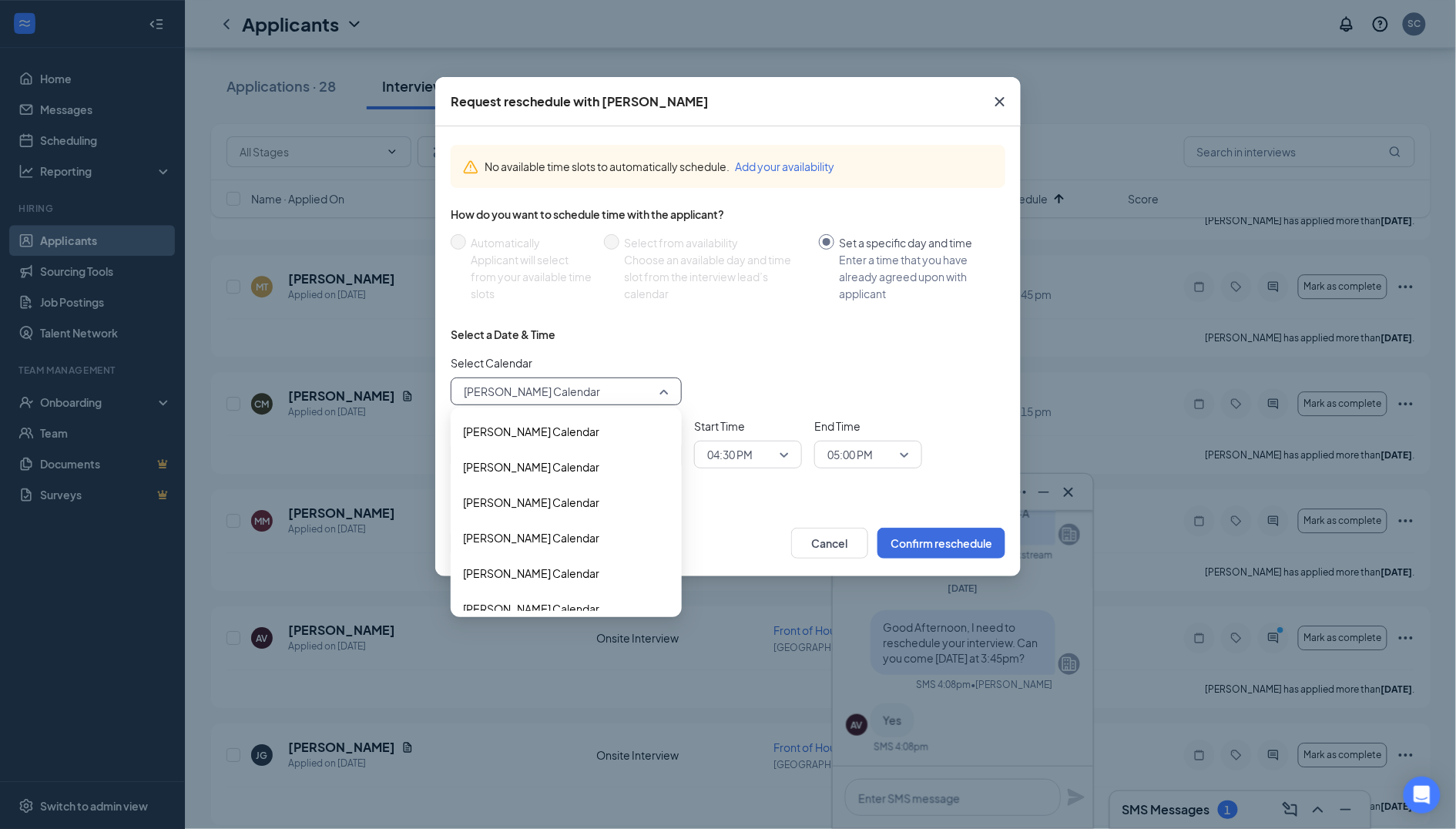
scroll to position [47, 0]
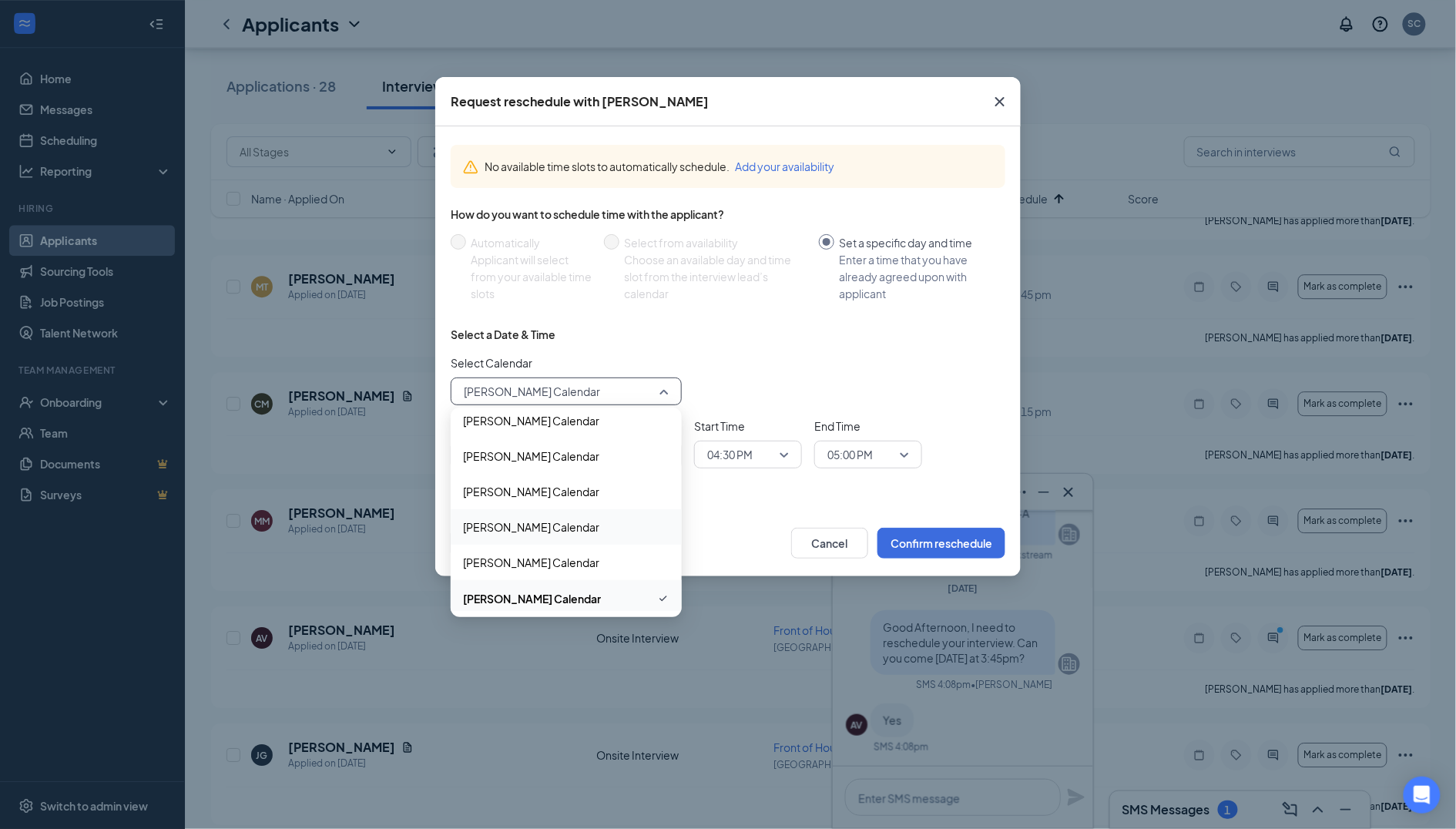
click at [549, 521] on span "[PERSON_NAME] Calendar" at bounding box center [531, 527] width 136 height 17
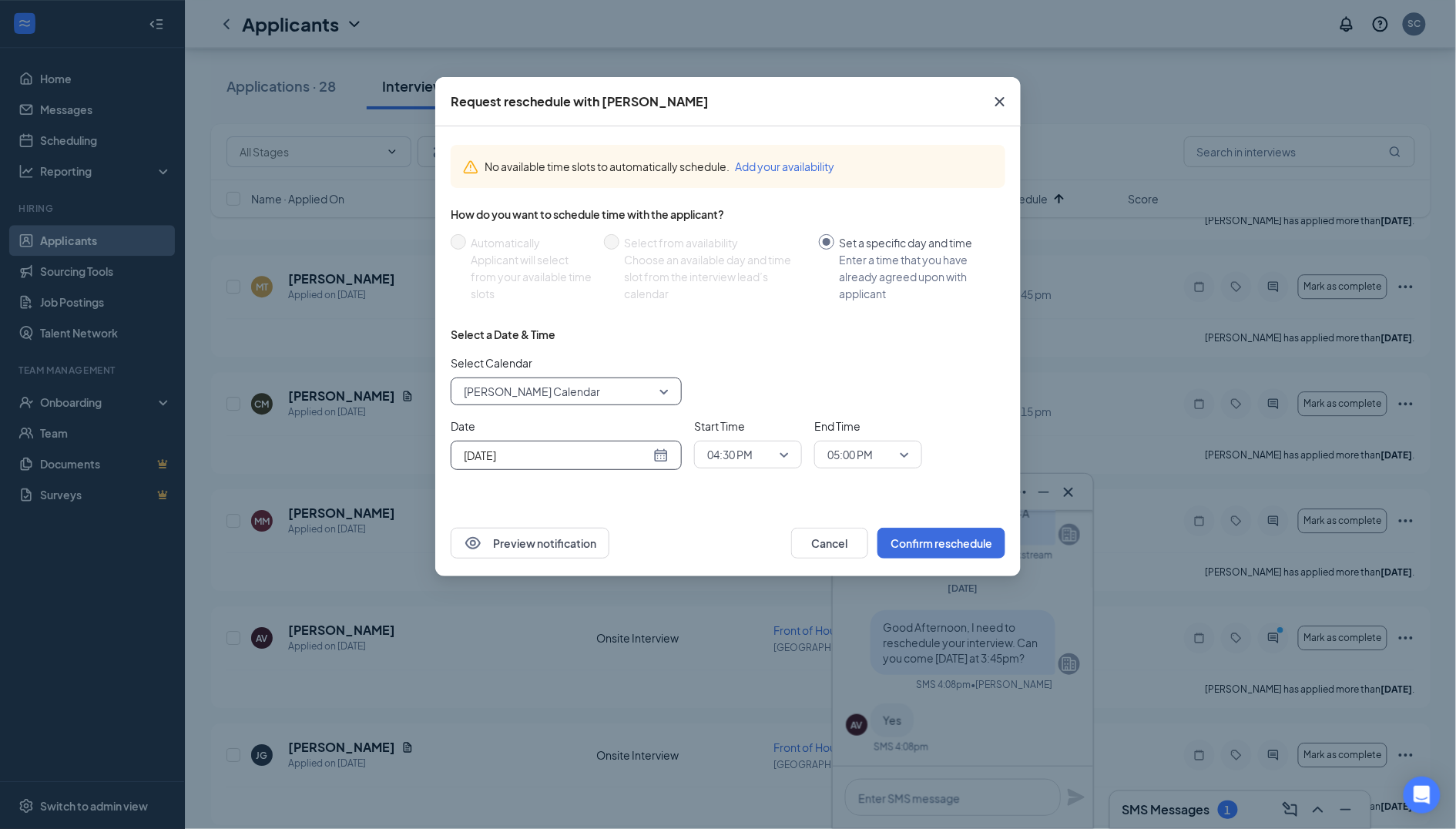
click at [595, 461] on div "[DATE]" at bounding box center [567, 455] width 231 height 29
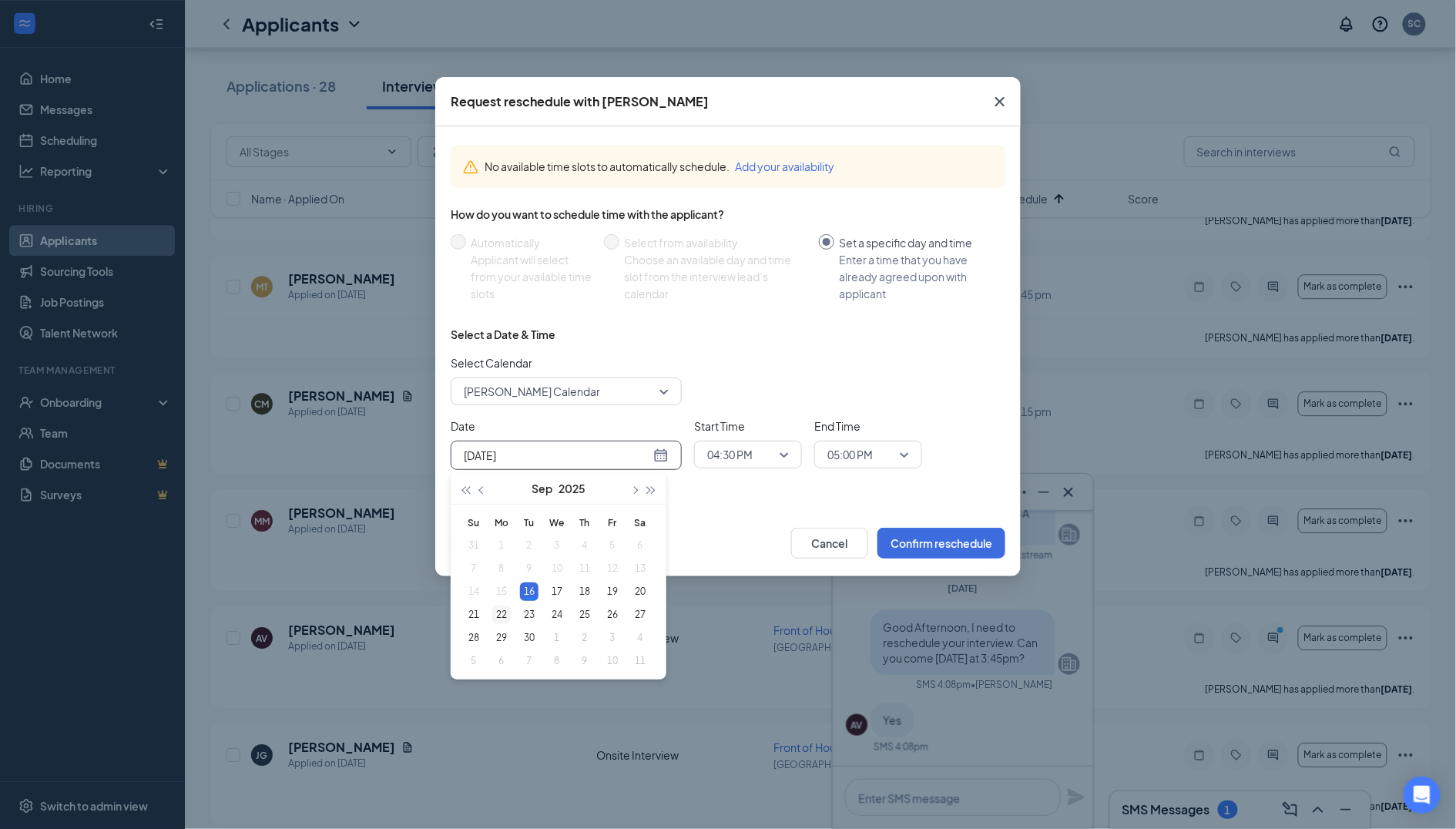
type input "[DATE]"
click at [509, 609] on div "22" at bounding box center [501, 614] width 18 height 18
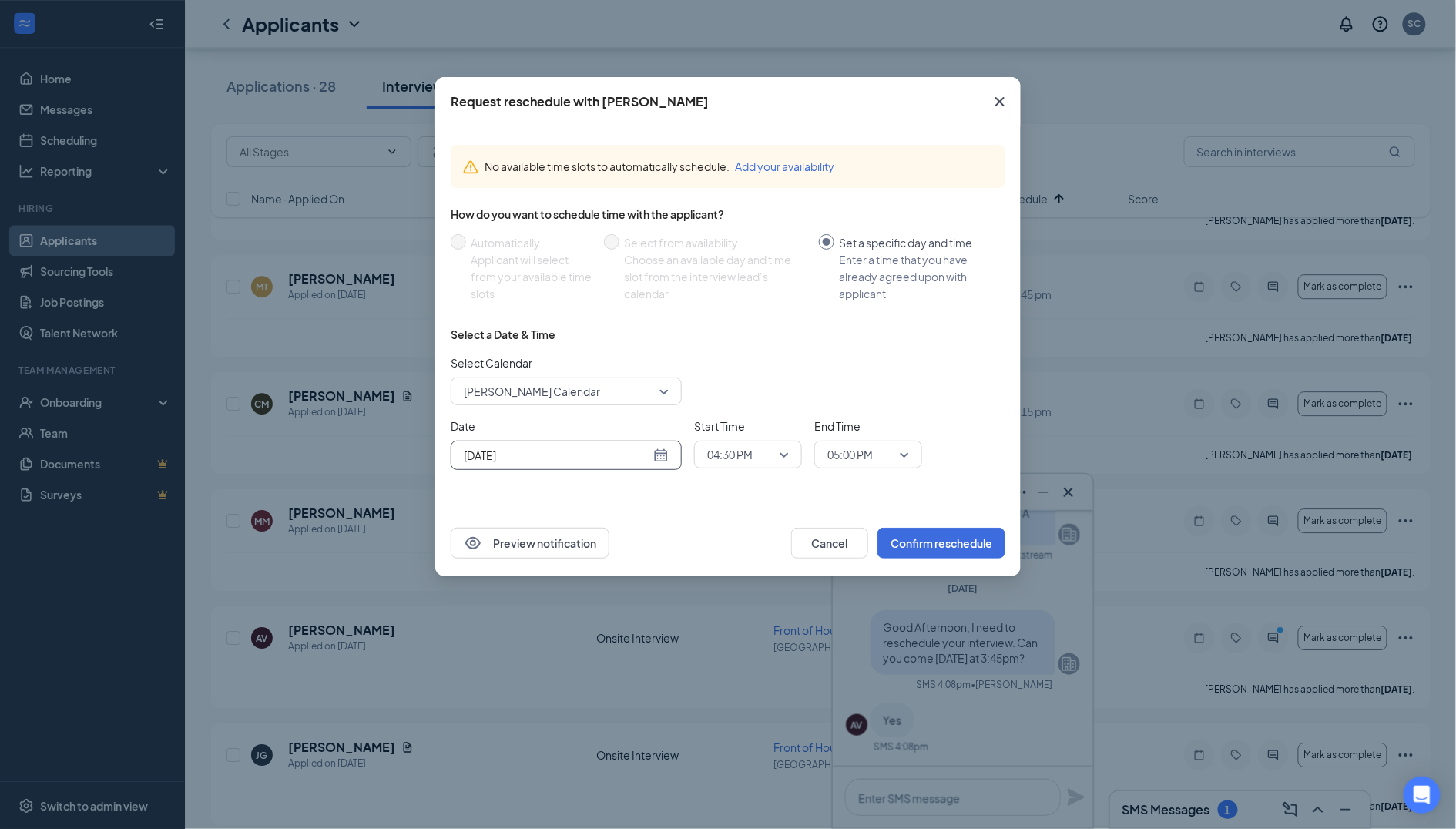
click at [747, 454] on span "04:30 PM" at bounding box center [730, 455] width 46 height 23
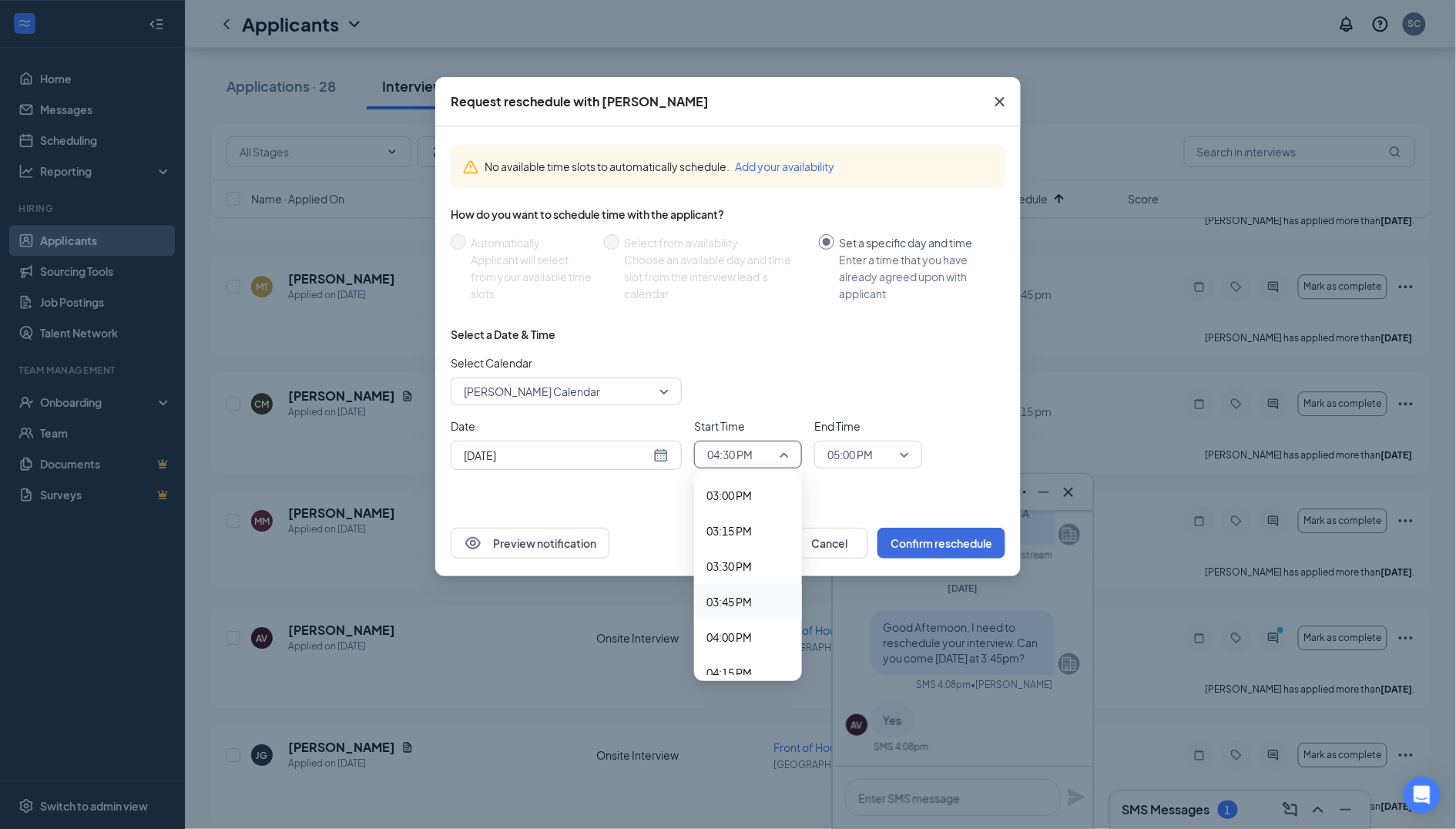
click at [756, 593] on span "03:45 PM" at bounding box center [748, 602] width 83 height 17
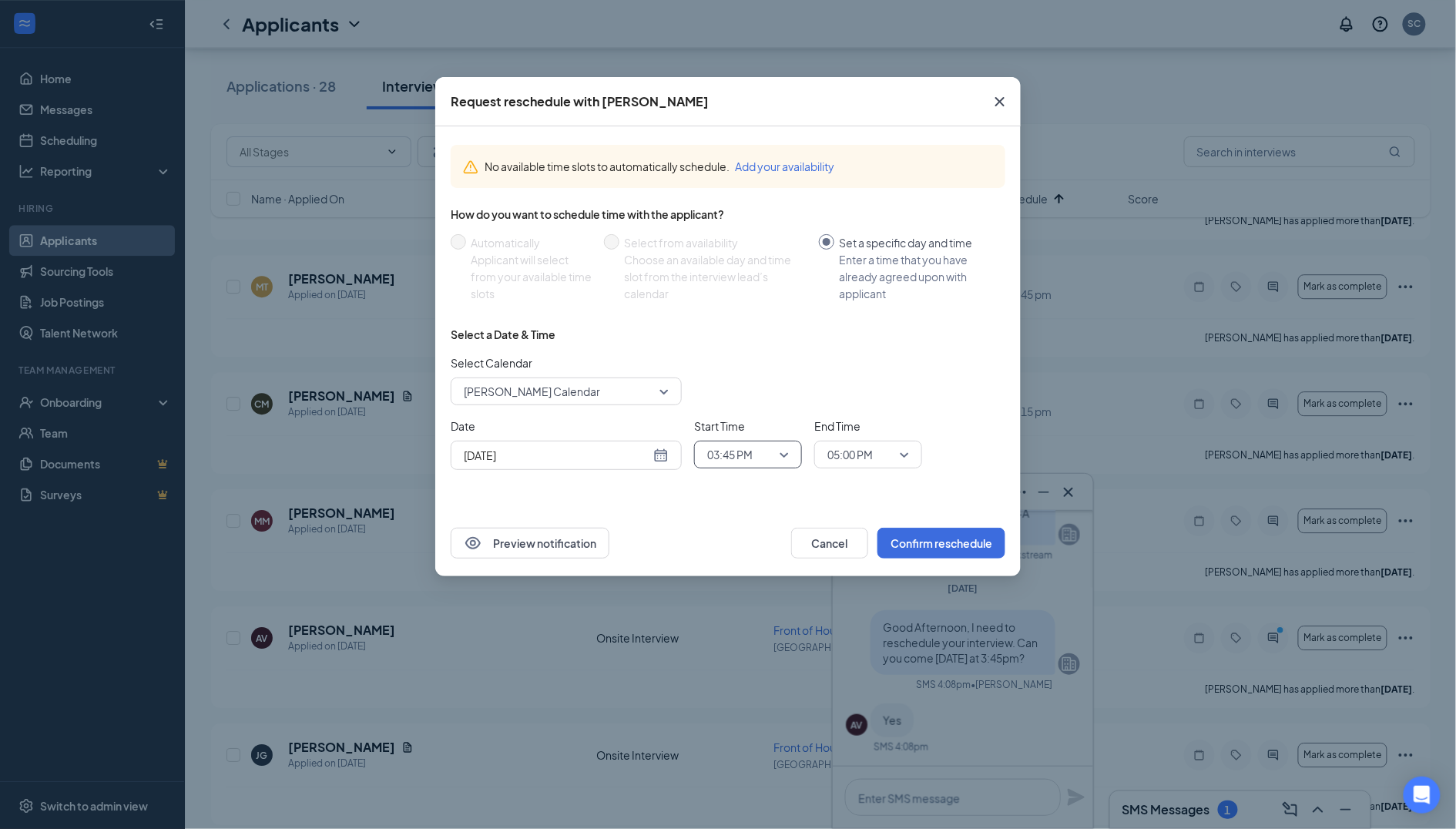
click at [882, 457] on span "05:00 PM" at bounding box center [861, 455] width 68 height 23
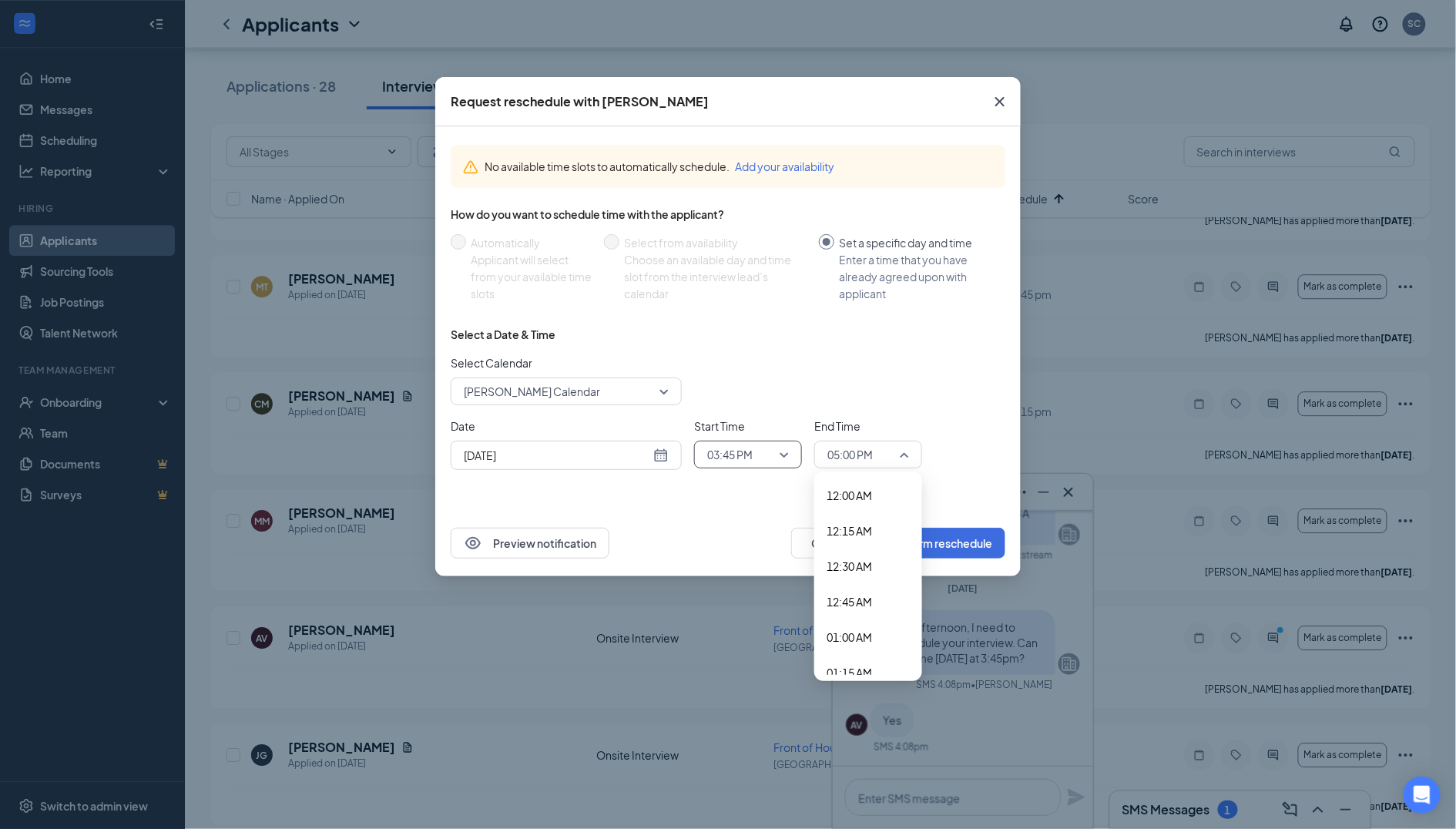
scroll to position [2197, 0]
click at [868, 558] on span "04:00 PM" at bounding box center [849, 567] width 46 height 17
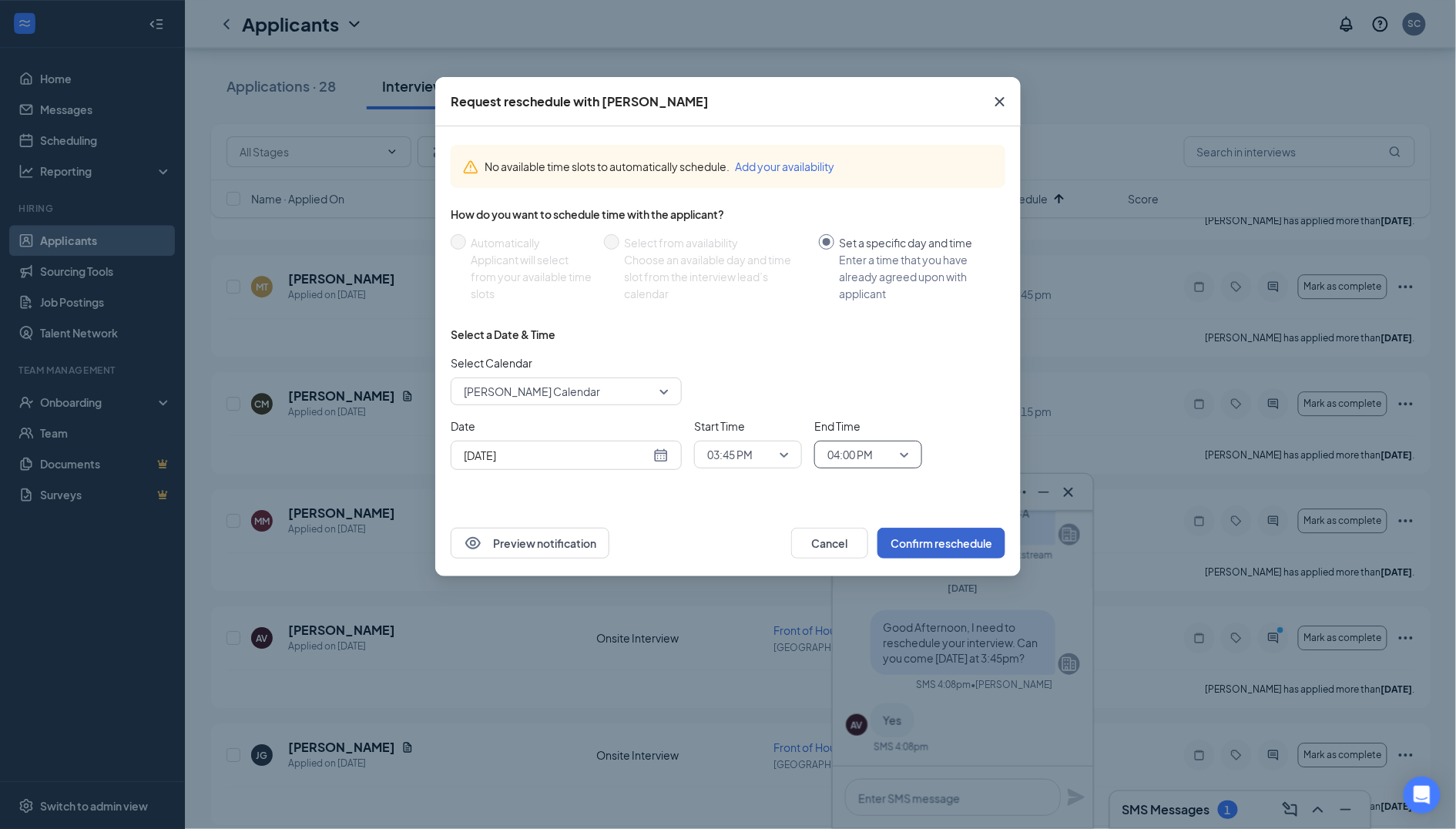
click at [962, 534] on button "Confirm reschedule" at bounding box center [941, 543] width 128 height 31
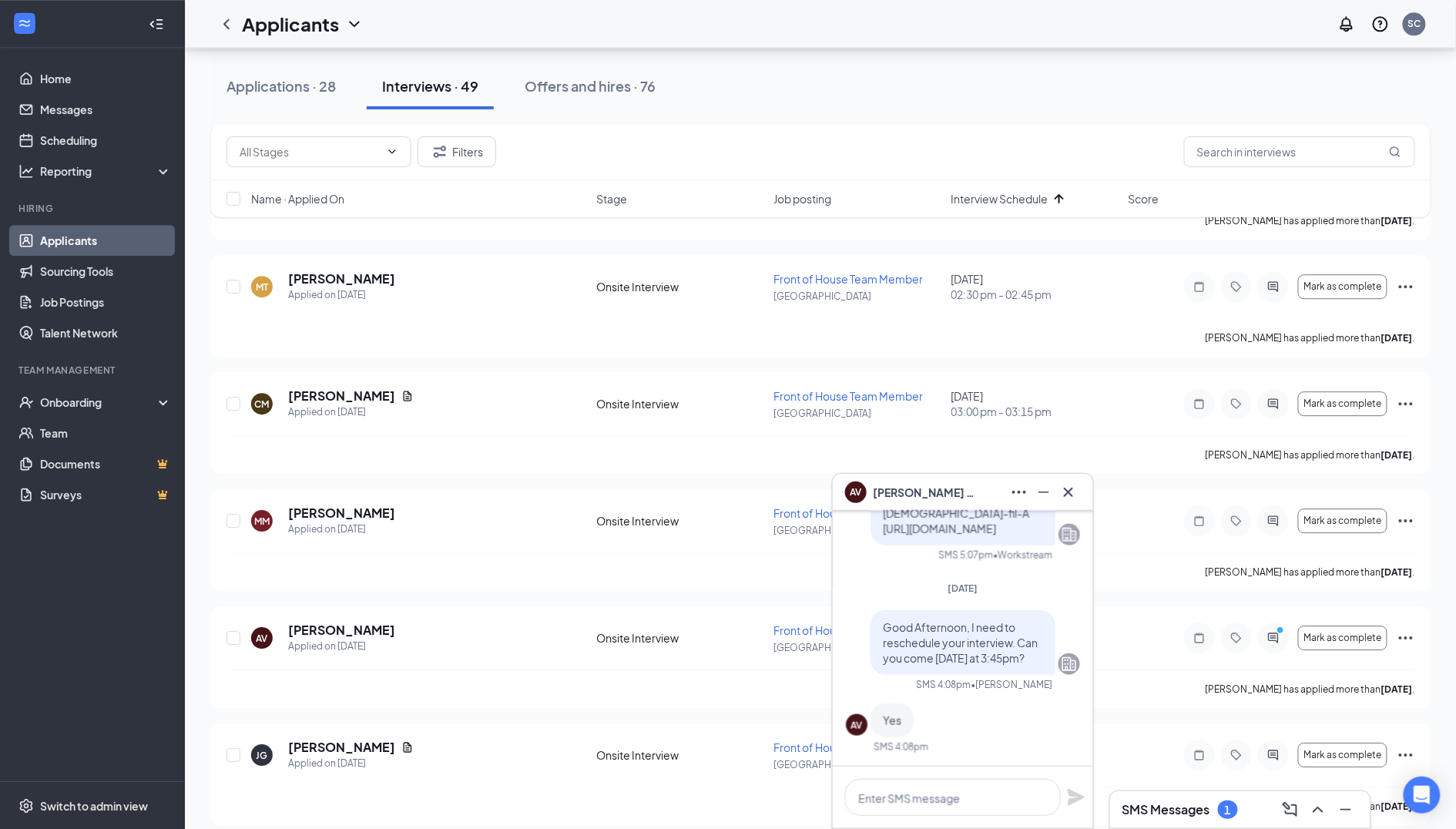
click at [1202, 801] on div "SMS Messages 1" at bounding box center [1180, 809] width 116 height 18
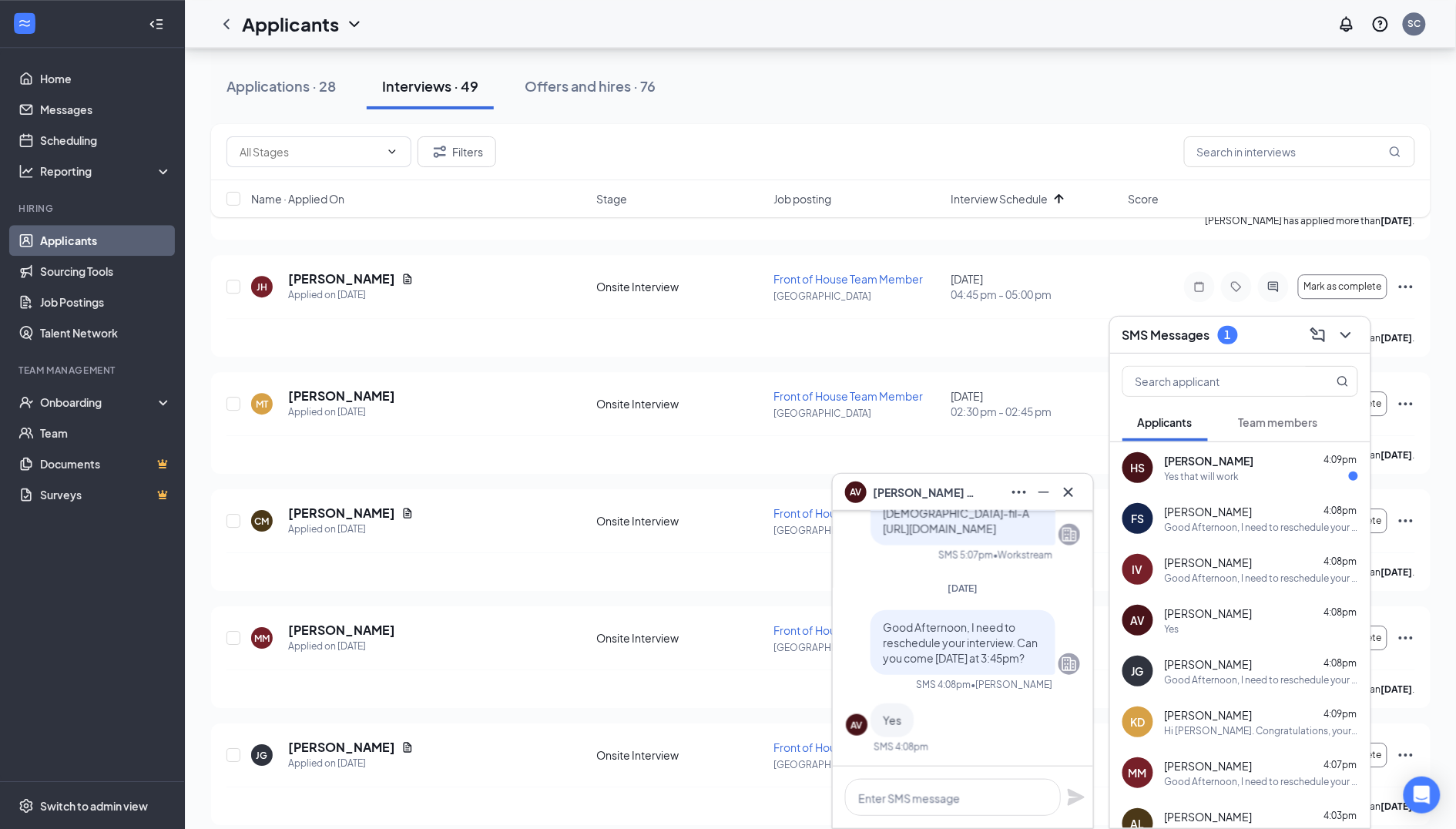
click at [1147, 479] on div "HS" at bounding box center [1138, 468] width 31 height 31
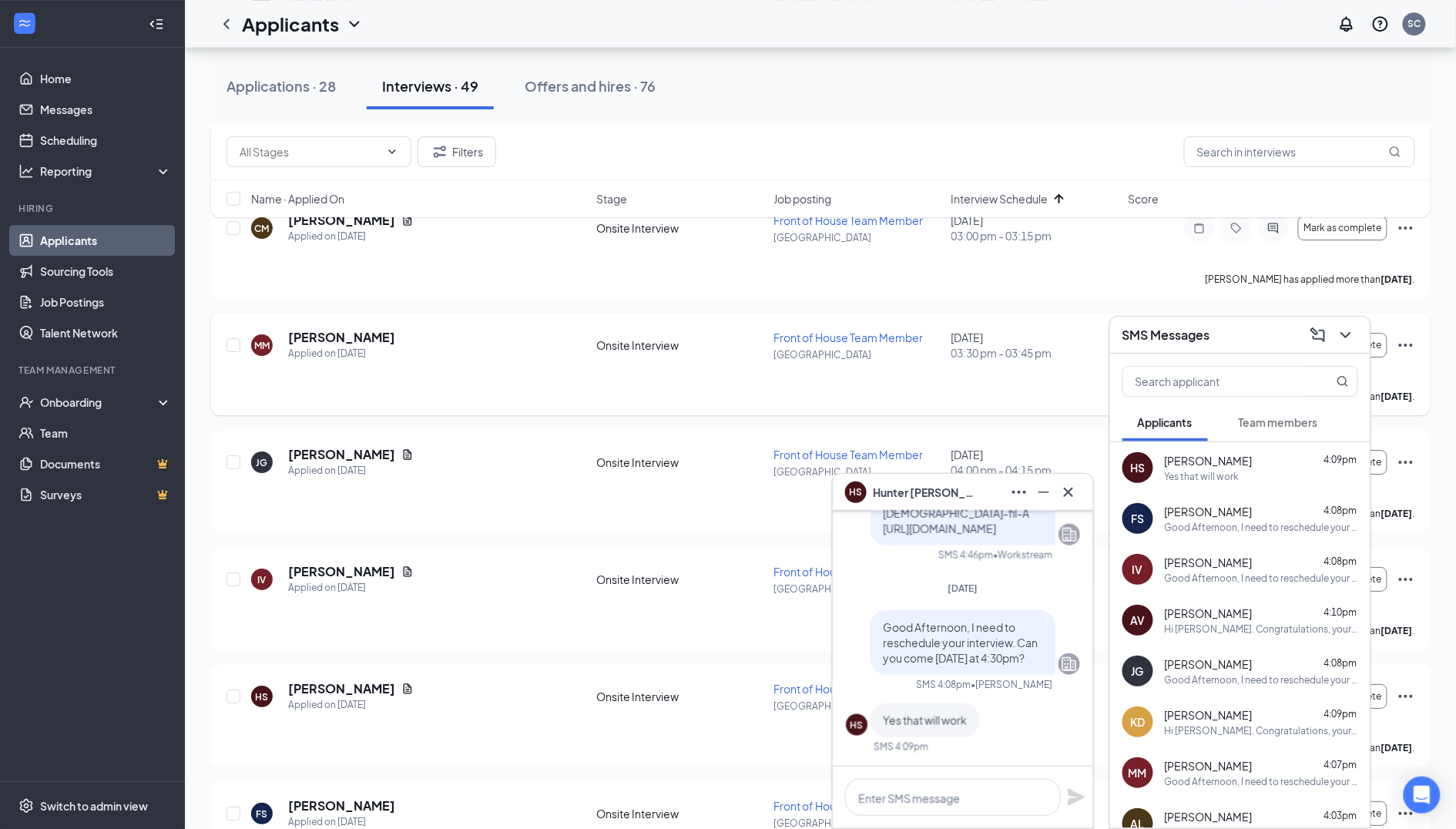
scroll to position [3956, 0]
click at [1255, 338] on div "SMS Messages" at bounding box center [1239, 335] width 235 height 24
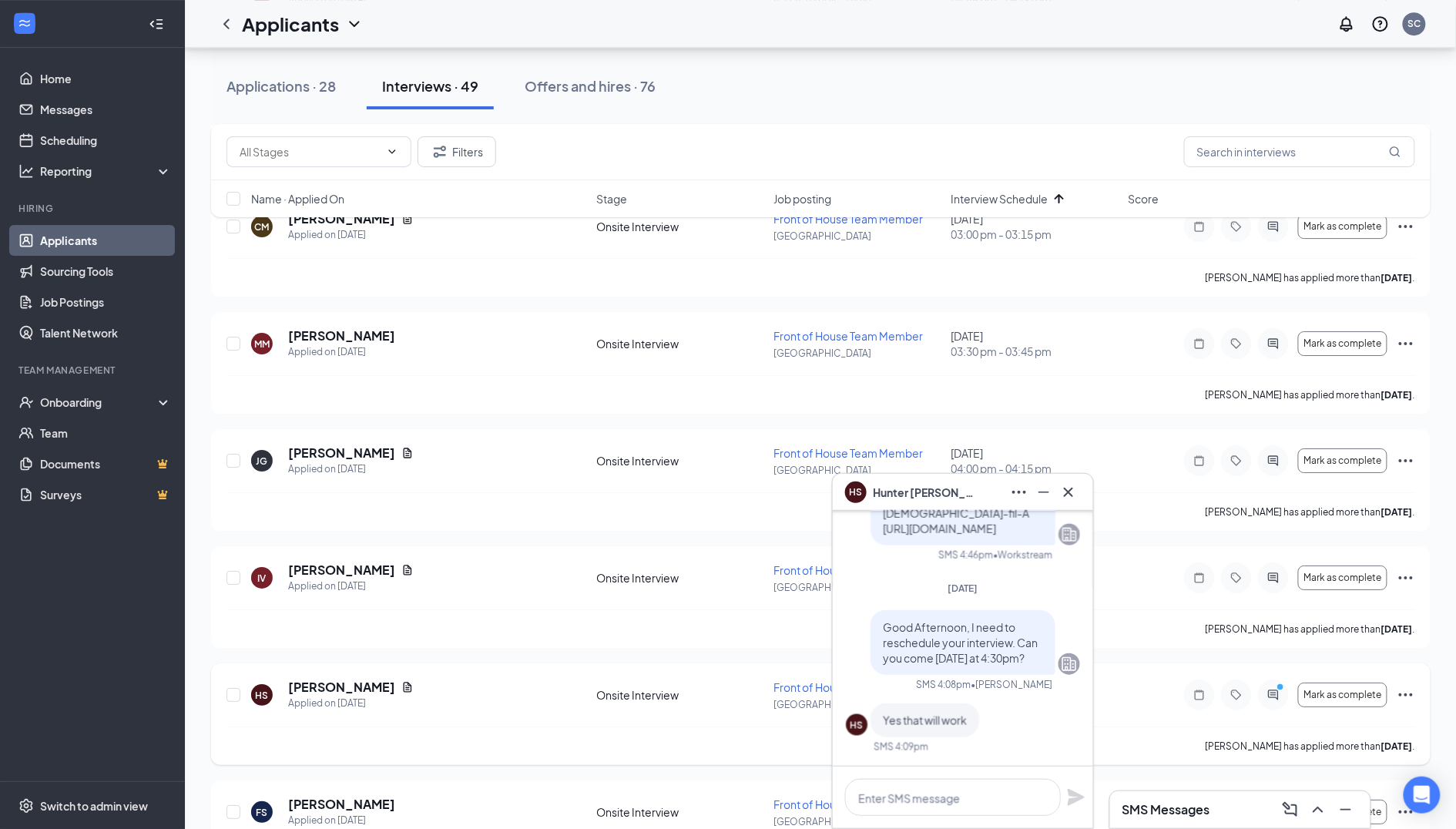
click at [1410, 686] on icon "Ellipses" at bounding box center [1405, 694] width 18 height 18
click at [1308, 726] on p "Request reschedule" at bounding box center [1336, 732] width 133 height 16
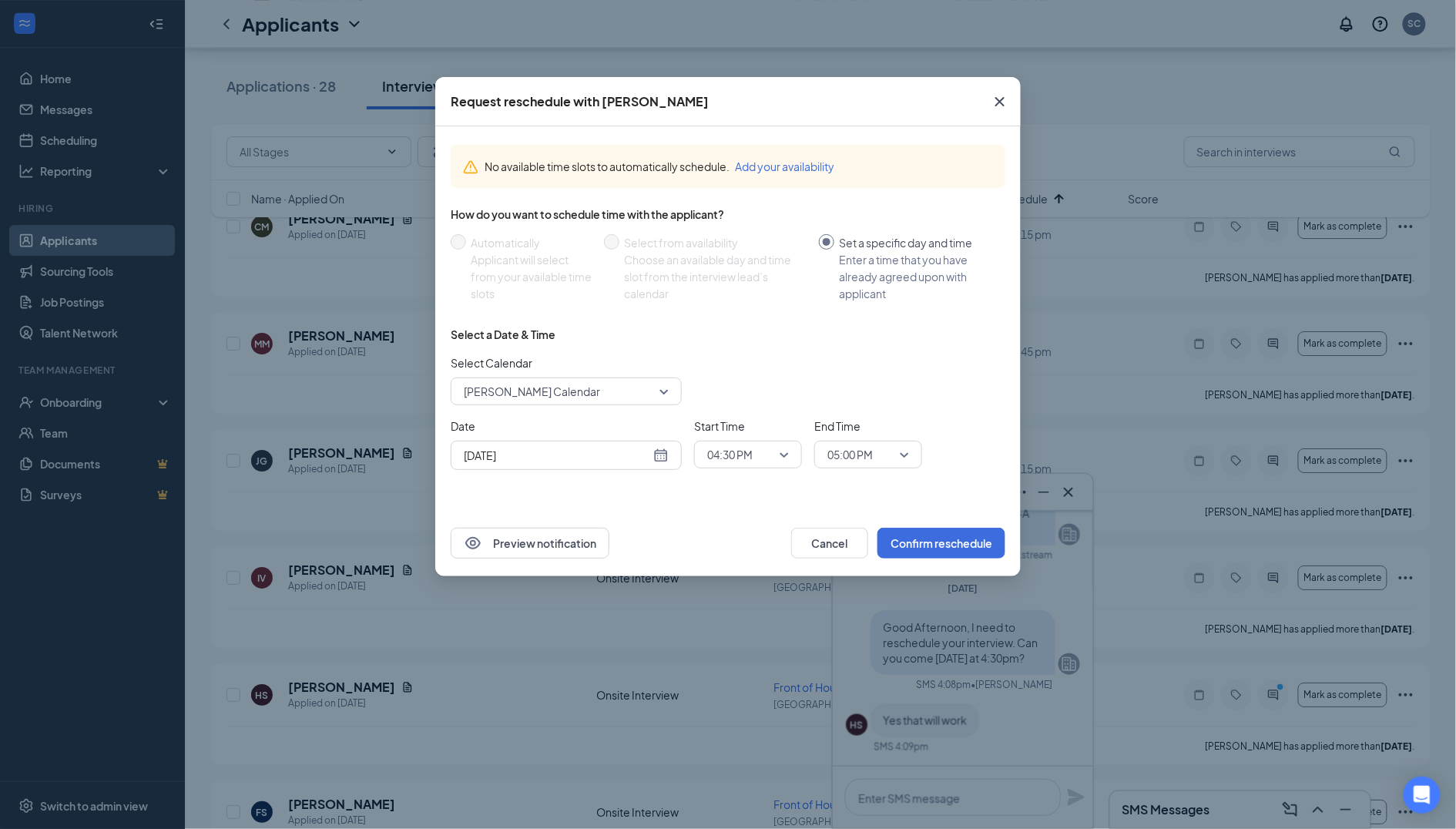
click at [567, 380] on span "[PERSON_NAME] Calendar" at bounding box center [532, 391] width 136 height 23
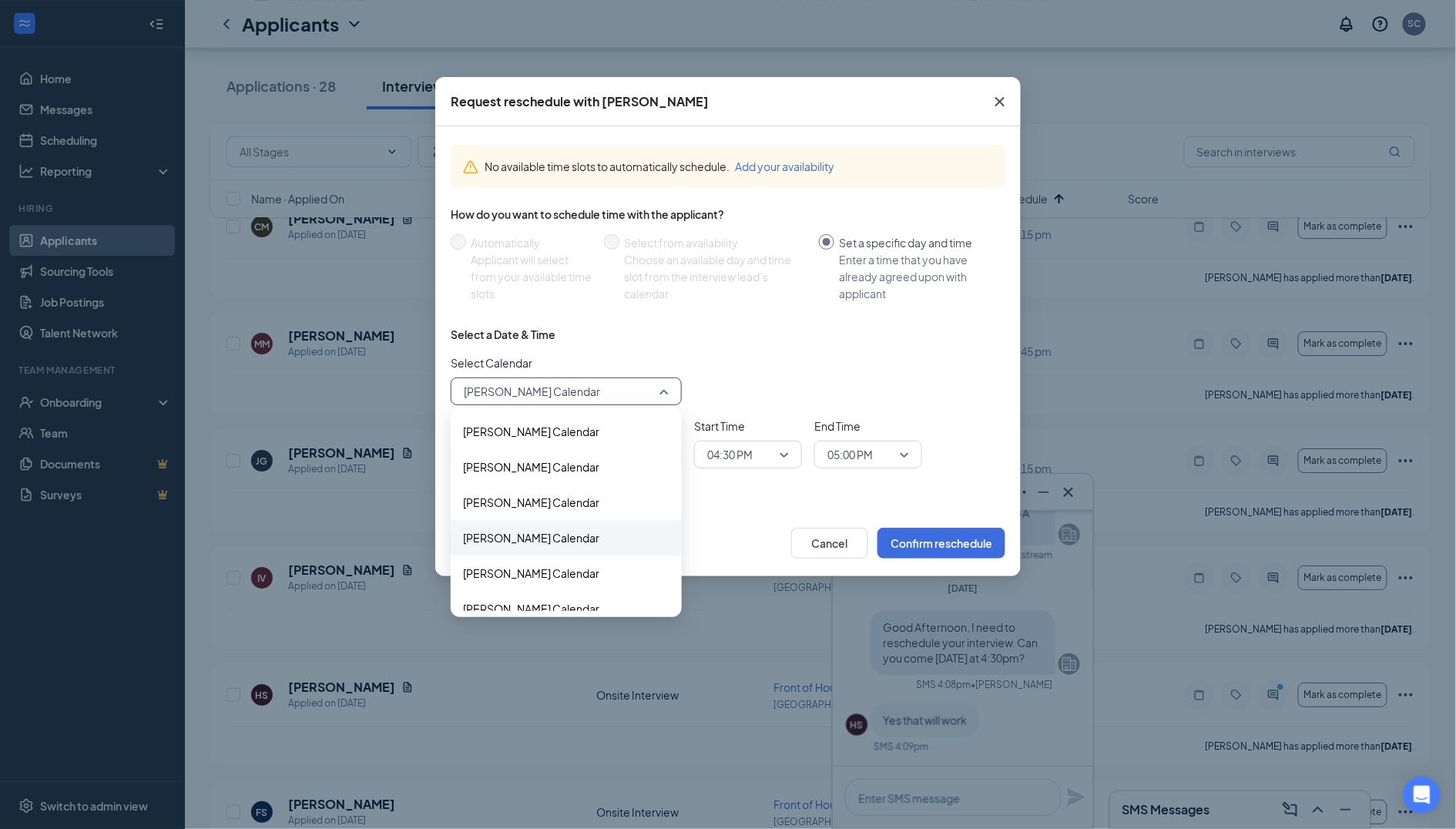
scroll to position [47, 0]
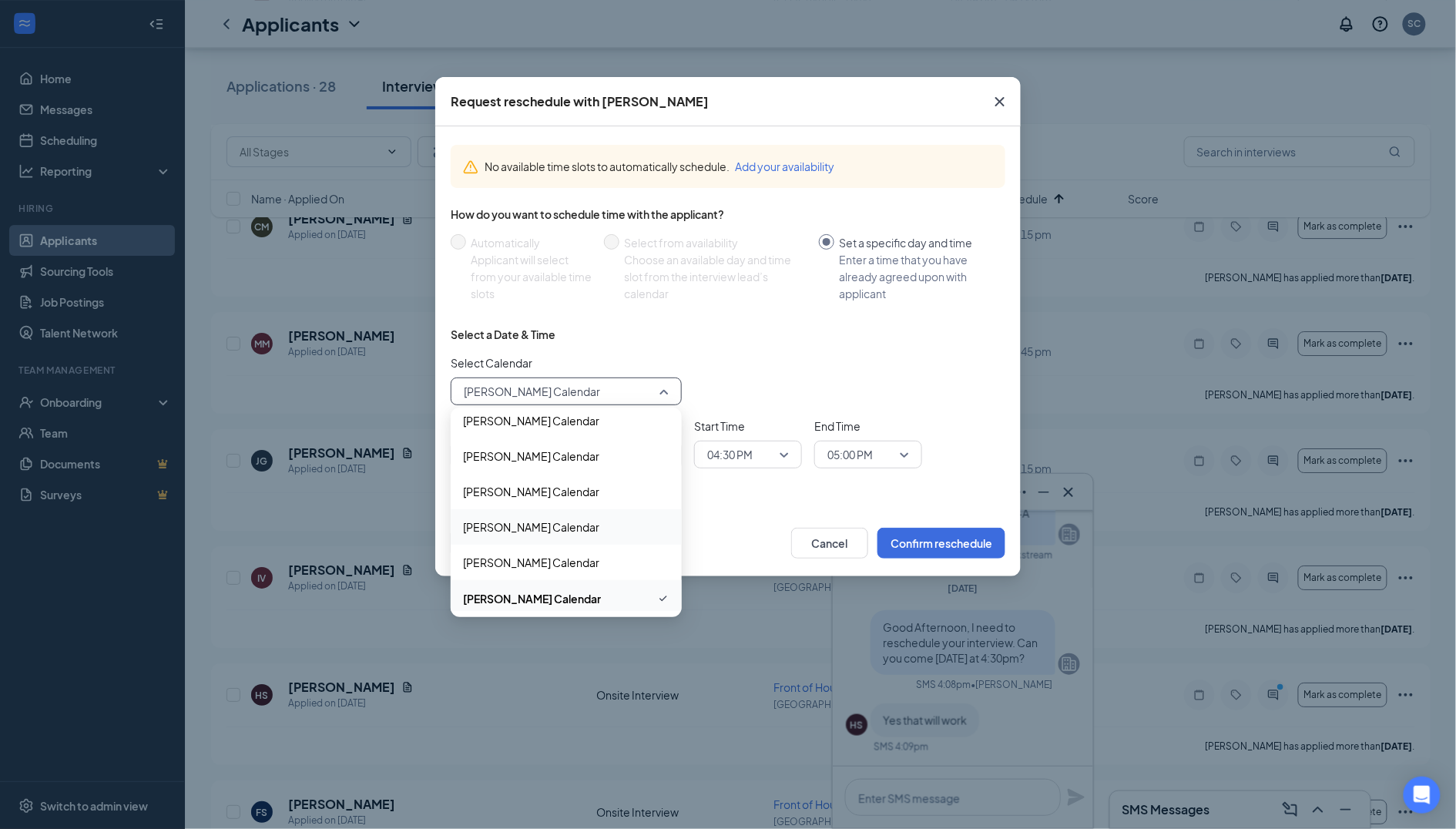
click at [537, 528] on span "[PERSON_NAME] Calendar" at bounding box center [531, 527] width 136 height 17
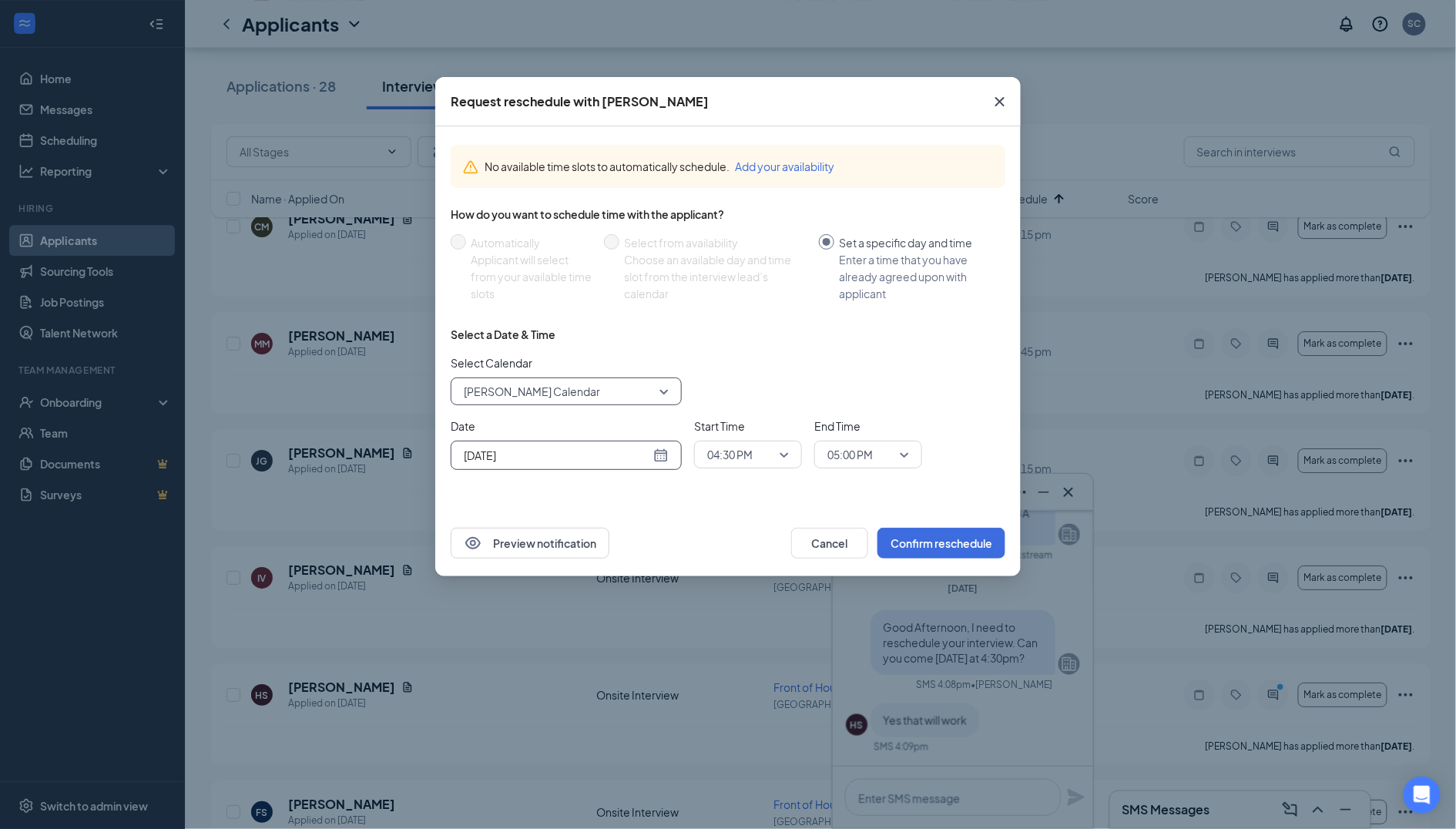
click at [587, 452] on input "[DATE]" at bounding box center [557, 455] width 186 height 17
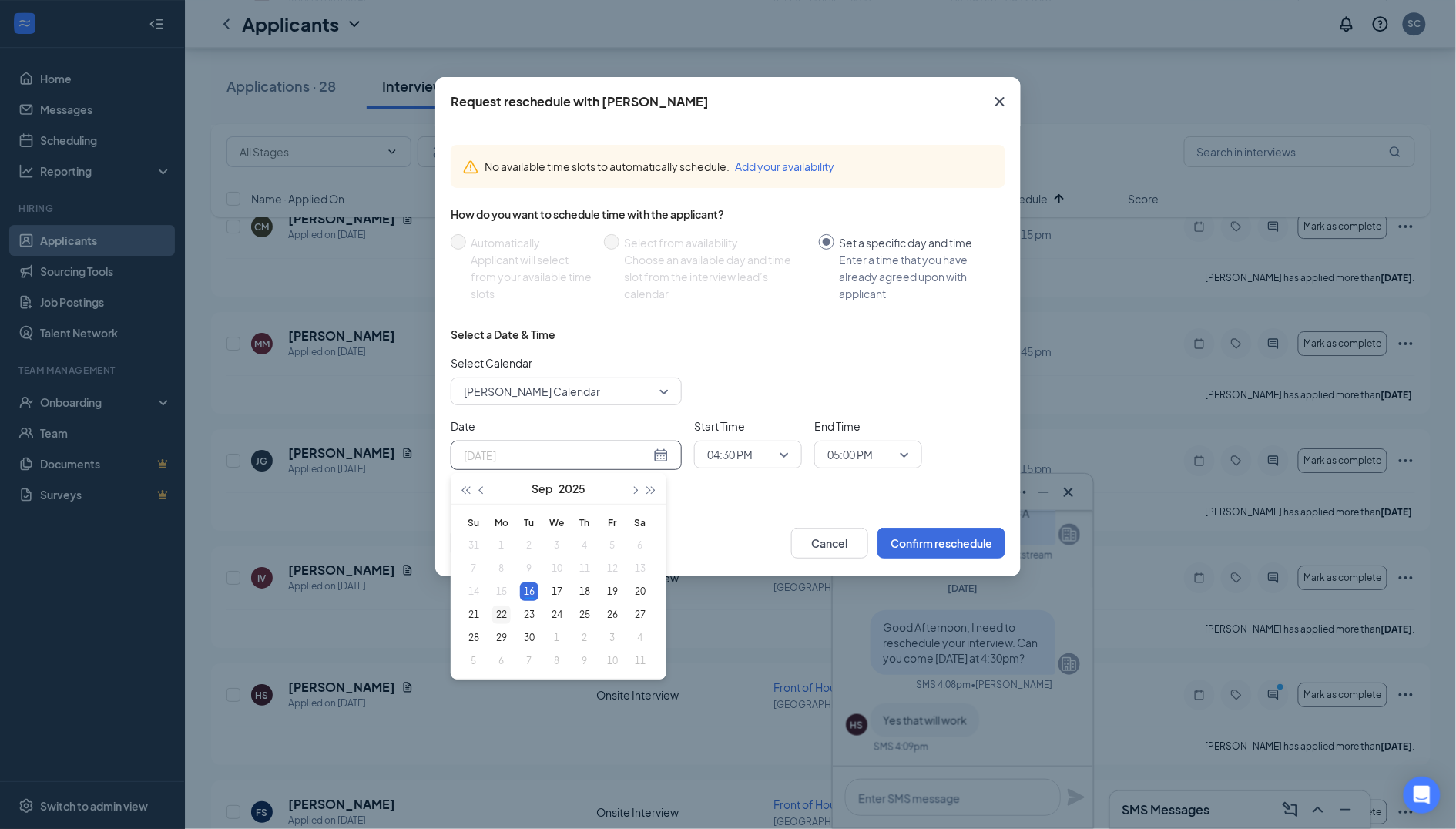
type input "[DATE]"
click at [498, 608] on div "22" at bounding box center [501, 614] width 18 height 18
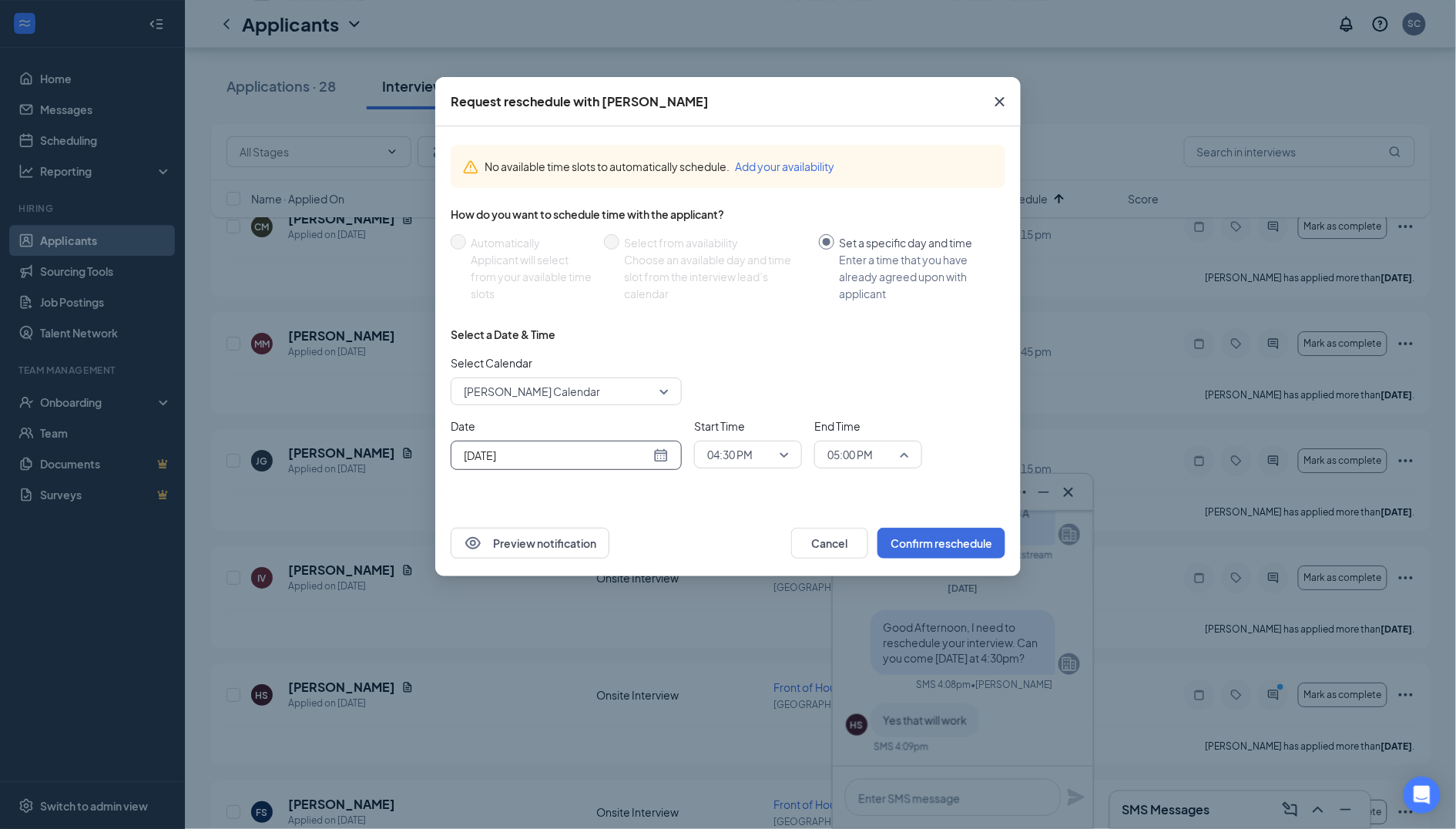
click at [836, 448] on span "05:00 PM" at bounding box center [850, 455] width 46 height 23
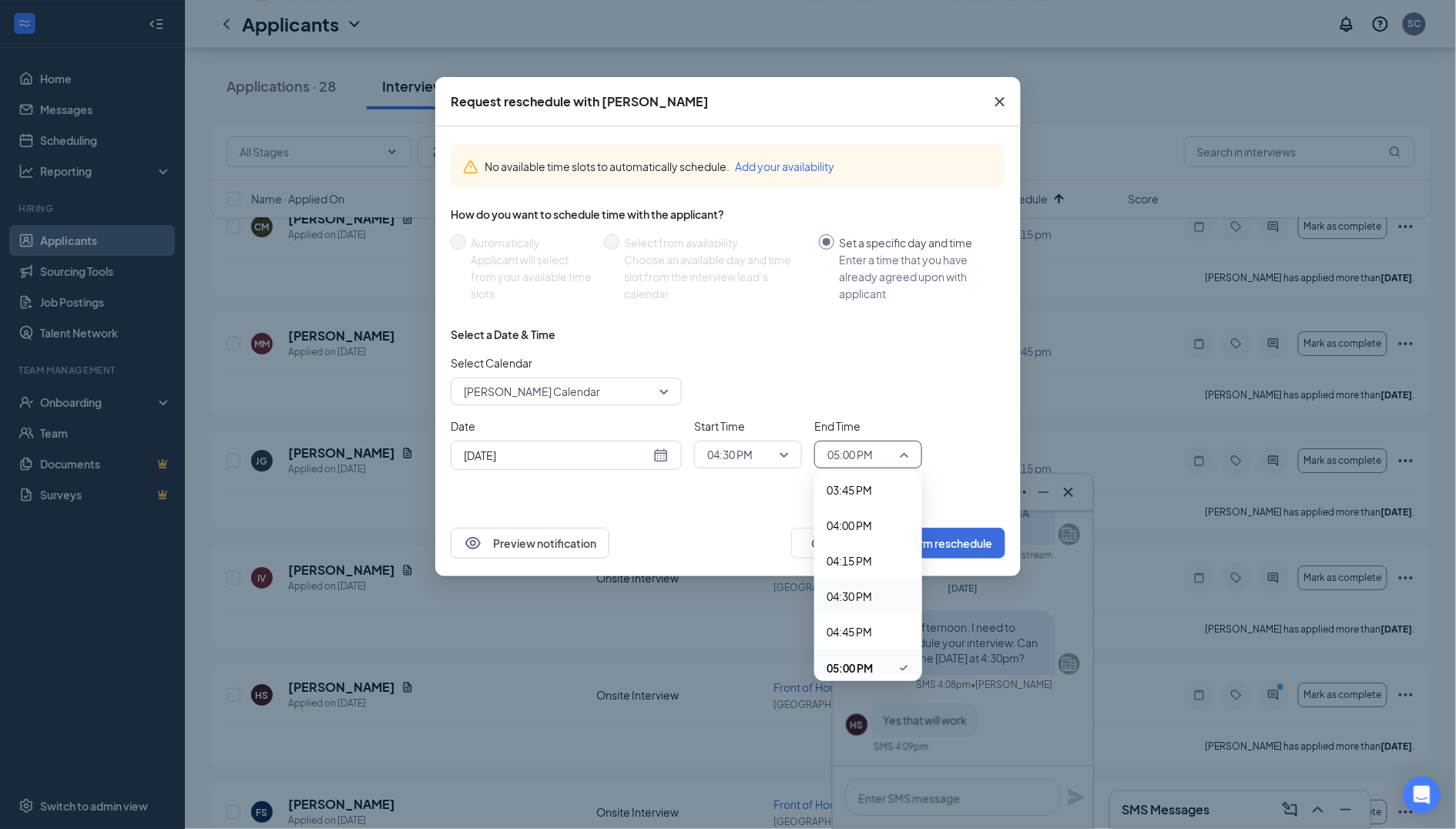
scroll to position [2240, 0]
click at [857, 621] on span "04:45 PM" at bounding box center [849, 630] width 46 height 17
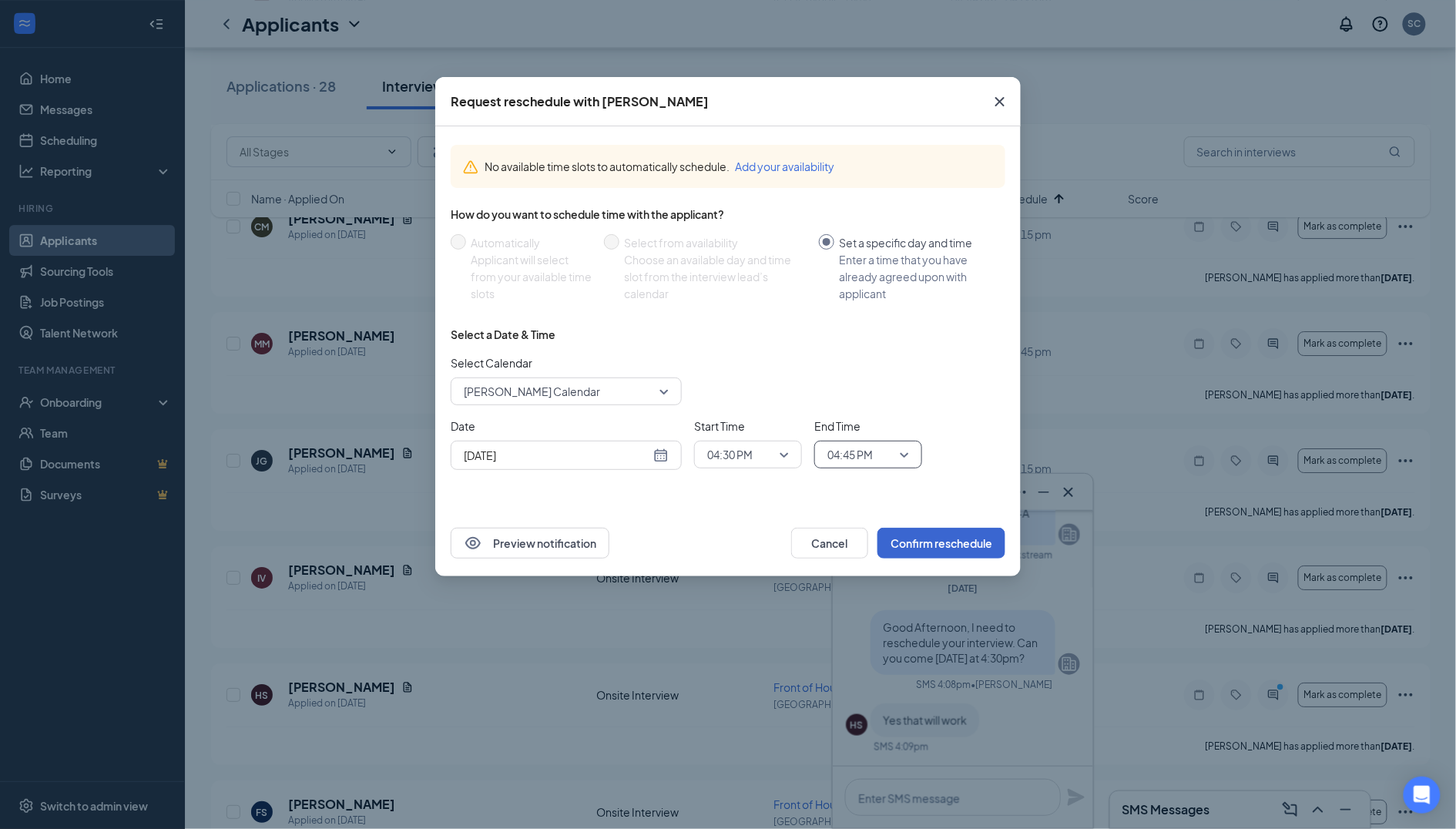
click at [953, 537] on button "Confirm reschedule" at bounding box center [941, 543] width 128 height 31
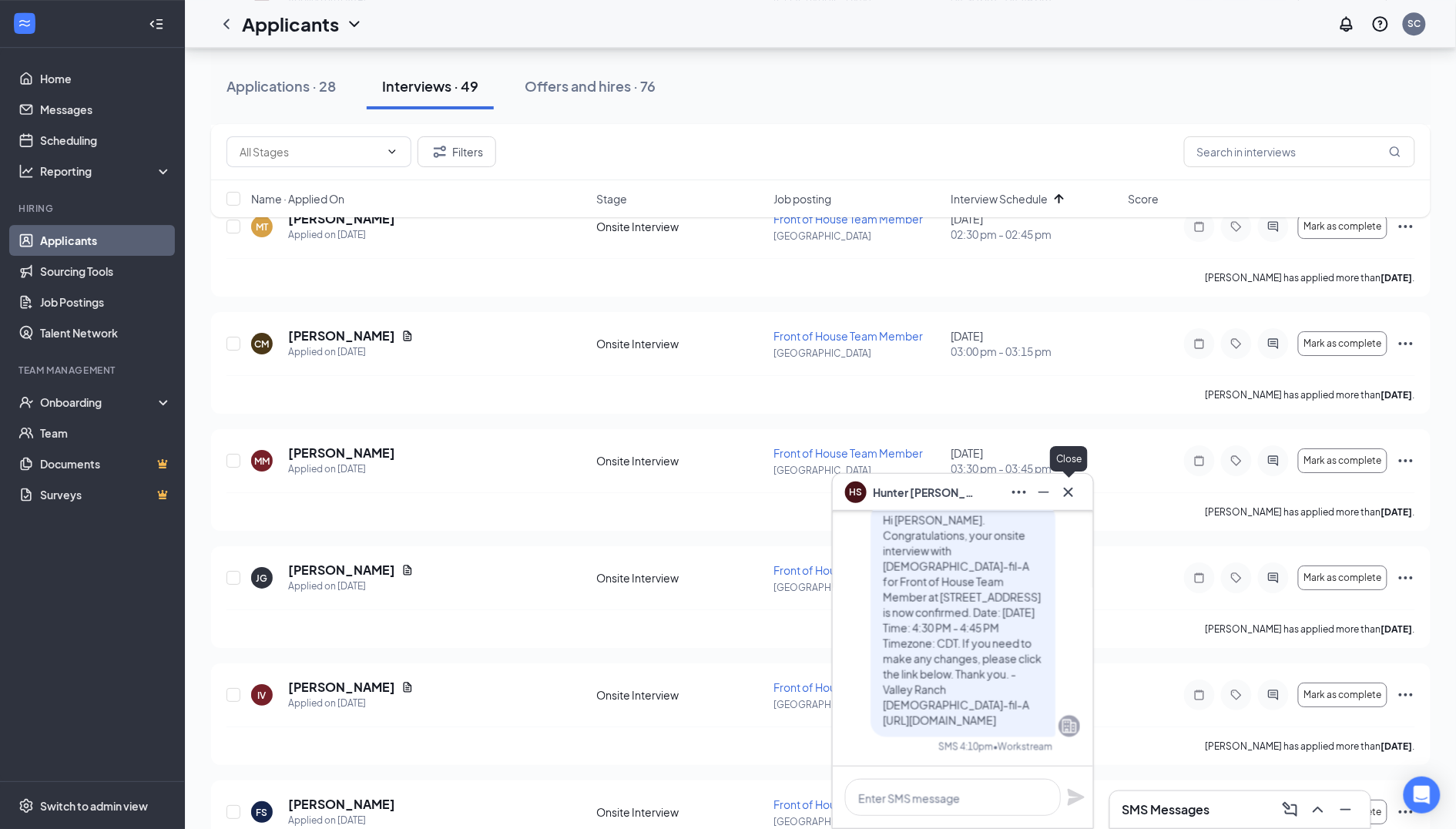
click at [1070, 491] on icon "Cross" at bounding box center [1068, 491] width 9 height 9
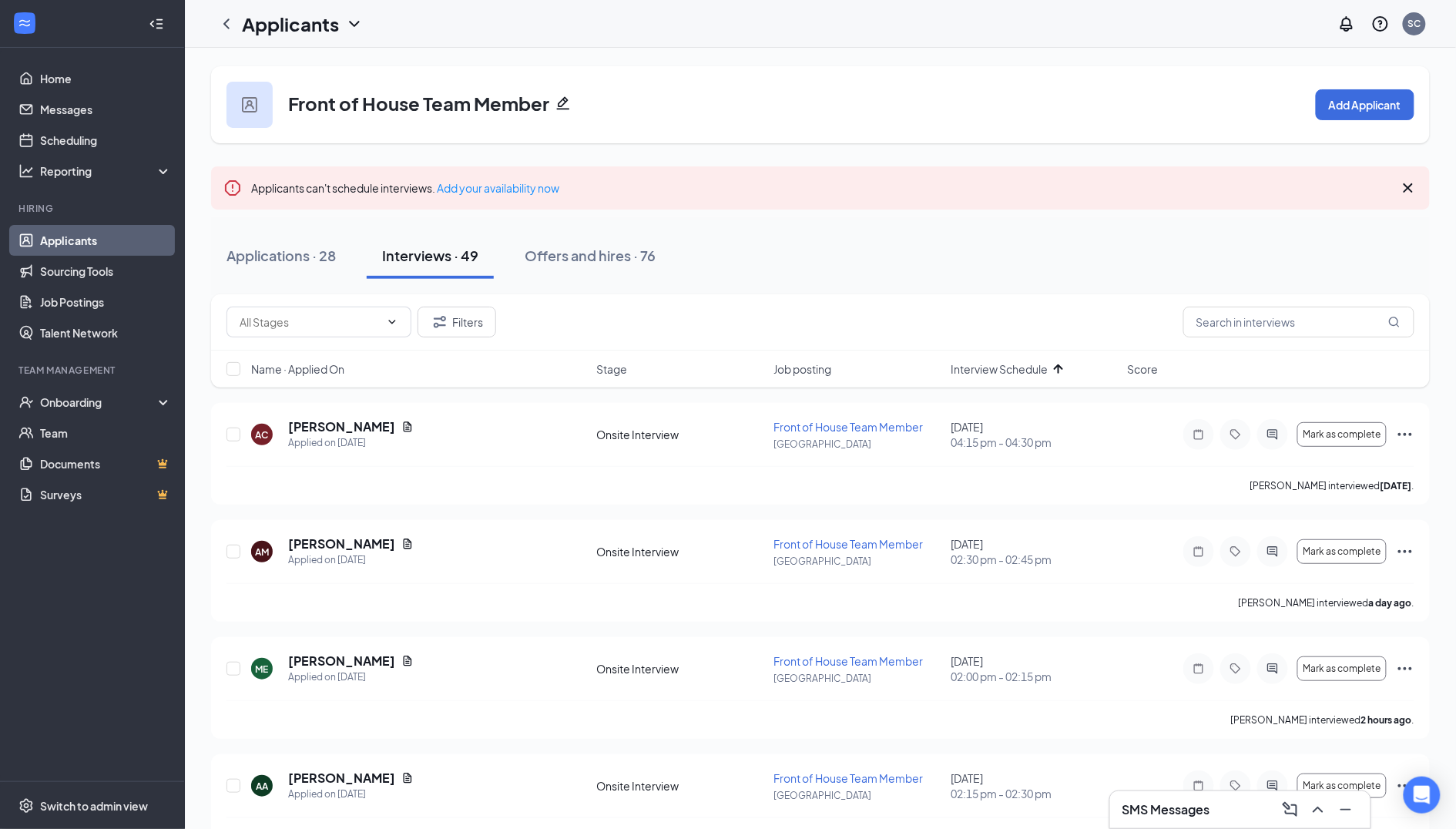
scroll to position [0, 0]
click at [1174, 813] on h3 "SMS Messages" at bounding box center [1166, 810] width 88 height 17
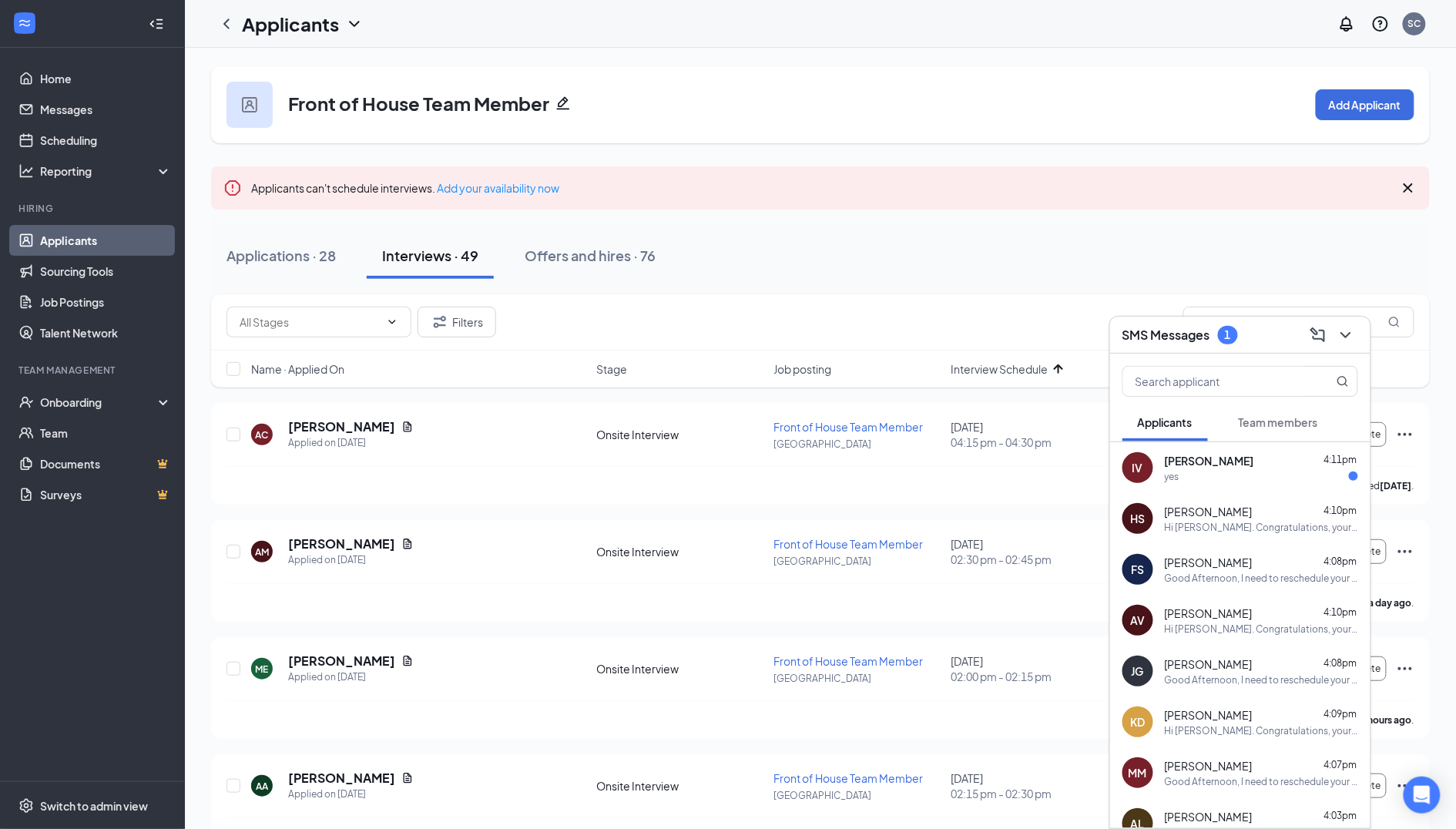
click at [1244, 467] on div "[PERSON_NAME] 4:11pm" at bounding box center [1261, 461] width 193 height 16
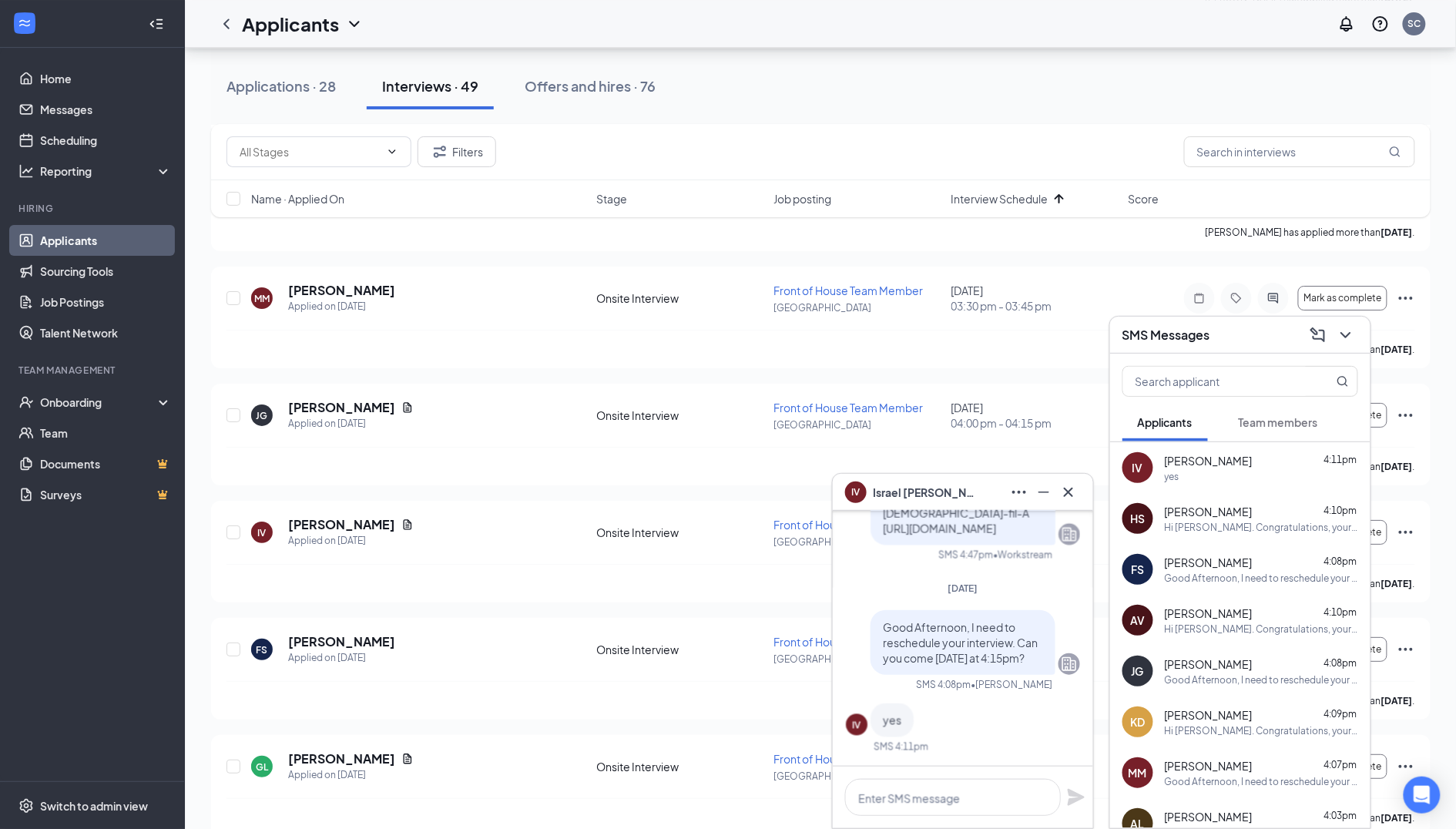
scroll to position [4121, 0]
click at [1262, 339] on div "SMS Messages" at bounding box center [1239, 335] width 235 height 24
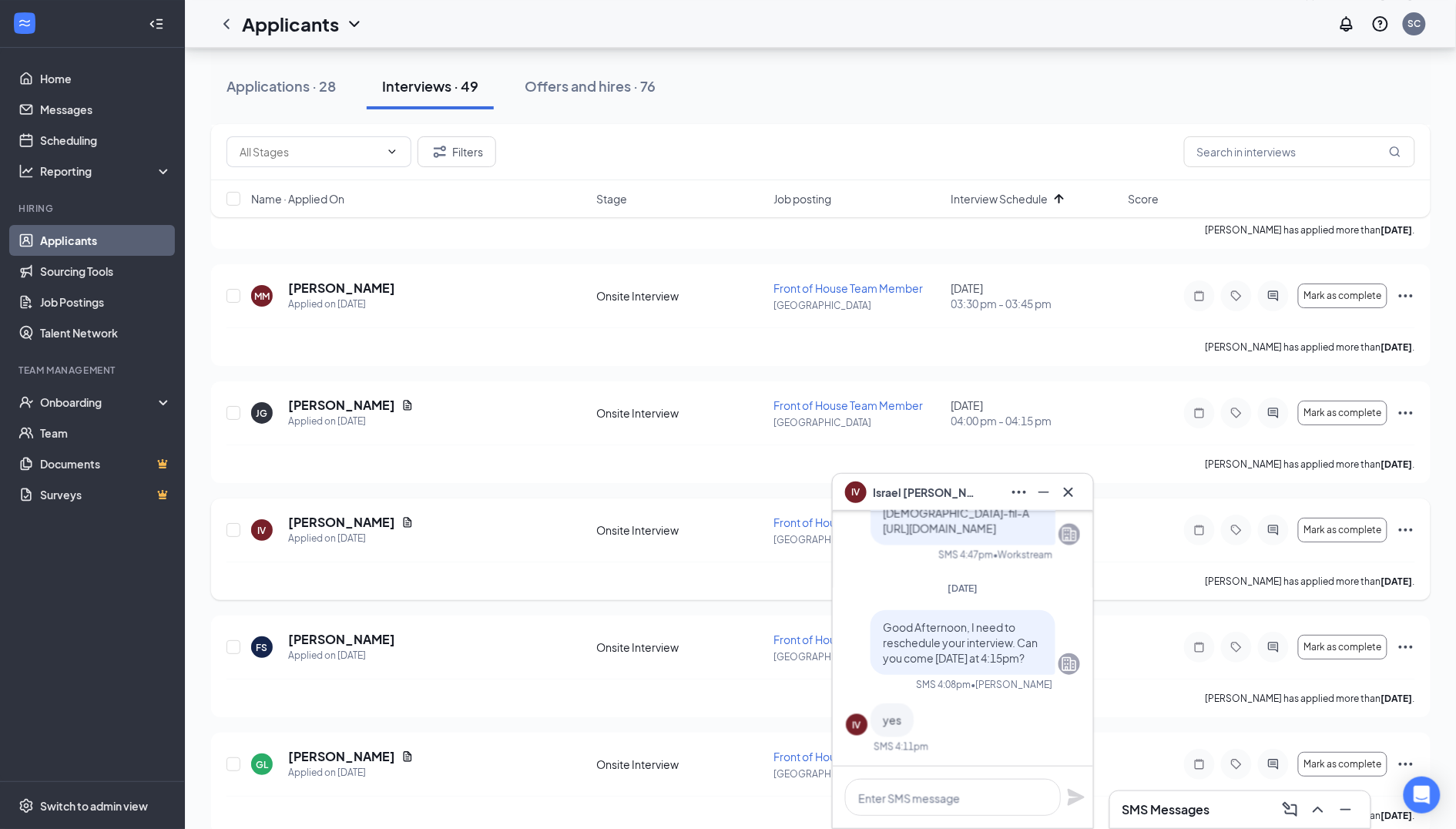
click at [1417, 499] on div "IV [PERSON_NAME] Applied on [DATE] Onsite Interview Front of House Team Member …" at bounding box center [821, 550] width 1220 height 102
click at [1409, 521] on icon "Ellipses" at bounding box center [1405, 530] width 18 height 18
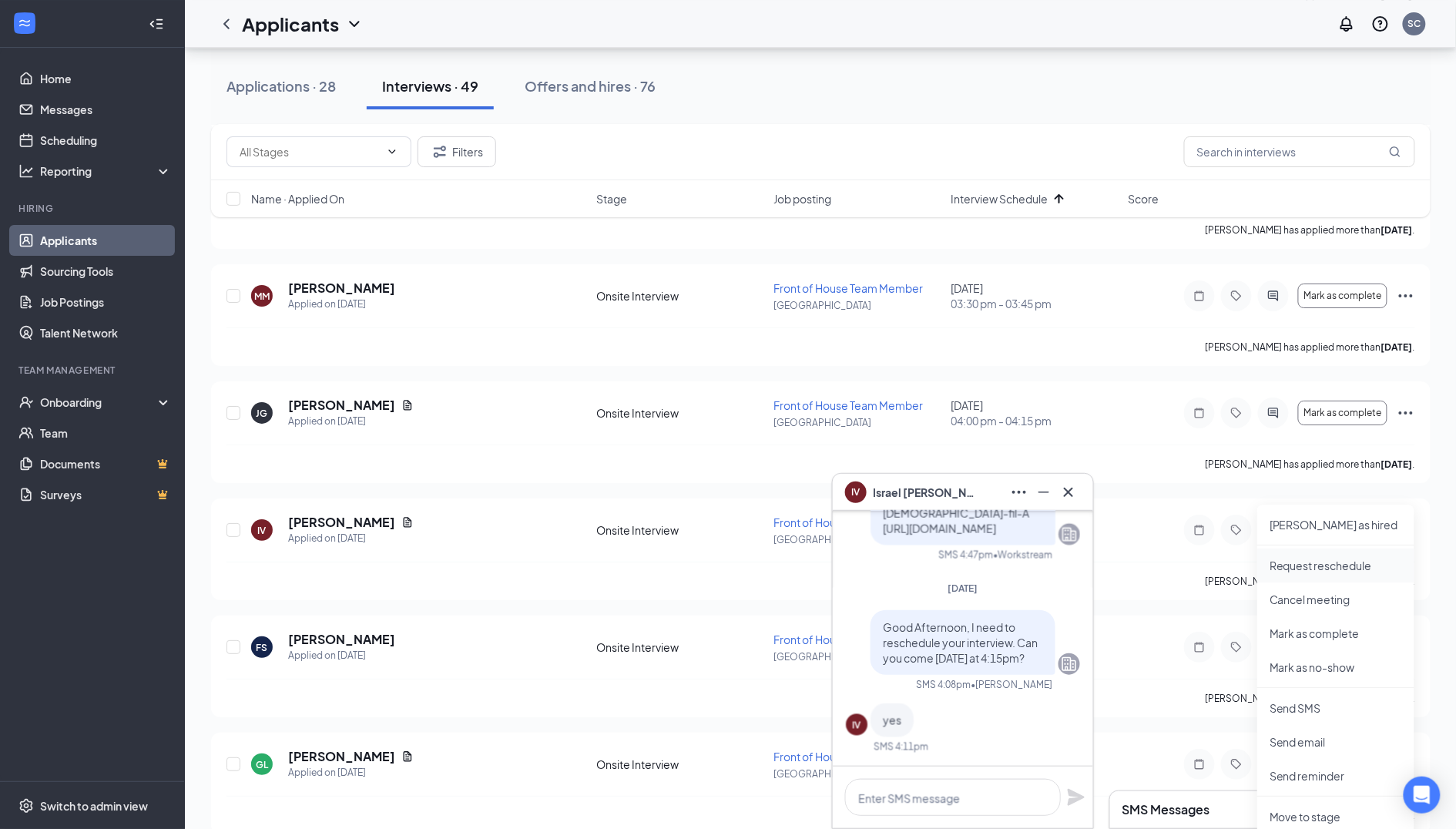
click at [1311, 576] on li "Request reschedule" at bounding box center [1336, 565] width 157 height 34
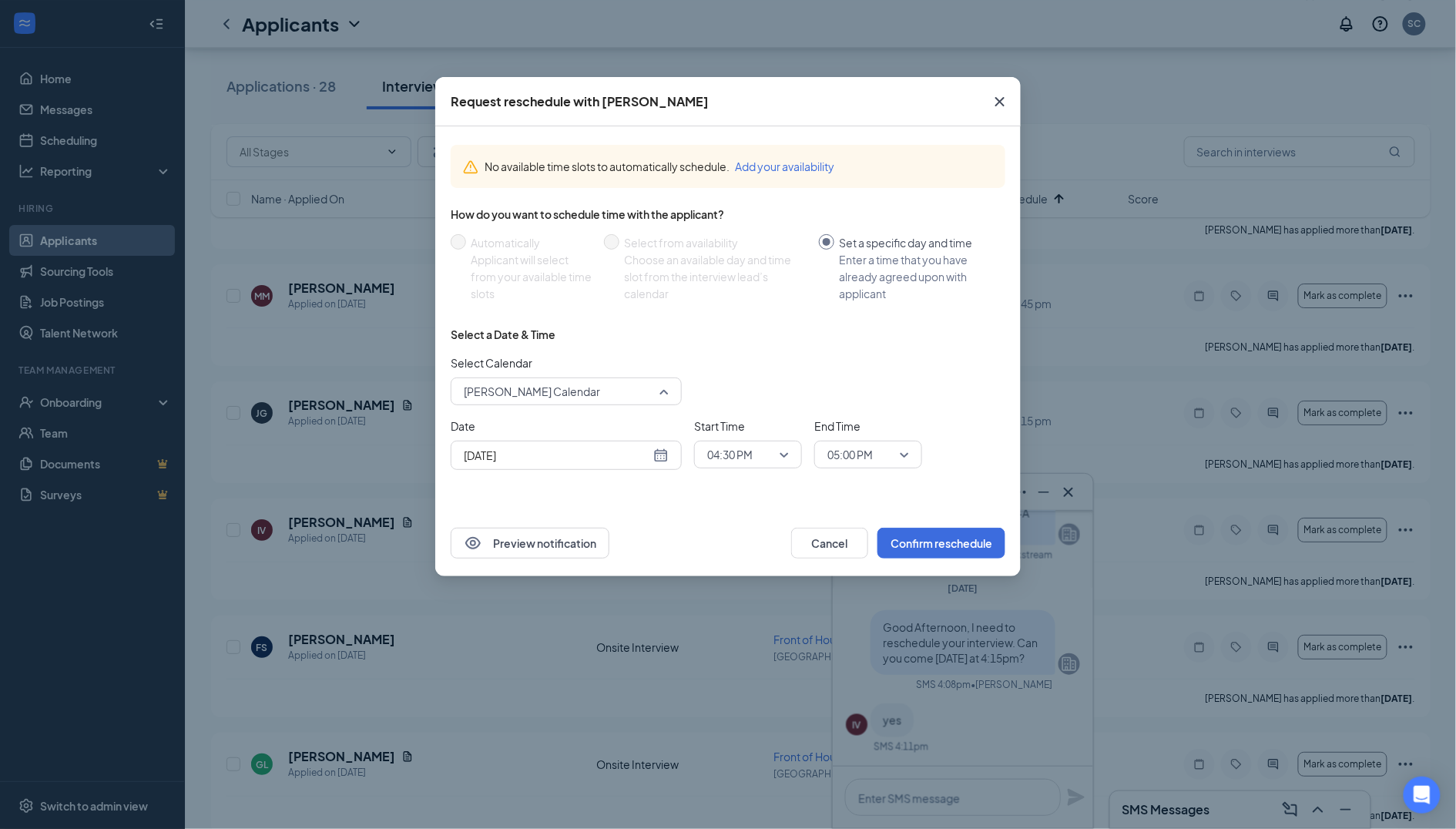
click at [623, 384] on span "[PERSON_NAME] Calendar" at bounding box center [560, 391] width 191 height 23
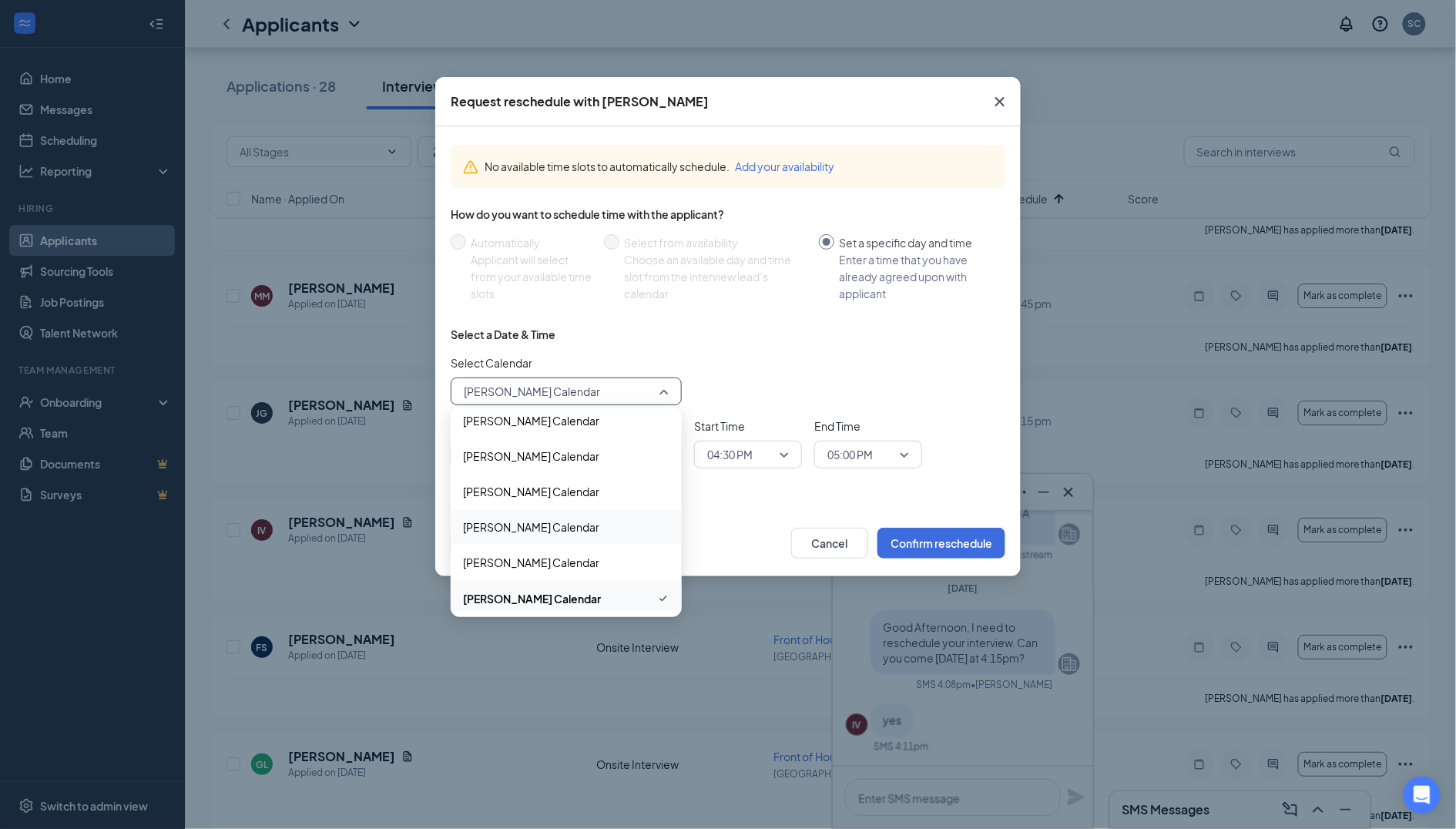
click at [559, 518] on span "[PERSON_NAME] Calendar" at bounding box center [531, 527] width 136 height 17
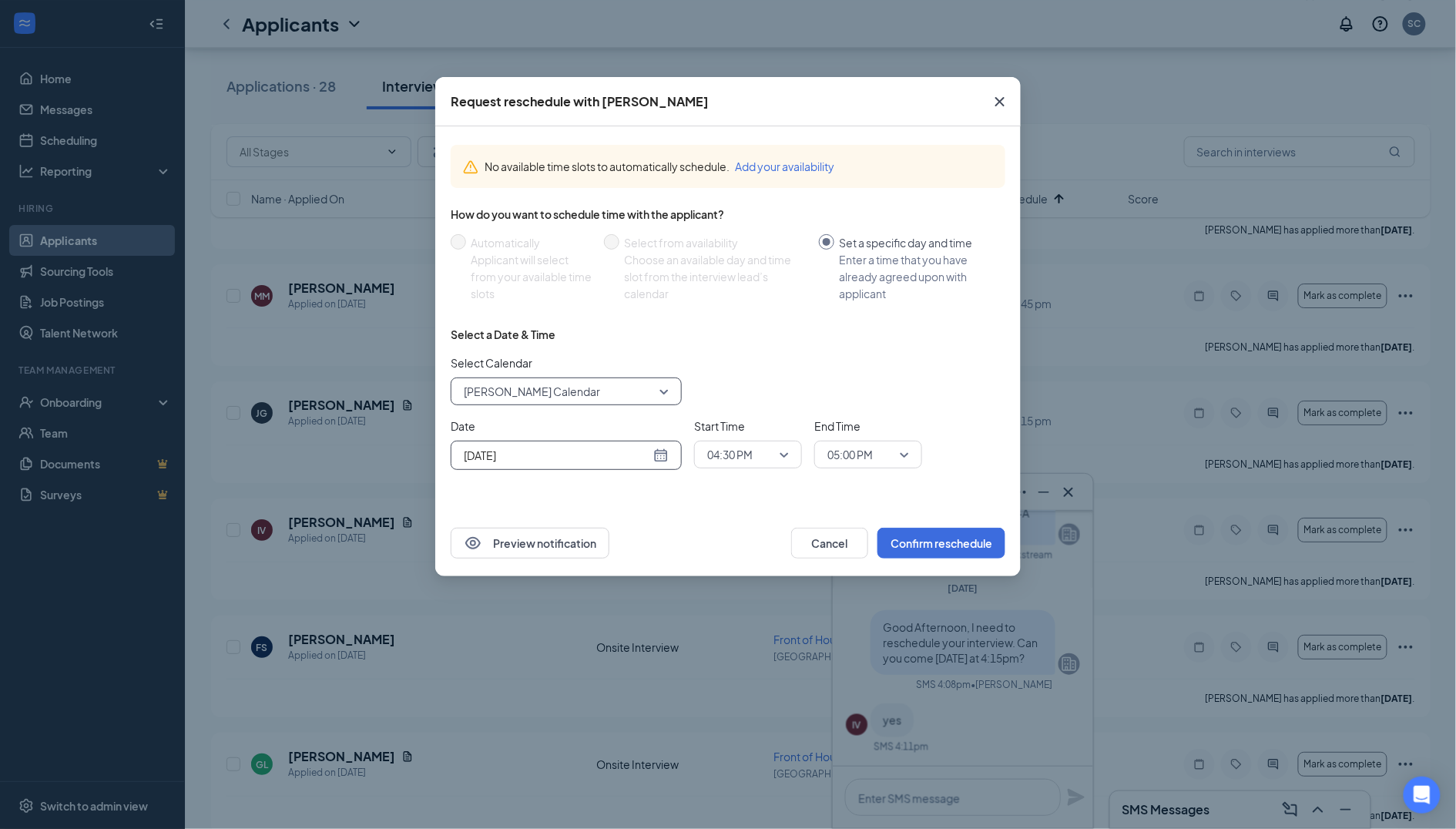
click at [611, 453] on input "[DATE]" at bounding box center [557, 455] width 186 height 17
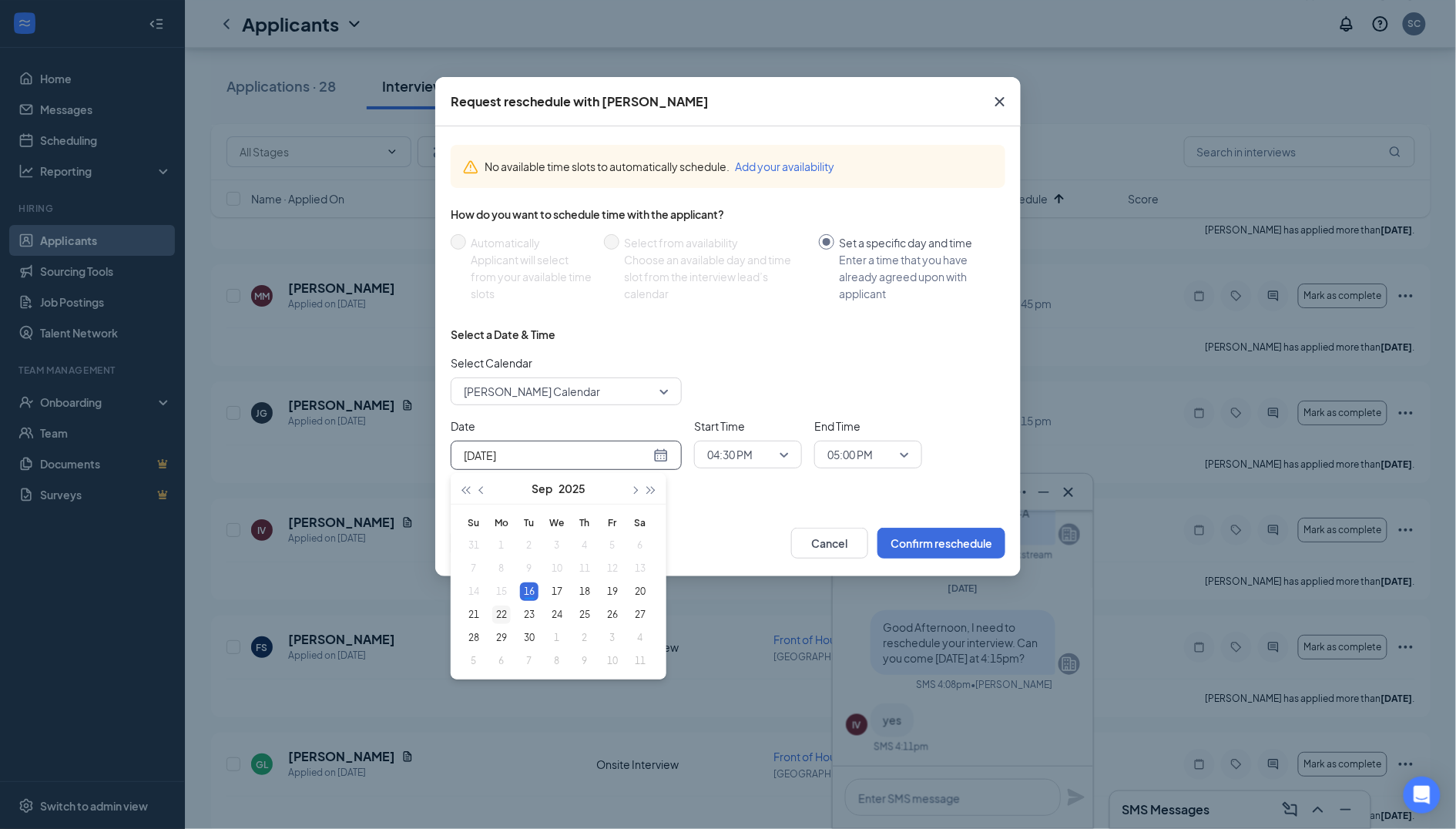
type input "[DATE]"
click at [505, 613] on div "22" at bounding box center [501, 614] width 18 height 18
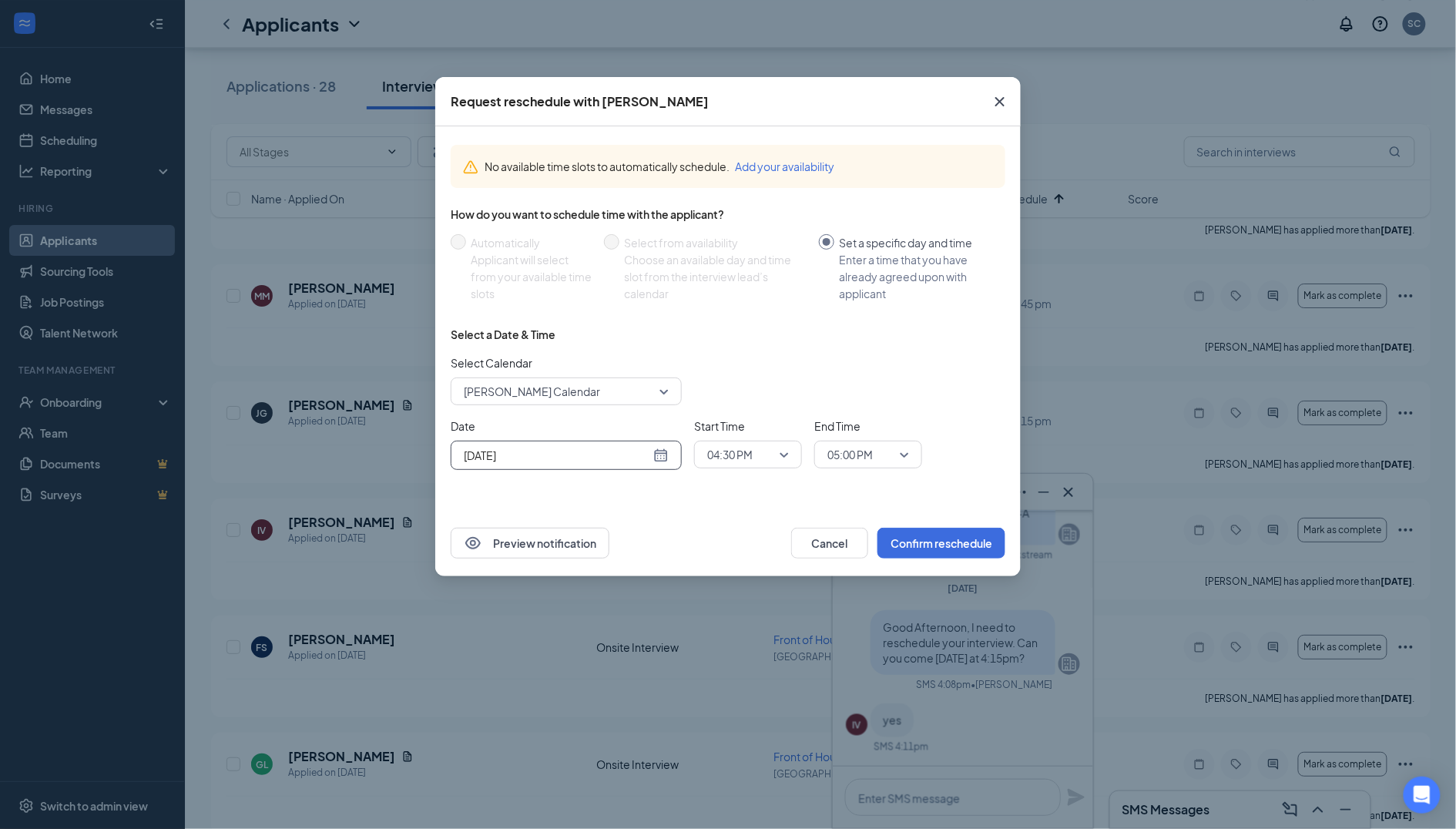
click at [758, 479] on div "Select a Date & Time Select Calendar [PERSON_NAME] Calendar 115635 115632 11563…" at bounding box center [728, 405] width 555 height 155
click at [758, 460] on span "04:30 PM" at bounding box center [741, 455] width 68 height 23
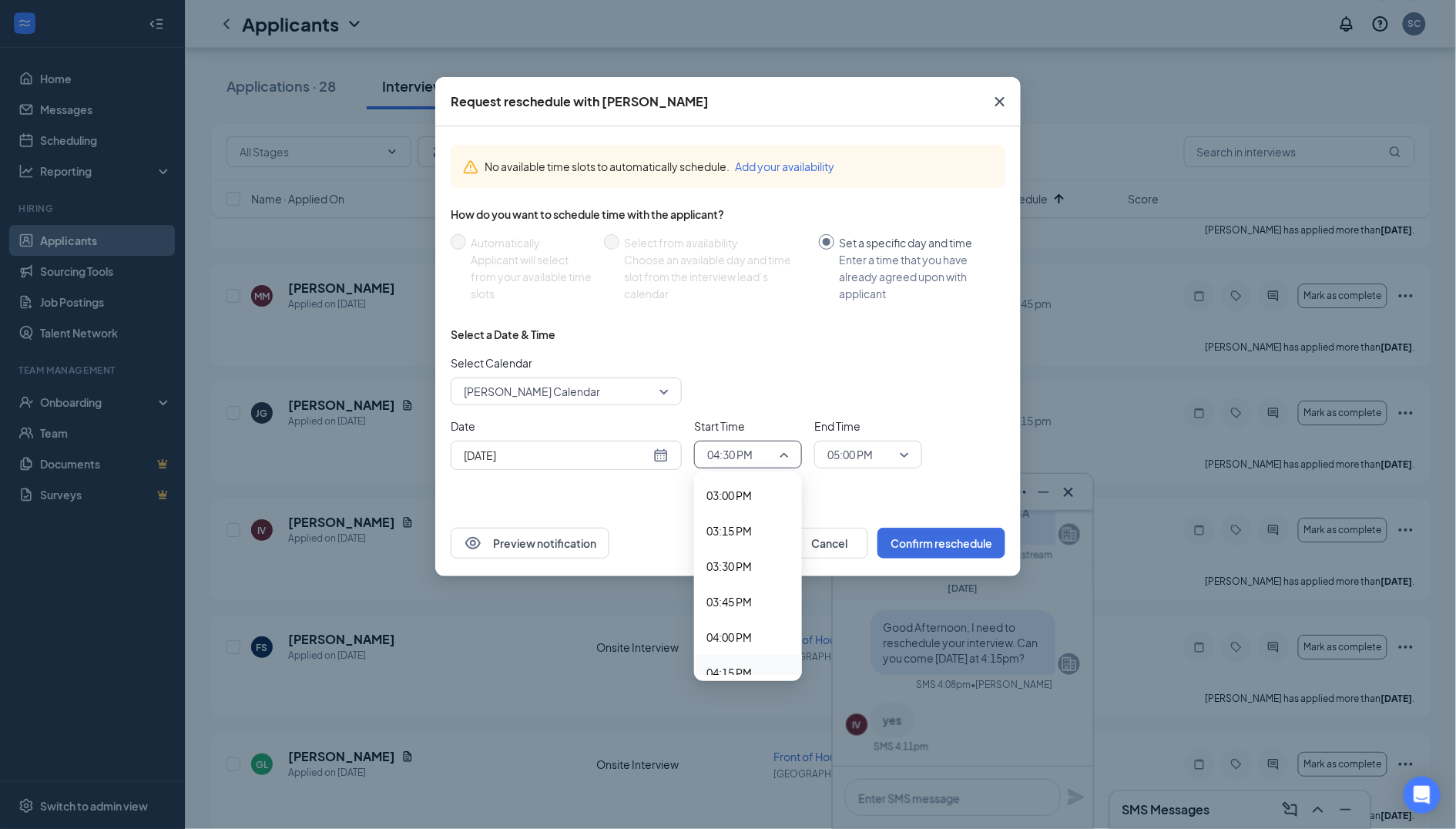
click at [766, 664] on span "04:15 PM" at bounding box center [748, 673] width 83 height 17
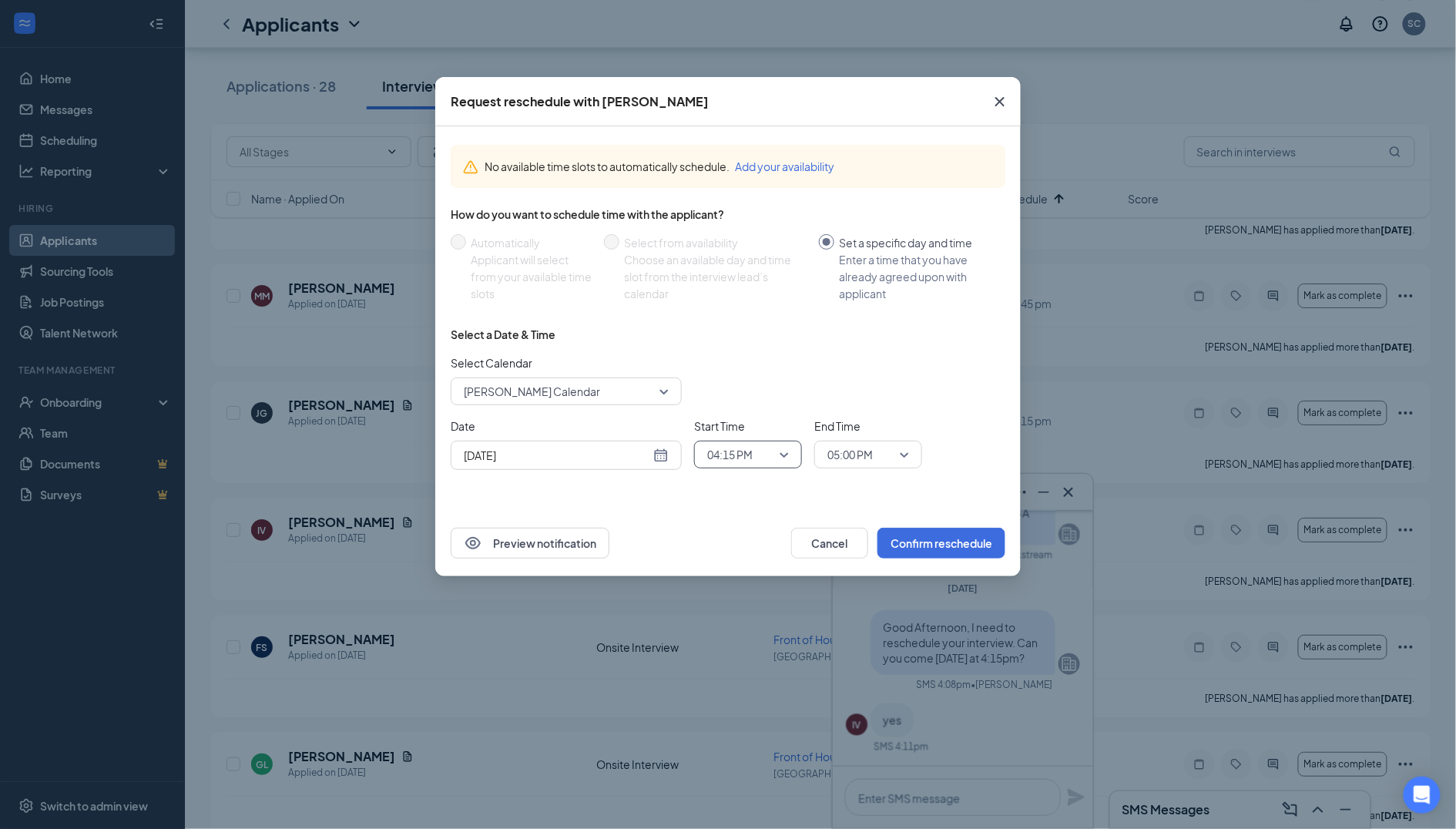
click at [884, 457] on span "05:00 PM" at bounding box center [861, 455] width 68 height 23
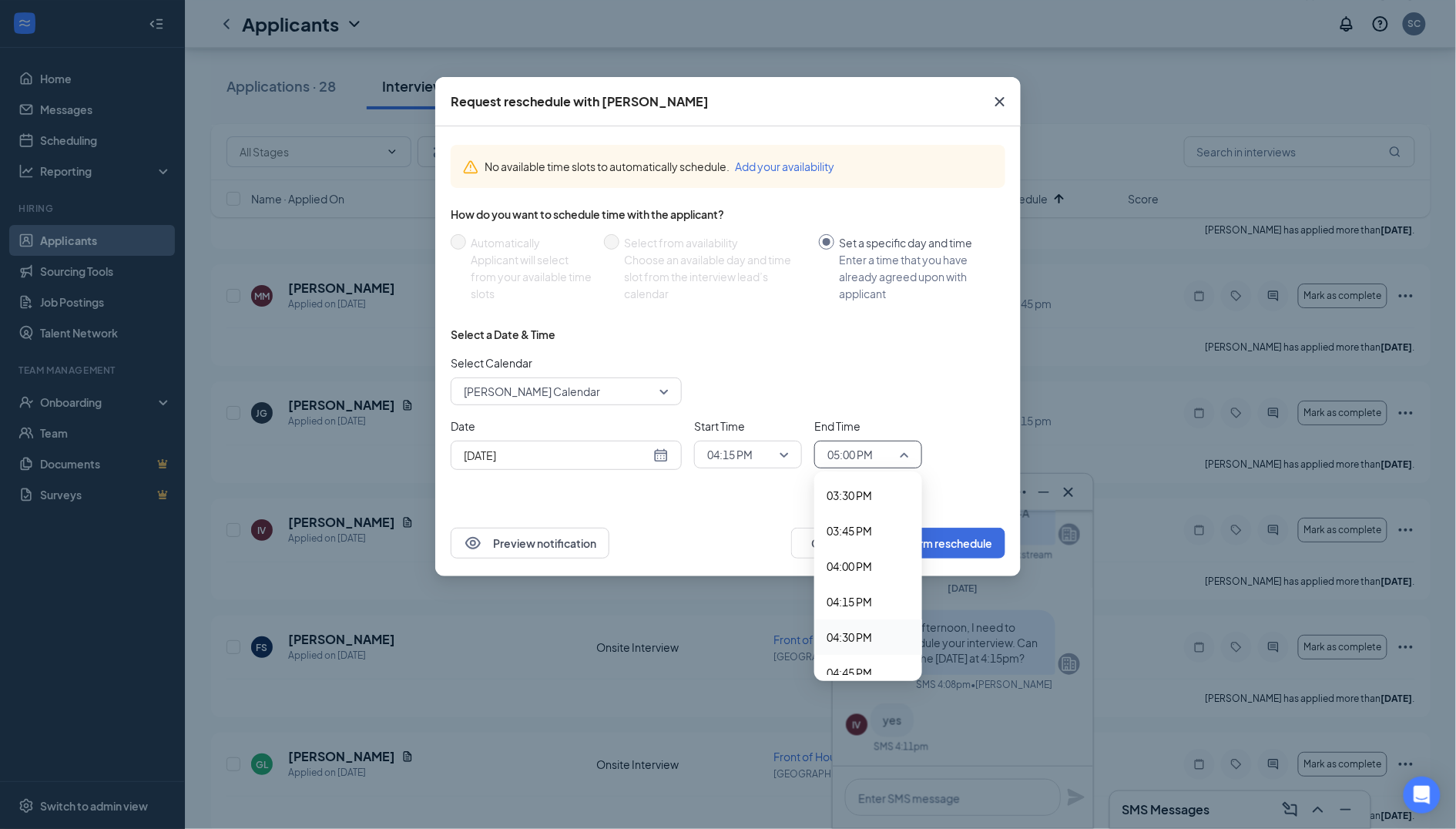
click at [882, 629] on span "04:30 PM" at bounding box center [868, 637] width 83 height 17
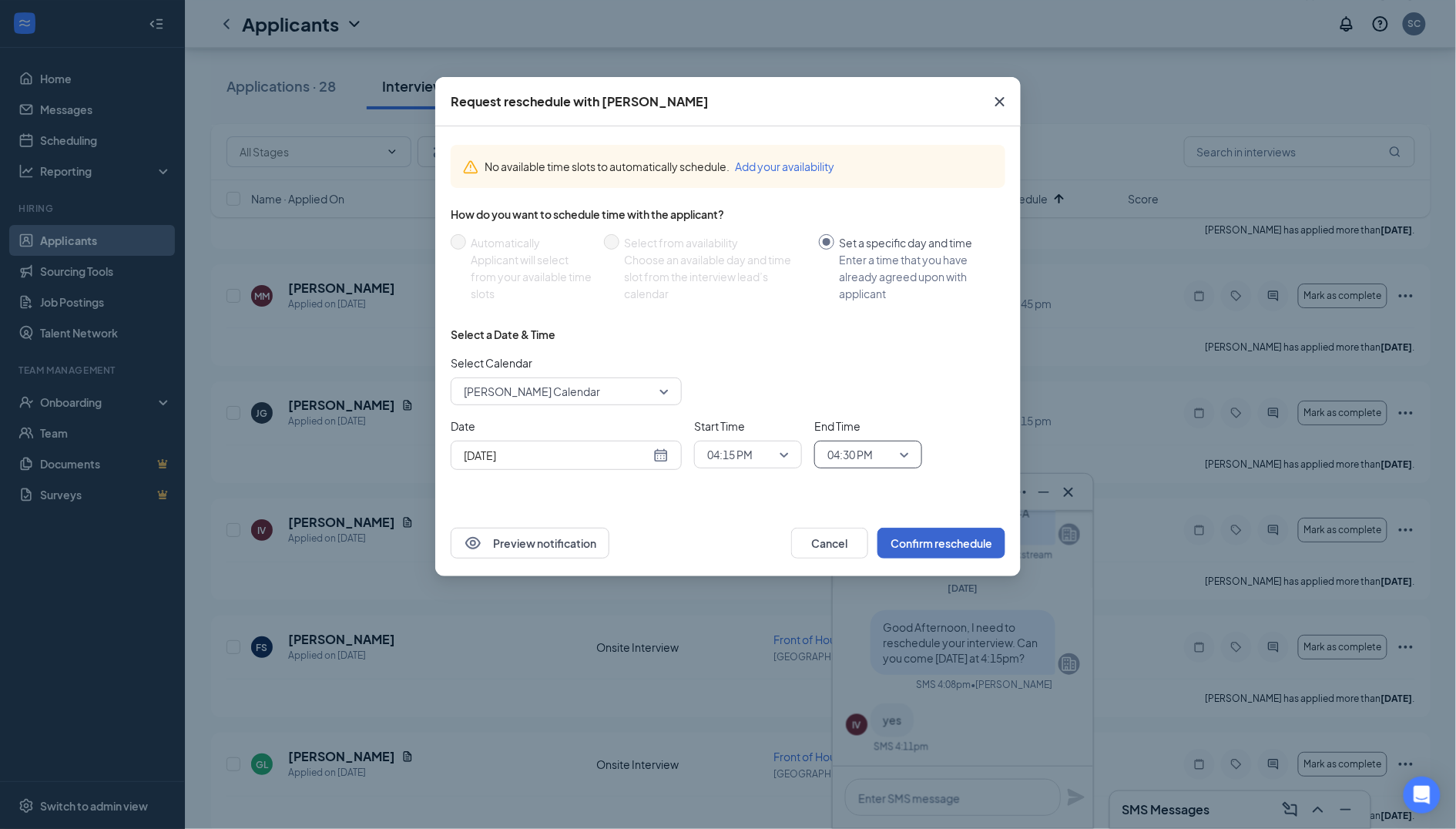
click at [984, 531] on button "Confirm reschedule" at bounding box center [941, 543] width 128 height 31
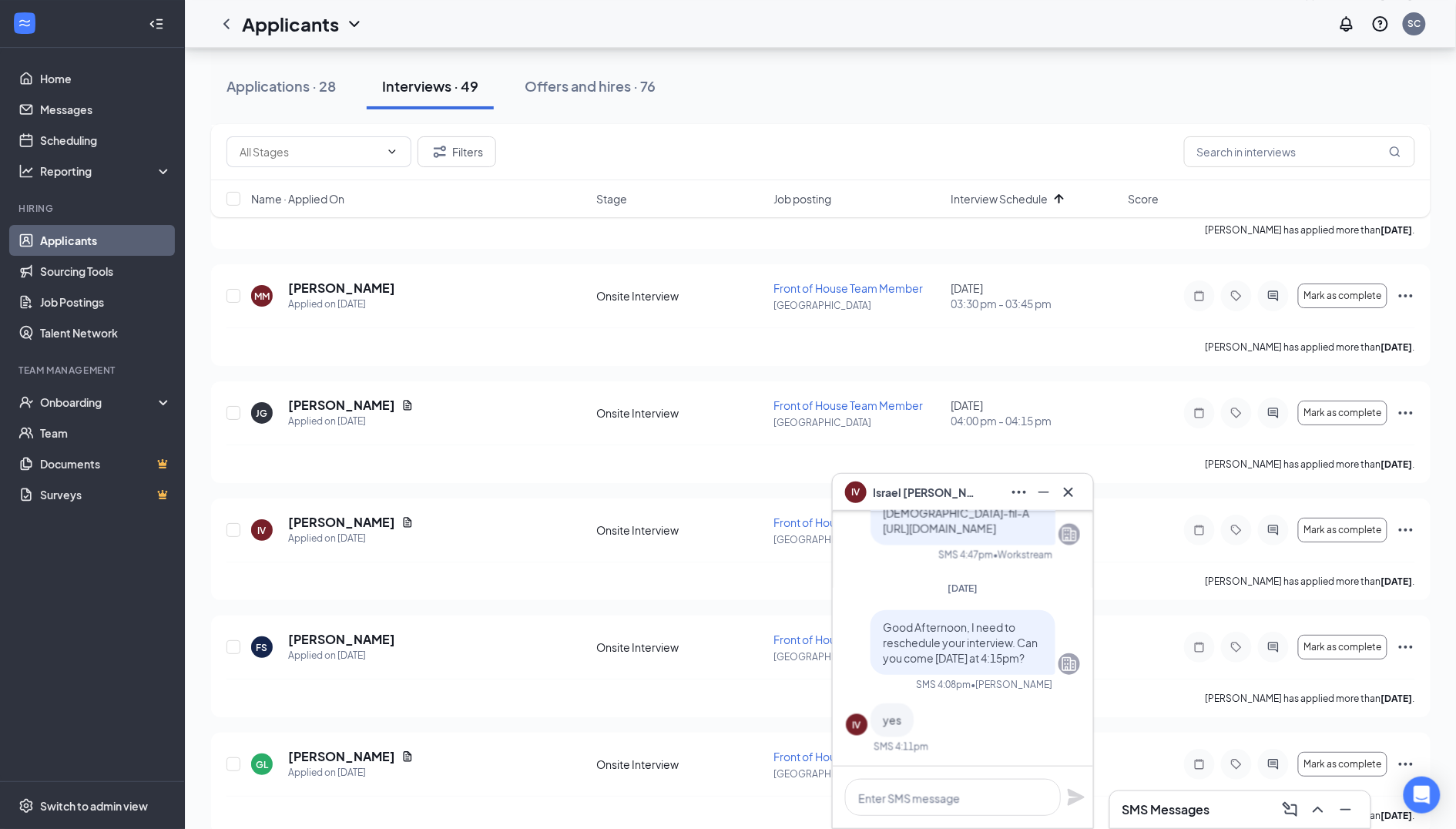
scroll to position [0, 0]
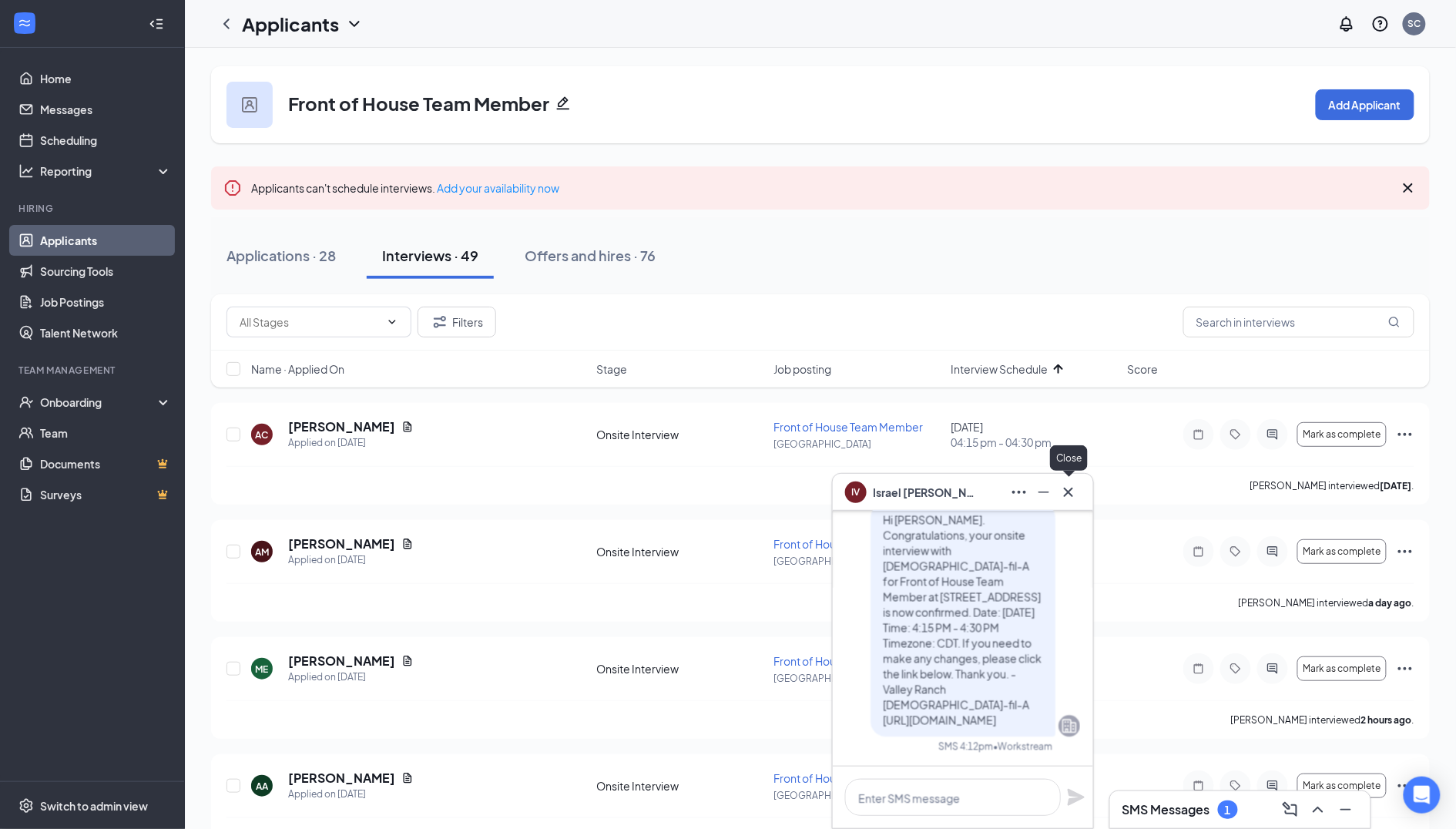
click at [1072, 490] on icon "Cross" at bounding box center [1068, 492] width 18 height 18
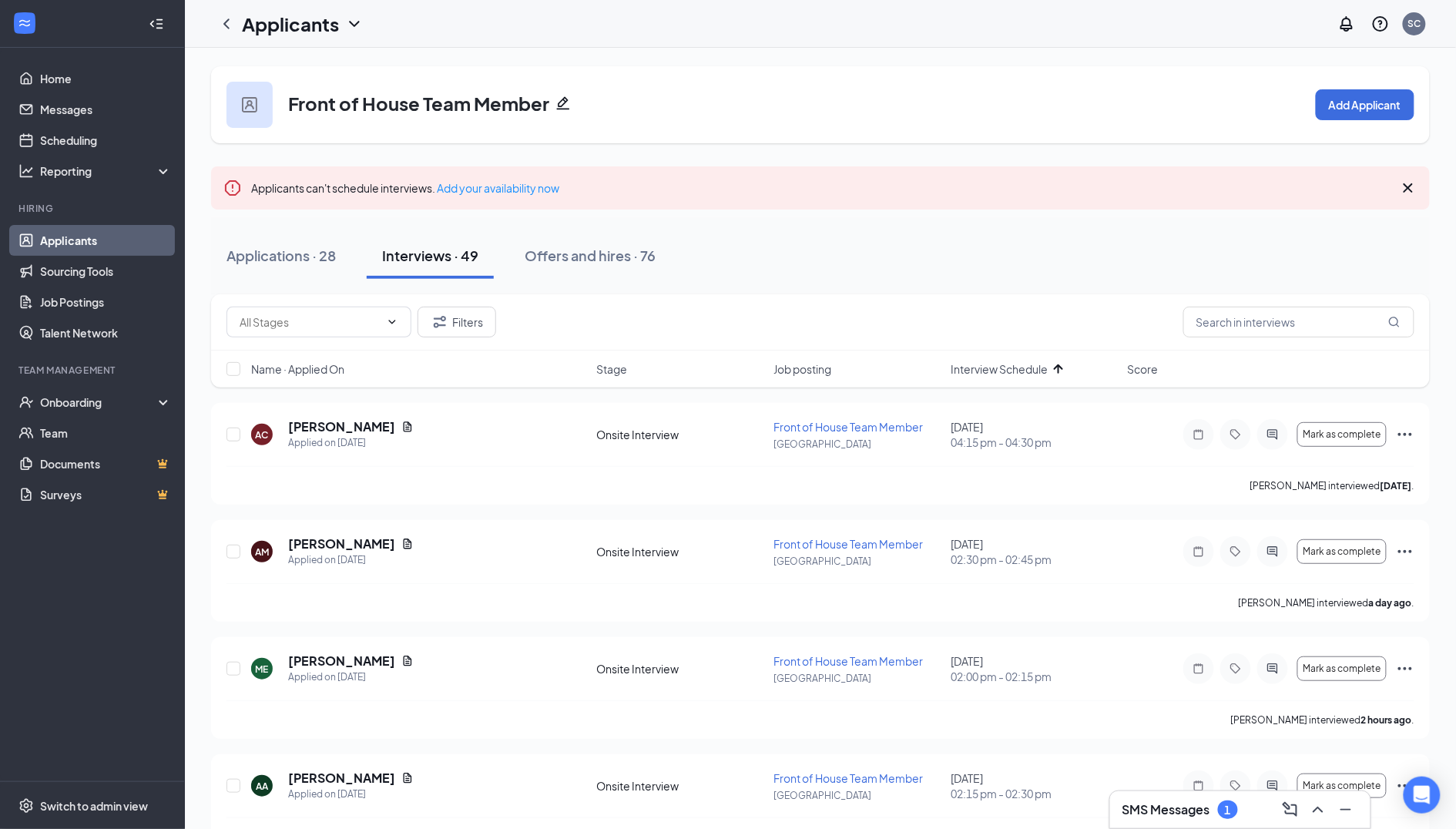
click at [1207, 809] on h3 "SMS Messages" at bounding box center [1166, 810] width 88 height 17
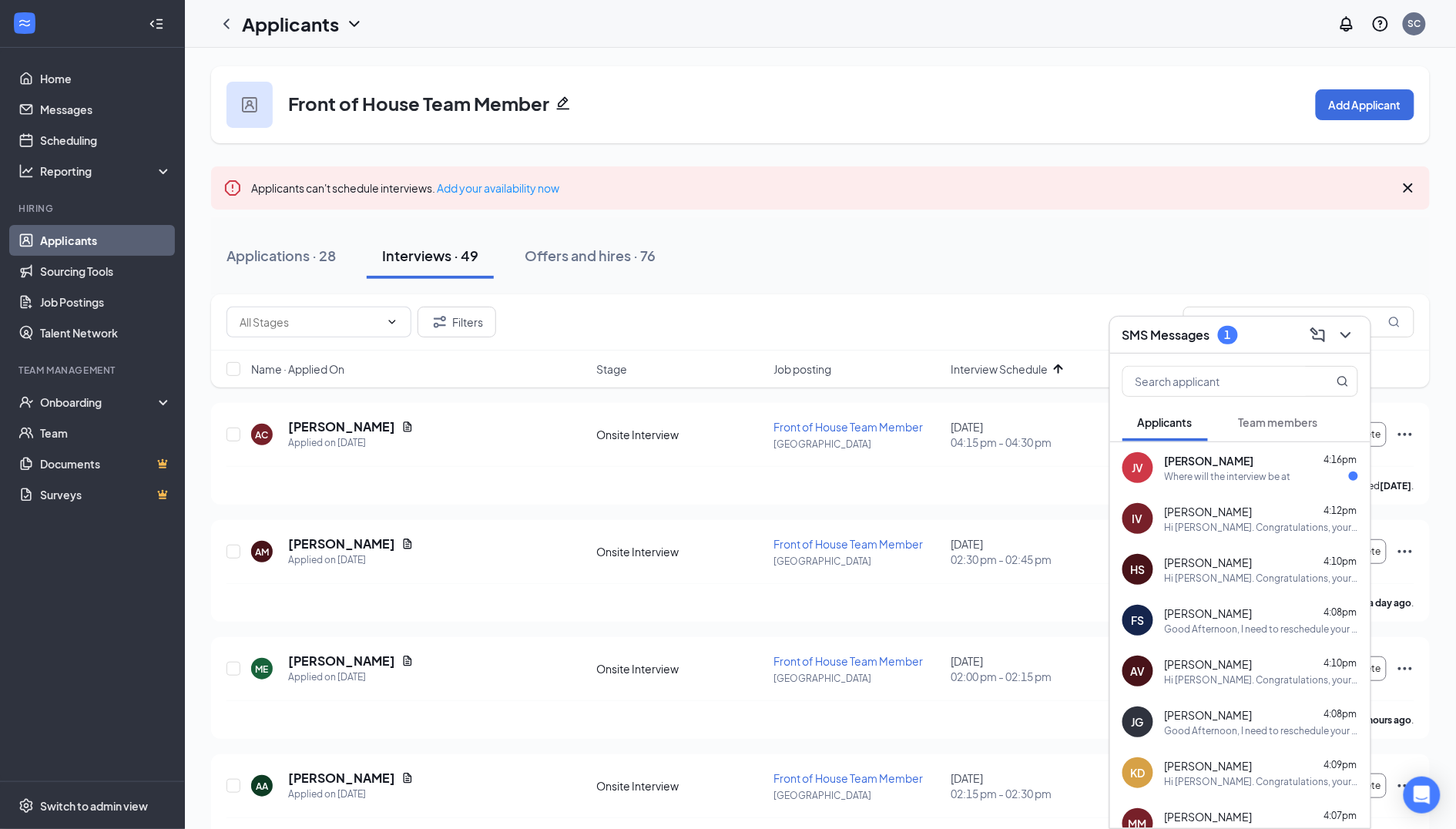
click at [1265, 462] on div "[PERSON_NAME] 4:16pm" at bounding box center [1261, 461] width 193 height 16
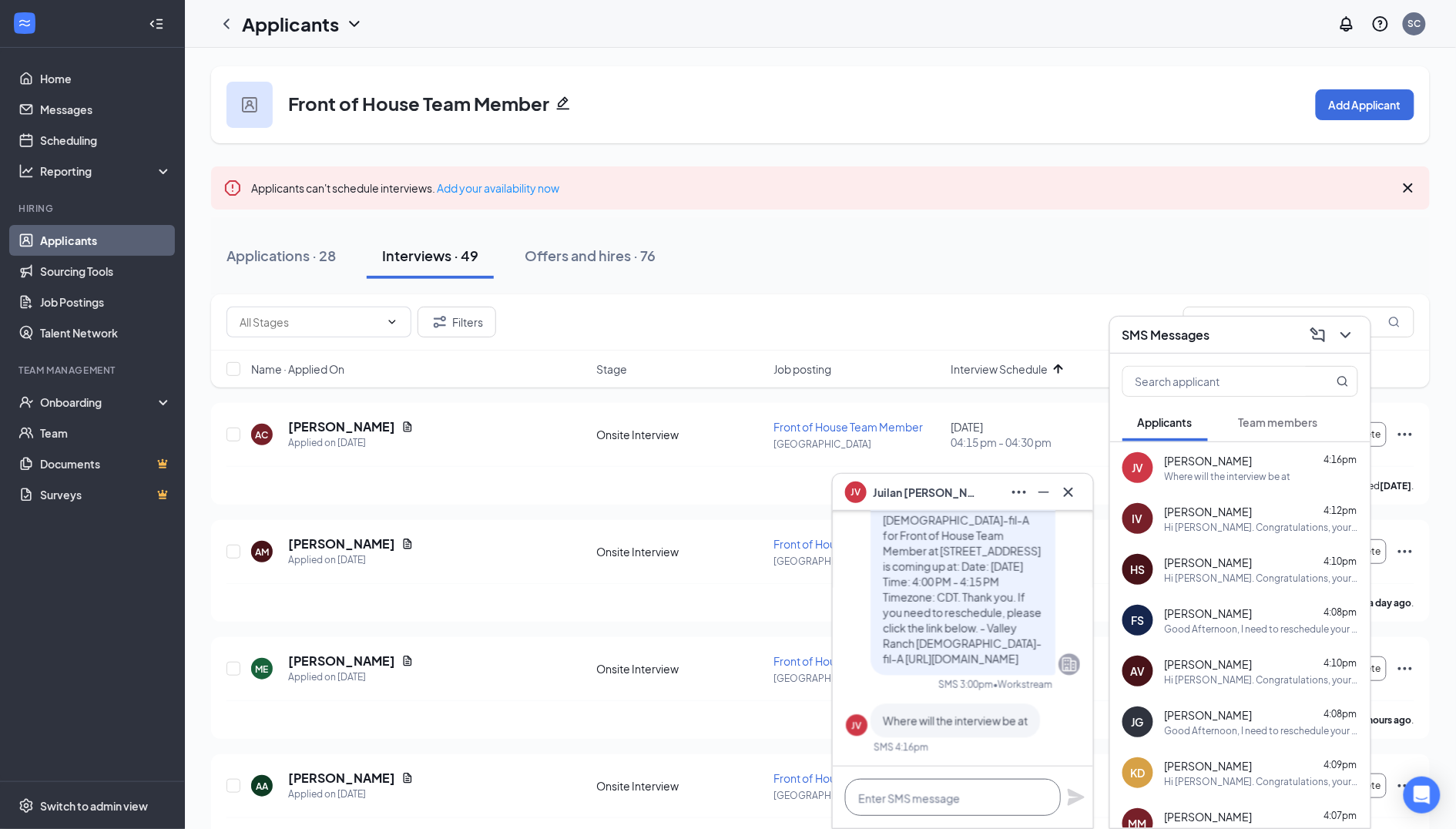
click at [954, 803] on textarea at bounding box center [953, 797] width 216 height 37
drag, startPoint x: 970, startPoint y: 516, endPoint x: 1023, endPoint y: 531, distance: 55.1
click at [1023, 531] on span "Hi [PERSON_NAME], this is a friendly reminder. Your interview with [DEMOGRAPHIC…" at bounding box center [963, 565] width 159 height 198
copy span "[STREET_ADDRESS]"
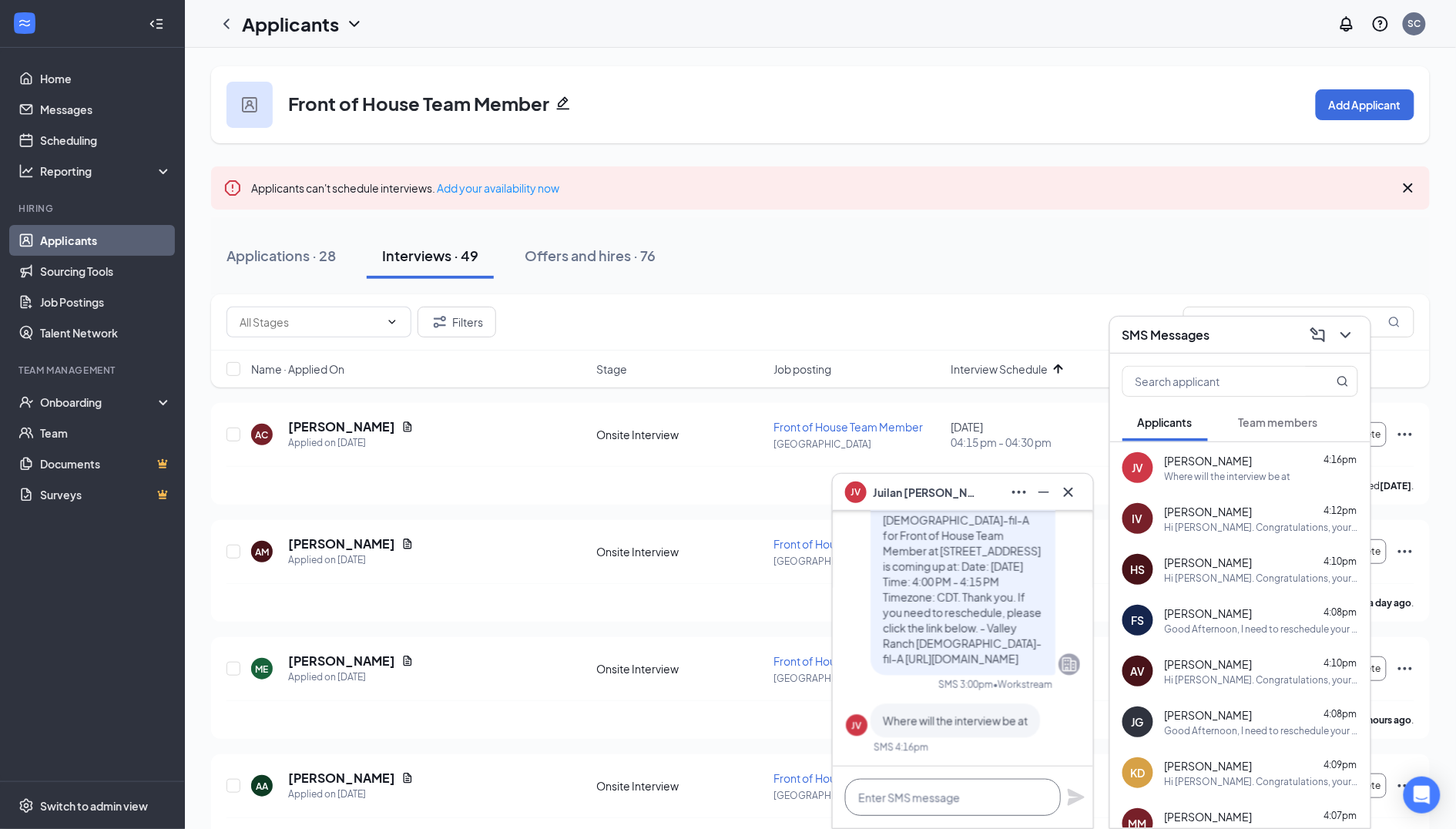
click at [880, 793] on textarea at bounding box center [953, 797] width 216 height 37
paste textarea "[STREET_ADDRESS]"
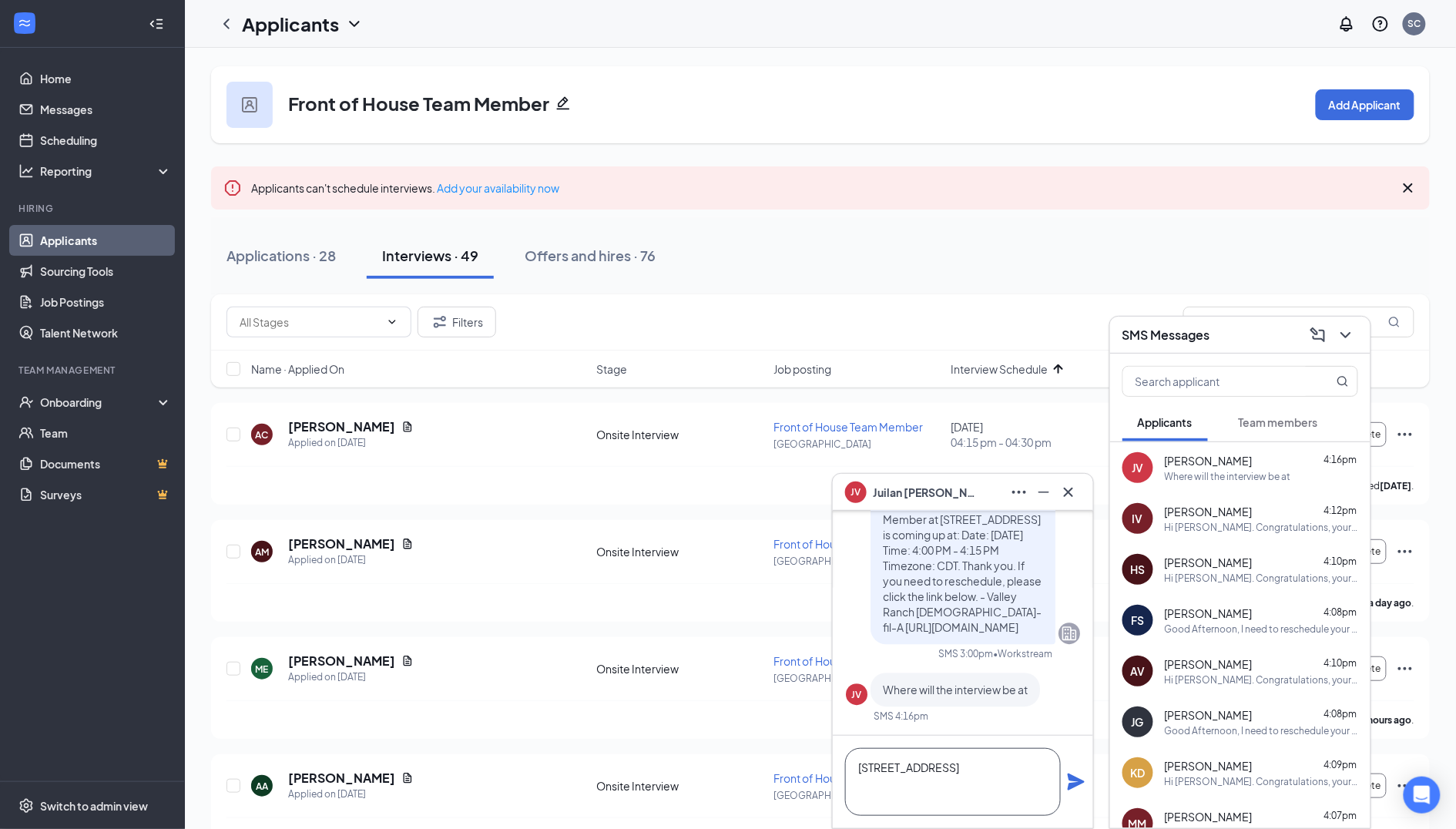
type textarea "[STREET_ADDRESS]"
click at [1072, 776] on icon "Plane" at bounding box center [1076, 782] width 17 height 17
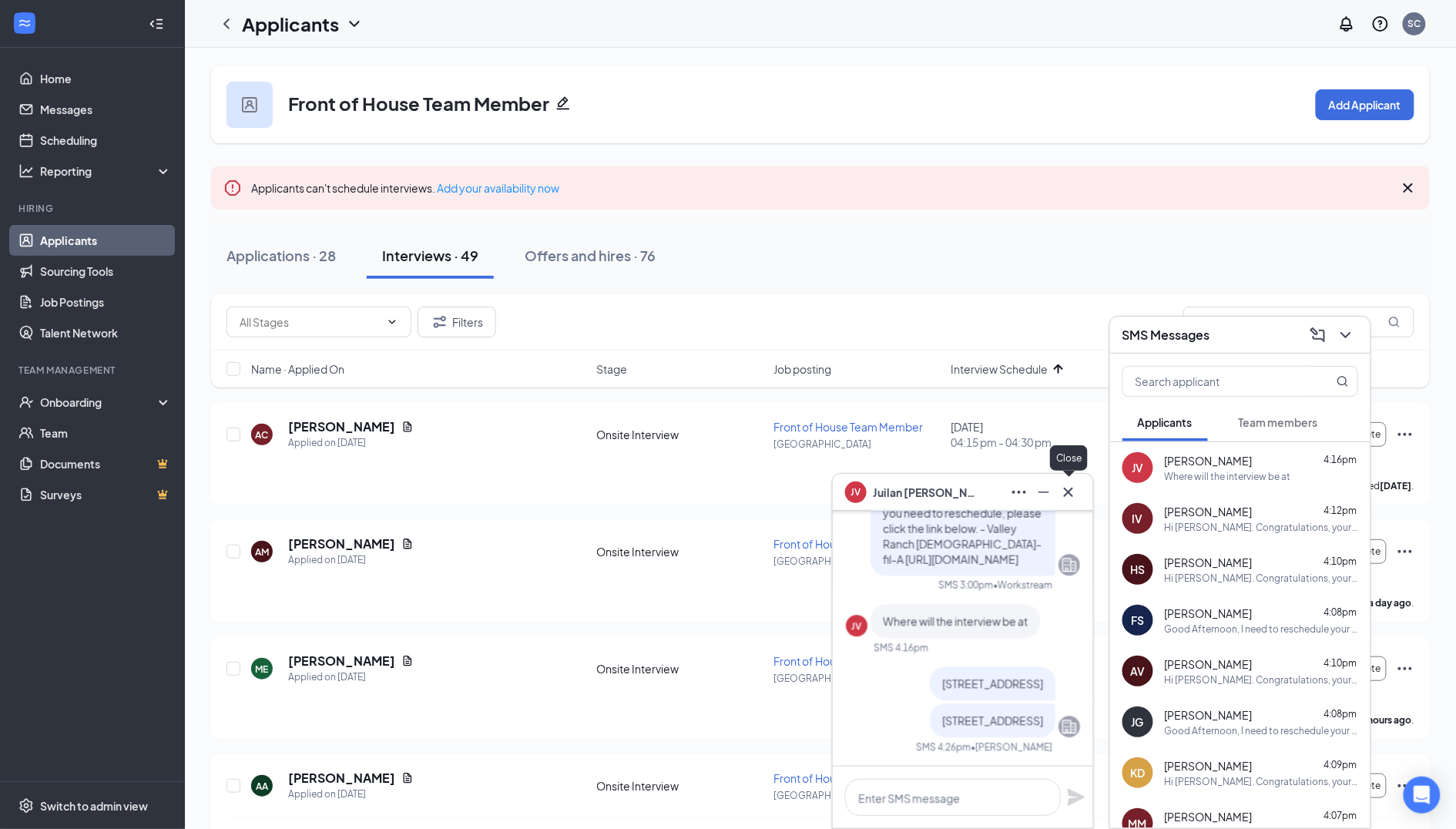
click at [1064, 496] on icon "Cross" at bounding box center [1068, 492] width 18 height 18
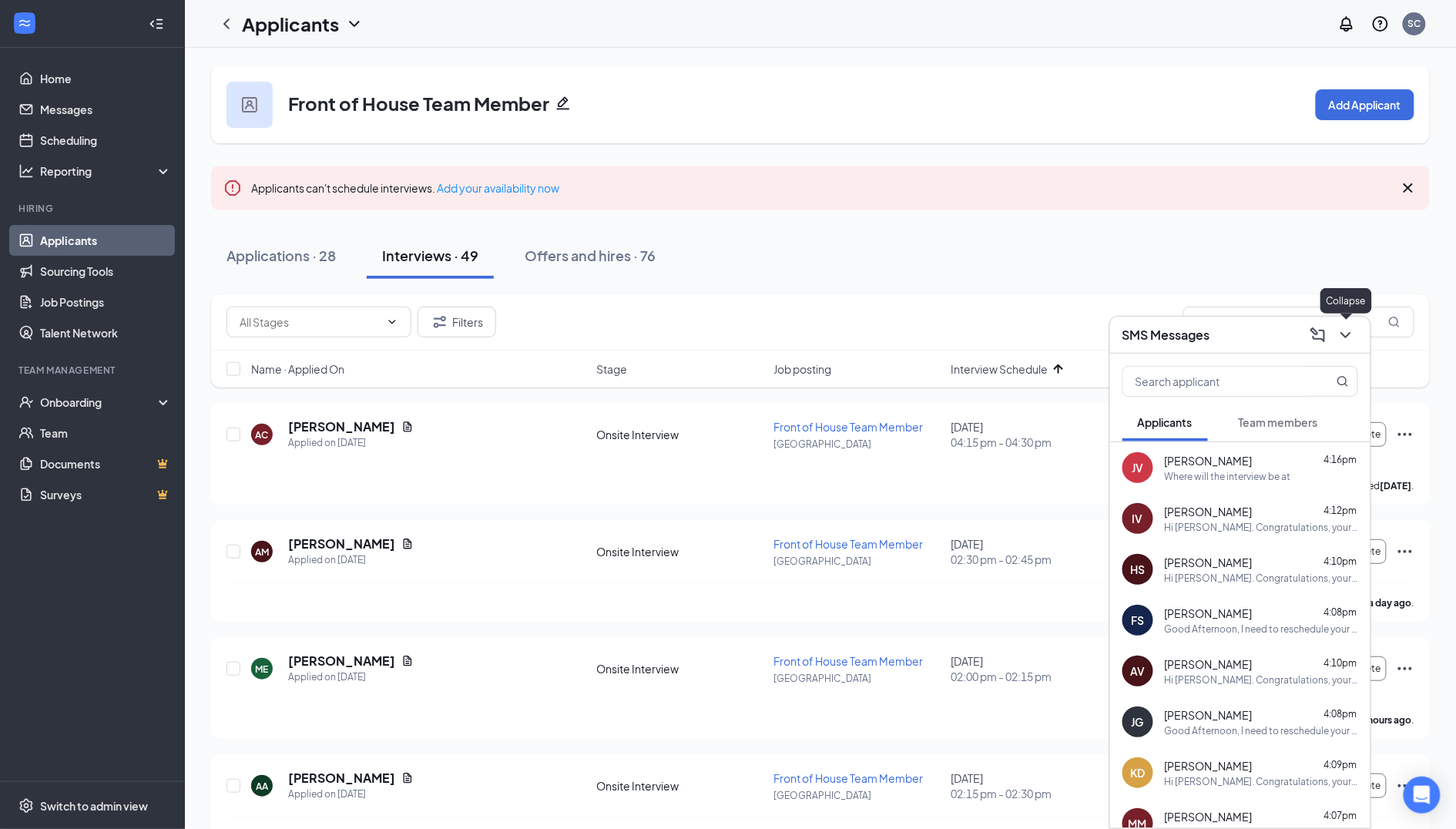
click at [1340, 340] on icon "ChevronDown" at bounding box center [1346, 335] width 18 height 18
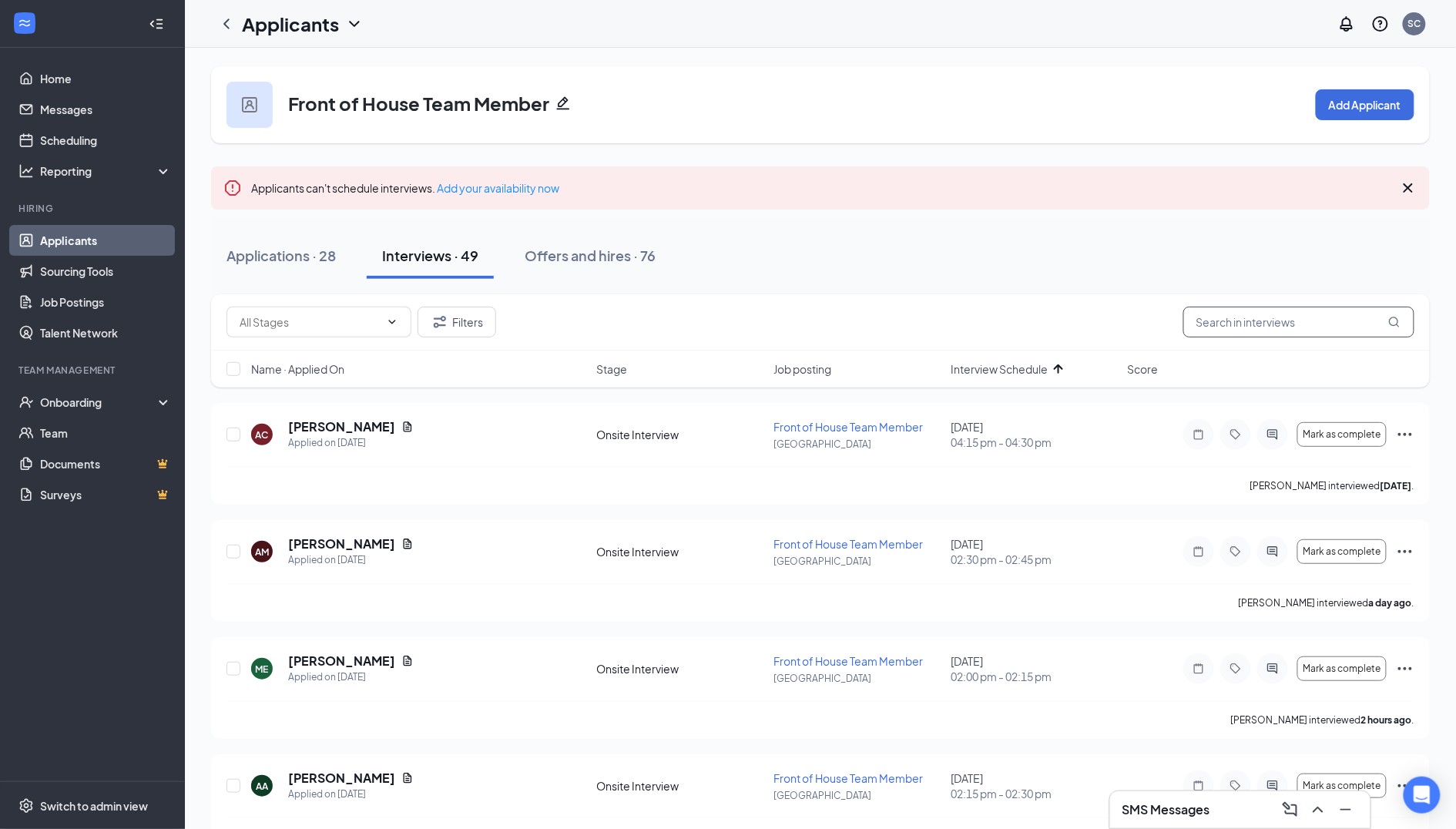
click at [1262, 306] on input "text" at bounding box center [1299, 322] width 231 height 31
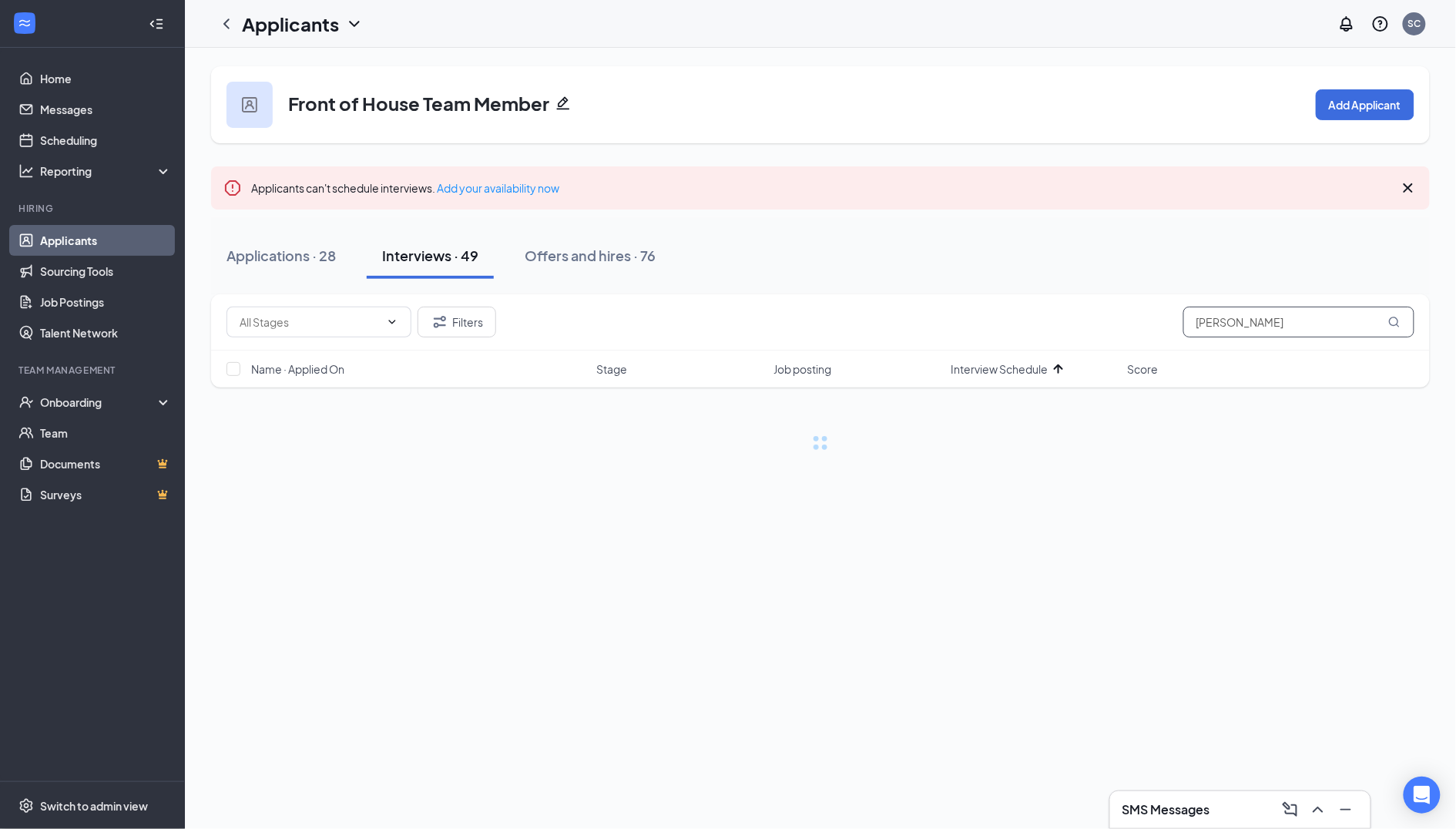
type input "[PERSON_NAME]"
drag, startPoint x: 1262, startPoint y: 316, endPoint x: 1162, endPoint y: 298, distance: 101.6
click at [1162, 299] on div "Filters [PERSON_NAME]" at bounding box center [820, 322] width 1219 height 56
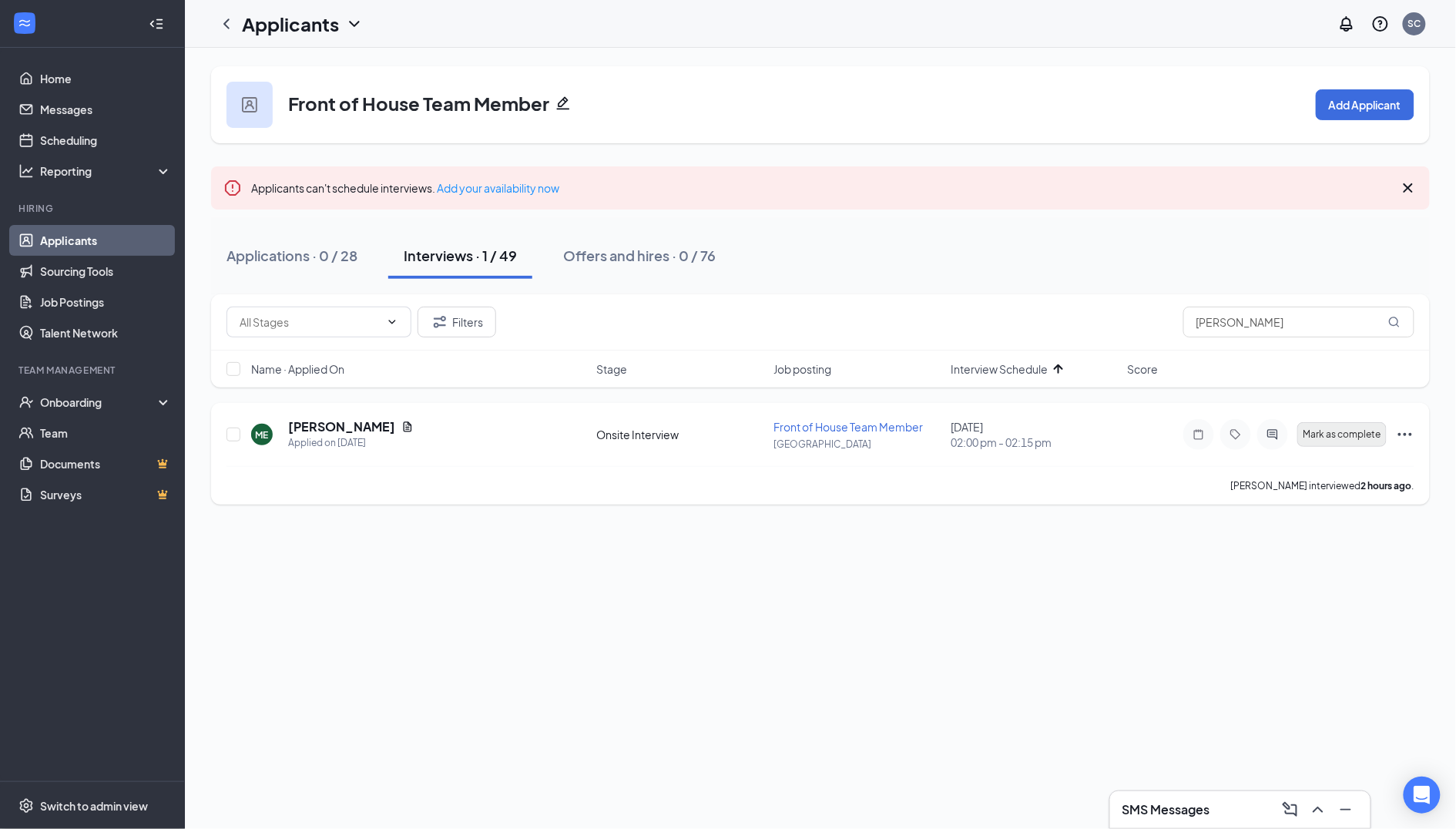
click at [1357, 430] on span "Mark as complete" at bounding box center [1342, 435] width 78 height 11
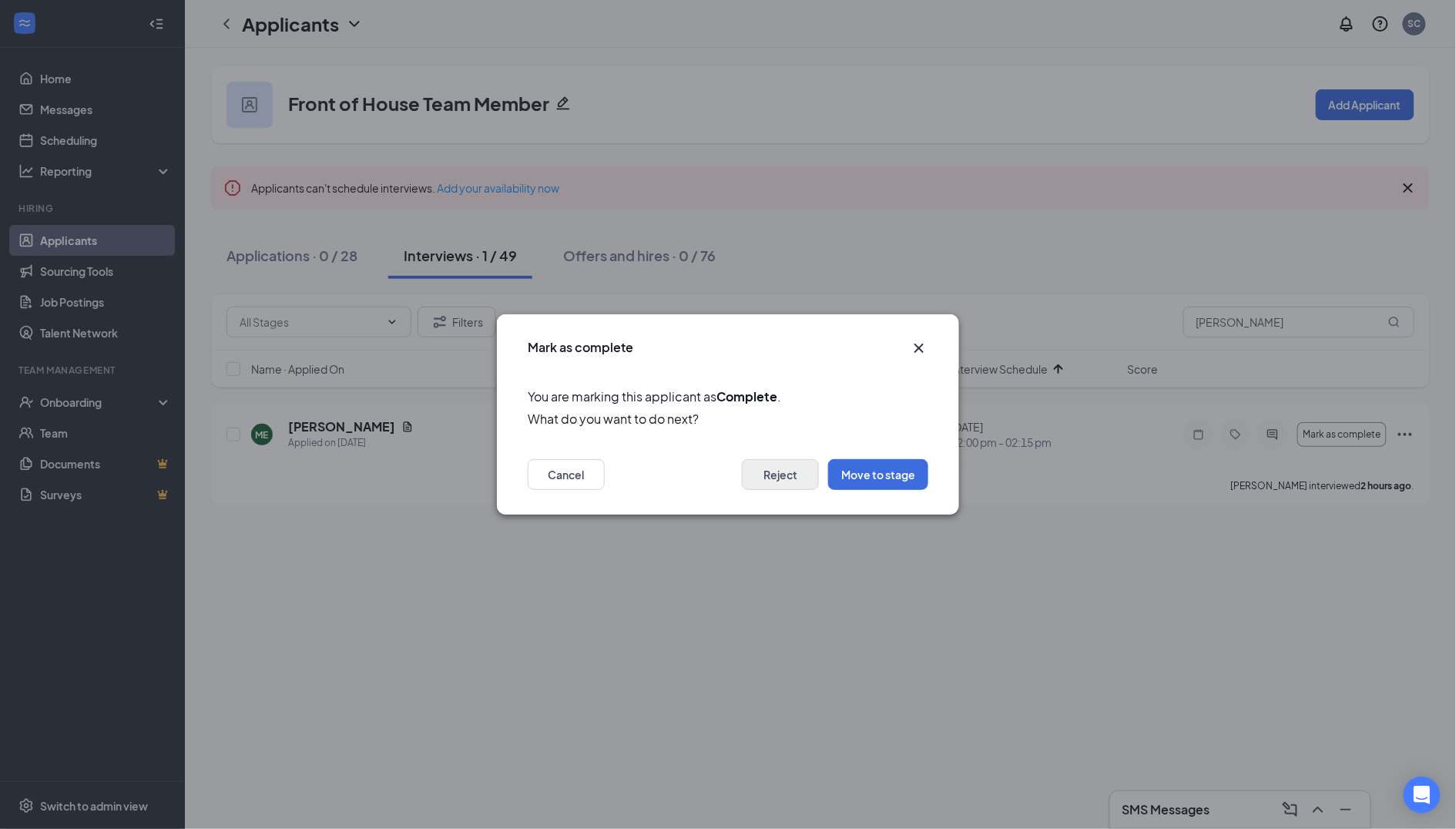
click at [771, 478] on button "Reject" at bounding box center [780, 474] width 77 height 31
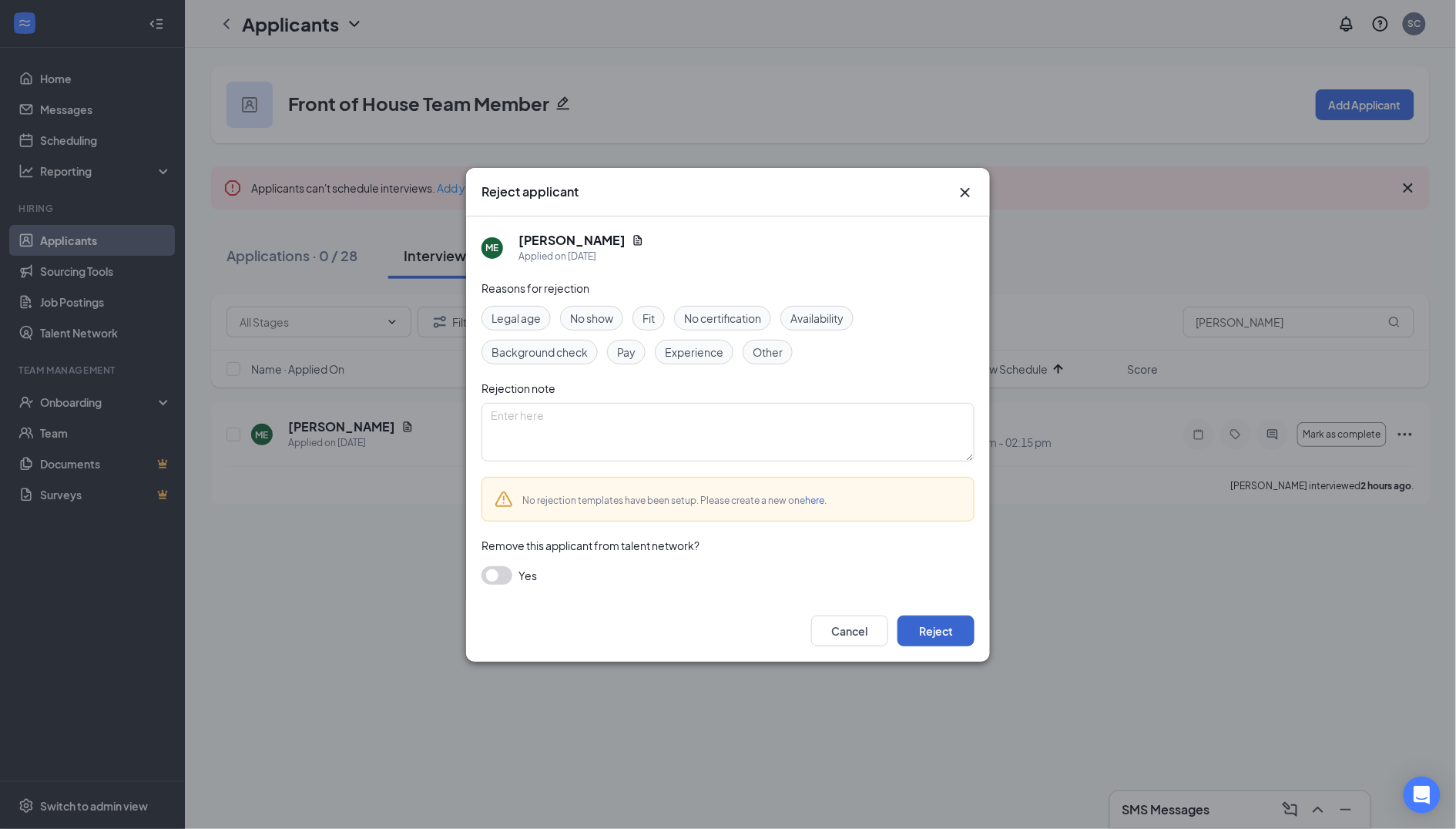
click at [901, 618] on button "Reject" at bounding box center [936, 631] width 77 height 31
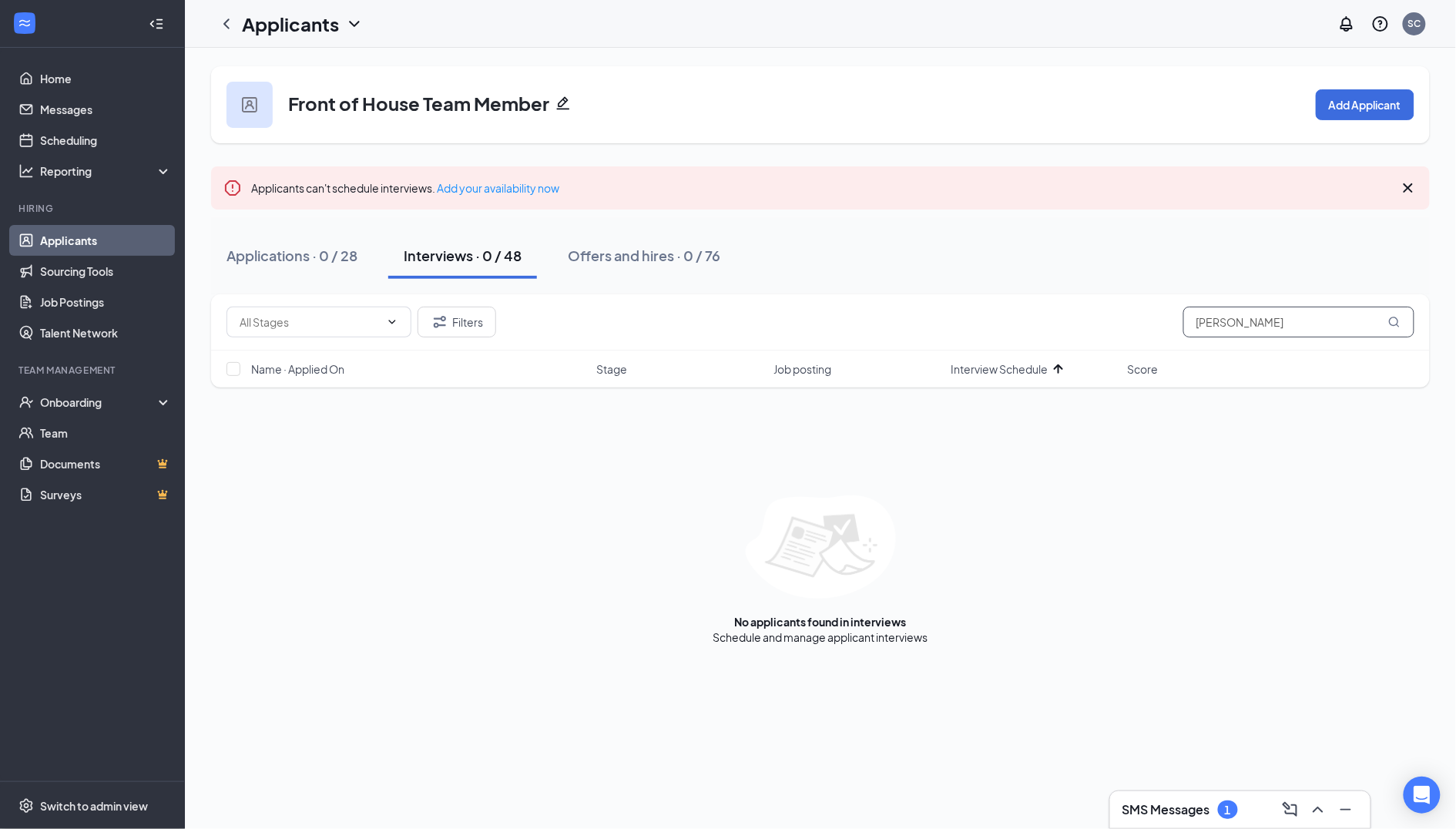
drag, startPoint x: 1252, startPoint y: 325, endPoint x: 1092, endPoint y: 327, distance: 160.0
click at [1092, 327] on div "Filters [PERSON_NAME]" at bounding box center [820, 322] width 1188 height 31
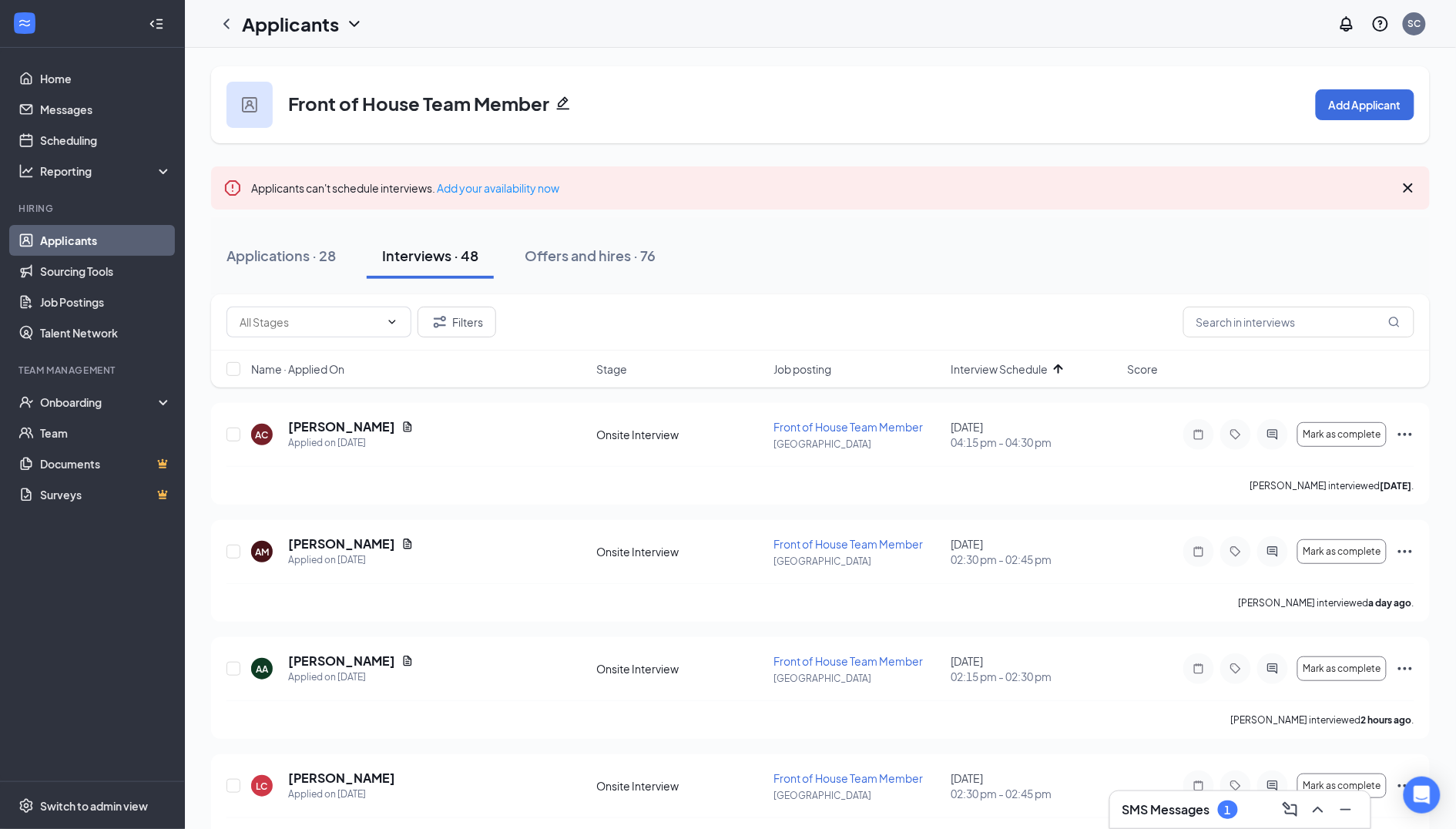
click at [1237, 806] on div "1" at bounding box center [1227, 809] width 20 height 18
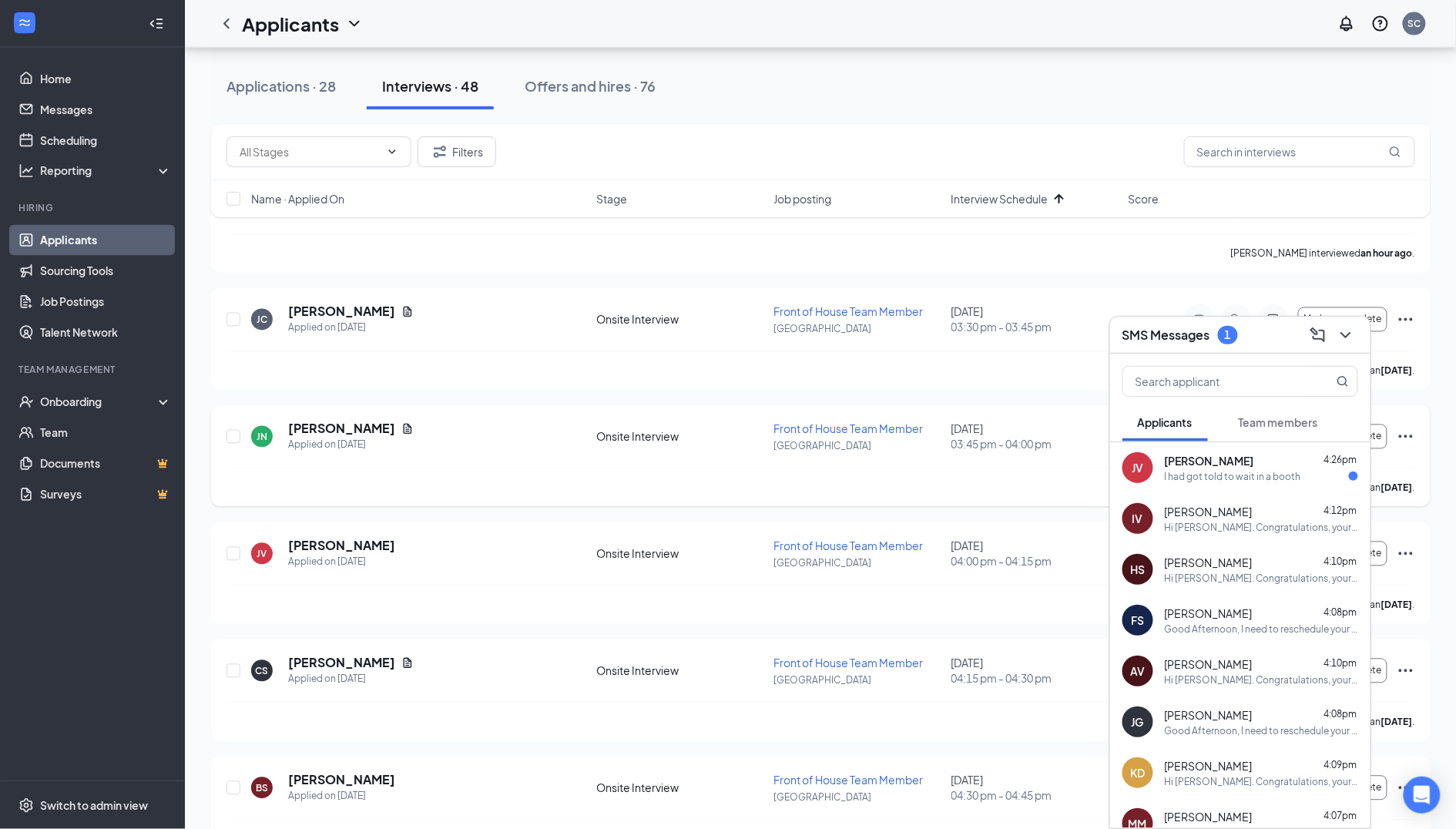
scroll to position [945, 0]
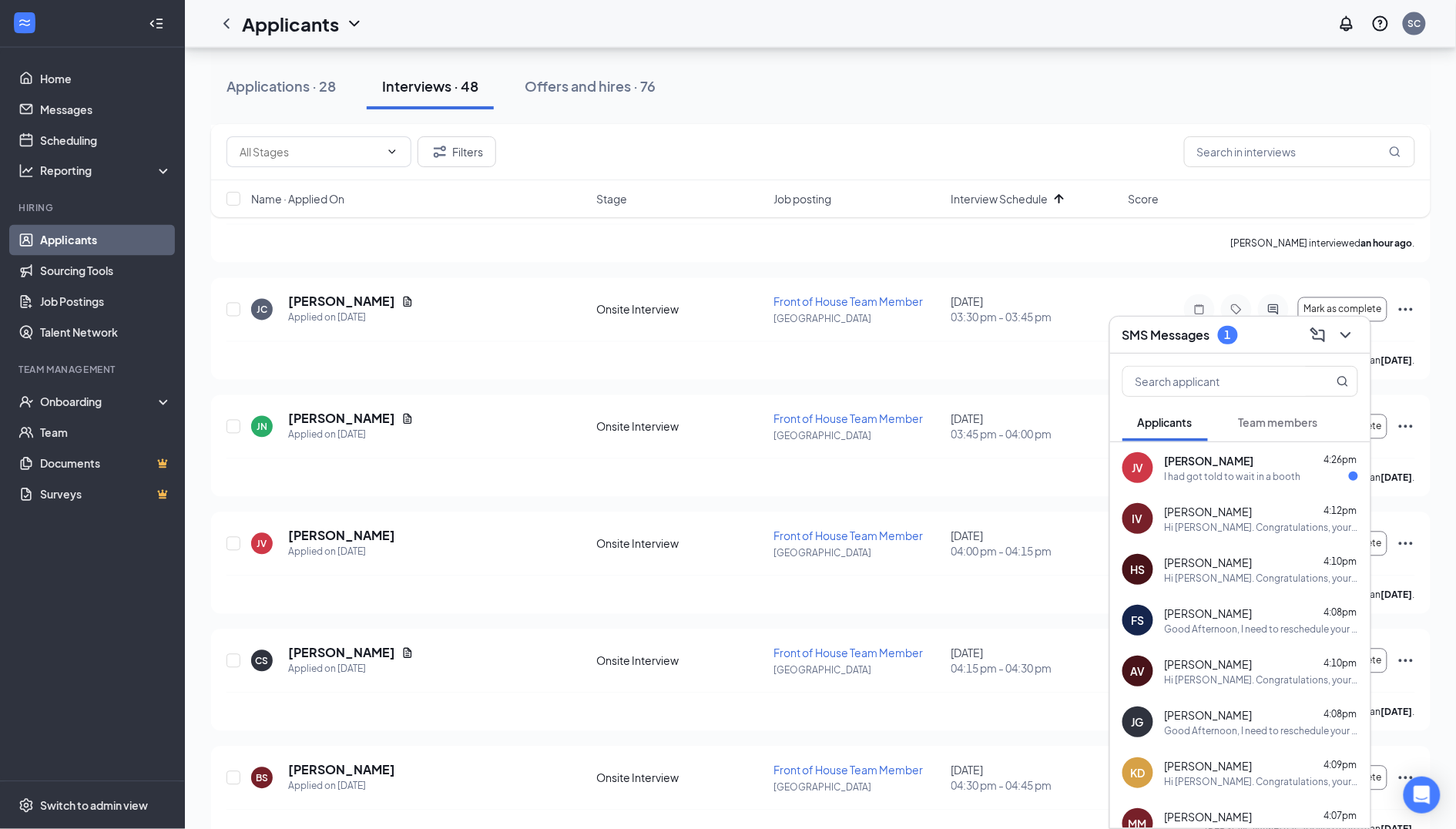
click at [1236, 474] on div "I had got told to wait in a booth" at bounding box center [1233, 476] width 136 height 13
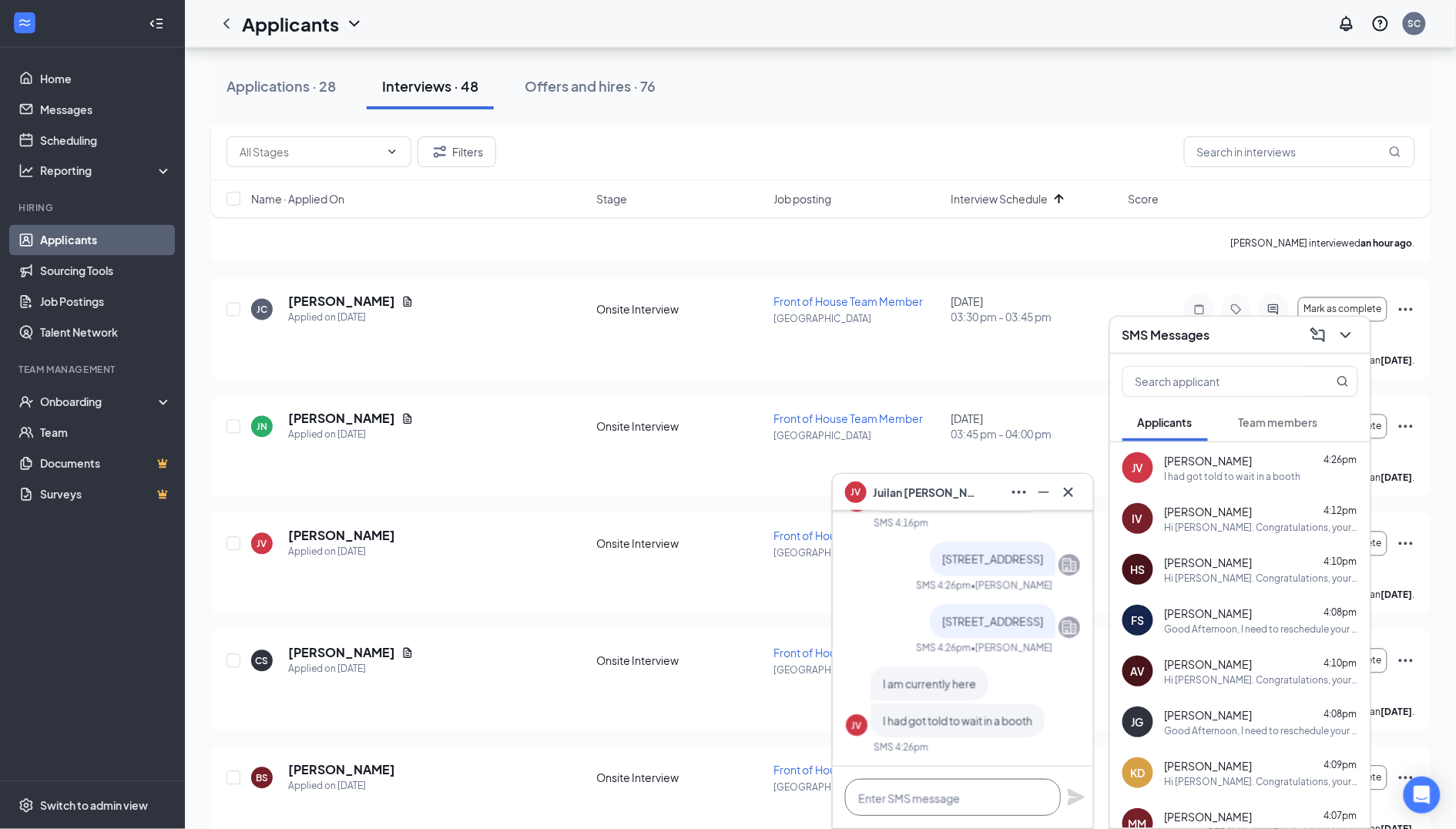
click at [997, 808] on textarea at bounding box center [953, 797] width 216 height 37
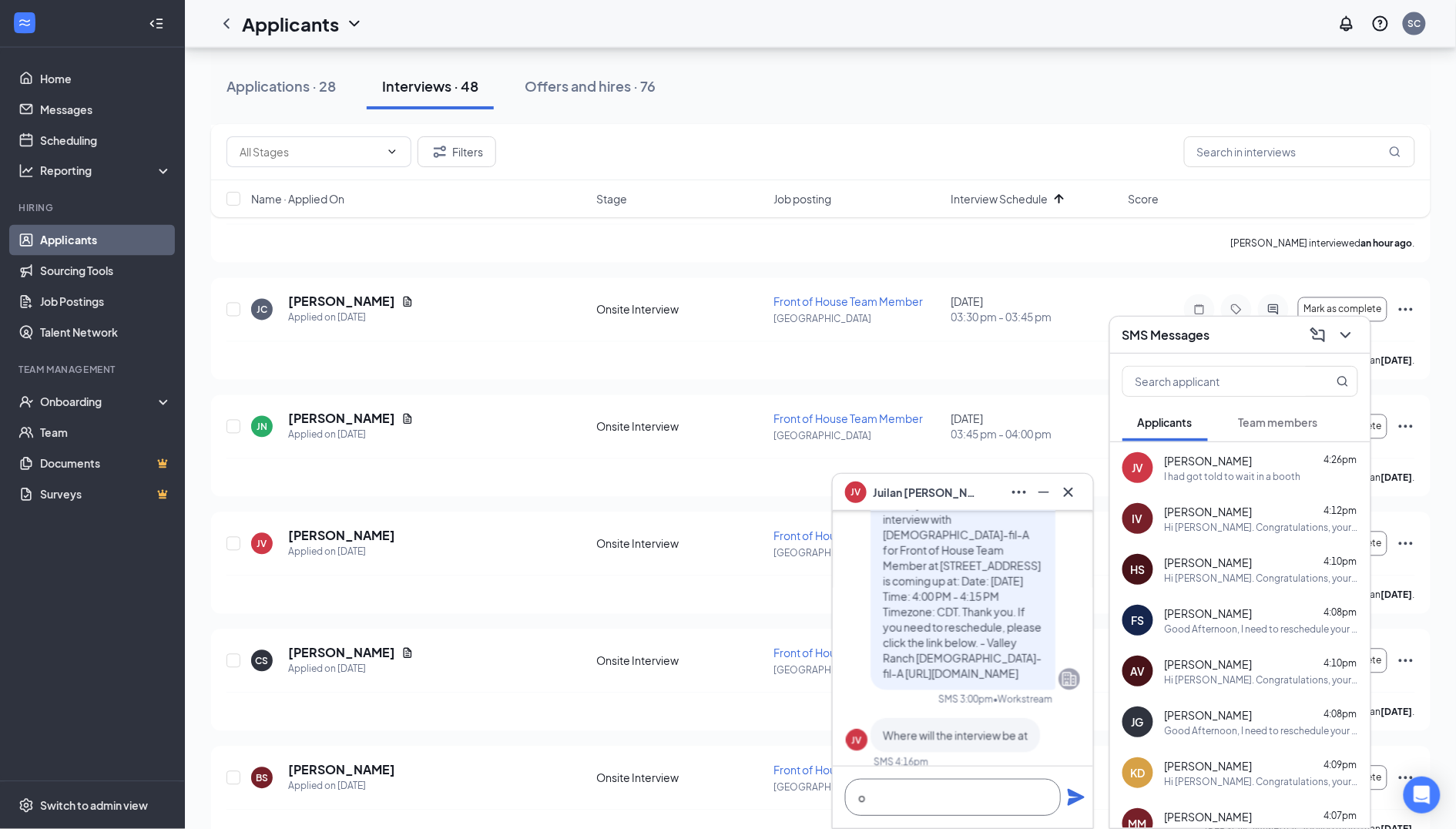
scroll to position [-233, 0]
type textarea "o your fine then"
click at [1085, 796] on div "o your fine then" at bounding box center [963, 797] width 260 height 61
click at [1077, 797] on icon "Plane" at bounding box center [1076, 797] width 18 height 18
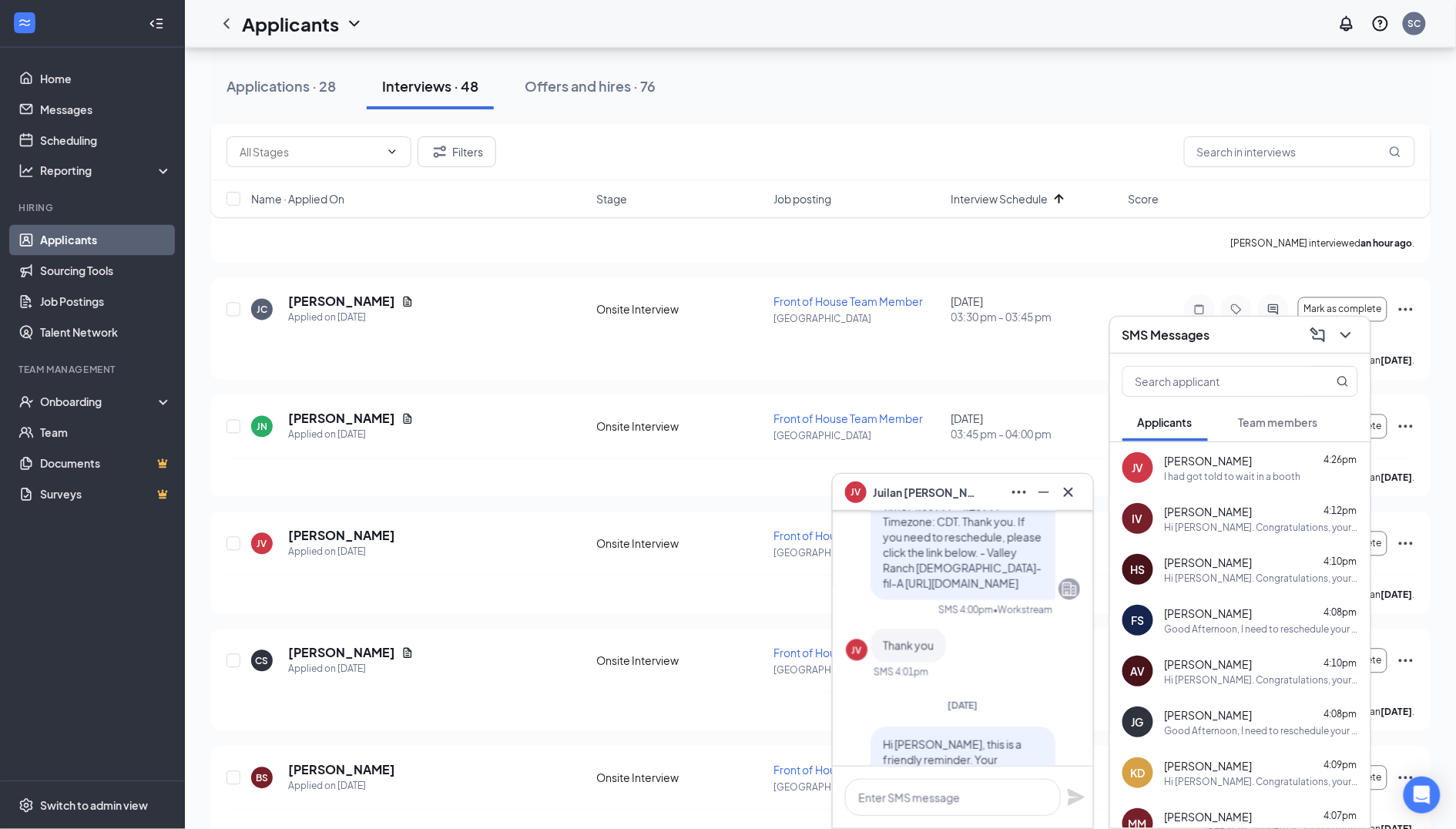
scroll to position [-562, 0]
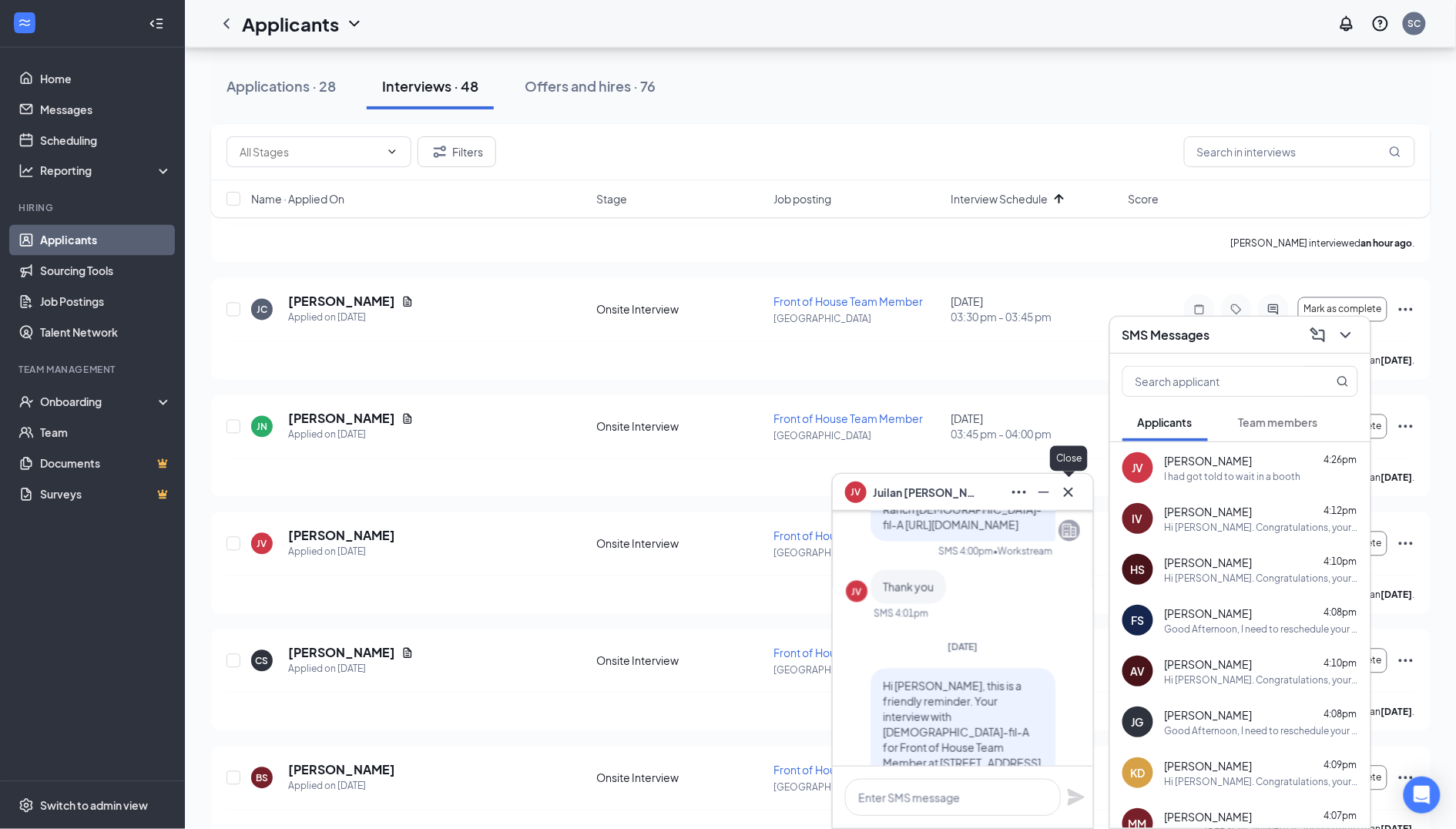
click at [1073, 486] on icon "Cross" at bounding box center [1068, 492] width 18 height 18
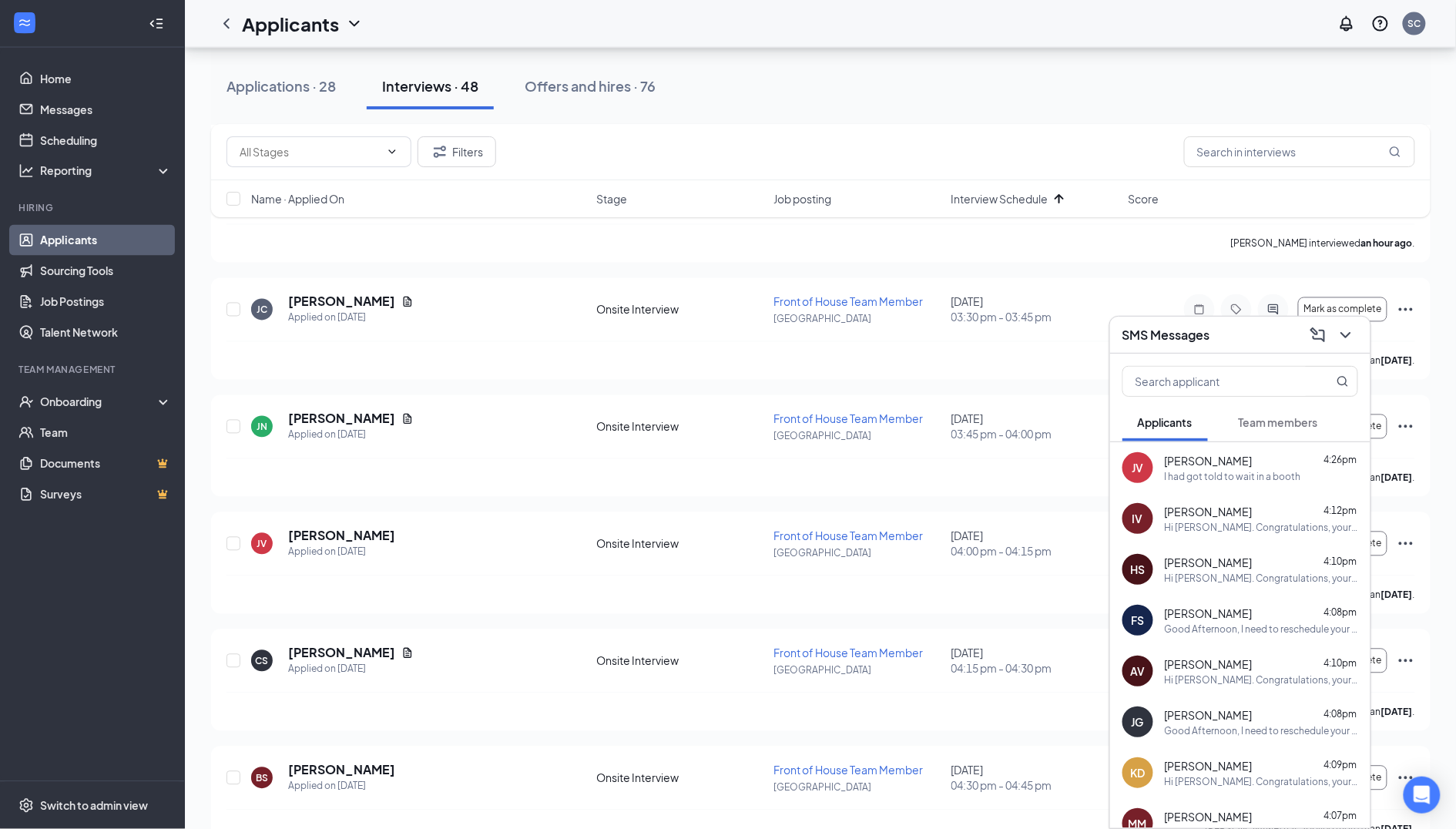
click at [1233, 338] on div "SMS Messages" at bounding box center [1239, 335] width 235 height 24
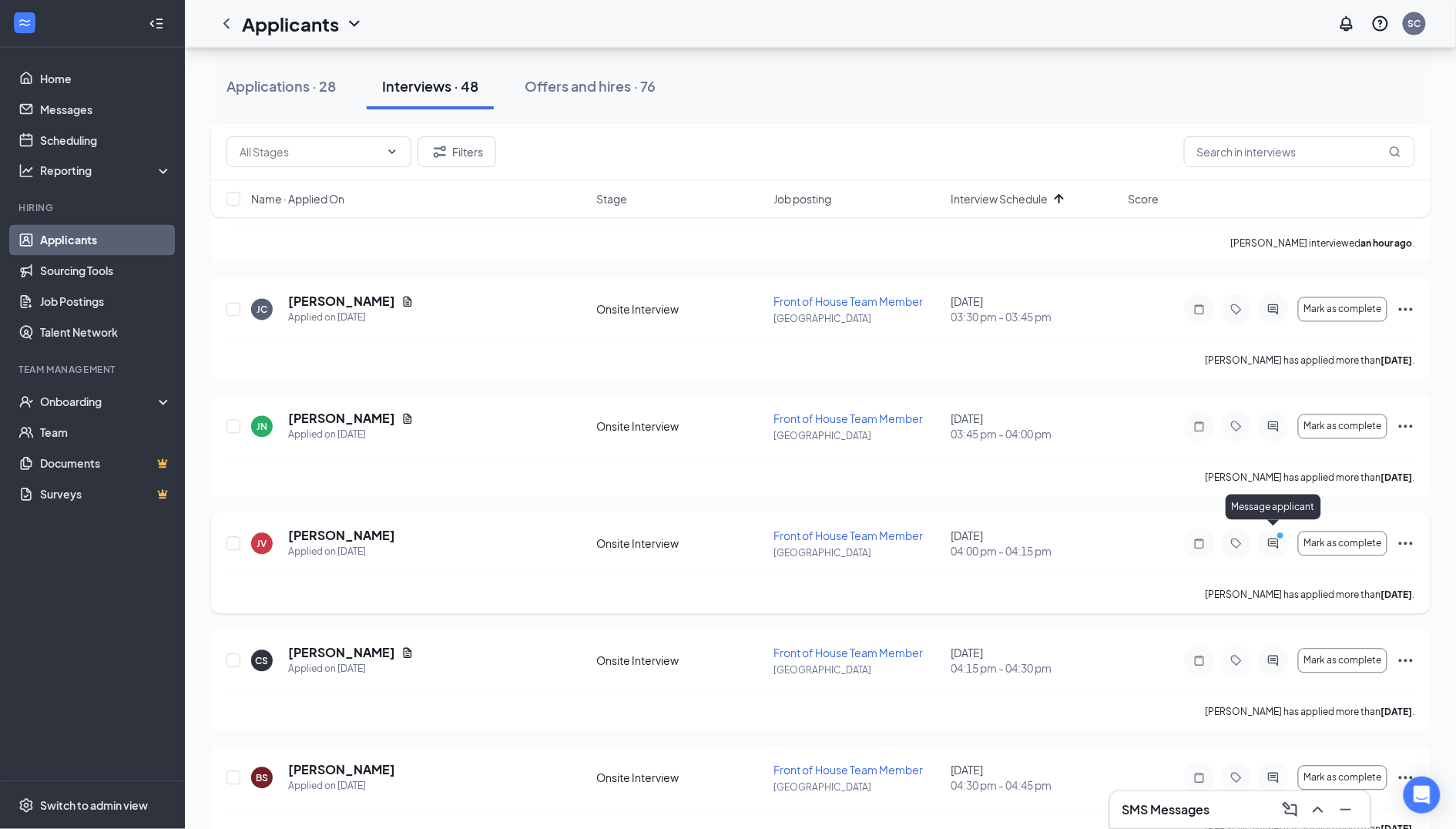
click at [1277, 532] on circle "PrimaryDot" at bounding box center [1280, 536] width 7 height 7
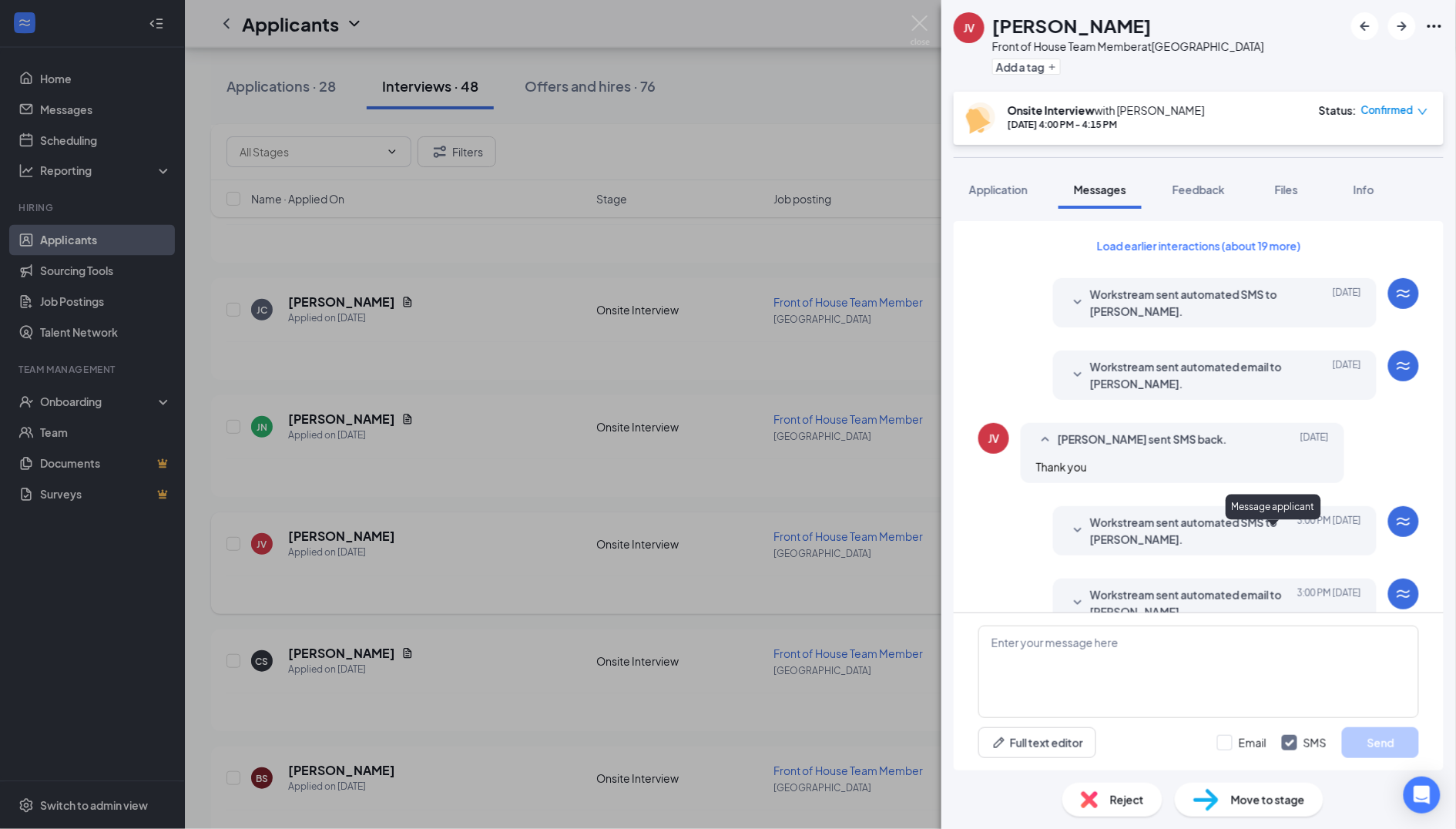
scroll to position [468, 0]
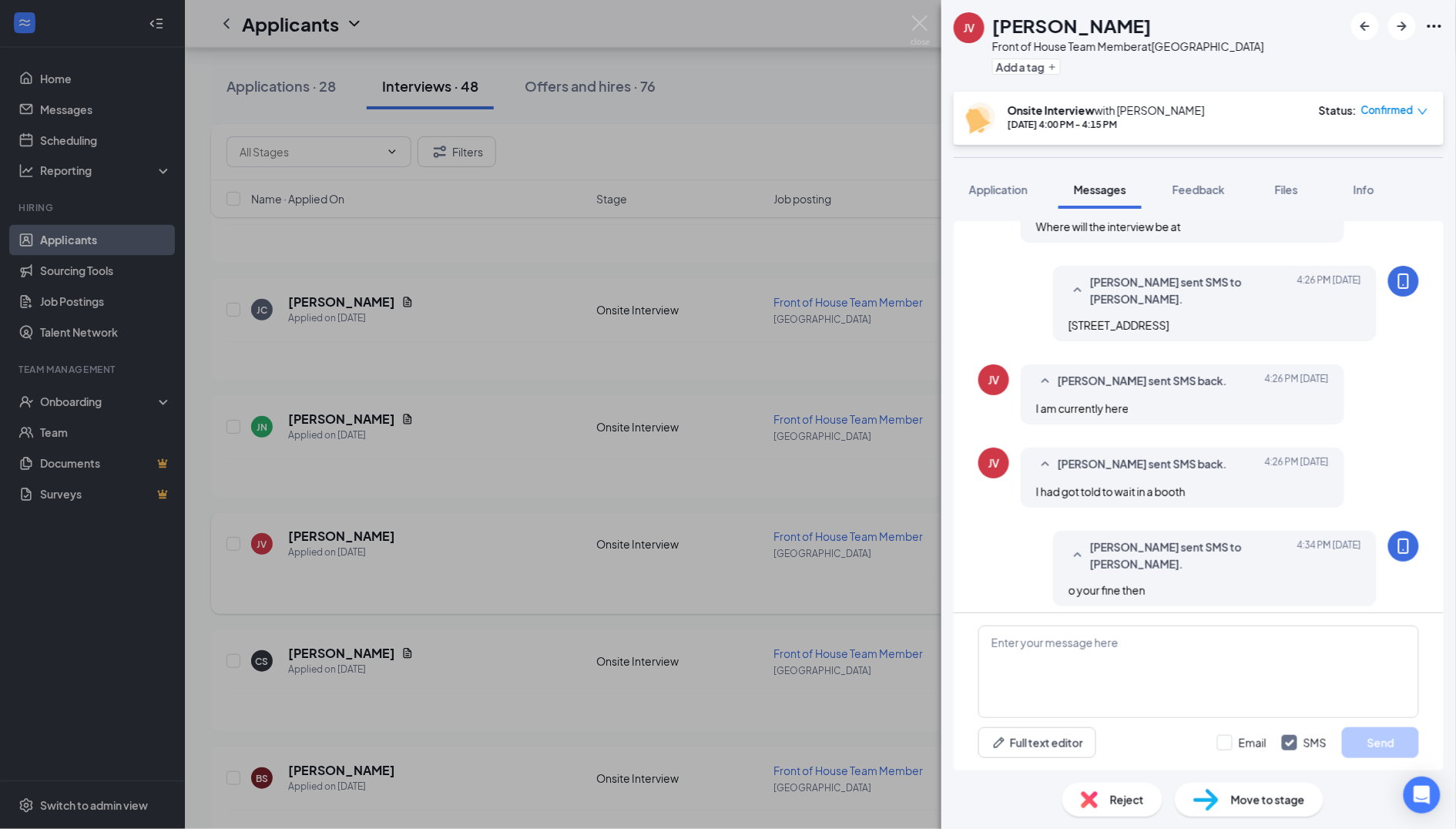
click at [858, 306] on div "JV [PERSON_NAME] Front of House Team Member at [GEOGRAPHIC_DATA] Add a tag Onsi…" at bounding box center [728, 414] width 1456 height 829
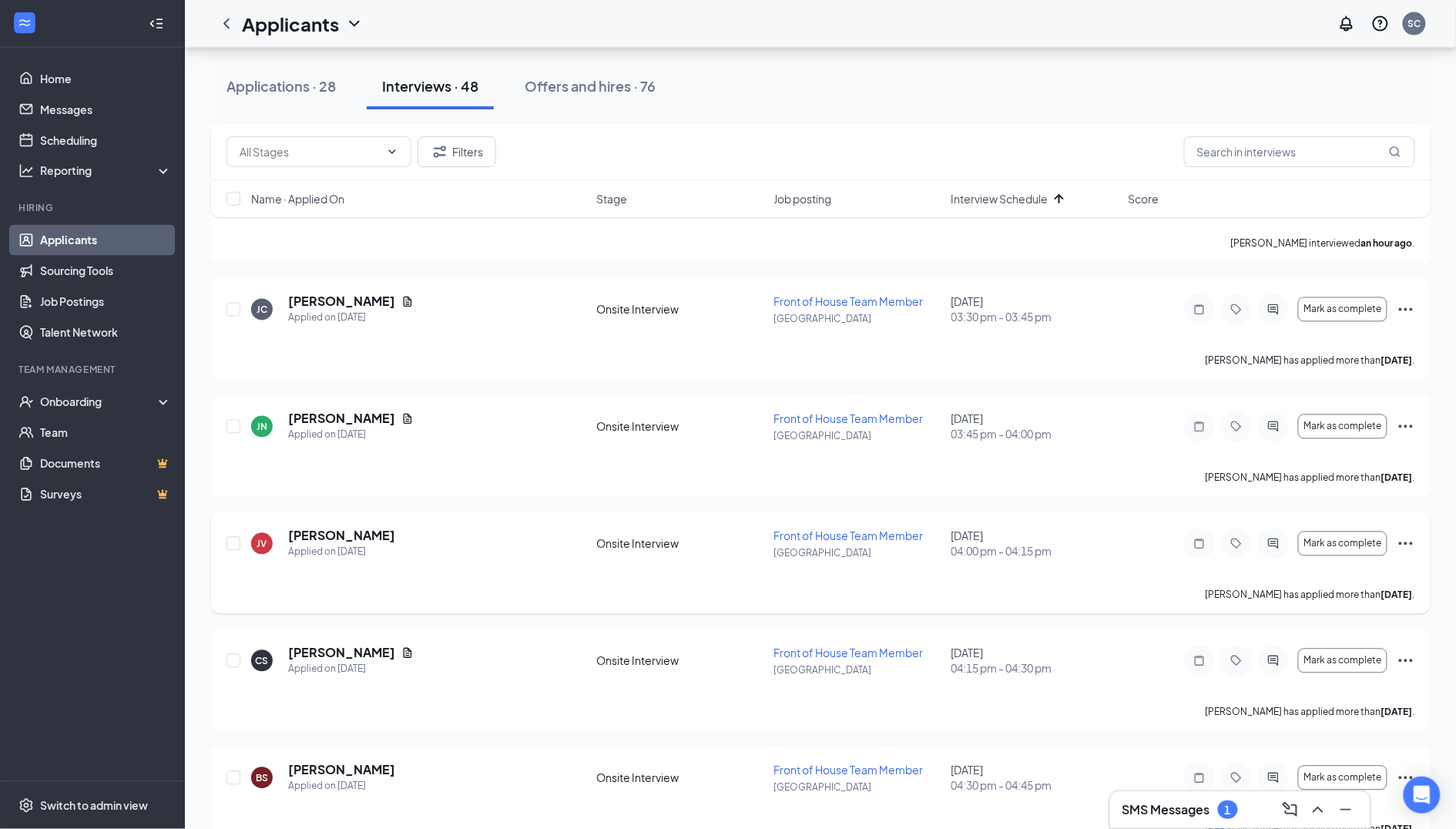
click at [1172, 805] on h3 "SMS Messages" at bounding box center [1166, 810] width 88 height 17
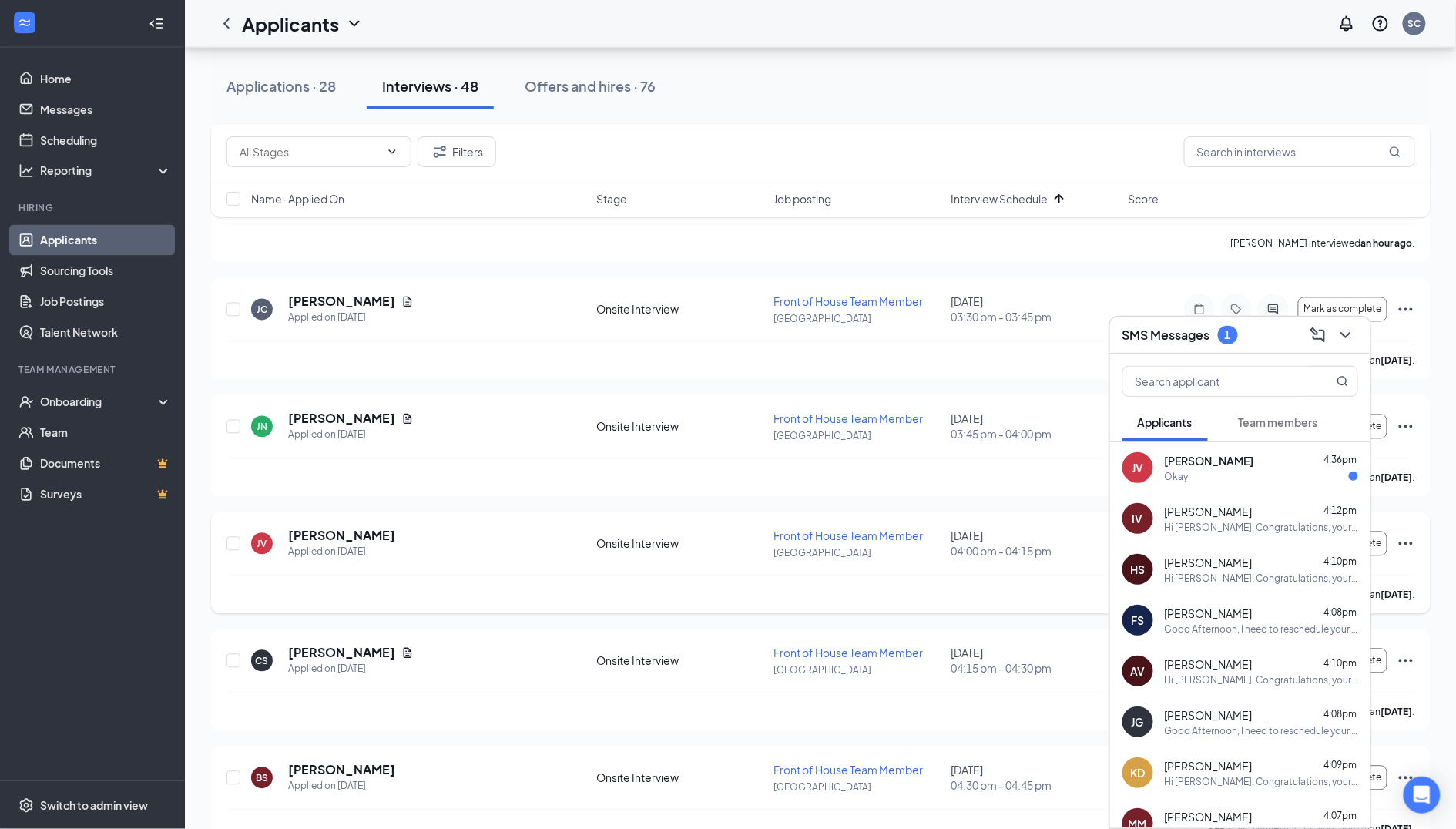
click at [1172, 461] on span "[PERSON_NAME]" at bounding box center [1209, 461] width 90 height 16
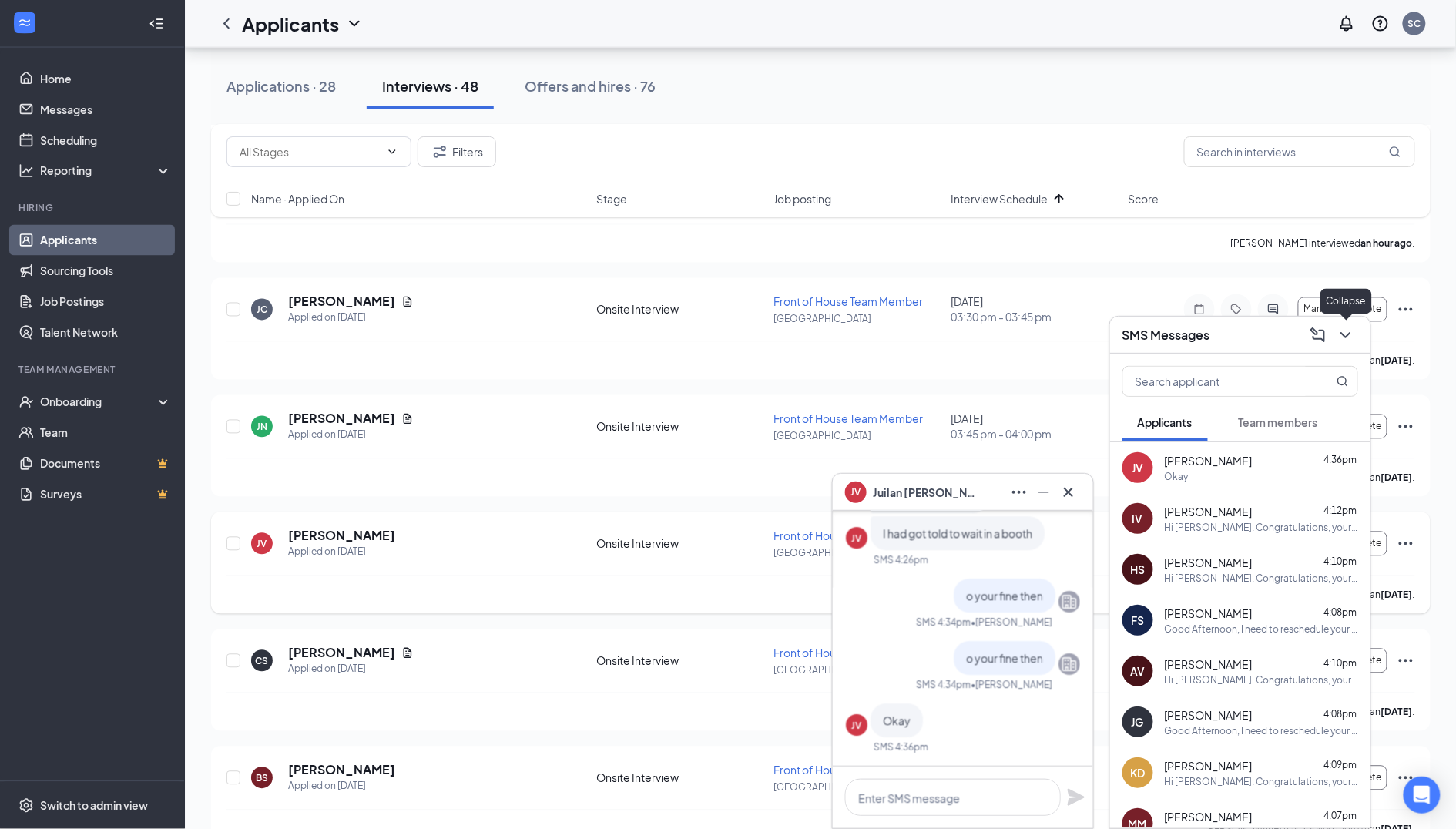
click at [1352, 332] on icon "ChevronDown" at bounding box center [1346, 335] width 18 height 18
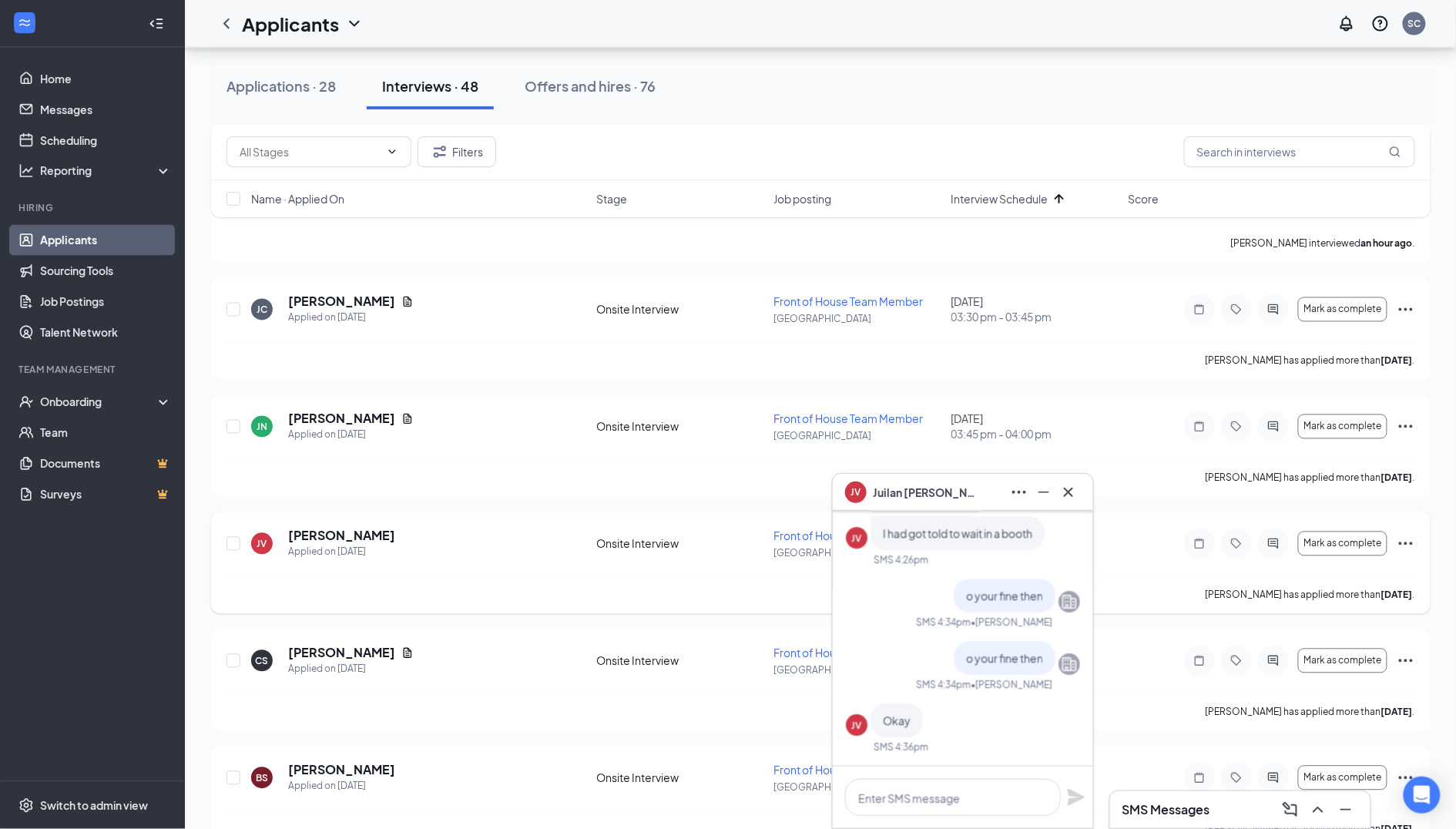
click at [1073, 487] on icon "Cross" at bounding box center [1068, 492] width 18 height 18
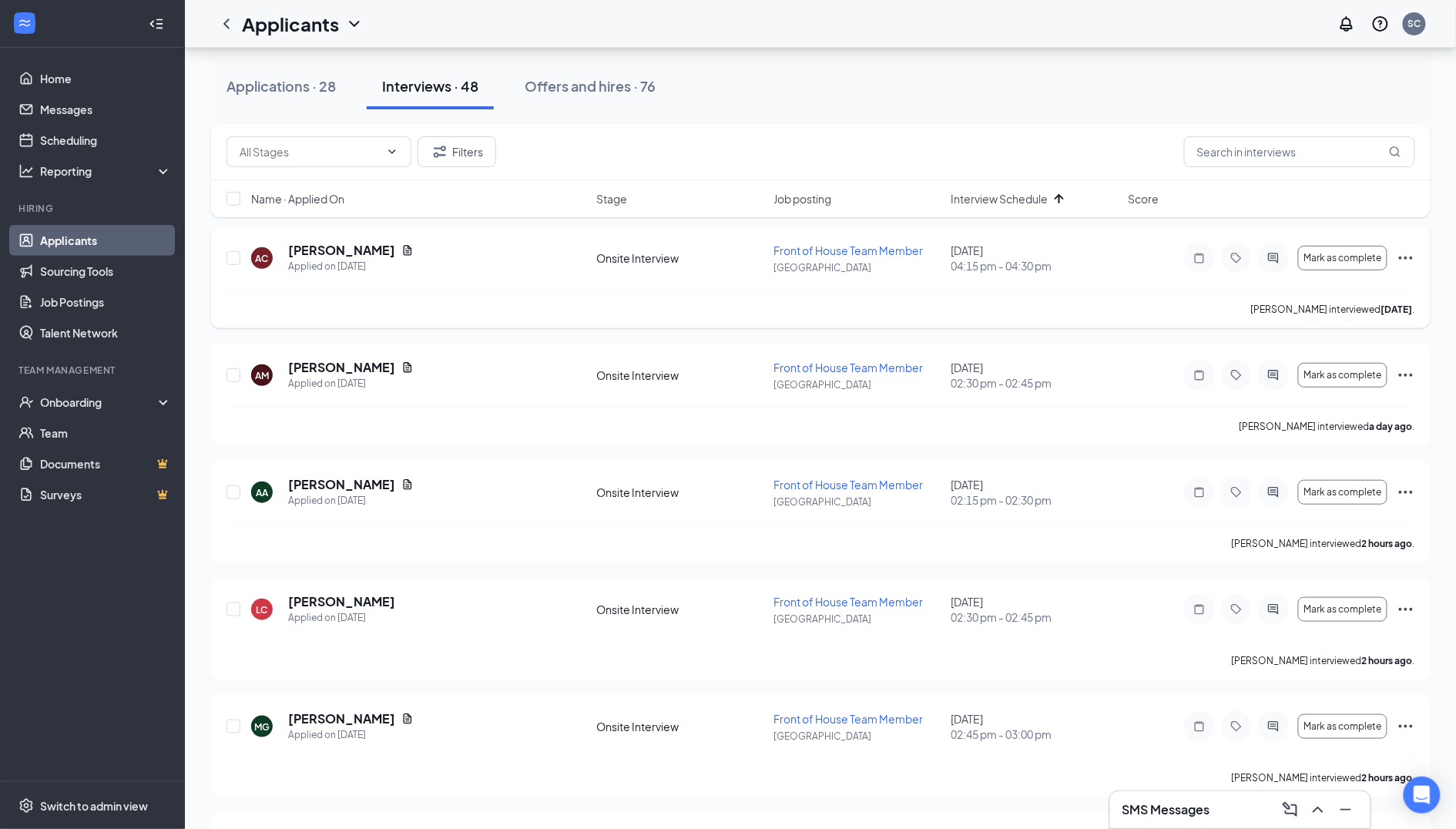
scroll to position [179, 0]
click at [1322, 367] on span "Mark as complete" at bounding box center [1342, 372] width 78 height 11
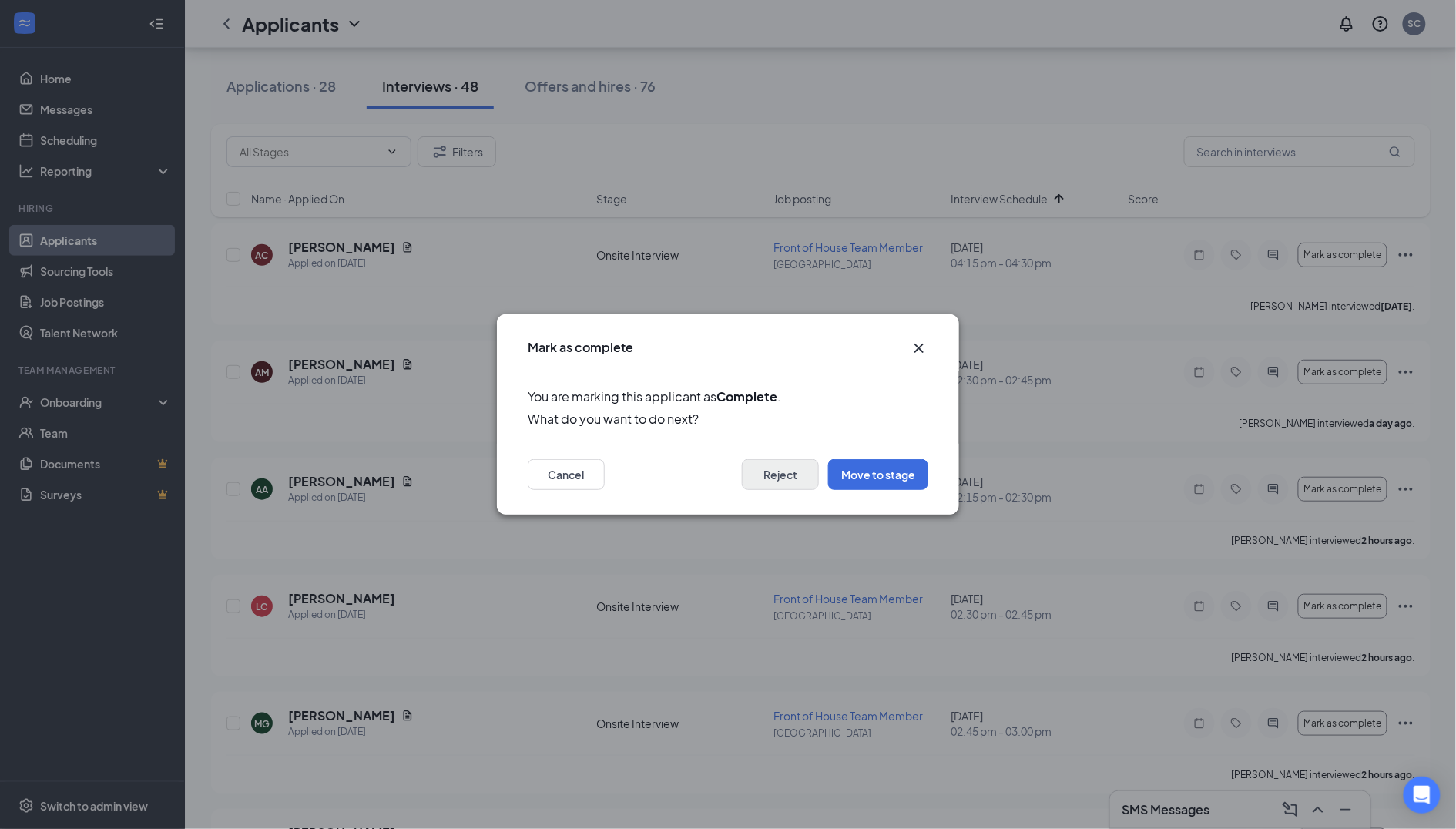
click at [761, 473] on button "Reject" at bounding box center [780, 474] width 77 height 31
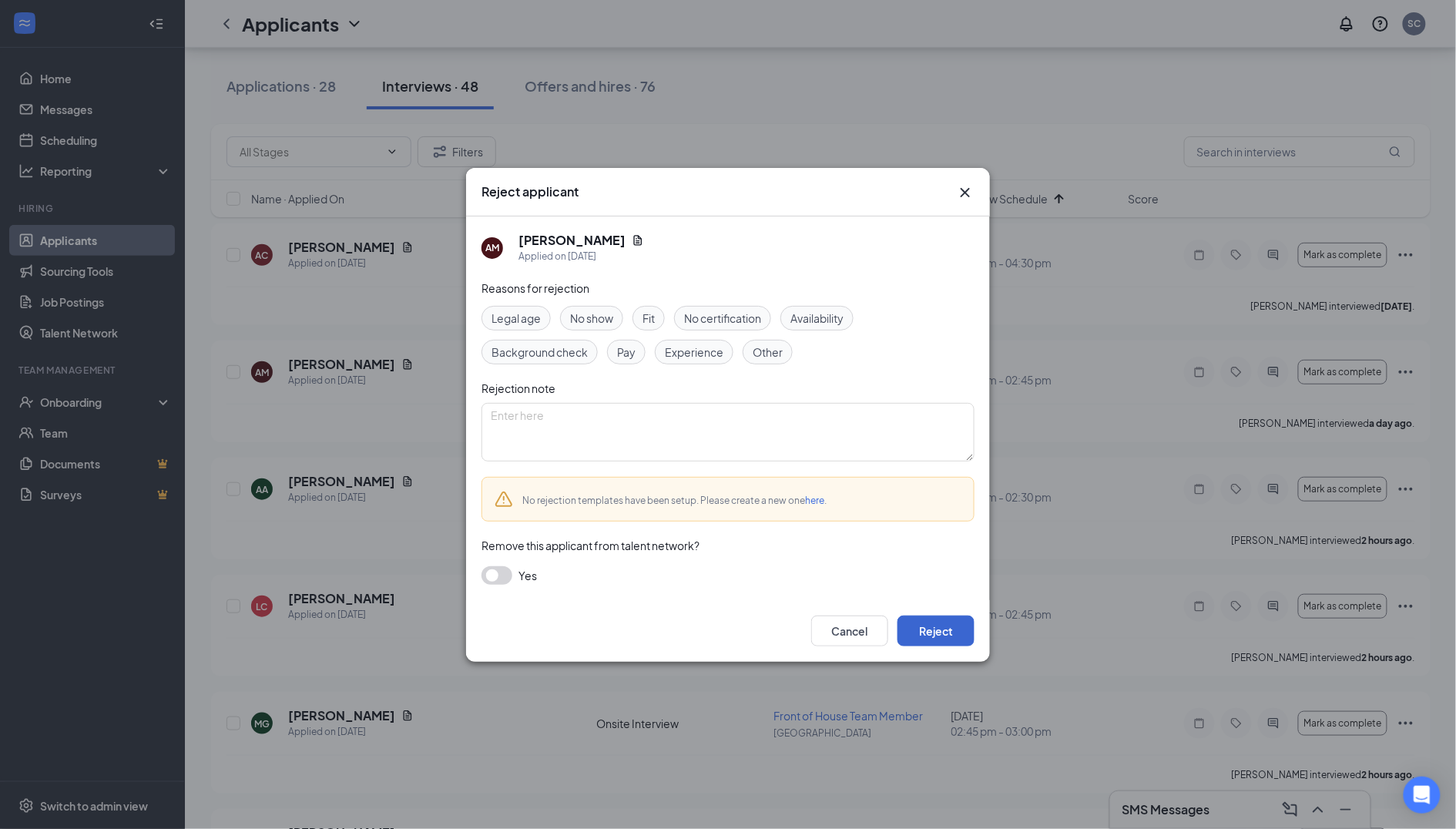
click at [915, 636] on button "Reject" at bounding box center [936, 631] width 77 height 31
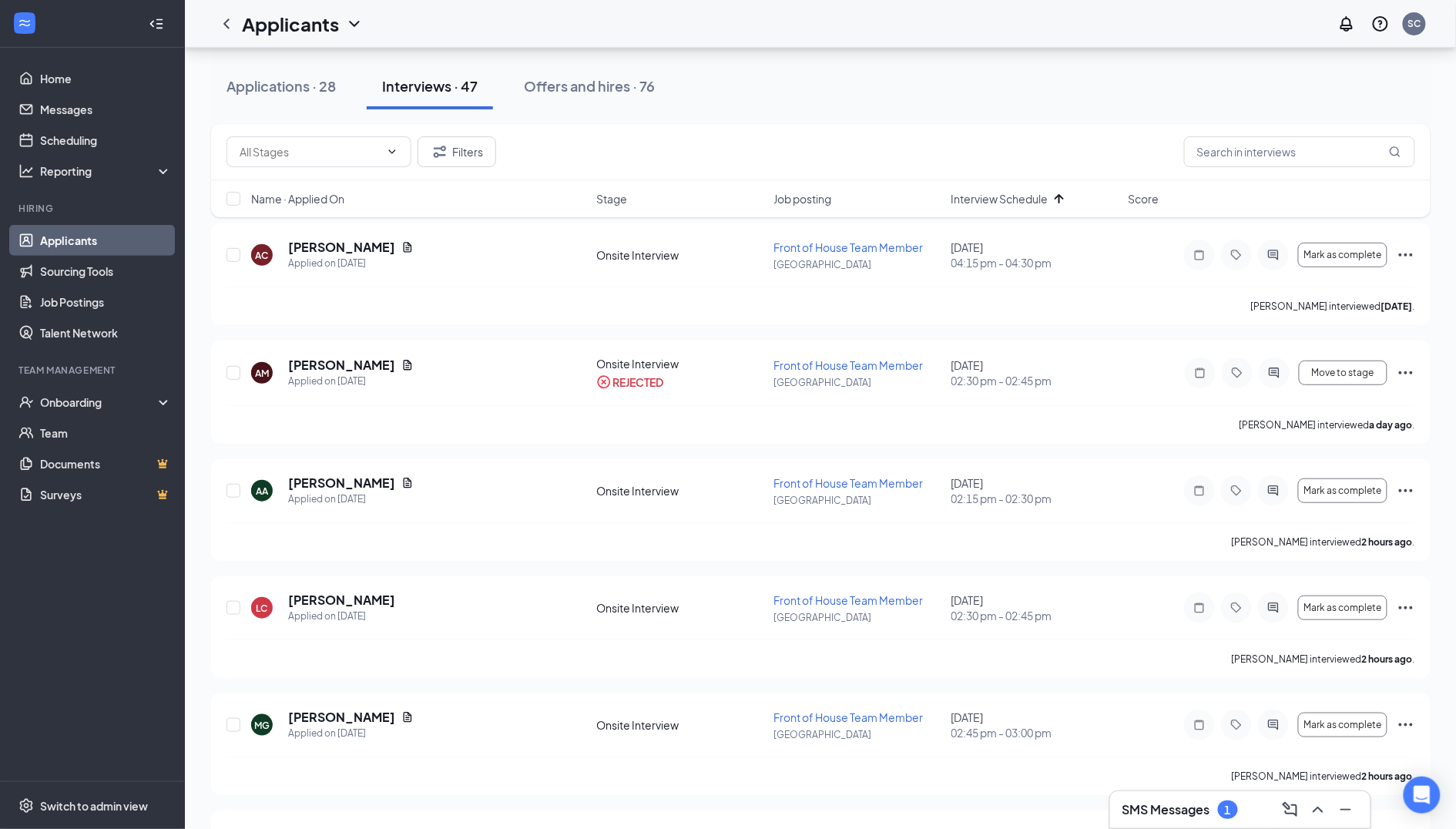
click at [1144, 805] on h3 "SMS Messages" at bounding box center [1166, 810] width 88 height 17
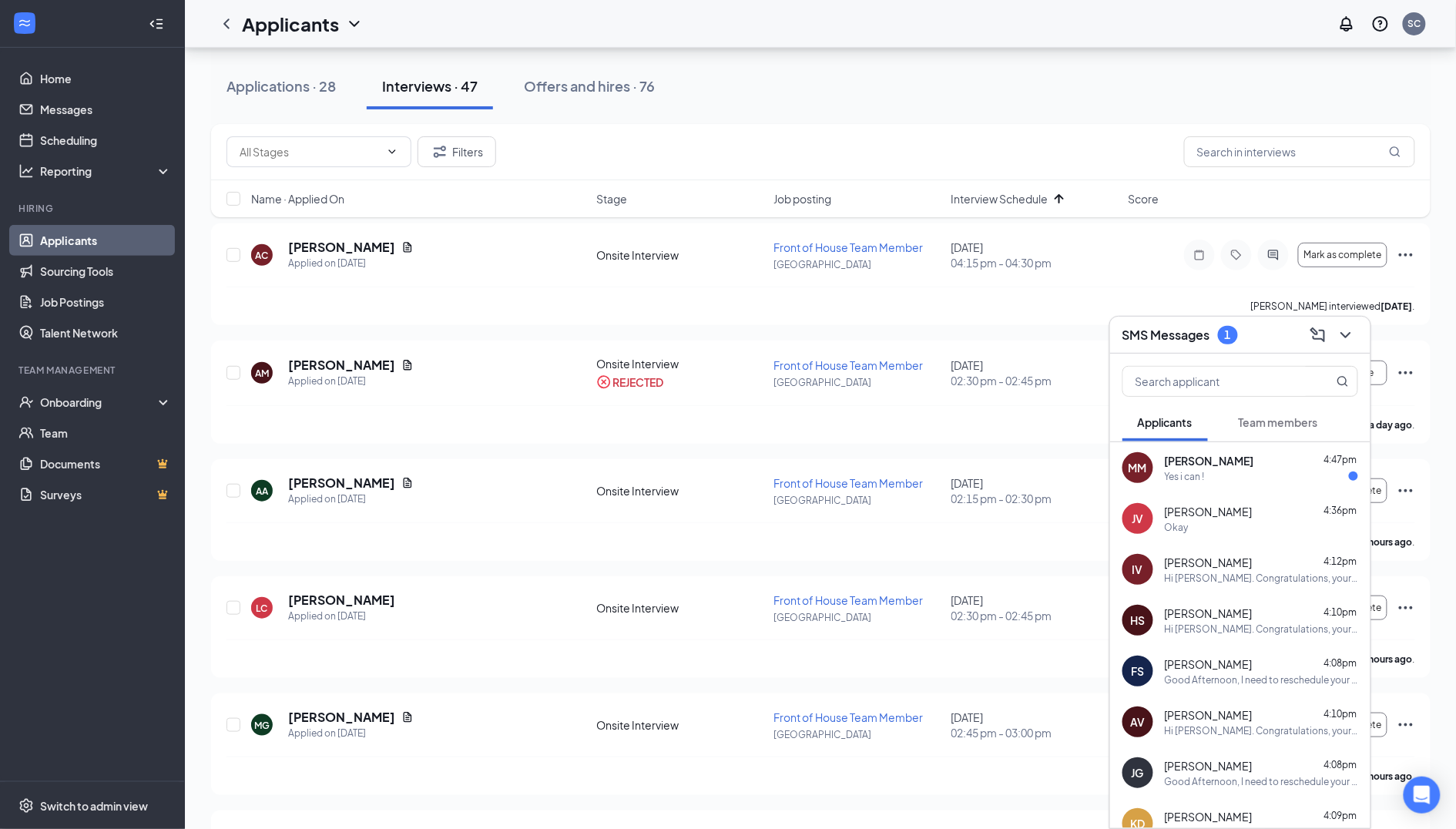
click at [1265, 471] on div "Yes i can !" at bounding box center [1261, 476] width 193 height 13
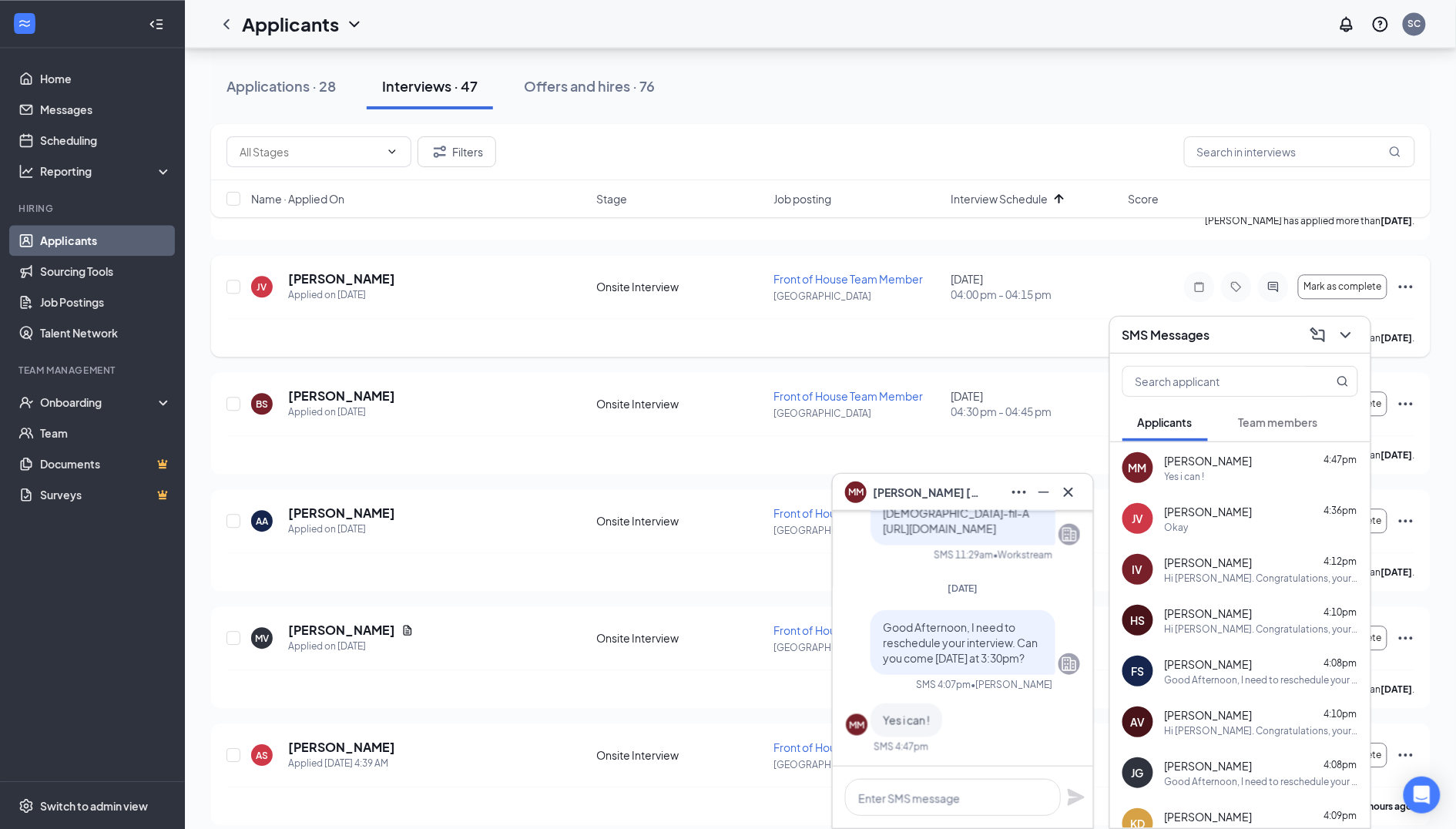
scroll to position [1206, 0]
click at [1233, 168] on div "Filters" at bounding box center [821, 152] width 1220 height 56
click at [1236, 153] on input "text" at bounding box center [1300, 152] width 231 height 31
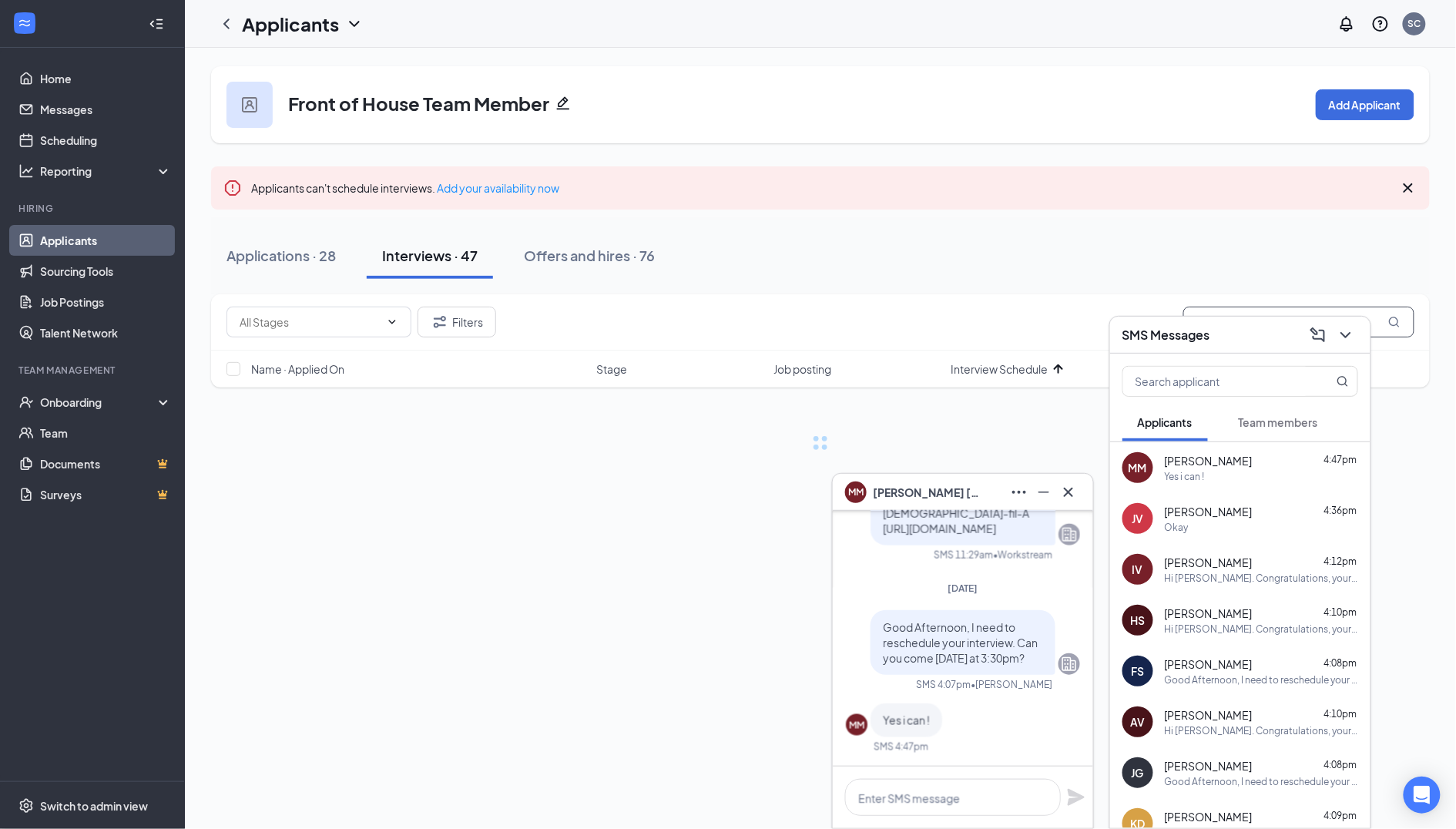
type input "[PERSON_NAME]"
click at [1249, 336] on div "SMS Messages" at bounding box center [1239, 335] width 235 height 24
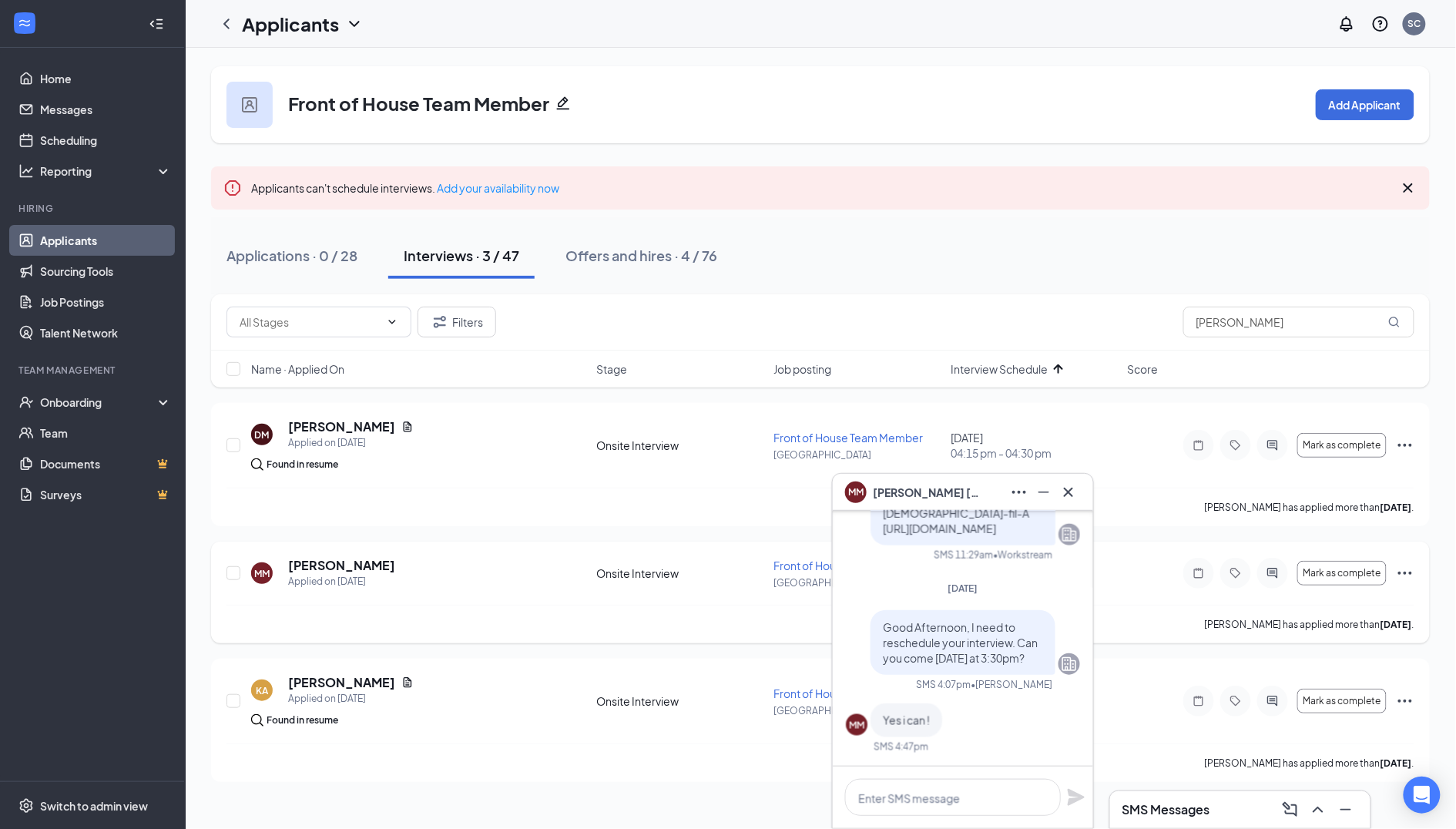
click at [1403, 565] on icon "Ellipses" at bounding box center [1404, 573] width 18 height 18
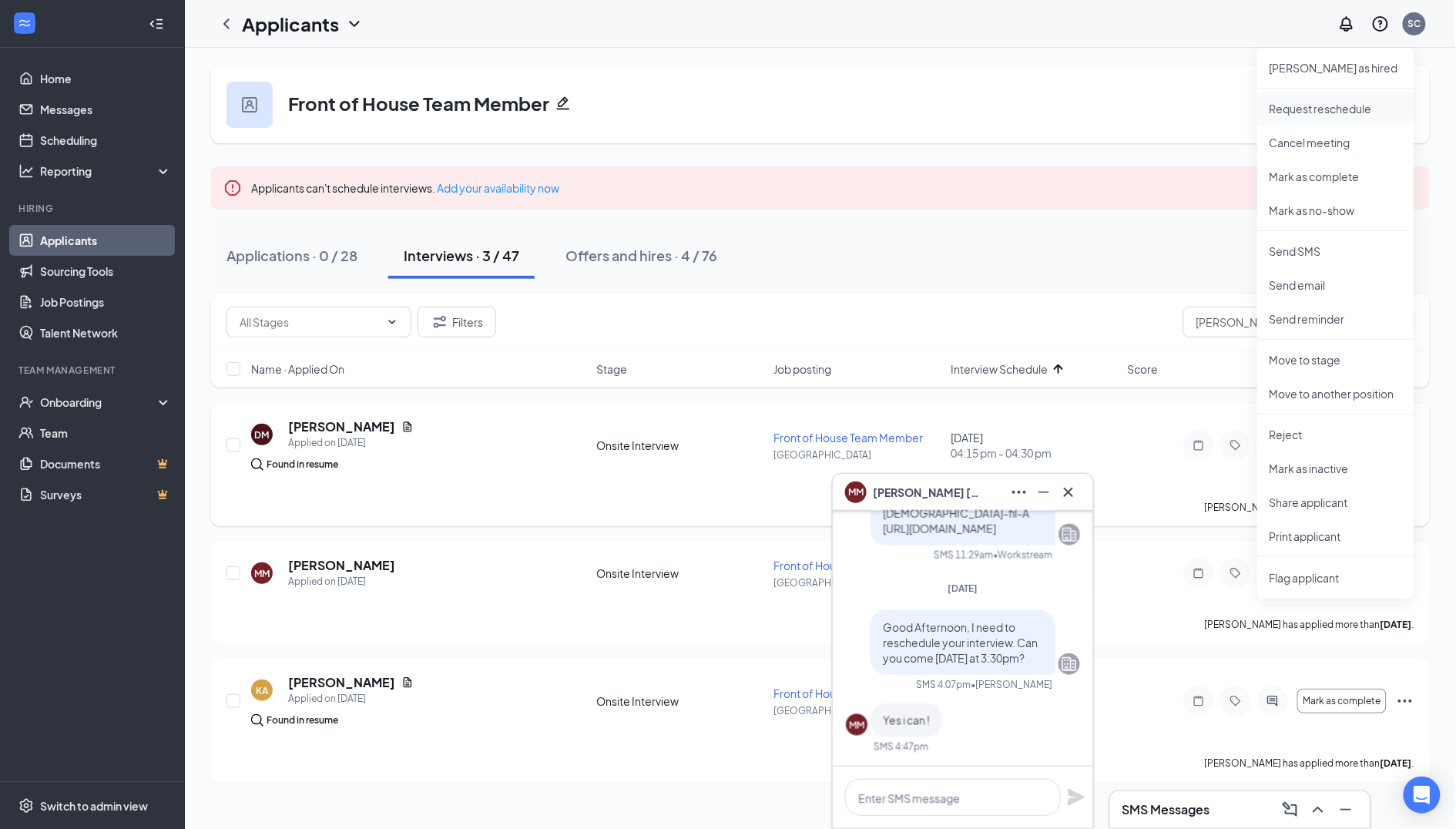
click at [1316, 111] on p "Request reschedule" at bounding box center [1336, 109] width 133 height 16
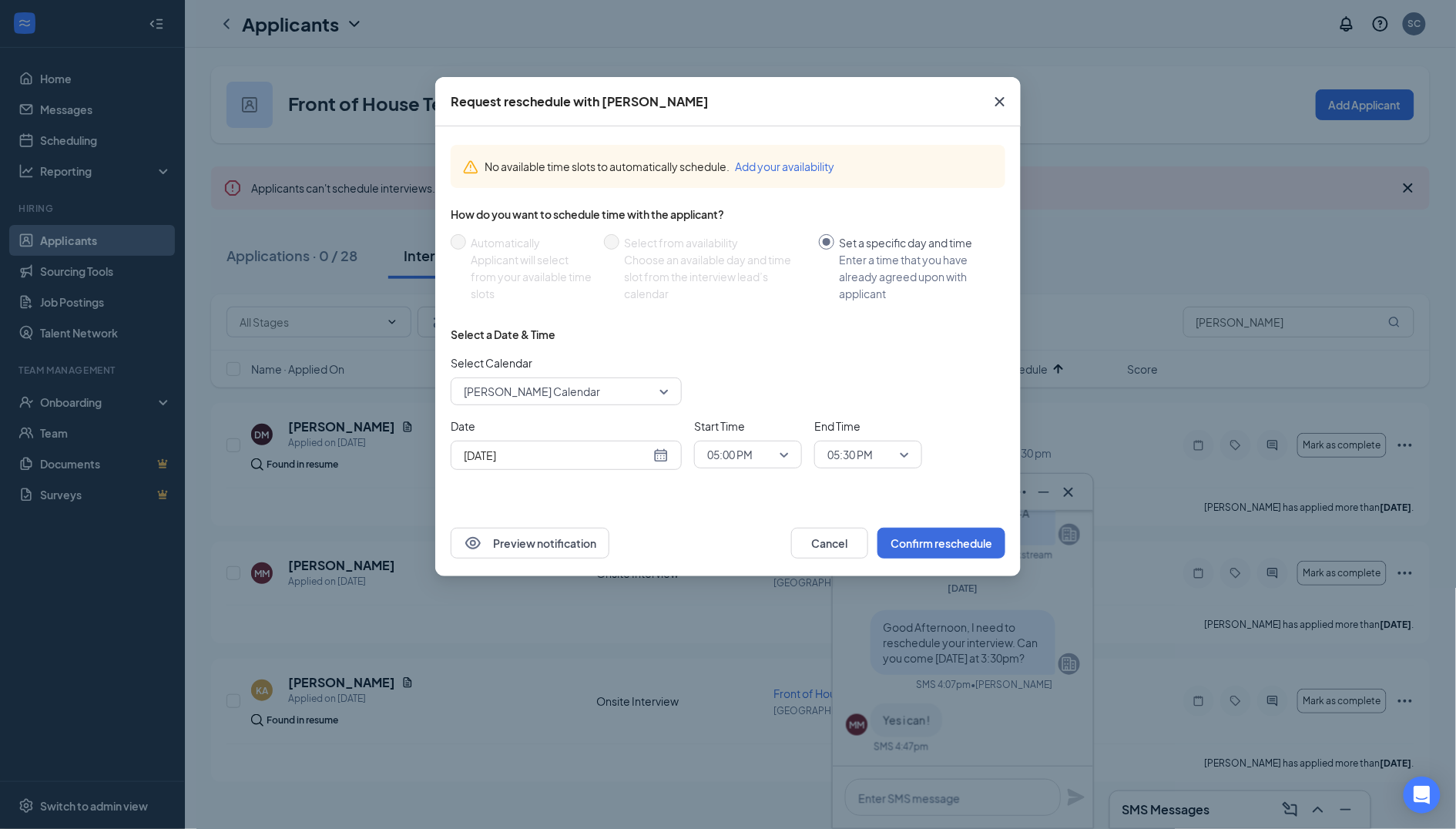
click at [595, 372] on div "Select Calendar [PERSON_NAME] Calendar" at bounding box center [567, 380] width 231 height 51
click at [587, 380] on span "[PERSON_NAME] Calendar" at bounding box center [532, 391] width 136 height 23
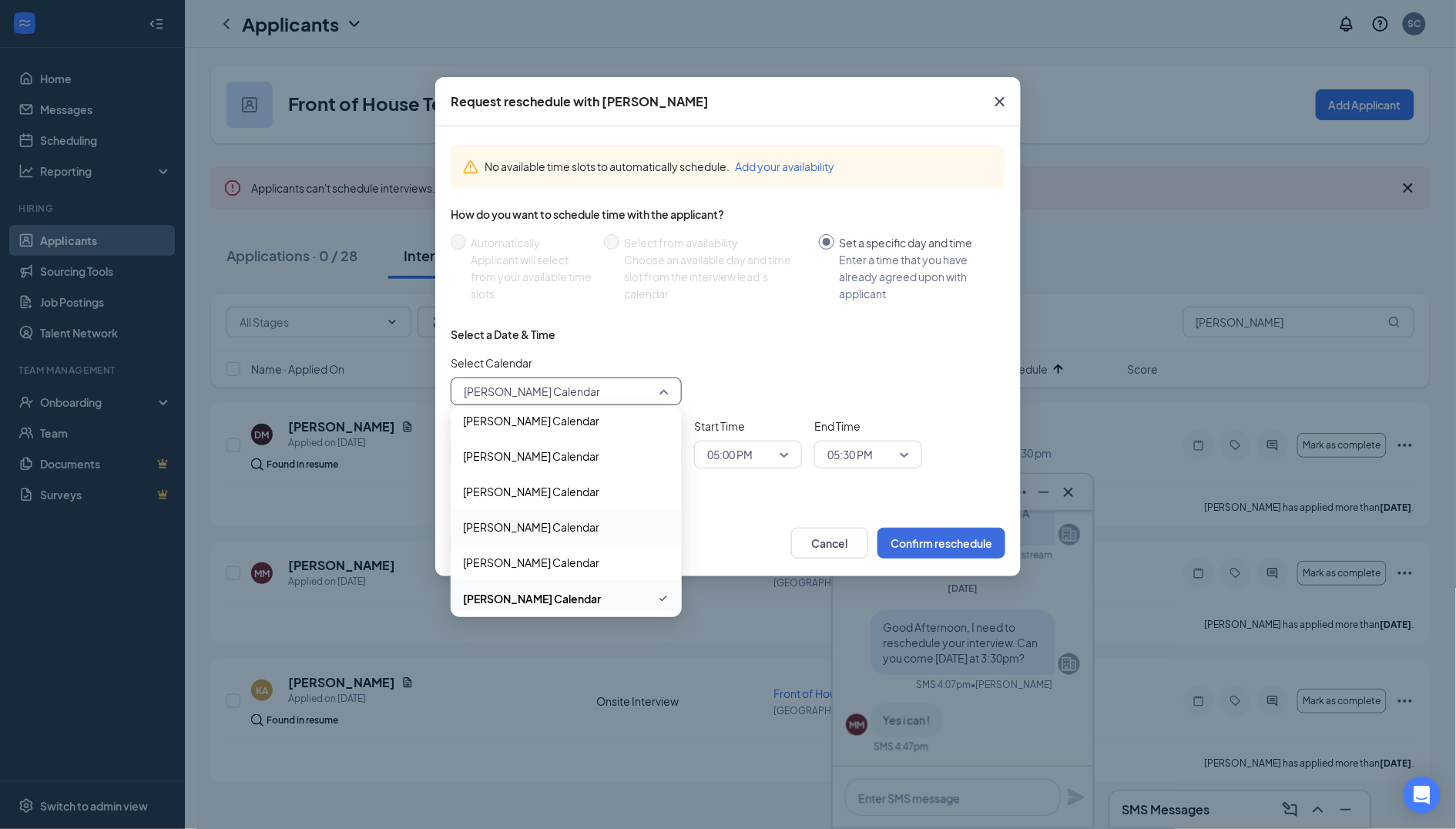
click at [512, 525] on span "[PERSON_NAME] Calendar" at bounding box center [531, 527] width 136 height 17
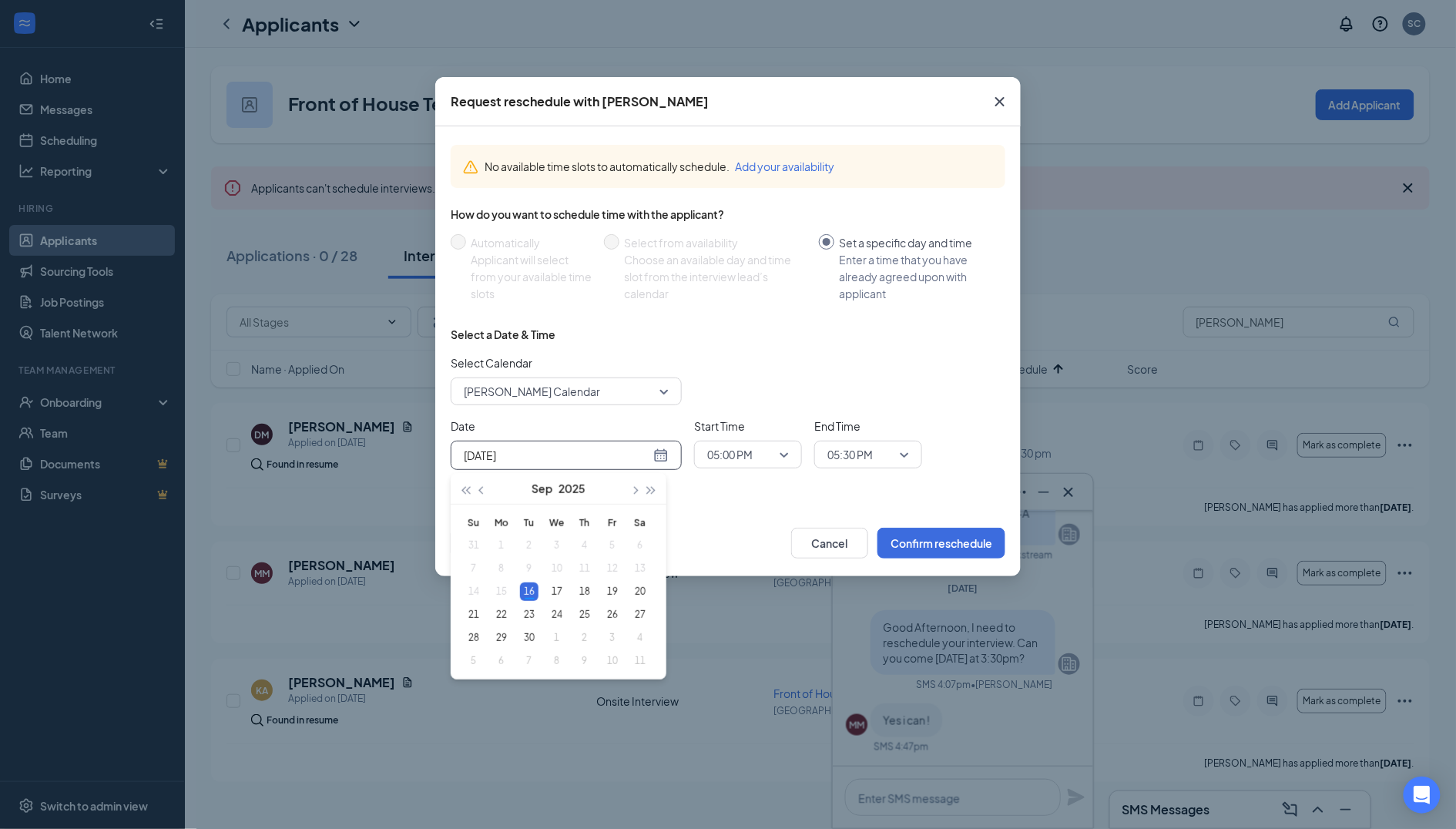
click at [524, 458] on input "[DATE]" at bounding box center [557, 455] width 186 height 17
type input "[DATE]"
click at [500, 611] on div "22" at bounding box center [501, 614] width 18 height 18
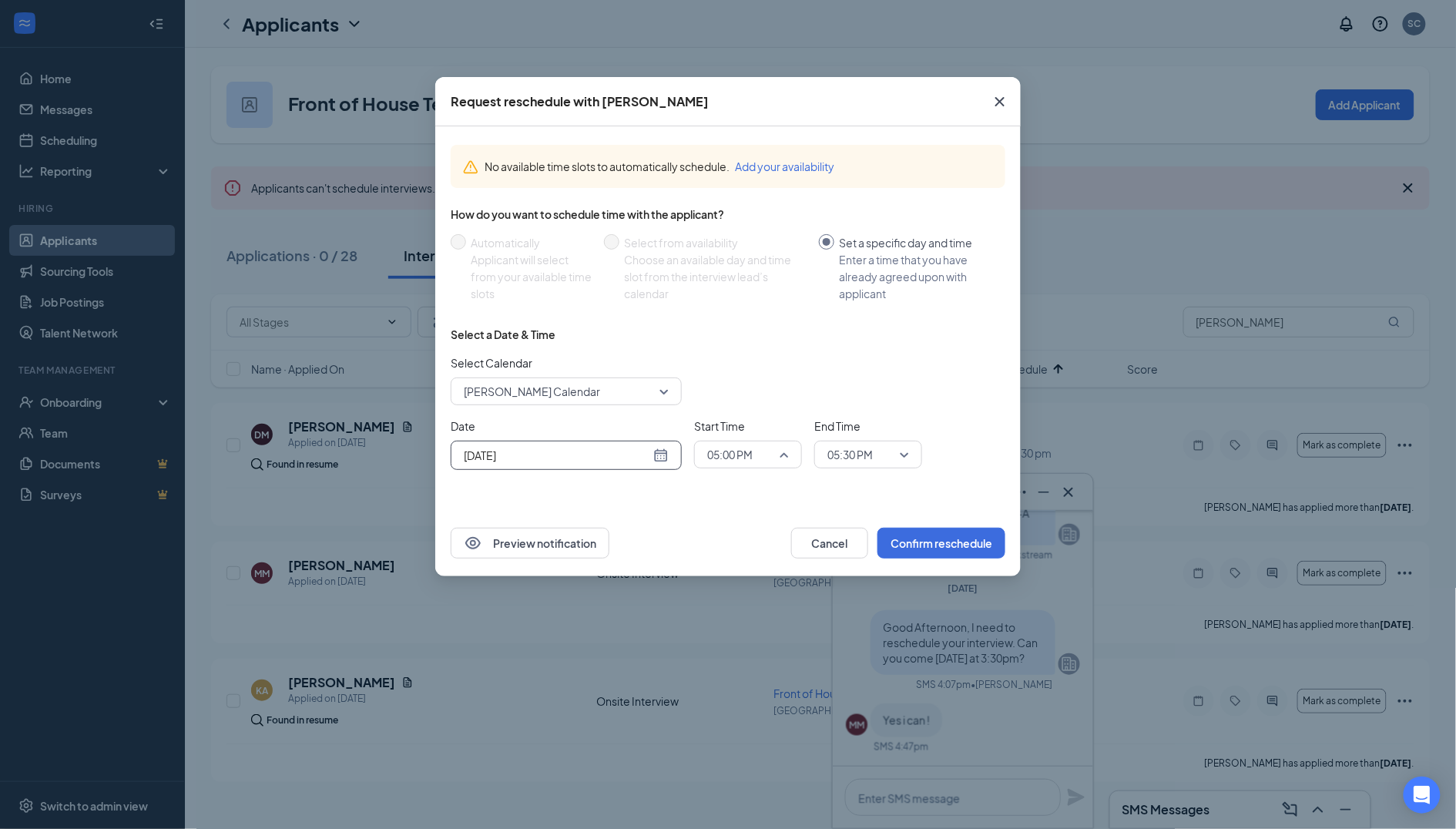
click at [738, 454] on span "05:00 PM" at bounding box center [730, 455] width 46 height 23
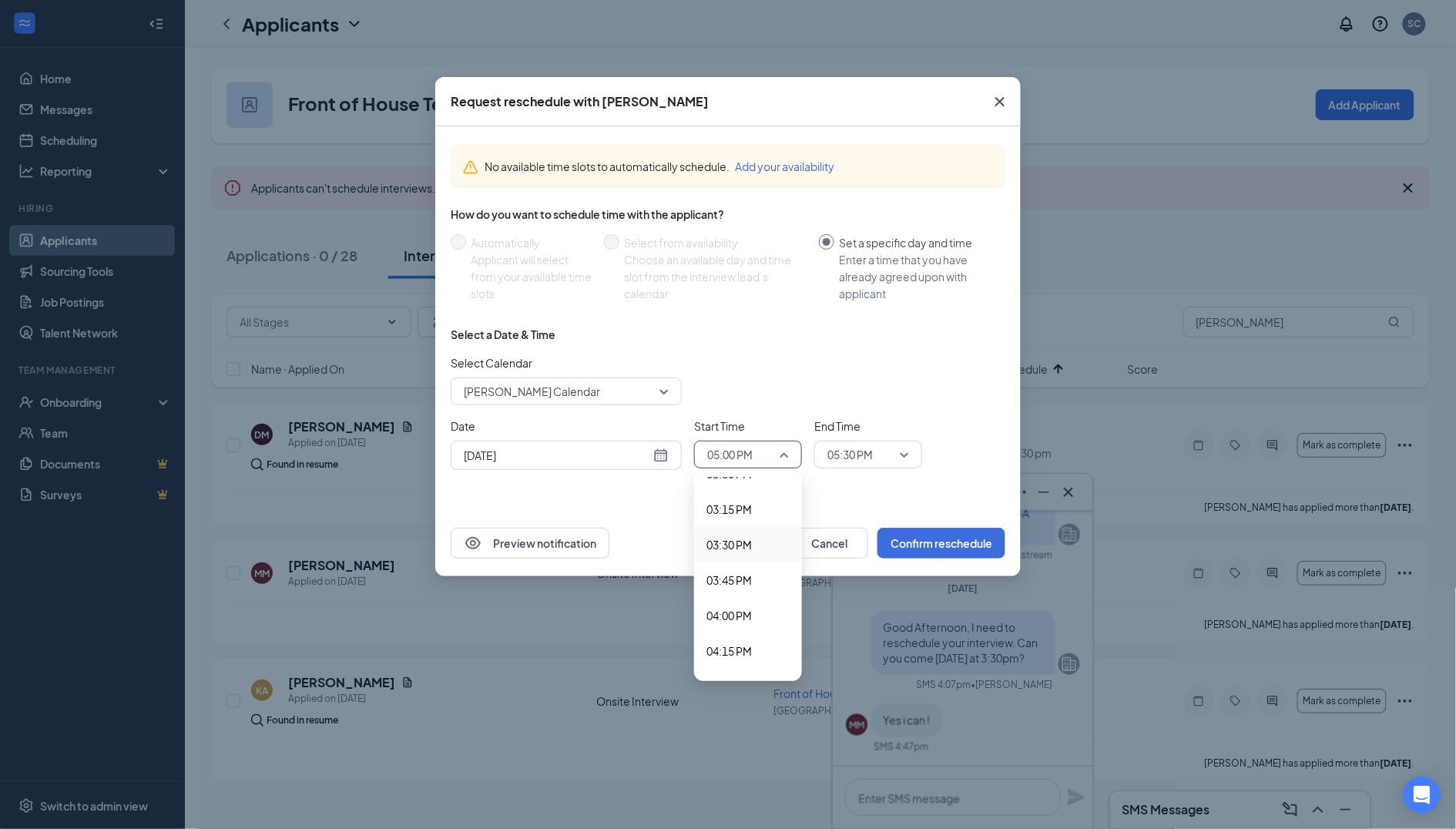
click at [746, 537] on span "03:30 PM" at bounding box center [729, 545] width 46 height 17
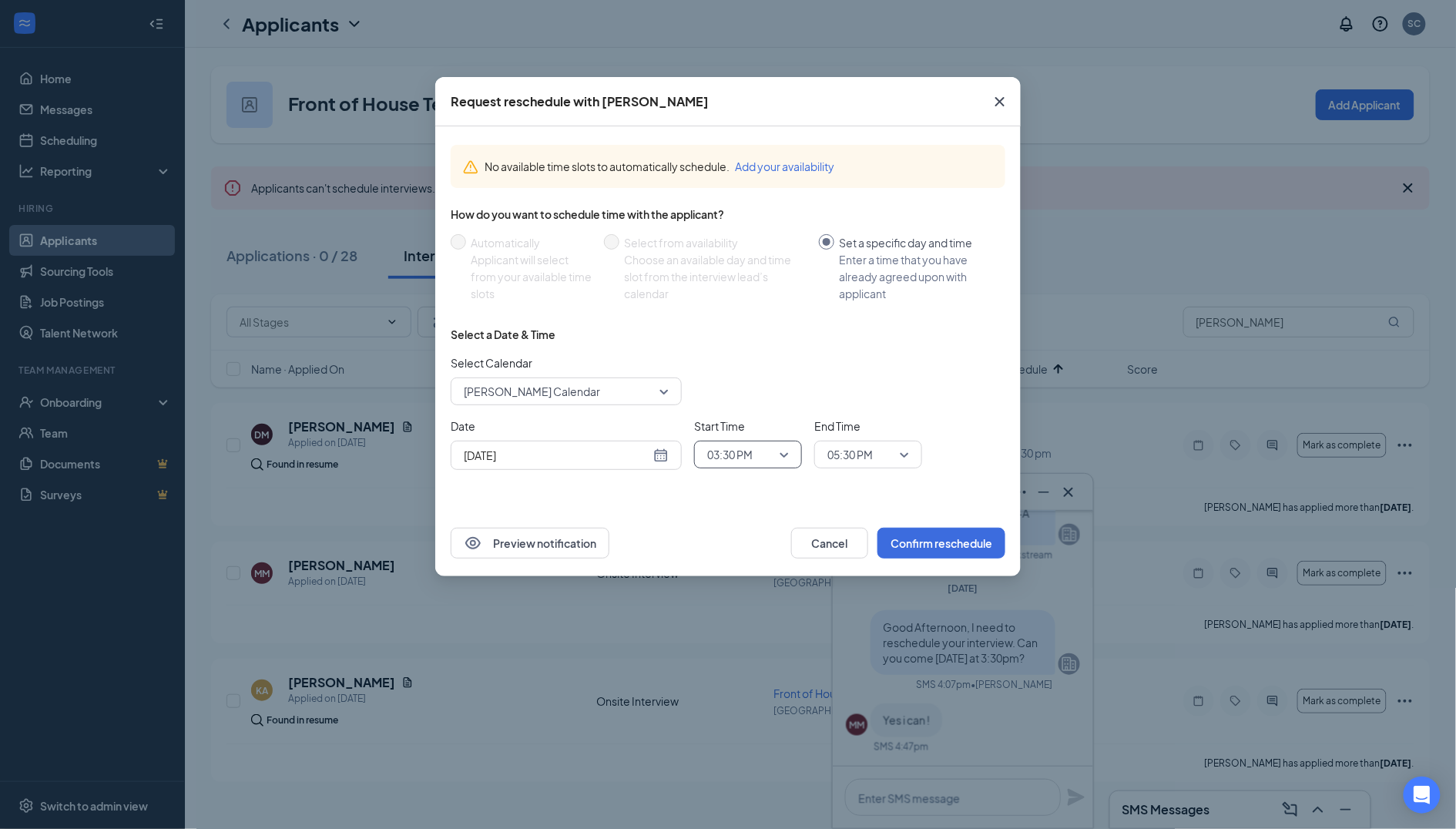
click at [873, 448] on span "05:30 PM" at bounding box center [850, 455] width 46 height 23
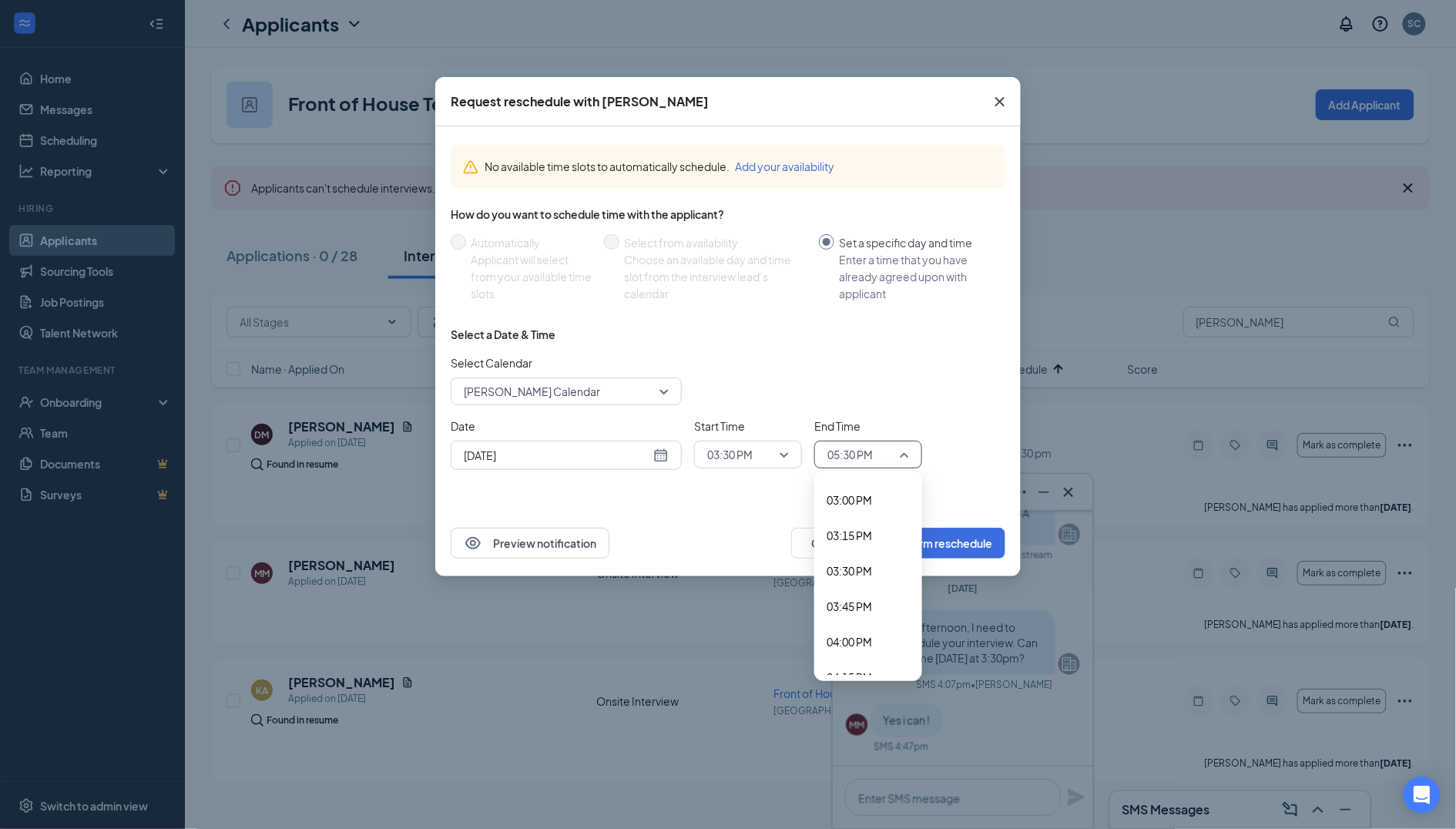
scroll to position [2117, 0]
click at [872, 602] on span "03:45 PM" at bounding box center [849, 611] width 46 height 17
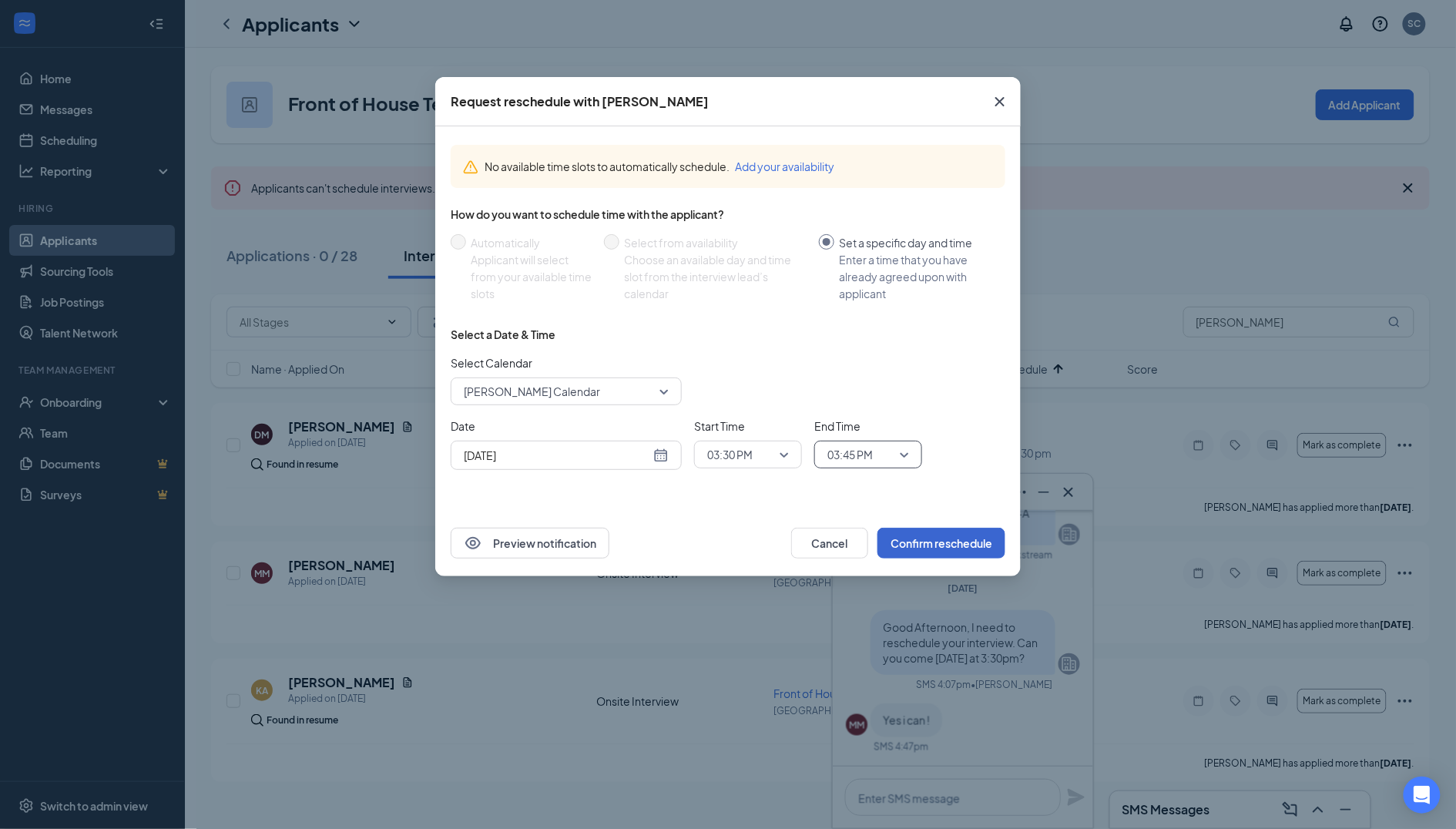
click at [948, 545] on button "Confirm reschedule" at bounding box center [941, 543] width 128 height 31
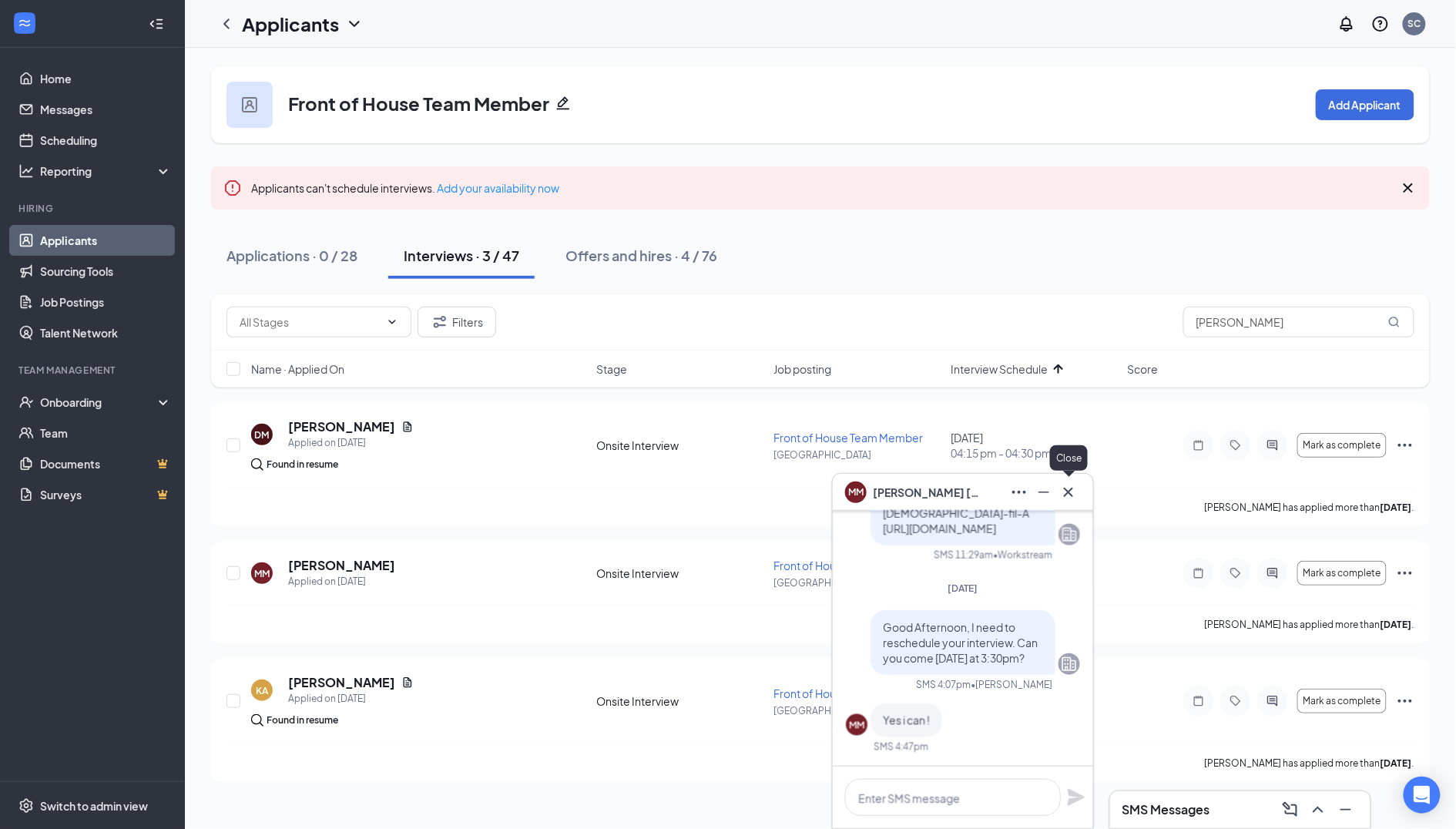
click at [1070, 483] on icon "Cross" at bounding box center [1068, 492] width 18 height 18
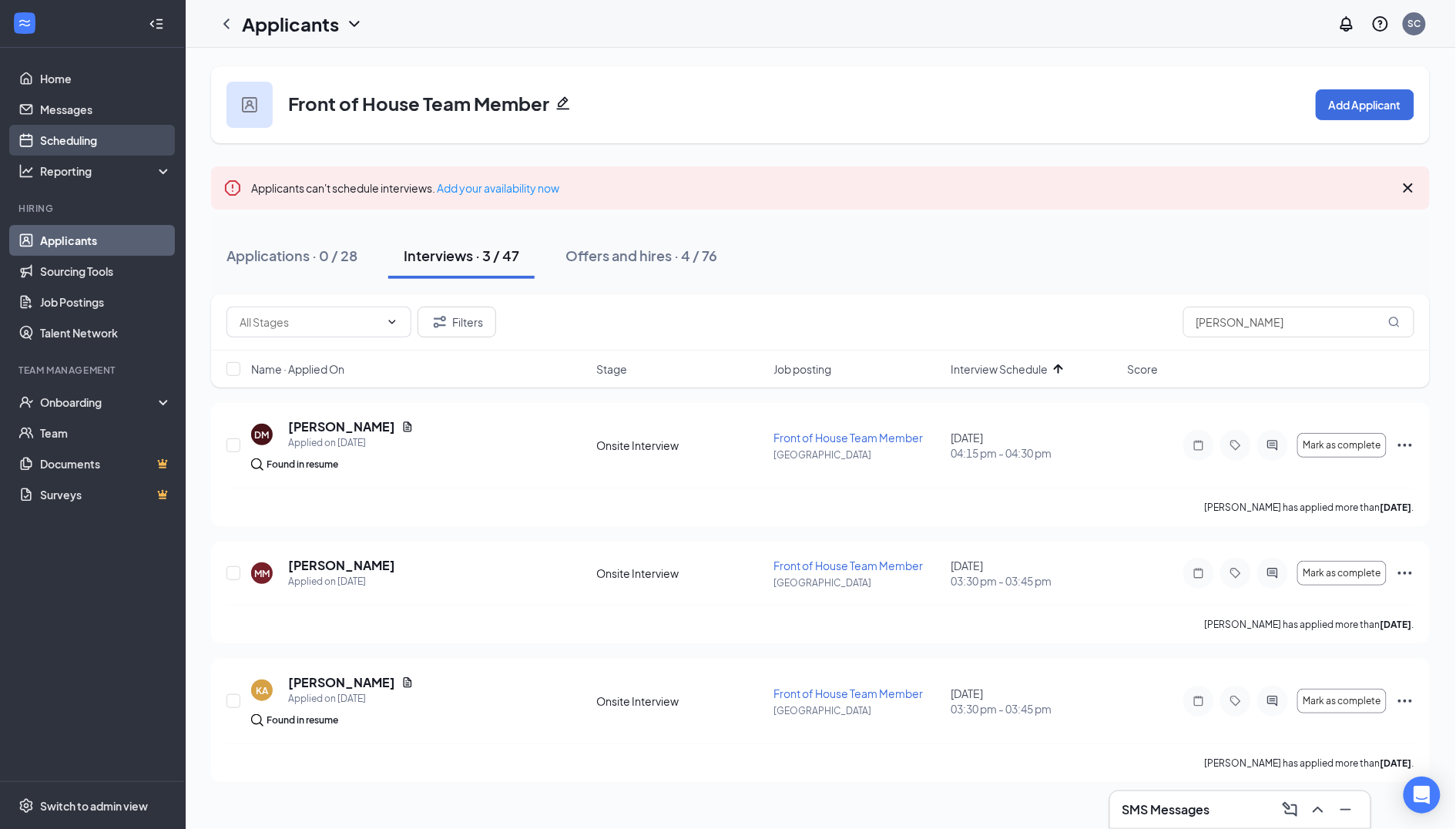
click at [71, 134] on link "Scheduling" at bounding box center [105, 141] width 132 height 31
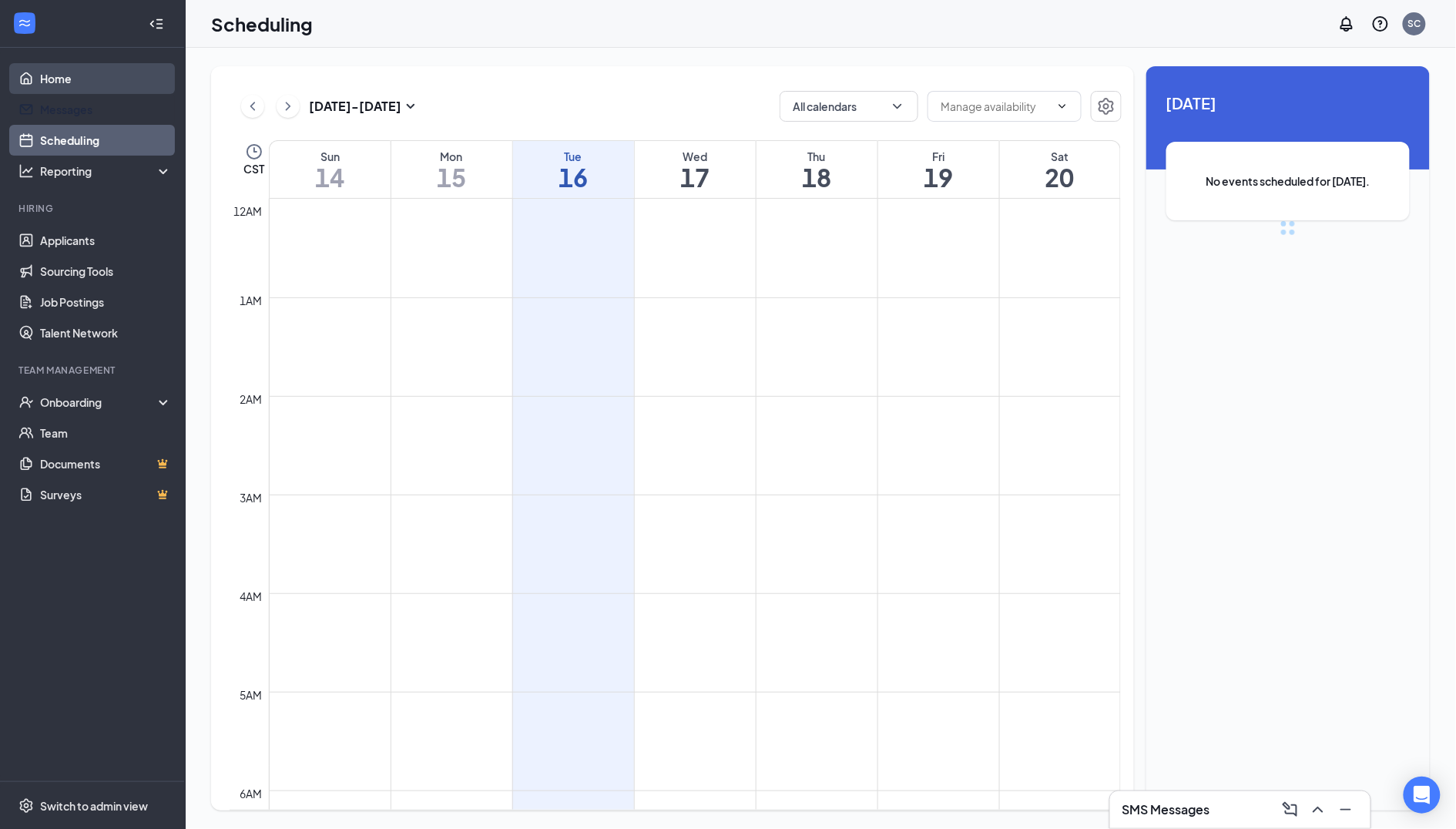
scroll to position [757, 0]
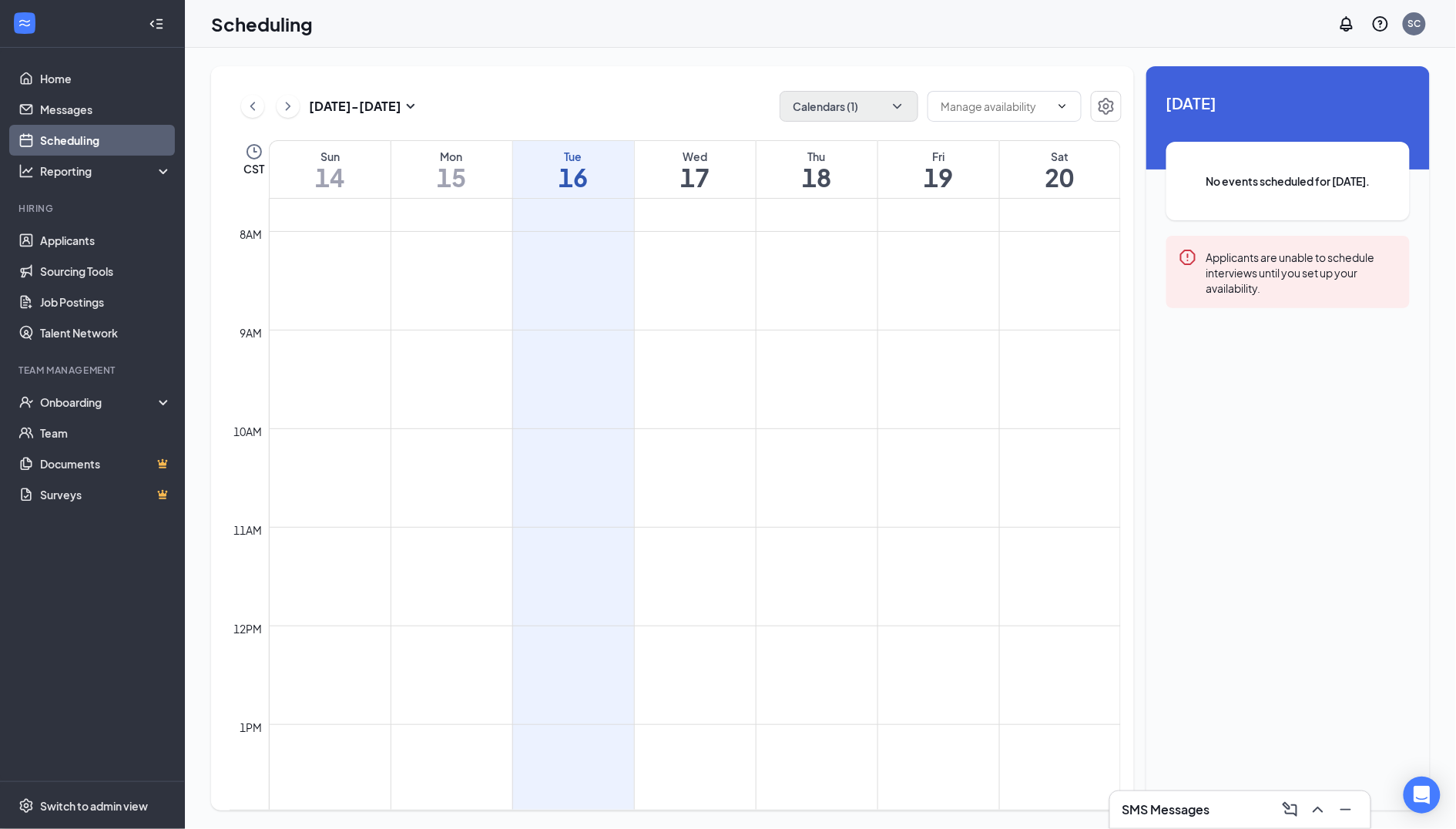
click at [841, 118] on button "Calendars (1)" at bounding box center [849, 106] width 139 height 31
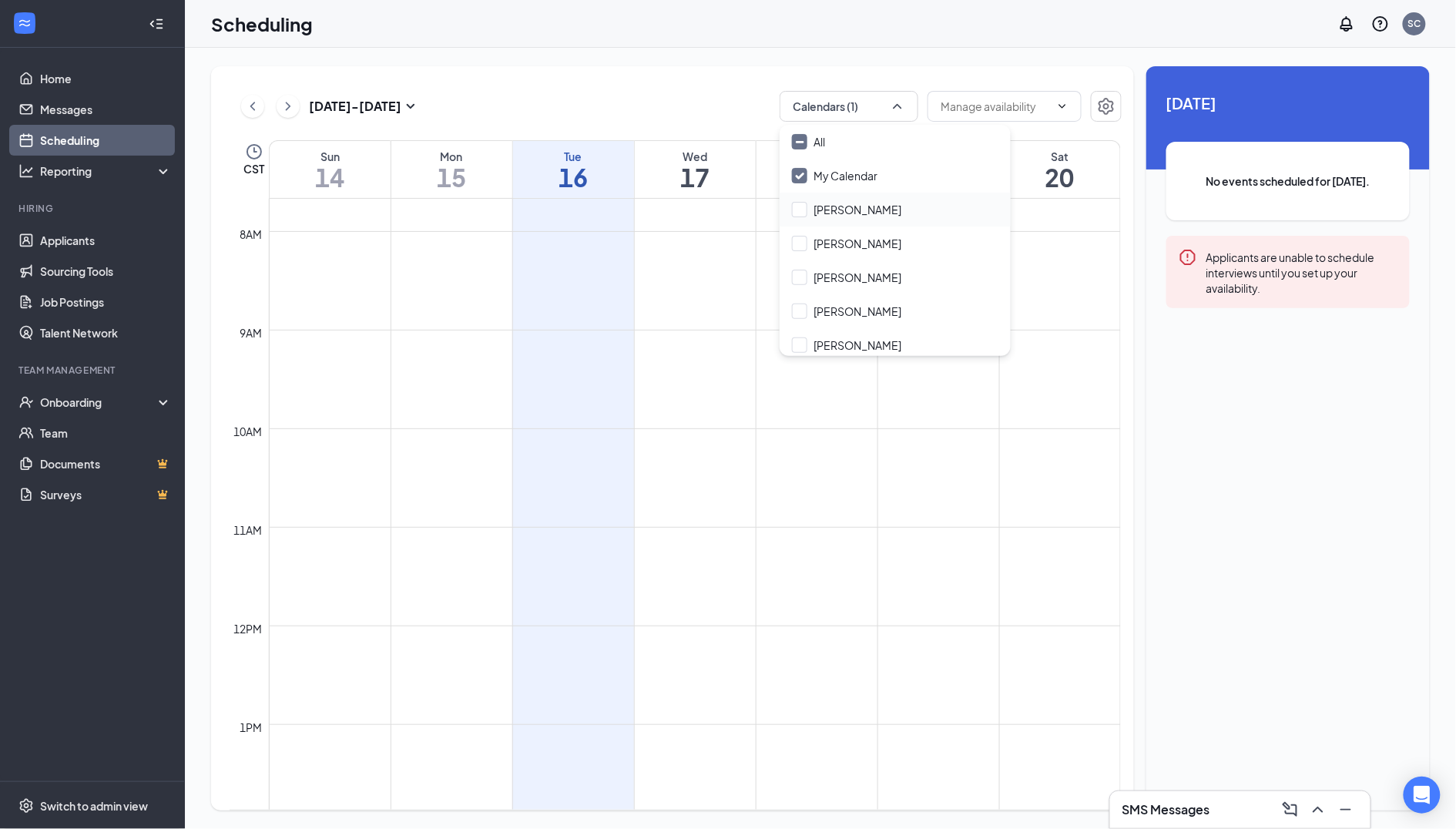
click at [784, 208] on div "[PERSON_NAME]" at bounding box center [895, 209] width 231 height 34
checkbox input "true"
click at [787, 265] on div "[PERSON_NAME]" at bounding box center [895, 277] width 231 height 34
checkbox input "true"
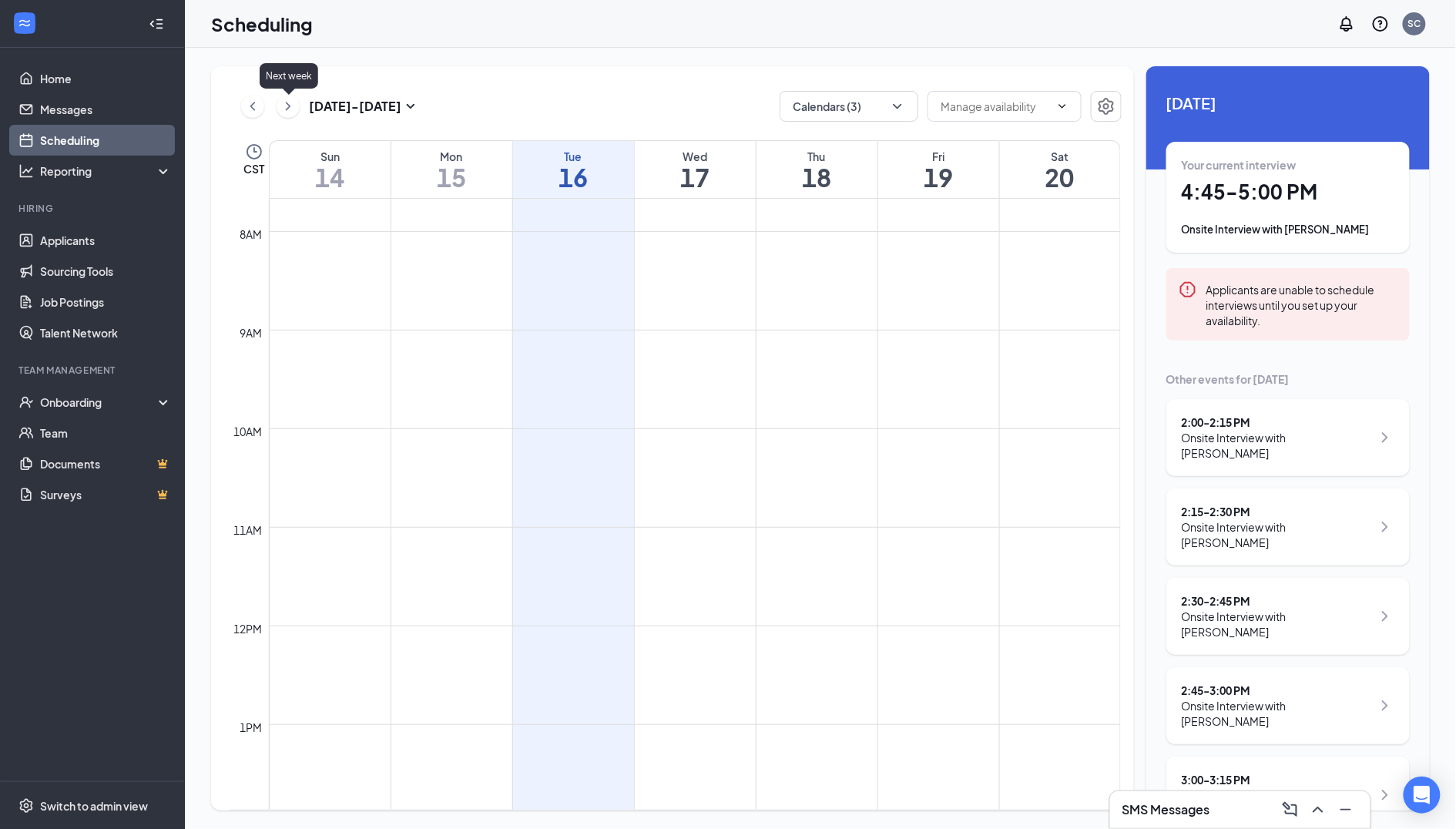
click at [294, 104] on icon "ChevronRight" at bounding box center [288, 106] width 16 height 18
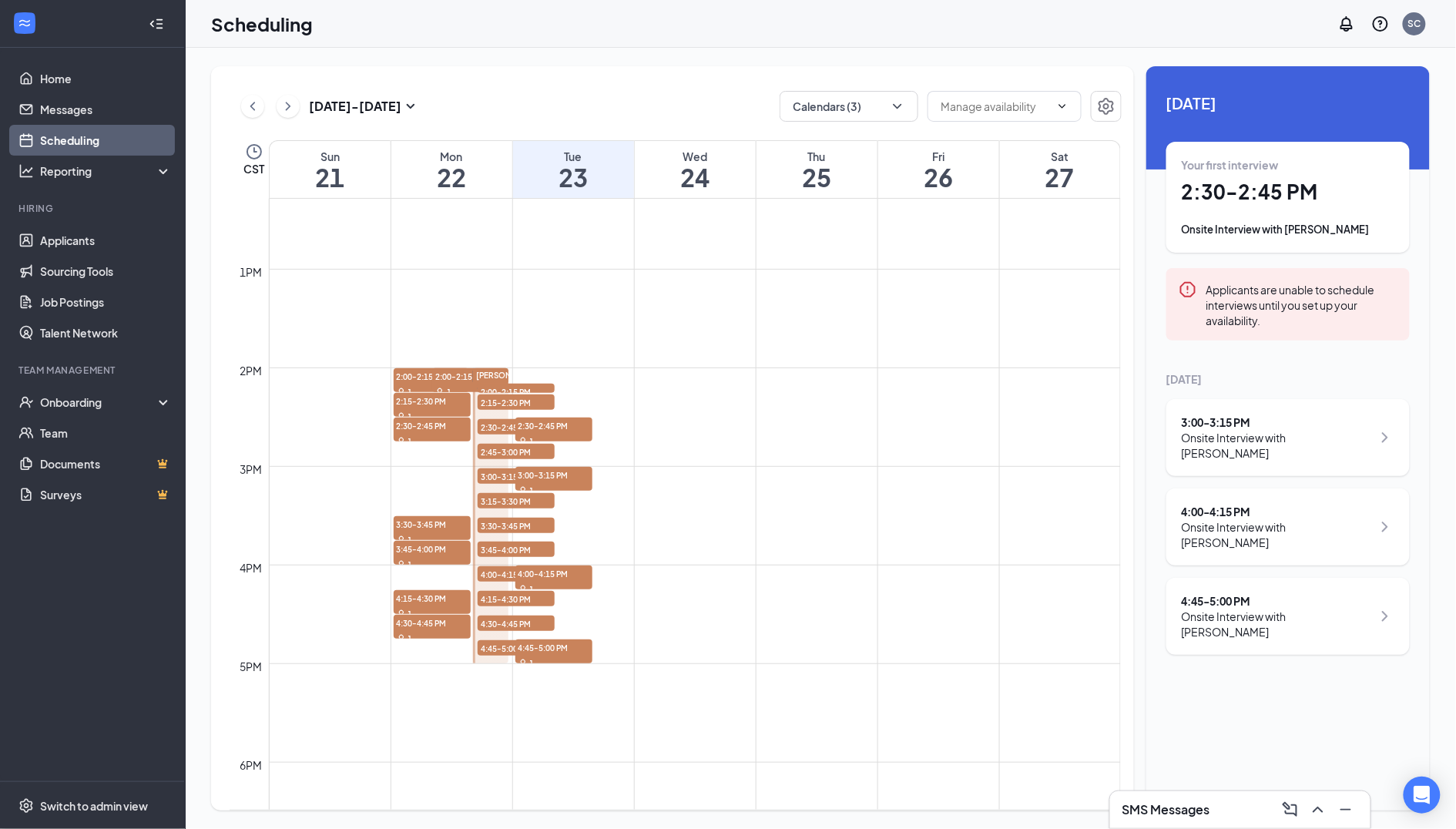
scroll to position [1213, 0]
drag, startPoint x: 581, startPoint y: 436, endPoint x: 430, endPoint y: 455, distance: 152.2
click at [430, 455] on div "12am 1am 2am 3am 4am 5am 6am 7am 8am 9am 10am 11am 12pm 1pm 2pm 3pm 4pm 5pm 6pm…" at bounding box center [675, 170] width 891 height 2367
click at [581, 423] on span "2:30-2:45 PM" at bounding box center [554, 424] width 77 height 16
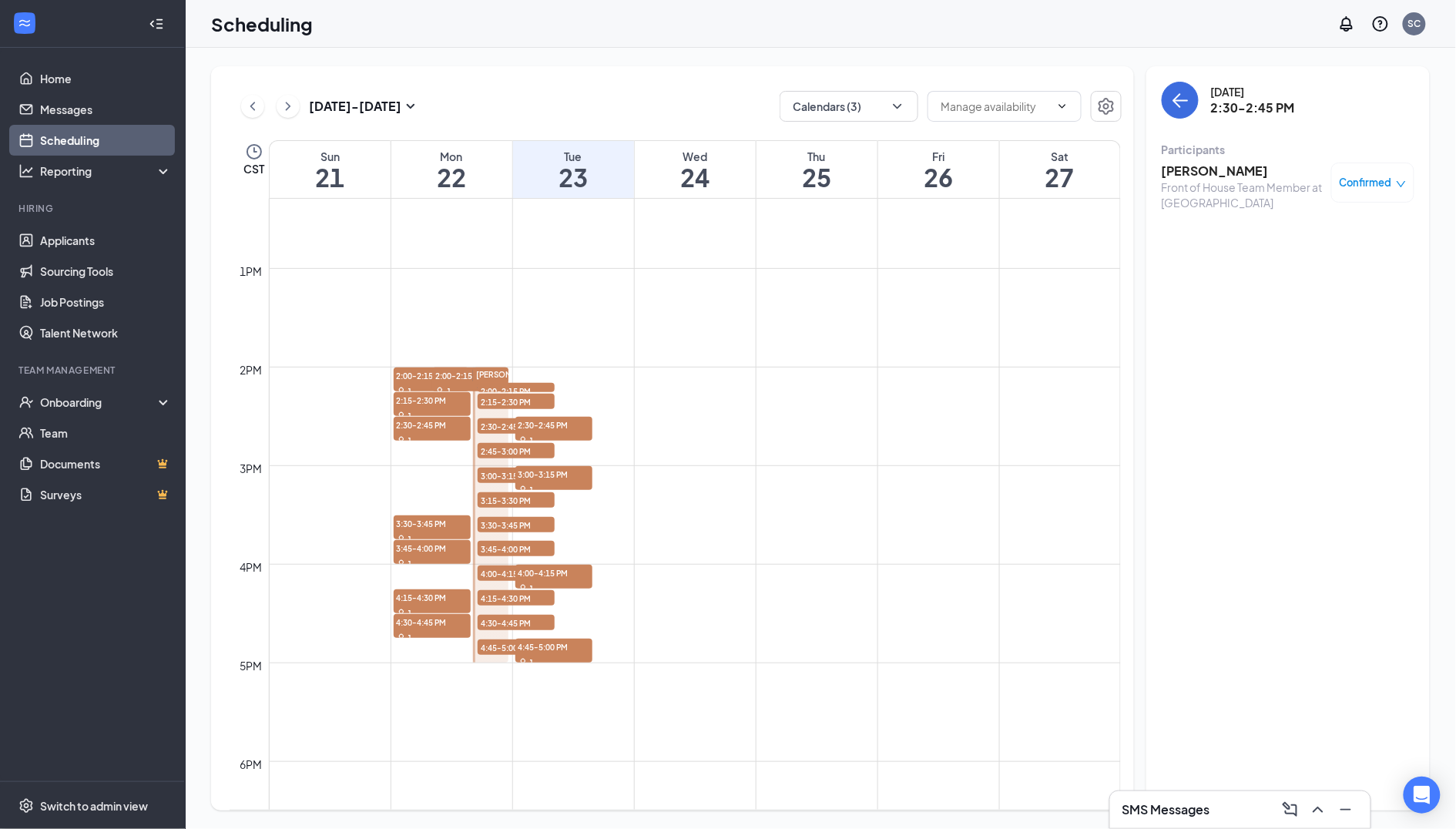
click at [1373, 190] on span "Confirmed" at bounding box center [1365, 183] width 53 height 16
click at [571, 481] on div "1" at bounding box center [554, 489] width 77 height 16
click at [574, 473] on span "3:00-3:15 PM" at bounding box center [554, 474] width 77 height 16
click at [1367, 179] on span "Confirmed" at bounding box center [1365, 183] width 53 height 16
click at [1352, 220] on span "Request Reschedule" at bounding box center [1339, 228] width 105 height 17
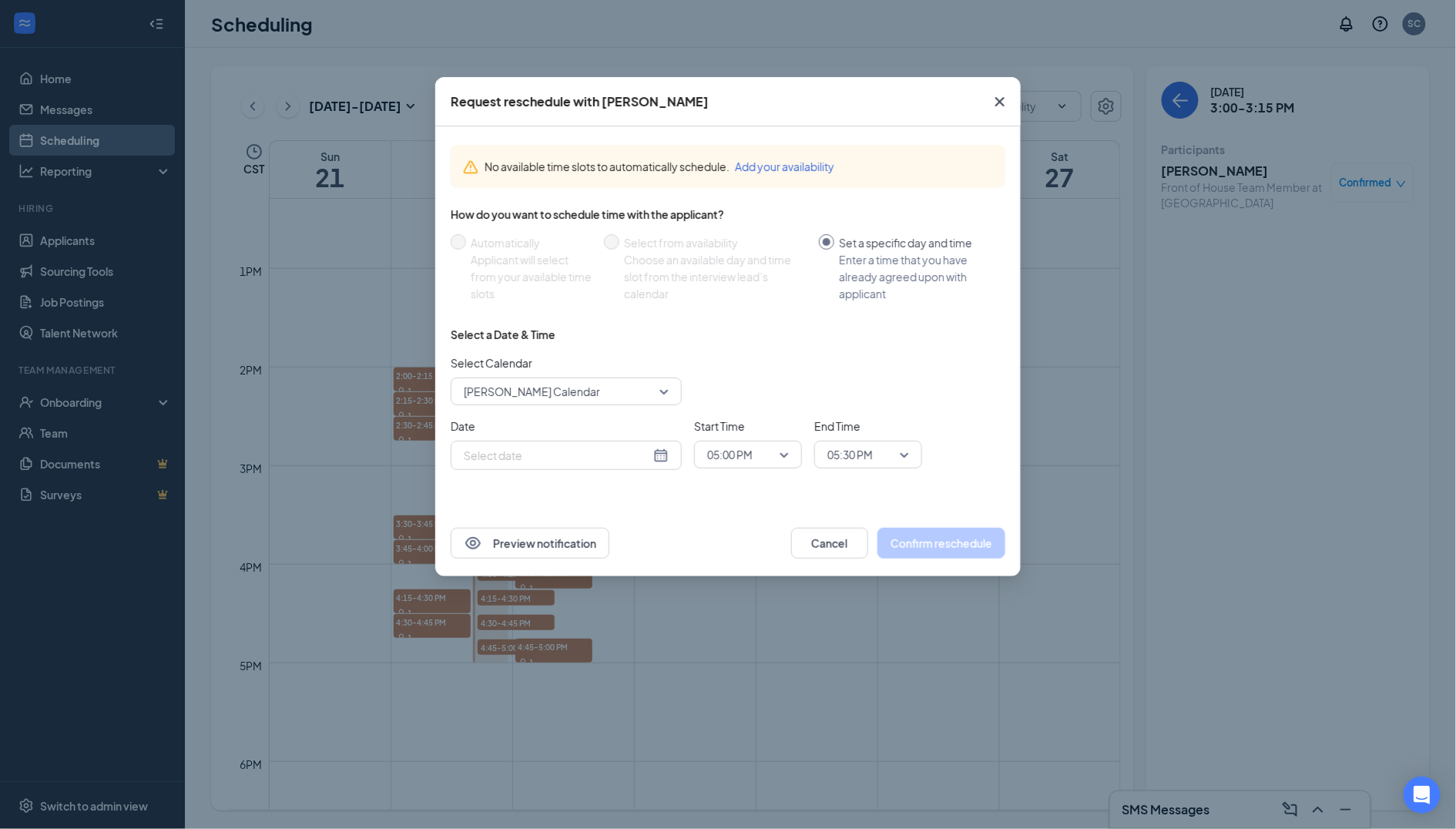
type input "[DATE]"
click at [848, 550] on button "Cancel" at bounding box center [829, 543] width 77 height 31
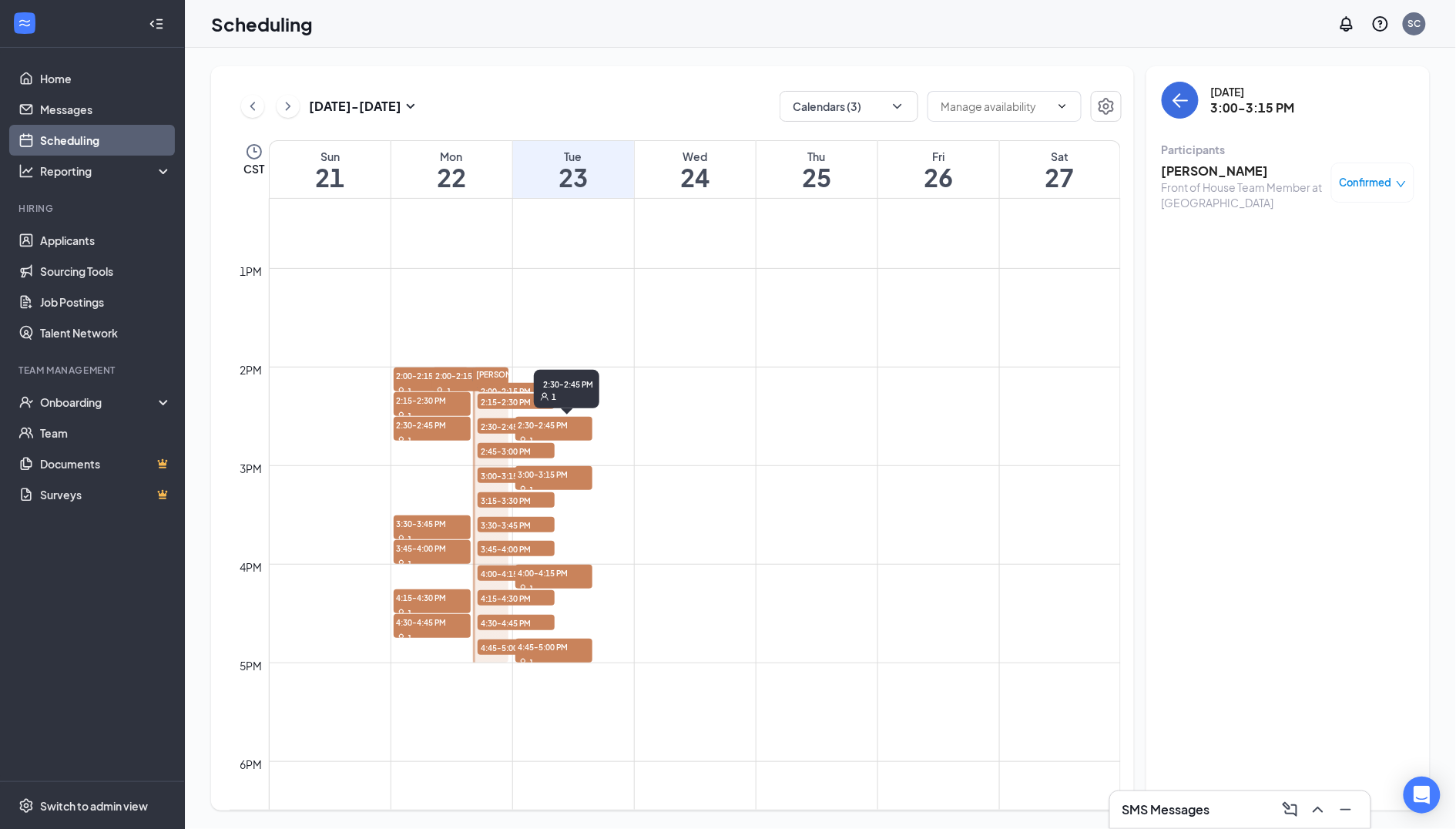
click at [589, 430] on span "2:30-2:45 PM" at bounding box center [554, 424] width 77 height 16
click at [1396, 182] on icon "down" at bounding box center [1401, 184] width 11 height 11
click at [1316, 229] on span "Request Reschedule" at bounding box center [1339, 228] width 105 height 17
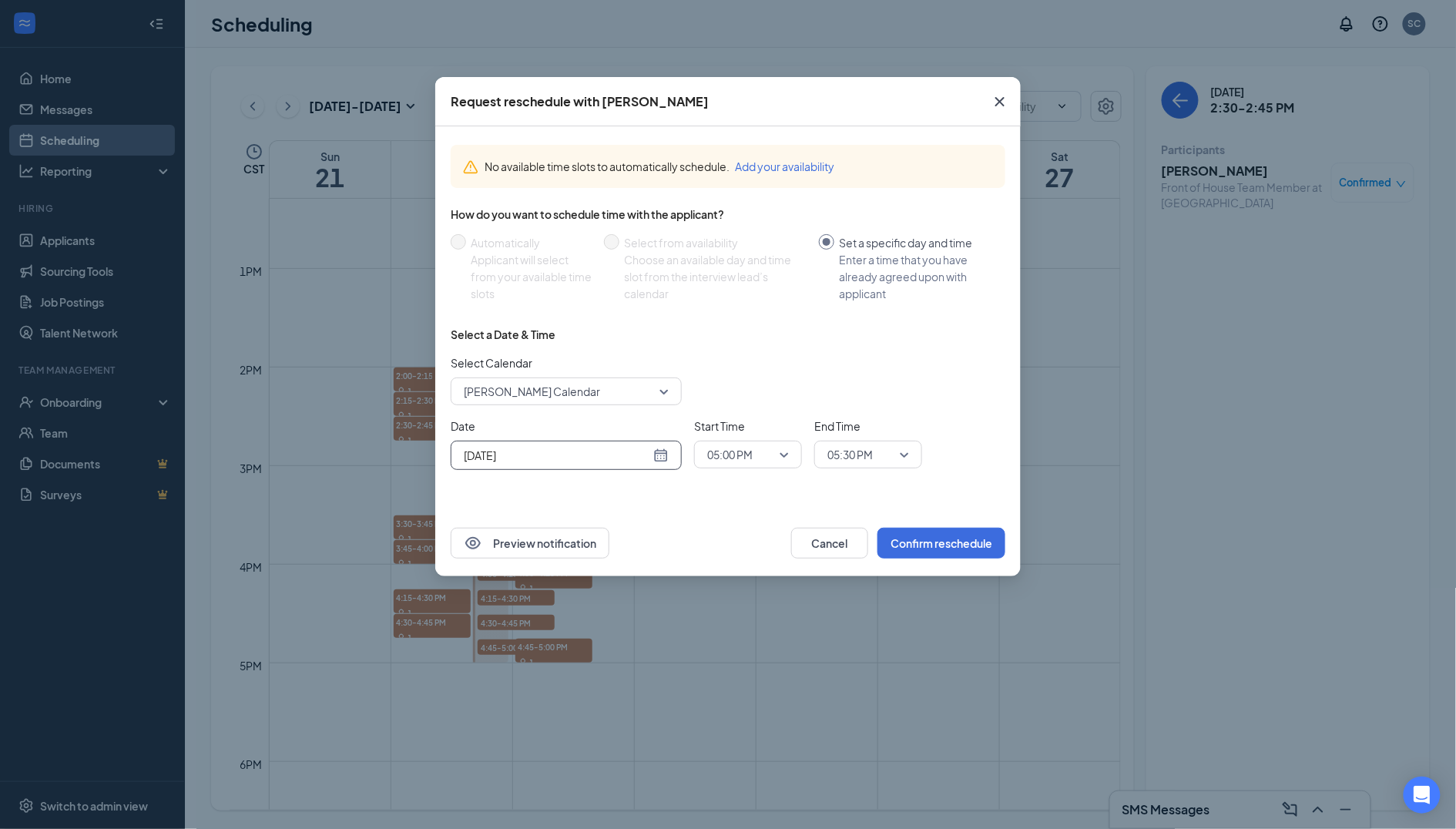
click at [562, 453] on input "[DATE]" at bounding box center [557, 455] width 186 height 17
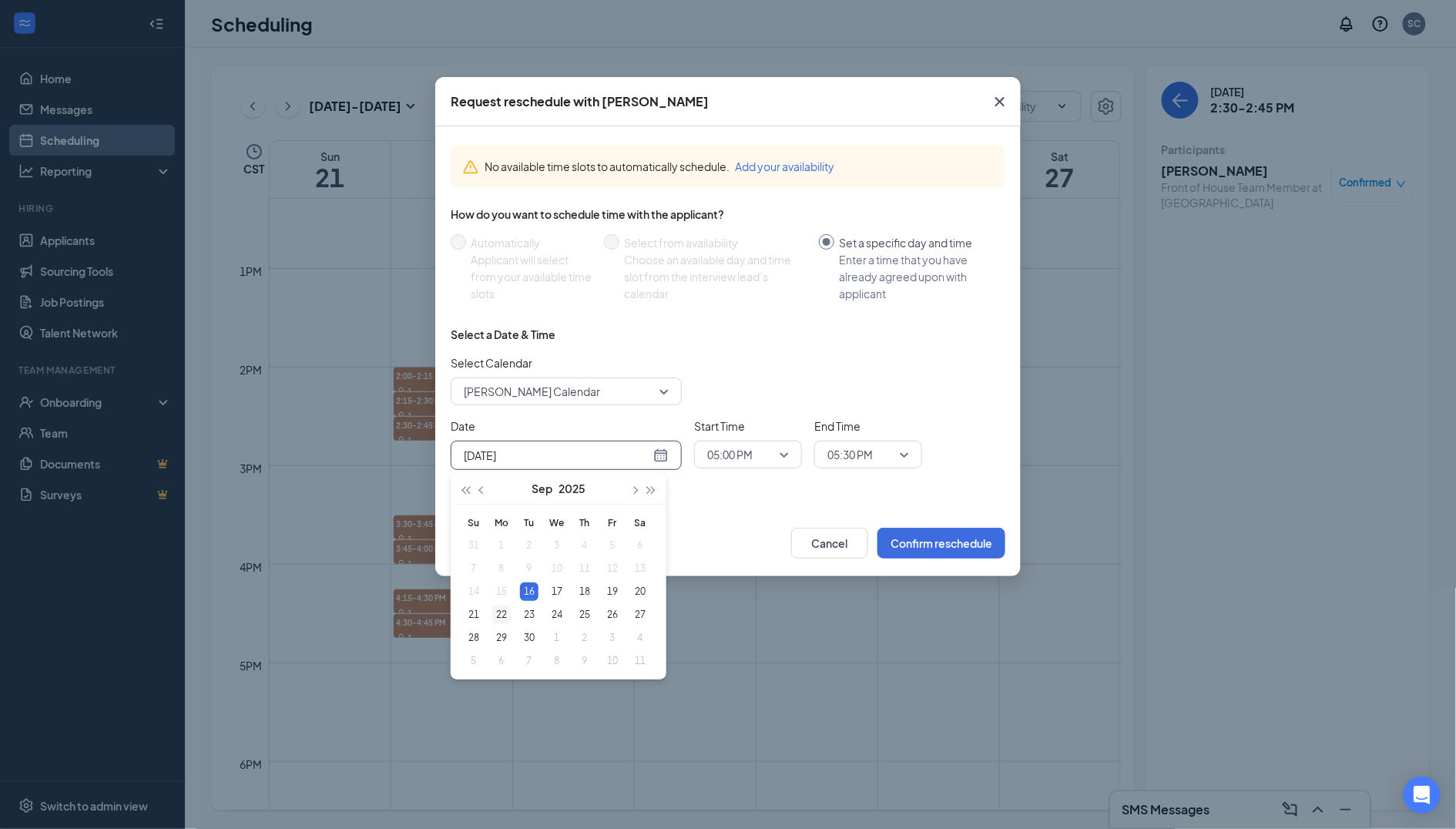
type input "[DATE]"
click at [501, 611] on div "22" at bounding box center [501, 614] width 18 height 18
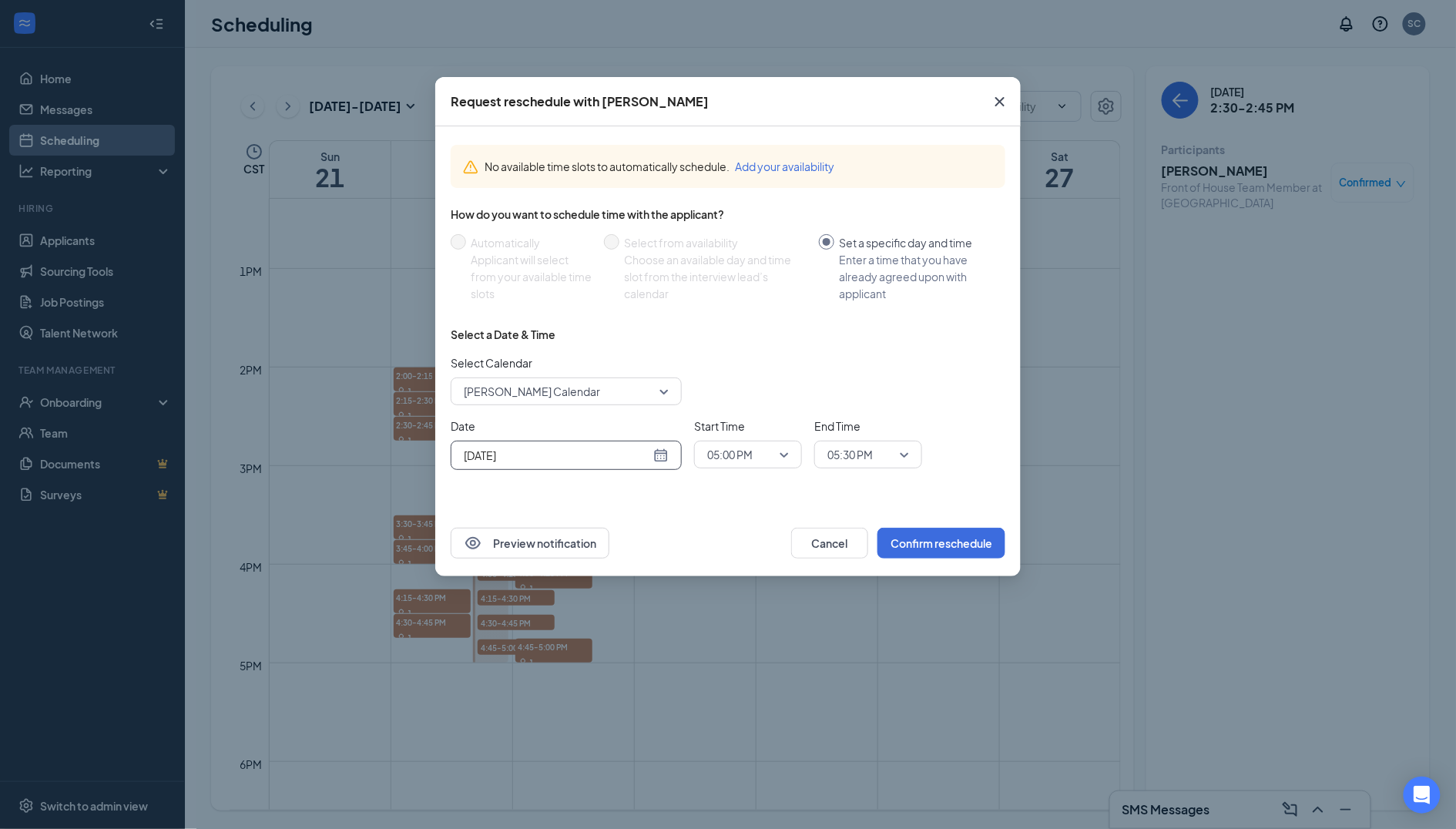
click at [568, 390] on span "[PERSON_NAME] Calendar" at bounding box center [532, 391] width 136 height 23
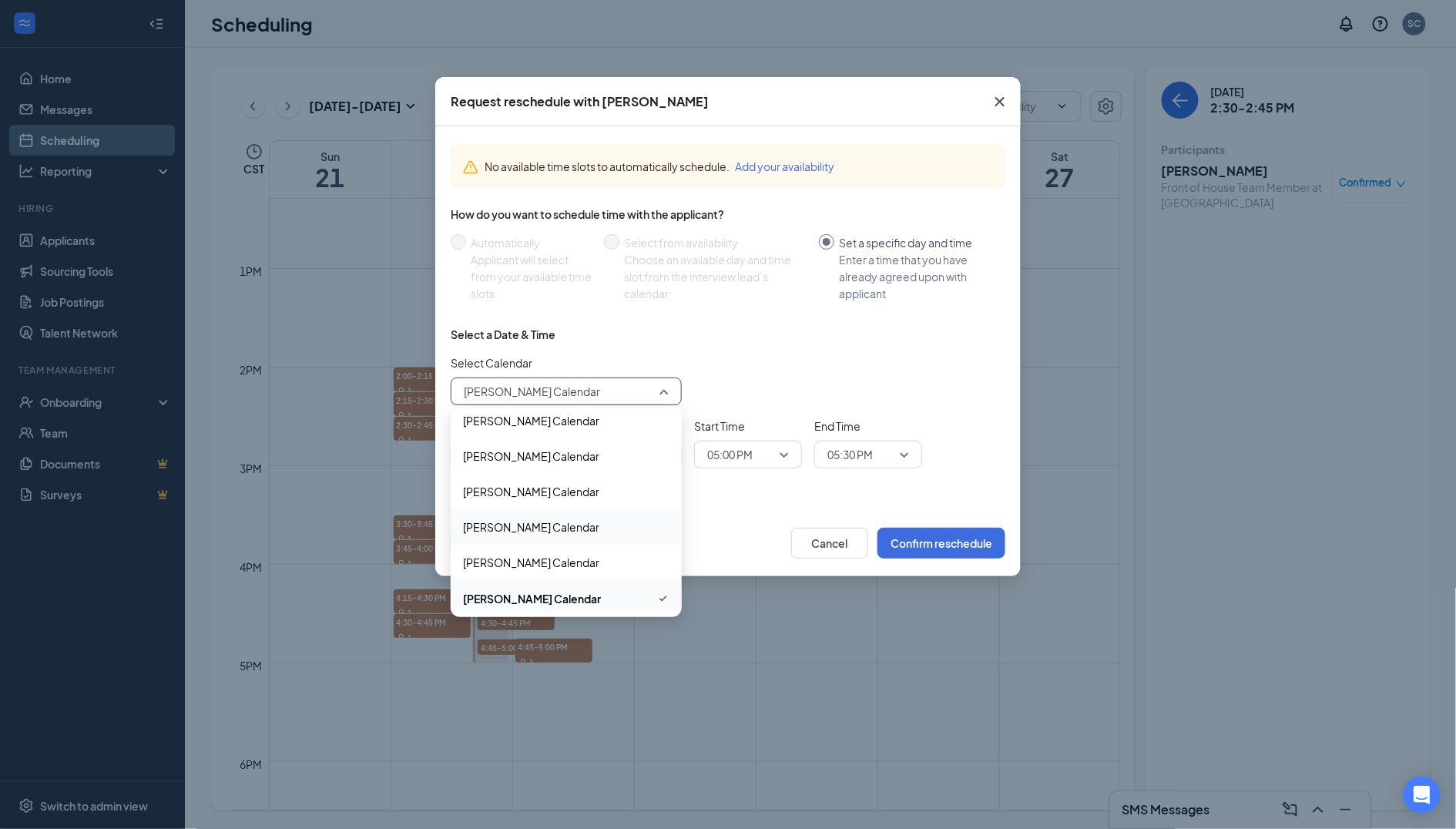
click at [530, 529] on span "[PERSON_NAME] Calendar" at bounding box center [531, 527] width 136 height 17
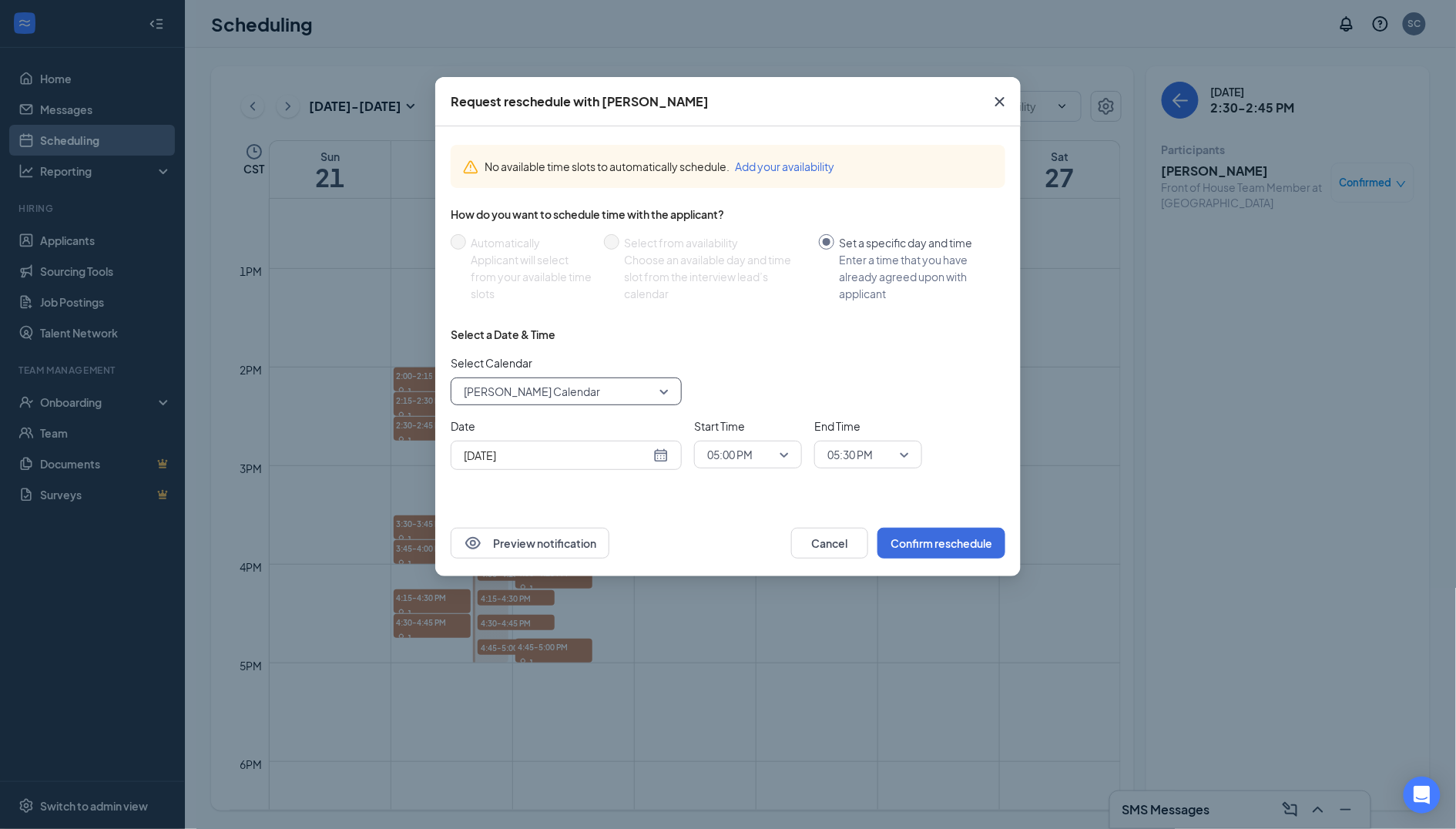
click at [750, 458] on span "05:00 PM" at bounding box center [730, 455] width 46 height 23
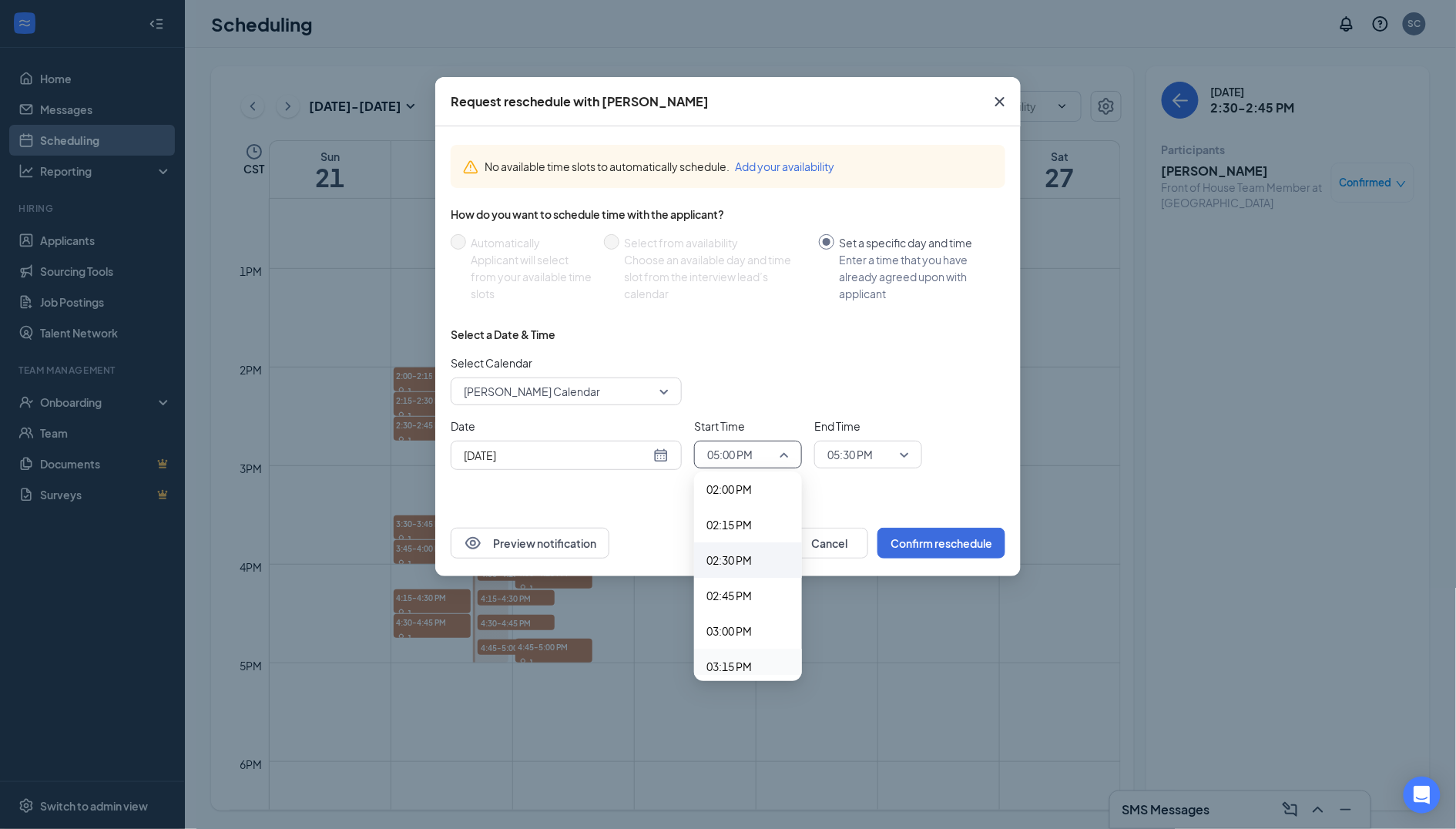
scroll to position [1991, 0]
click at [744, 587] on span "02:45 PM" at bounding box center [729, 596] width 46 height 17
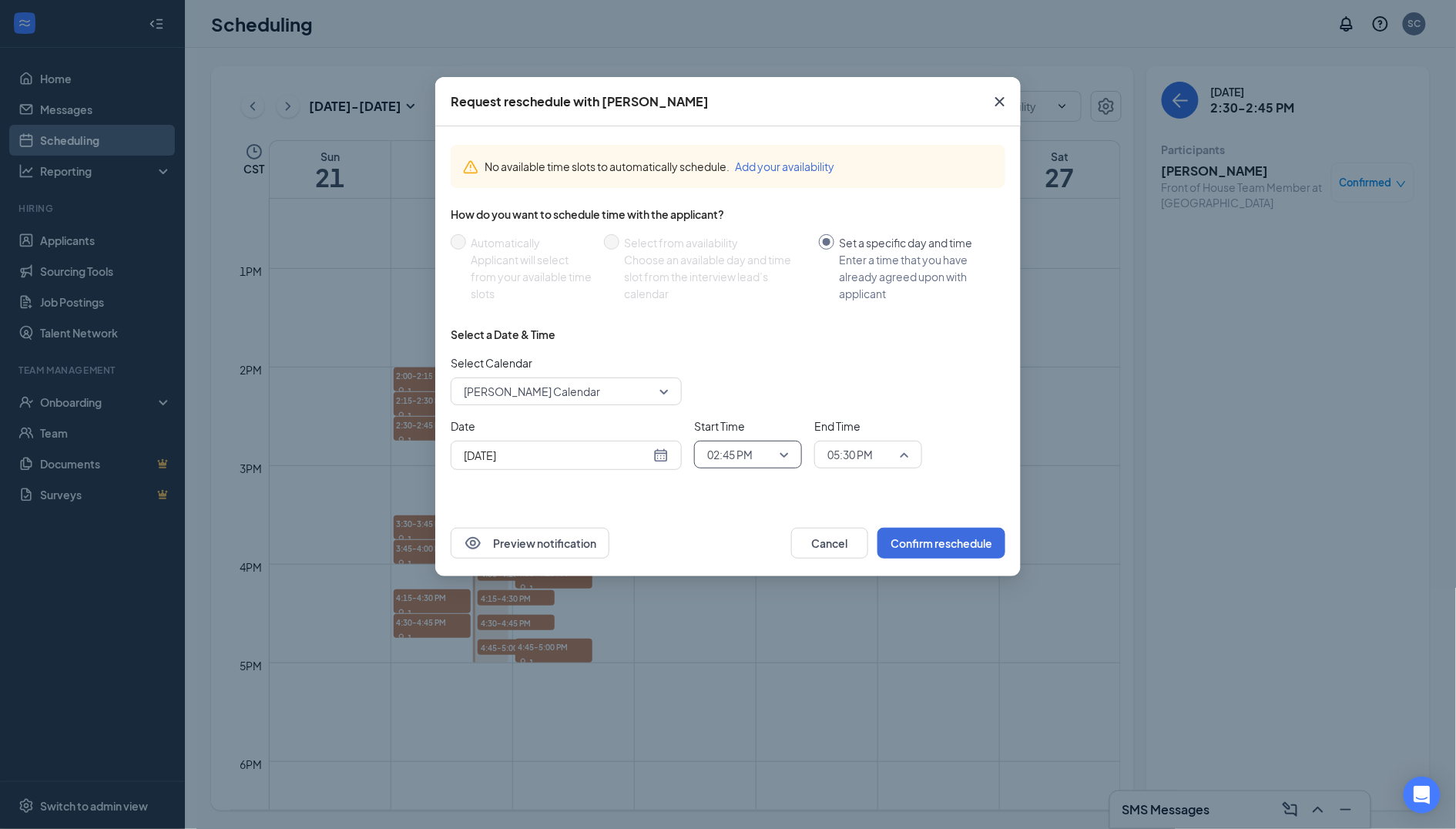
click at [878, 451] on span "05:30 PM" at bounding box center [861, 455] width 68 height 23
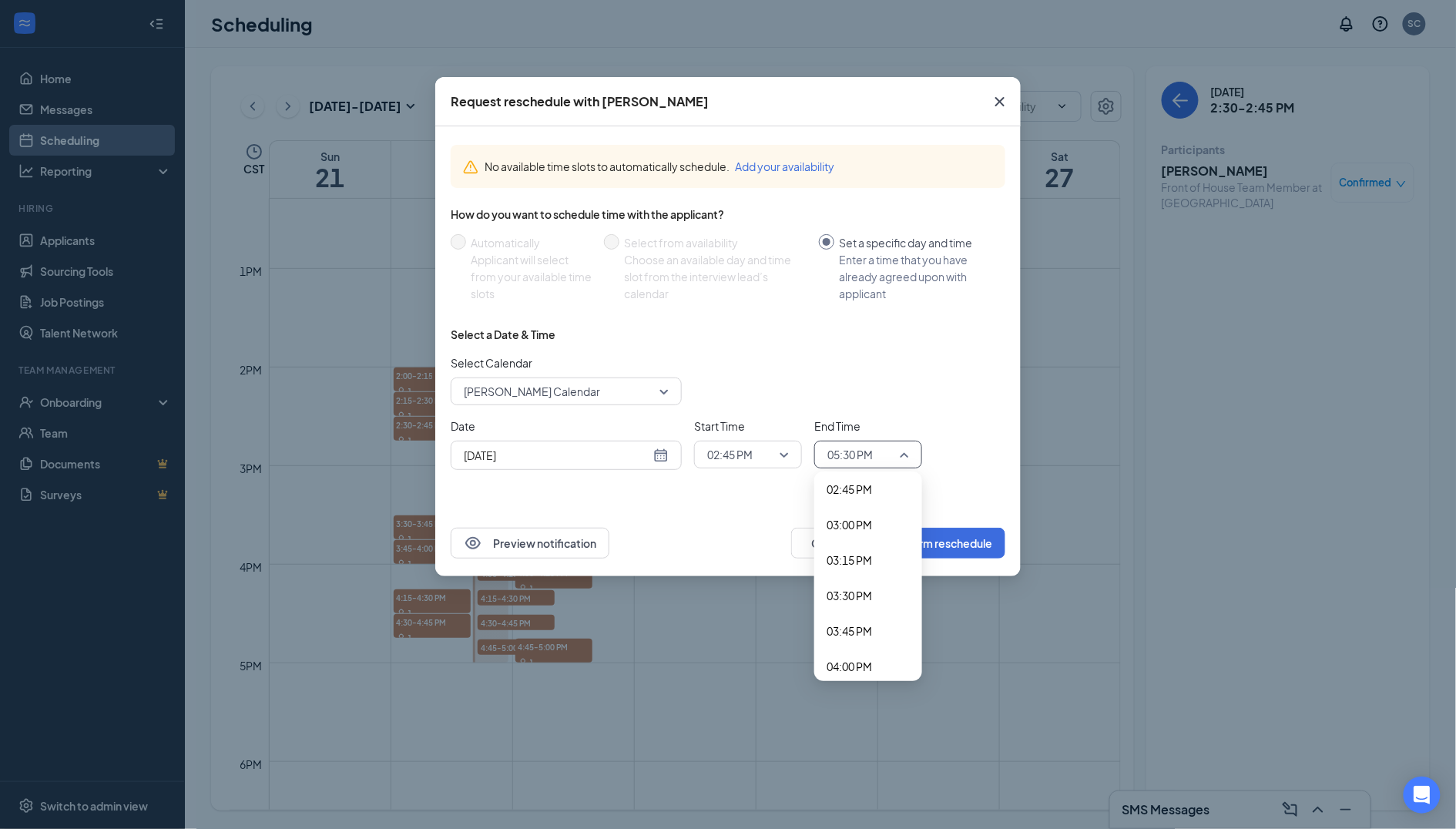
scroll to position [2074, 0]
click at [872, 539] on span "03:00 PM" at bounding box center [849, 548] width 46 height 17
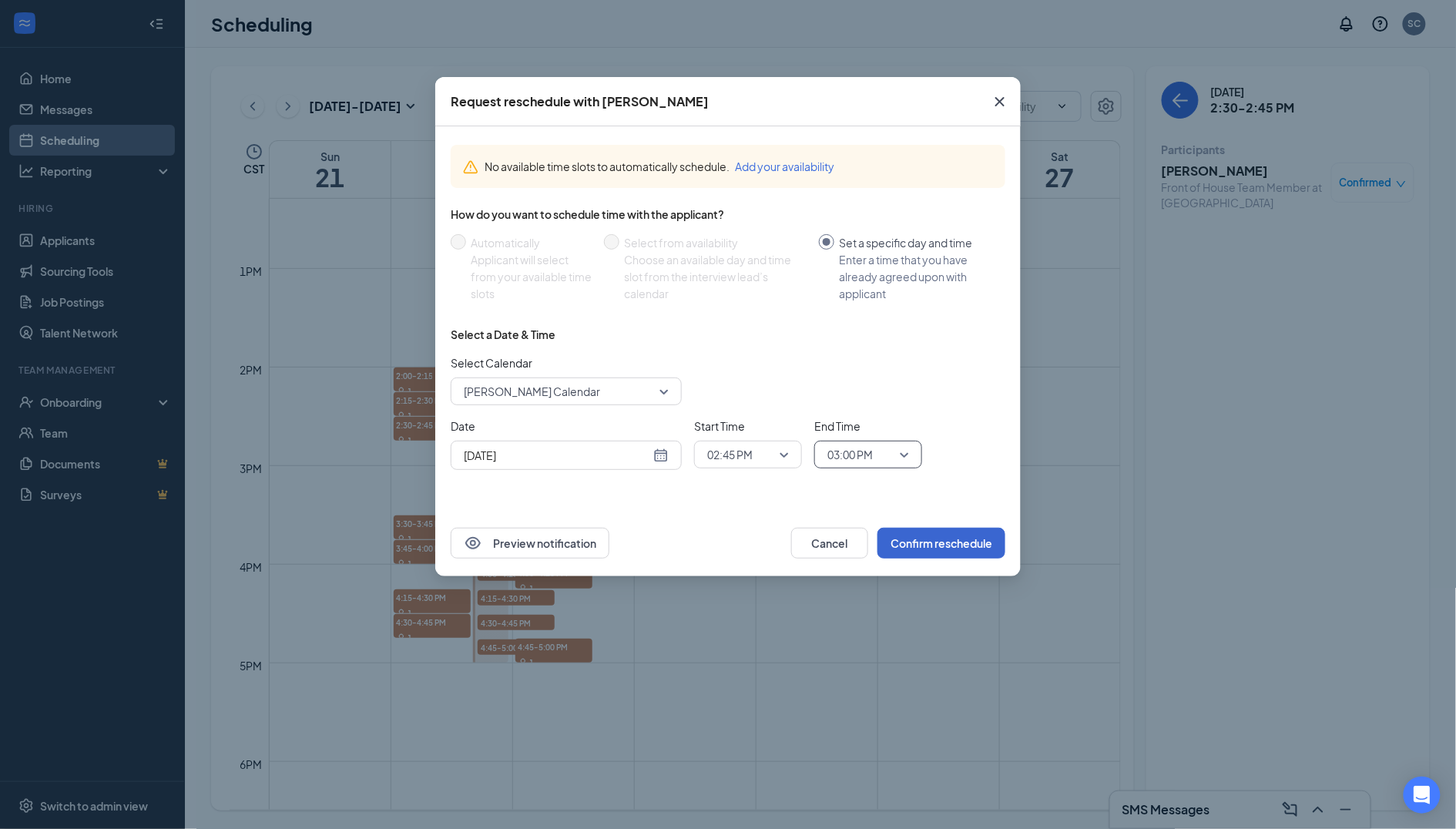
click at [952, 540] on button "Confirm reschedule" at bounding box center [941, 543] width 128 height 31
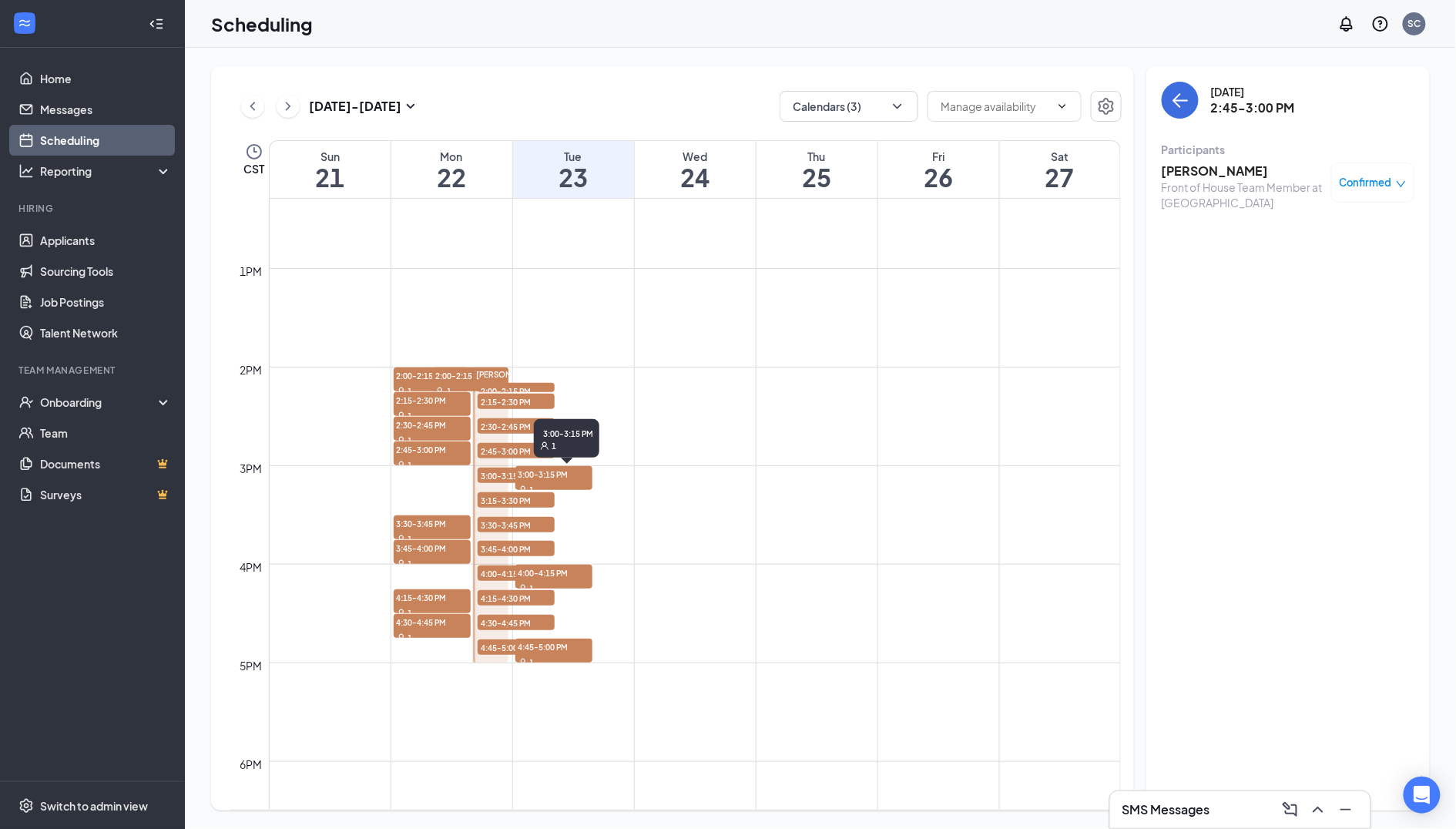
click at [581, 474] on span "3:00-3:15 PM" at bounding box center [554, 474] width 77 height 16
click at [1357, 180] on span "Confirmed" at bounding box center [1365, 183] width 53 height 16
click at [1346, 225] on span "Request Reschedule" at bounding box center [1339, 228] width 105 height 17
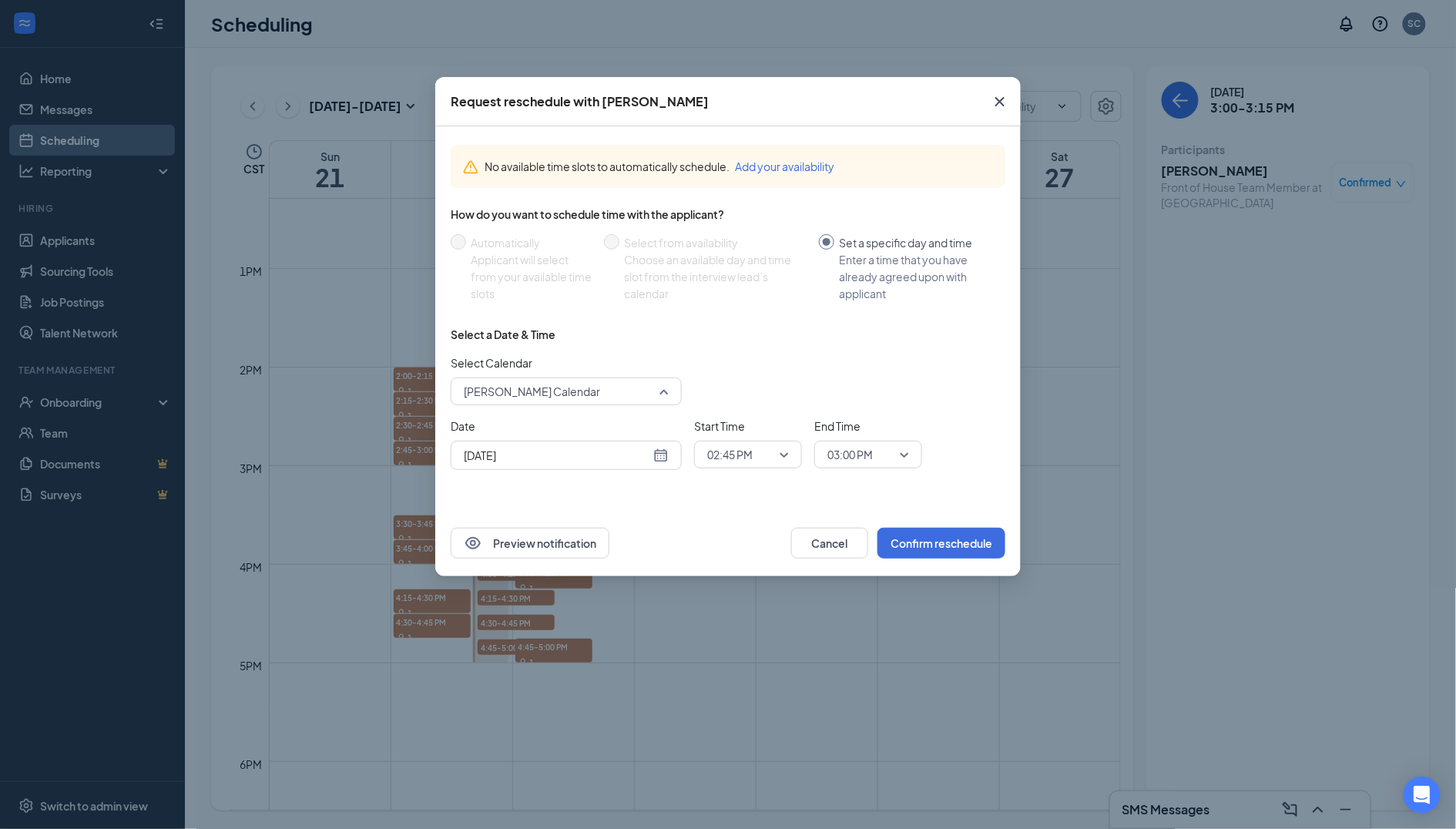
click at [586, 386] on span "[PERSON_NAME] Calendar" at bounding box center [560, 391] width 191 height 23
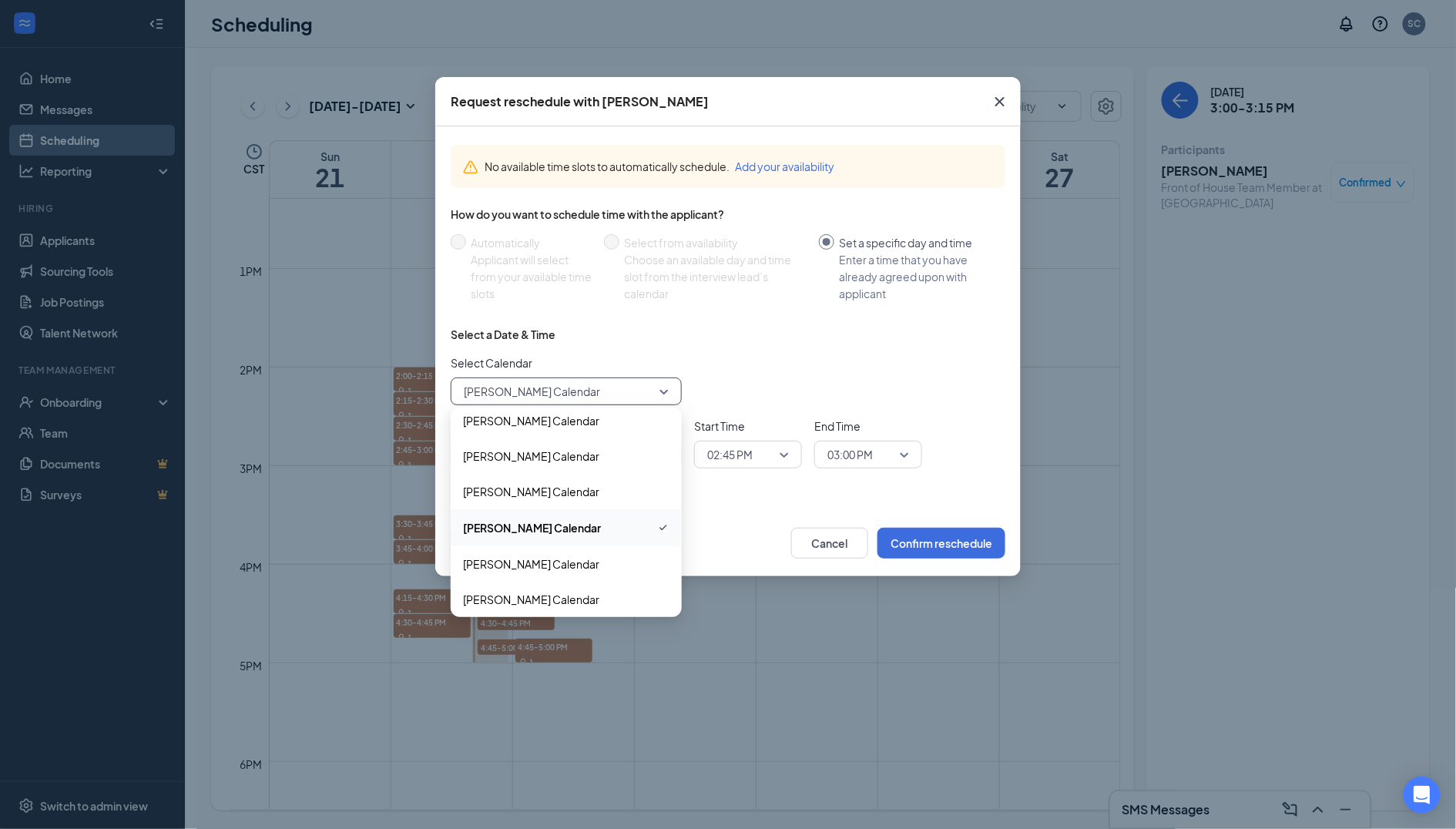
click at [825, 367] on div "Select Calendar 115632 [PERSON_NAME] Calendar 115635 115632 115637 [PERSON_NAME…" at bounding box center [728, 380] width 555 height 51
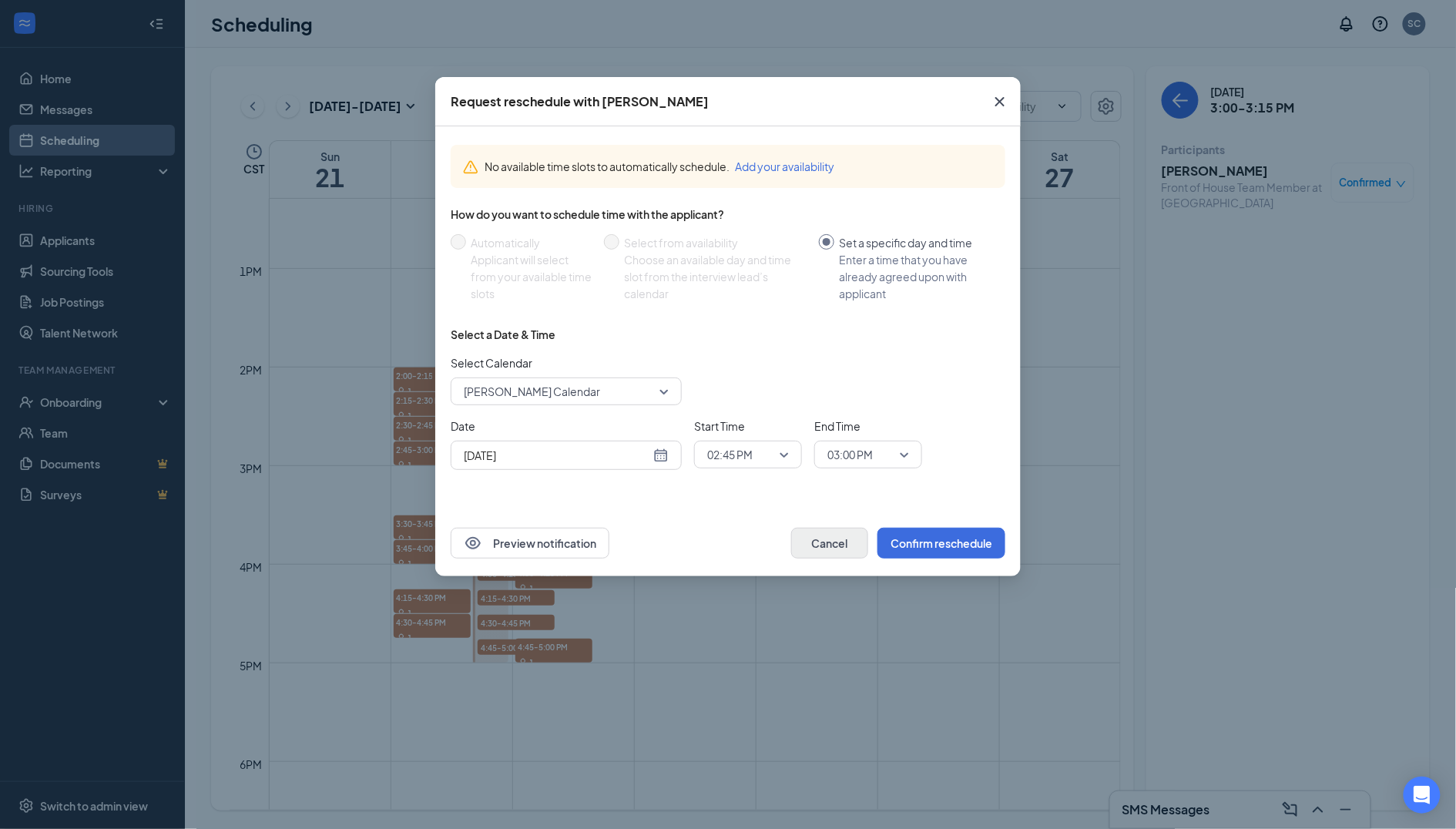
click at [835, 543] on button "Cancel" at bounding box center [829, 543] width 77 height 31
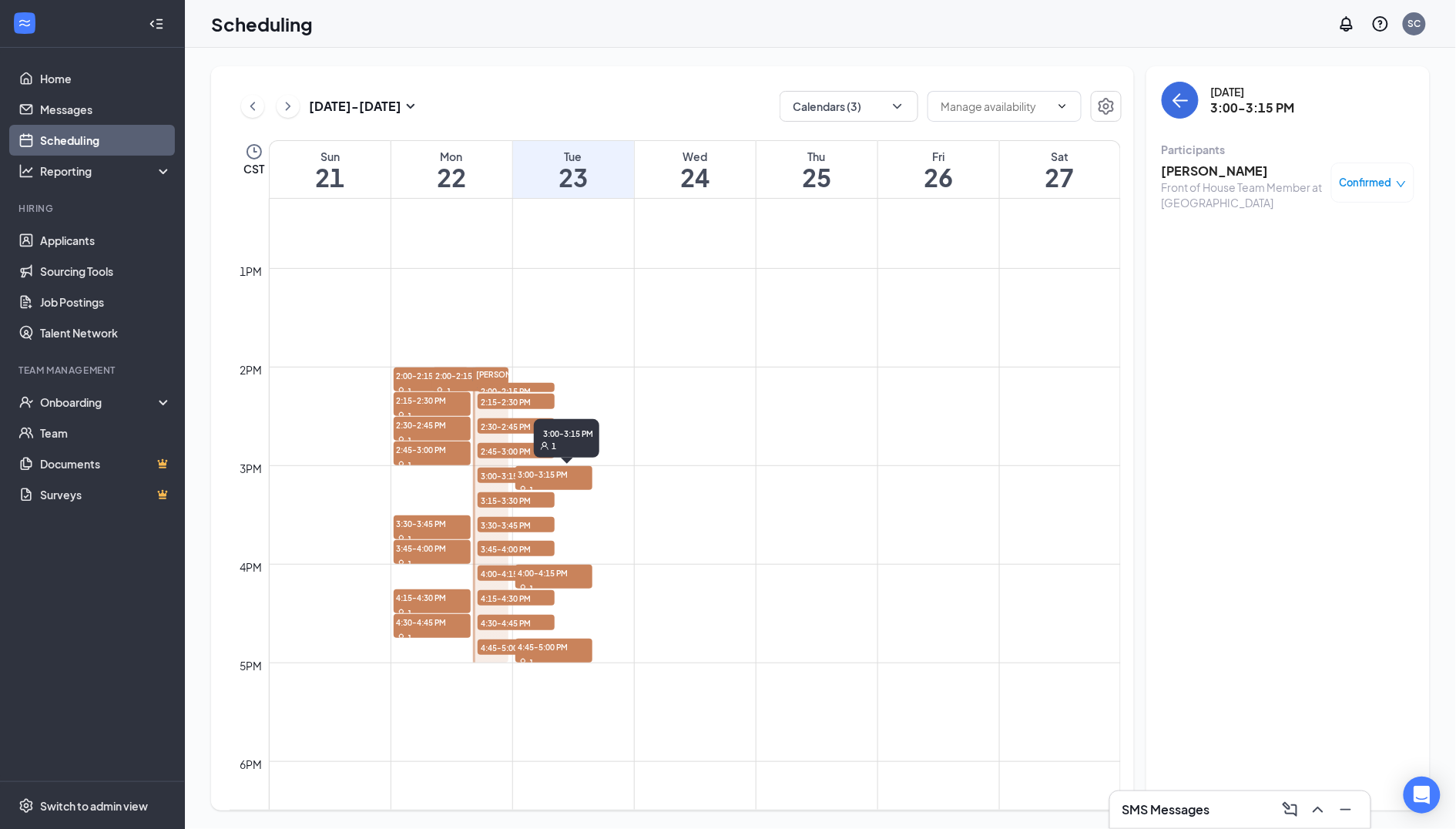
click at [587, 481] on div "1" at bounding box center [554, 489] width 77 height 16
click at [577, 574] on span "4:00-4:15 PM" at bounding box center [554, 573] width 77 height 16
click at [1388, 189] on span "Confirmed" at bounding box center [1365, 183] width 53 height 16
click at [1363, 228] on span "Request Reschedule" at bounding box center [1339, 228] width 105 height 17
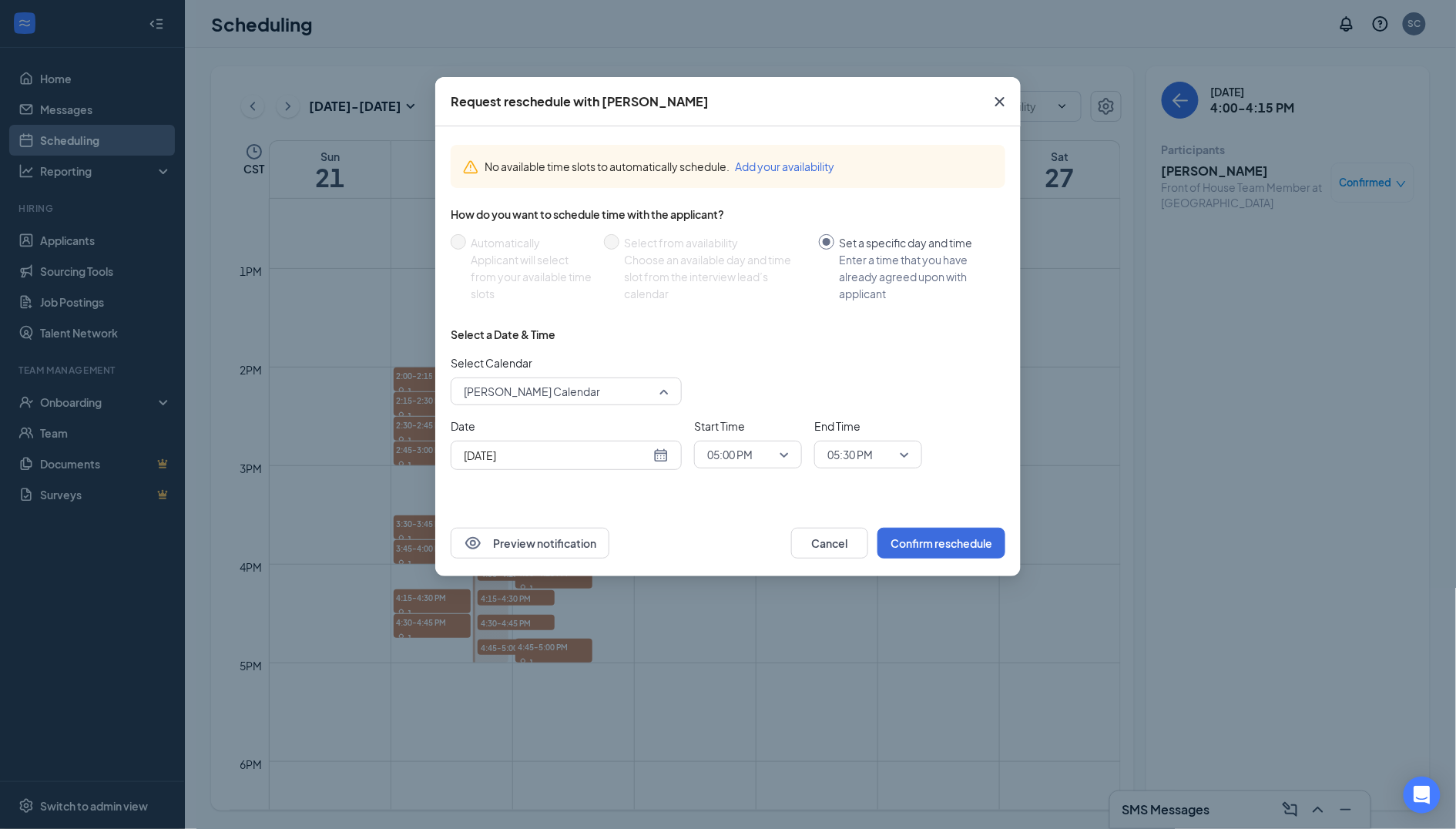
click at [571, 383] on span "[PERSON_NAME] Calendar" at bounding box center [532, 391] width 136 height 23
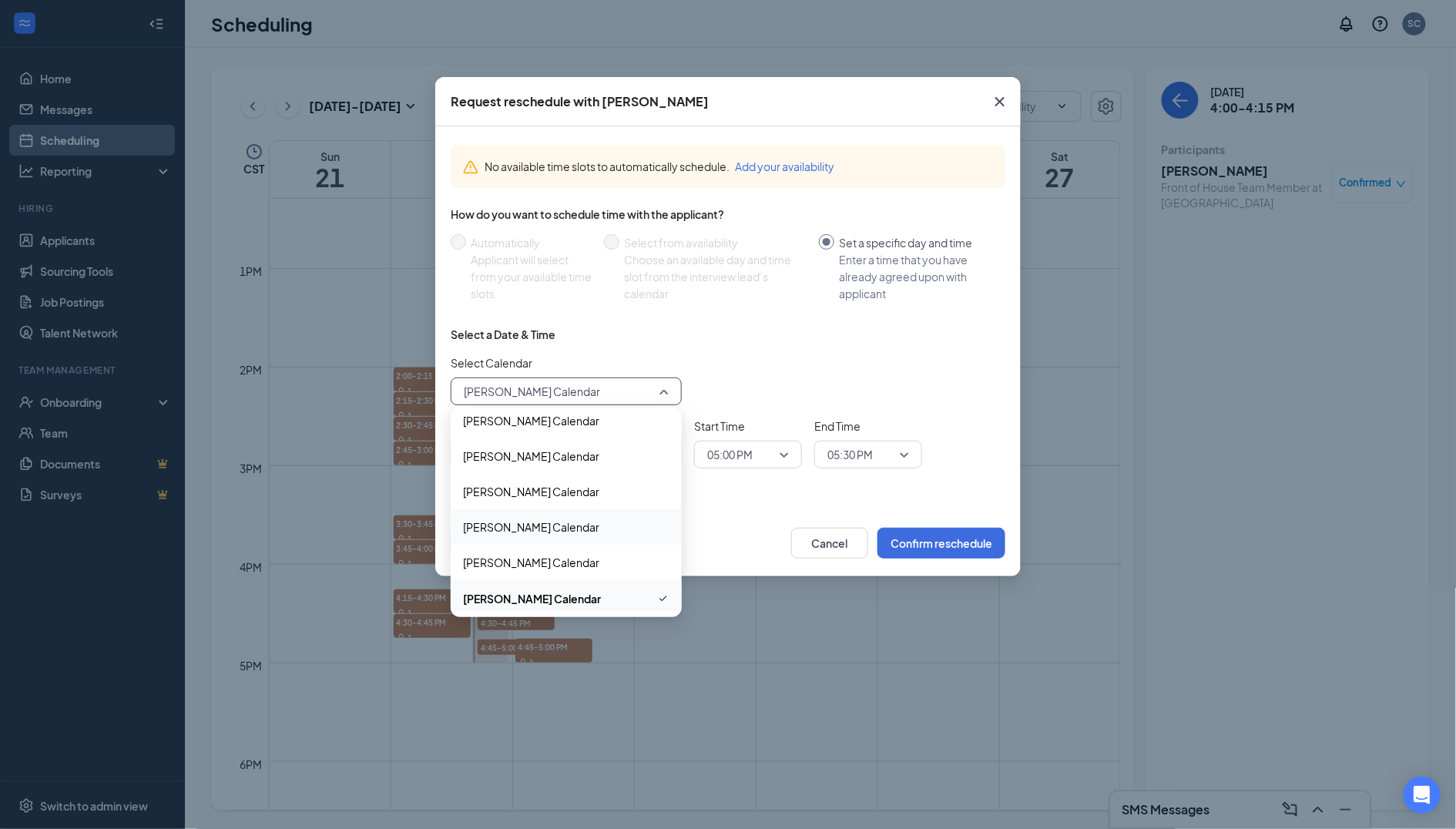
click at [524, 519] on span "[PERSON_NAME] Calendar" at bounding box center [531, 527] width 136 height 17
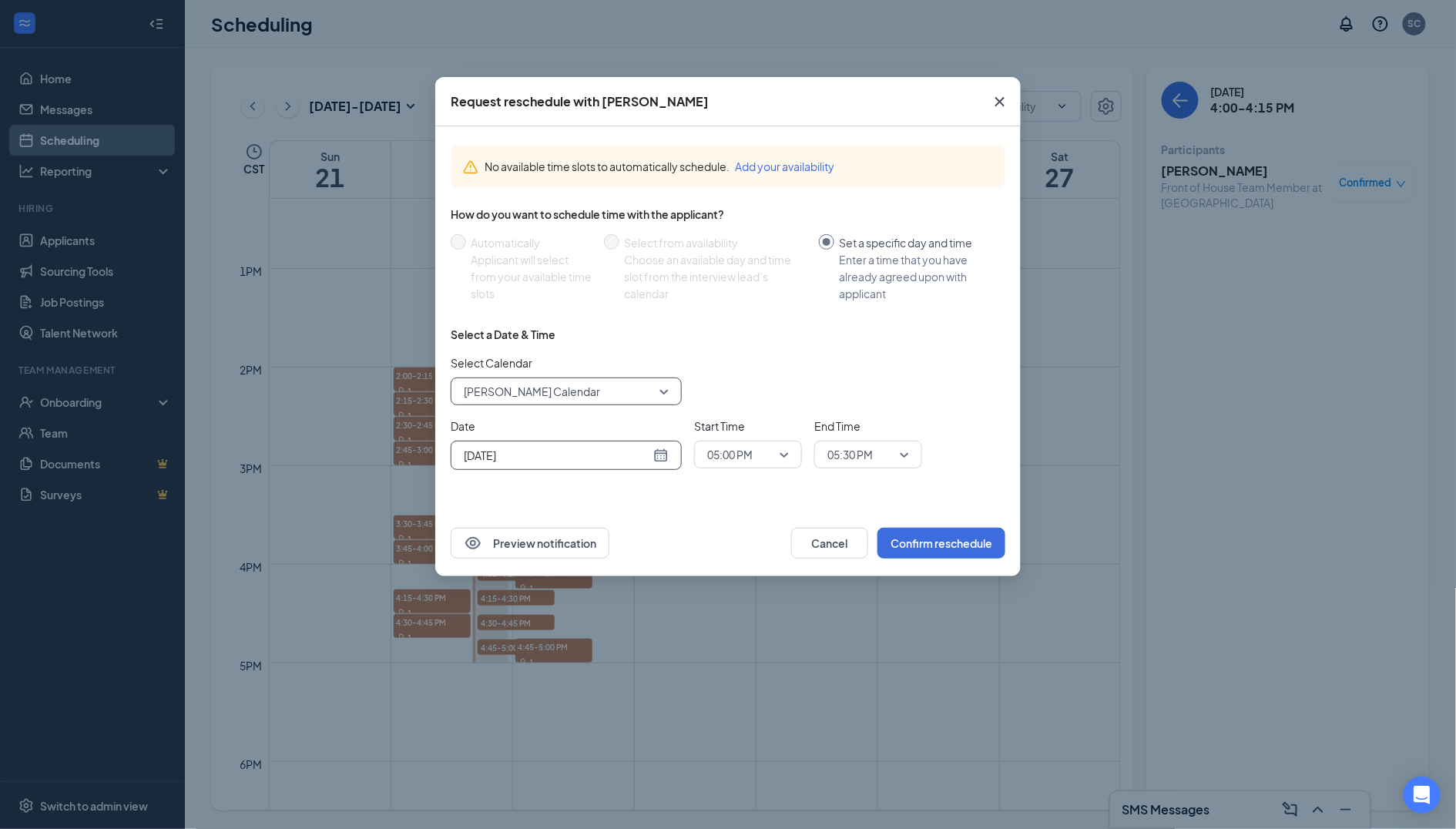
click at [633, 460] on input "[DATE]" at bounding box center [557, 455] width 186 height 17
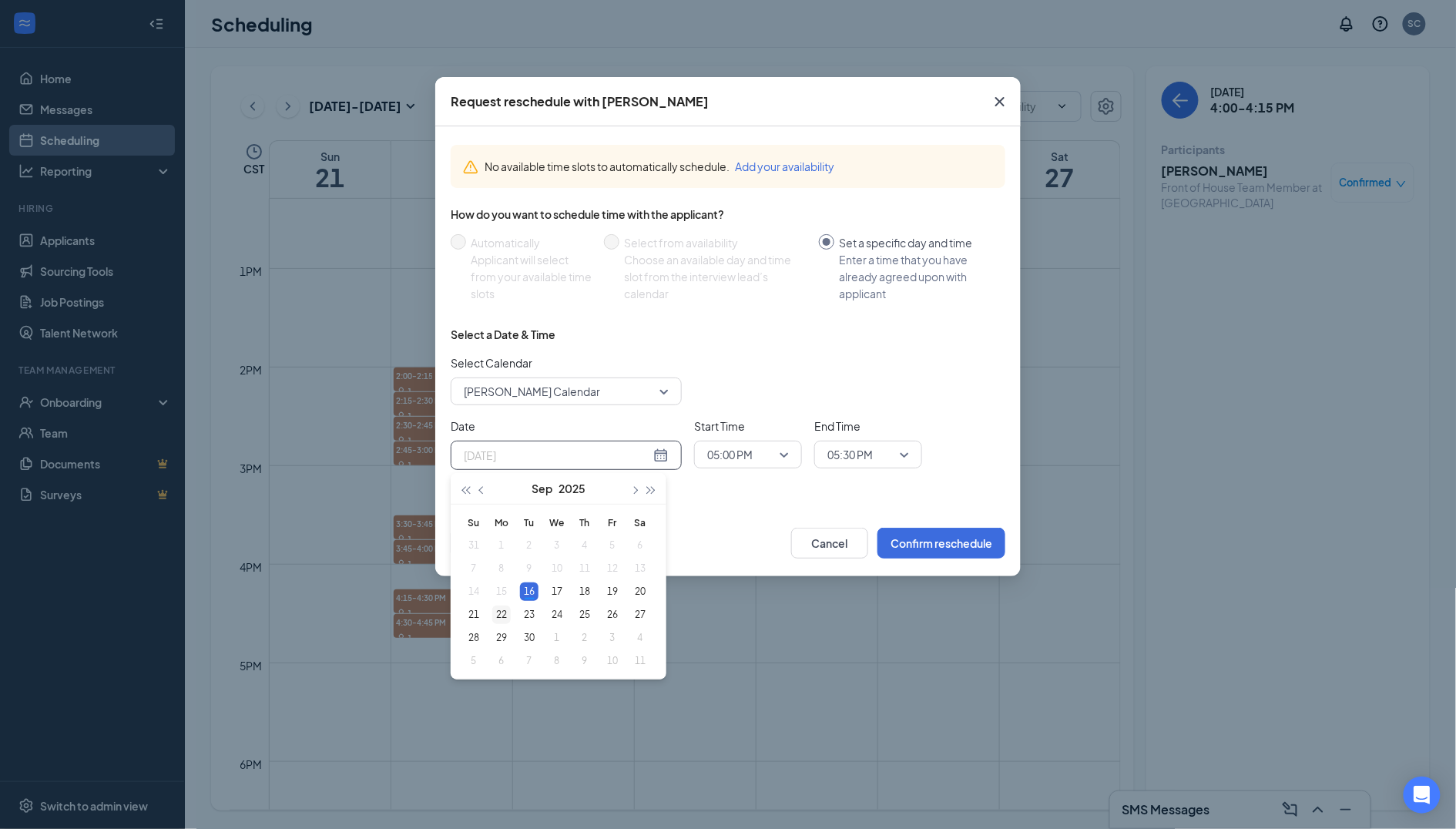
type input "[DATE]"
click at [501, 620] on div "22" at bounding box center [501, 614] width 18 height 18
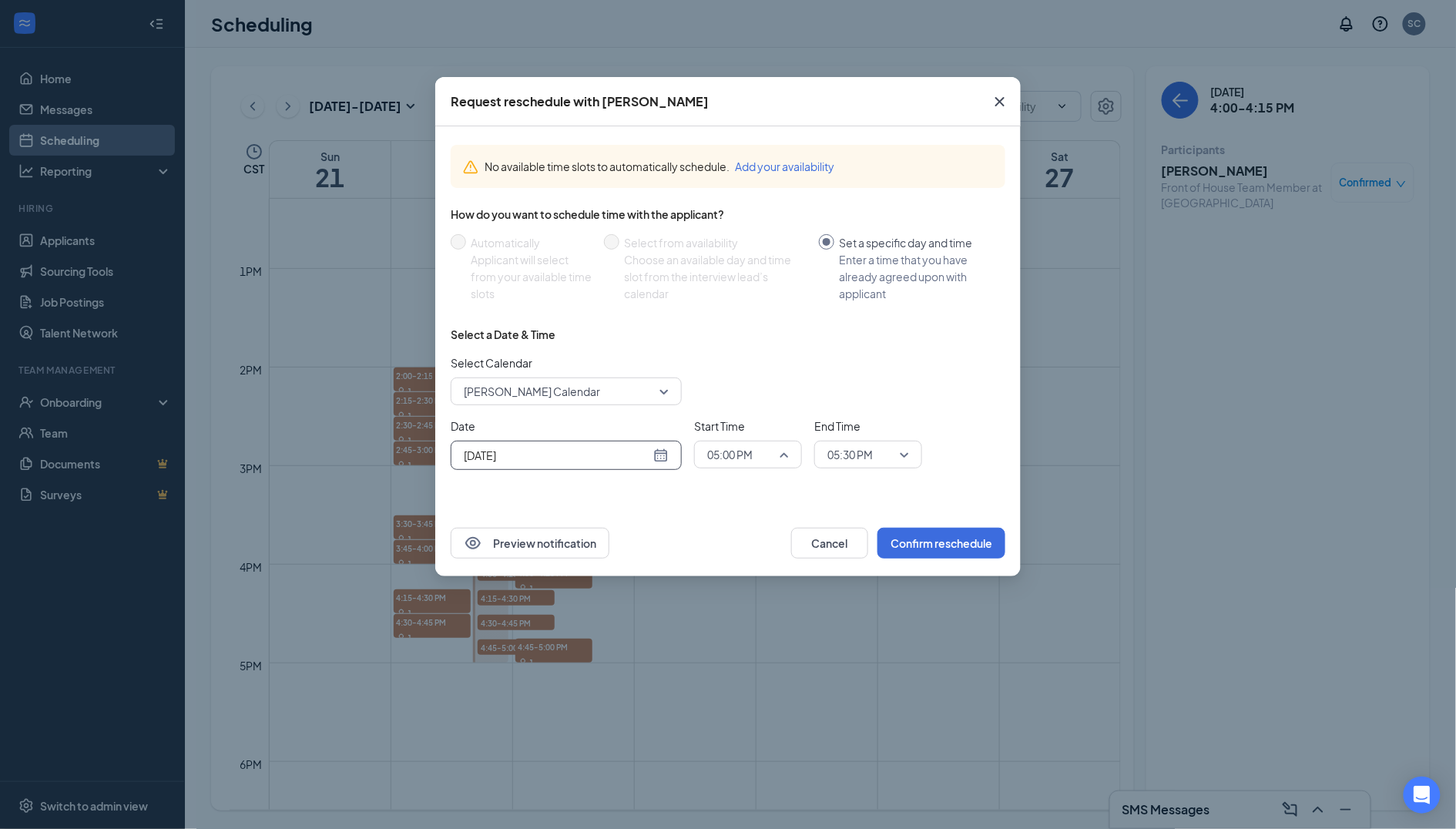
click at [752, 460] on span "05:00 PM" at bounding box center [730, 455] width 46 height 23
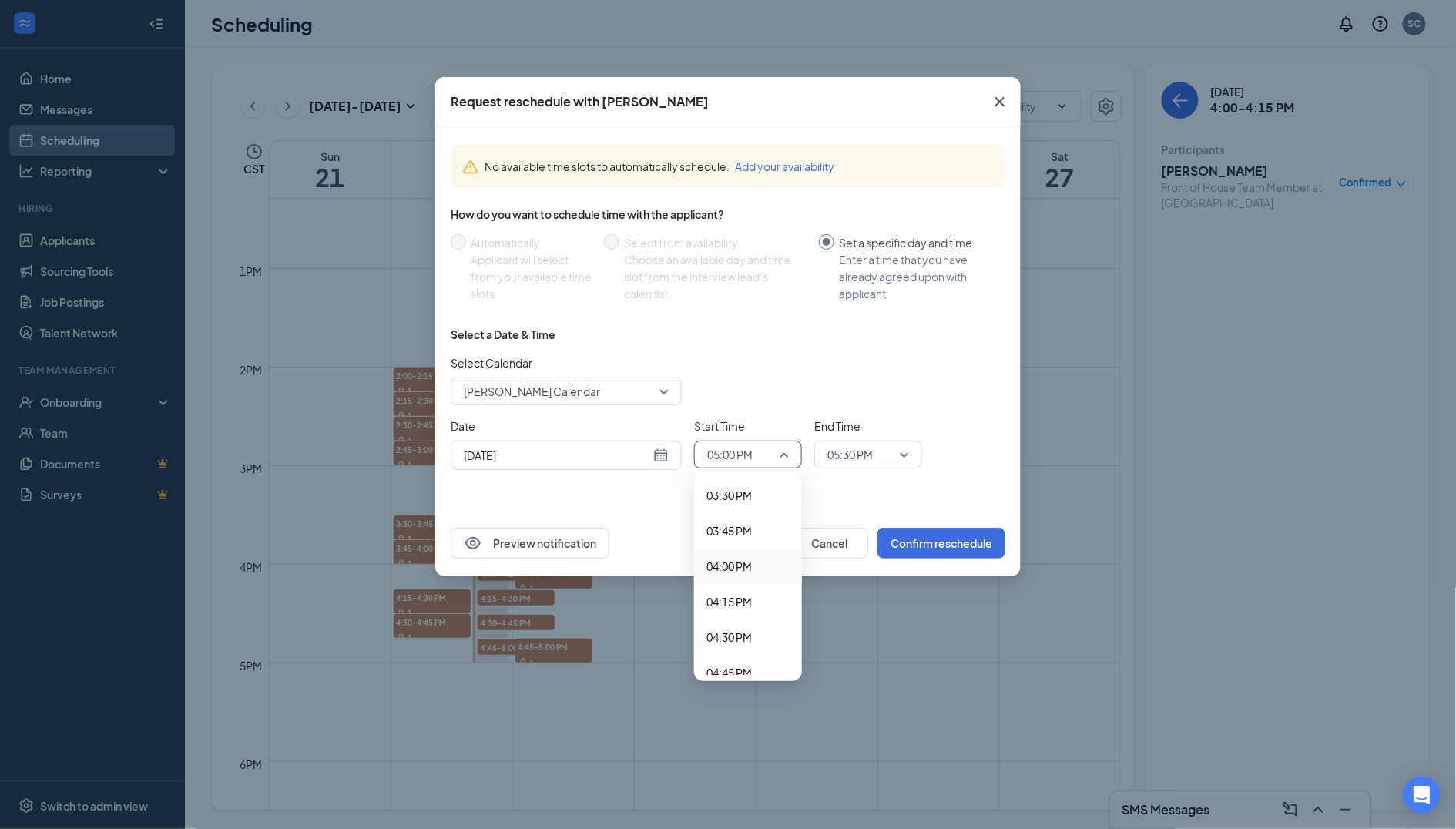
click at [743, 558] on span "04:00 PM" at bounding box center [729, 567] width 46 height 17
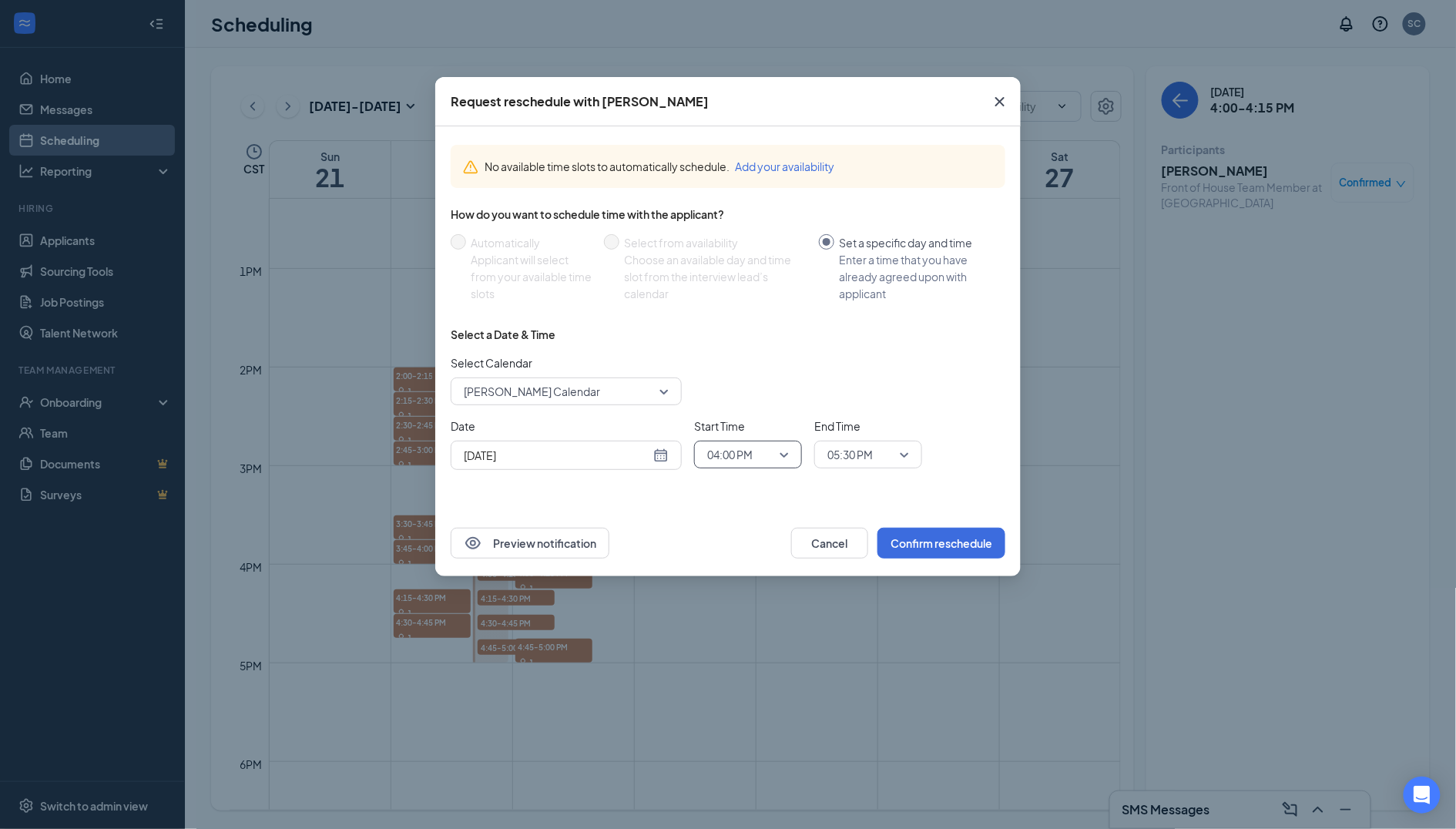
click at [895, 445] on span "05:30 PM" at bounding box center [868, 455] width 82 height 23
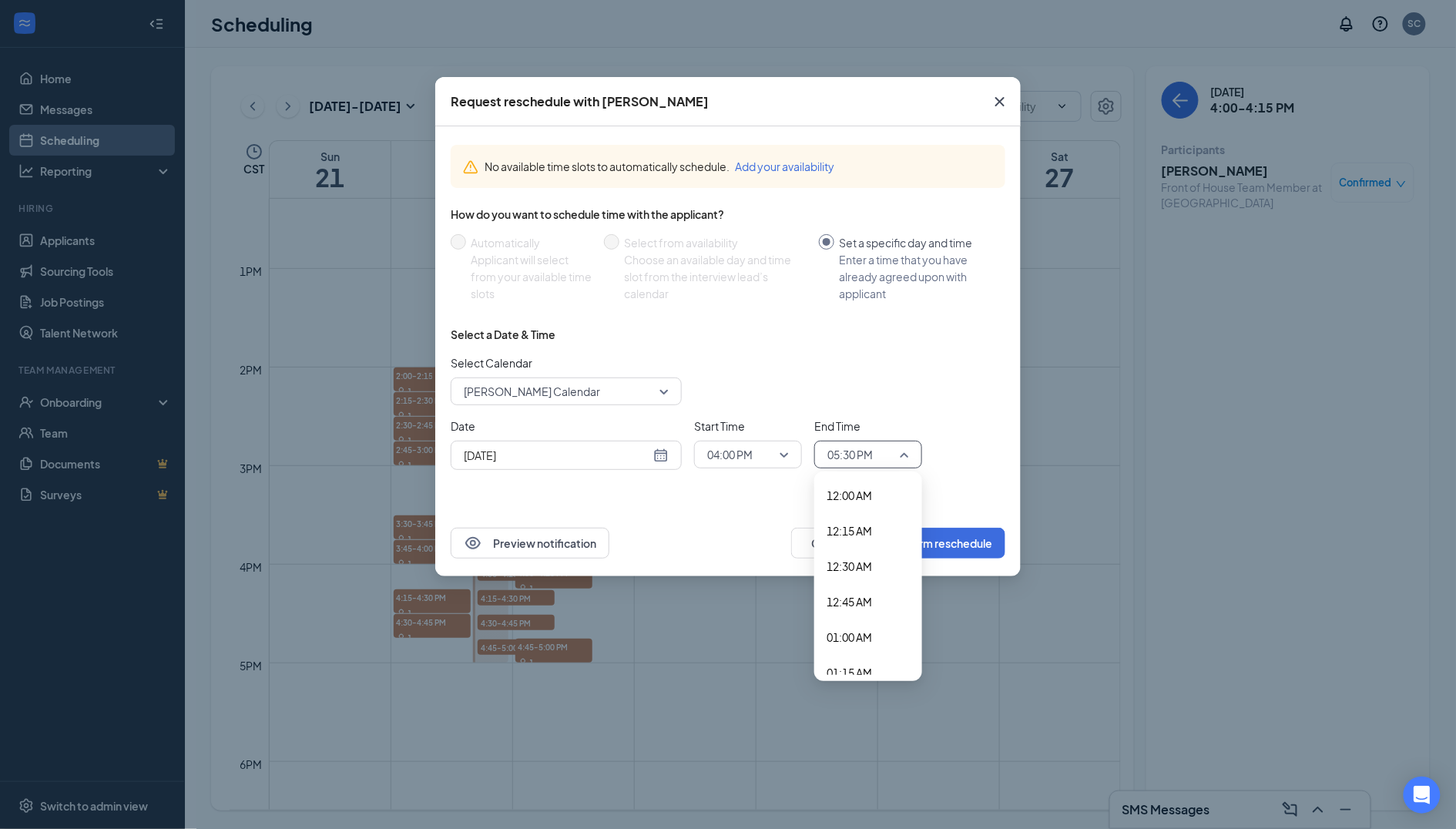
scroll to position [2265, 0]
click at [876, 525] on span "04:15 PM" at bounding box center [868, 534] width 83 height 17
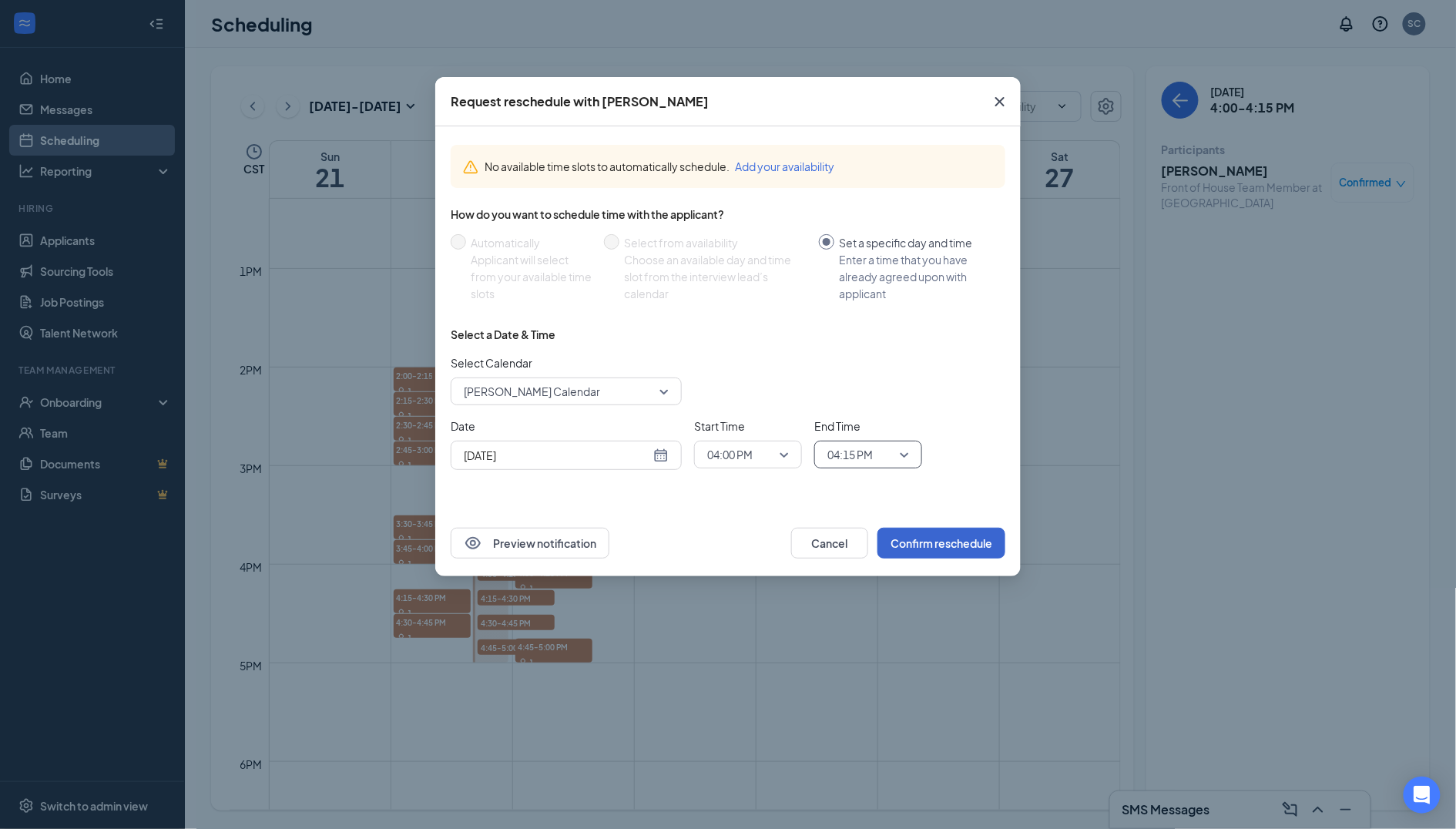
click at [932, 537] on button "Confirm reschedule" at bounding box center [941, 543] width 128 height 31
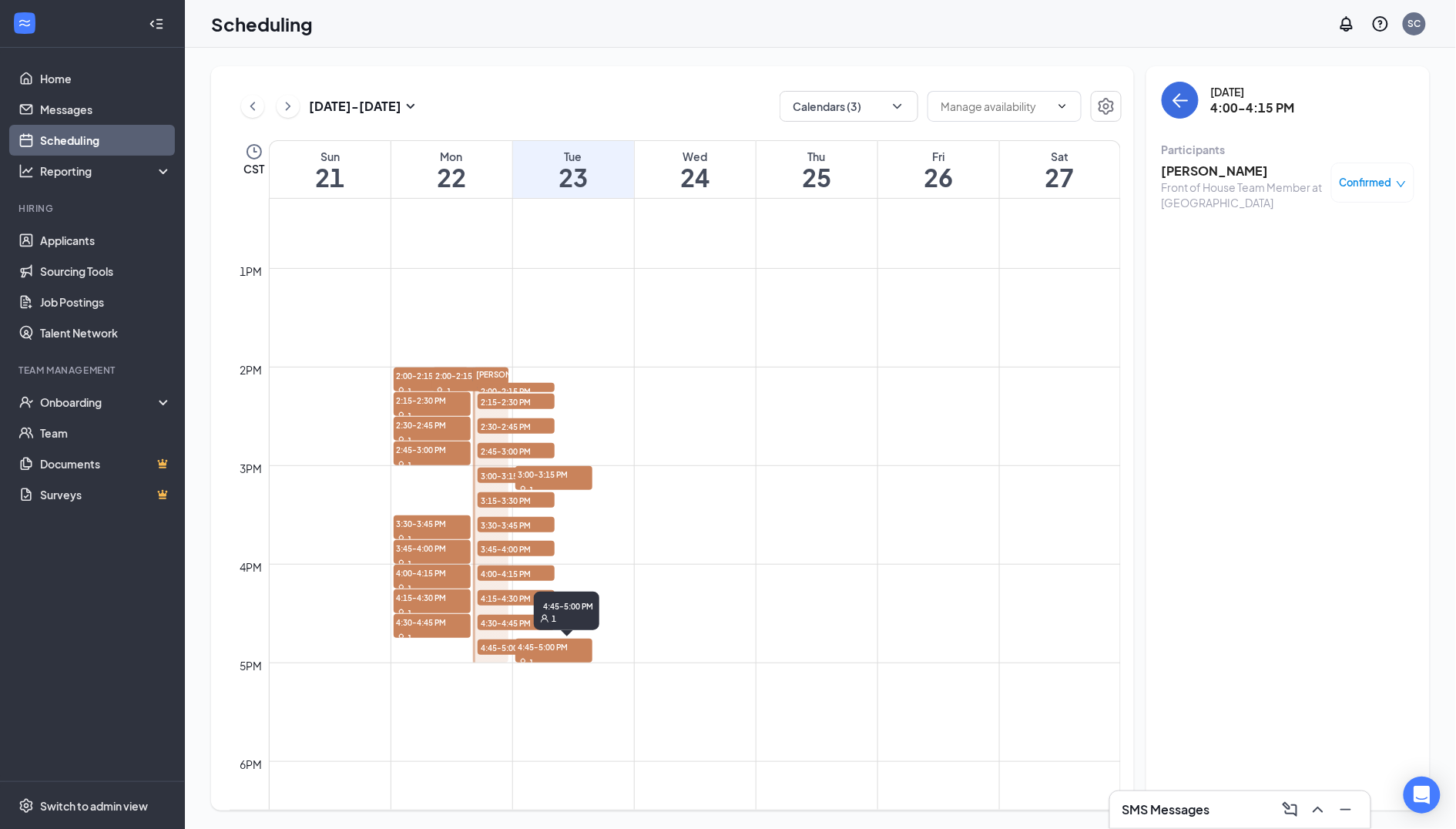
click at [571, 655] on div "1" at bounding box center [554, 662] width 77 height 16
click at [1376, 185] on span "Confirmed" at bounding box center [1365, 183] width 53 height 16
click at [1310, 220] on span "Request Reschedule" at bounding box center [1339, 228] width 105 height 17
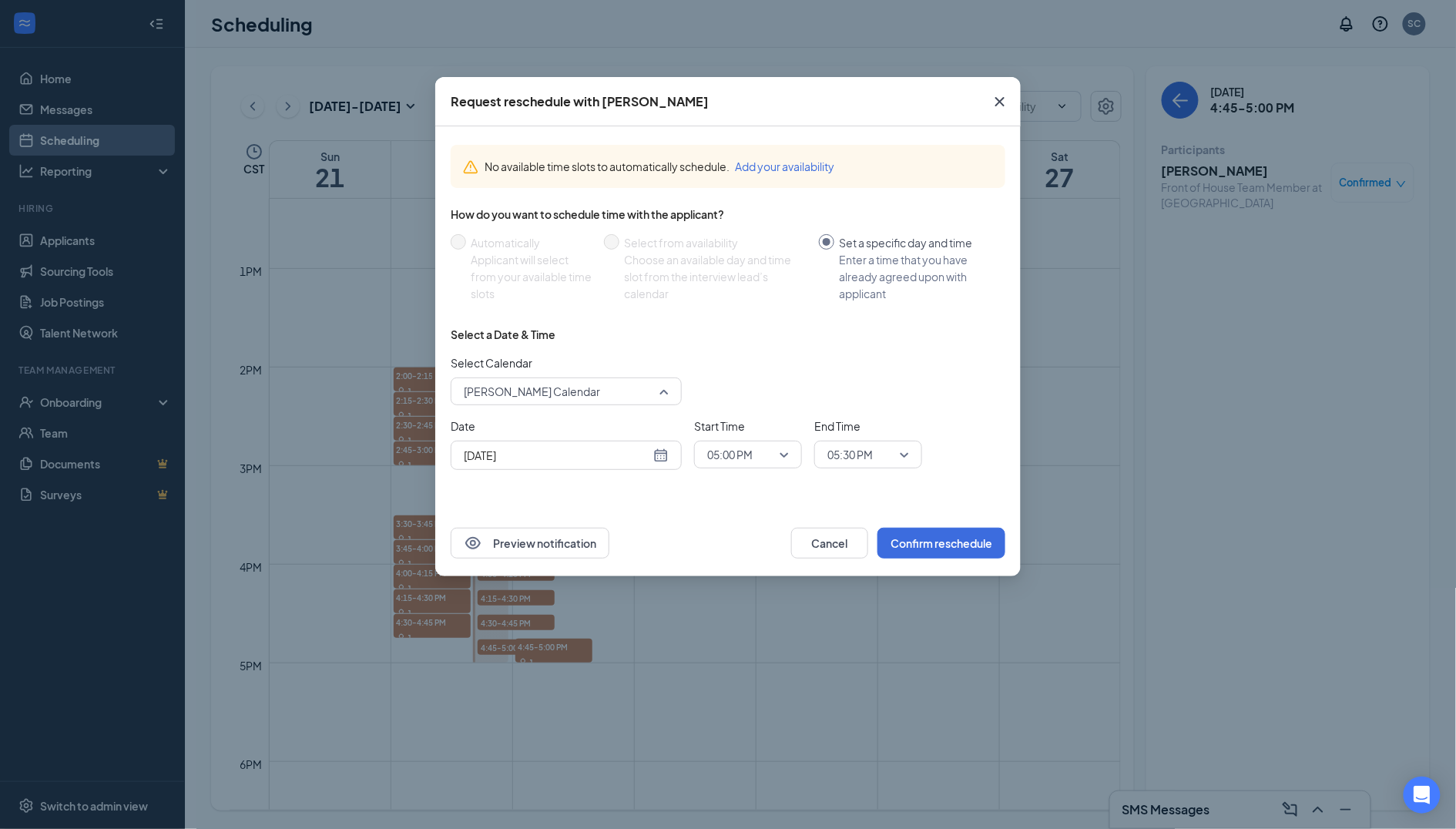
click at [625, 388] on span "[PERSON_NAME] Calendar" at bounding box center [560, 391] width 191 height 23
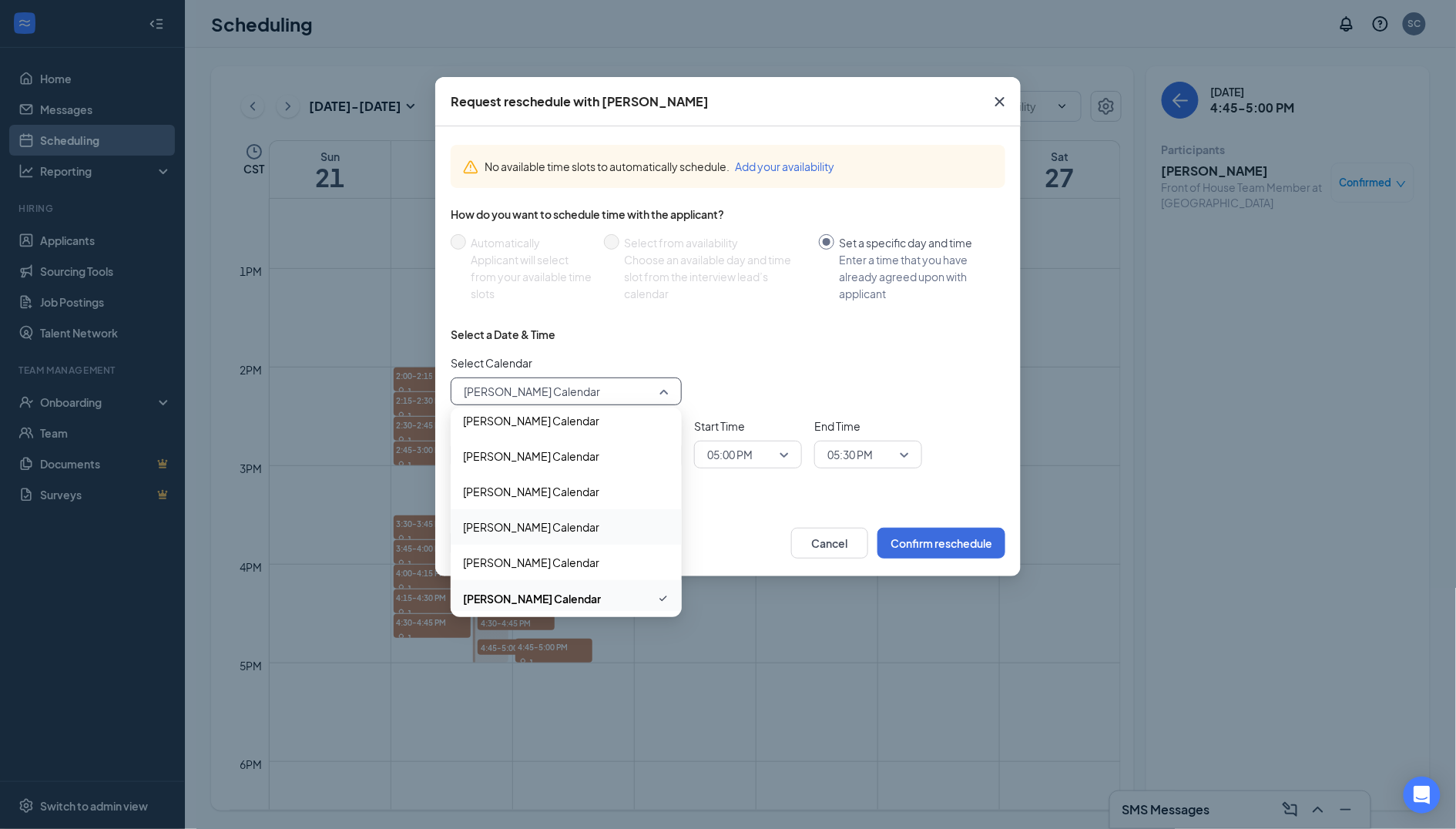
click at [523, 518] on span "[PERSON_NAME] Calendar" at bounding box center [531, 527] width 136 height 17
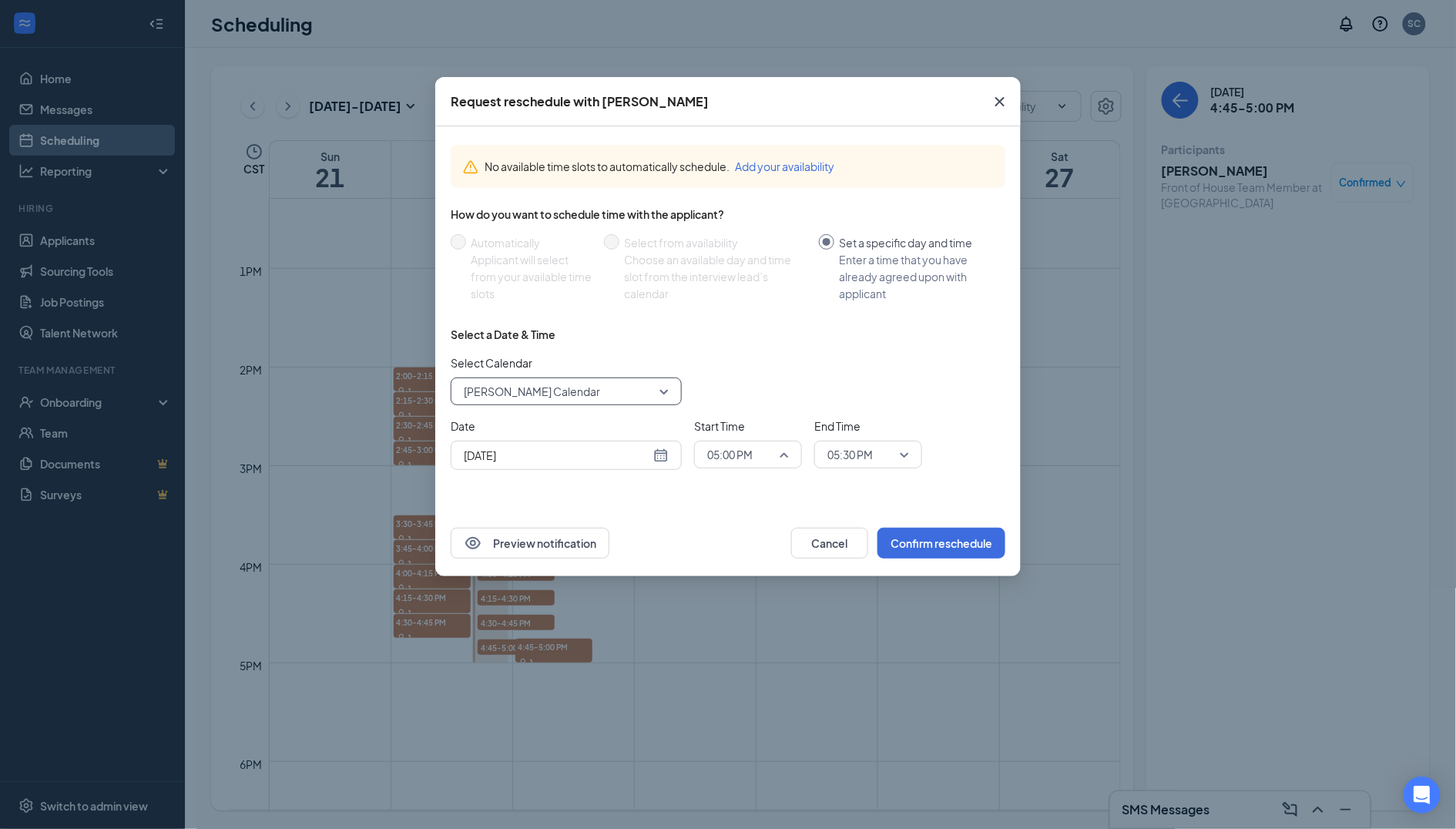
click at [759, 456] on span "05:00 PM" at bounding box center [741, 455] width 68 height 23
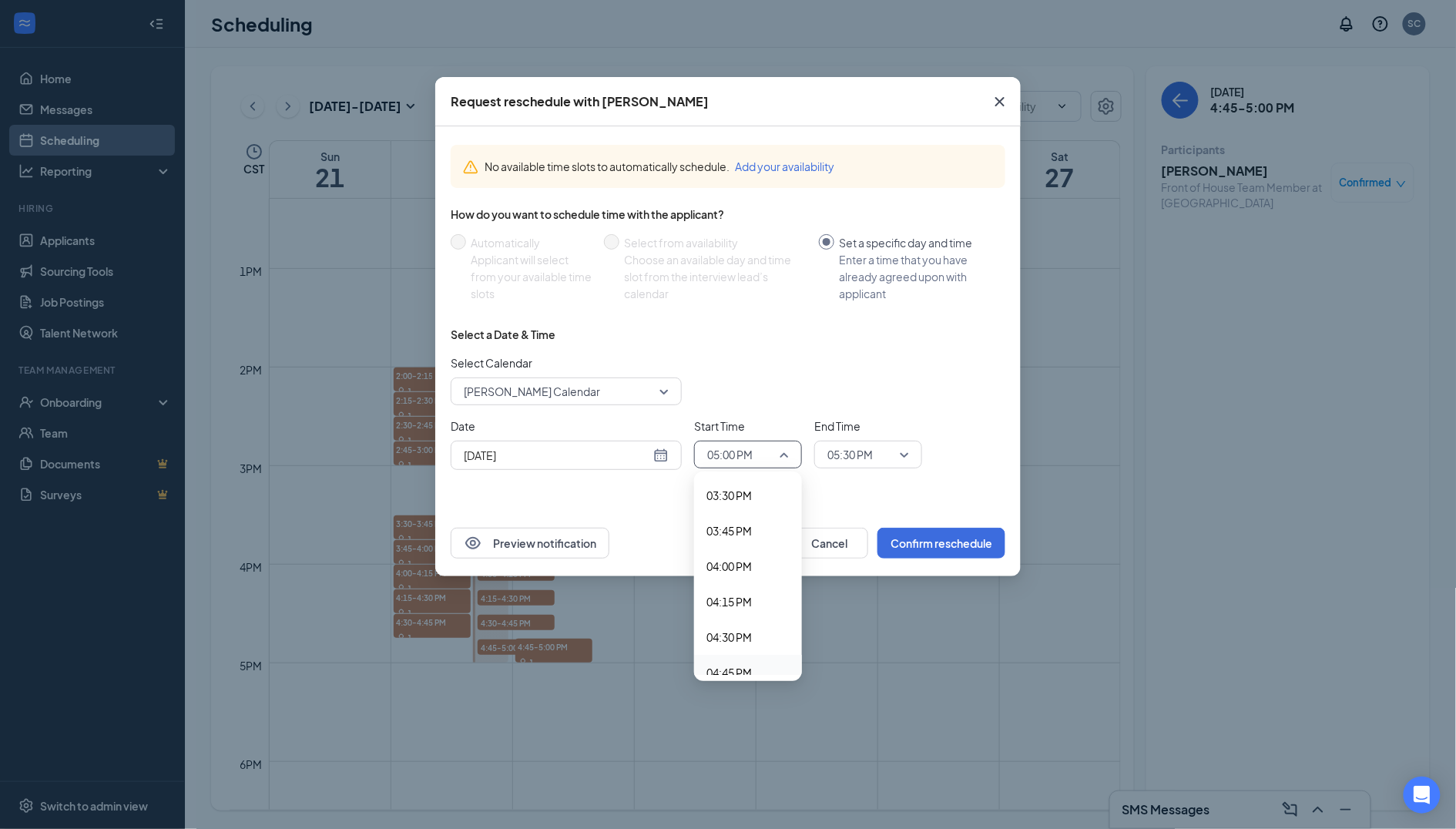
click at [756, 664] on span "04:45 PM" at bounding box center [748, 673] width 83 height 17
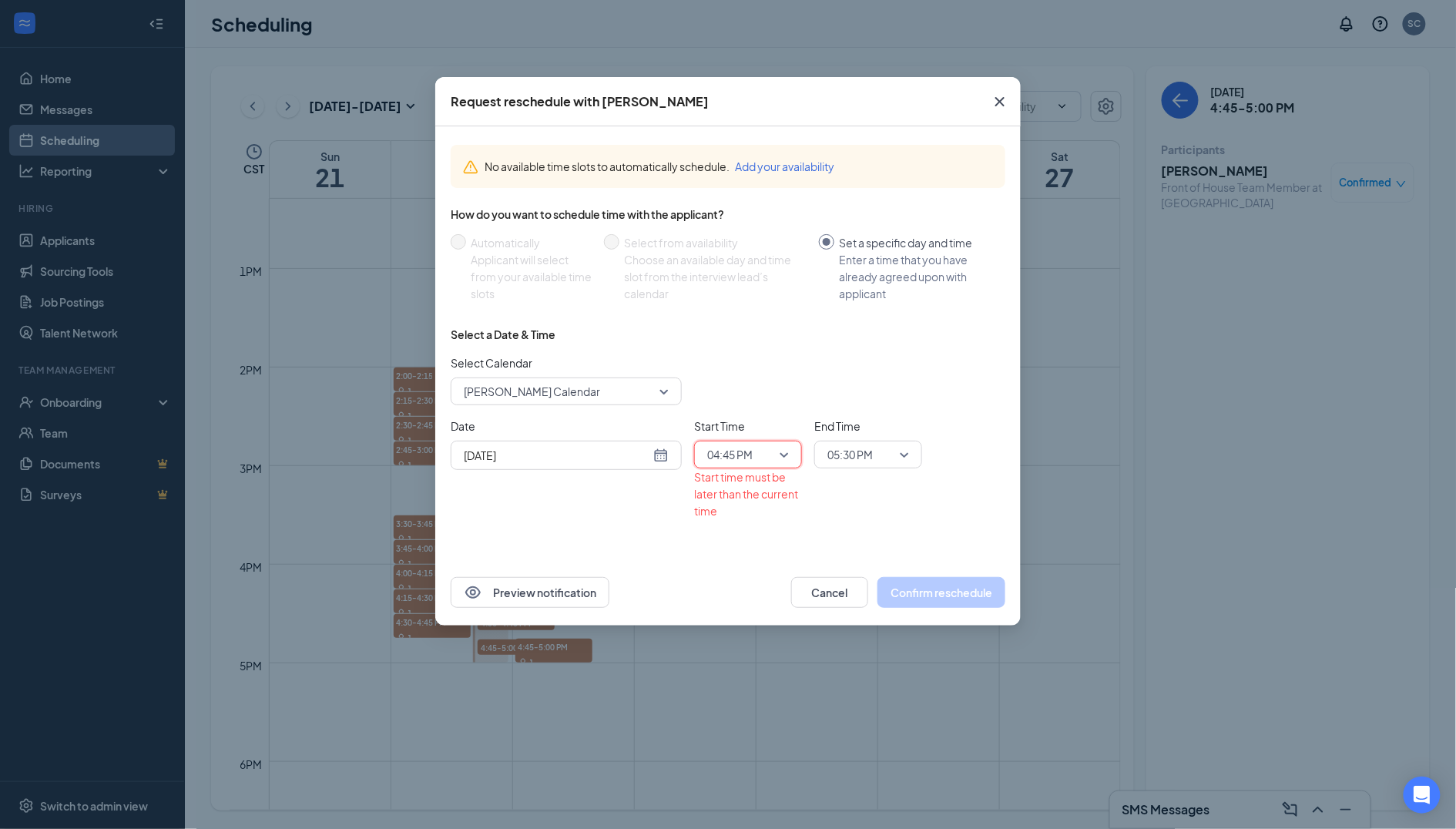
click at [895, 462] on span "05:30 PM" at bounding box center [868, 455] width 82 height 23
click at [864, 631] on span "05:00 PM" at bounding box center [849, 640] width 46 height 17
click at [589, 462] on div "[DATE]" at bounding box center [567, 455] width 231 height 29
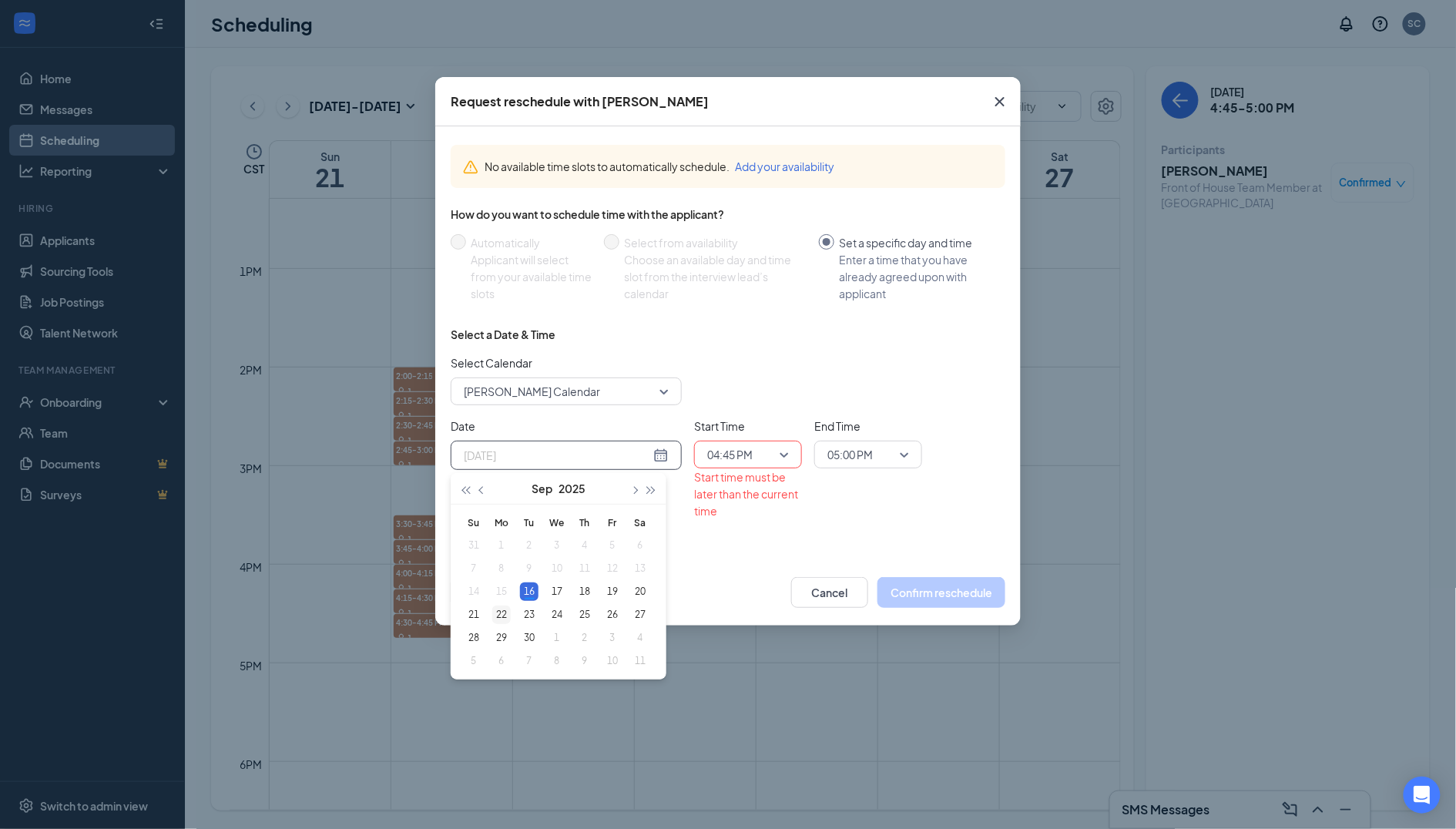
type input "[DATE]"
click at [503, 609] on div "22" at bounding box center [501, 614] width 18 height 18
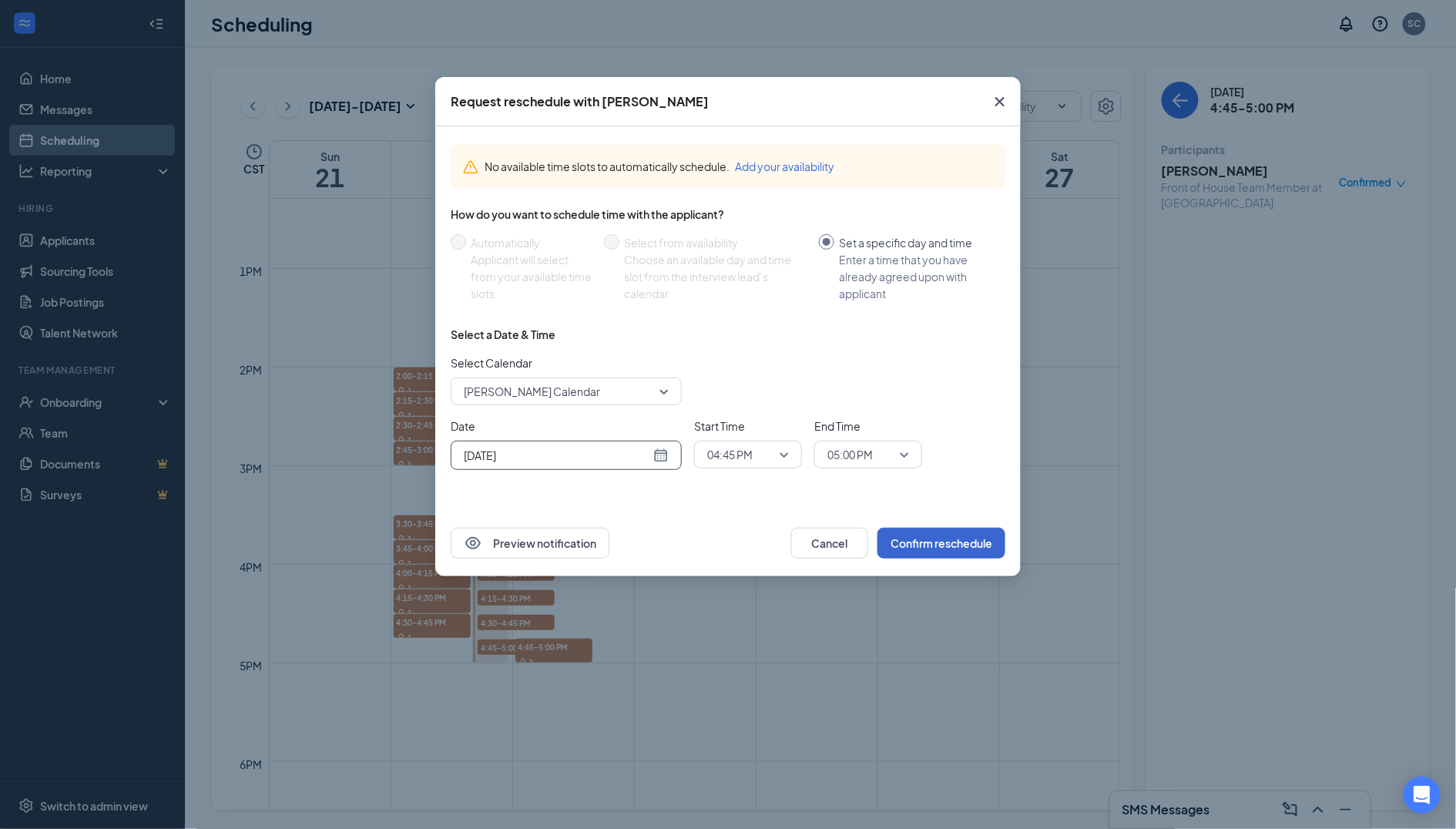
click at [956, 543] on button "Confirm reschedule" at bounding box center [941, 543] width 128 height 31
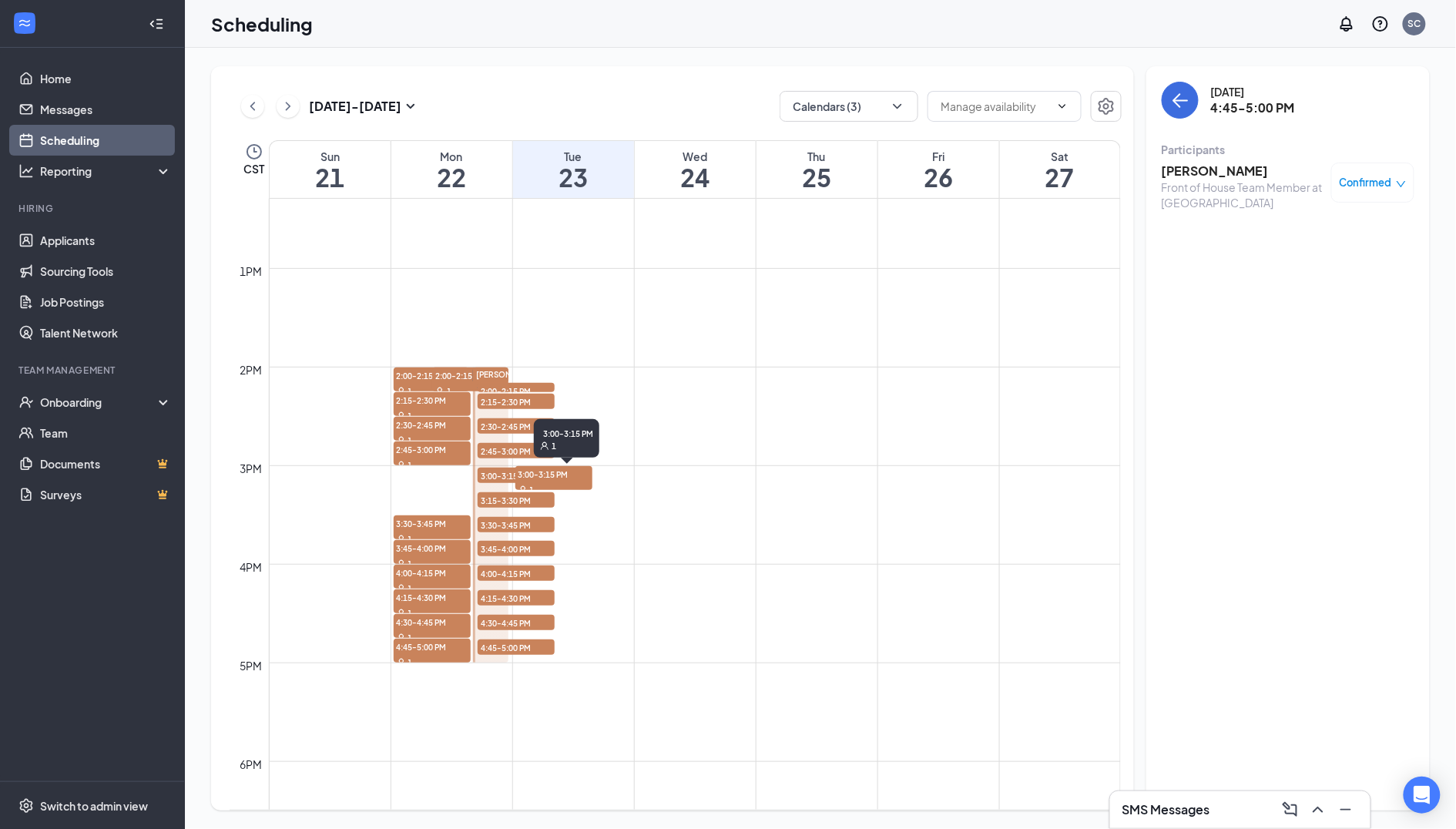
click at [574, 470] on span "3:00-3:15 PM" at bounding box center [554, 474] width 77 height 16
click at [581, 473] on span "3:00-3:15 PM" at bounding box center [554, 474] width 77 height 16
click at [555, 476] on span "3:00-3:15 PM" at bounding box center [554, 474] width 77 height 16
click at [1363, 182] on span "Confirmed" at bounding box center [1365, 183] width 53 height 16
click at [1291, 235] on span "Request Reschedule" at bounding box center [1339, 228] width 105 height 17
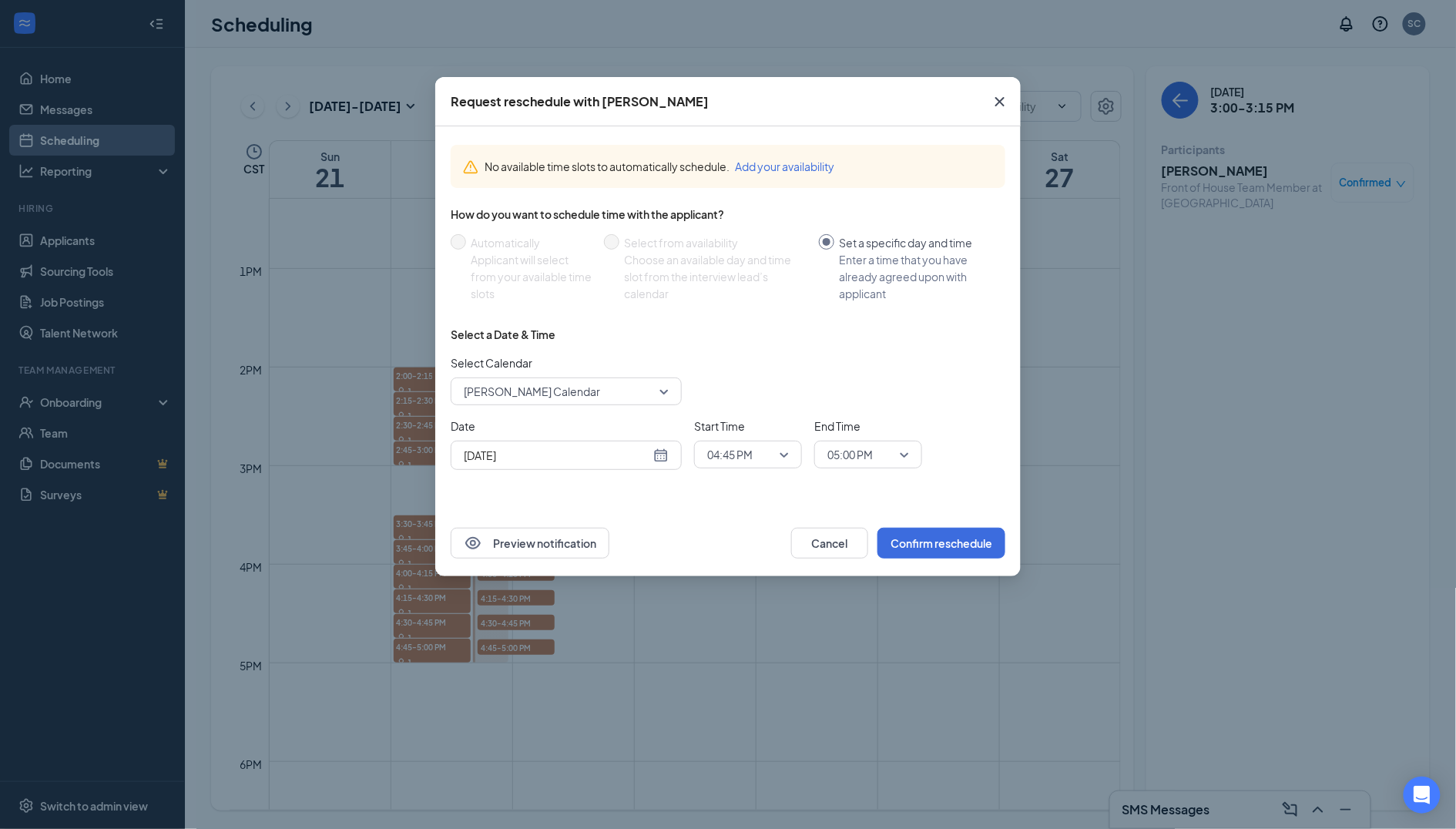
click at [766, 456] on span "04:45 PM" at bounding box center [741, 455] width 68 height 23
click at [755, 564] on span "03:00 PM" at bounding box center [748, 573] width 83 height 17
click at [863, 443] on span "05:00 PM" at bounding box center [850, 455] width 46 height 23
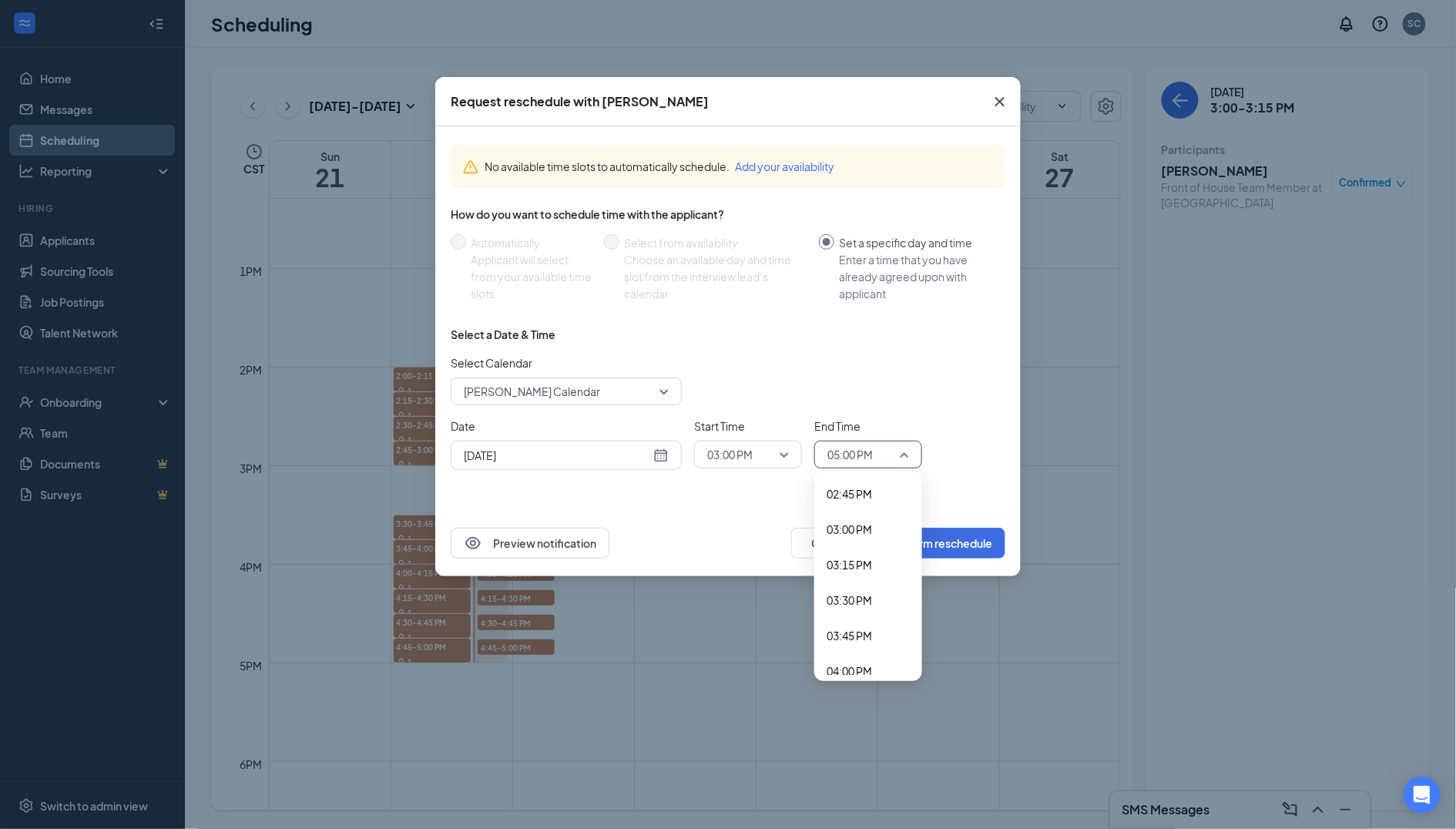
scroll to position [2087, 0]
click at [864, 562] on span "03:15 PM" at bounding box center [849, 571] width 46 height 17
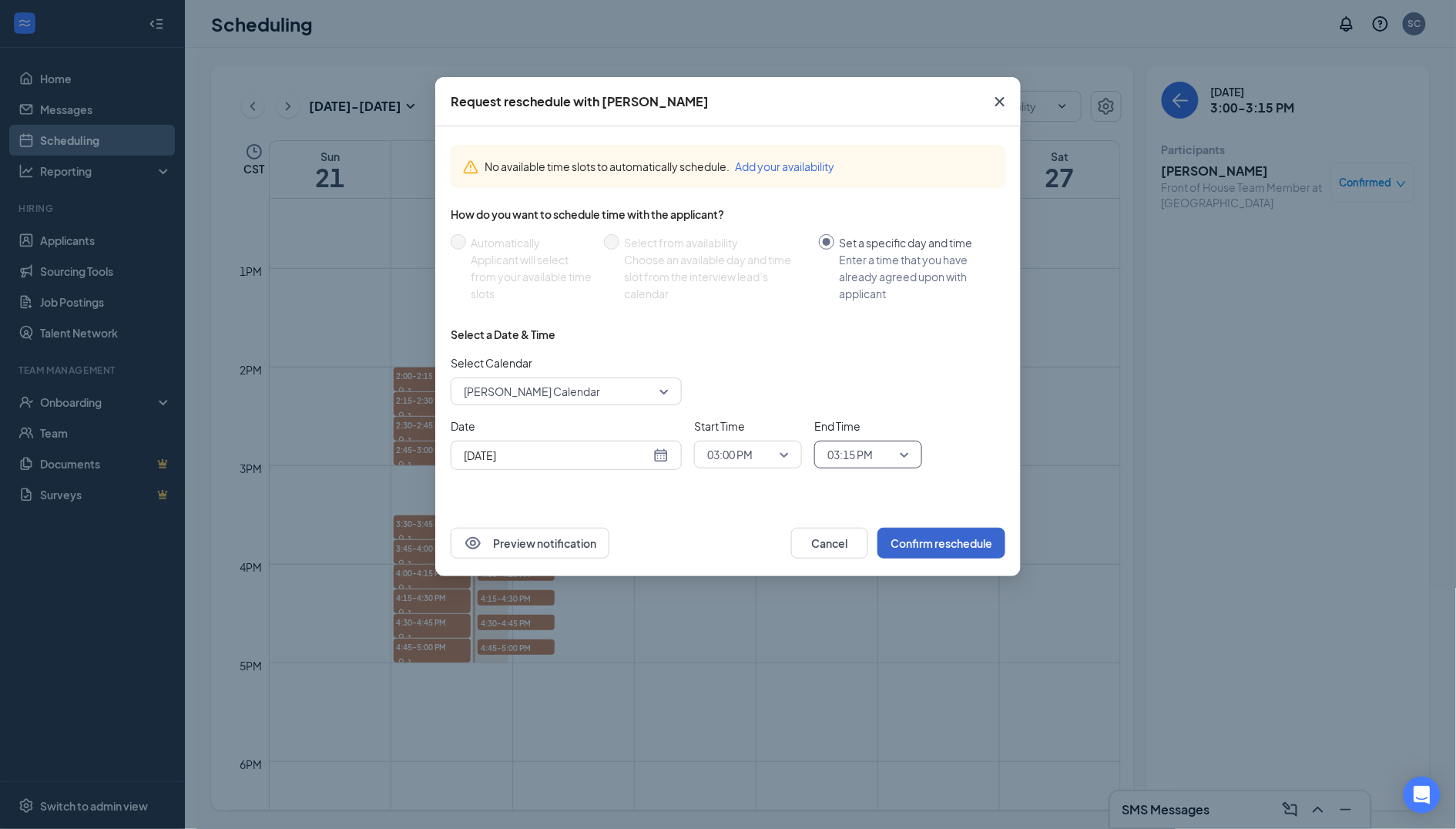
click at [963, 541] on button "Confirm reschedule" at bounding box center [941, 543] width 128 height 31
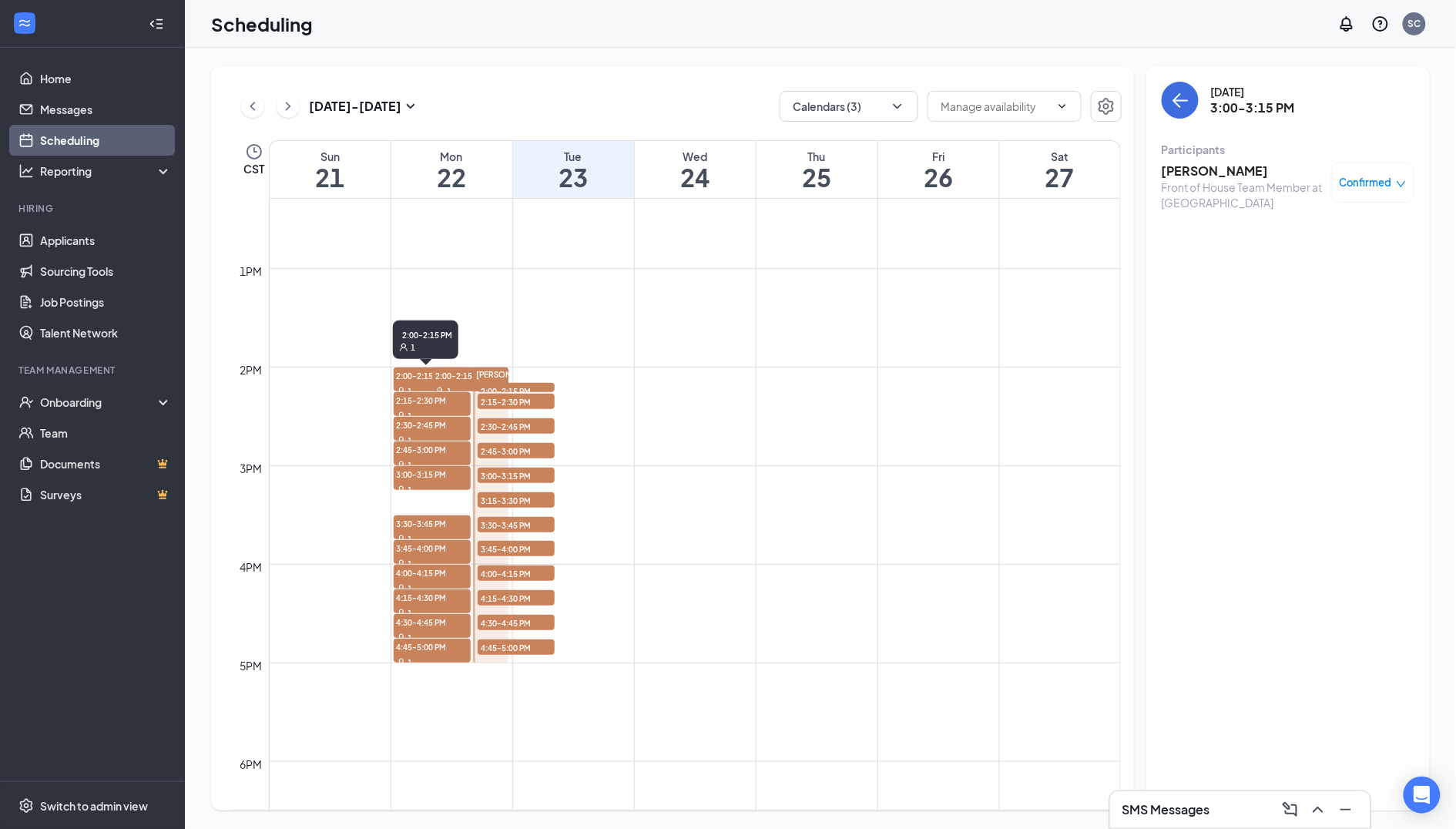
click at [407, 376] on span "2:00-2:15 PM" at bounding box center [431, 375] width 76 height 16
click at [462, 378] on span "2:00-2:15 PM" at bounding box center [470, 375] width 76 height 16
click at [435, 453] on div "3:00-3:15 PM 1" at bounding box center [445, 438] width 66 height 39
click at [413, 459] on div "3:00-3:15 PM 1" at bounding box center [445, 442] width 66 height 45
click at [404, 432] on div "1" at bounding box center [431, 440] width 77 height 16
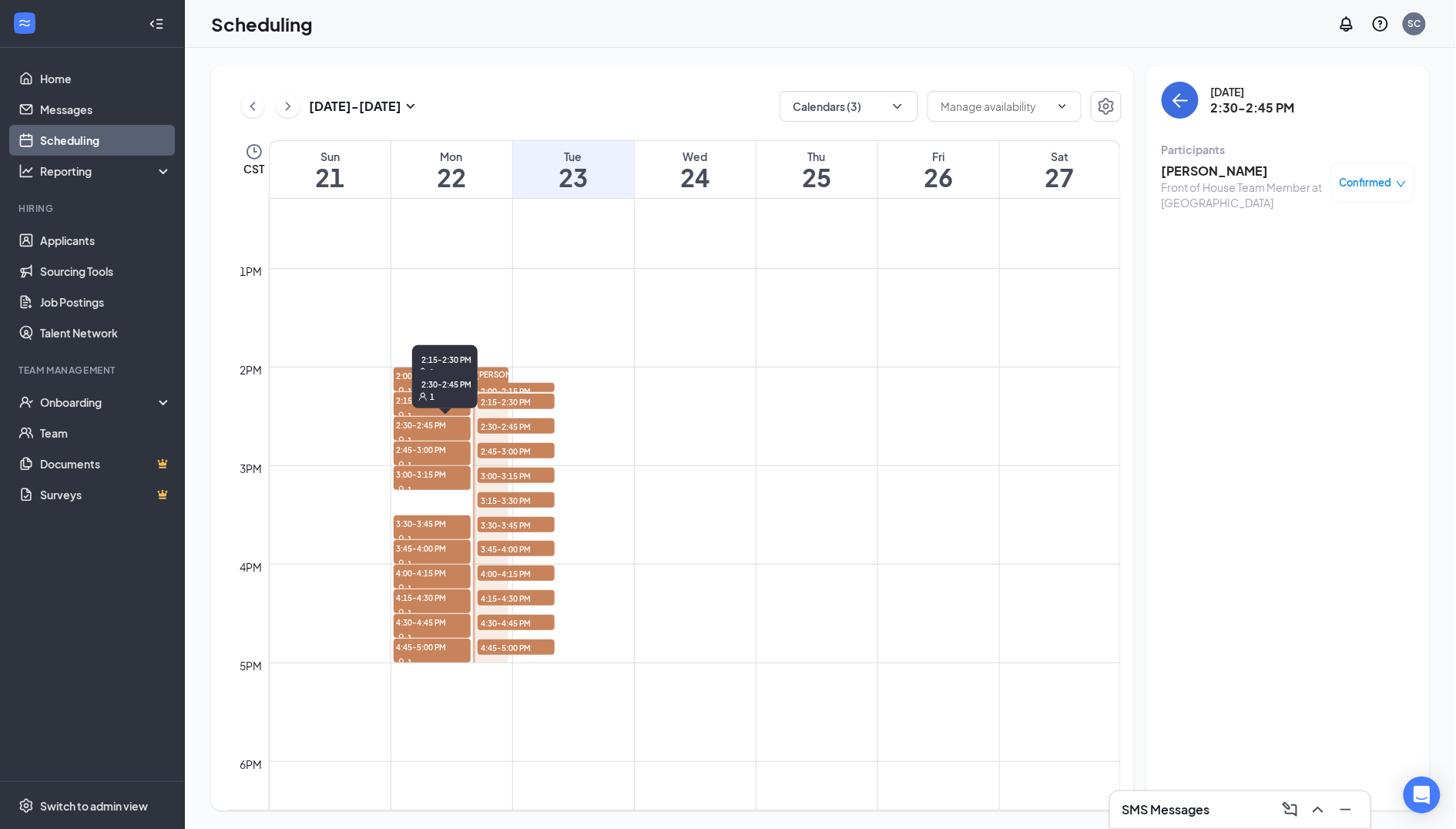
click at [401, 407] on div "1" at bounding box center [431, 415] width 77 height 16
click at [407, 443] on span "2:45-3:00 PM" at bounding box center [431, 449] width 77 height 16
click at [411, 469] on span "3:00-3:15 PM" at bounding box center [431, 474] width 77 height 16
click at [402, 383] on div "1" at bounding box center [431, 391] width 76 height 16
click at [473, 380] on div "[PERSON_NAME]" at bounding box center [490, 374] width 35 height 14
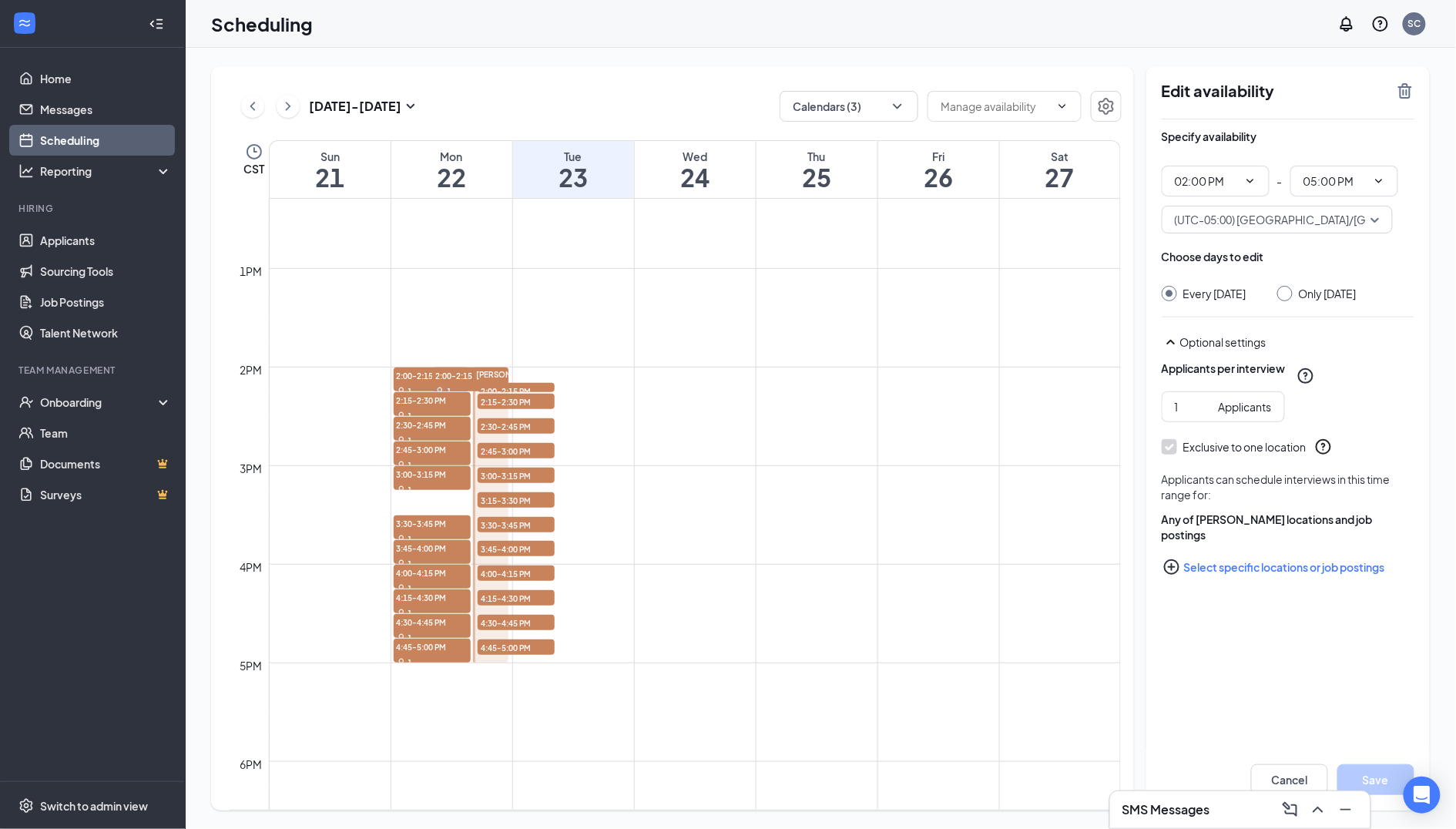
click at [460, 379] on span "2:00-2:15 PM" at bounding box center [470, 375] width 76 height 16
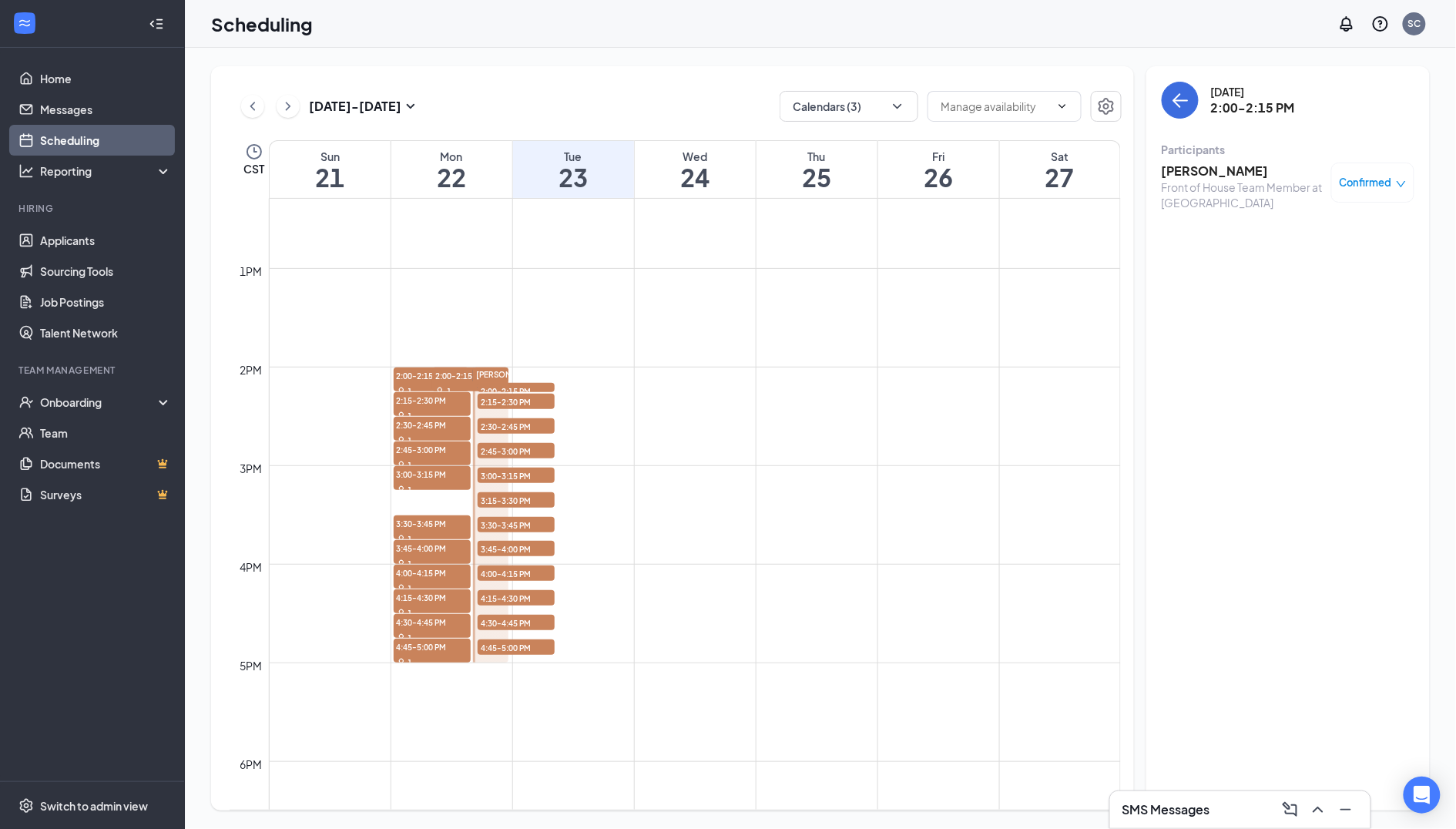
click at [285, 105] on icon "ChevronRight" at bounding box center [288, 106] width 16 height 18
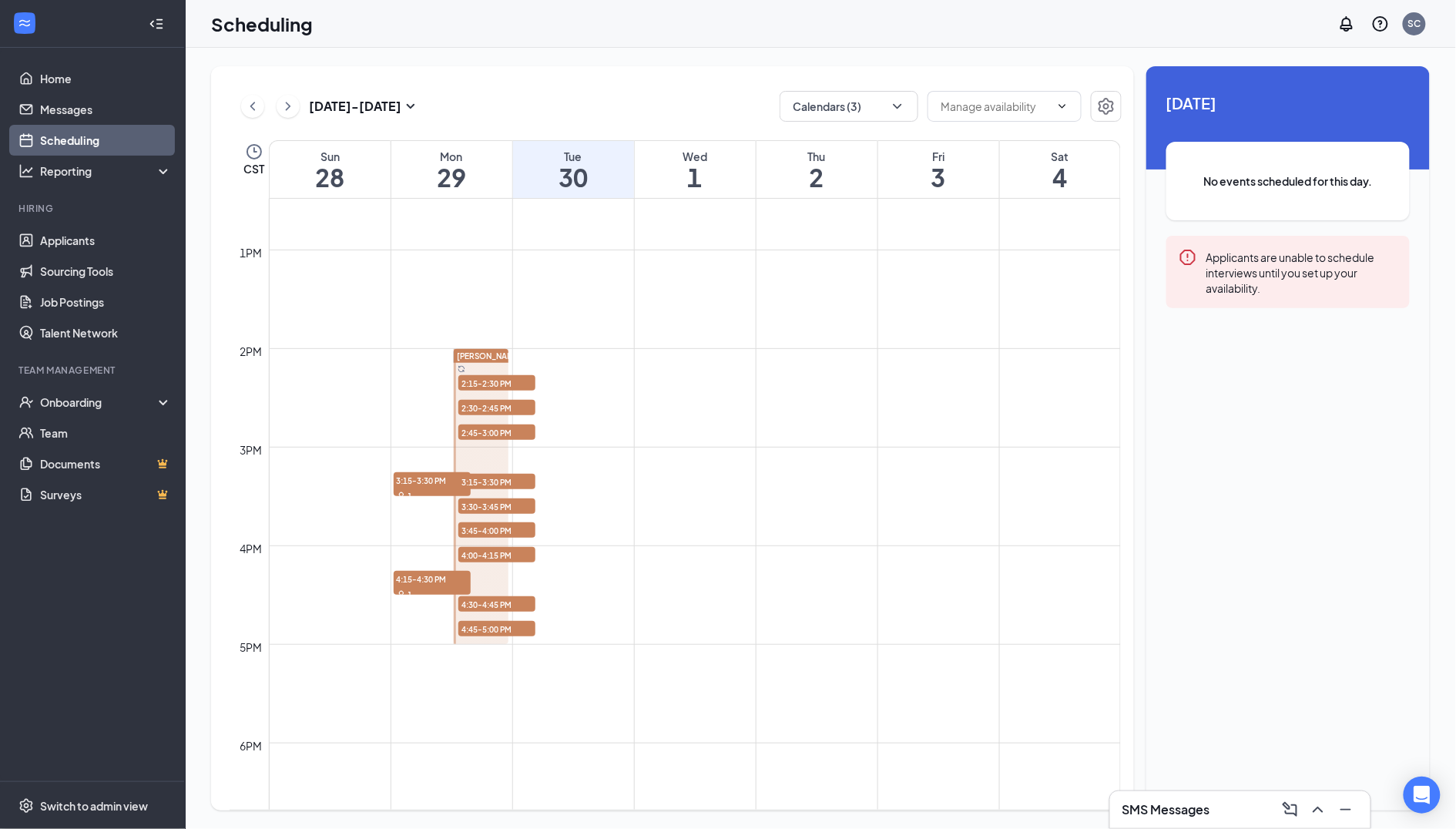
scroll to position [1233, 0]
